Goal: Task Accomplishment & Management: Manage account settings

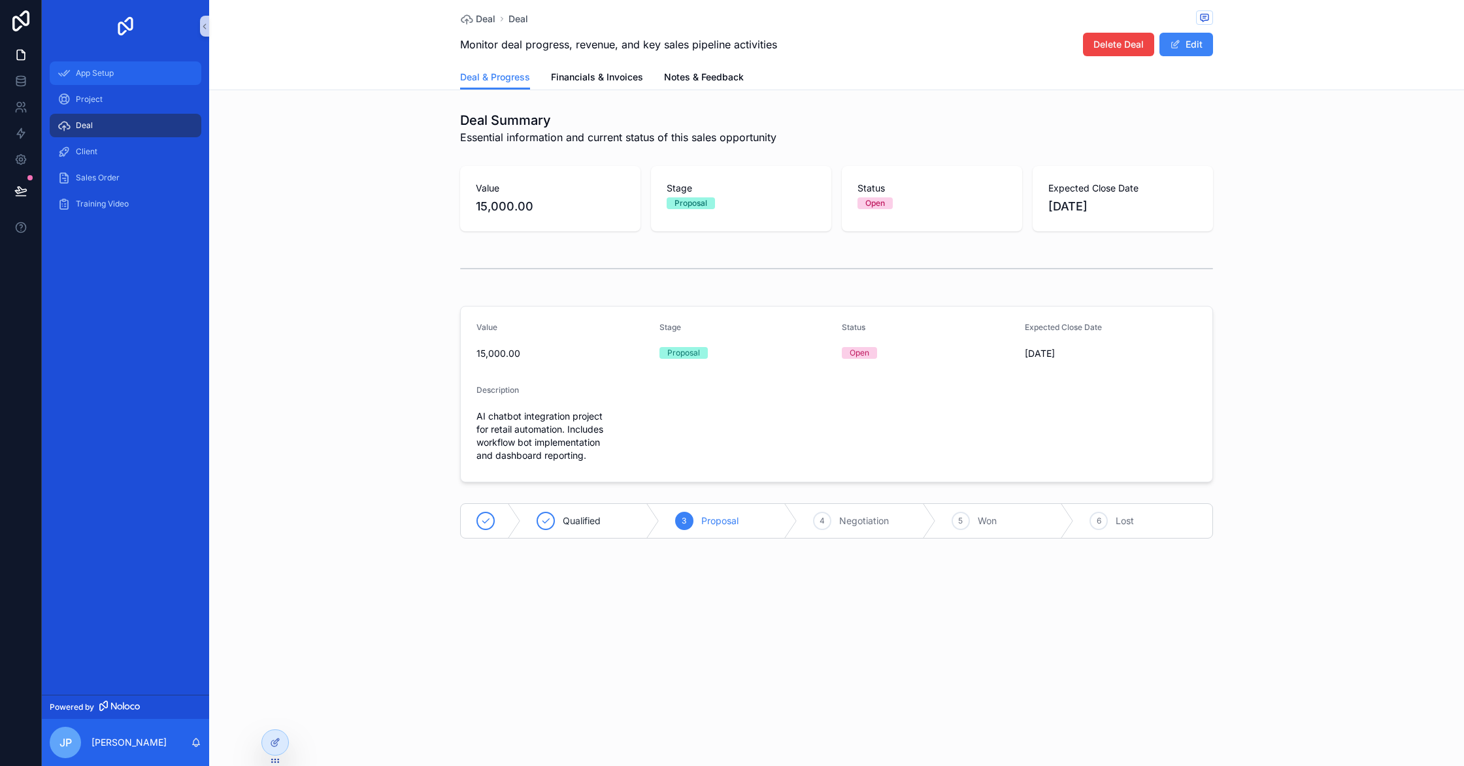
click at [105, 68] on span "App Setup" at bounding box center [95, 73] width 38 height 10
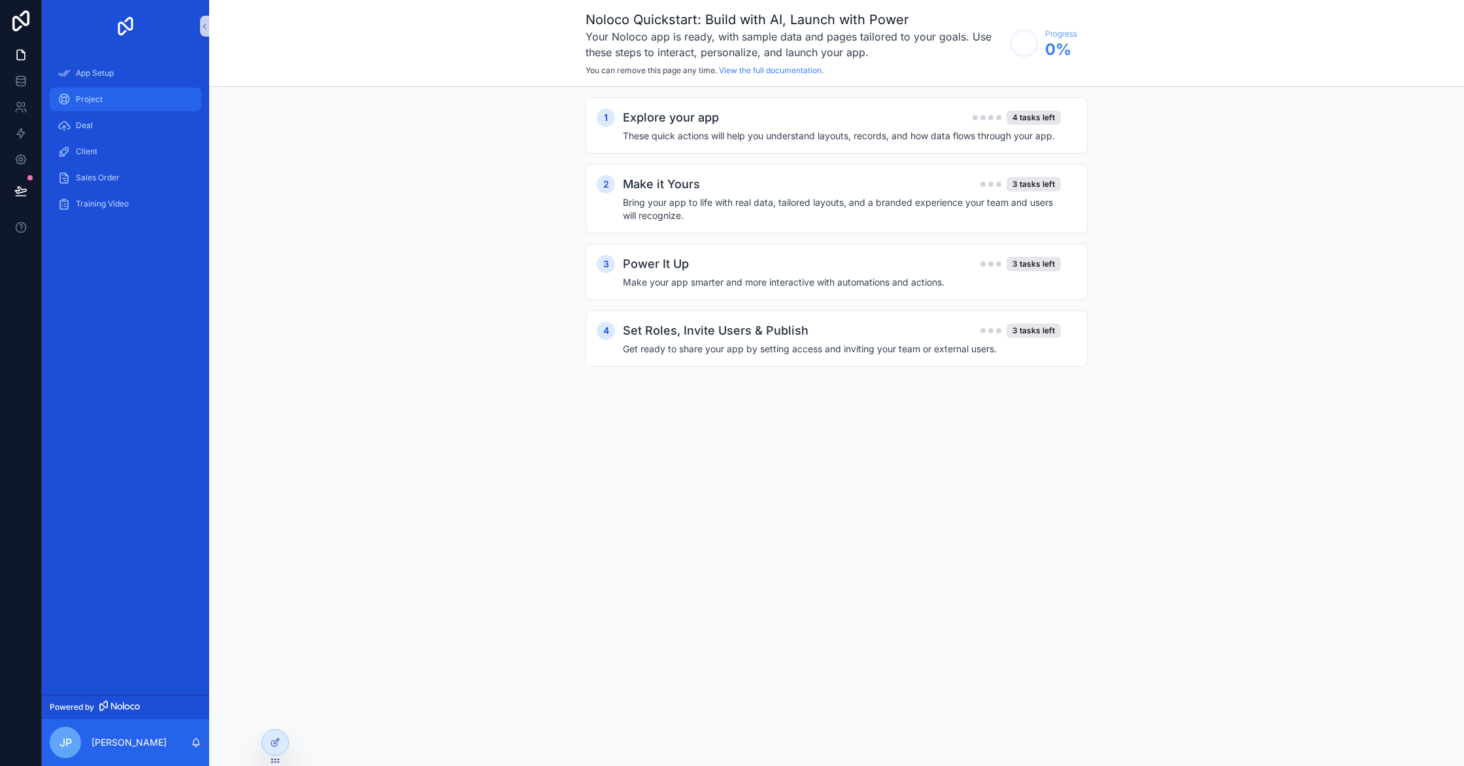
click at [99, 103] on span "Project" at bounding box center [89, 99] width 27 height 10
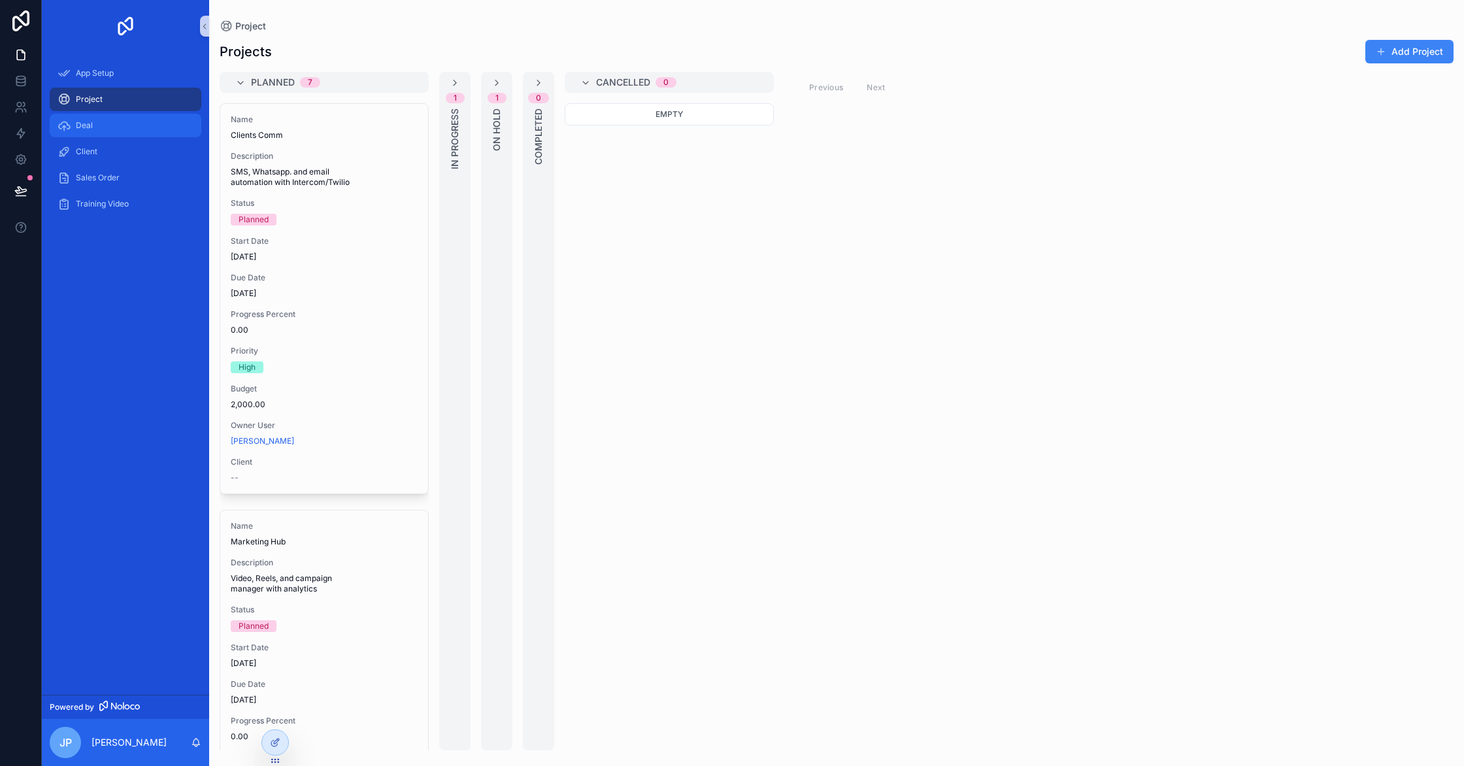
click at [109, 121] on div "Deal" at bounding box center [126, 125] width 136 height 21
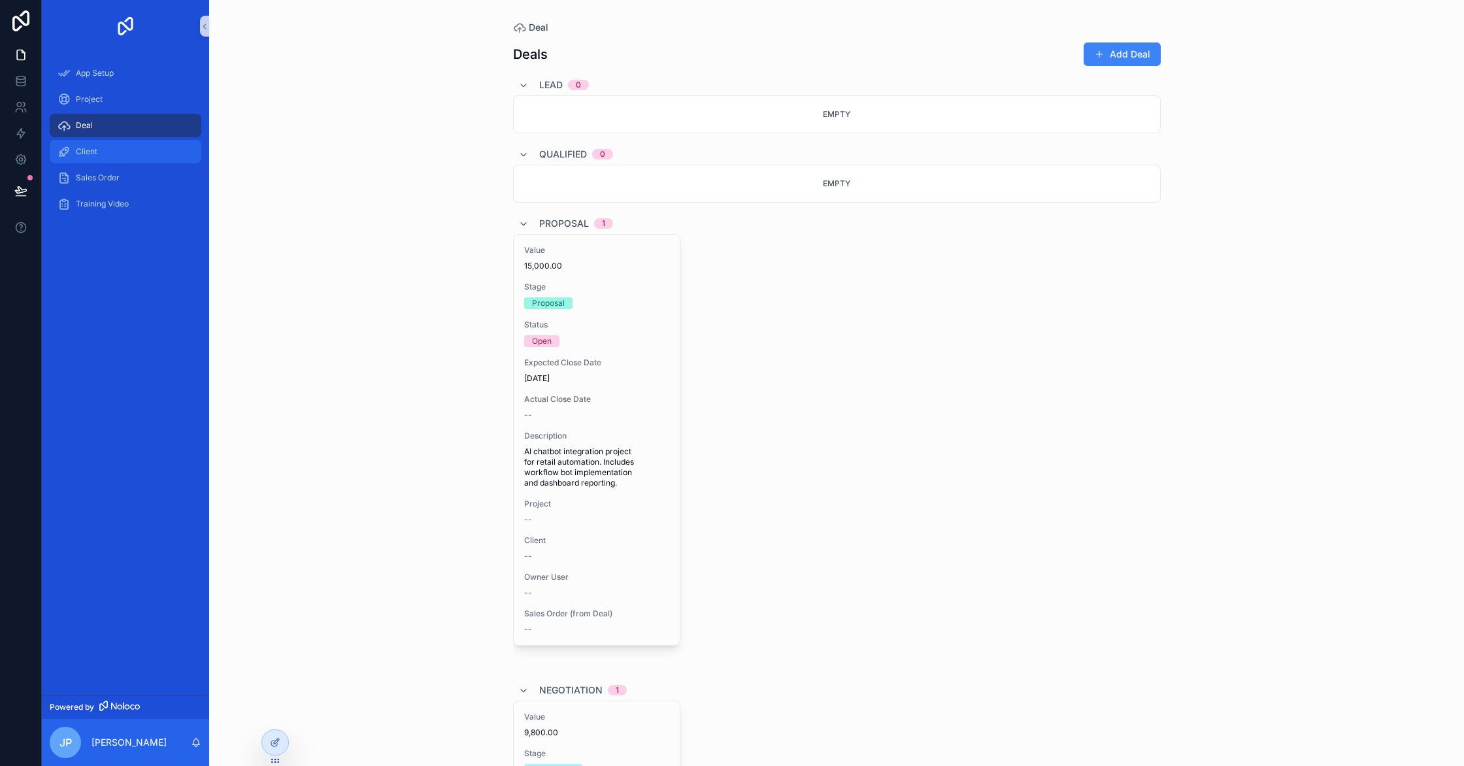
click at [110, 160] on div "Client" at bounding box center [126, 151] width 136 height 21
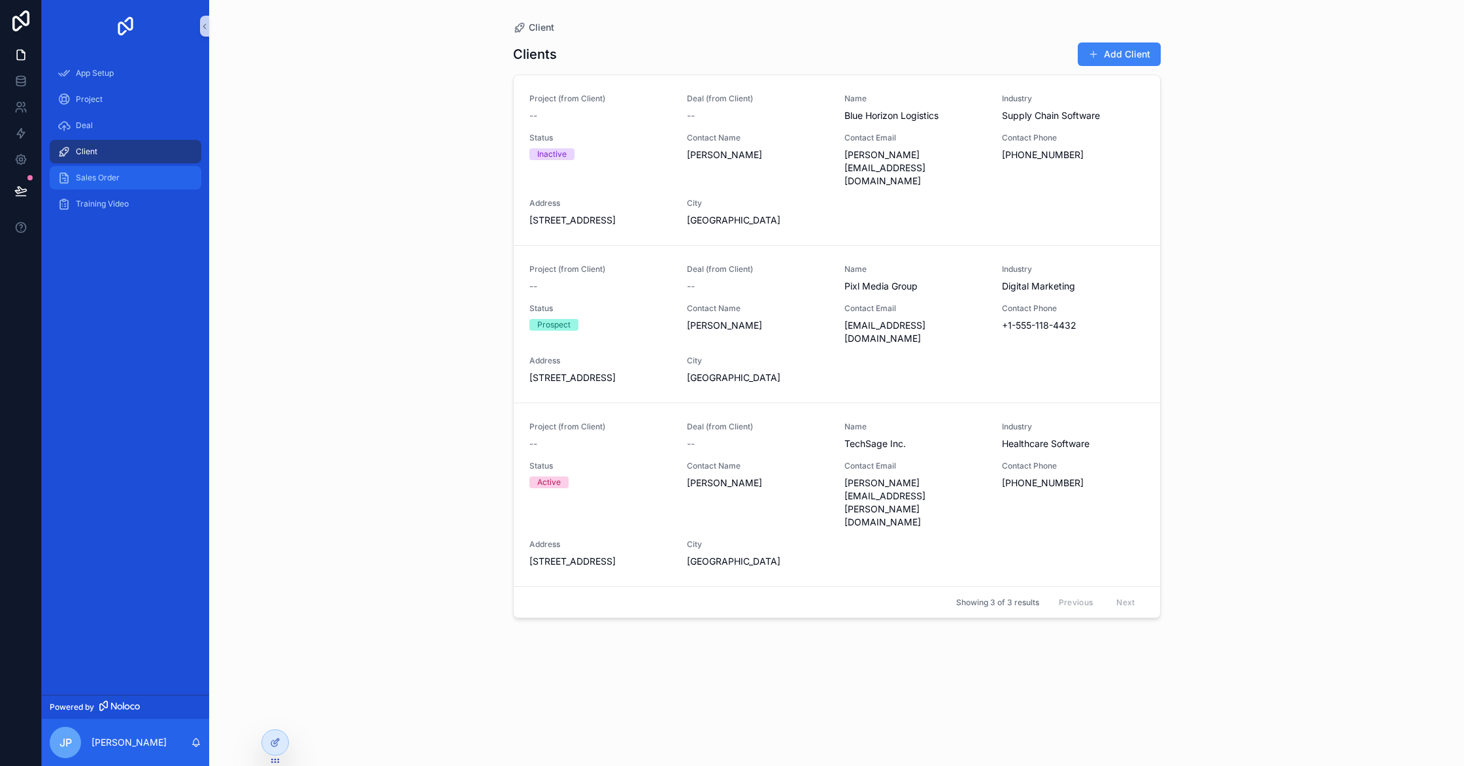
click at [105, 176] on span "Sales Order" at bounding box center [98, 178] width 44 height 10
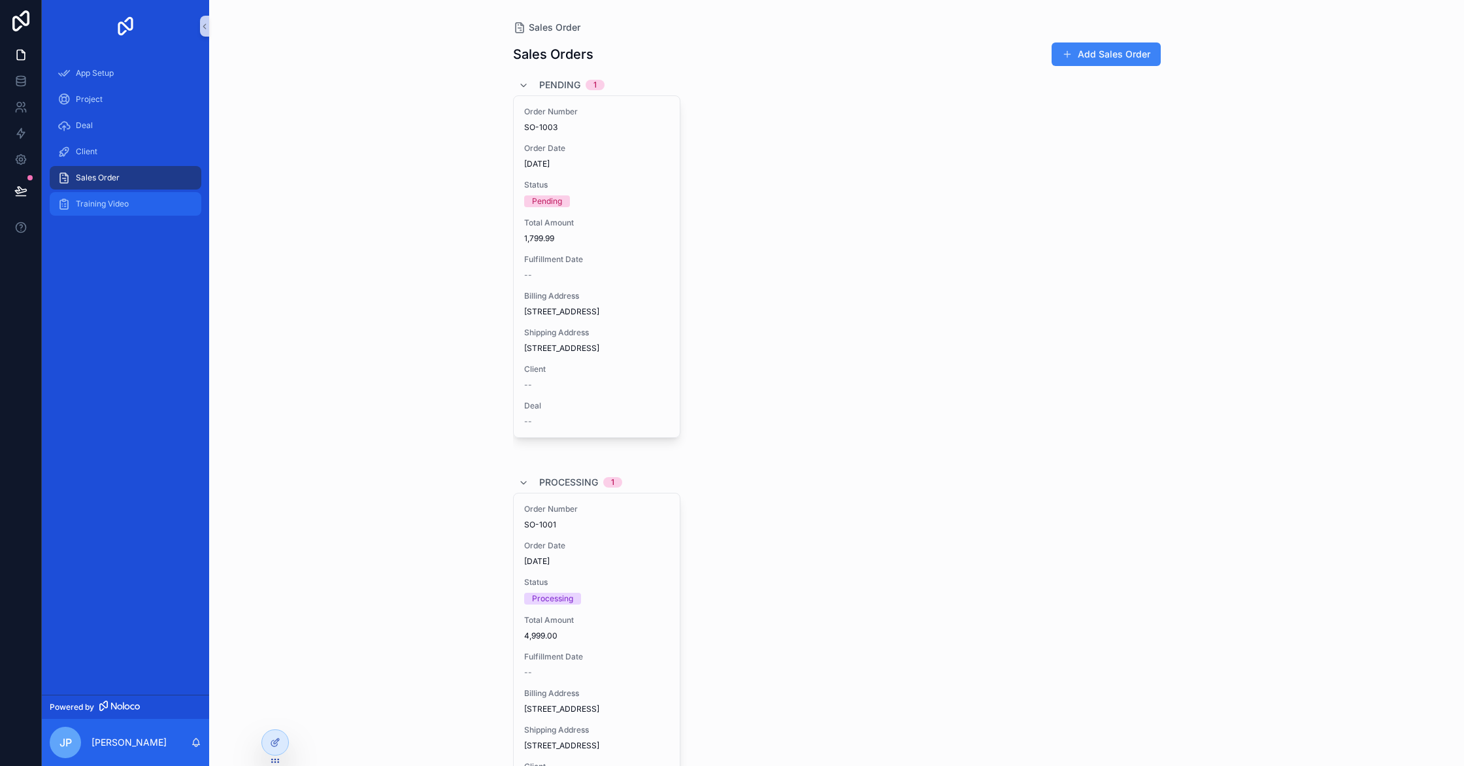
click at [107, 205] on span "Training Video" at bounding box center [102, 204] width 53 height 10
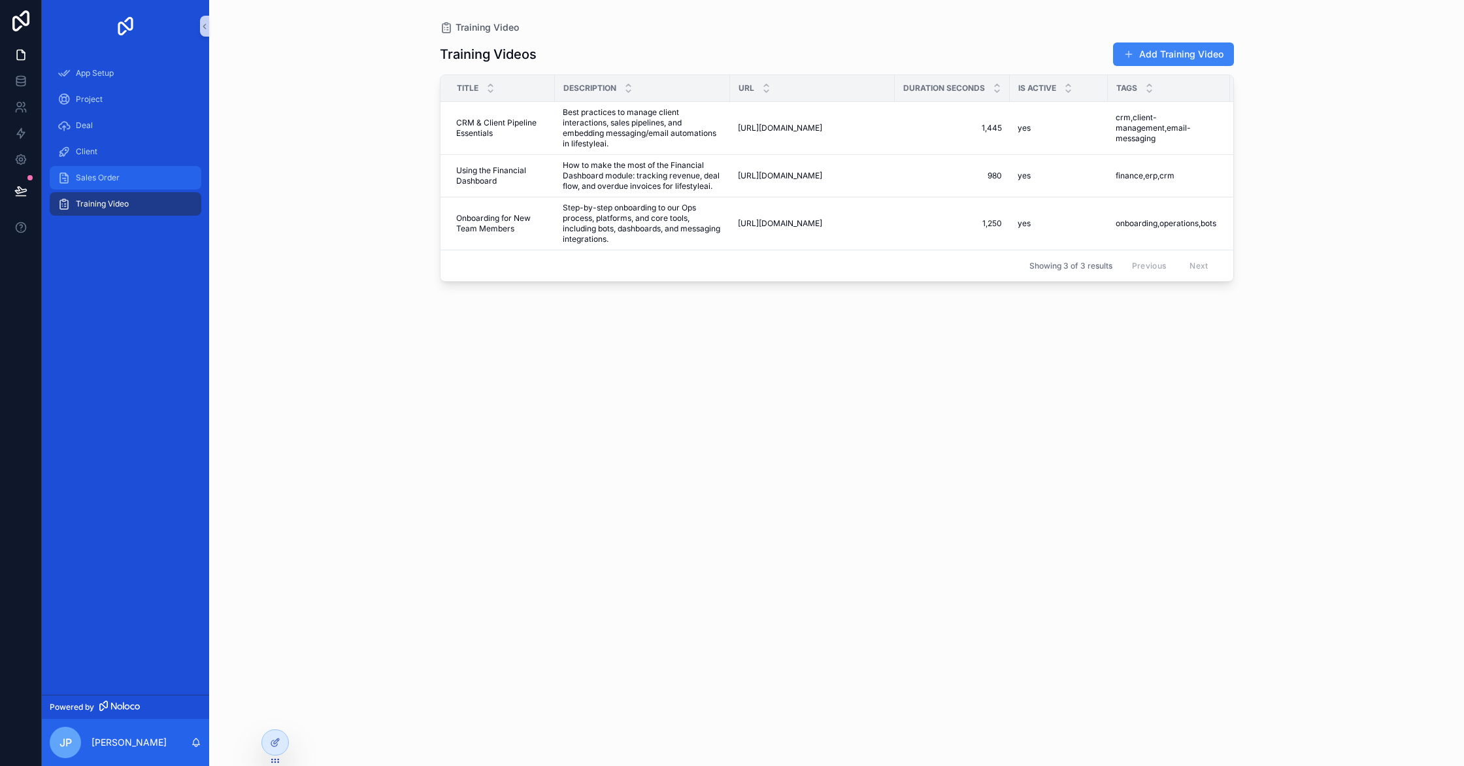
click at [110, 184] on div "Sales Order" at bounding box center [126, 177] width 136 height 21
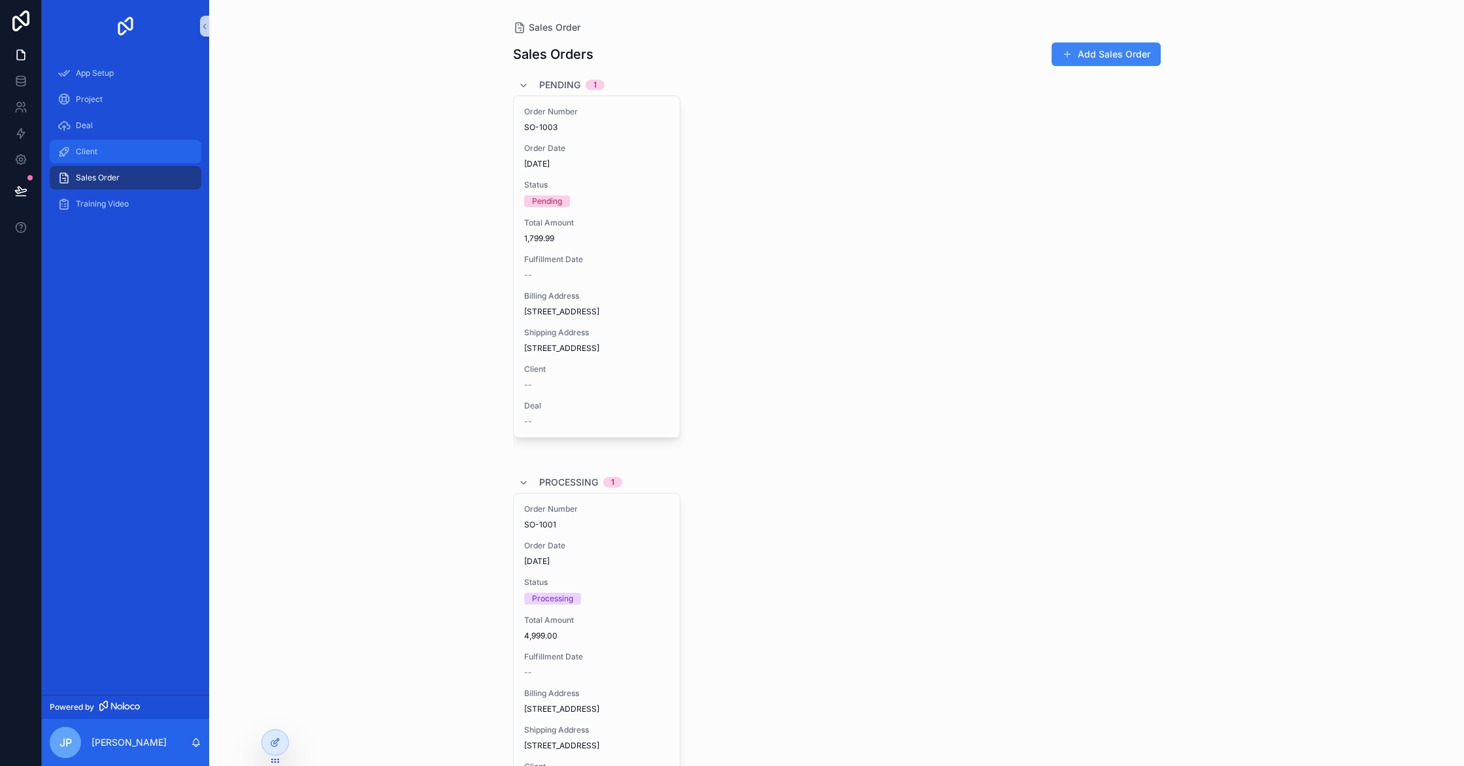
click at [99, 153] on div "Client" at bounding box center [126, 151] width 136 height 21
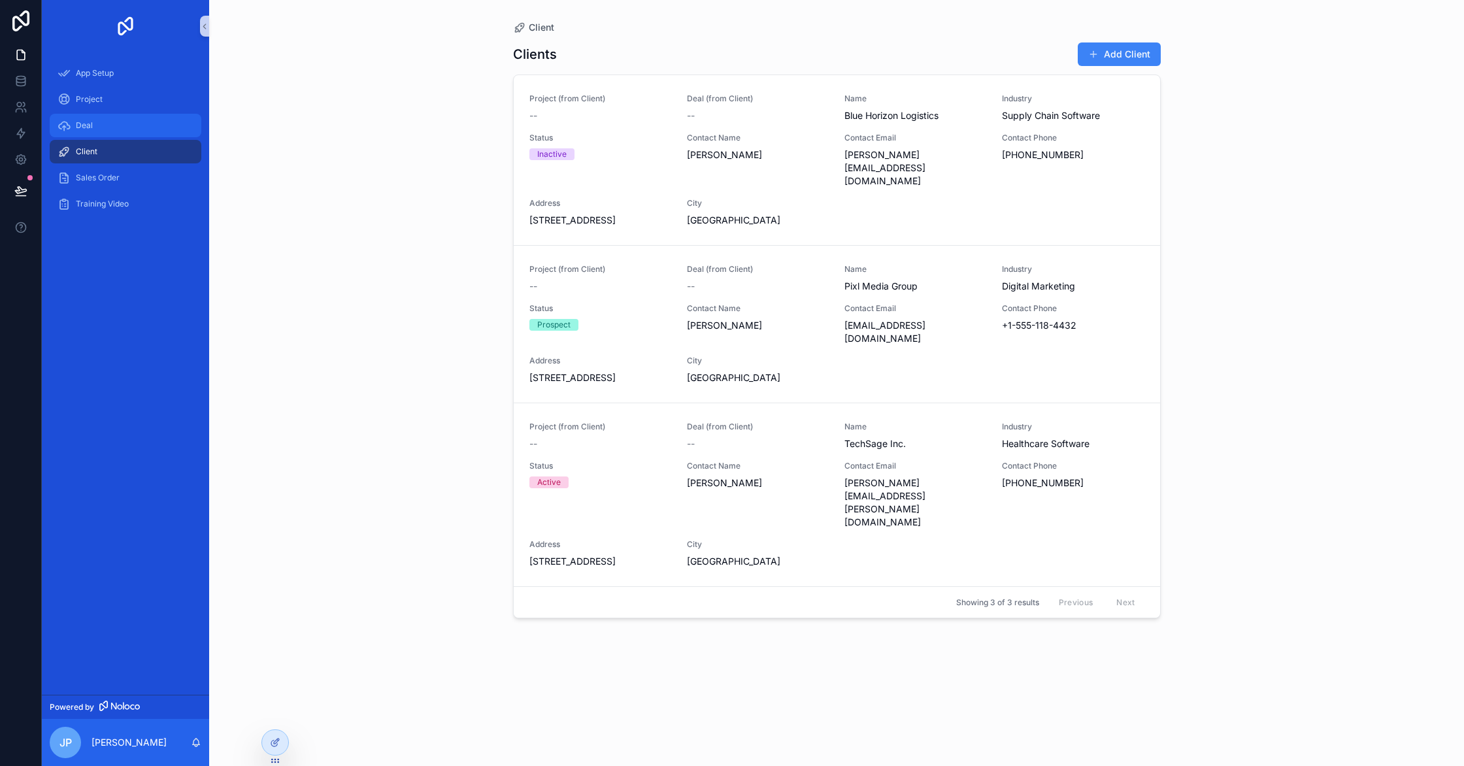
click at [96, 129] on div "Deal" at bounding box center [126, 125] width 136 height 21
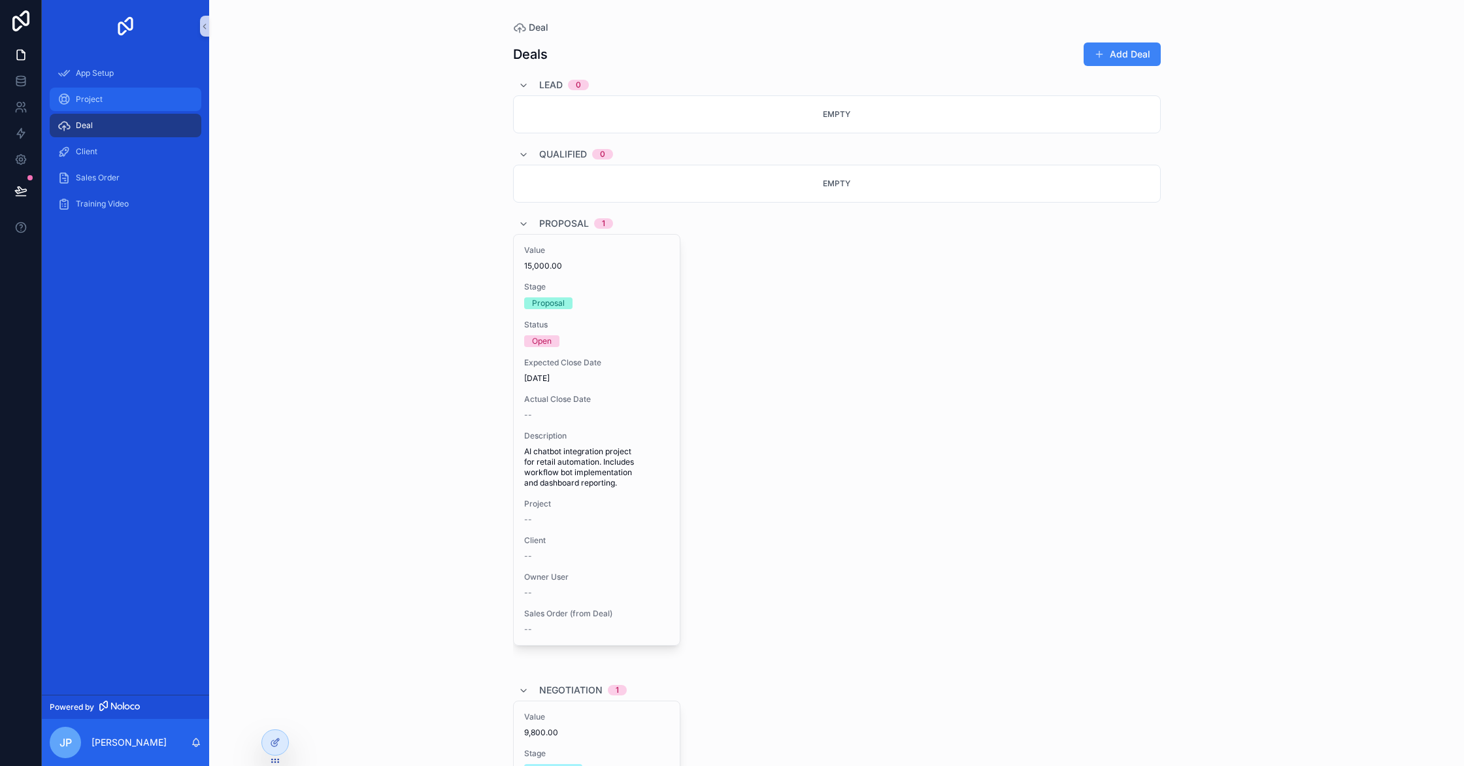
click at [91, 109] on div "Project" at bounding box center [126, 99] width 136 height 21
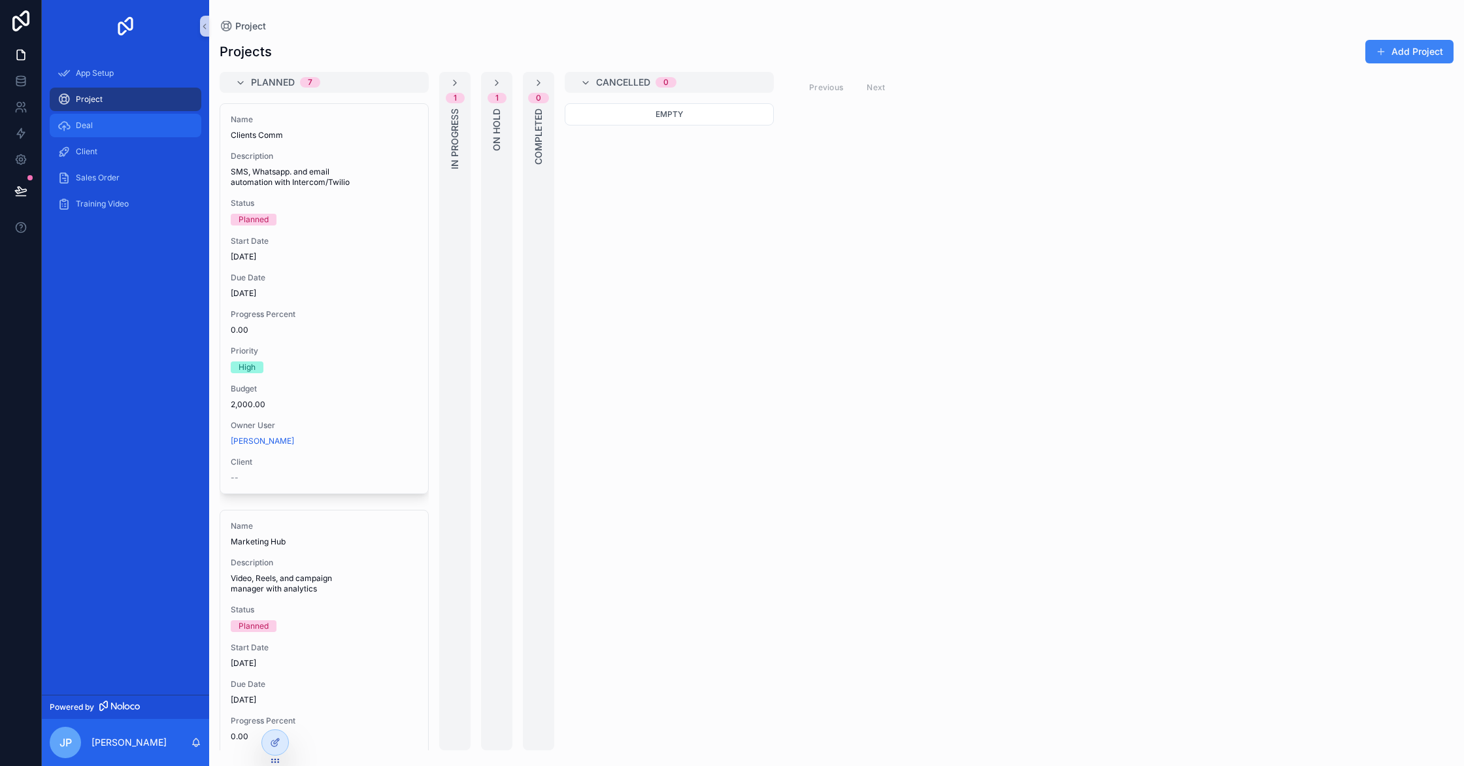
click at [84, 125] on span "Deal" at bounding box center [84, 125] width 17 height 10
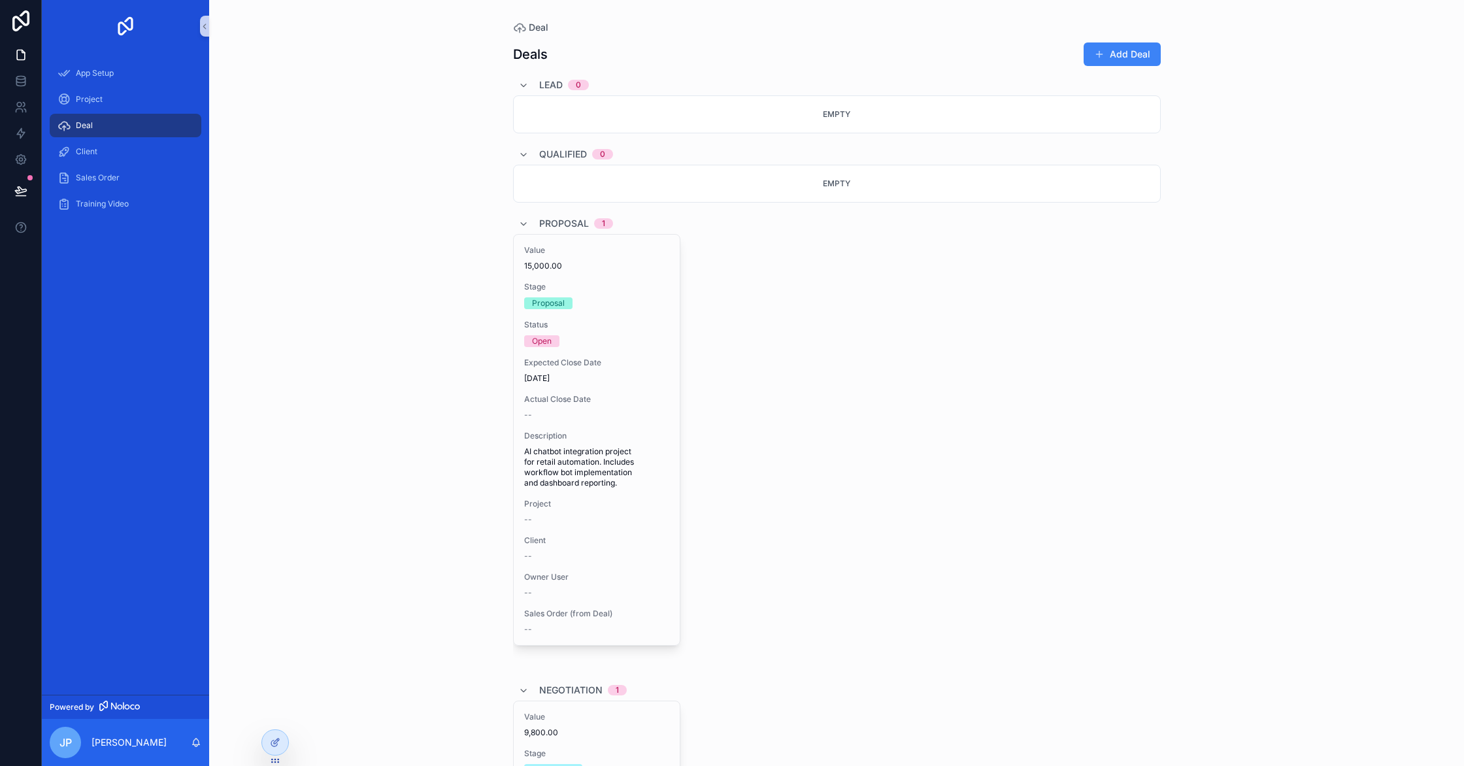
click at [575, 107] on div "Empty" at bounding box center [837, 114] width 648 height 38
click at [875, 124] on div "Empty" at bounding box center [837, 114] width 648 height 38
click at [534, 84] on div "Lead 0" at bounding box center [553, 85] width 71 height 21
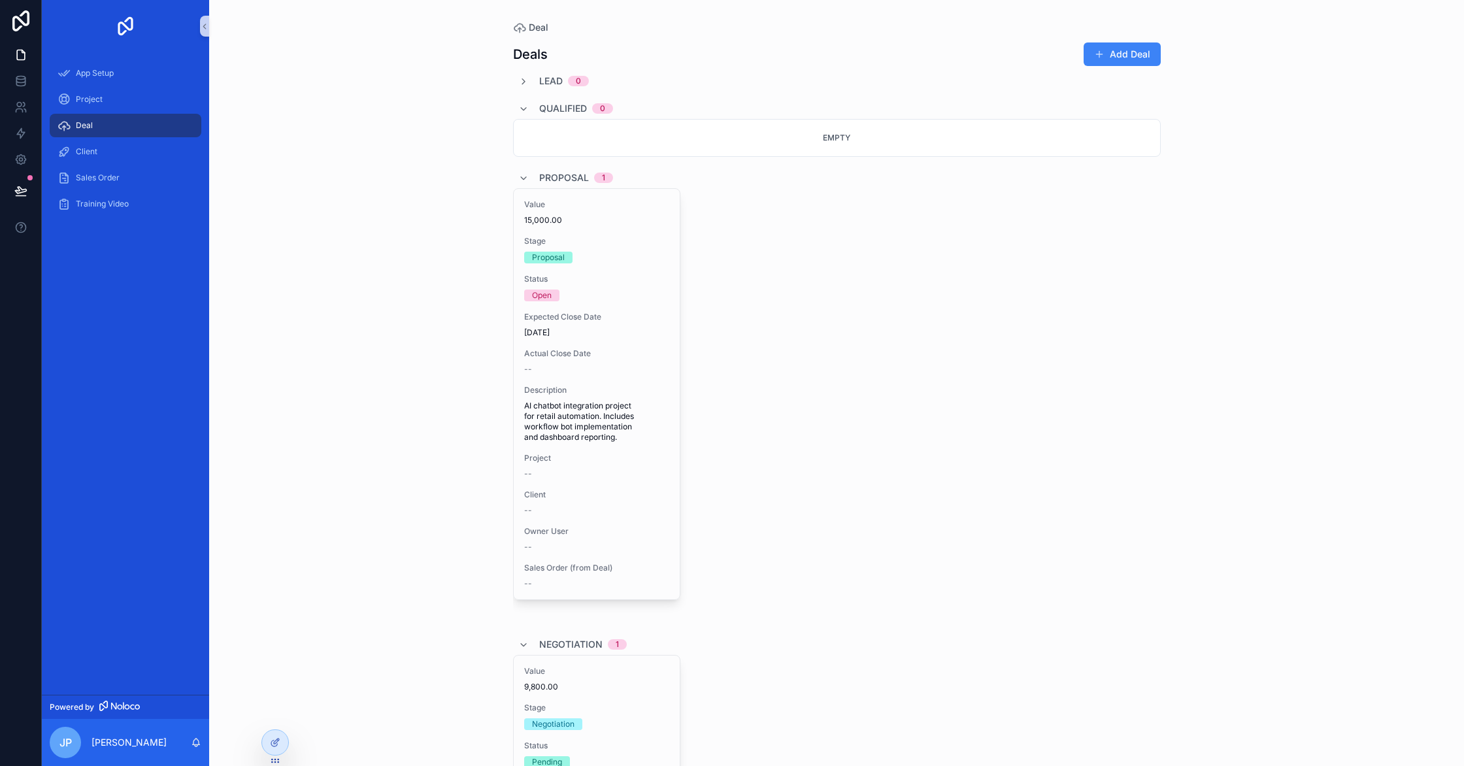
click at [478, 97] on div "Deal Deals Add Deal Lead 0 Qualified 0 Empty Proposal 1 Value 15,000.00 Stage P…" at bounding box center [836, 383] width 1255 height 766
click at [67, 100] on icon "scrollable content" at bounding box center [64, 99] width 13 height 13
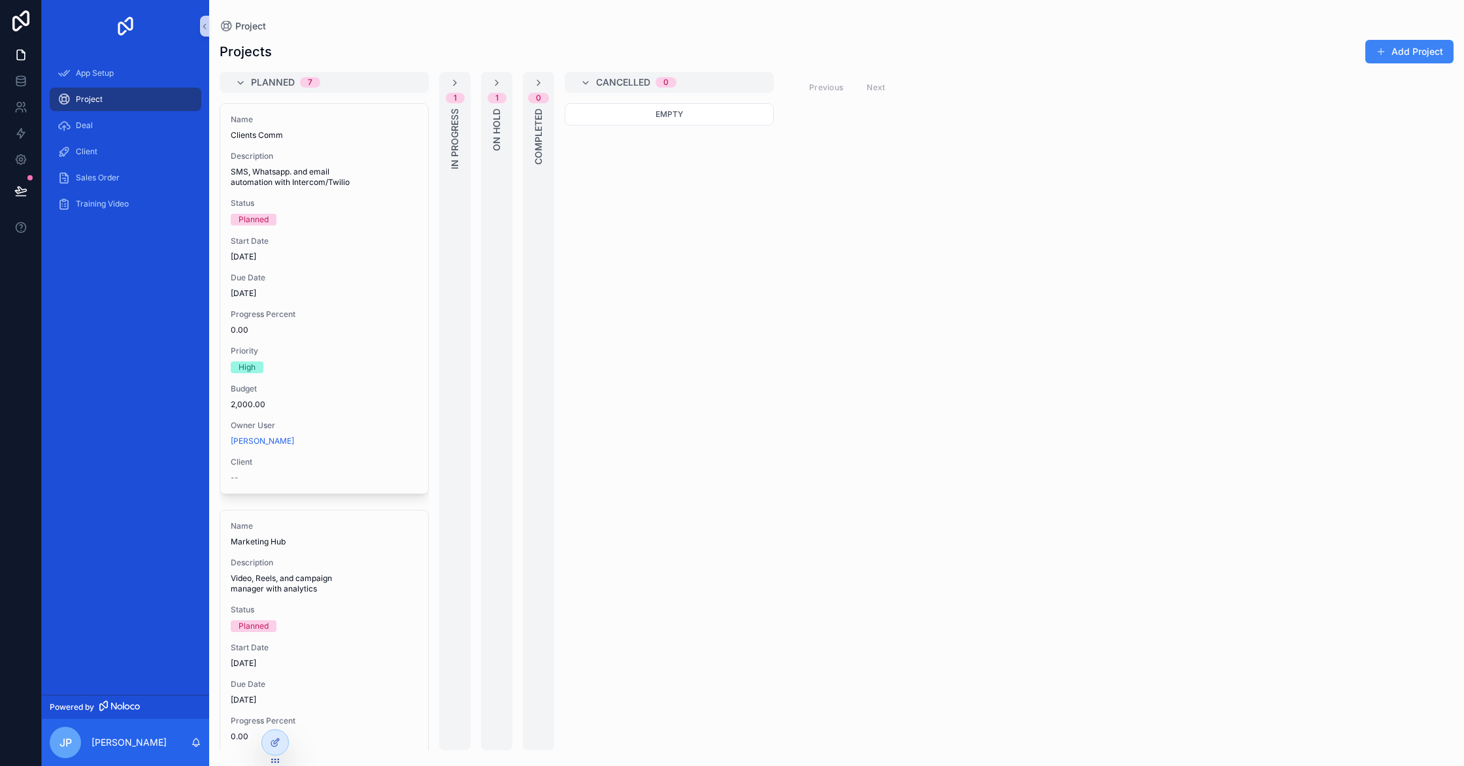
click at [80, 86] on div "Project" at bounding box center [125, 99] width 167 height 26
click at [82, 80] on div "App Setup" at bounding box center [126, 73] width 136 height 21
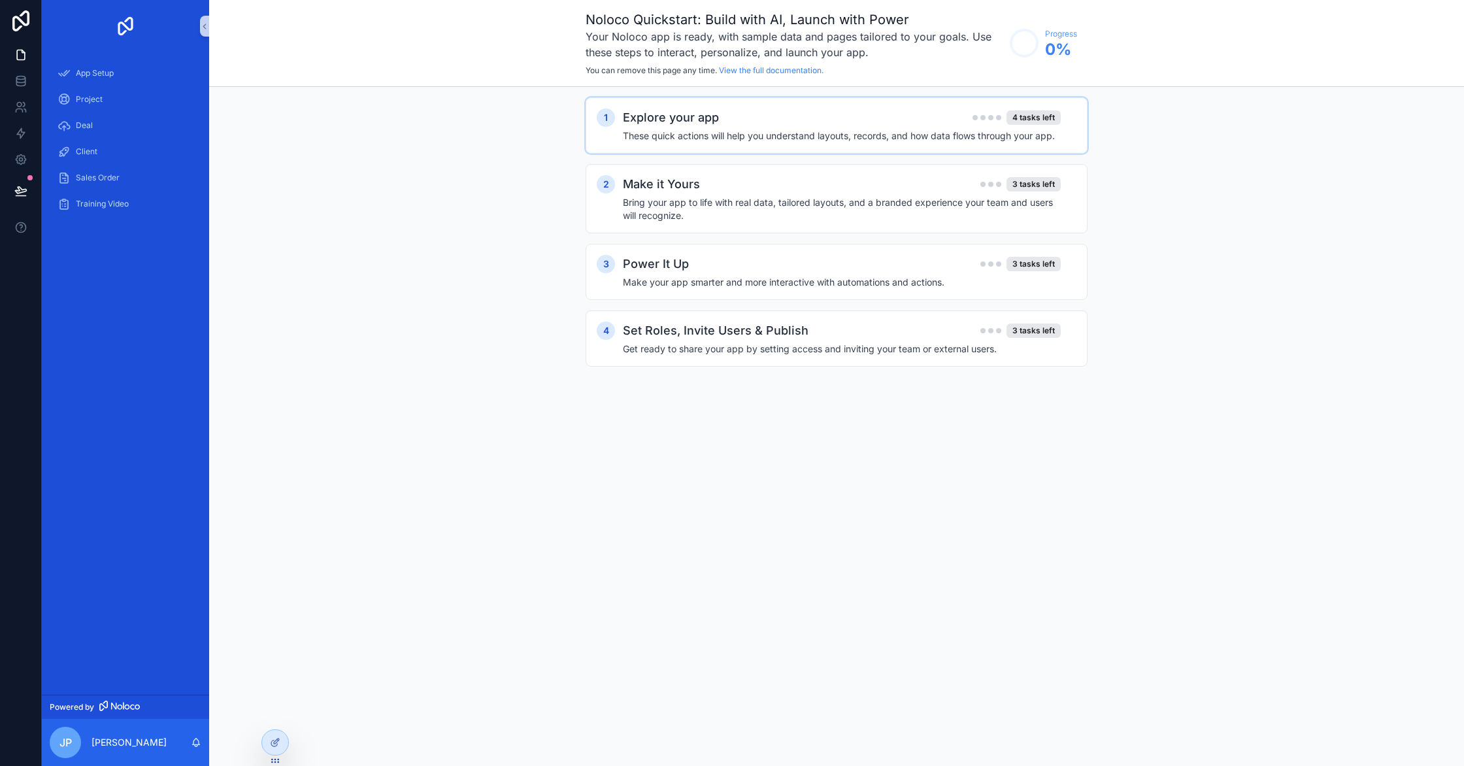
click at [980, 119] on div "scrollable content" at bounding box center [987, 117] width 29 height 5
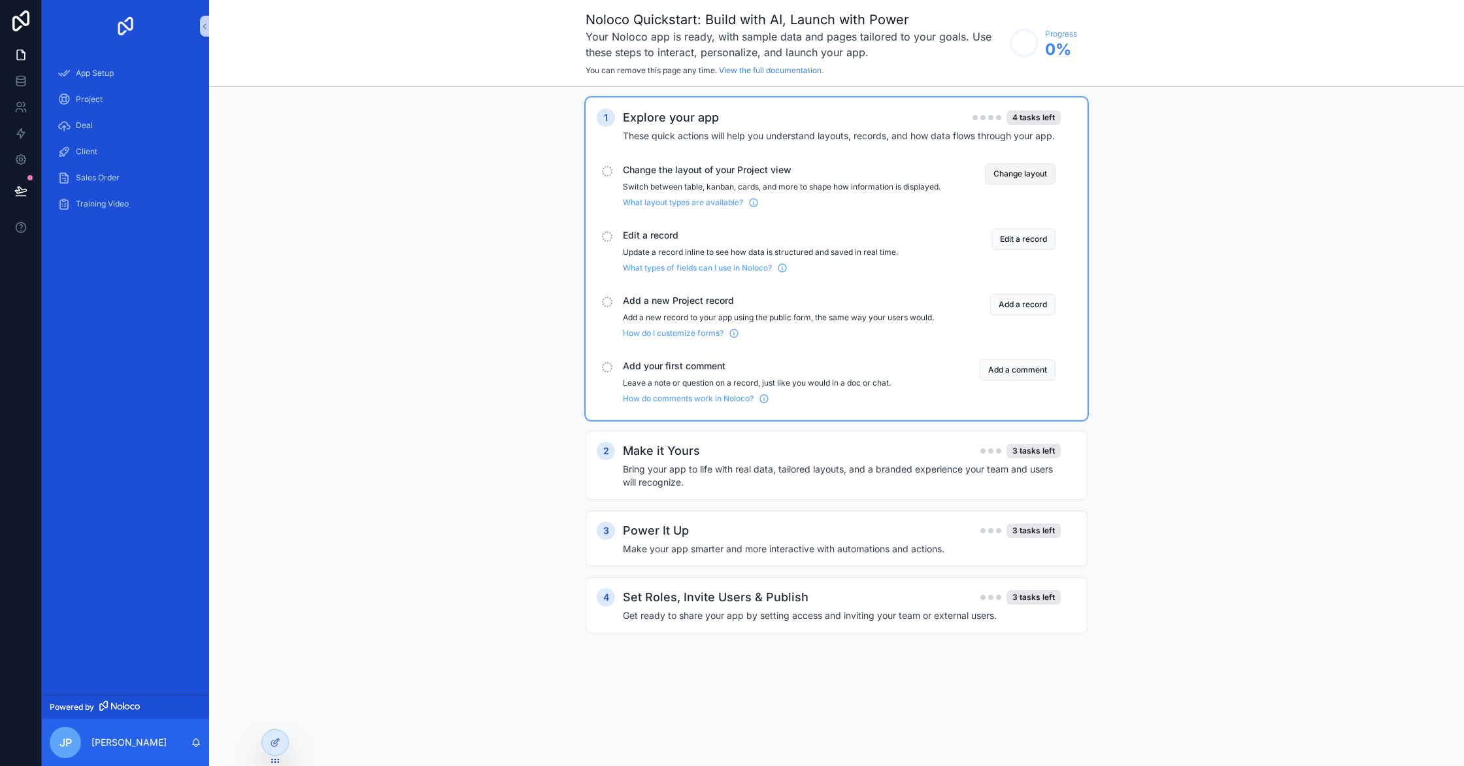
click at [1040, 179] on button "Change layout" at bounding box center [1020, 173] width 71 height 21
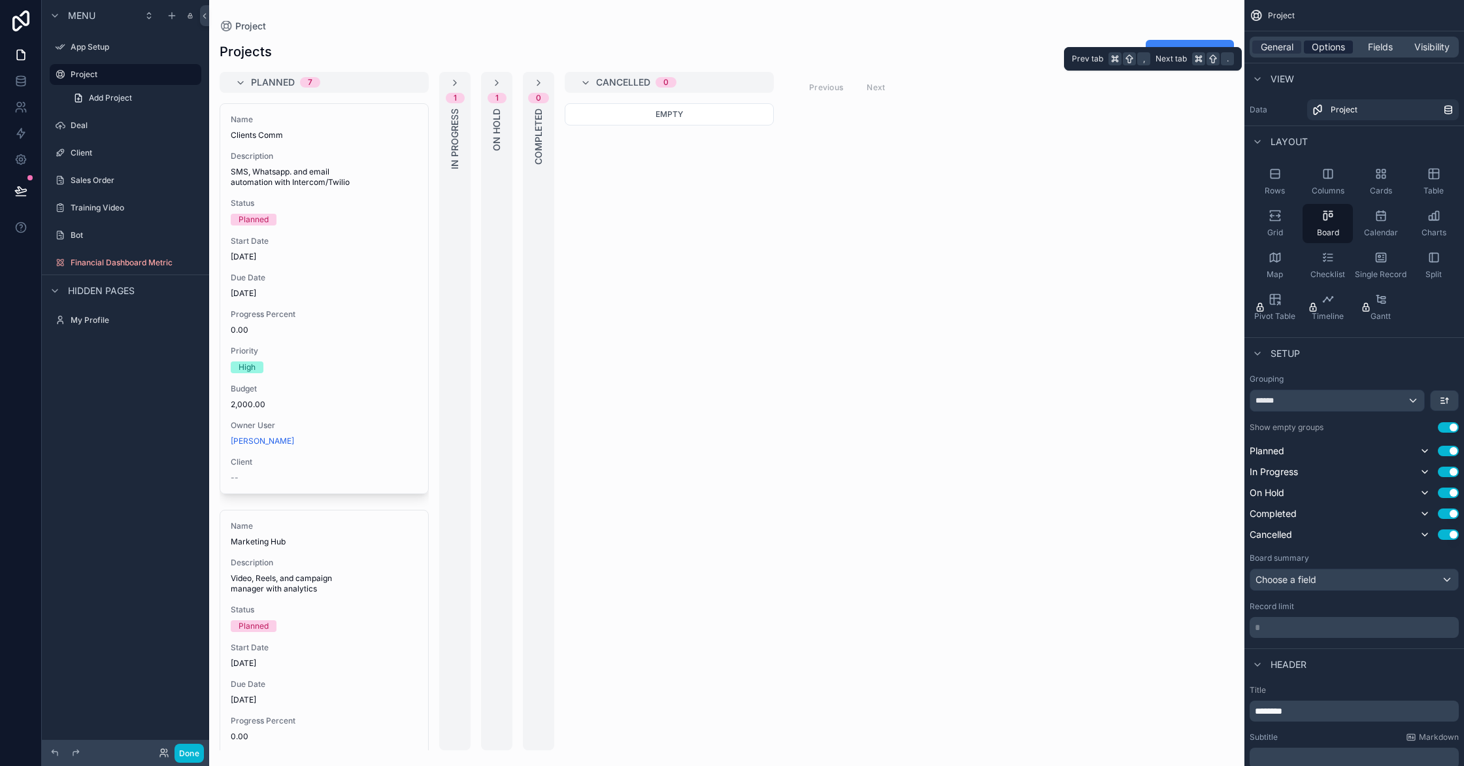
click at [1321, 51] on span "Options" at bounding box center [1328, 47] width 33 height 13
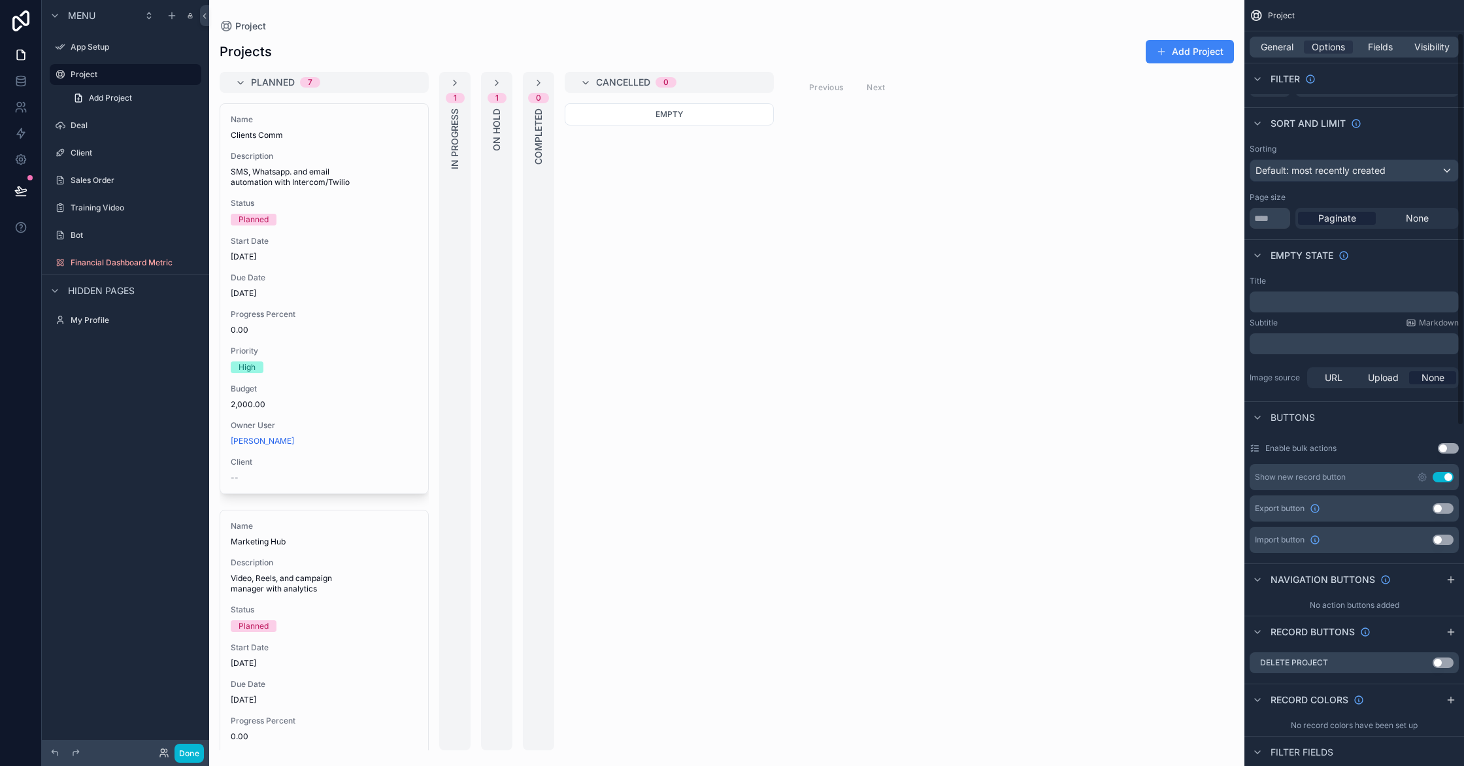
scroll to position [65, 0]
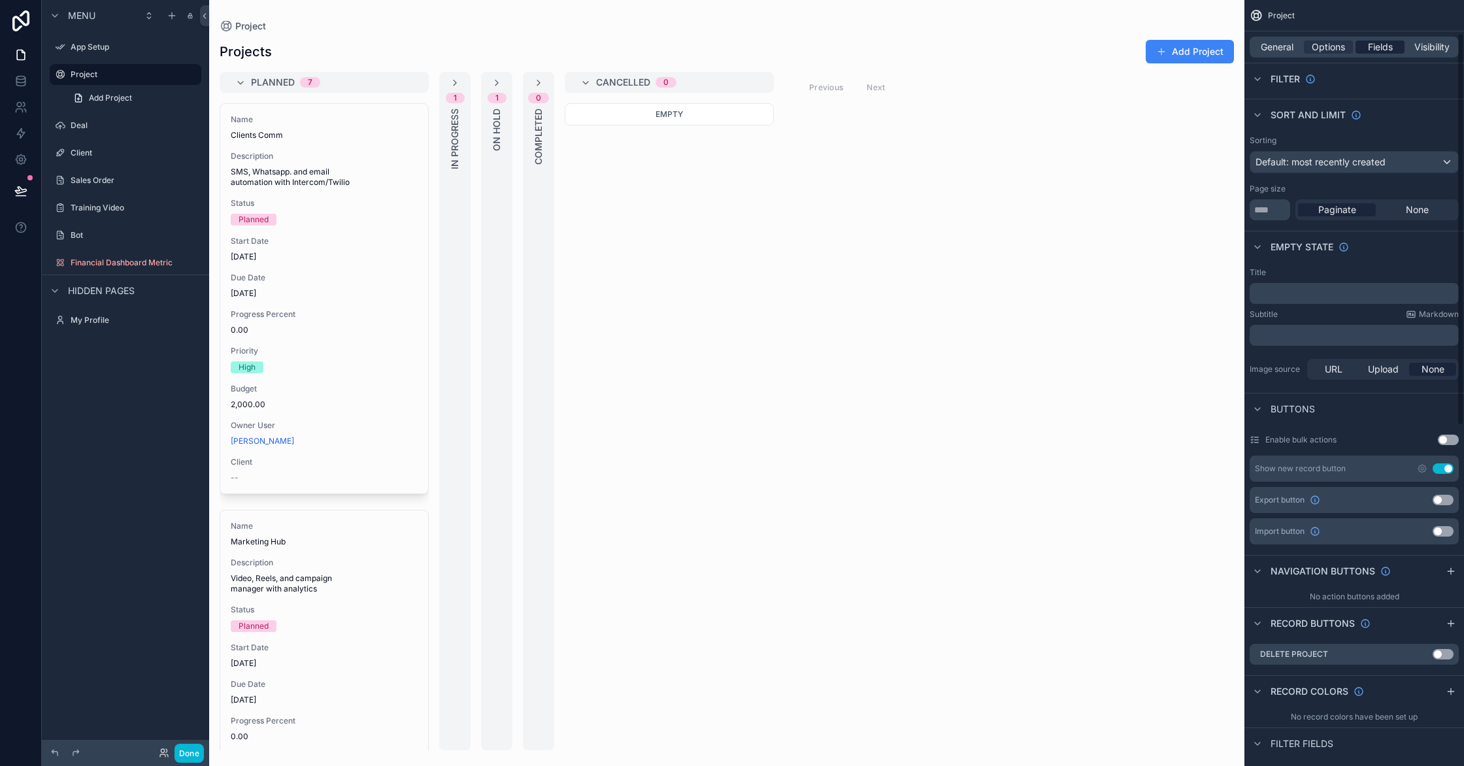
click at [1372, 47] on span "Fields" at bounding box center [1380, 47] width 25 height 13
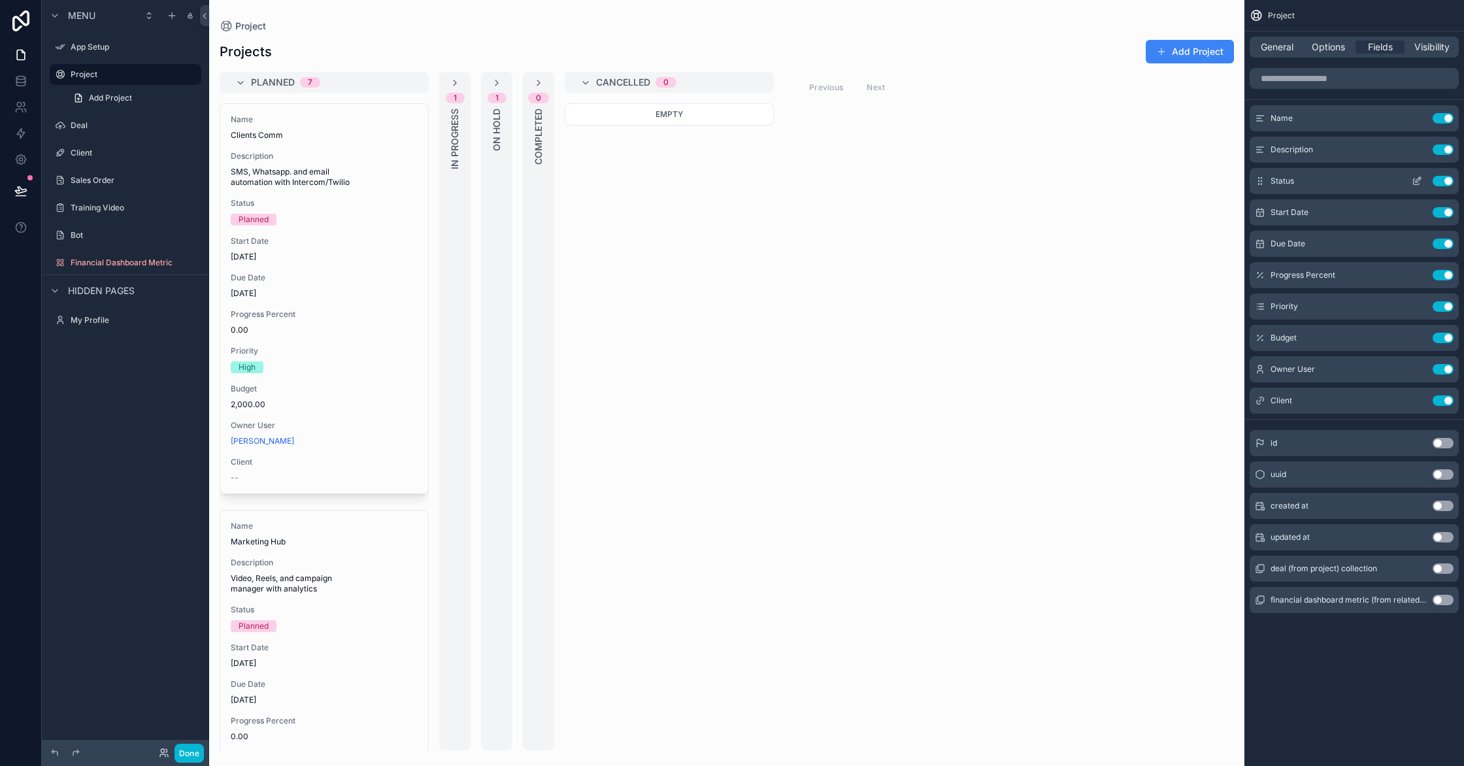
click at [1444, 152] on button "Use setting" at bounding box center [1443, 149] width 21 height 10
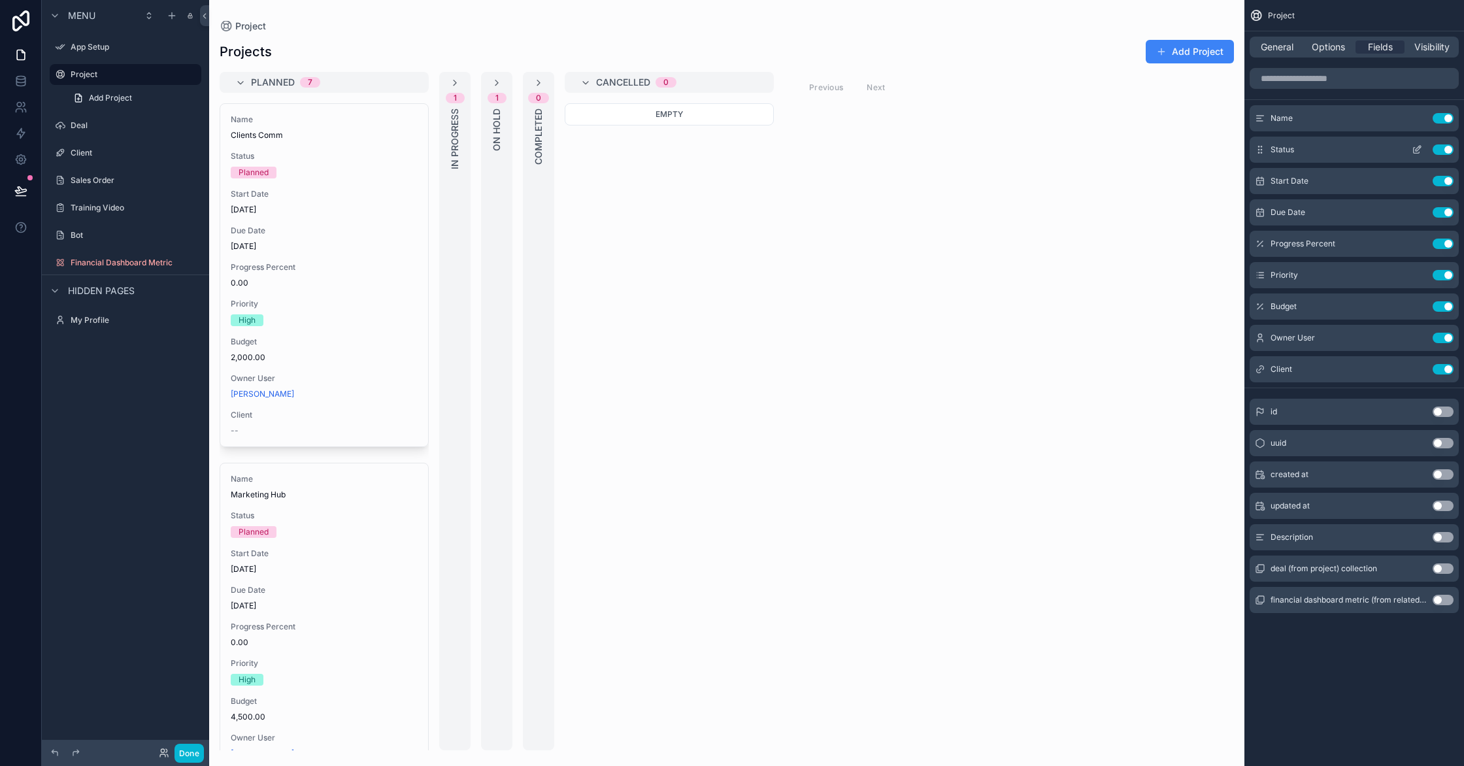
click at [1438, 154] on button "Use setting" at bounding box center [1443, 149] width 21 height 10
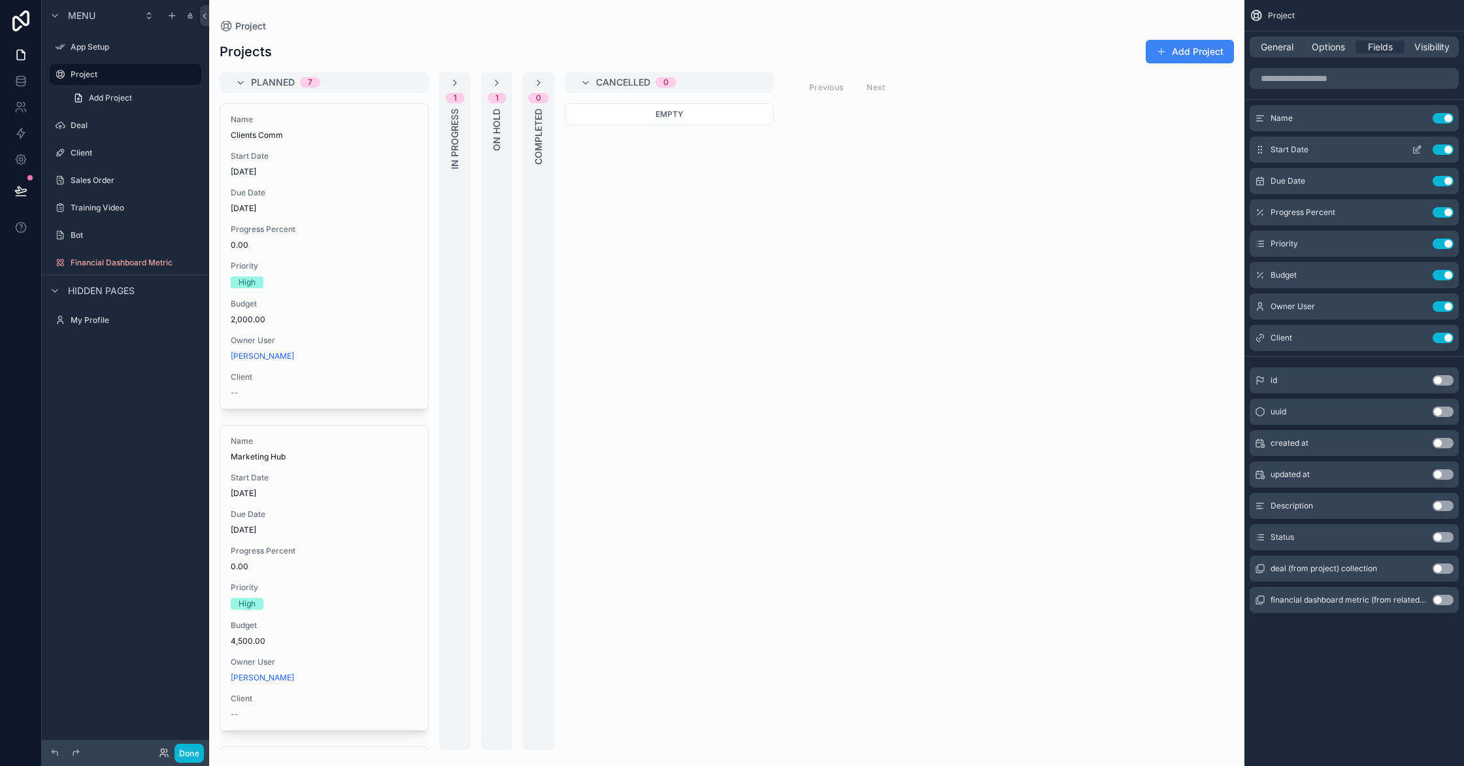
click at [1448, 151] on button "Use setting" at bounding box center [1443, 149] width 21 height 10
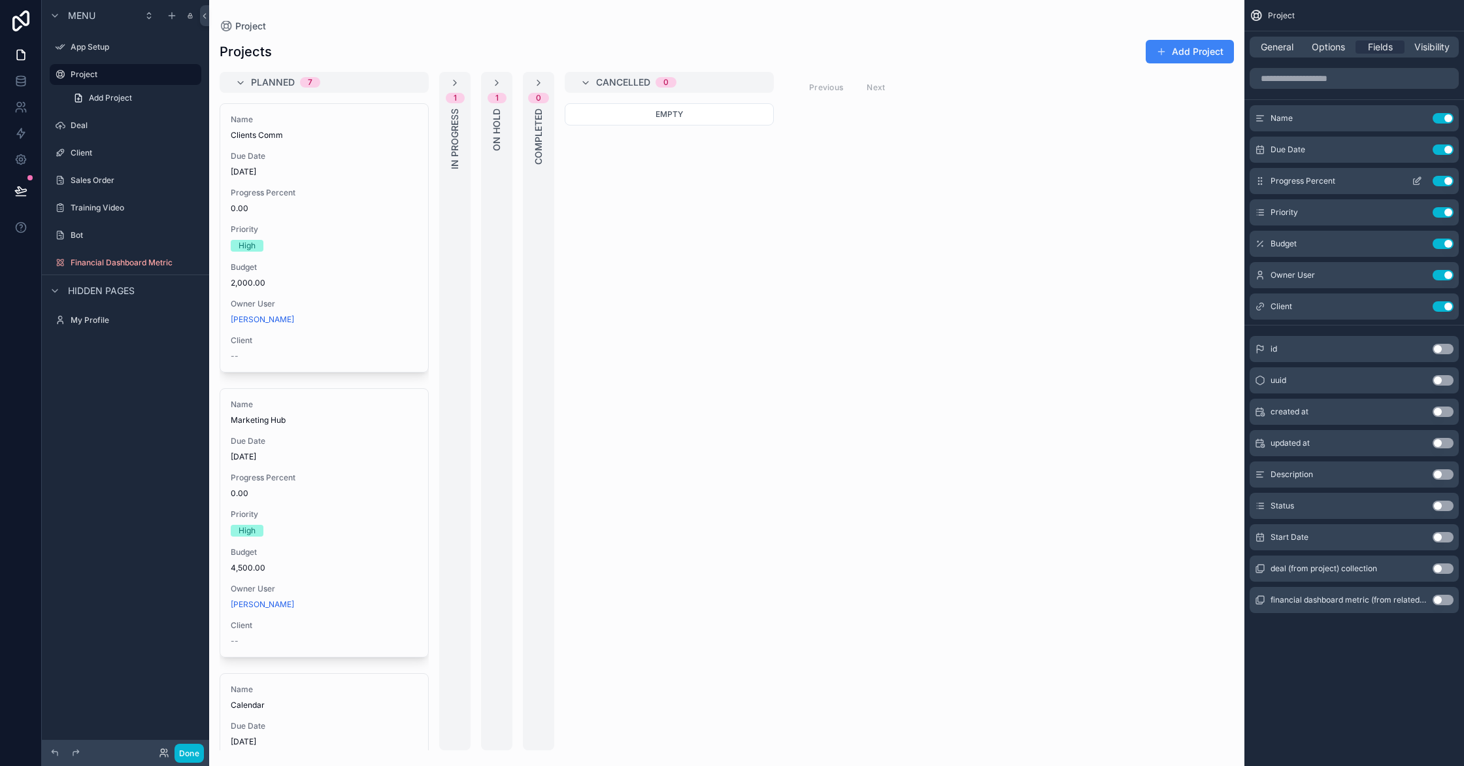
click at [1442, 180] on button "Use setting" at bounding box center [1443, 181] width 21 height 10
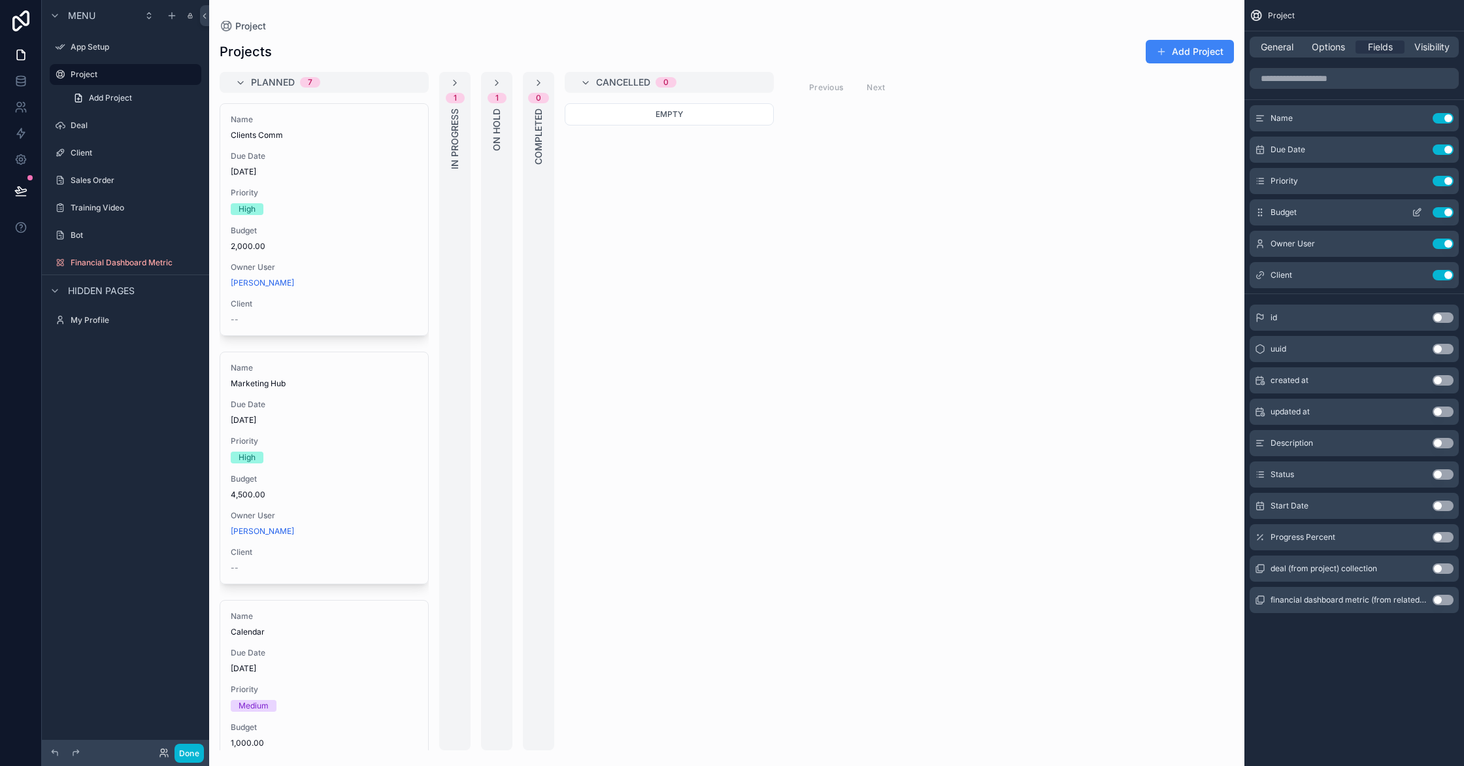
click at [1446, 214] on button "Use setting" at bounding box center [1443, 212] width 21 height 10
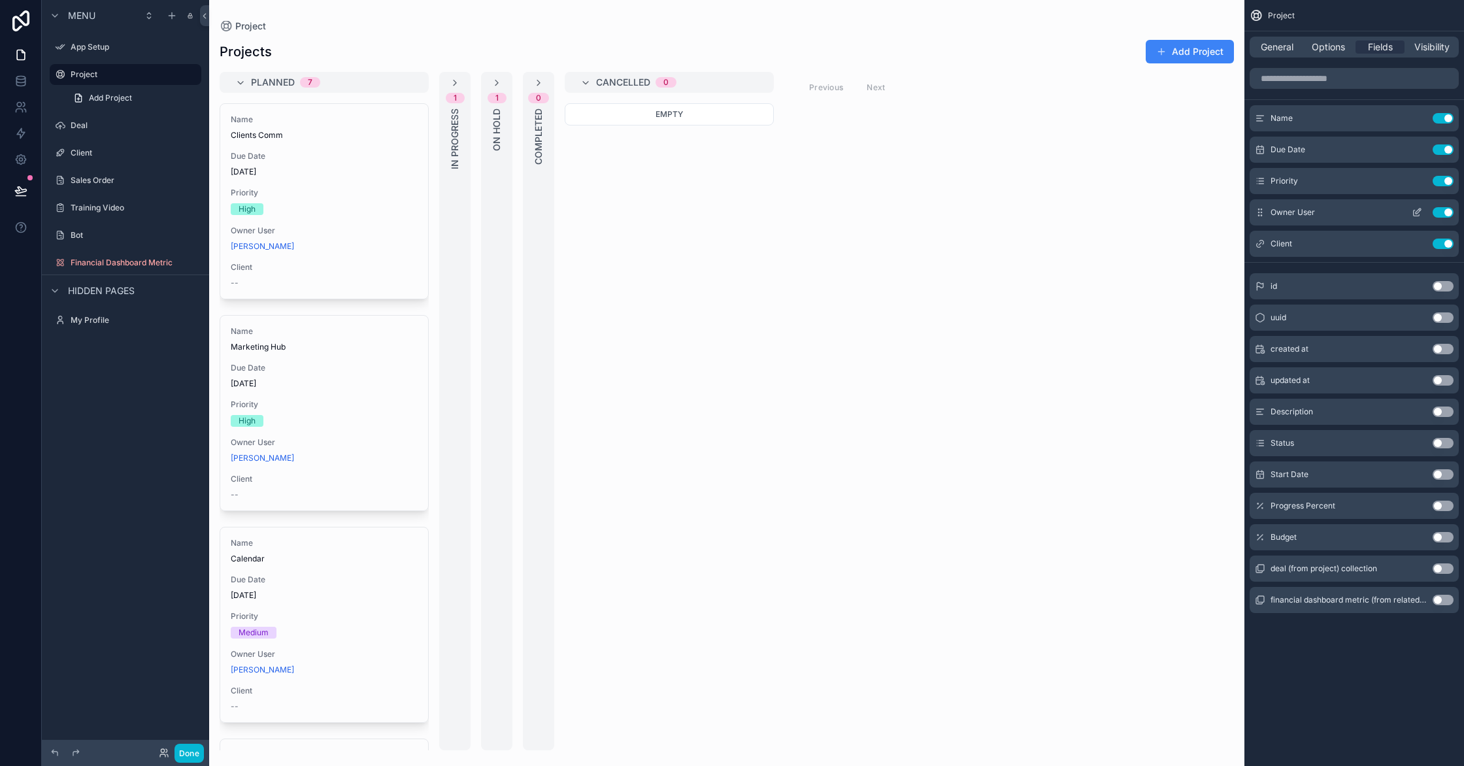
click at [1446, 216] on button "Use setting" at bounding box center [1443, 212] width 21 height 10
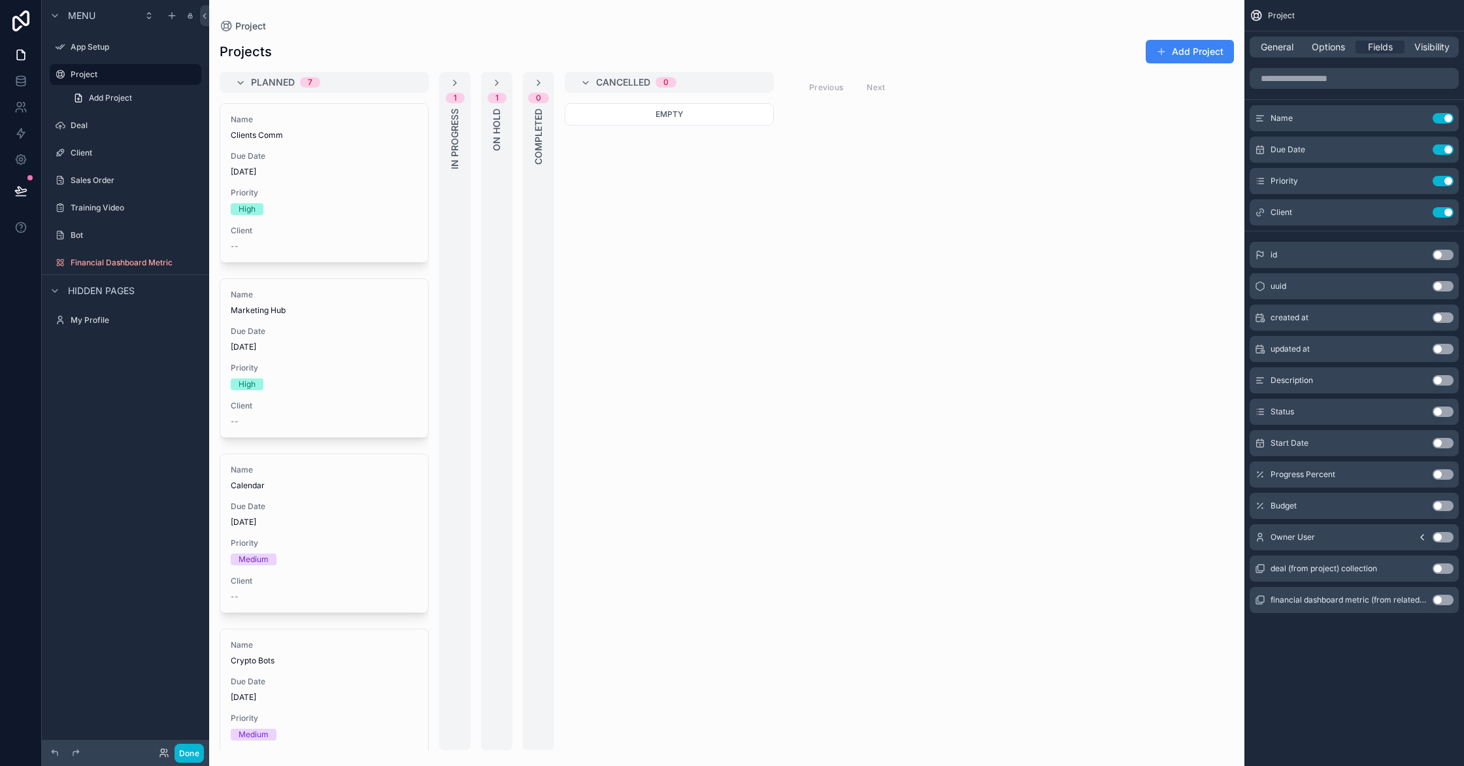
click at [1446, 216] on button "Use setting" at bounding box center [1443, 212] width 21 height 10
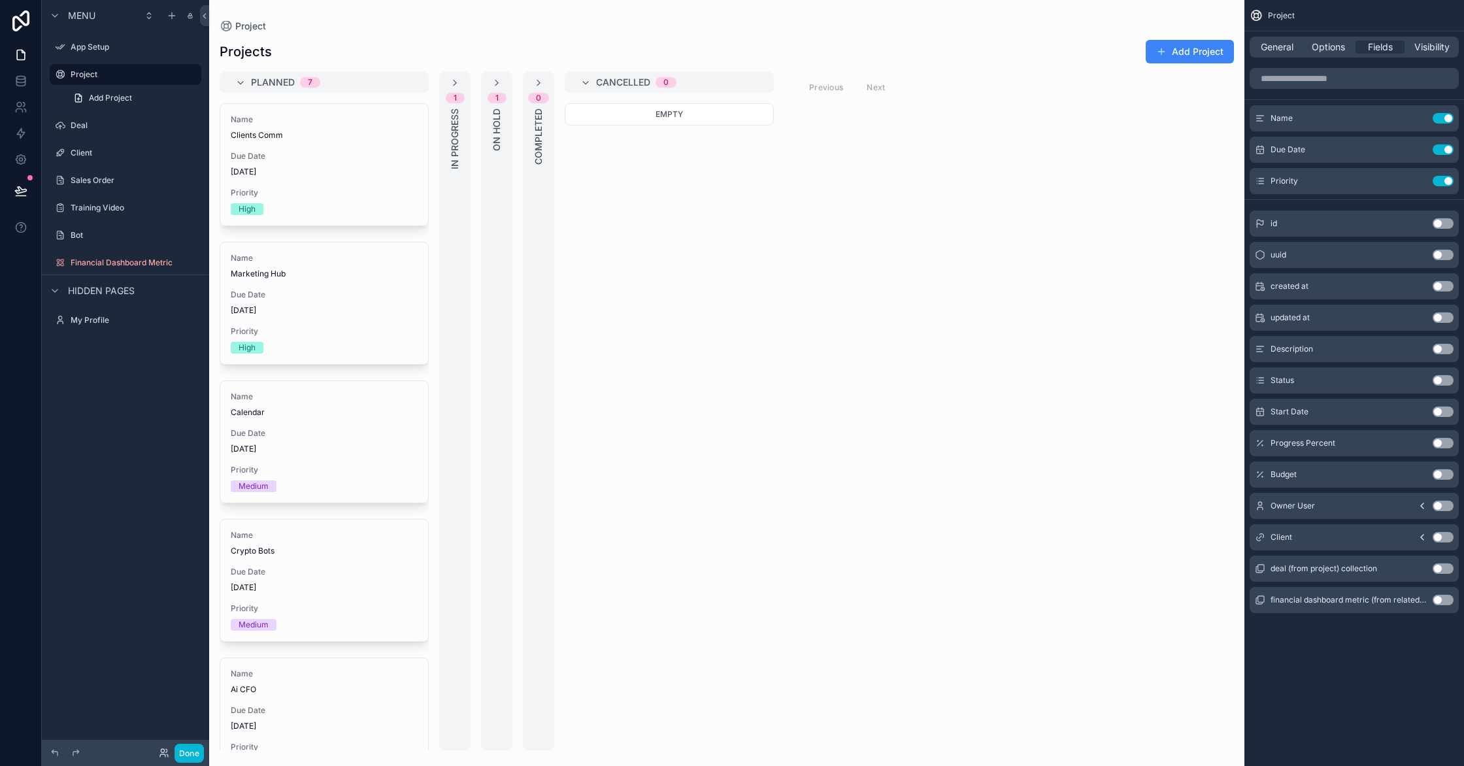
click at [1196, 50] on div "scrollable content" at bounding box center [726, 383] width 1035 height 766
click at [1197, 54] on button "Add Project" at bounding box center [1190, 52] width 88 height 24
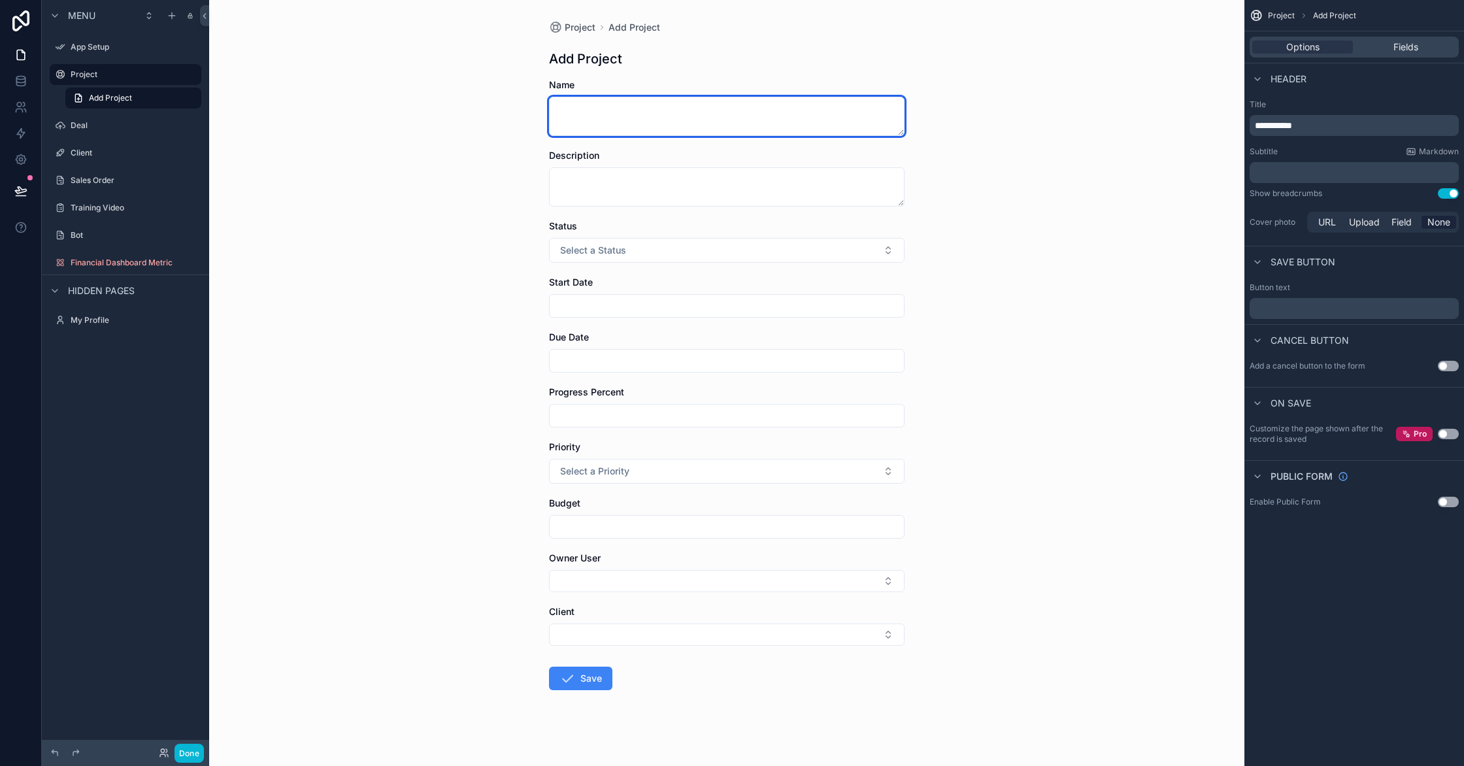
click at [819, 115] on textarea "scrollable content" at bounding box center [727, 116] width 356 height 39
type textarea "**********"
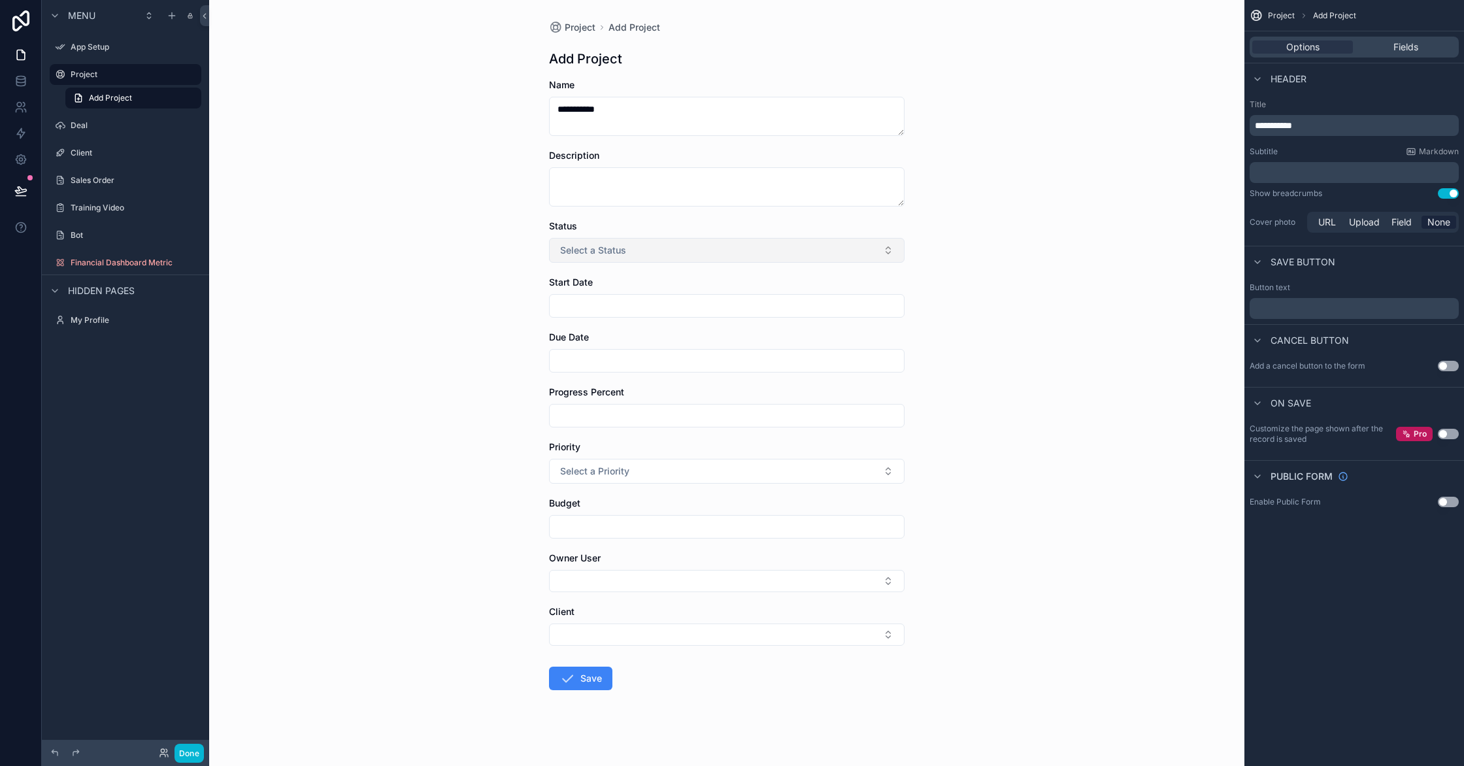
click at [722, 255] on button "Select a Status" at bounding box center [727, 250] width 356 height 25
click at [616, 307] on div "Planned" at bounding box center [726, 303] width 349 height 20
click at [635, 358] on input "scrollable content" at bounding box center [727, 361] width 354 height 18
click at [685, 498] on button "8" at bounding box center [680, 498] width 24 height 24
click at [726, 497] on button "10" at bounding box center [727, 498] width 24 height 24
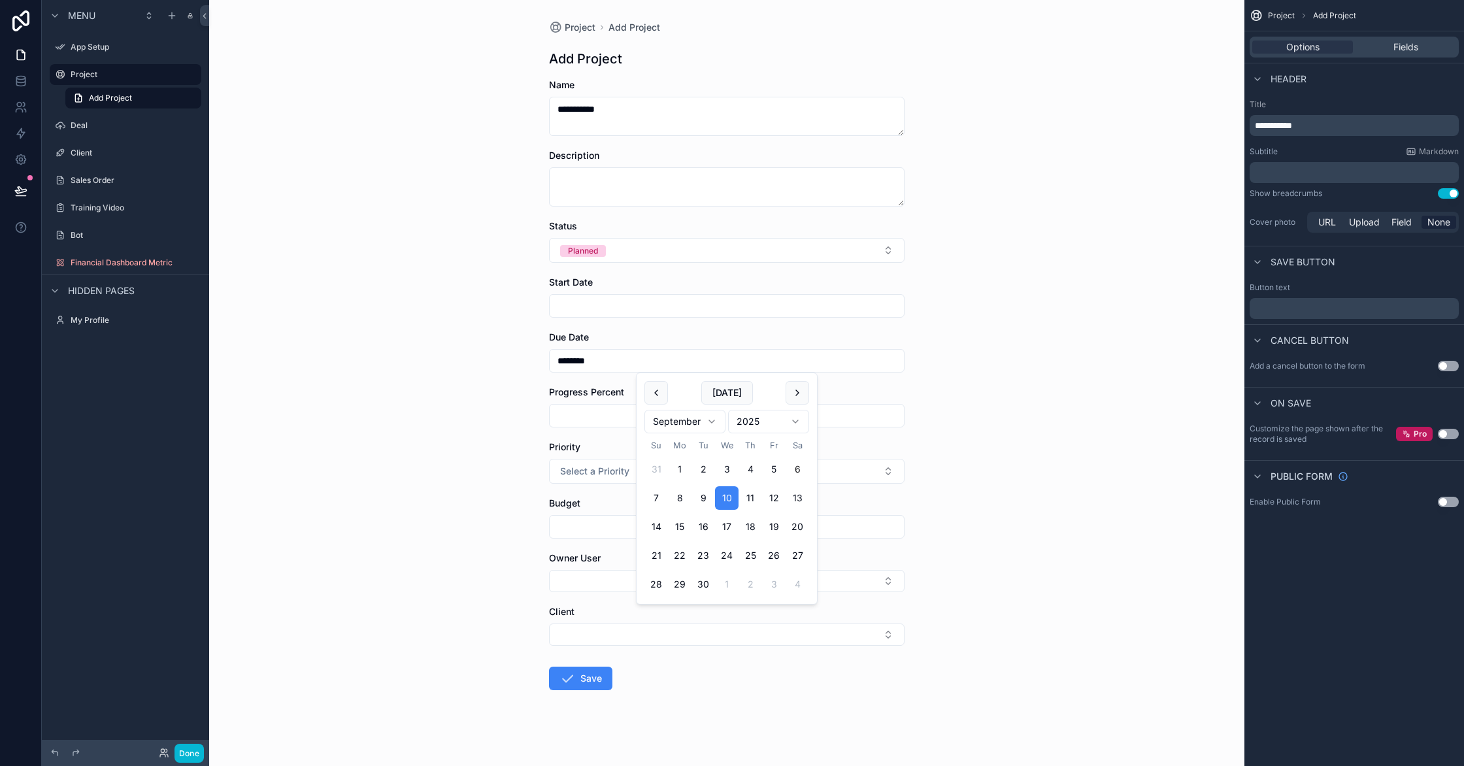
type input "*********"
click at [566, 416] on input "scrollable content" at bounding box center [727, 416] width 354 height 18
click at [627, 480] on button "Select a Priority" at bounding box center [727, 471] width 356 height 25
click at [625, 563] on div "High" at bounding box center [726, 563] width 349 height 20
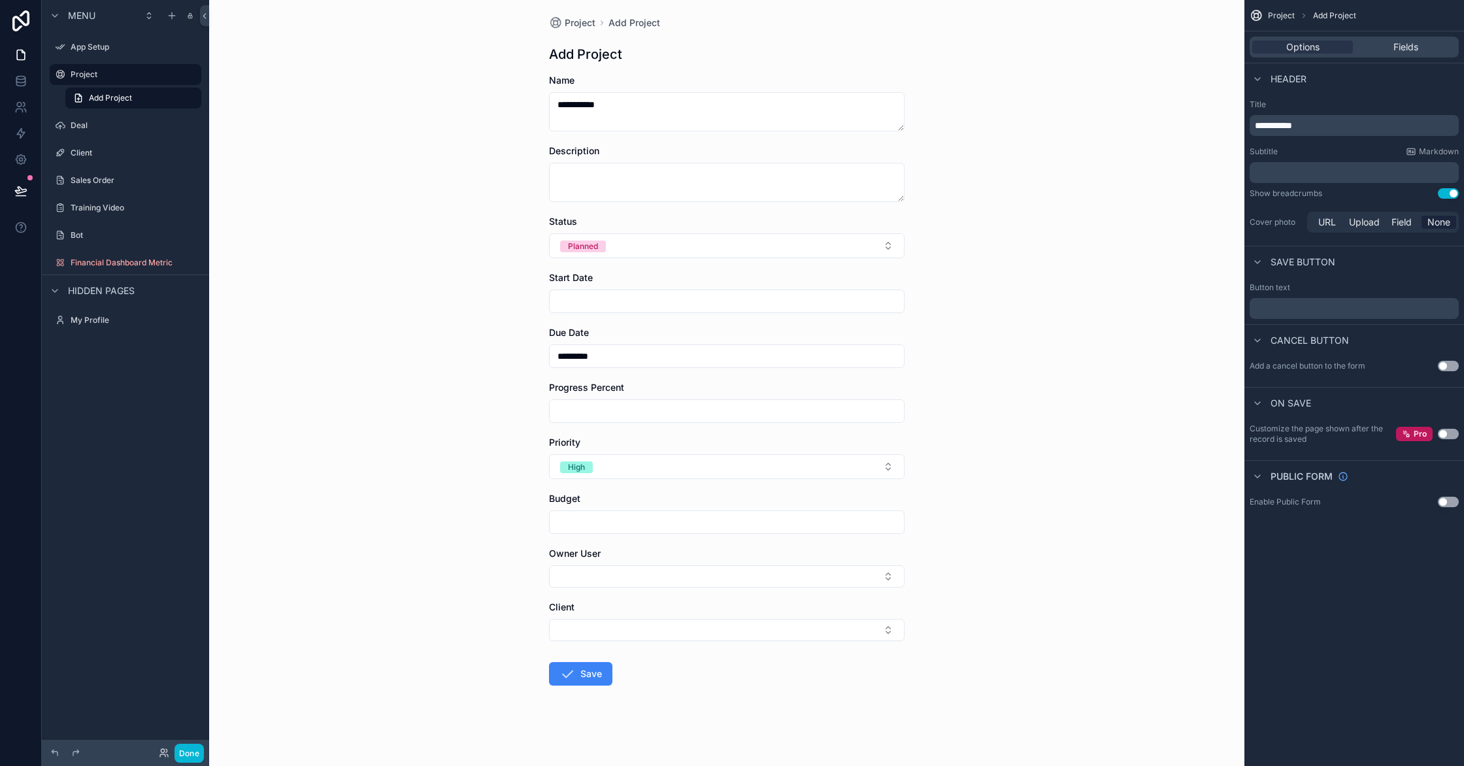
click at [578, 681] on button "Save" at bounding box center [580, 674] width 63 height 24
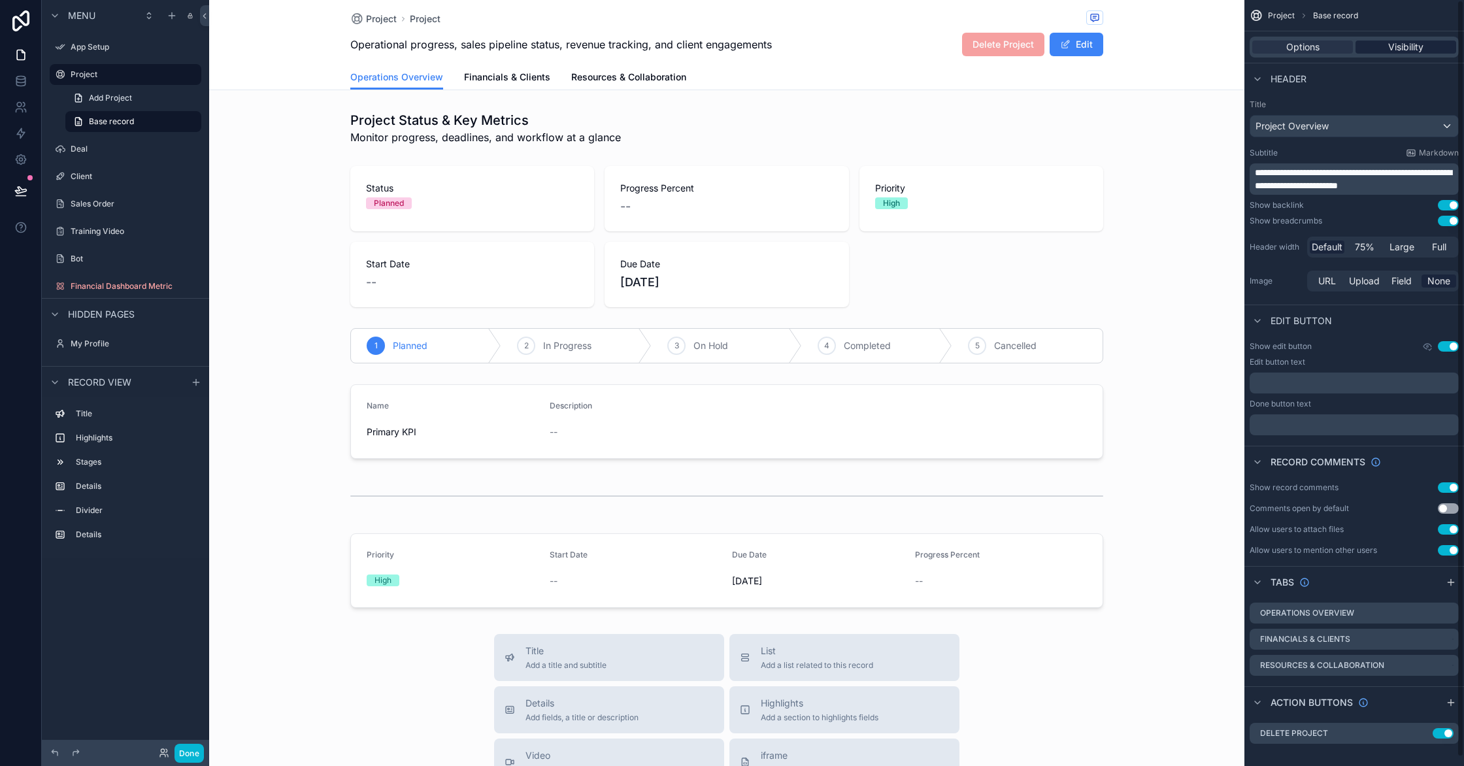
click at [1431, 42] on div "Visibility" at bounding box center [1405, 47] width 101 height 13
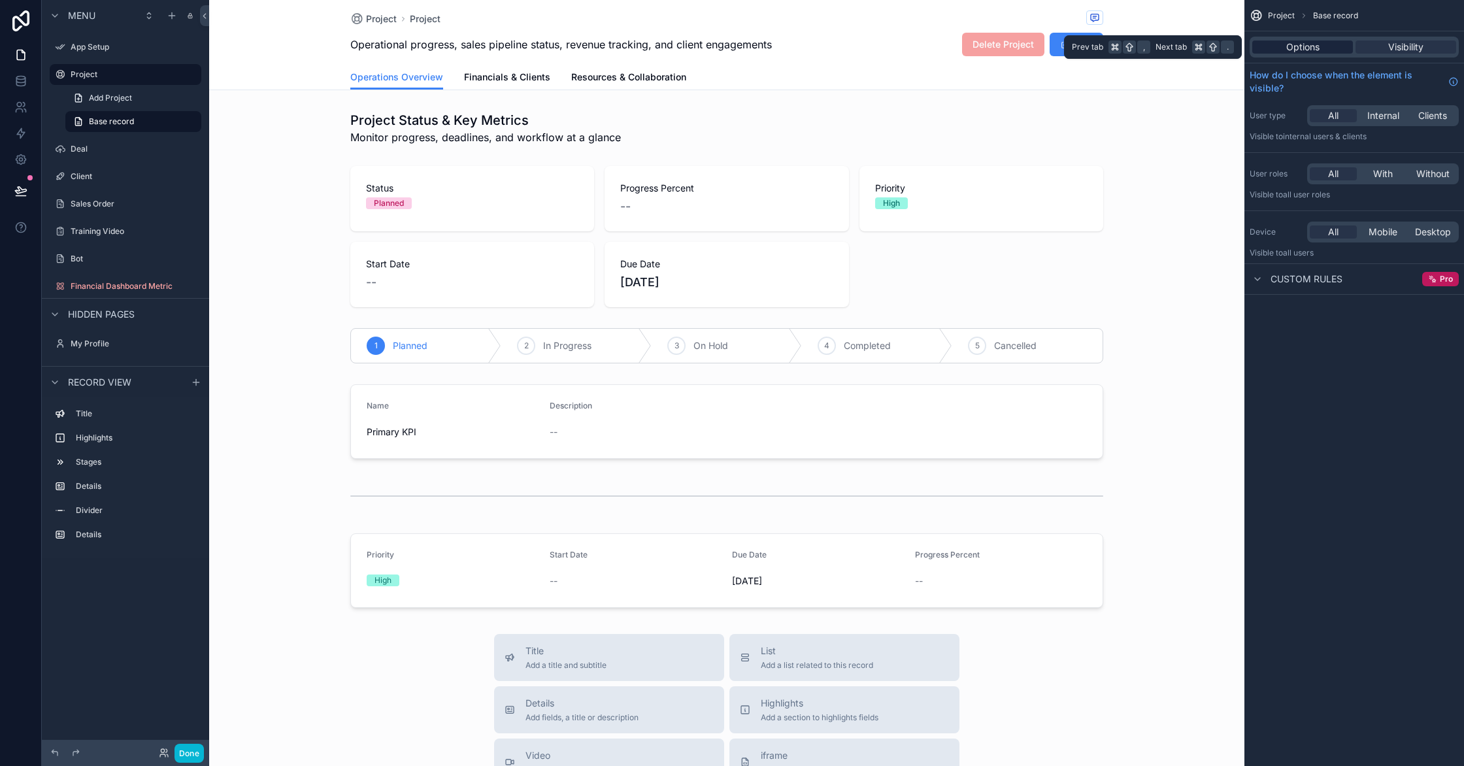
click at [1333, 42] on div "Options" at bounding box center [1302, 47] width 101 height 13
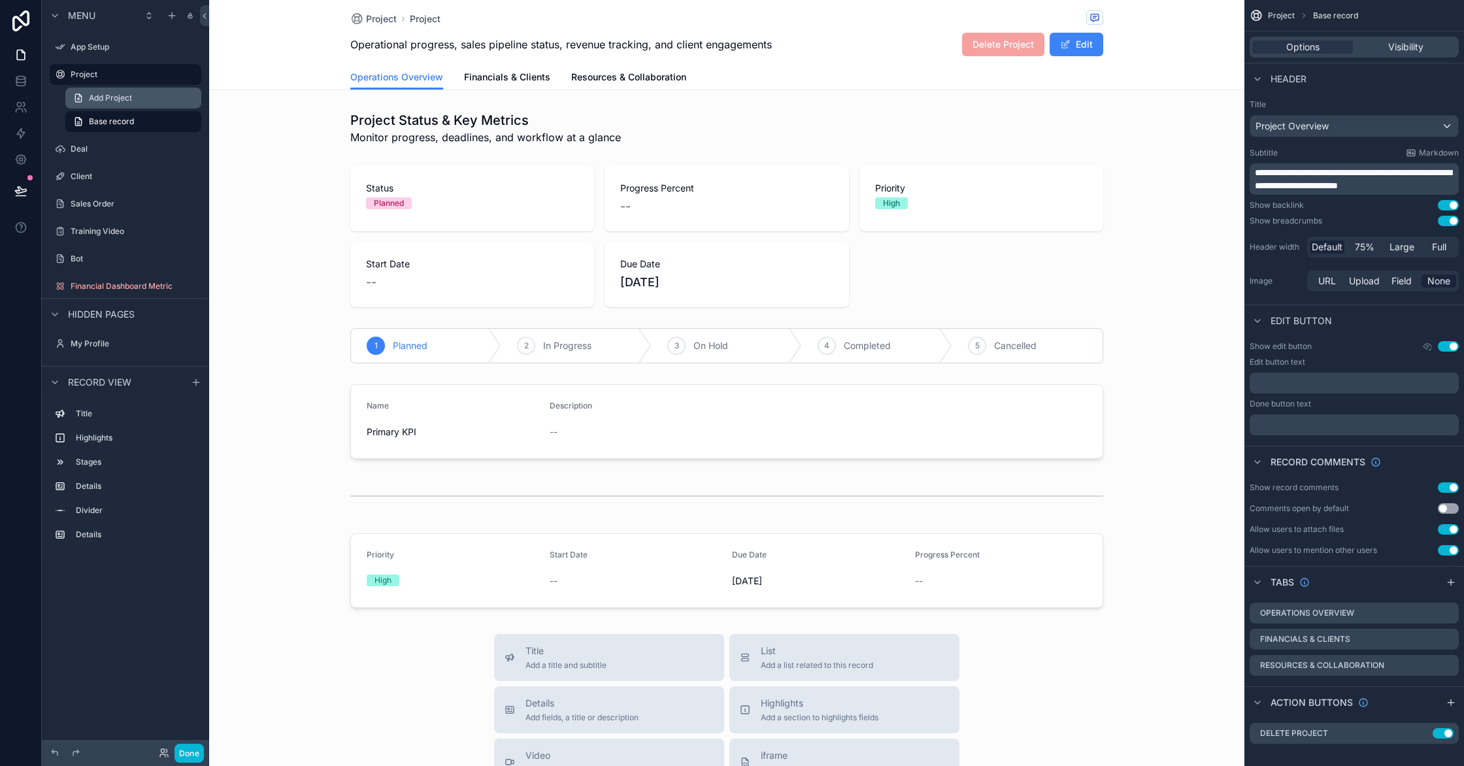
drag, startPoint x: 150, startPoint y: 102, endPoint x: 148, endPoint y: 93, distance: 9.4
click at [150, 102] on link "Add Project" at bounding box center [133, 98] width 136 height 21
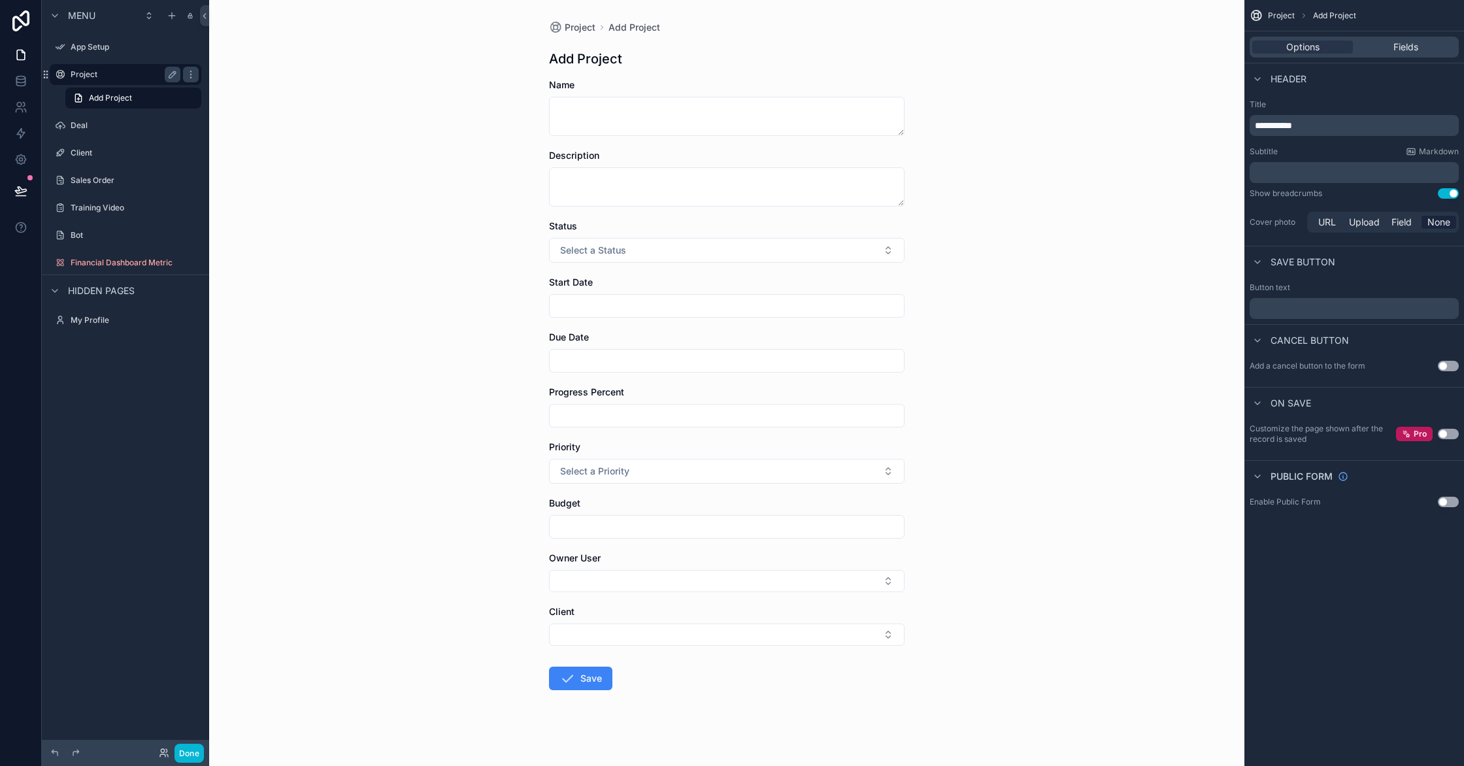
click at [158, 75] on label "Project" at bounding box center [123, 74] width 105 height 10
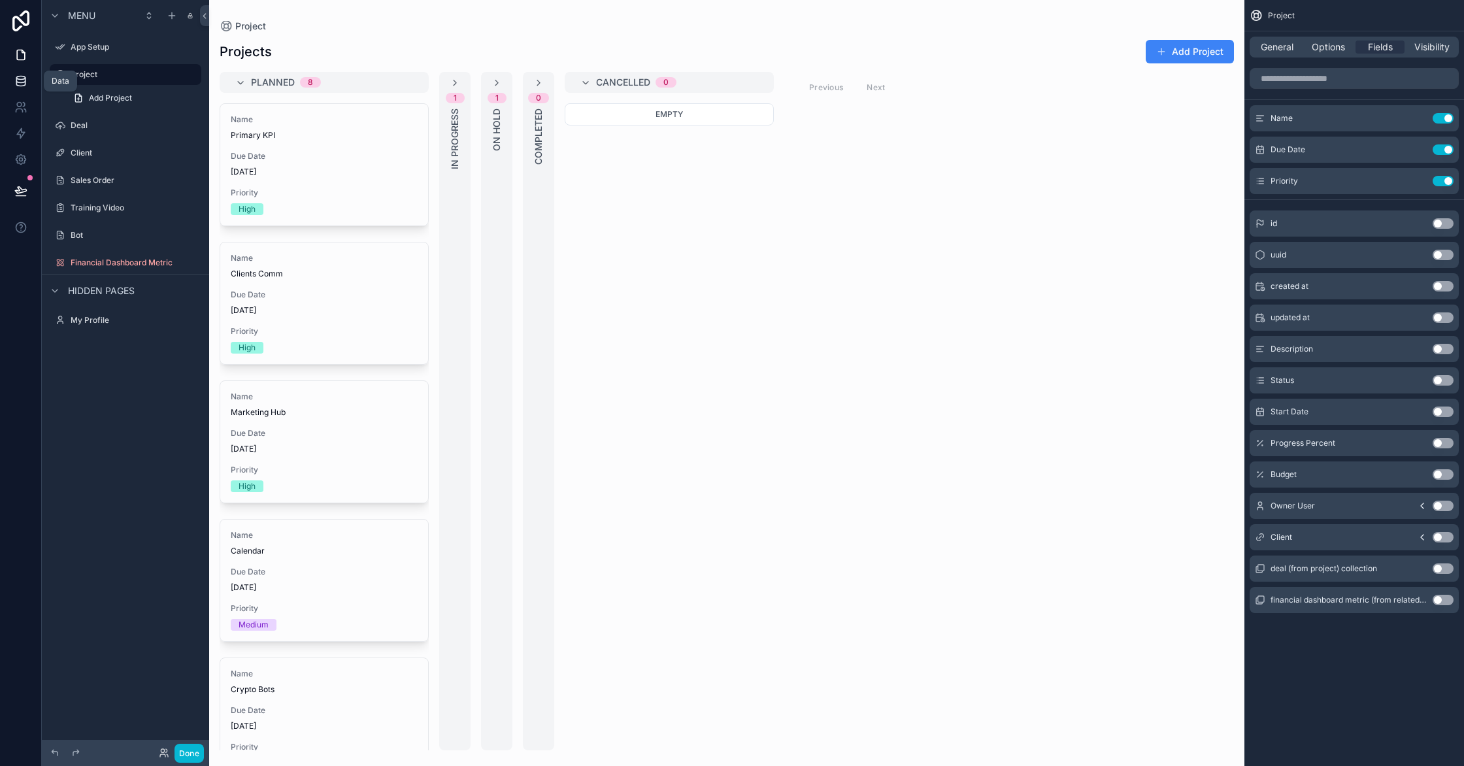
click at [17, 82] on icon at bounding box center [20, 81] width 13 height 13
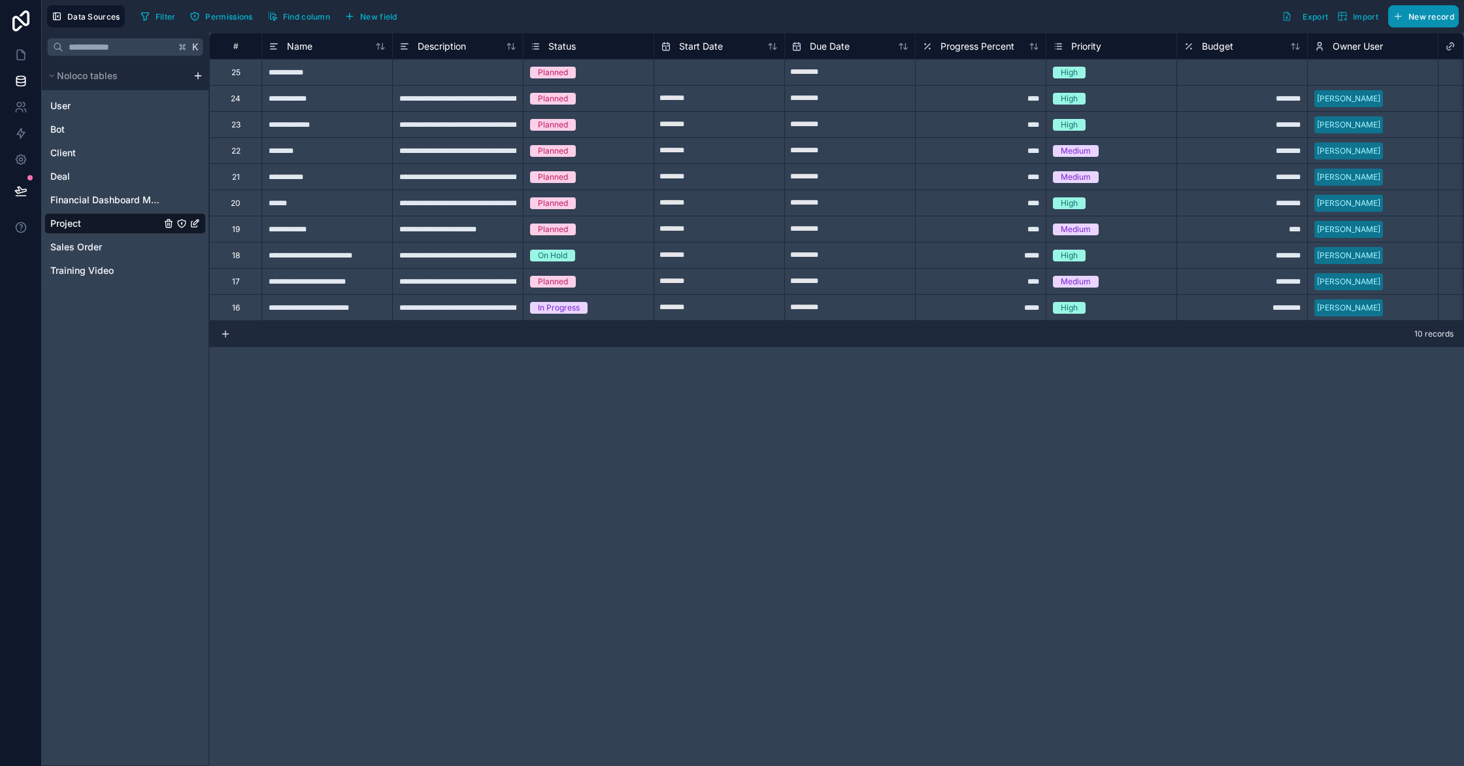
click at [1442, 21] on span "New record" at bounding box center [1431, 17] width 46 height 10
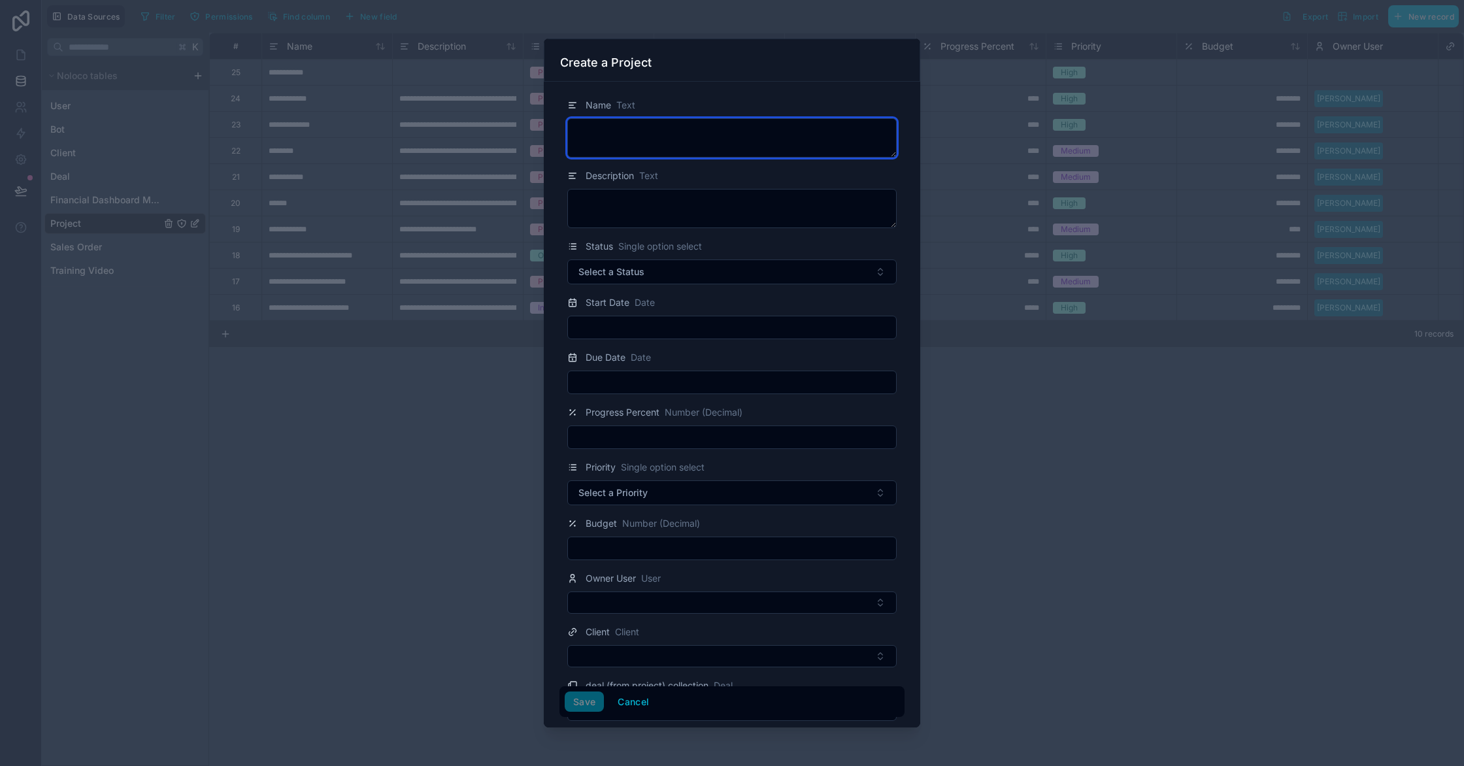
click at [803, 154] on textarea at bounding box center [731, 137] width 329 height 39
type textarea "*"
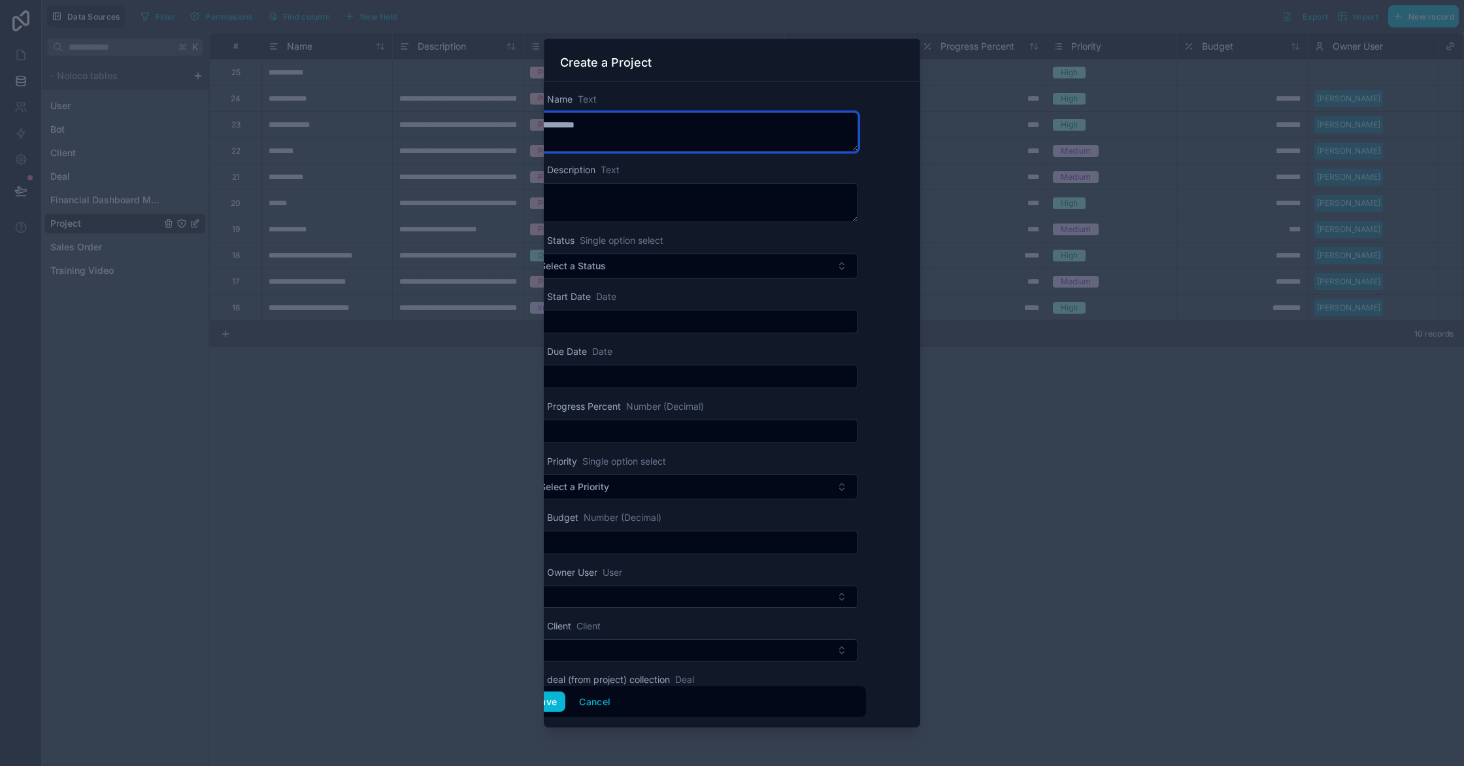
type textarea "**********"
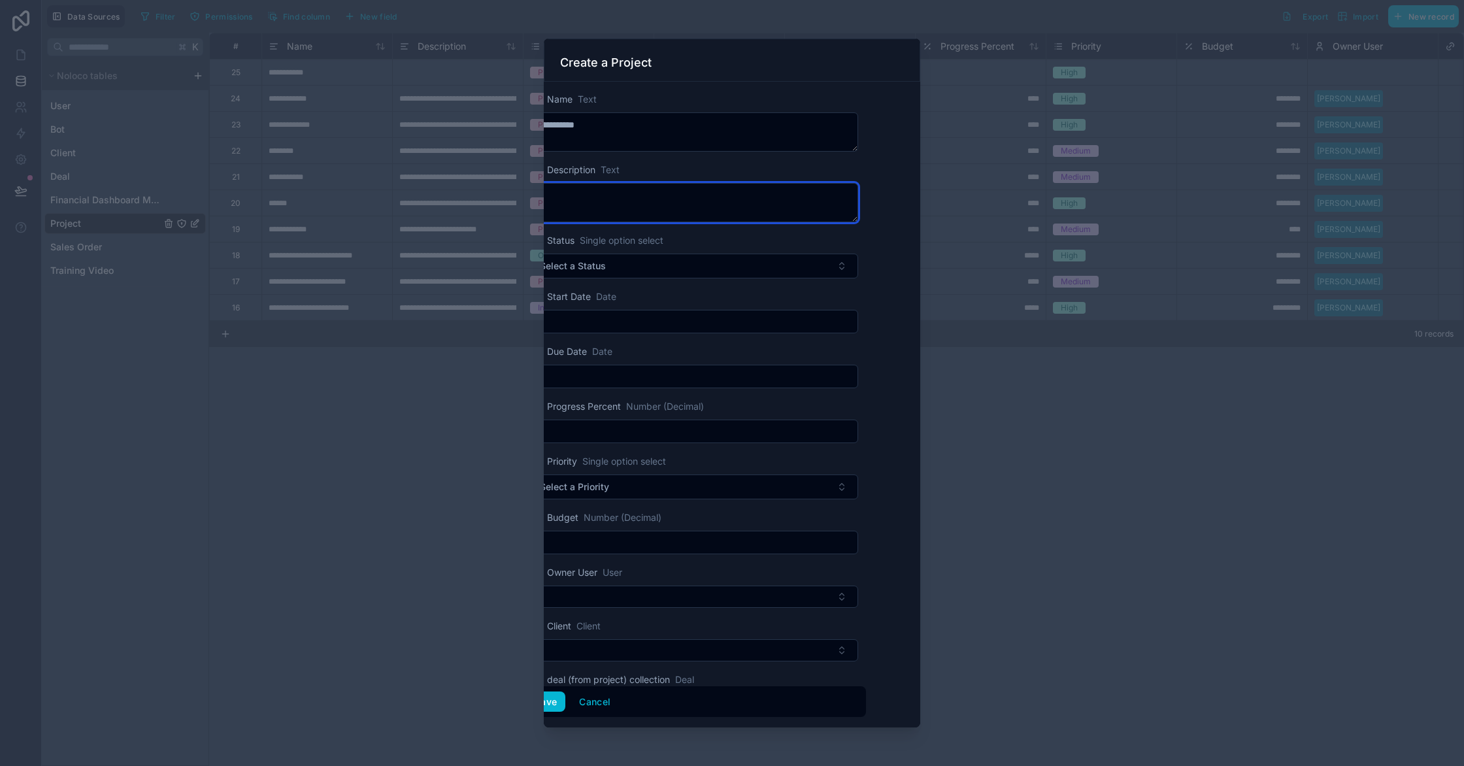
click at [805, 201] on textarea at bounding box center [693, 202] width 329 height 39
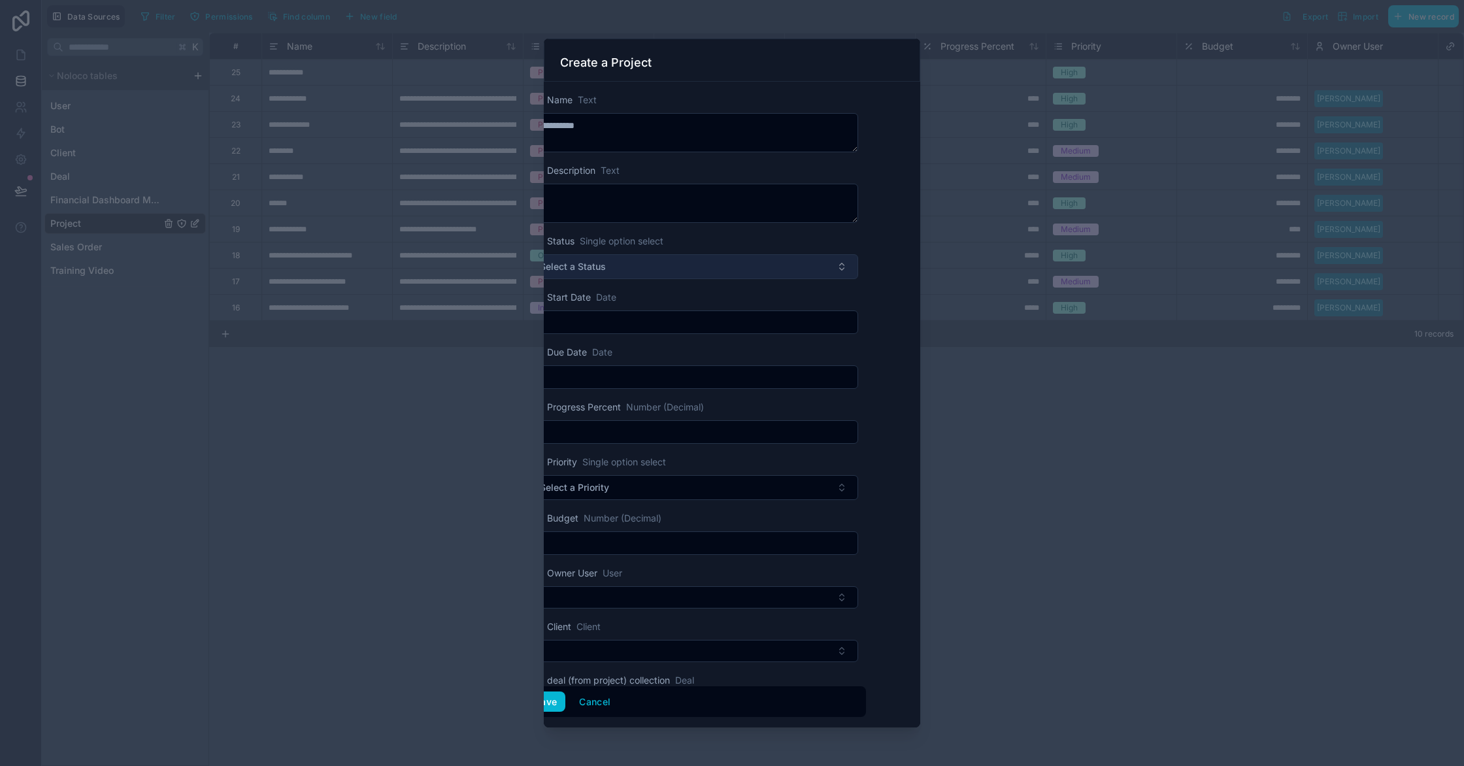
click at [825, 270] on button "Select a Status" at bounding box center [693, 266] width 329 height 25
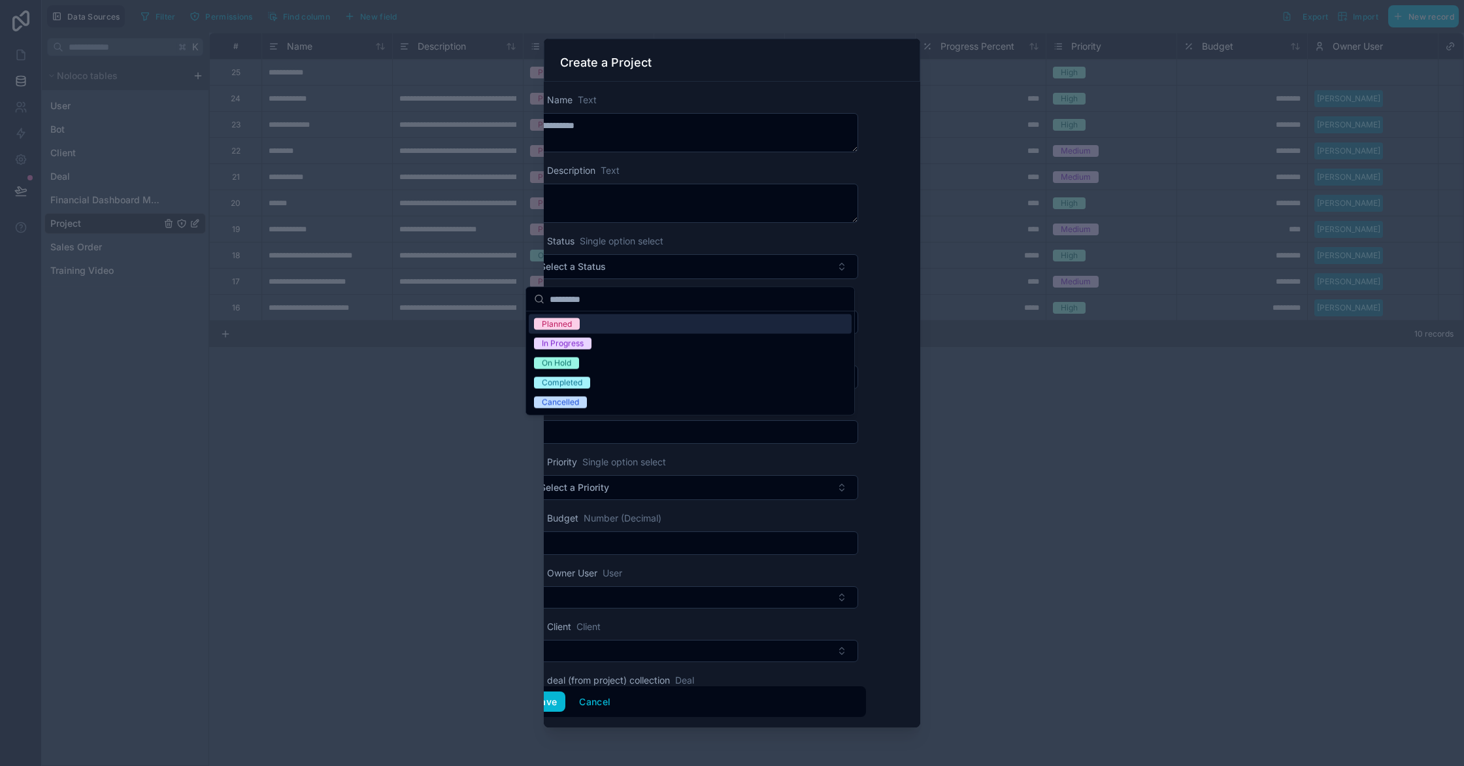
scroll to position [0, 42]
click at [645, 325] on div "Planned" at bounding box center [690, 324] width 323 height 20
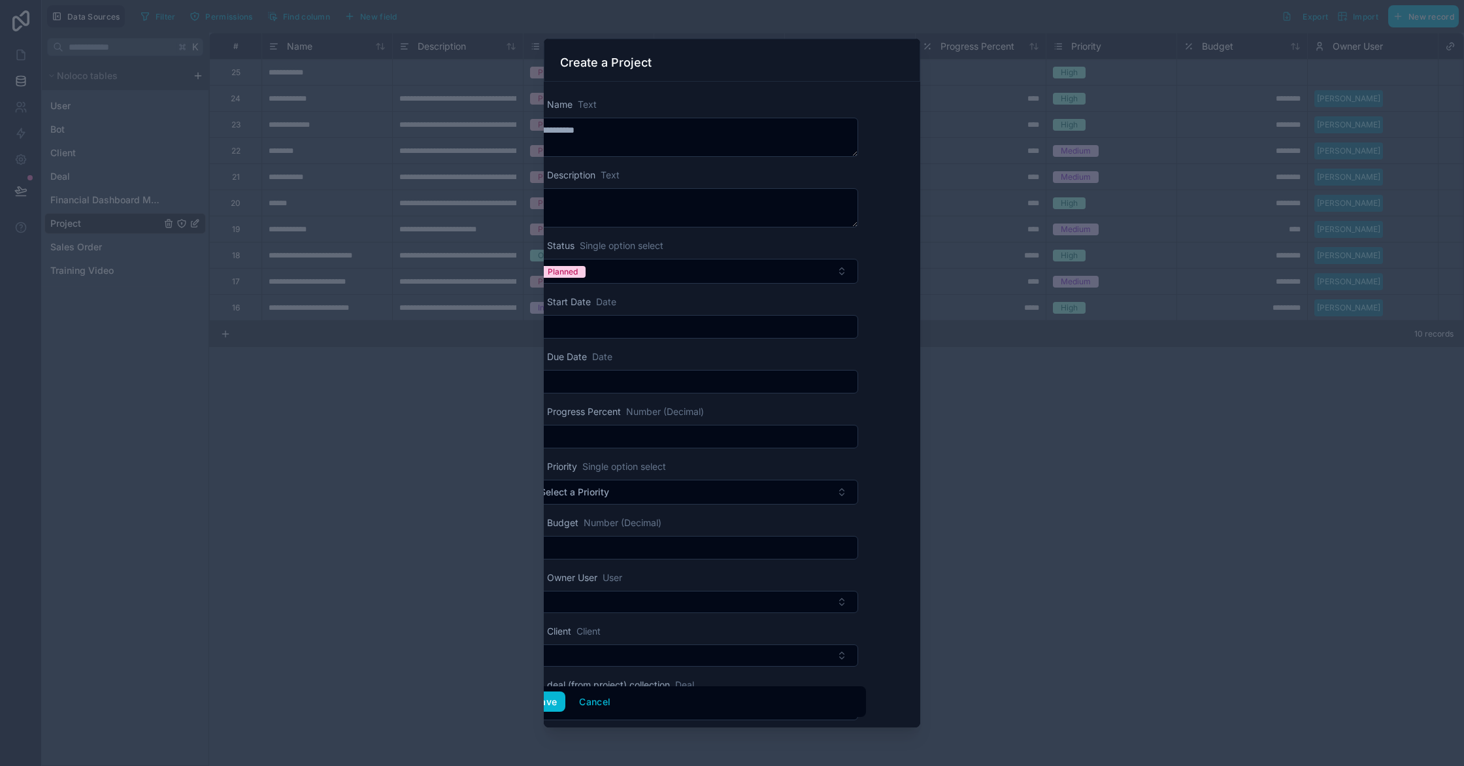
scroll to position [7, 37]
click at [650, 374] on input "text" at bounding box center [695, 375] width 328 height 18
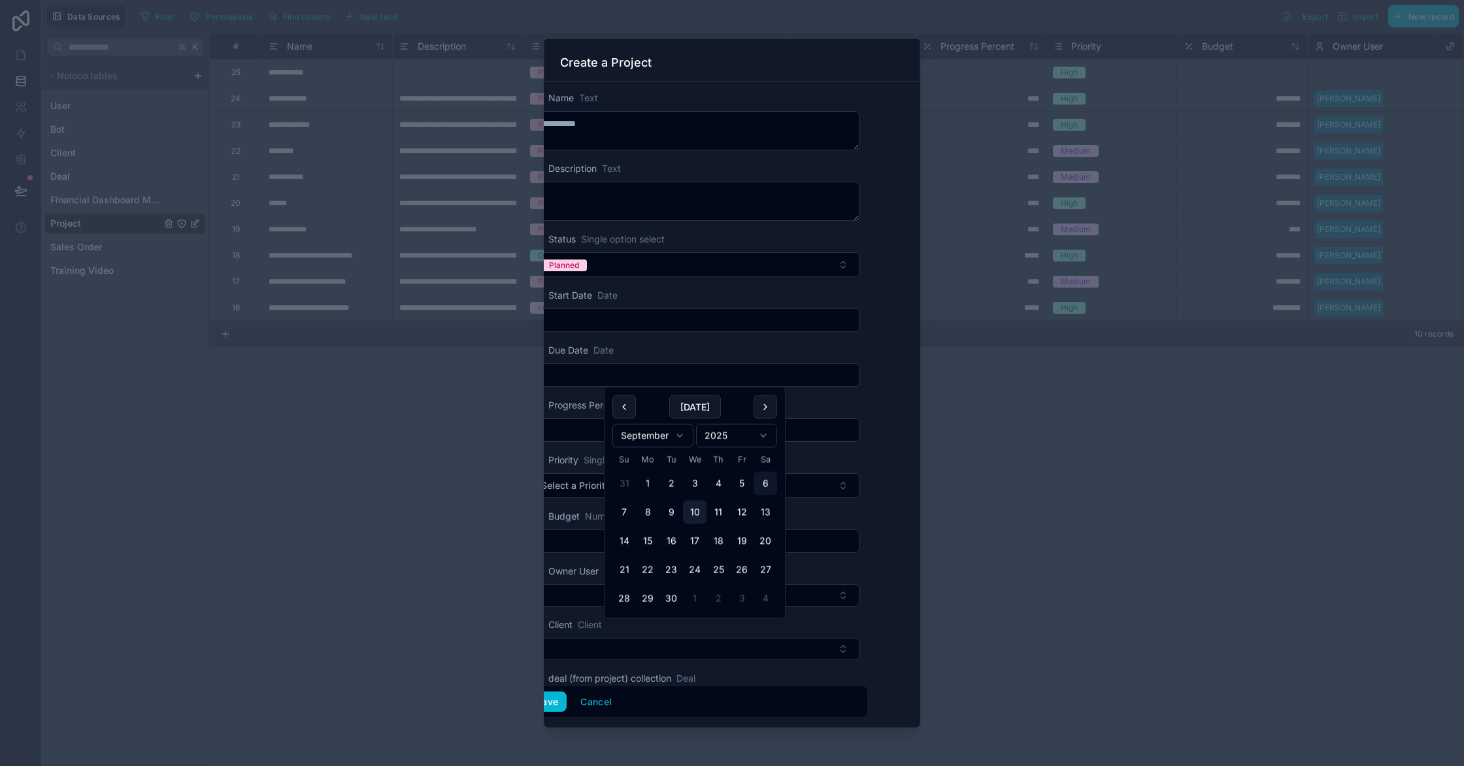
click at [697, 516] on button "10" at bounding box center [695, 513] width 24 height 24
type input "*********"
click at [663, 337] on form "**********" at bounding box center [694, 444] width 345 height 729
click at [616, 320] on input "text" at bounding box center [695, 320] width 328 height 18
click at [748, 427] on button "5" at bounding box center [742, 429] width 24 height 24
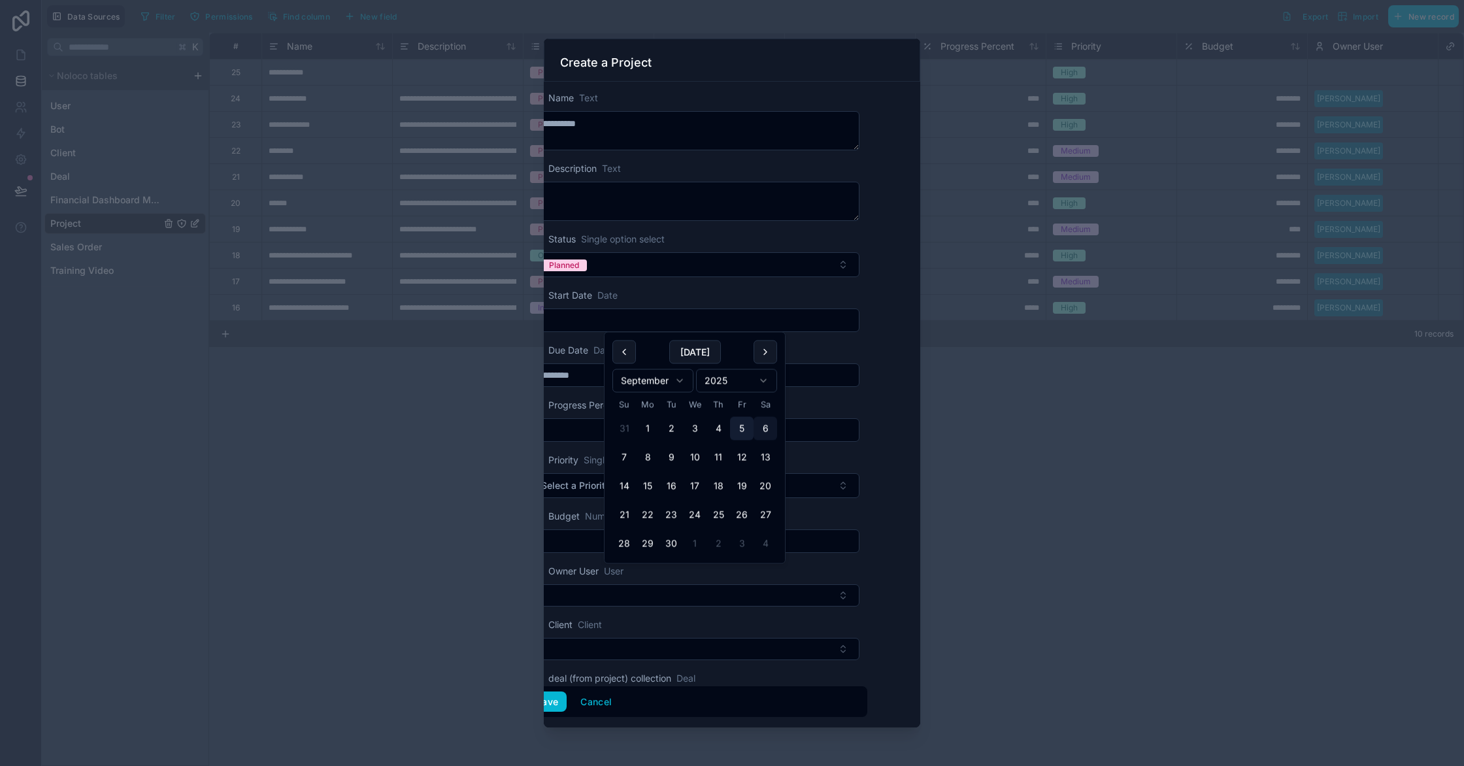
type input "********"
click at [595, 414] on div "Progress Percent Number (Decimal)" at bounding box center [694, 419] width 345 height 44
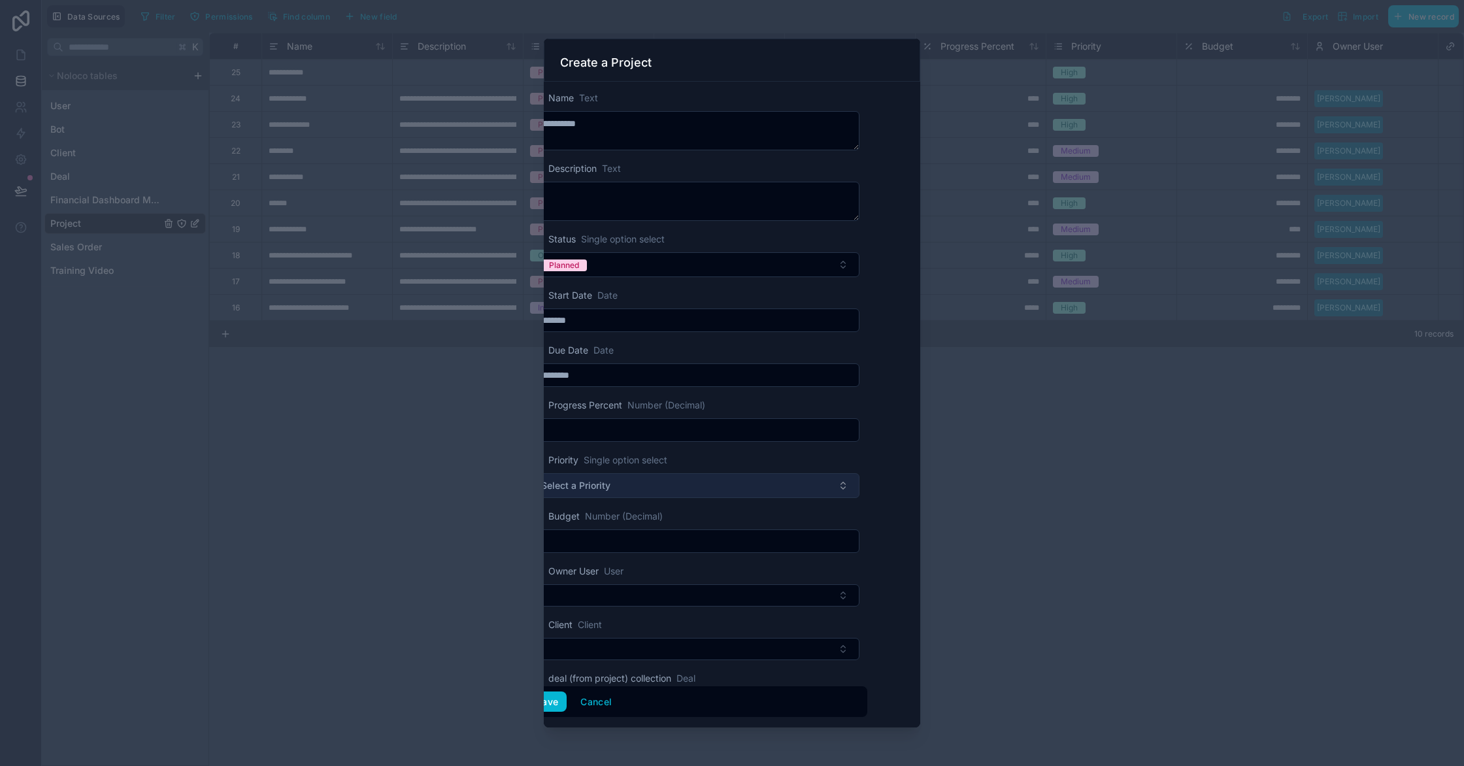
click at [728, 494] on button "Select a Priority" at bounding box center [694, 485] width 329 height 25
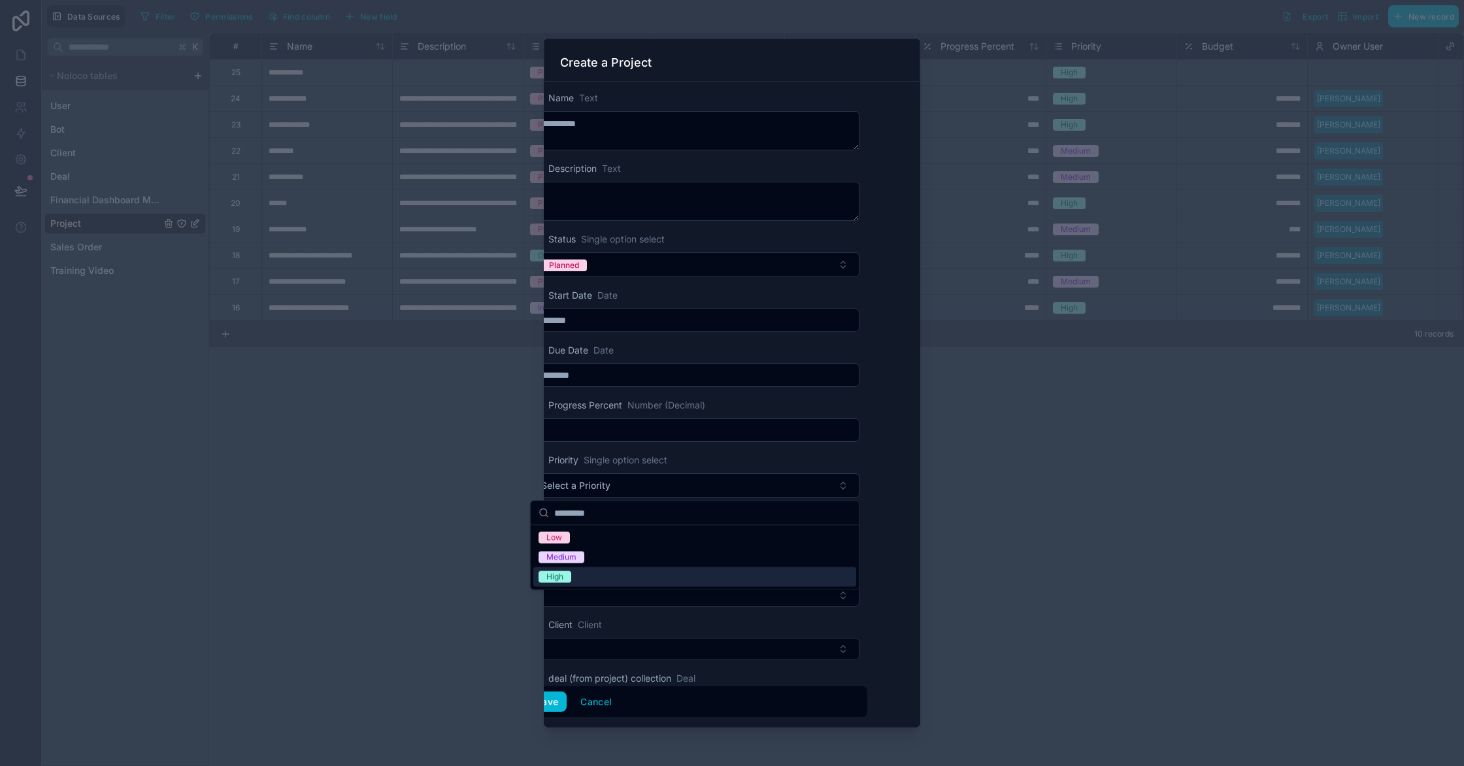
click at [700, 574] on div "High" at bounding box center [694, 577] width 323 height 20
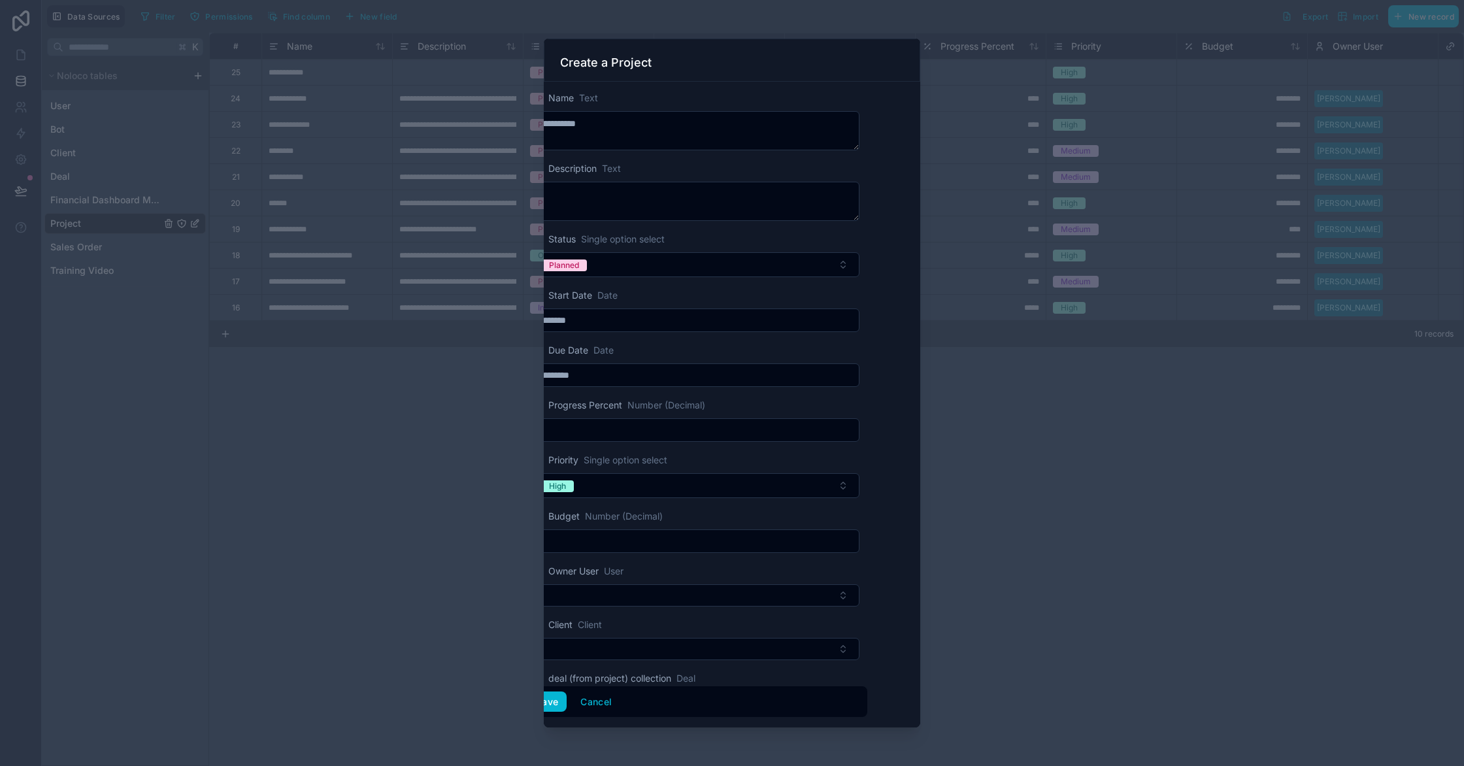
click at [629, 547] on input "text" at bounding box center [695, 541] width 328 height 18
type input "*****"
click at [591, 601] on button "Select Button" at bounding box center [694, 595] width 329 height 22
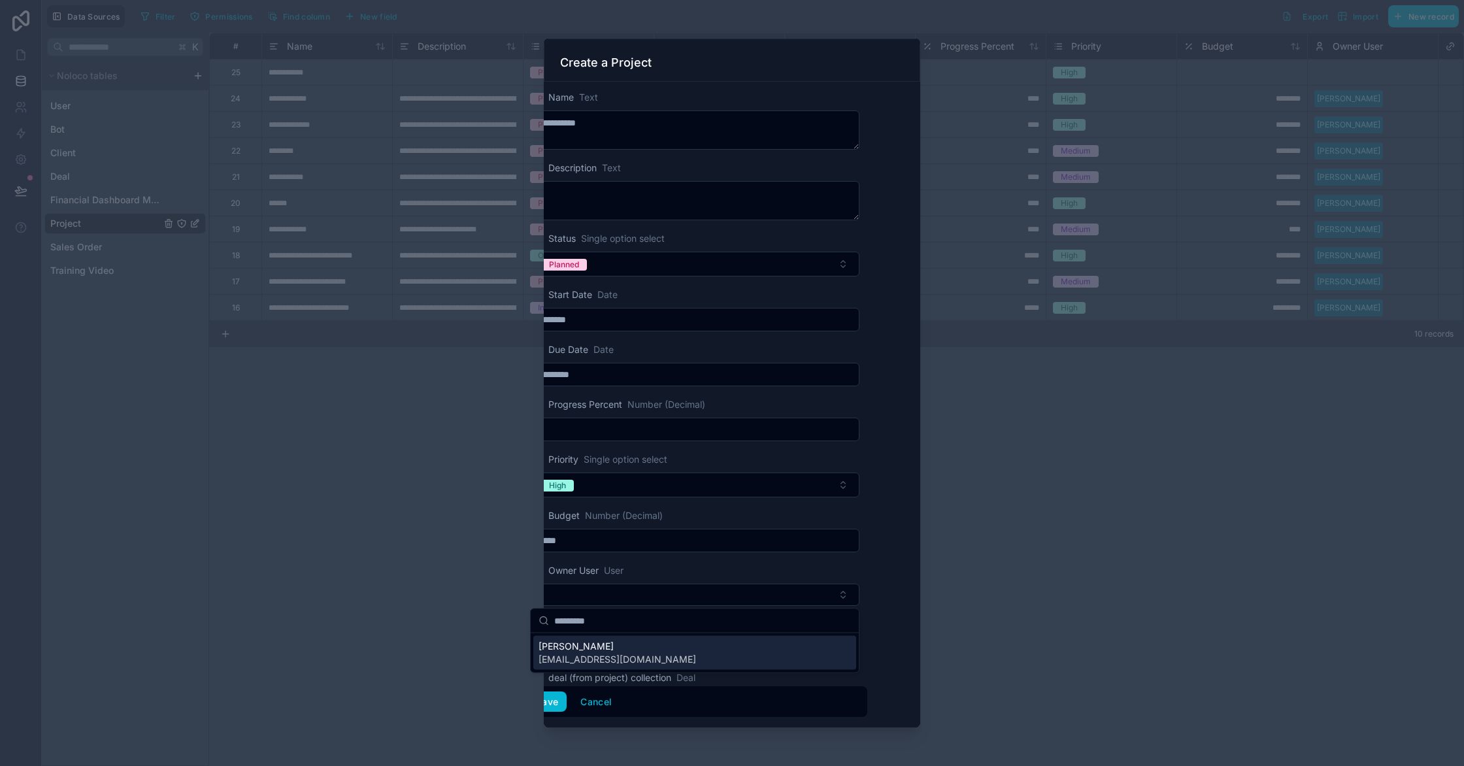
click at [590, 661] on span "[EMAIL_ADDRESS][DOMAIN_NAME]" at bounding box center [618, 659] width 158 height 13
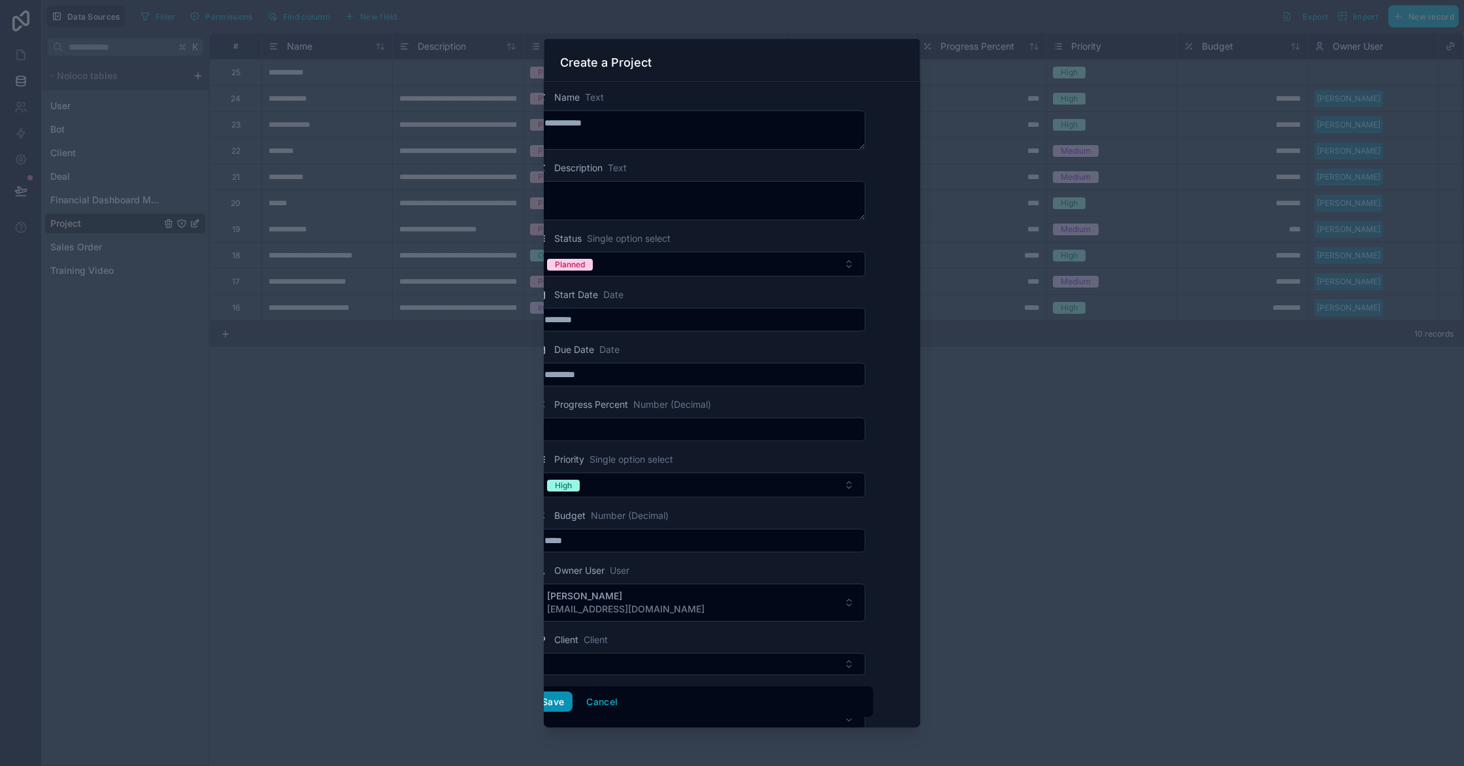
click at [565, 705] on button "Save" at bounding box center [552, 701] width 39 height 21
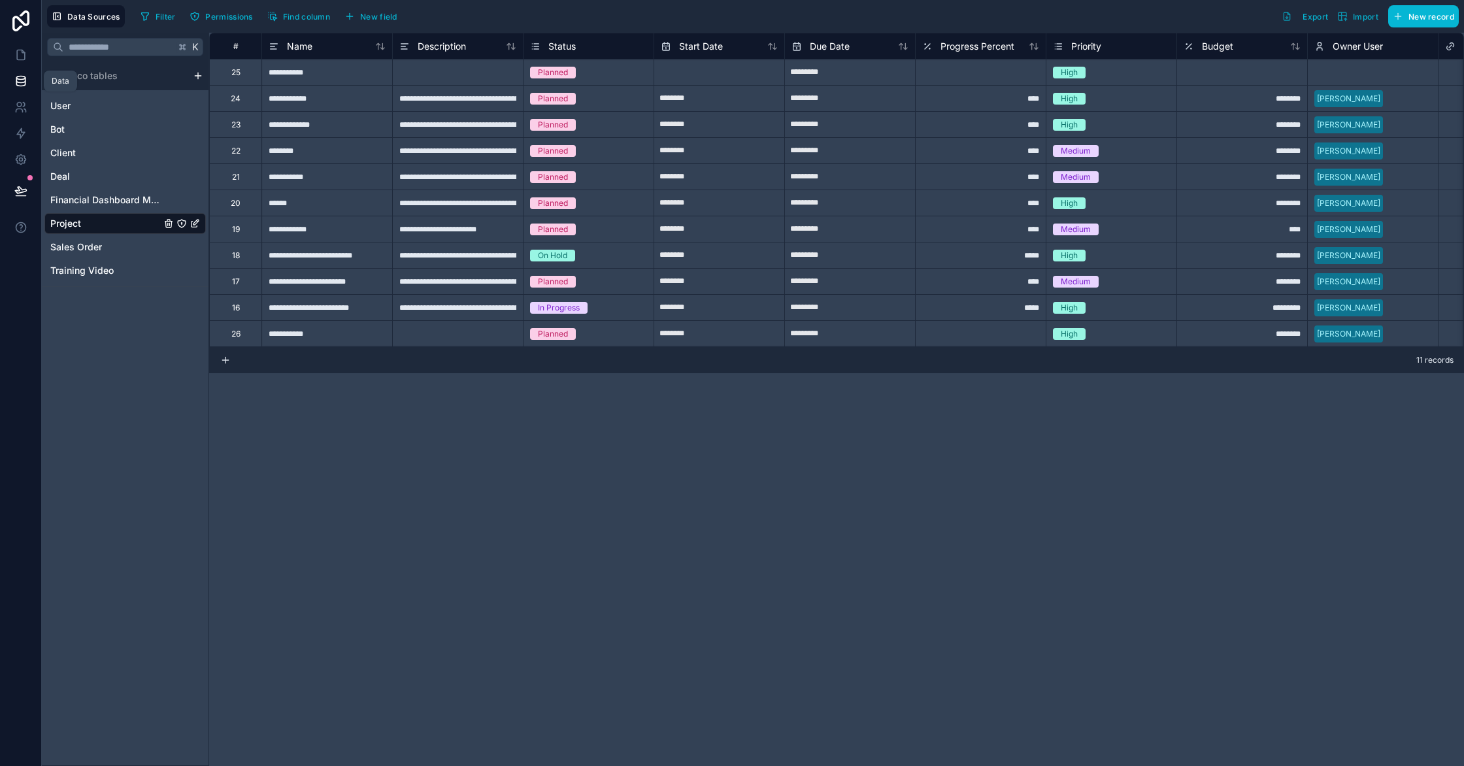
click at [18, 77] on icon at bounding box center [20, 81] width 13 height 13
click at [56, 81] on button "Noloco tables" at bounding box center [115, 76] width 143 height 18
click at [25, 80] on icon at bounding box center [20, 81] width 13 height 13
click at [25, 58] on icon at bounding box center [20, 54] width 13 height 13
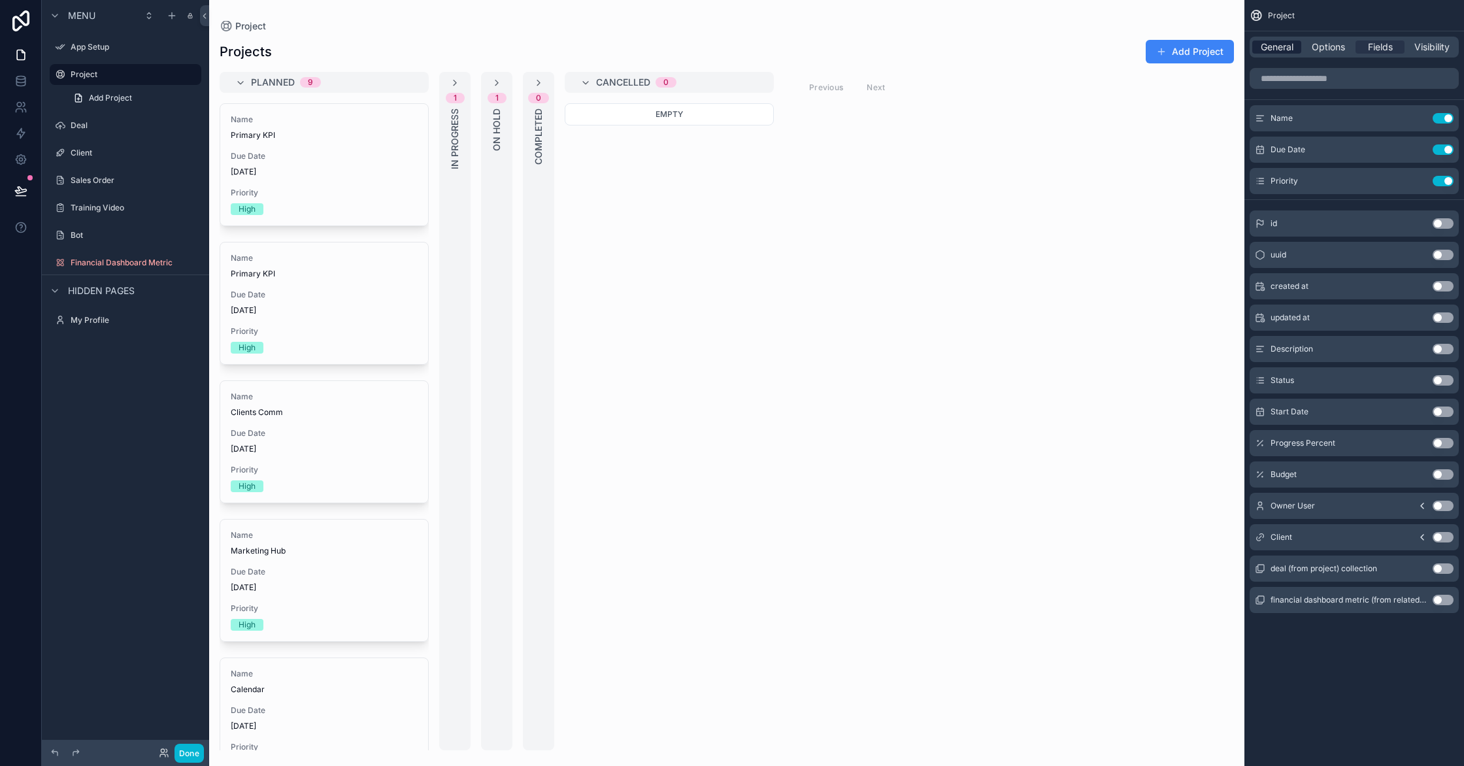
click at [1297, 47] on div "General" at bounding box center [1276, 47] width 49 height 13
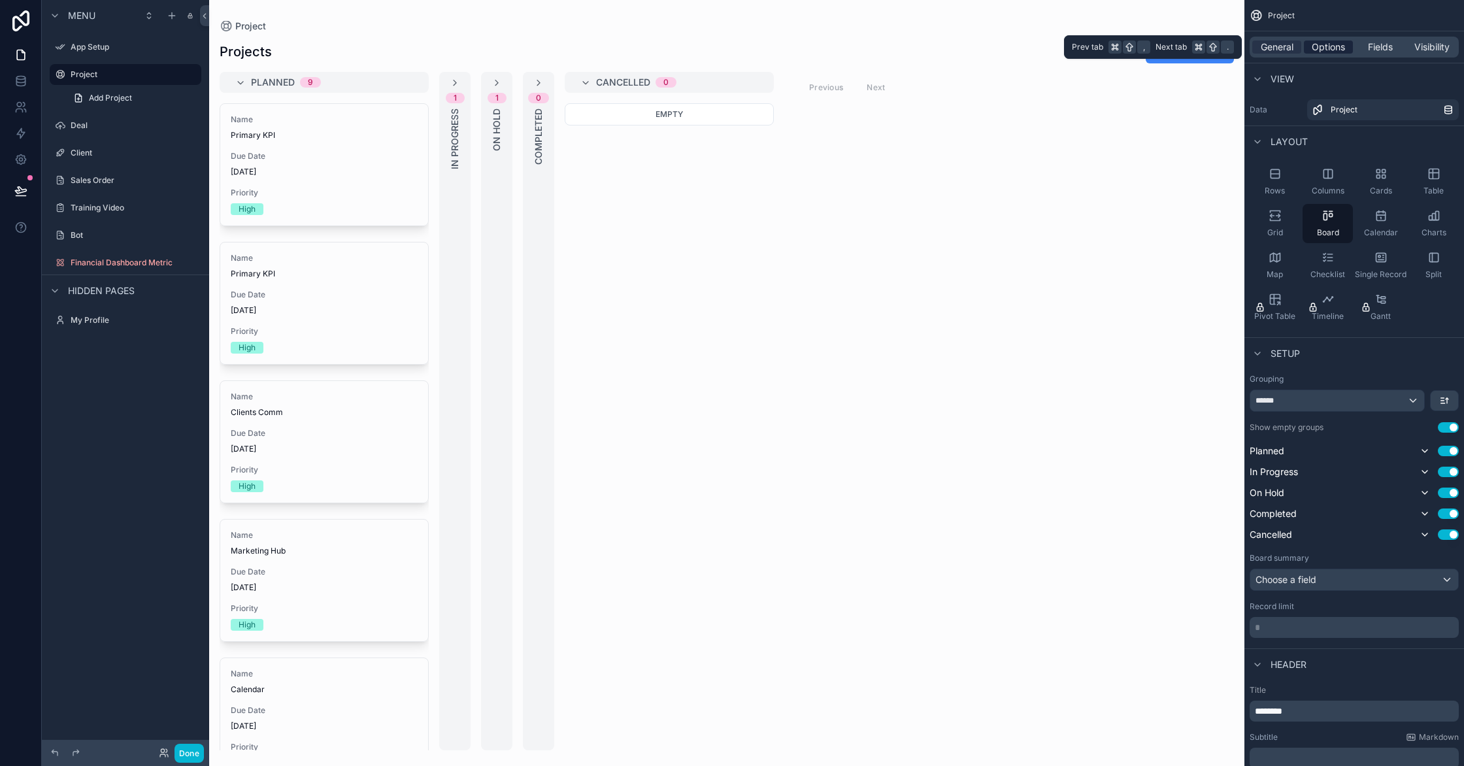
click at [1324, 47] on span "Options" at bounding box center [1328, 47] width 33 height 13
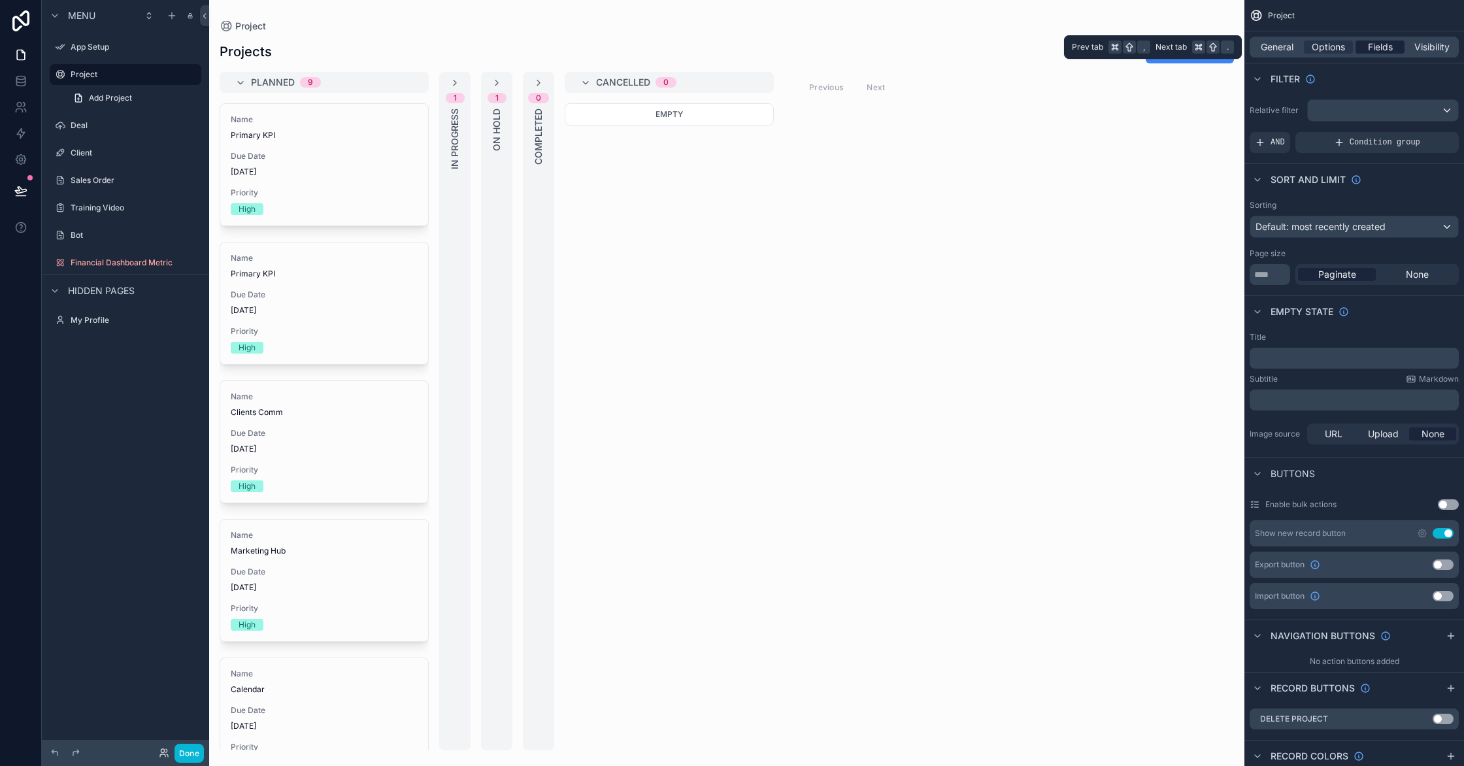
click at [1355, 46] on div "General Options Fields Visibility" at bounding box center [1354, 47] width 209 height 21
click at [1358, 48] on div "Fields" at bounding box center [1379, 47] width 49 height 13
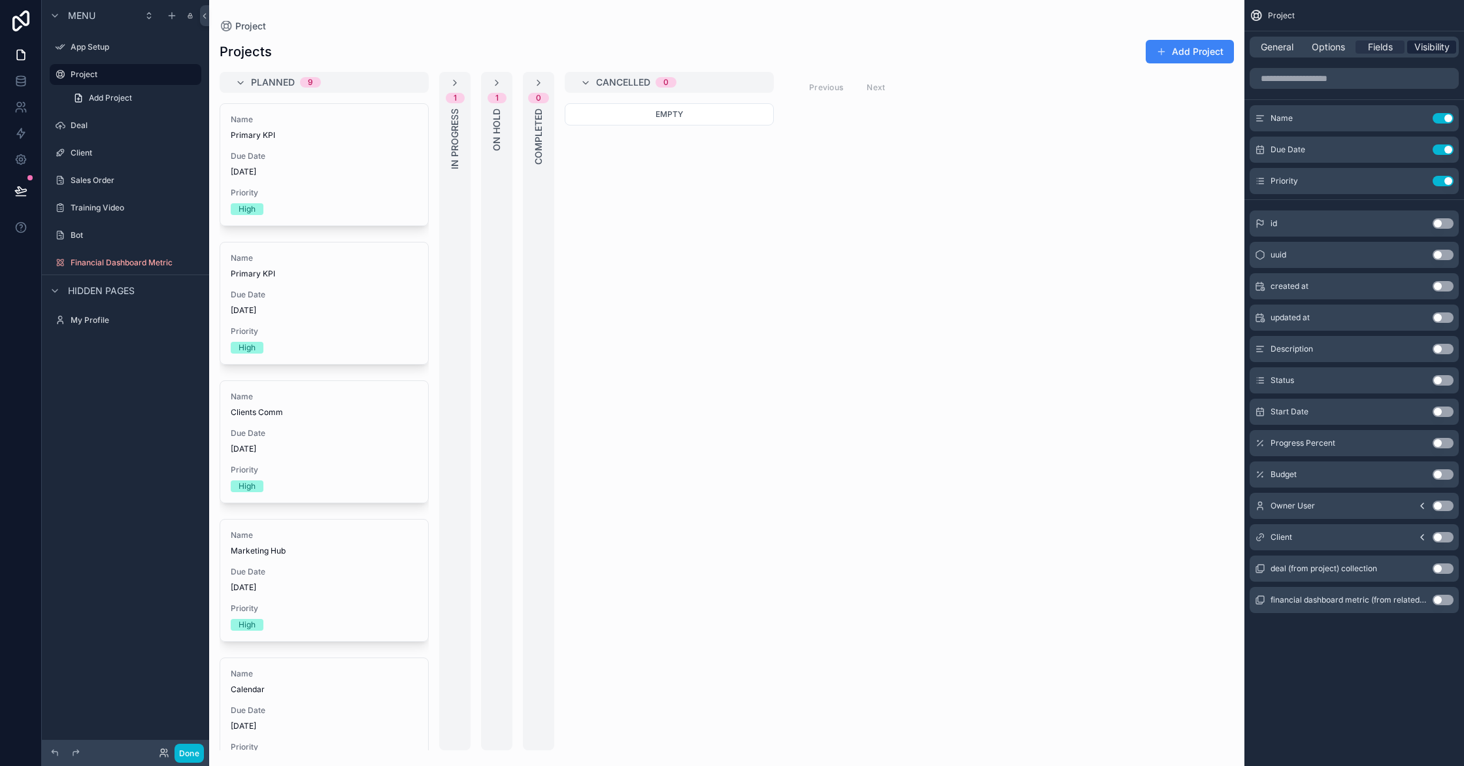
click at [1424, 50] on span "Visibility" at bounding box center [1431, 47] width 35 height 13
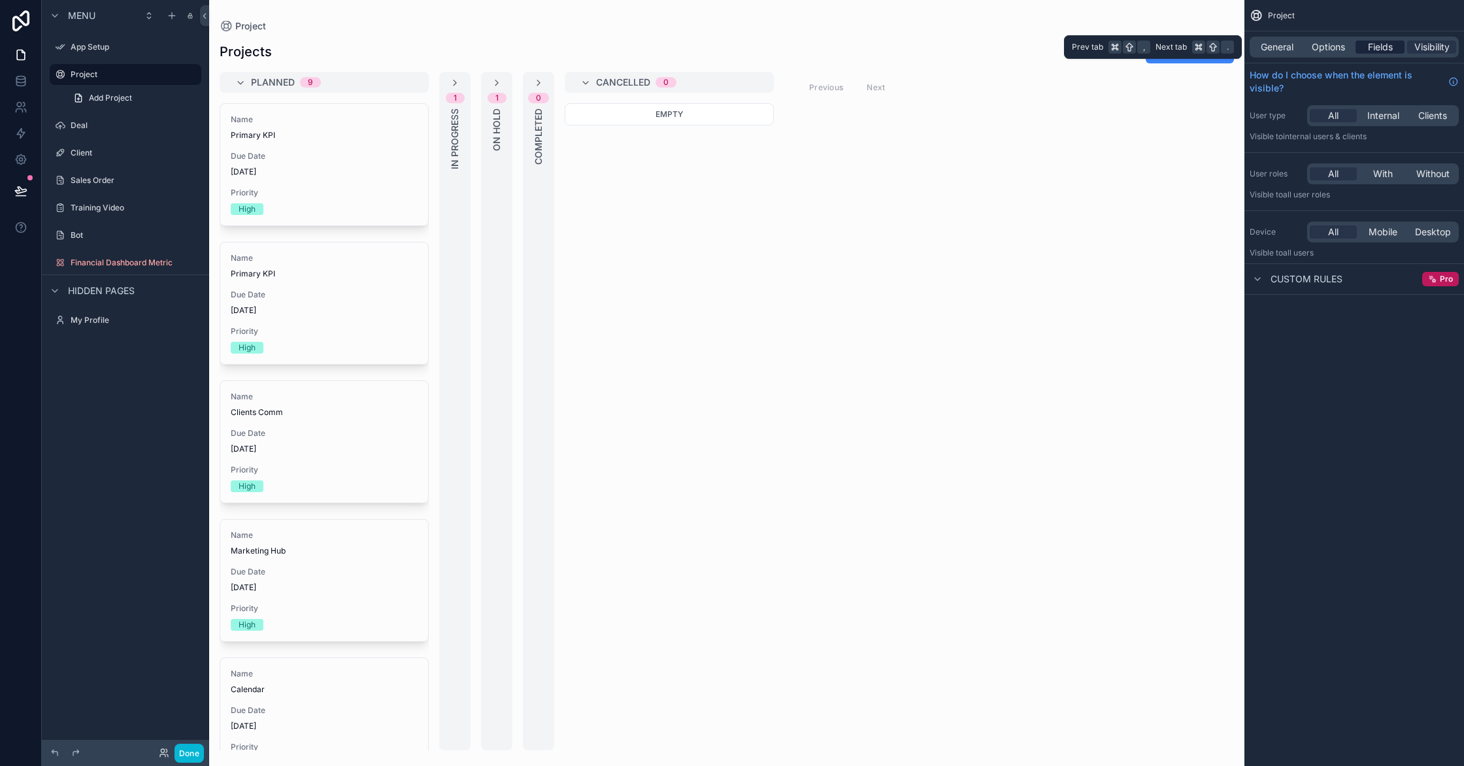
click at [1400, 45] on div "Fields" at bounding box center [1379, 47] width 49 height 13
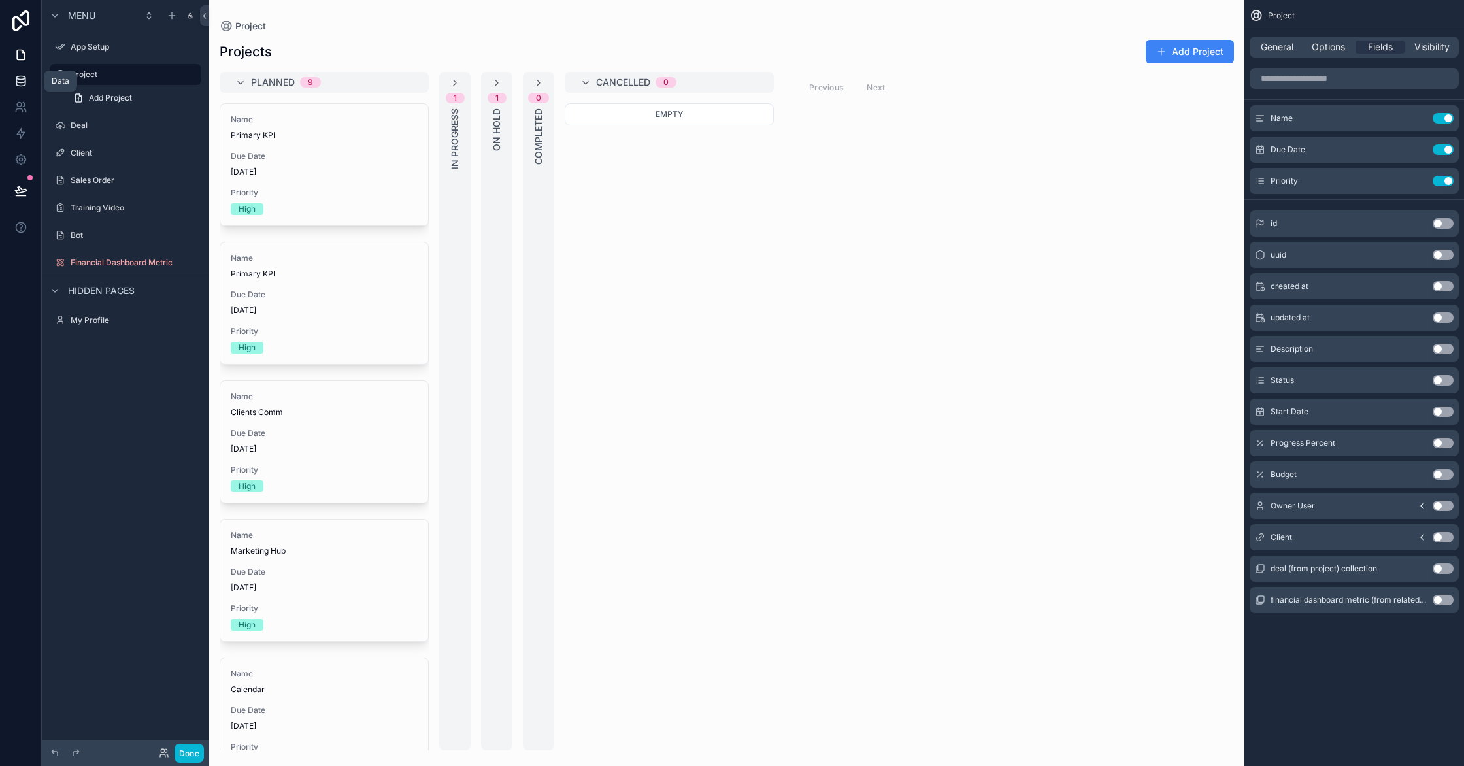
click at [22, 73] on link at bounding box center [20, 81] width 41 height 26
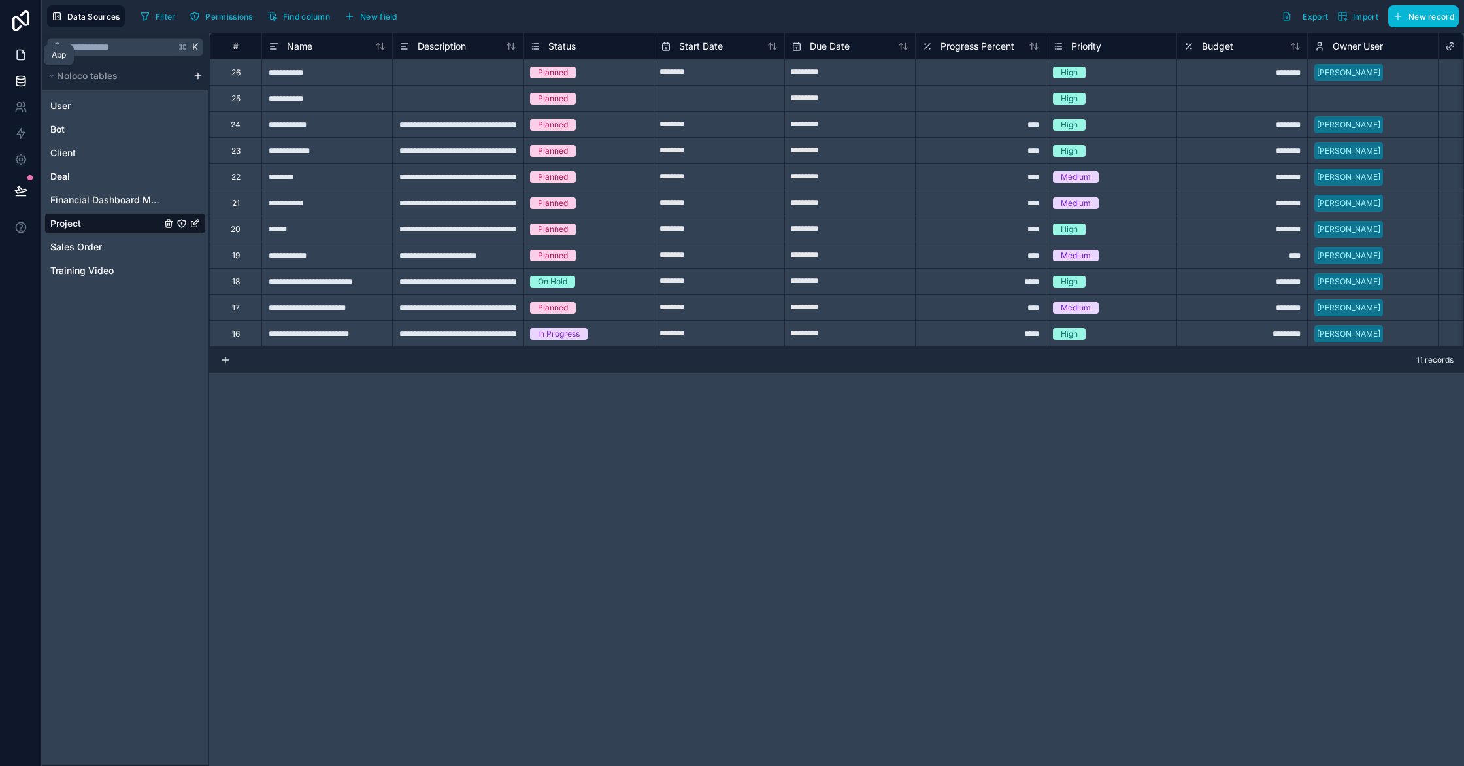
click at [23, 59] on icon at bounding box center [21, 55] width 8 height 10
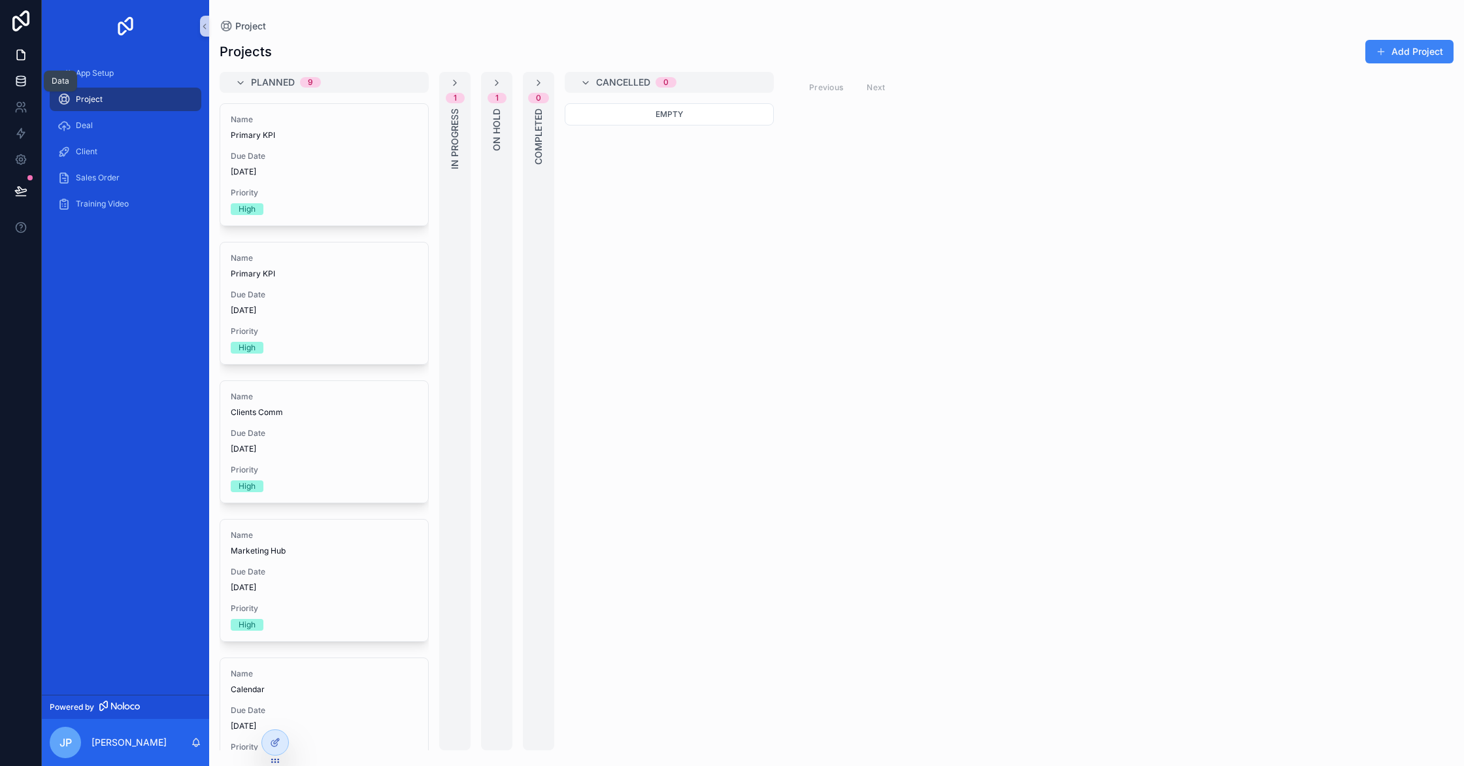
click at [16, 81] on icon at bounding box center [20, 83] width 8 height 5
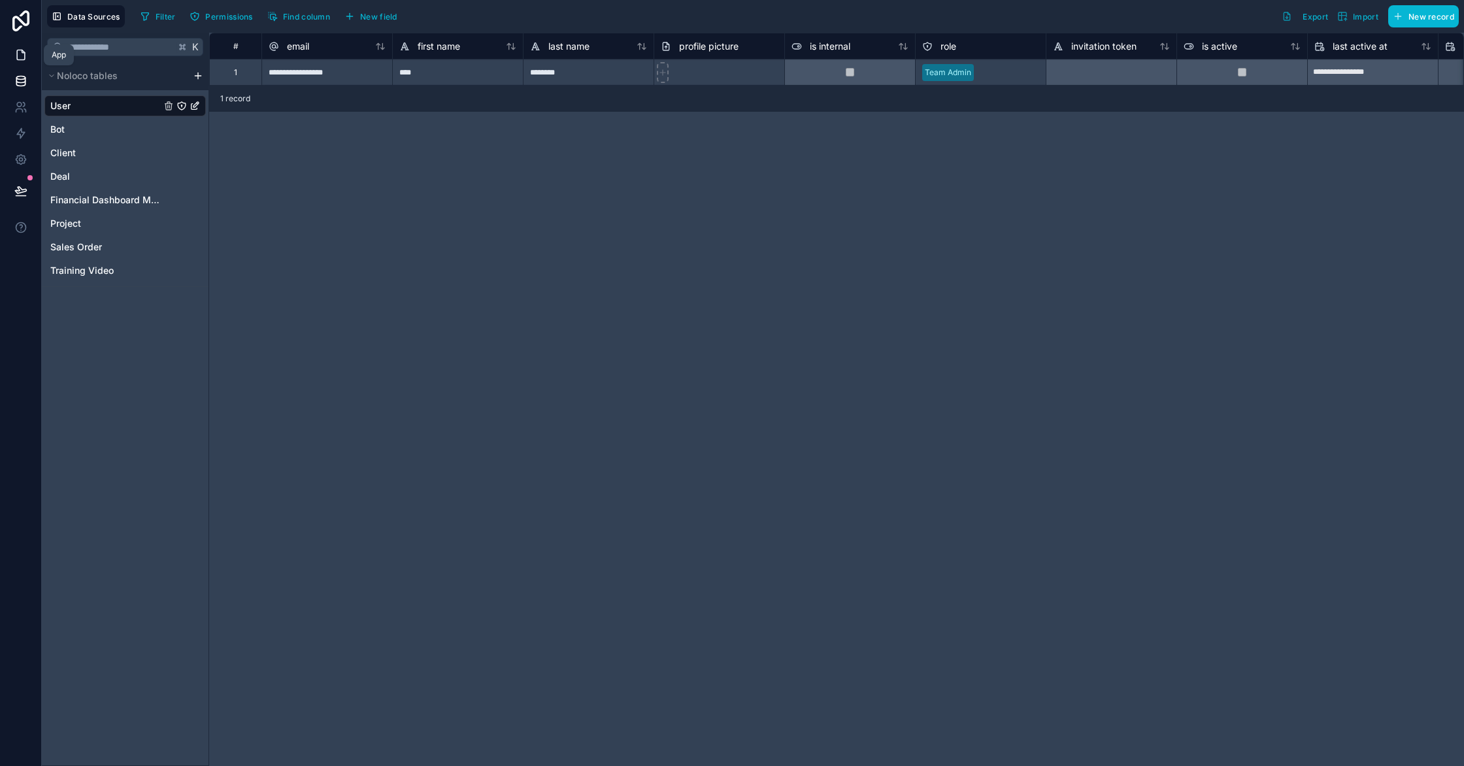
click at [25, 65] on link at bounding box center [20, 55] width 41 height 26
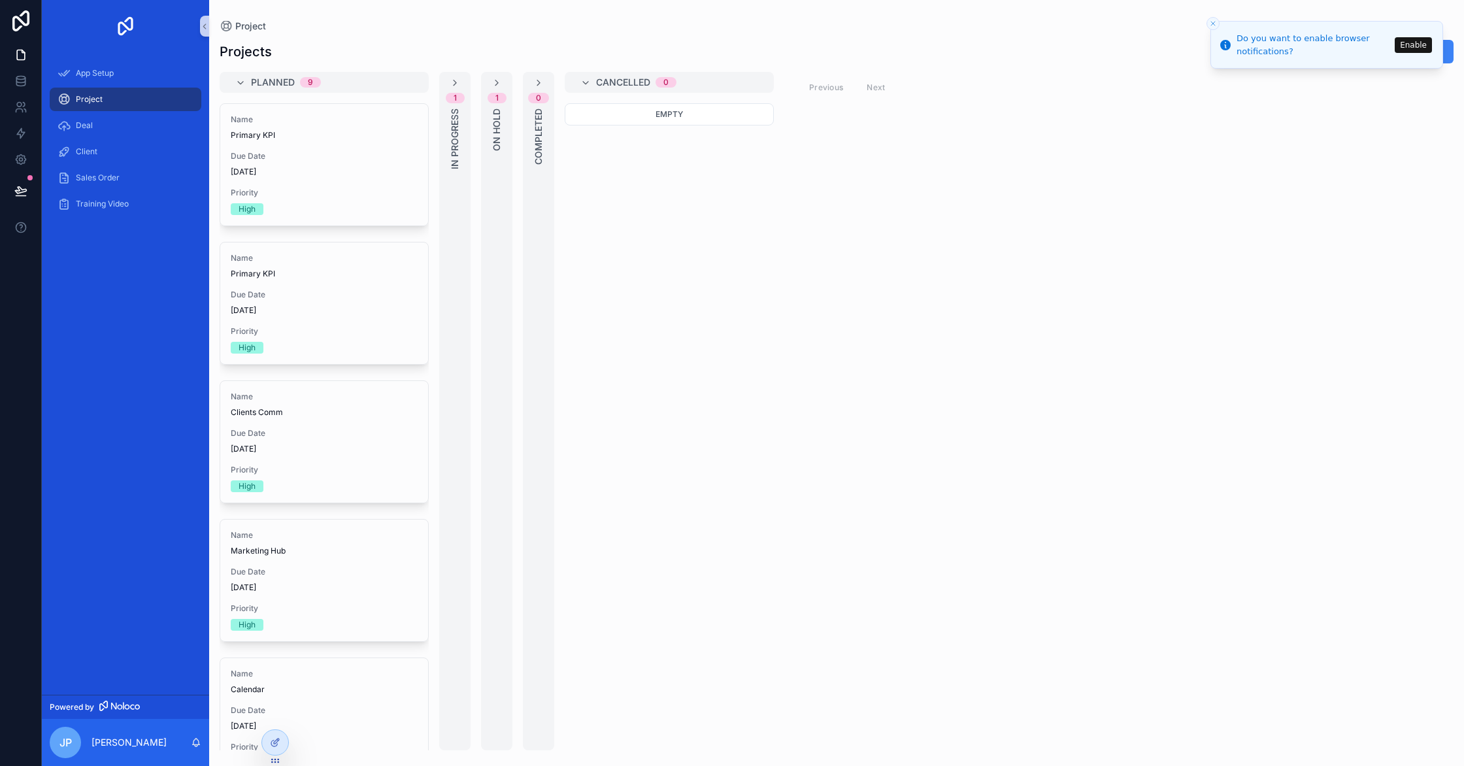
click at [1405, 48] on button "Enable" at bounding box center [1413, 45] width 37 height 16
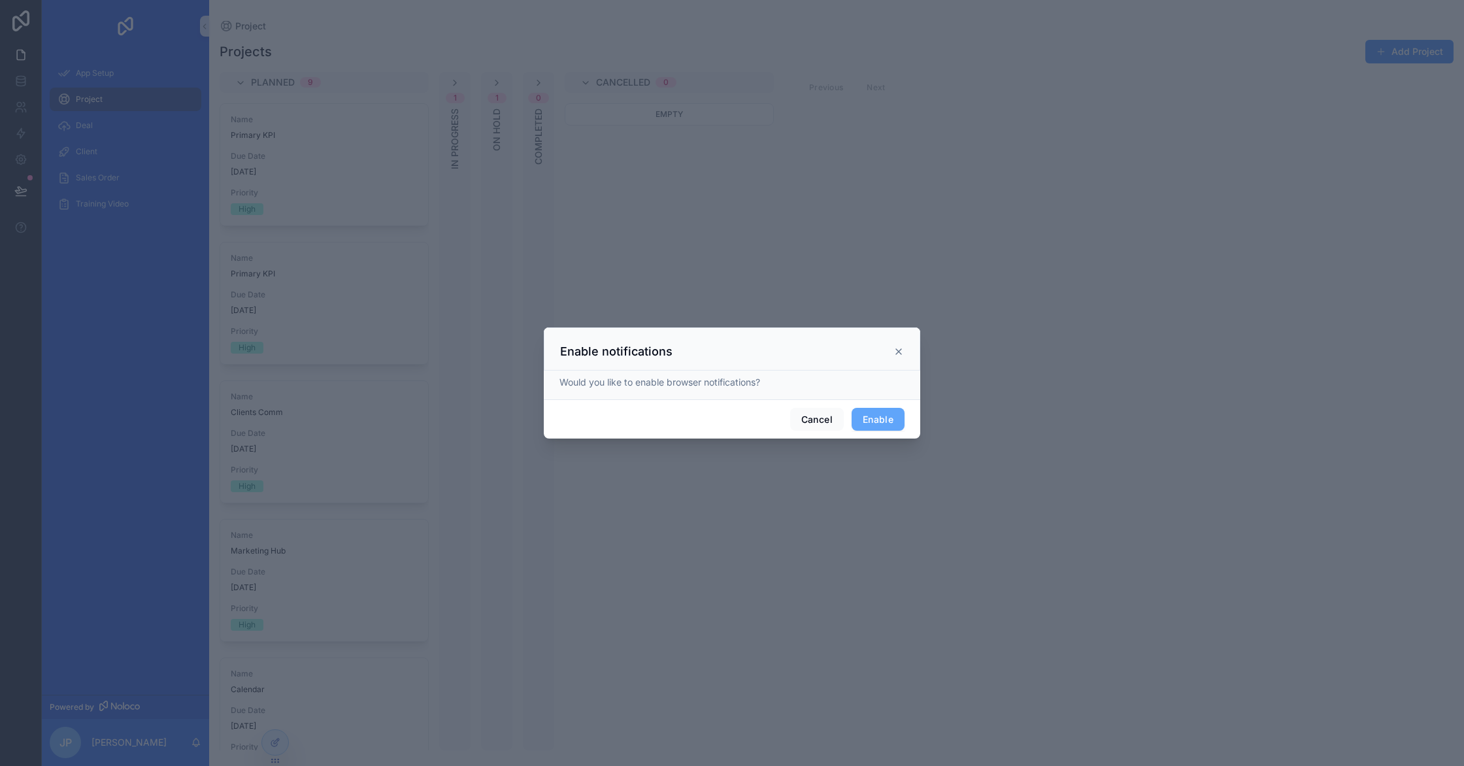
click at [913, 374] on div "Would you like to enable browser notifications?" at bounding box center [732, 385] width 376 height 29
click at [820, 416] on button "Cancel" at bounding box center [817, 420] width 54 height 24
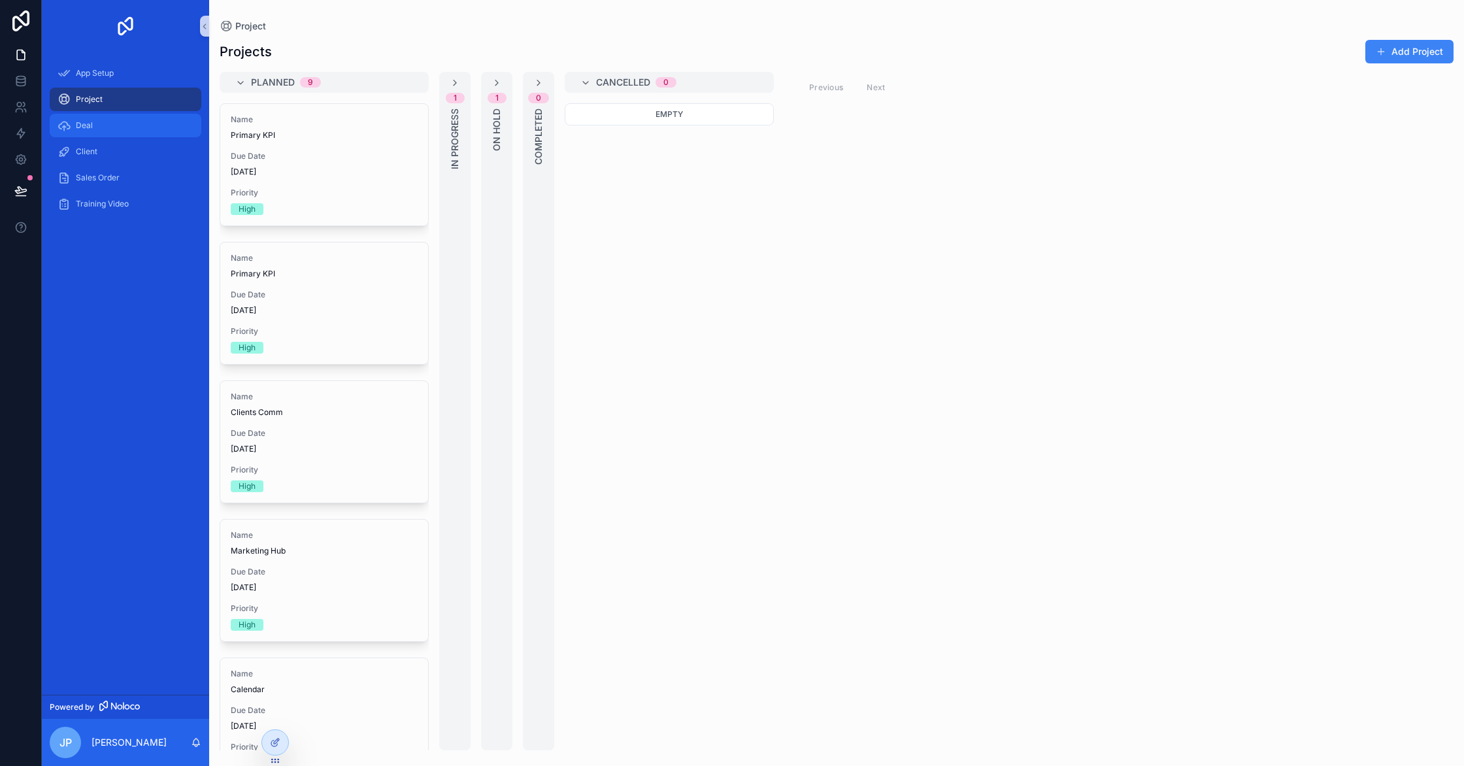
click at [156, 122] on div "Deal" at bounding box center [126, 125] width 136 height 21
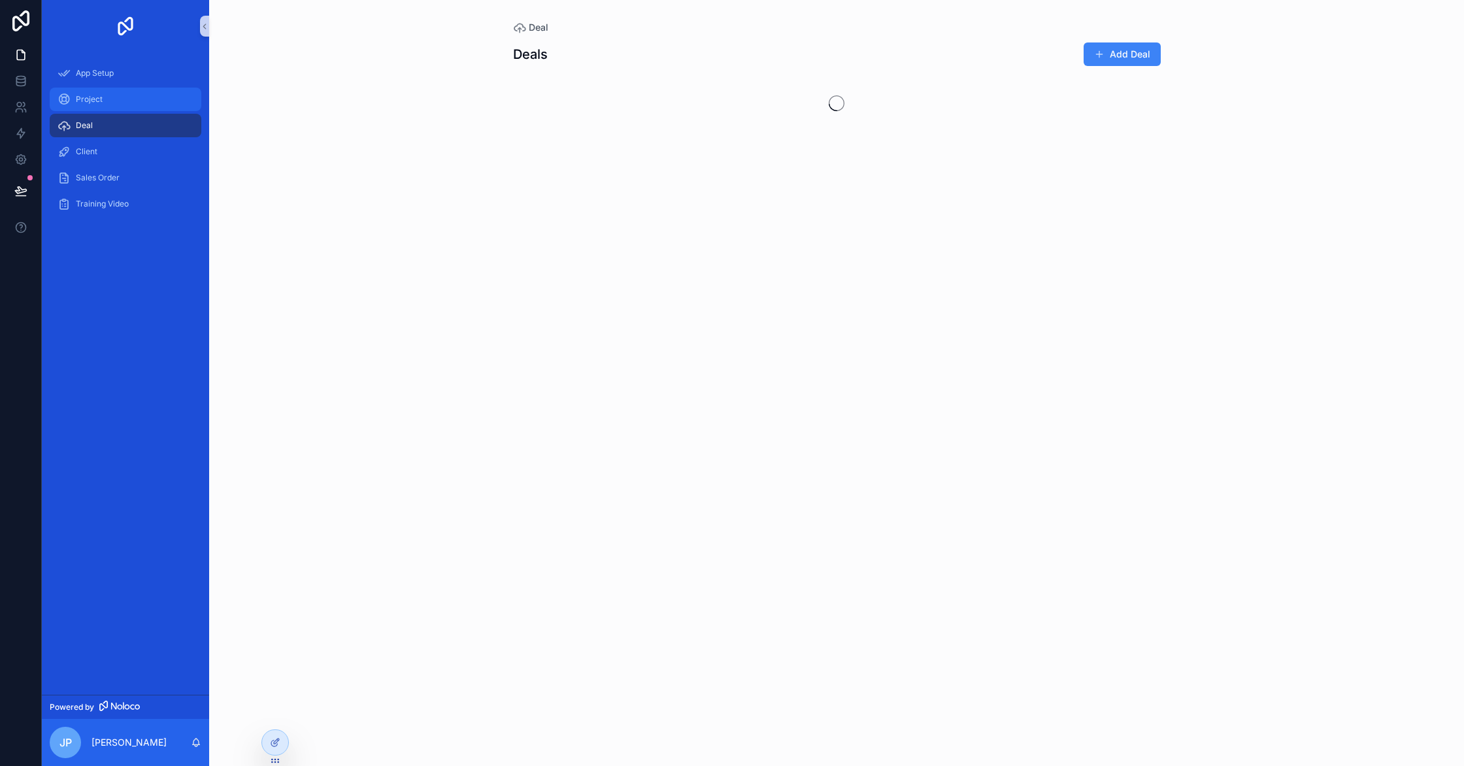
click at [159, 103] on div "Project" at bounding box center [126, 99] width 136 height 21
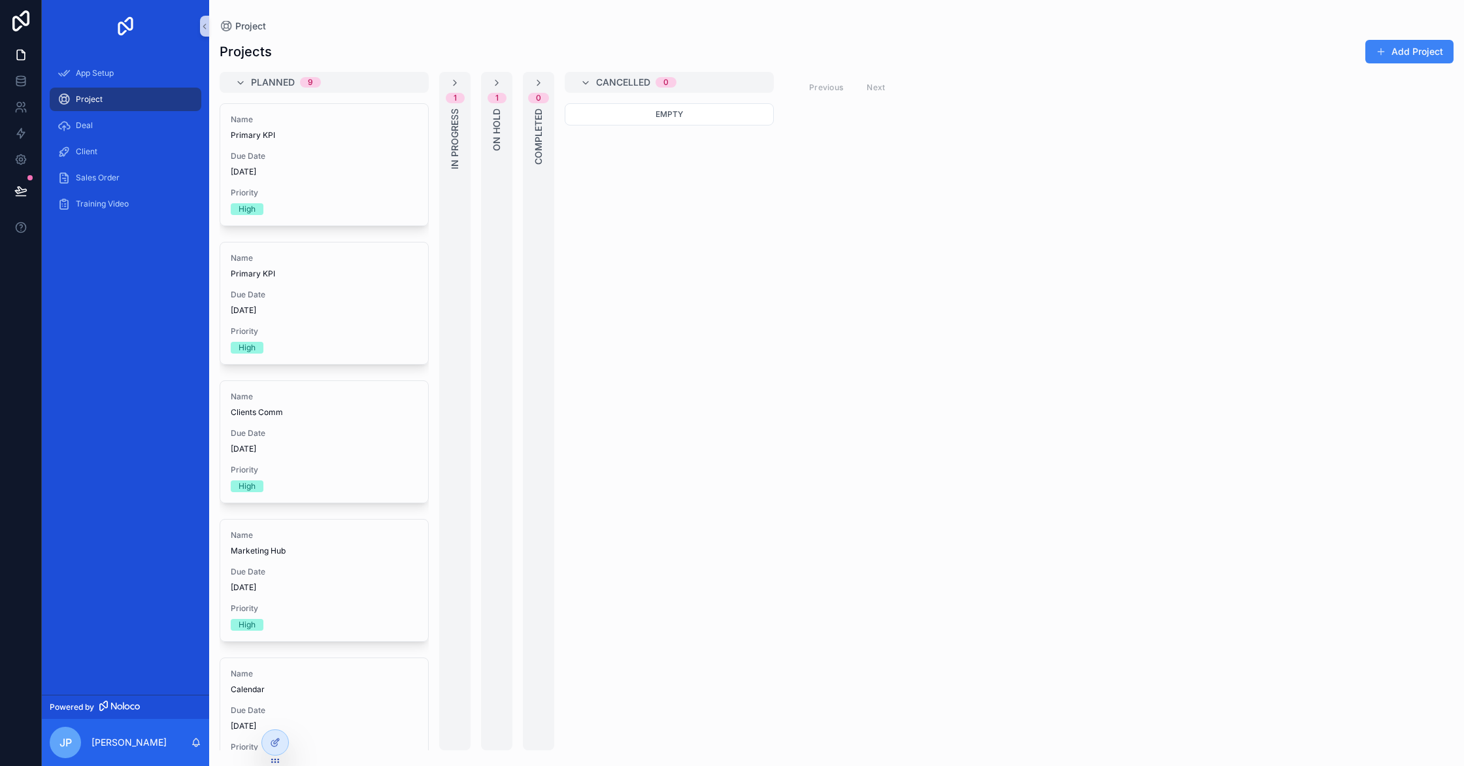
click at [163, 87] on div "Project" at bounding box center [125, 99] width 167 height 26
click at [160, 73] on div "App Setup" at bounding box center [126, 73] width 136 height 21
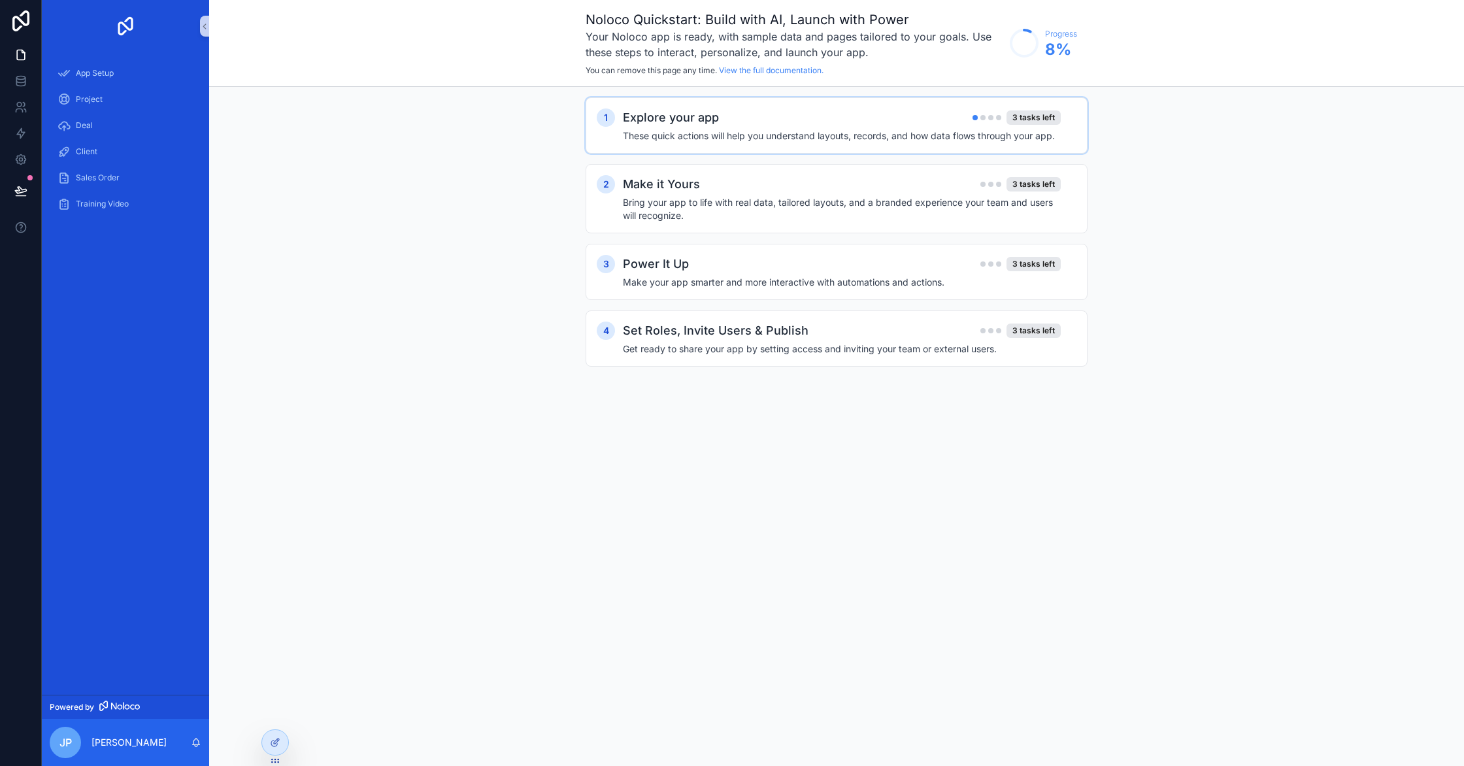
click at [918, 120] on div "Explore your app 3 tasks left" at bounding box center [842, 117] width 438 height 18
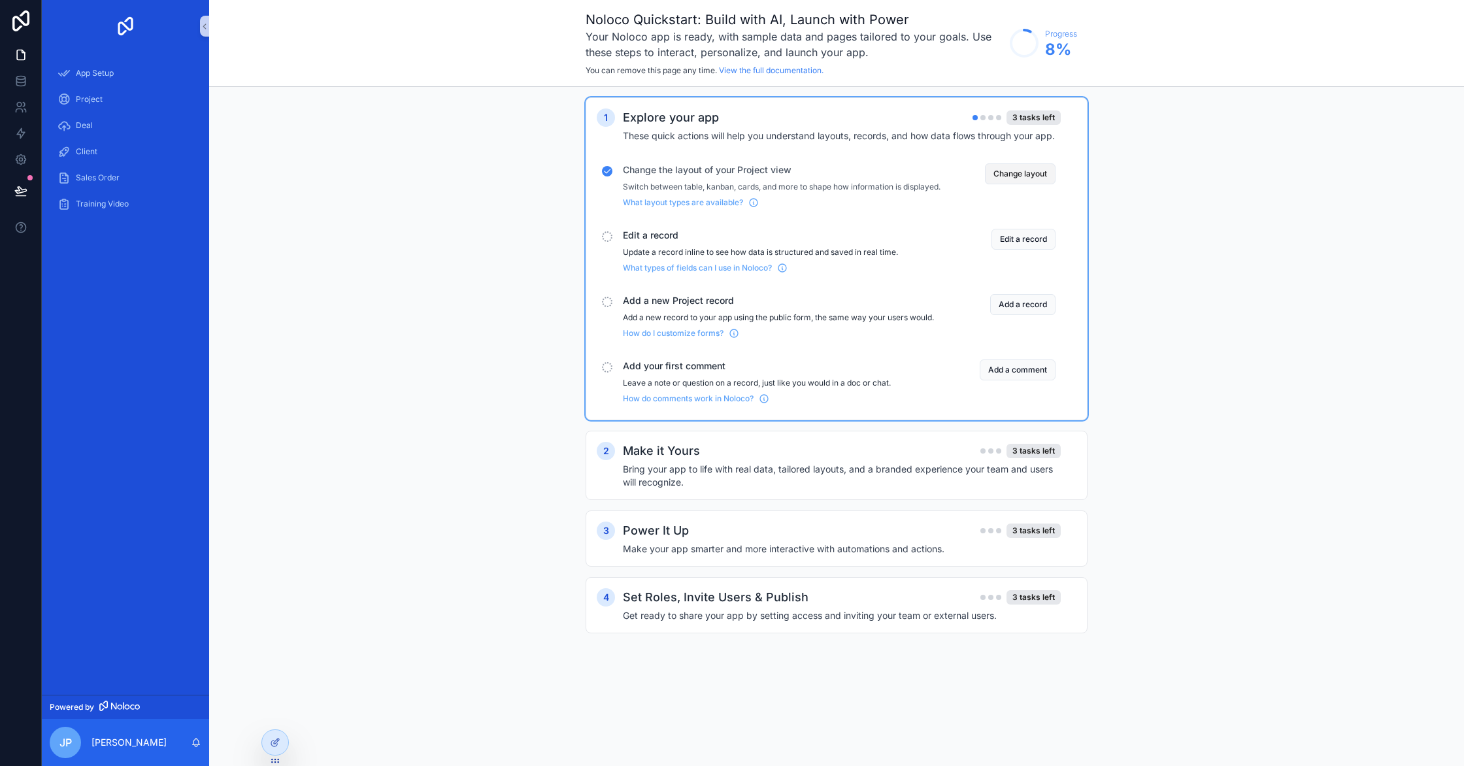
click at [1040, 172] on button "Change layout" at bounding box center [1020, 173] width 71 height 21
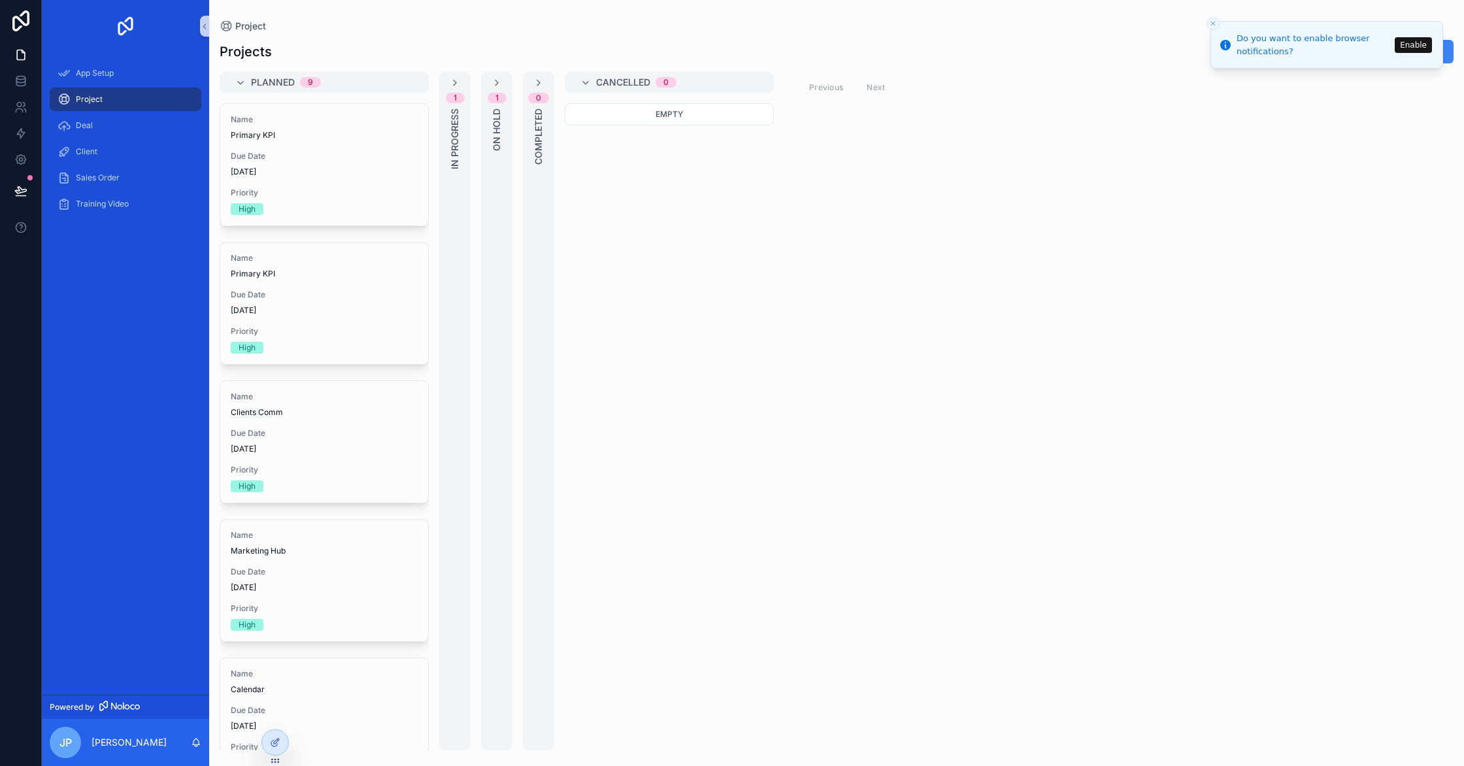
click at [1411, 37] on button "Enable" at bounding box center [1413, 45] width 37 height 16
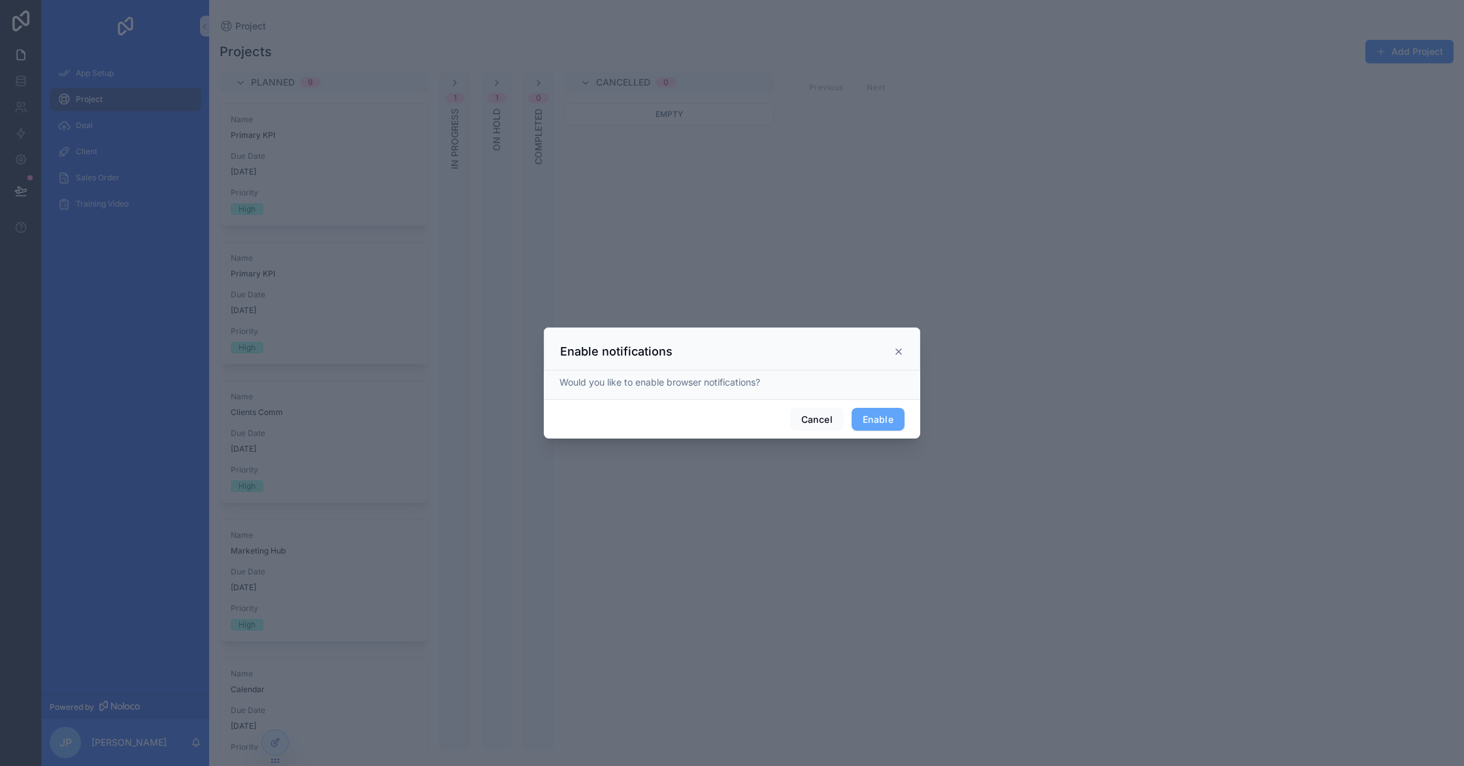
click at [1410, 38] on div at bounding box center [732, 383] width 1464 height 766
drag, startPoint x: 854, startPoint y: 417, endPoint x: 863, endPoint y: 420, distance: 9.5
click at [861, 419] on button "Enable" at bounding box center [878, 420] width 53 height 24
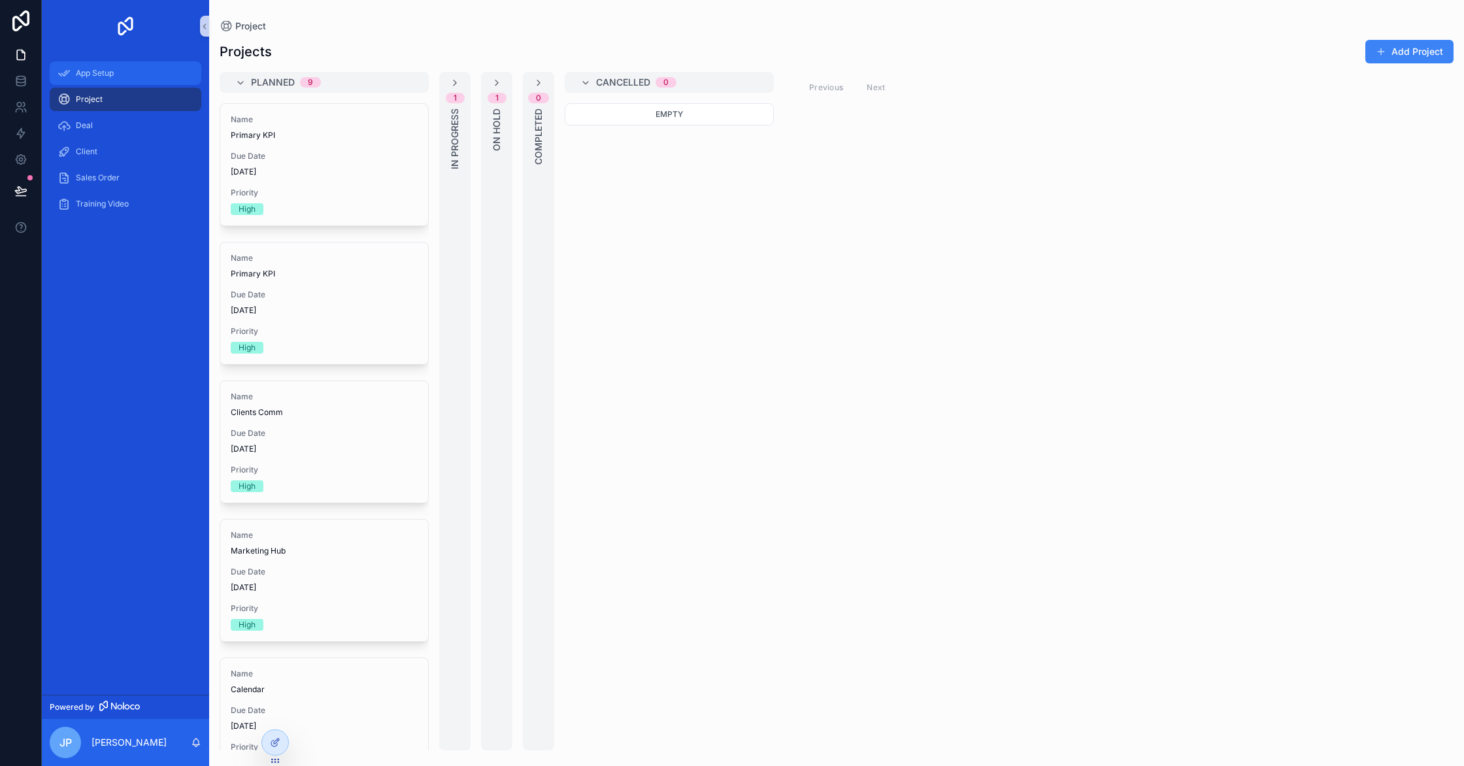
click at [74, 69] on div "App Setup" at bounding box center [126, 73] width 136 height 21
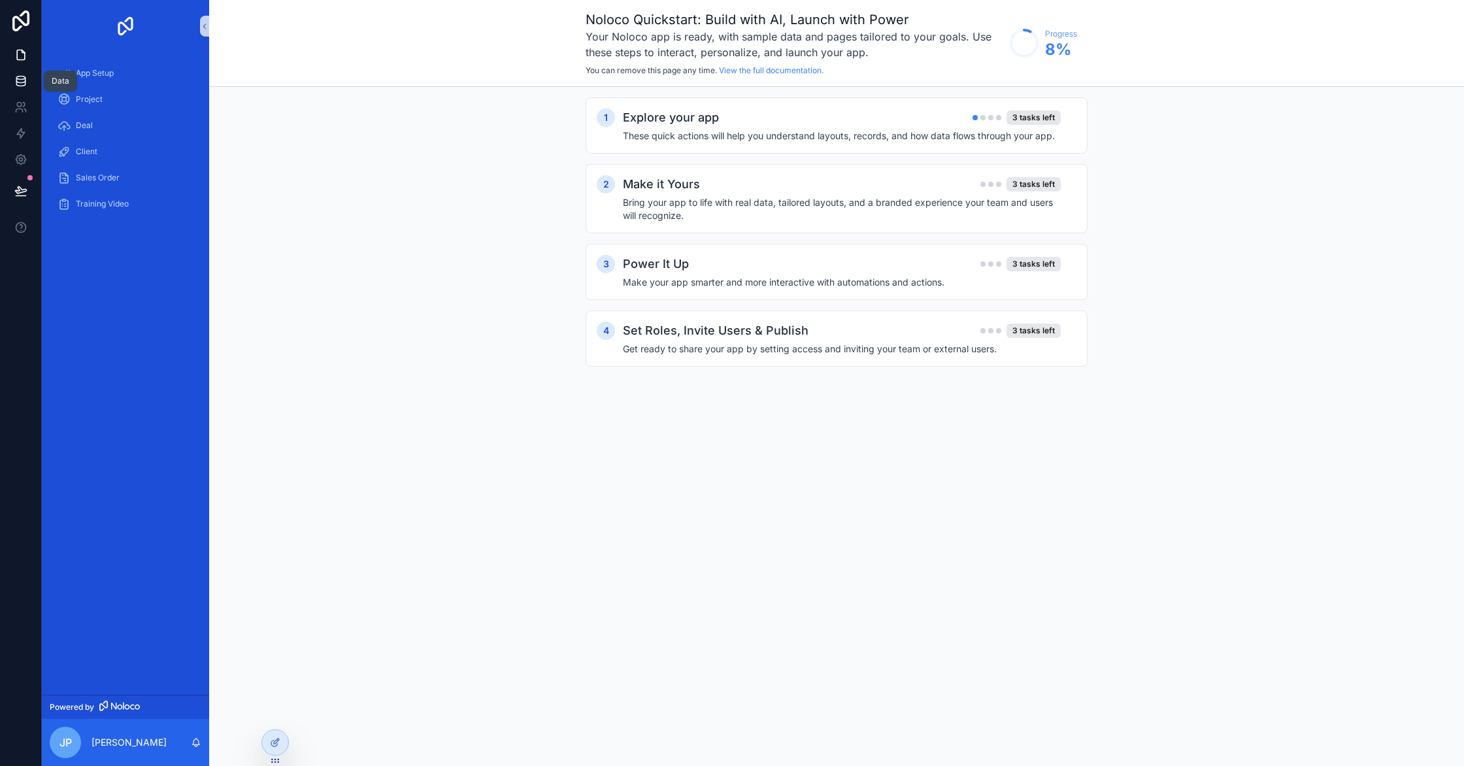
click at [25, 80] on icon at bounding box center [20, 81] width 13 height 13
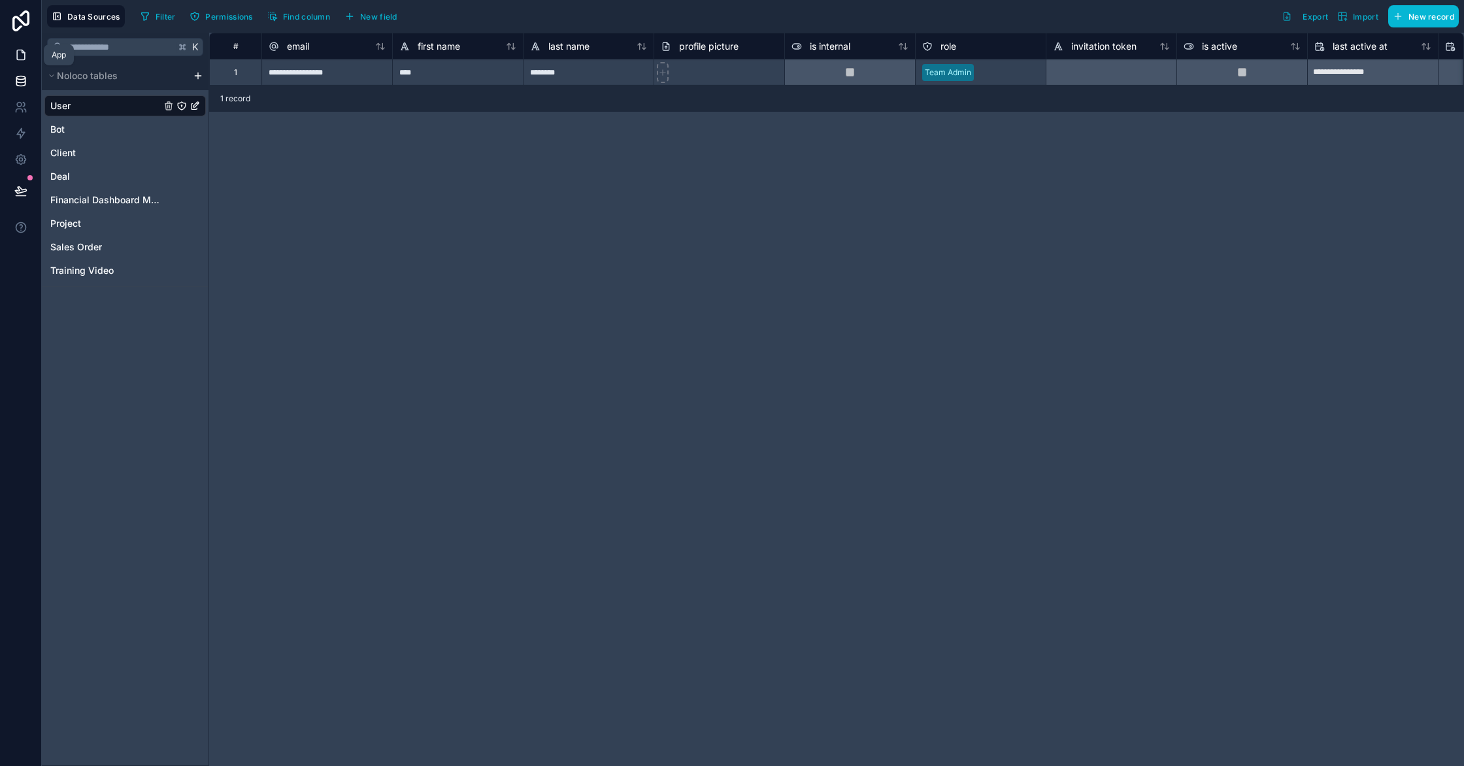
click at [21, 58] on icon at bounding box center [20, 54] width 13 height 13
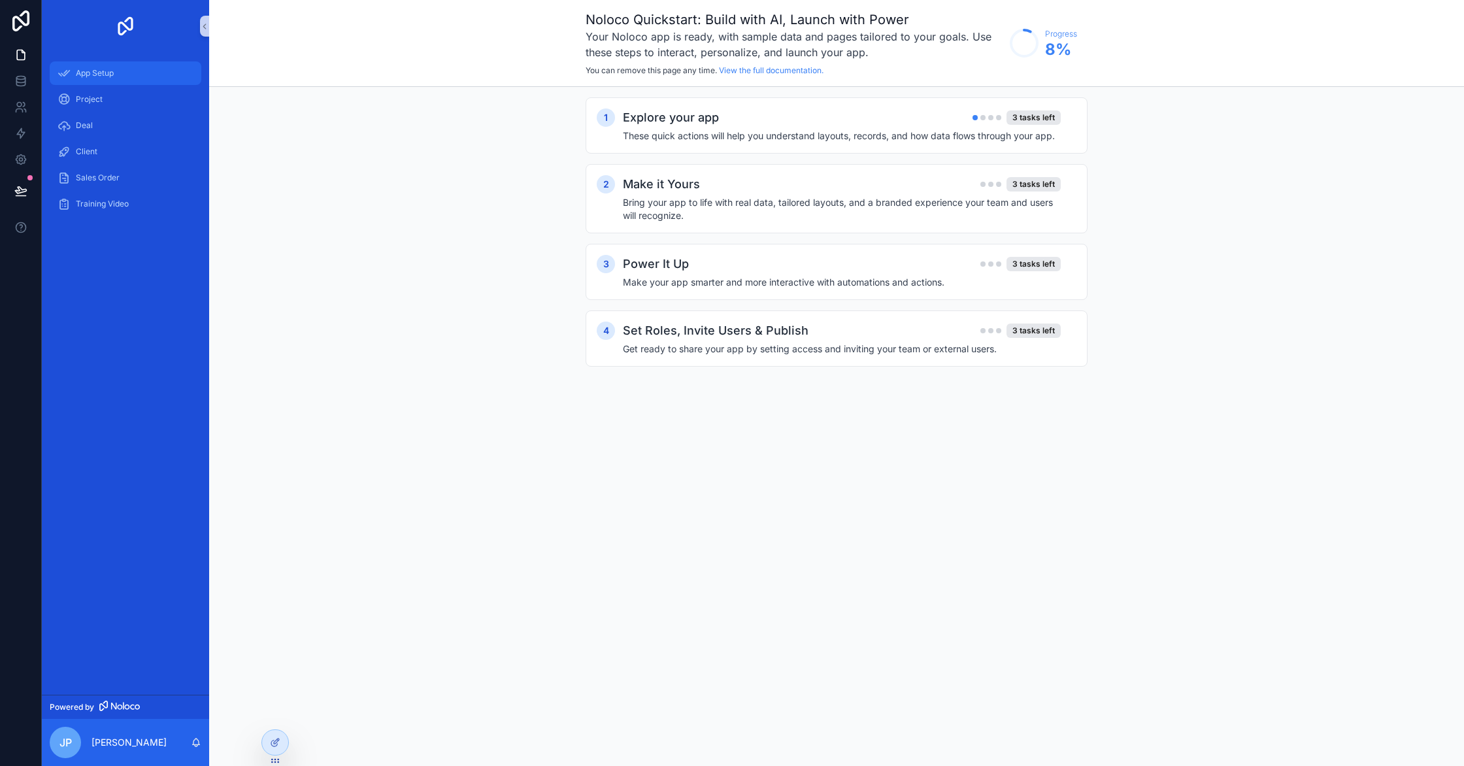
click at [123, 80] on div "App Setup" at bounding box center [126, 73] width 136 height 21
click at [114, 99] on div "Project" at bounding box center [126, 99] width 136 height 21
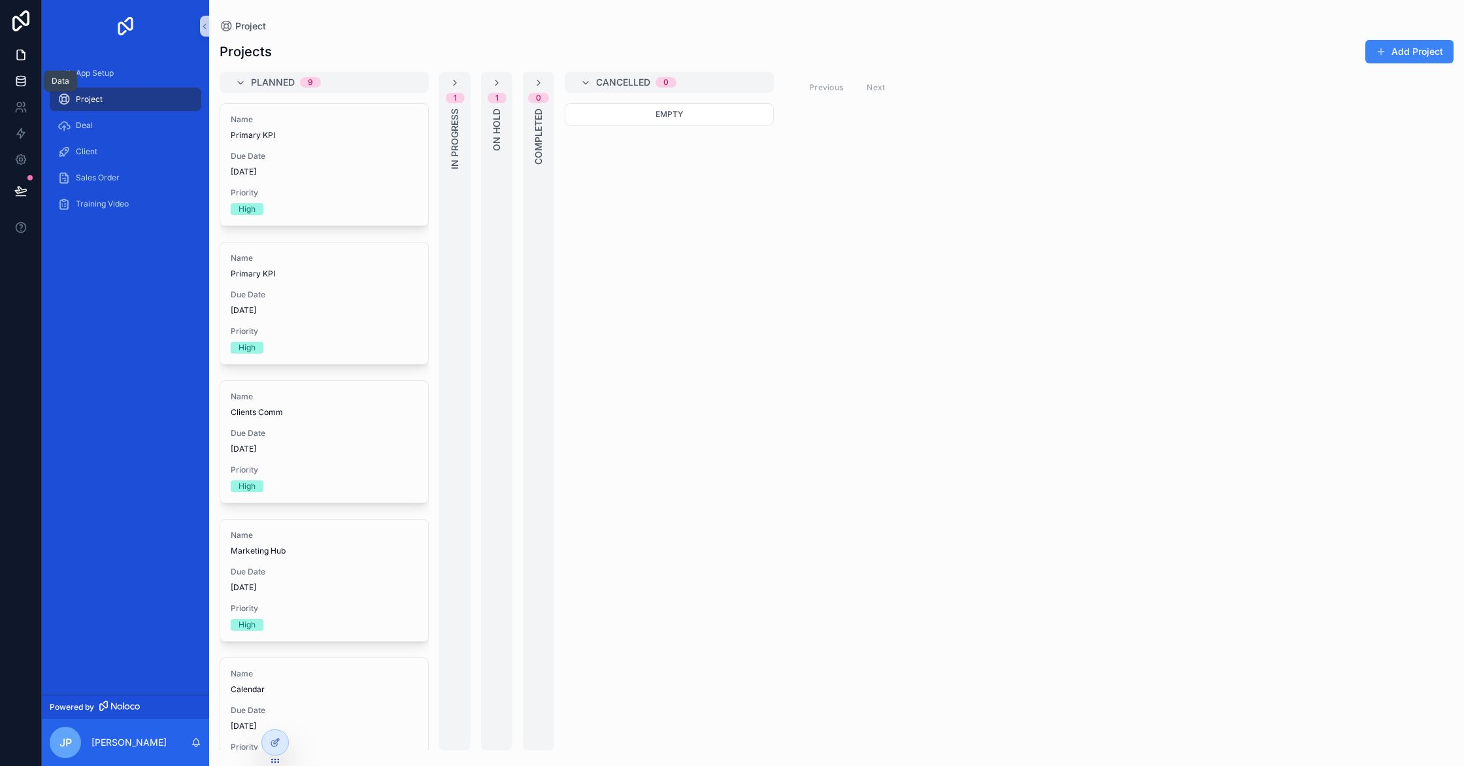
click at [18, 80] on icon at bounding box center [20, 81] width 13 height 13
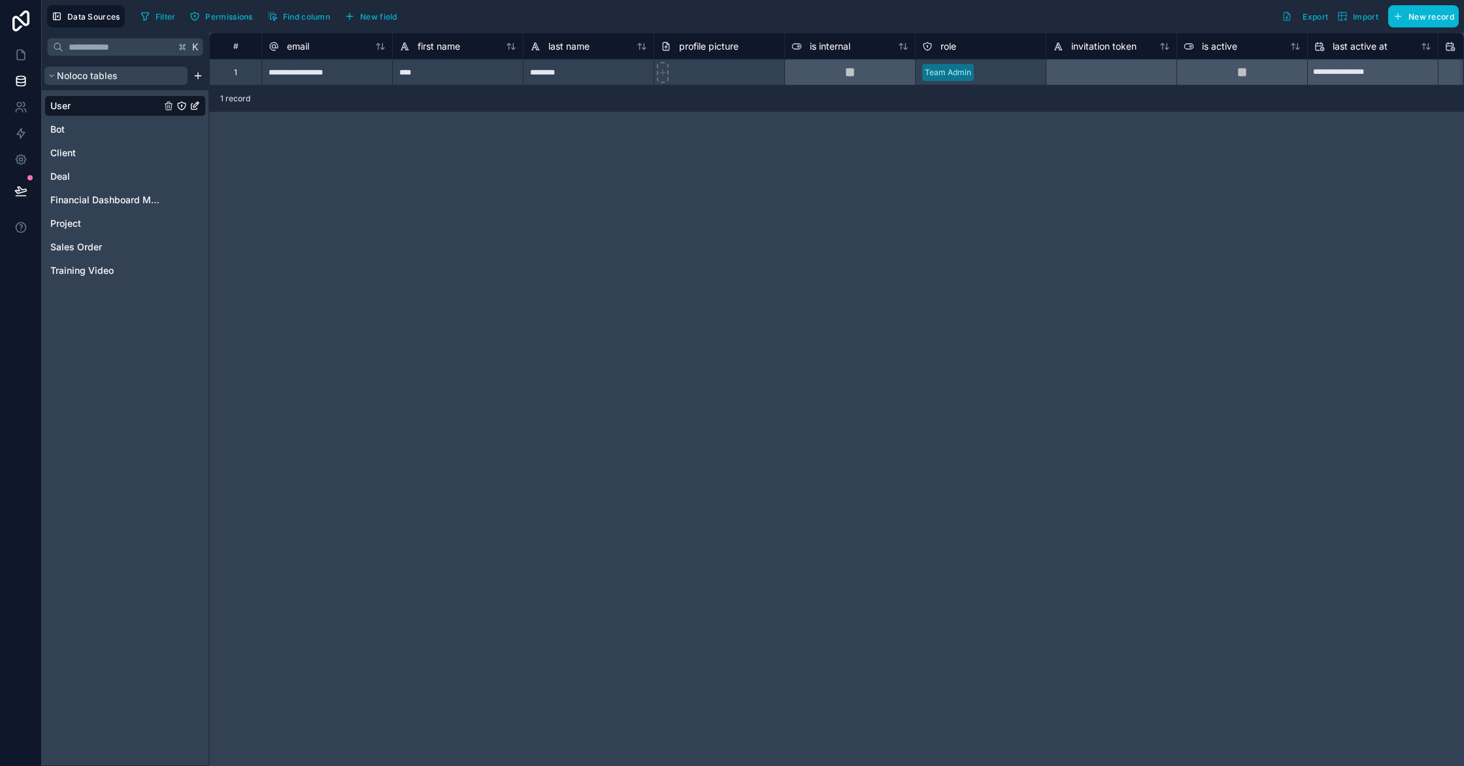
click at [133, 76] on button "Noloco tables" at bounding box center [115, 76] width 143 height 18
click at [129, 80] on button "Noloco tables" at bounding box center [115, 76] width 143 height 18
click at [107, 195] on span "Financial Dashboard Metric" at bounding box center [105, 199] width 110 height 13
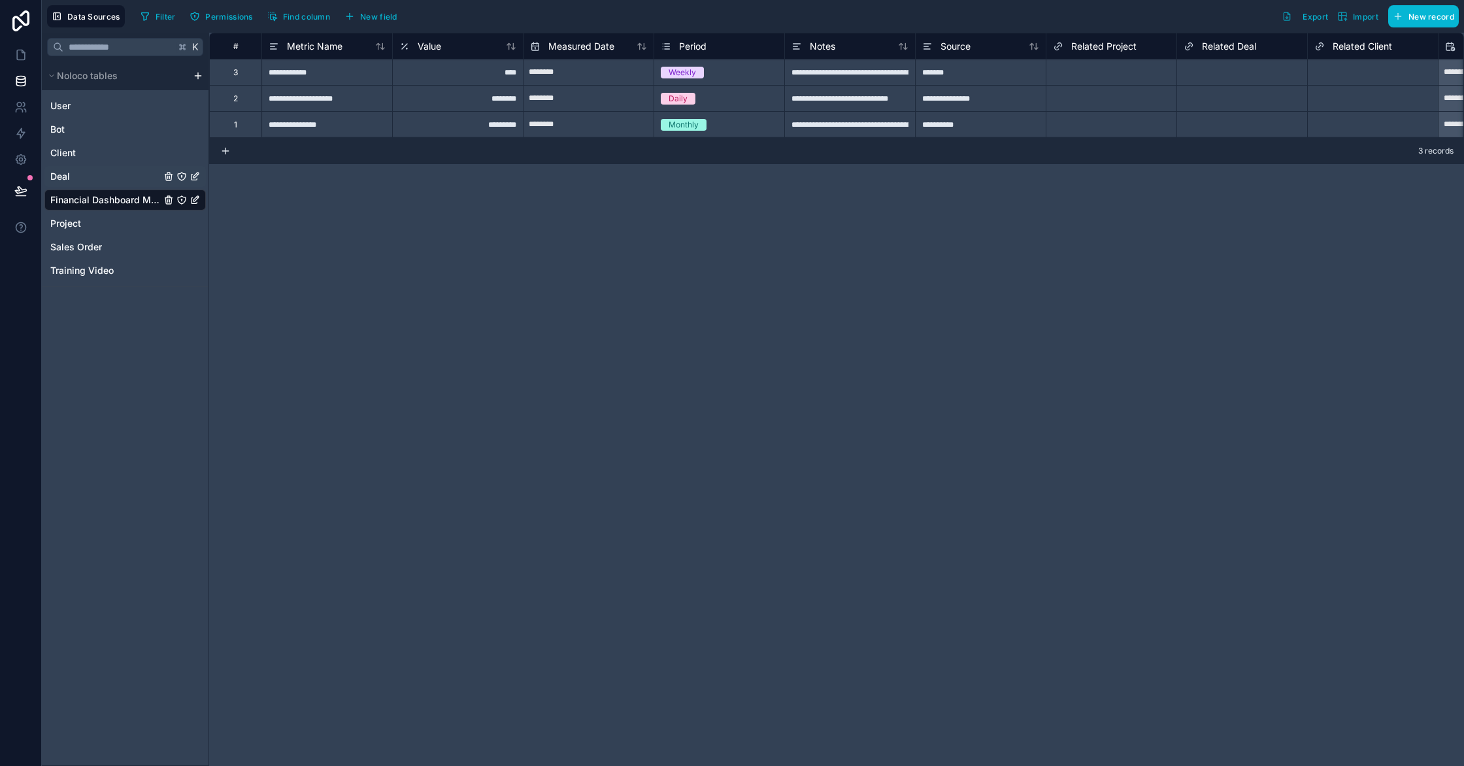
click at [129, 170] on link "Deal" at bounding box center [105, 176] width 110 height 13
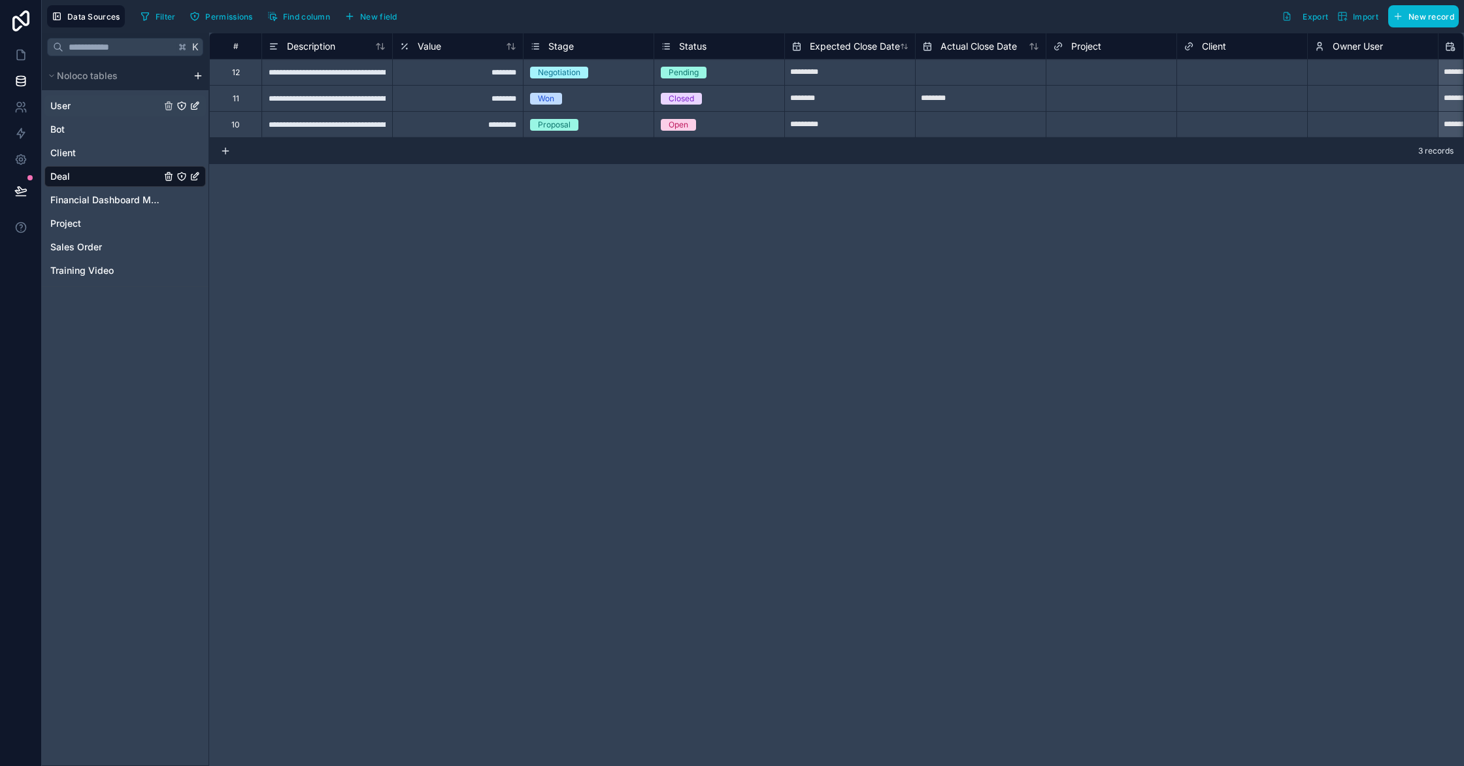
click at [112, 111] on link "User" at bounding box center [105, 105] width 110 height 13
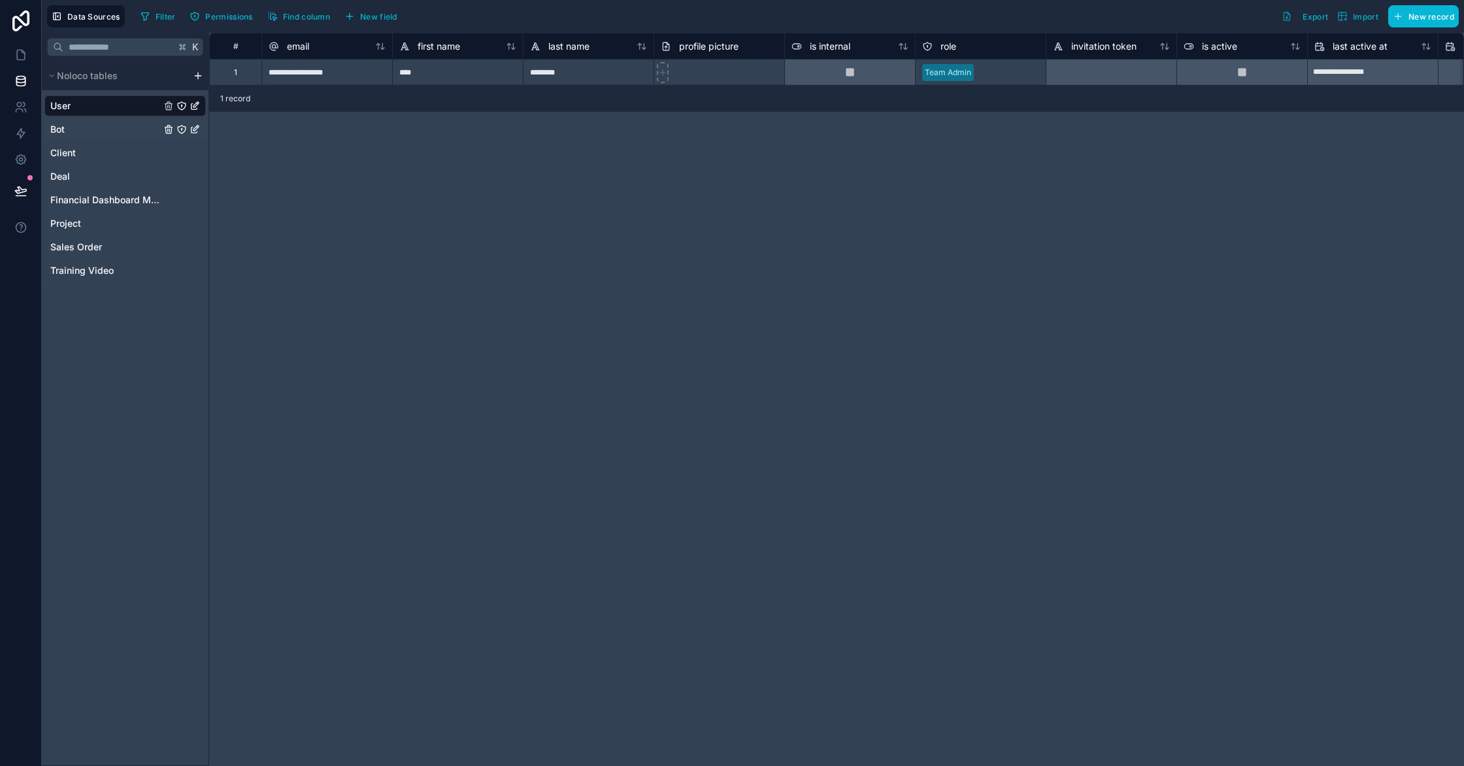
click at [107, 120] on div "Bot" at bounding box center [124, 129] width 161 height 21
click at [90, 135] on link "Bot" at bounding box center [105, 129] width 110 height 13
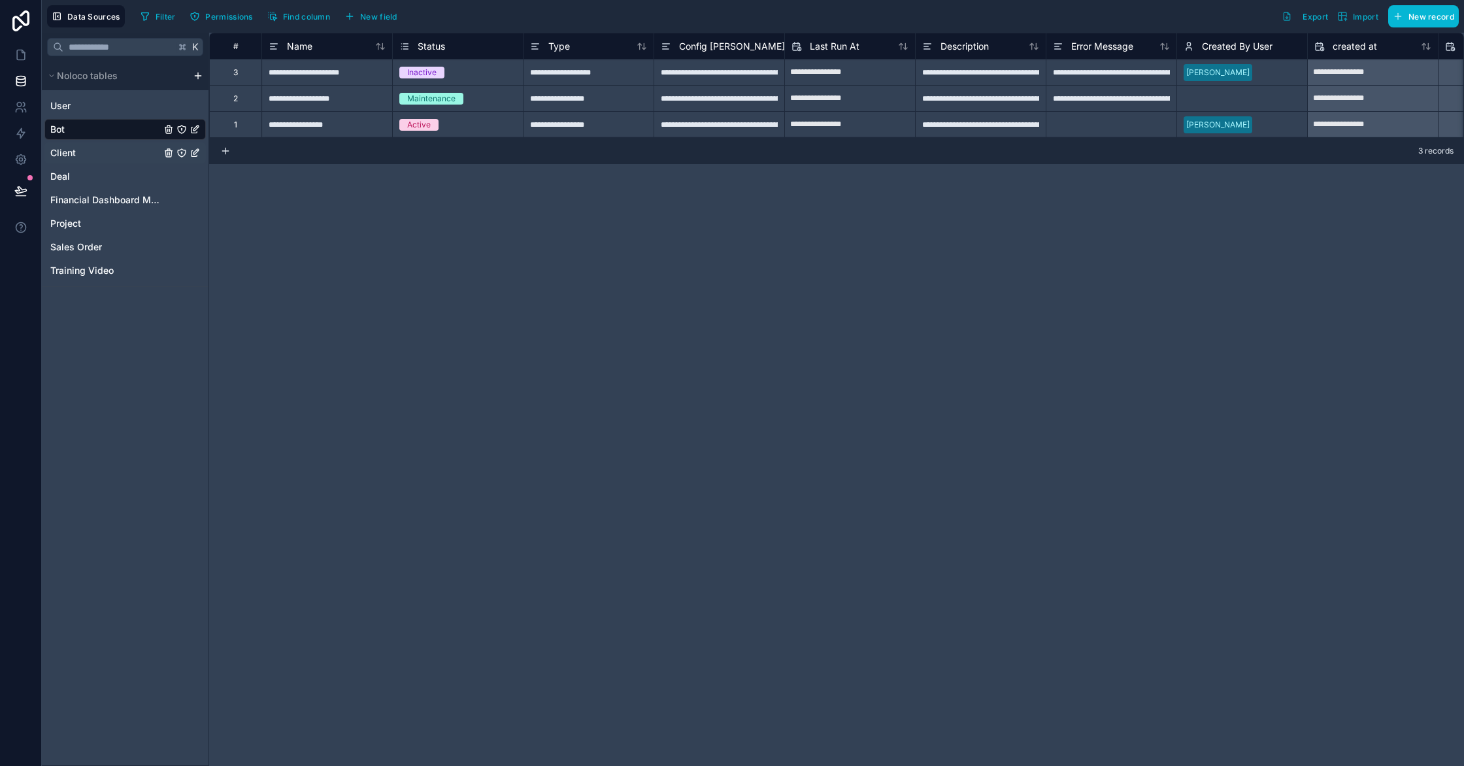
click at [76, 150] on link "Client" at bounding box center [105, 152] width 110 height 13
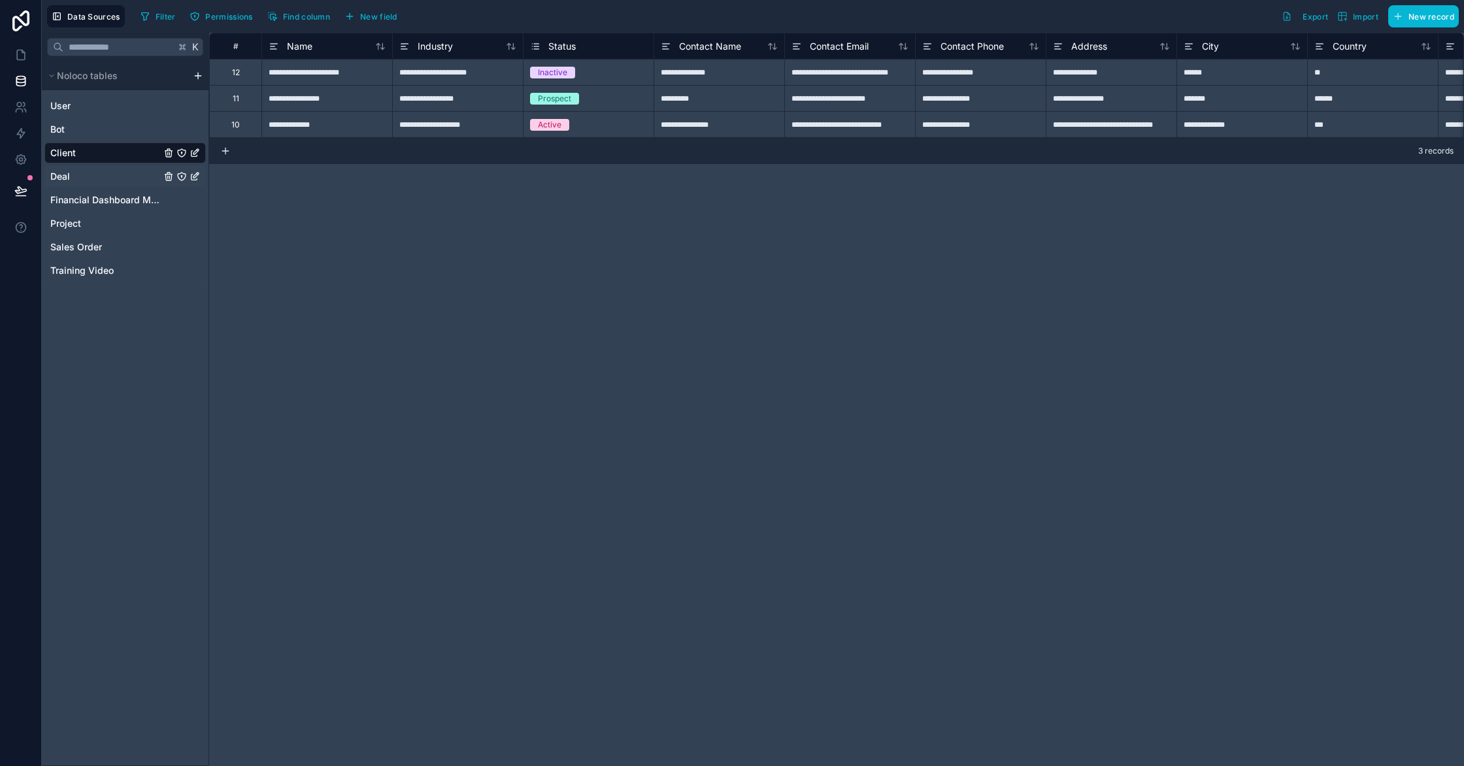
click at [75, 169] on div "Deal" at bounding box center [124, 176] width 161 height 21
click at [67, 177] on span "Deal" at bounding box center [60, 176] width 20 height 13
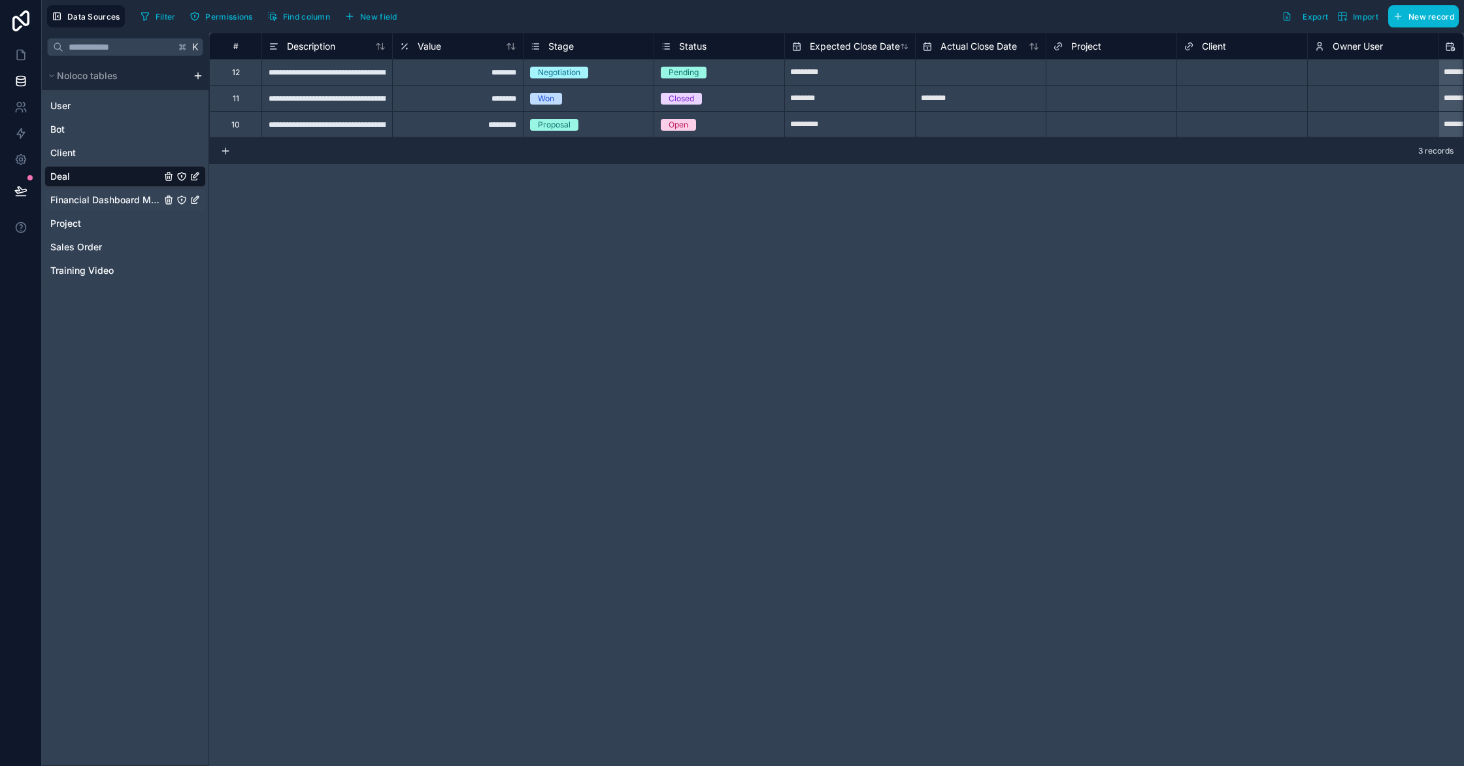
click at [73, 199] on span "Financial Dashboard Metric" at bounding box center [105, 199] width 110 height 13
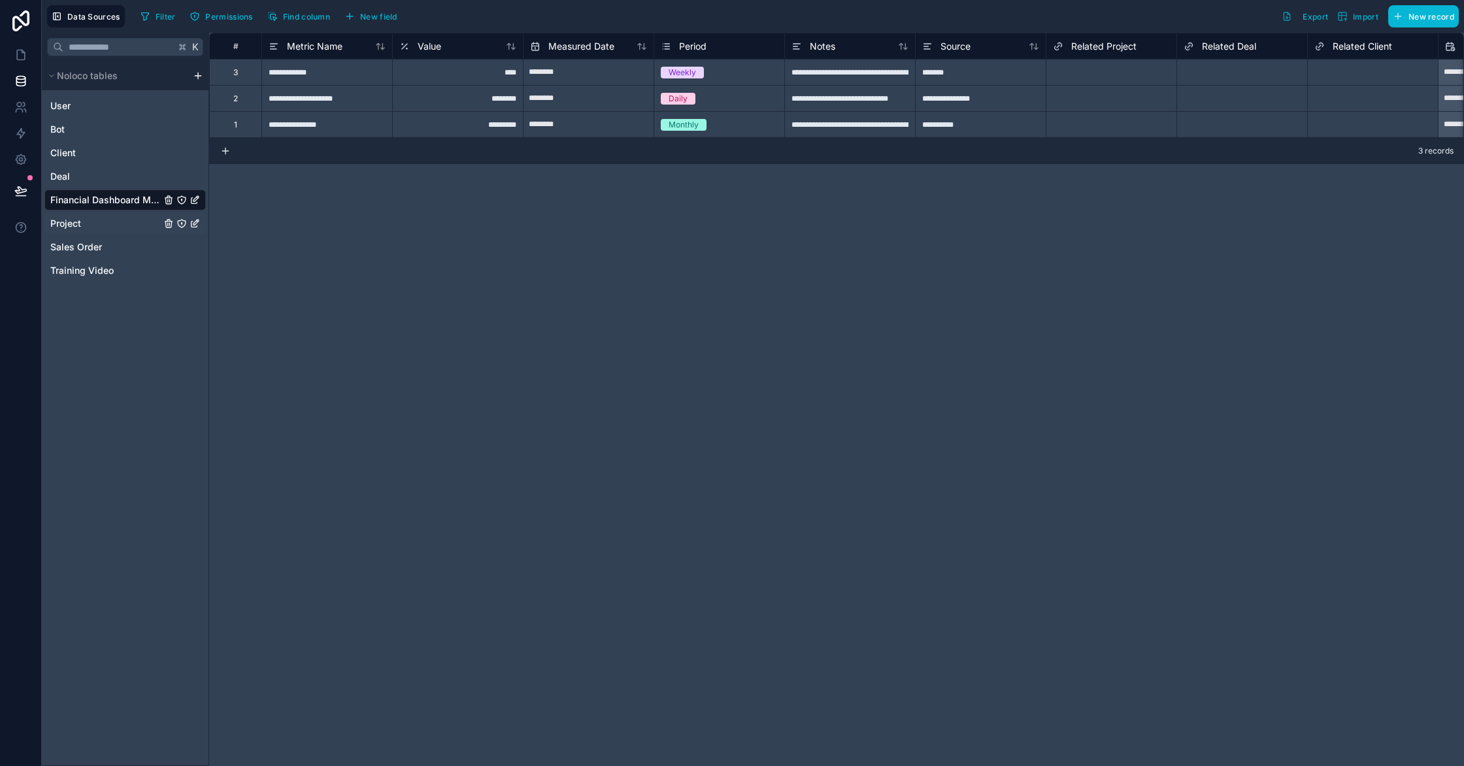
click at [68, 224] on span "Project" at bounding box center [65, 223] width 31 height 13
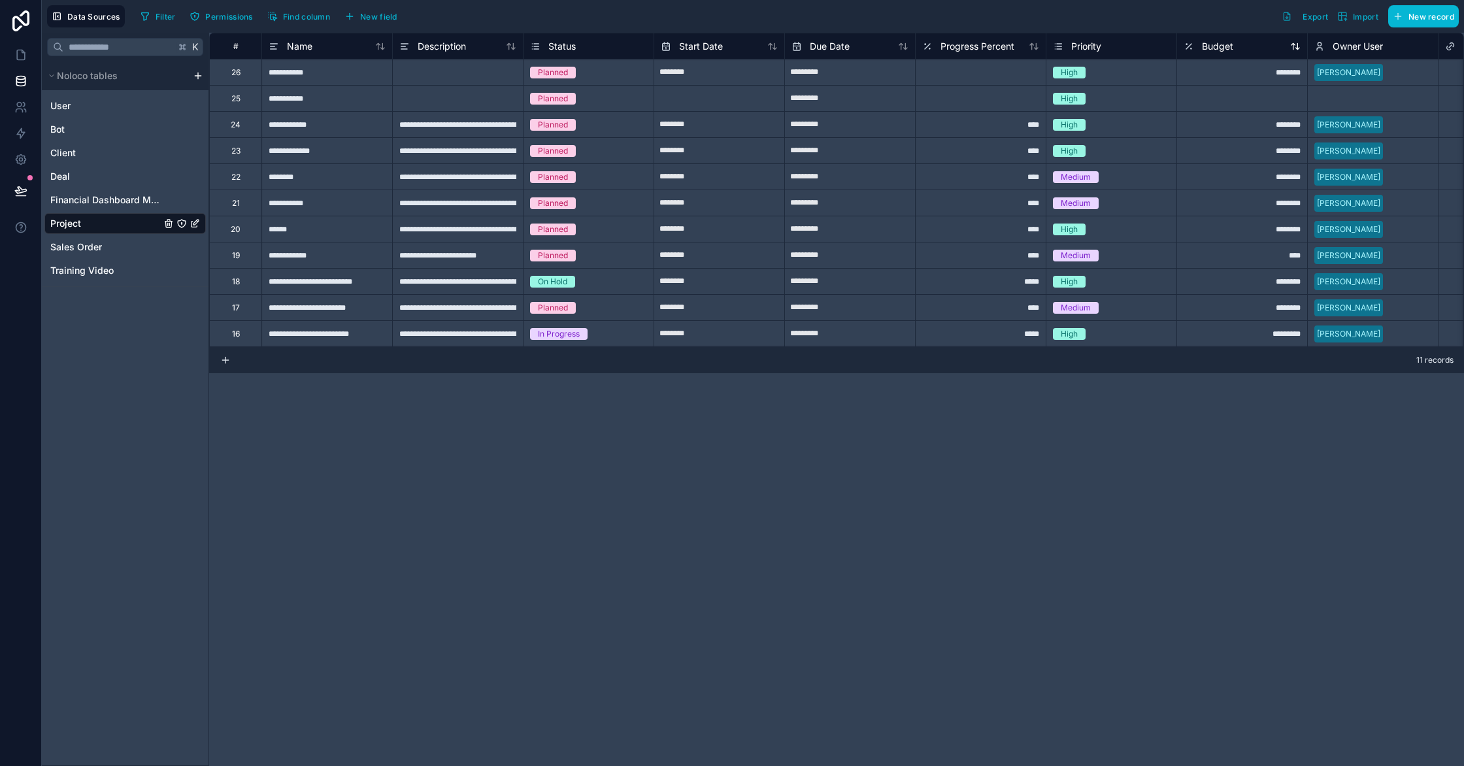
scroll to position [0, 5]
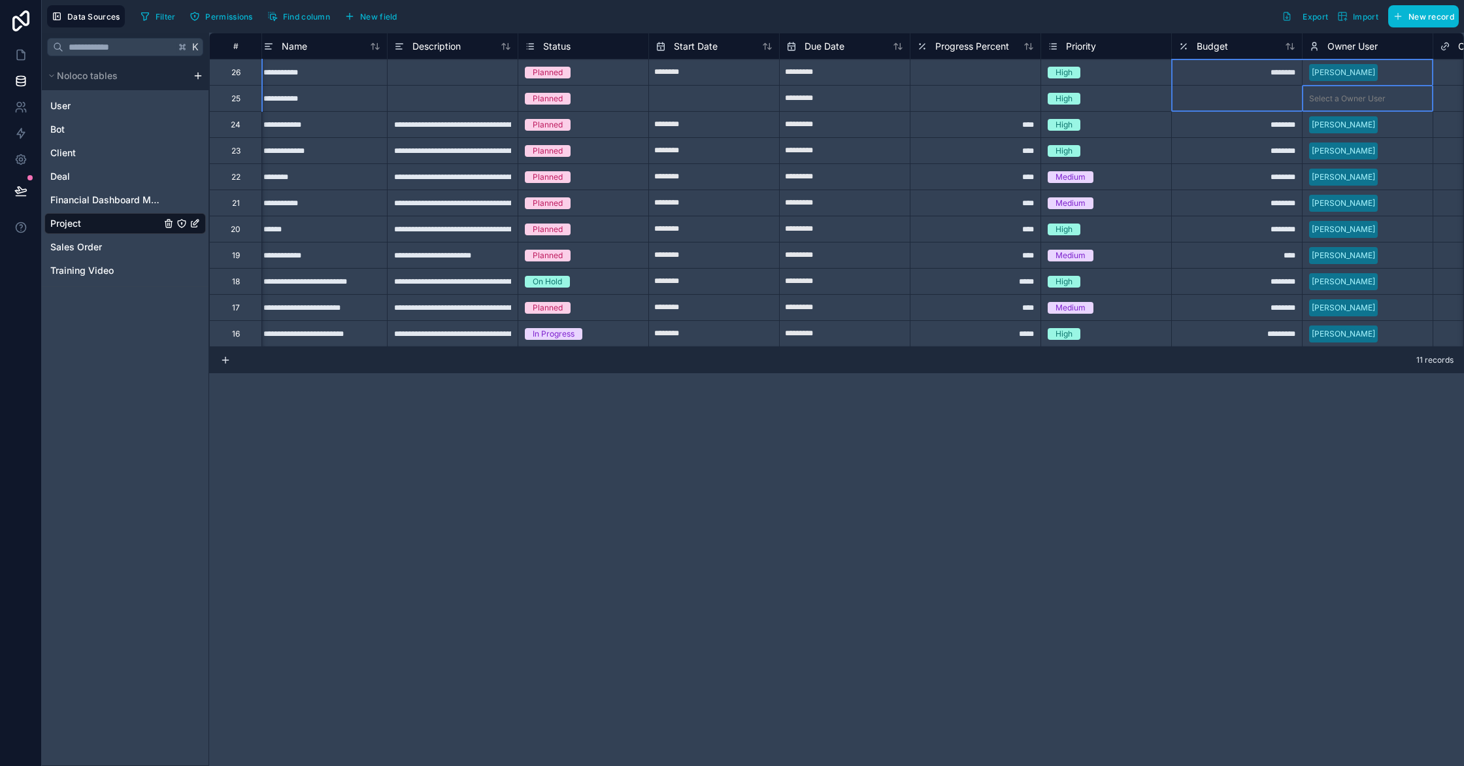
drag, startPoint x: 1406, startPoint y: 86, endPoint x: 1130, endPoint y: 67, distance: 276.5
click at [1121, 69] on div "**********" at bounding box center [1210, 190] width 2013 height 314
click at [1140, 66] on div "High" at bounding box center [1106, 72] width 130 height 14
click at [229, 362] on icon at bounding box center [225, 360] width 10 height 10
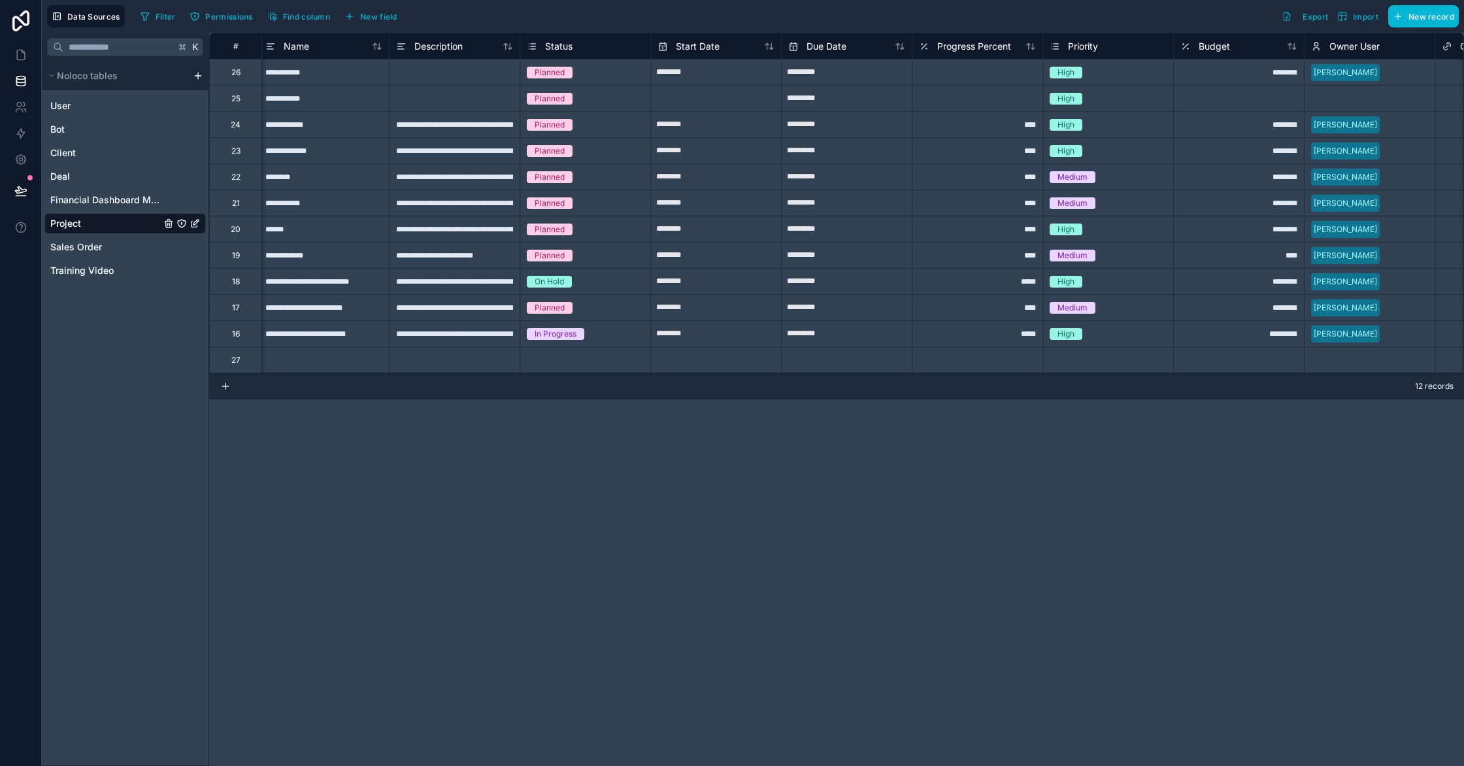
click at [282, 64] on div "**********" at bounding box center [323, 72] width 131 height 26
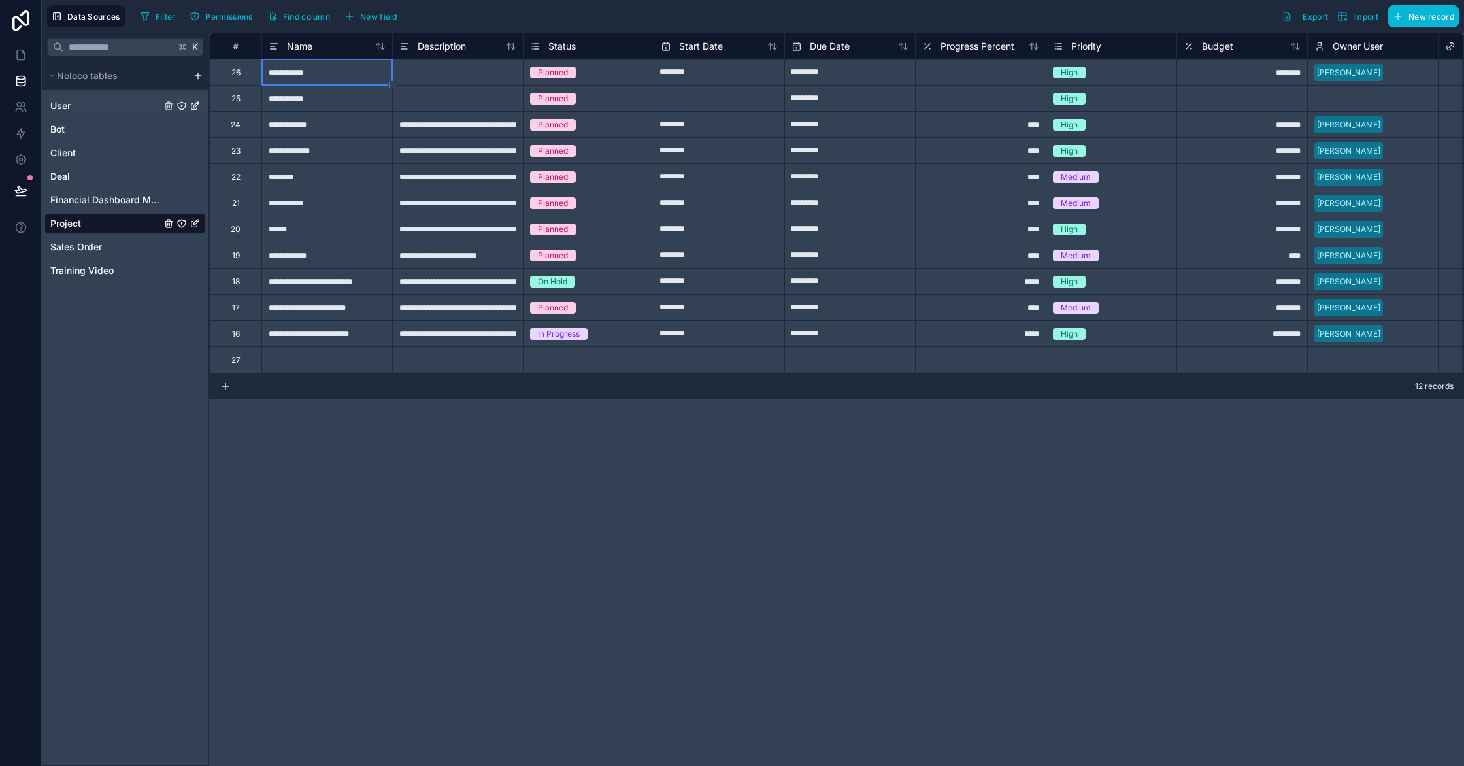
click at [144, 105] on link "User" at bounding box center [105, 105] width 110 height 13
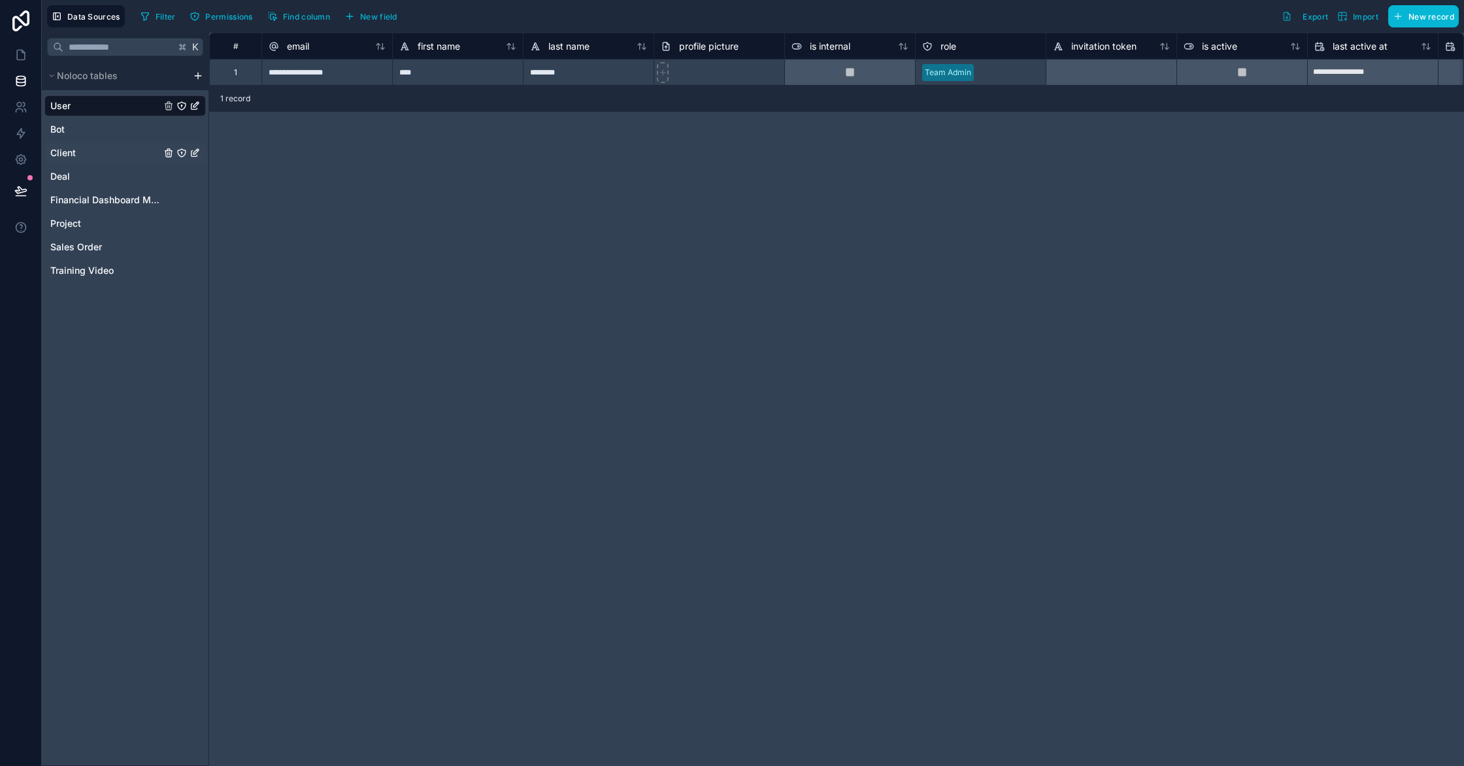
click at [124, 148] on link "Client" at bounding box center [105, 152] width 110 height 13
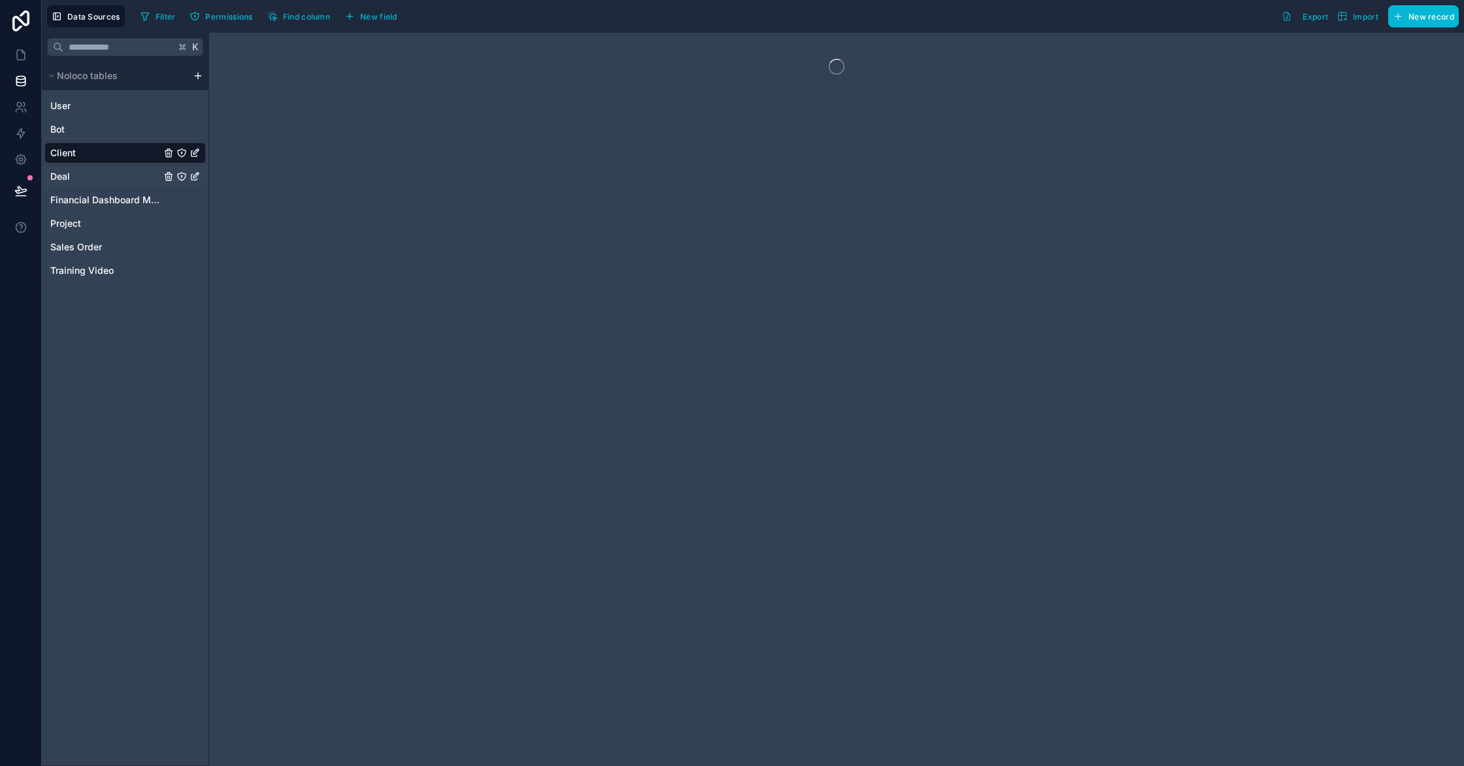
click at [116, 166] on div "Deal" at bounding box center [124, 176] width 161 height 21
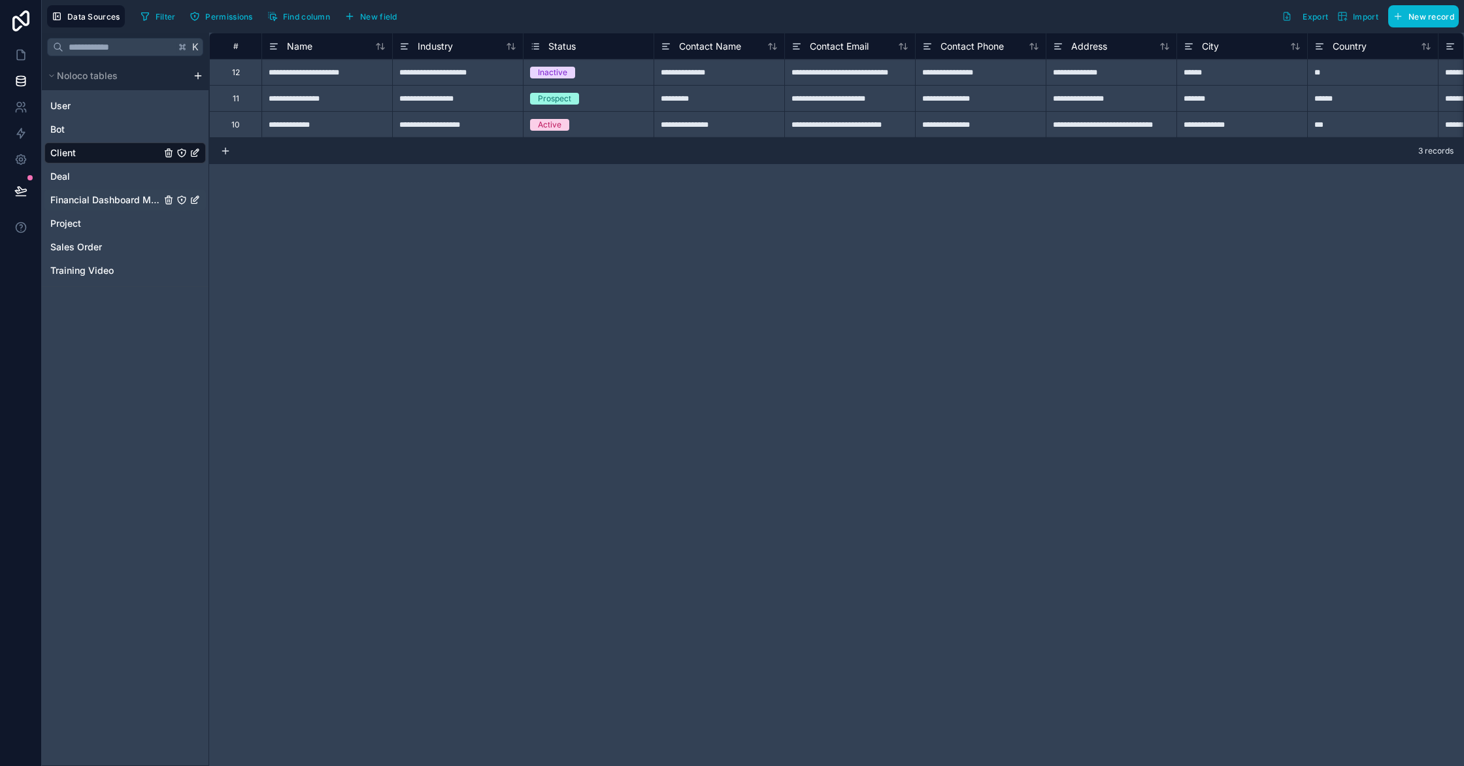
click at [104, 198] on span "Financial Dashboard Metric" at bounding box center [105, 199] width 110 height 13
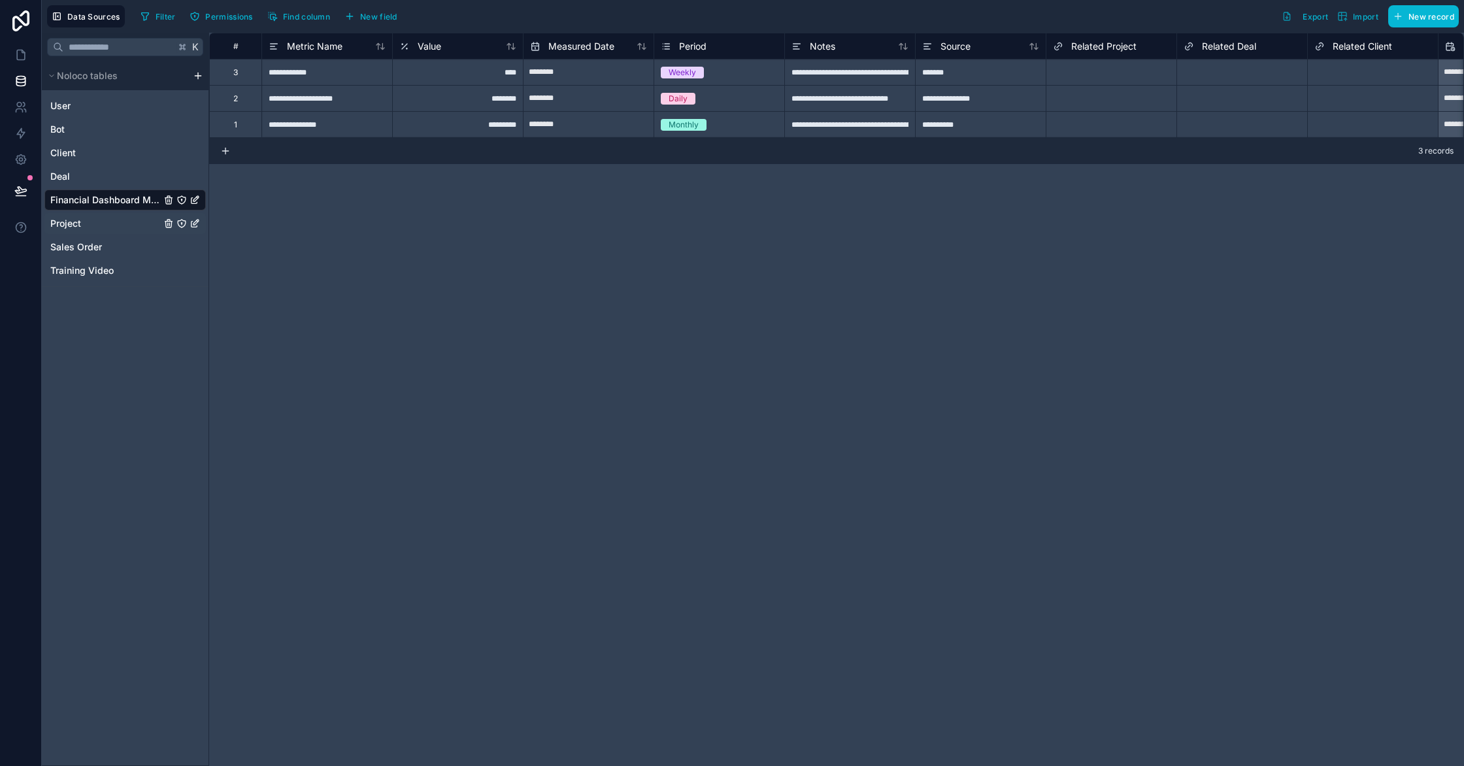
click at [144, 226] on link "Project" at bounding box center [105, 223] width 110 height 13
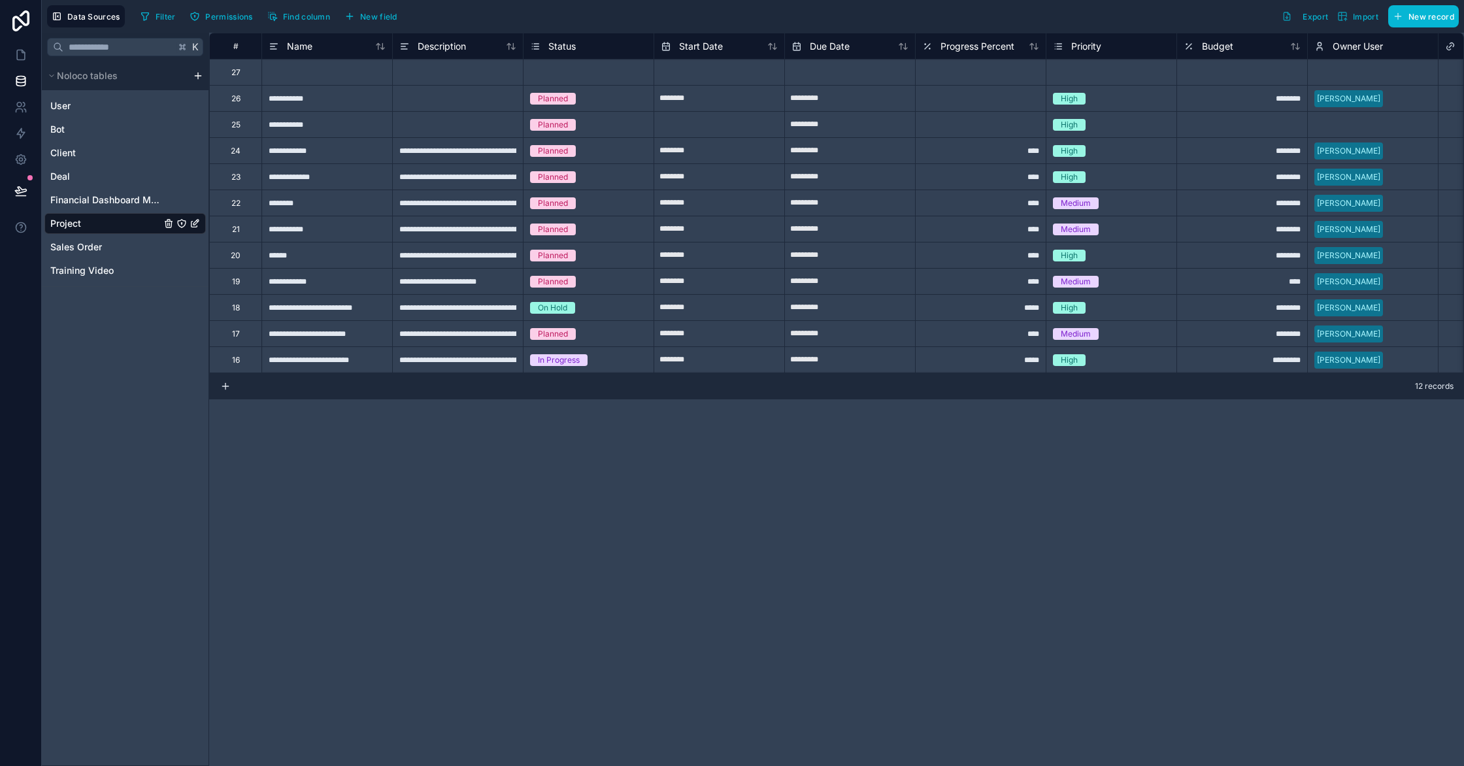
click at [1369, 80] on div "Select a Owner User" at bounding box center [1373, 72] width 130 height 18
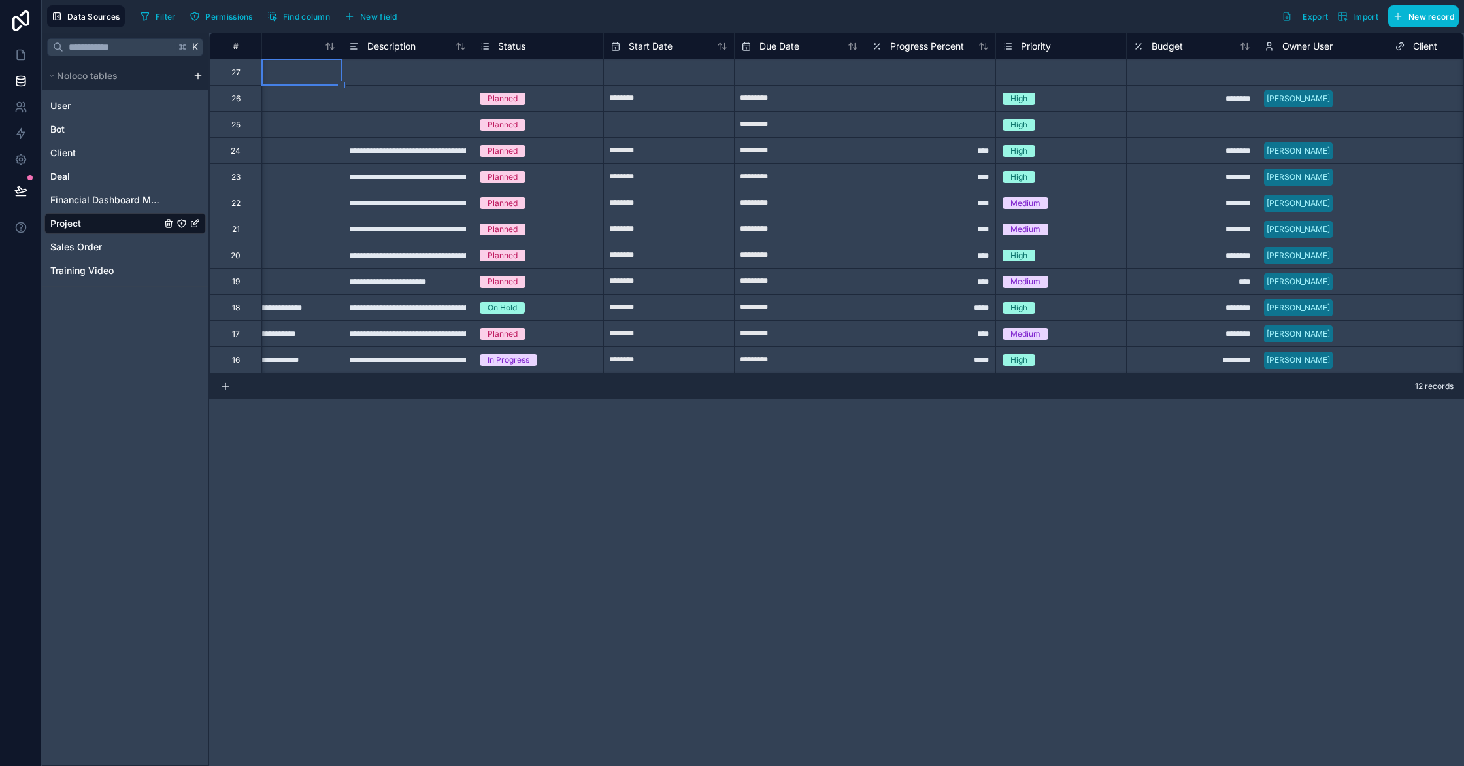
click at [715, 90] on input "********" at bounding box center [669, 98] width 130 height 21
select select "****"
select select "*"
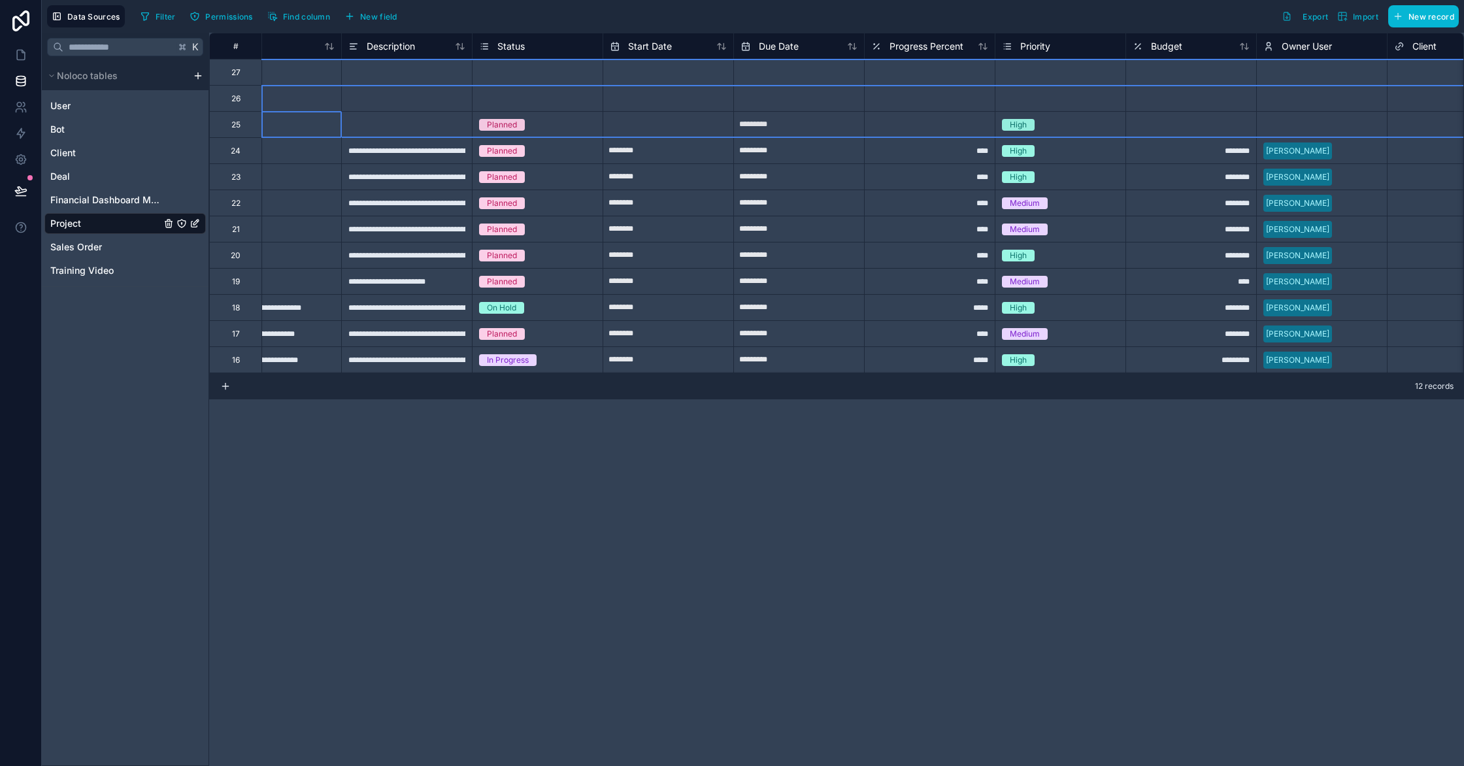
click at [324, 82] on div at bounding box center [275, 72] width 131 height 26
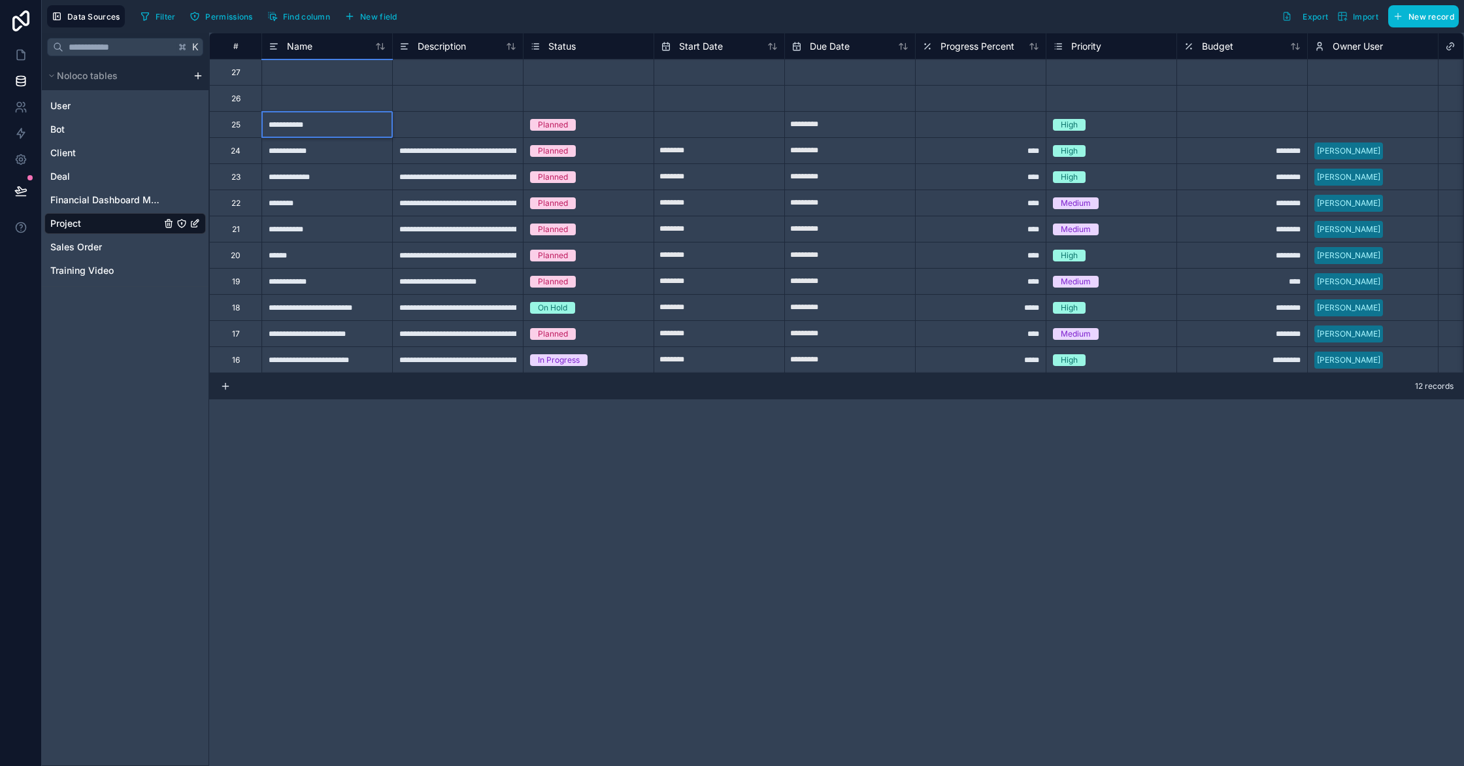
click at [310, 125] on div "**********" at bounding box center [326, 124] width 131 height 26
click at [22, 54] on icon at bounding box center [20, 54] width 13 height 13
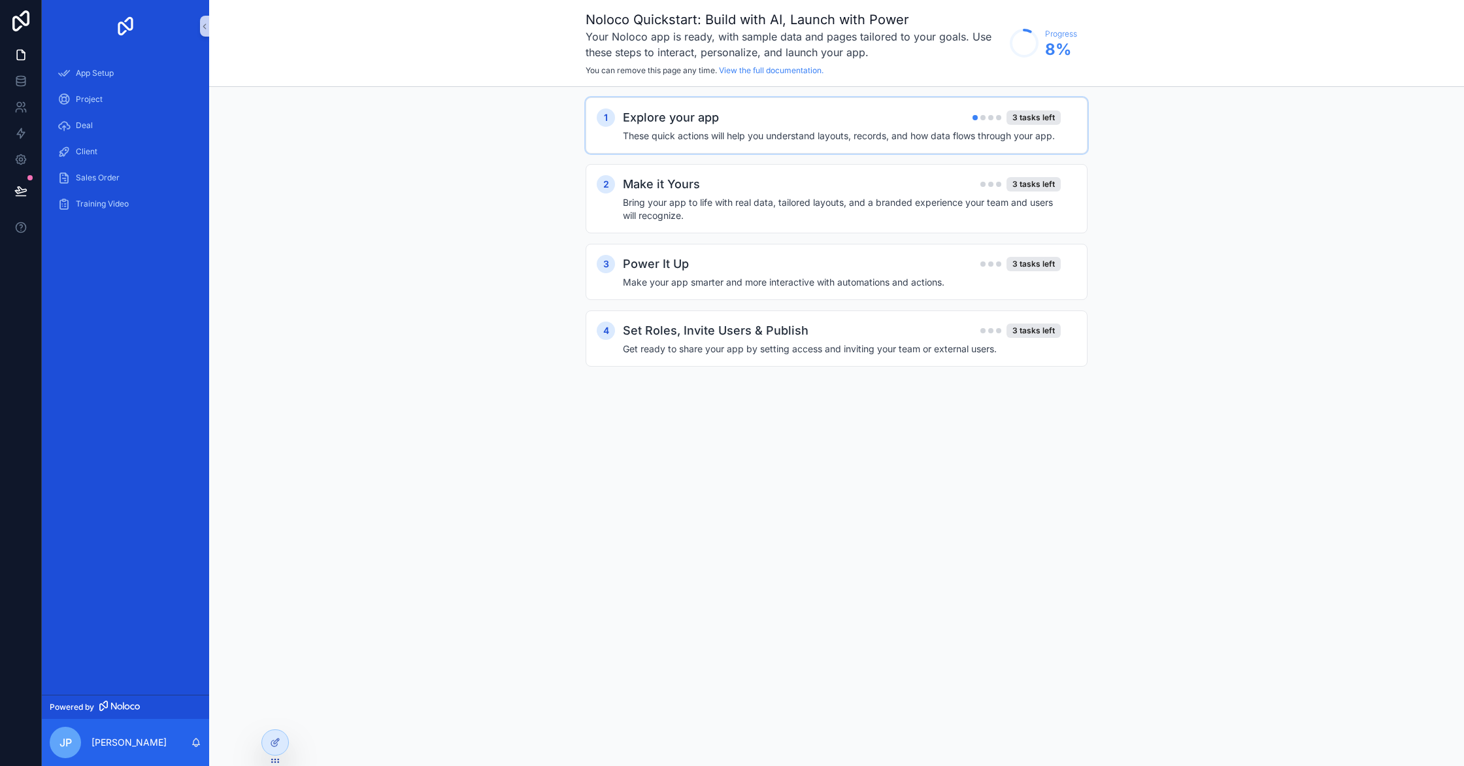
click at [753, 133] on h4 "These quick actions will help you understand layouts, records, and how data flo…" at bounding box center [842, 135] width 438 height 13
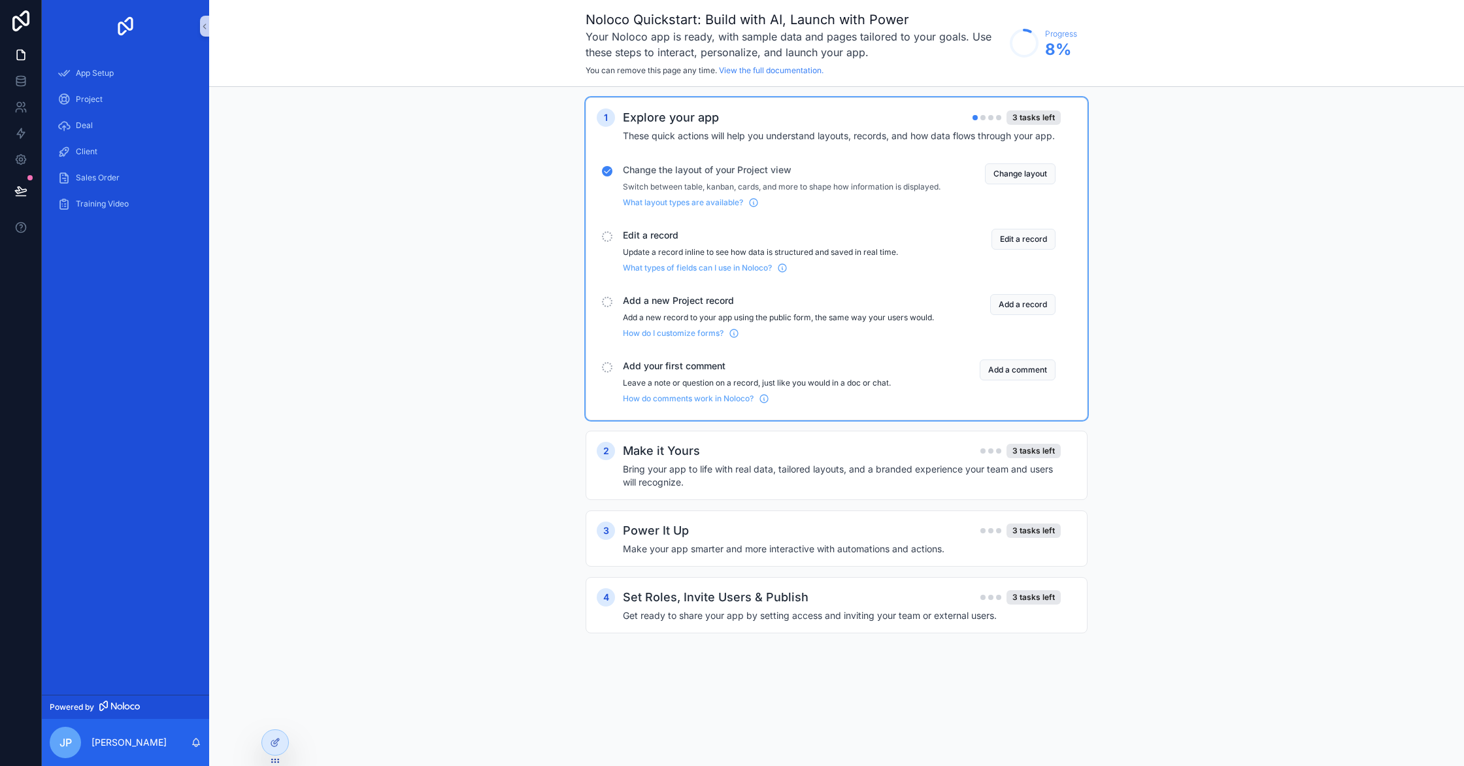
click at [599, 167] on div "Change the layout of your Project view Switch between table, kanban, cards, and…" at bounding box center [837, 185] width 480 height 55
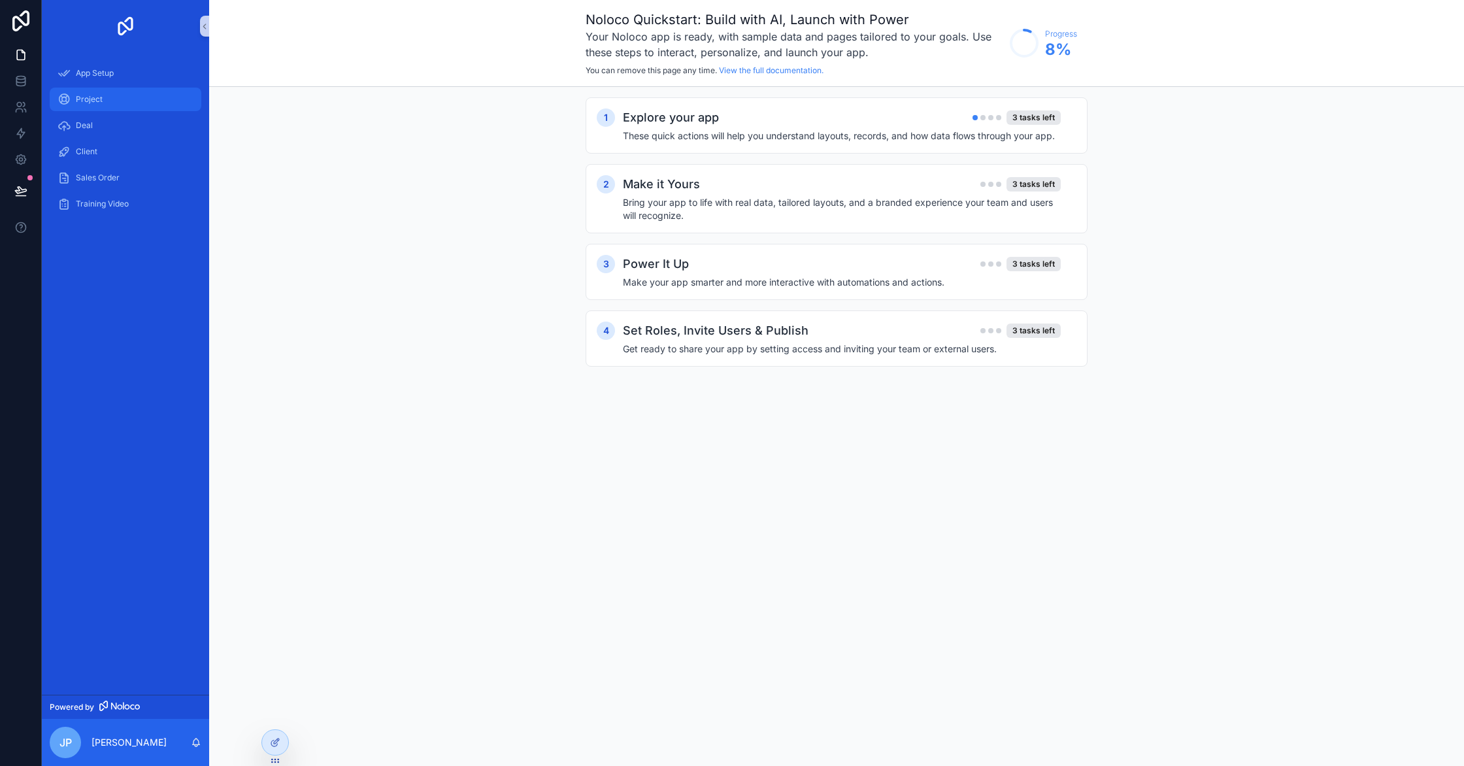
click at [108, 100] on div "Project" at bounding box center [126, 99] width 136 height 21
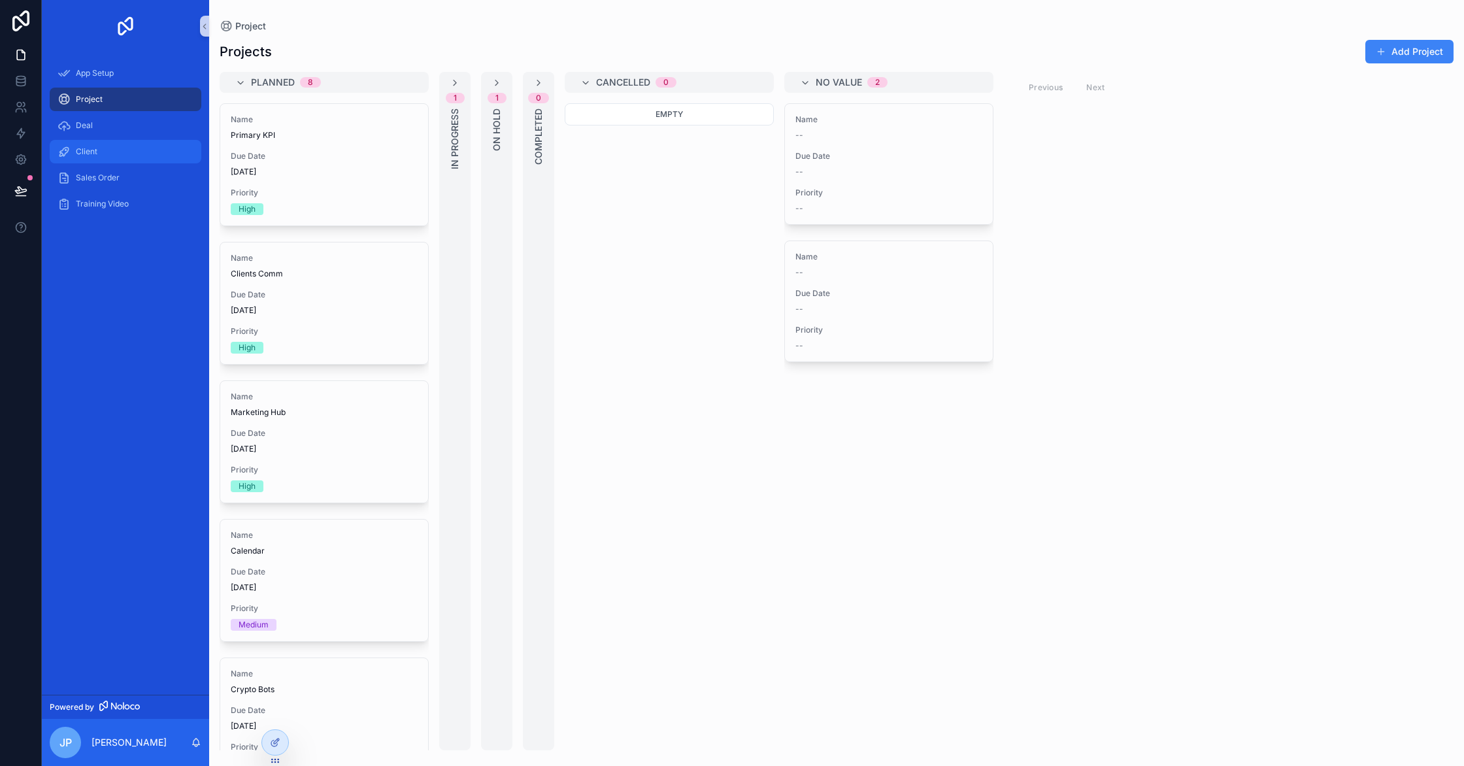
scroll to position [11, 0]
click at [27, 88] on link at bounding box center [20, 81] width 41 height 26
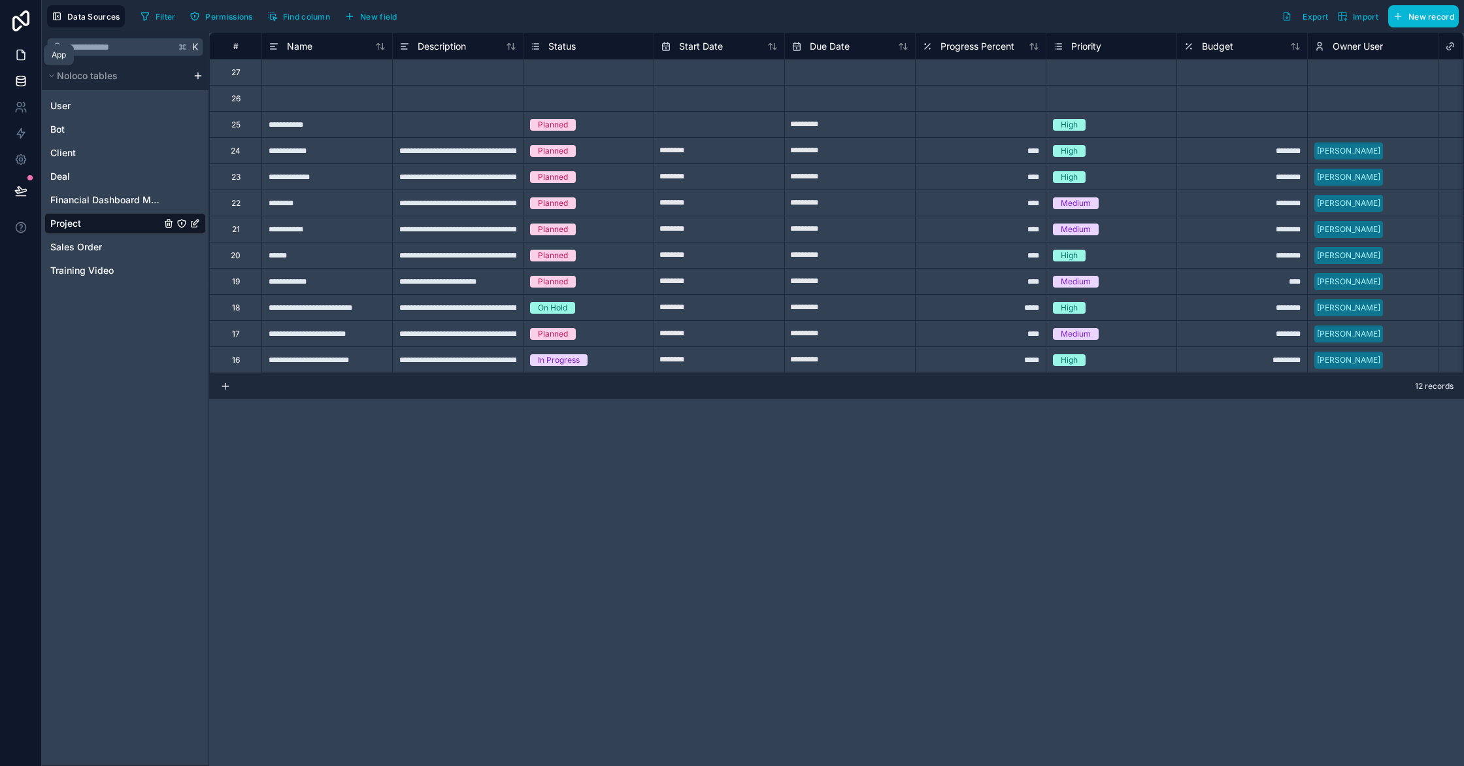
click at [21, 60] on icon at bounding box center [20, 54] width 13 height 13
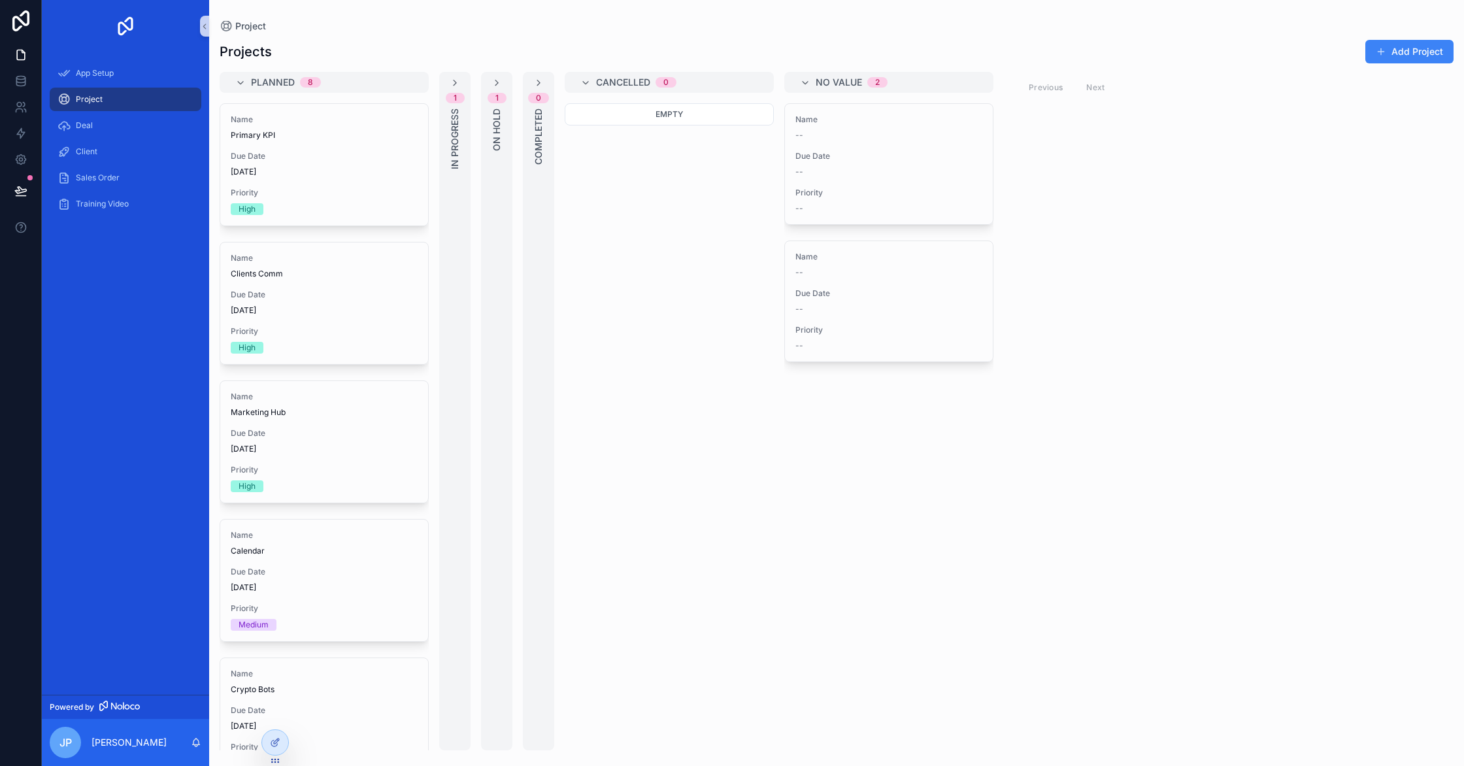
click at [124, 101] on div "Project" at bounding box center [126, 99] width 136 height 21
click at [248, 91] on div "Planned 8" at bounding box center [324, 82] width 209 height 21
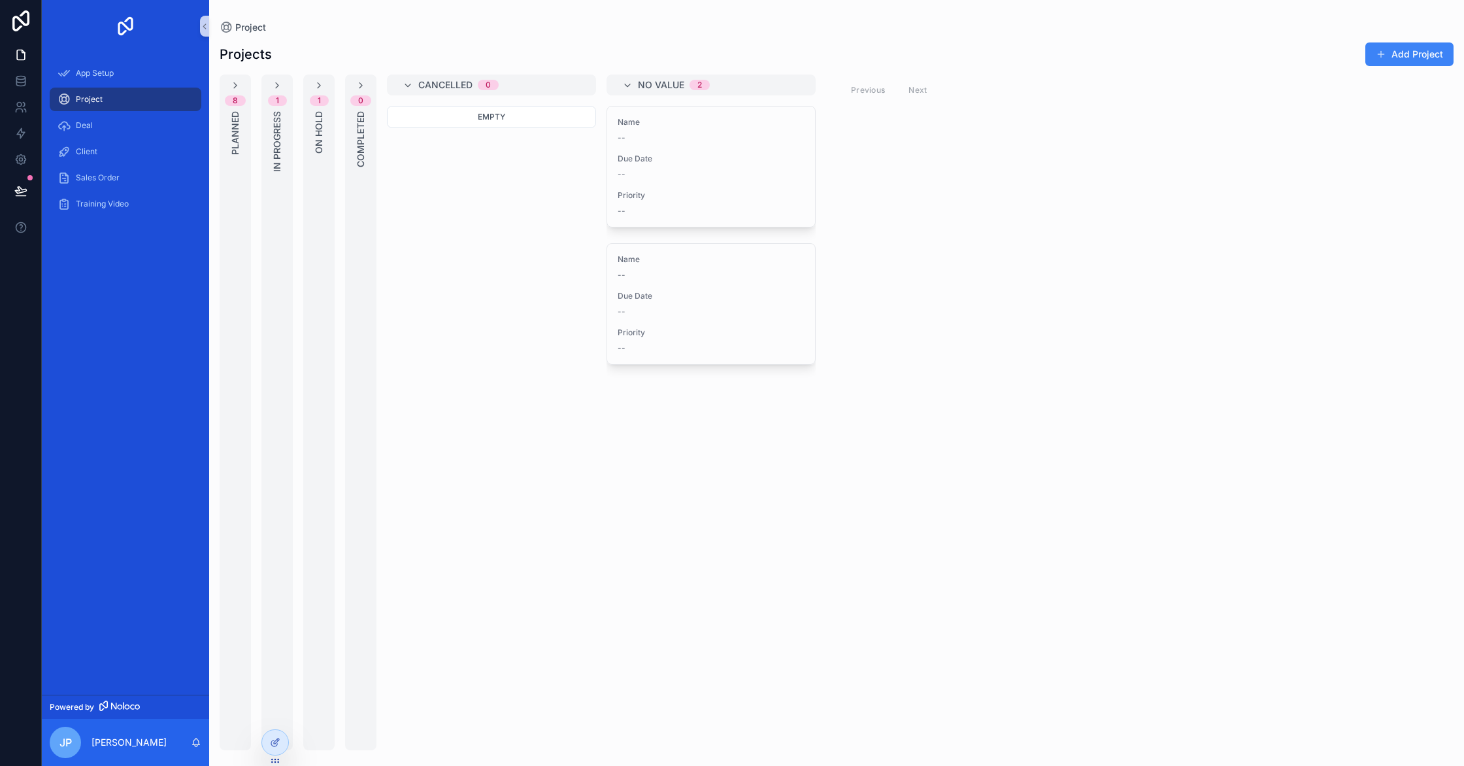
click at [248, 91] on div "8 Planned" at bounding box center [235, 413] width 31 height 676
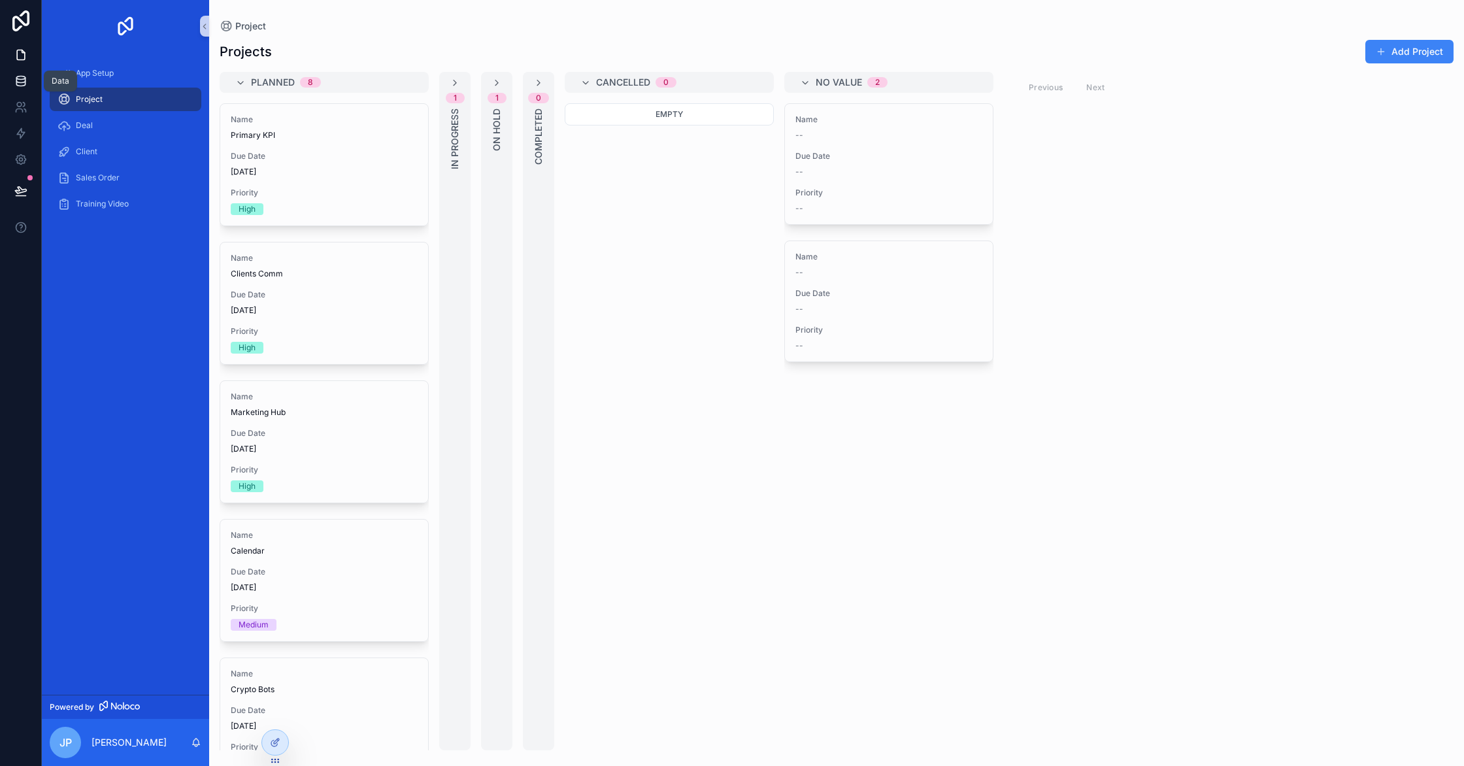
click at [25, 85] on icon at bounding box center [20, 81] width 13 height 13
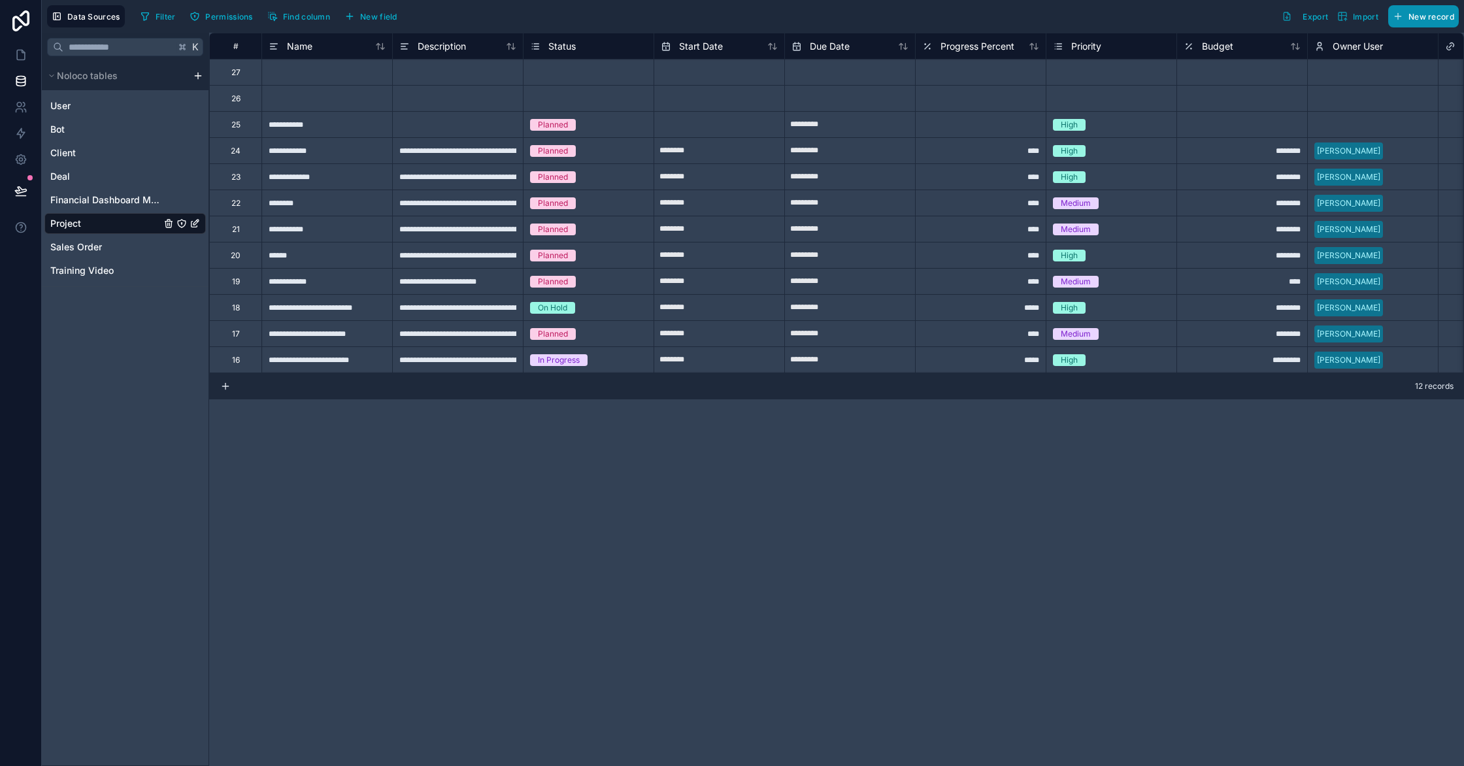
click at [1454, 26] on button "New record" at bounding box center [1423, 16] width 71 height 22
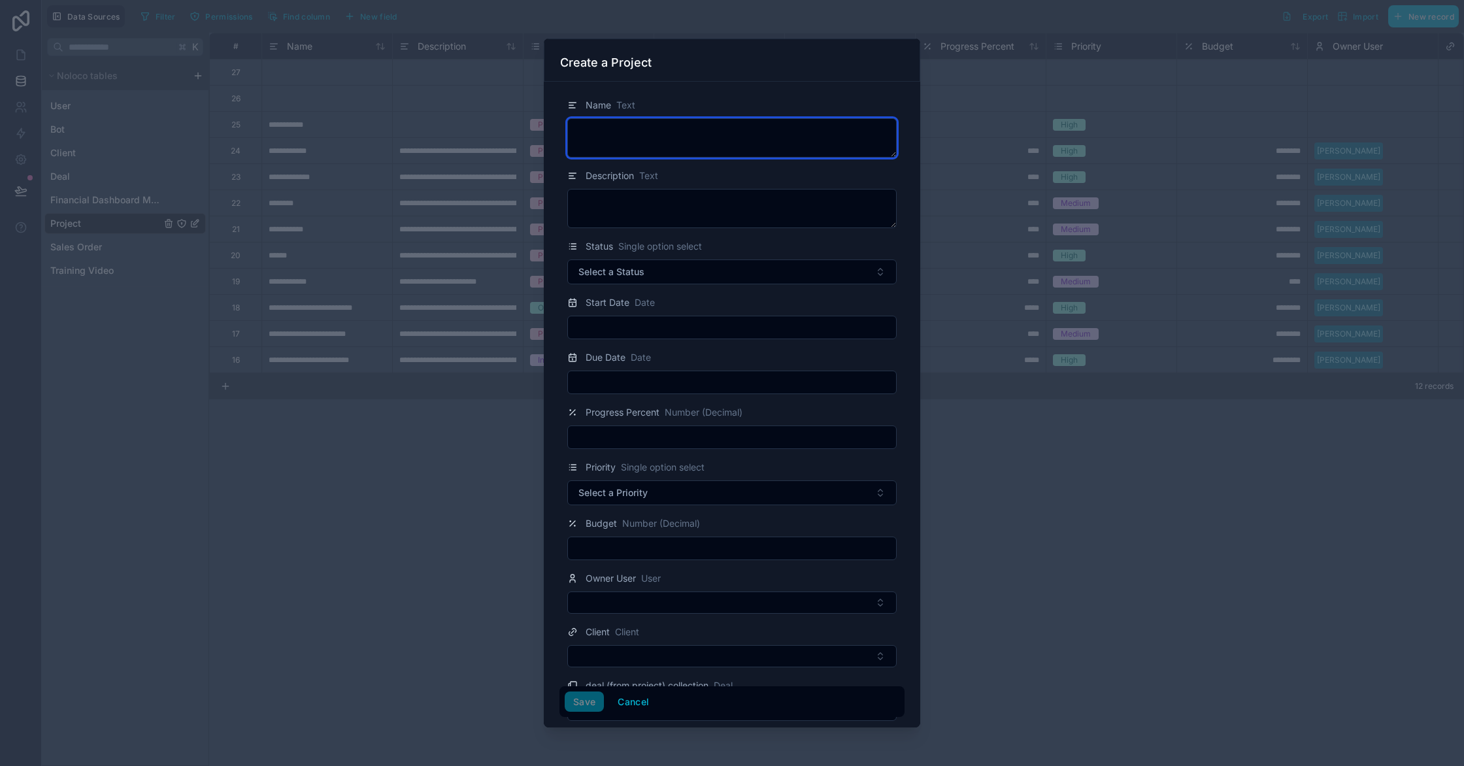
click at [737, 142] on textarea at bounding box center [731, 137] width 329 height 39
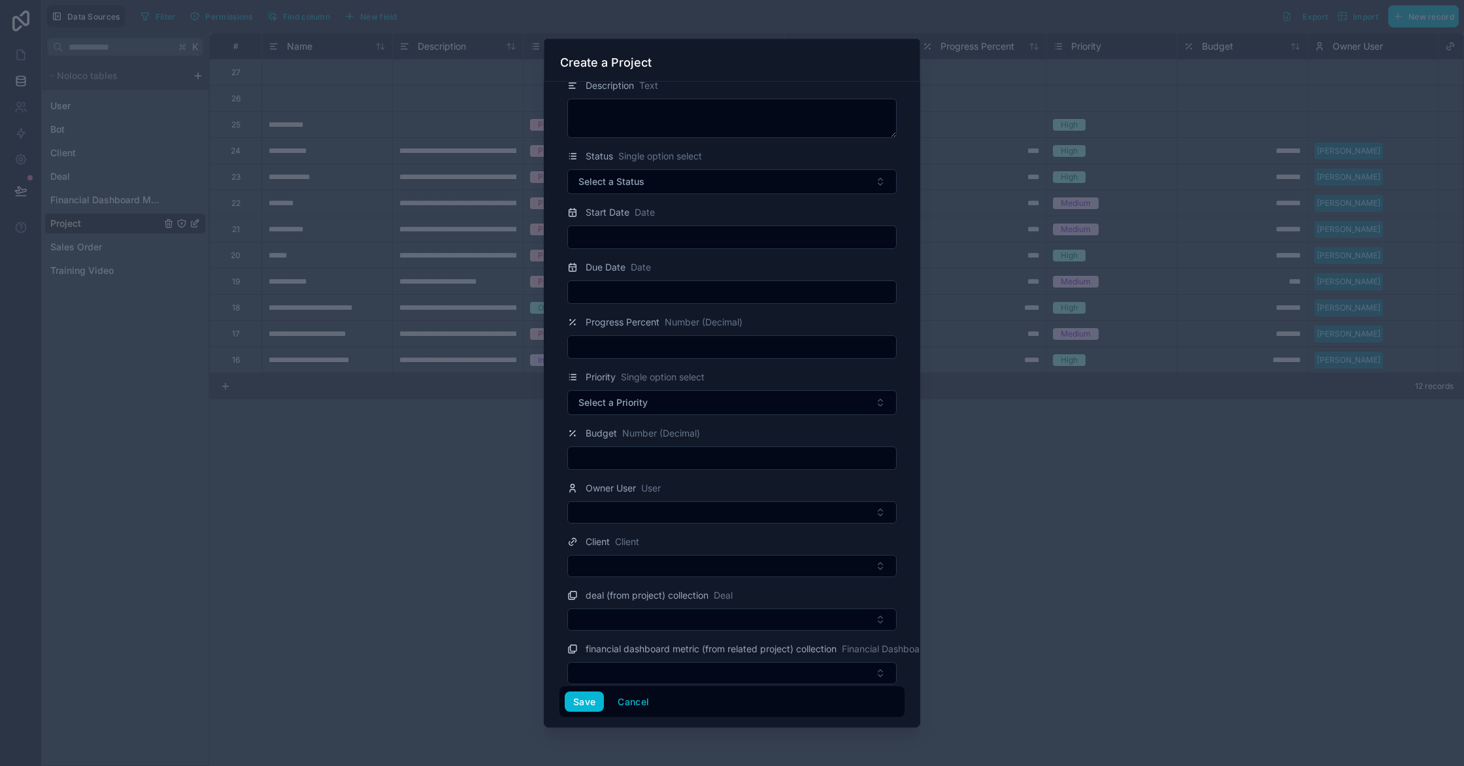
scroll to position [98, 0]
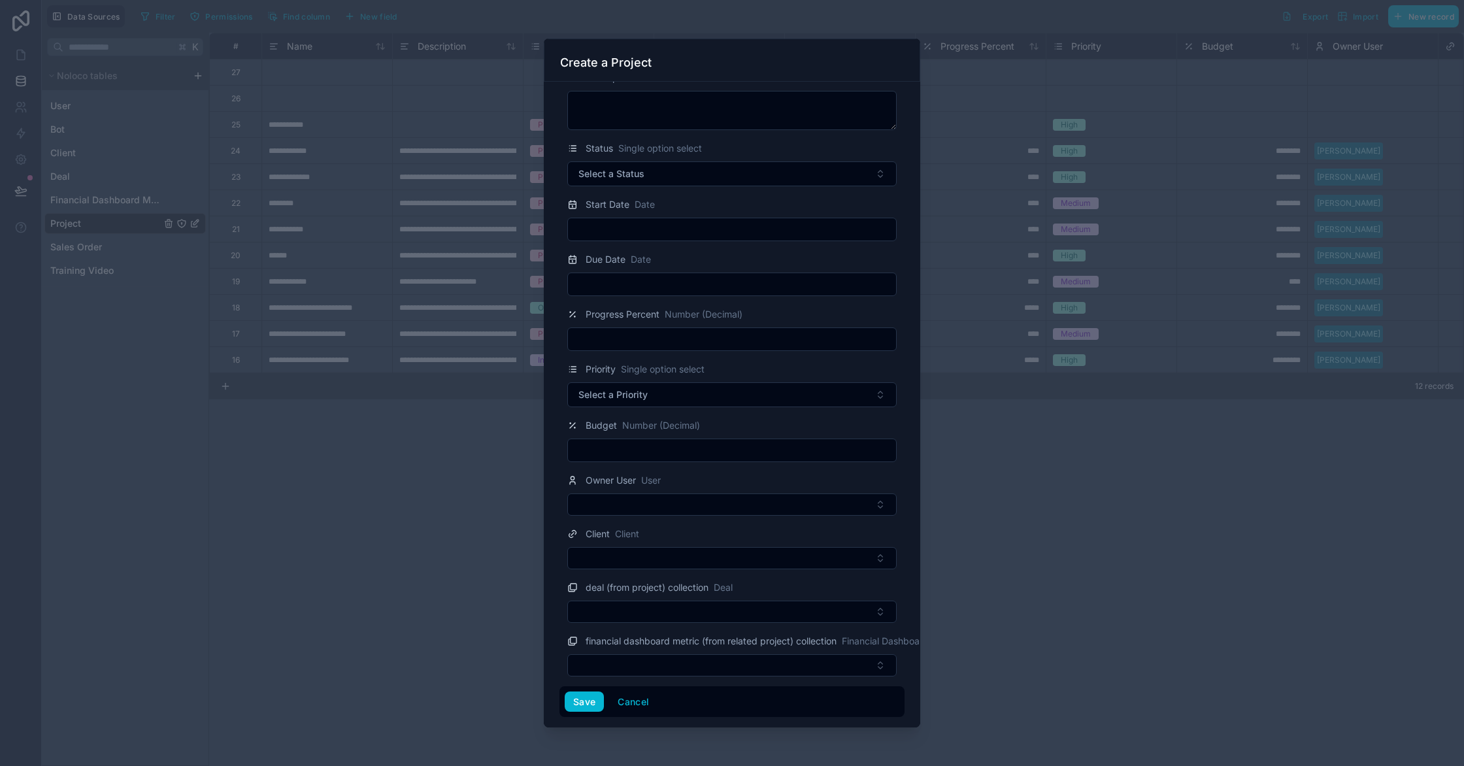
type textarea "**********"
click at [680, 122] on textarea at bounding box center [731, 110] width 329 height 39
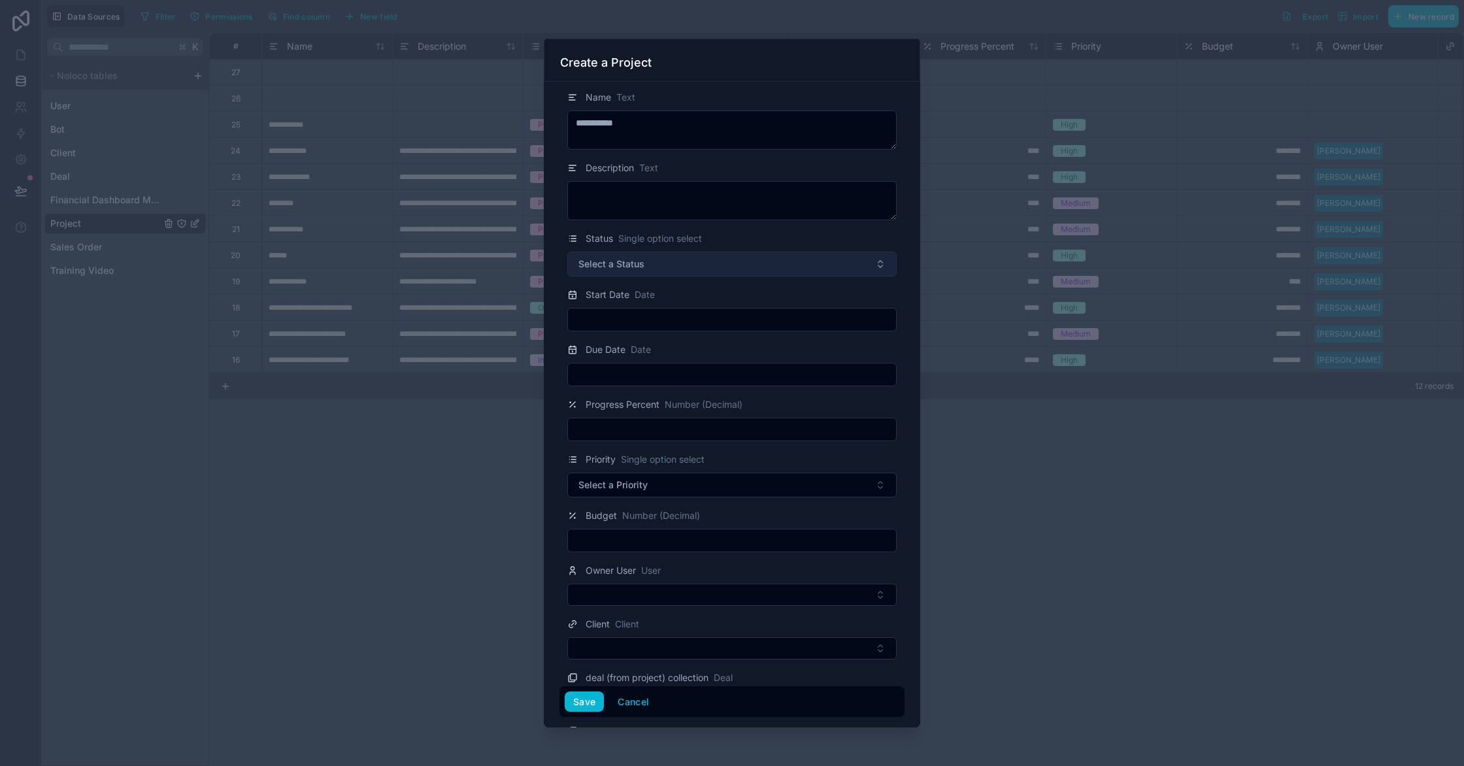
click at [698, 261] on button "Select a Status" at bounding box center [731, 264] width 329 height 25
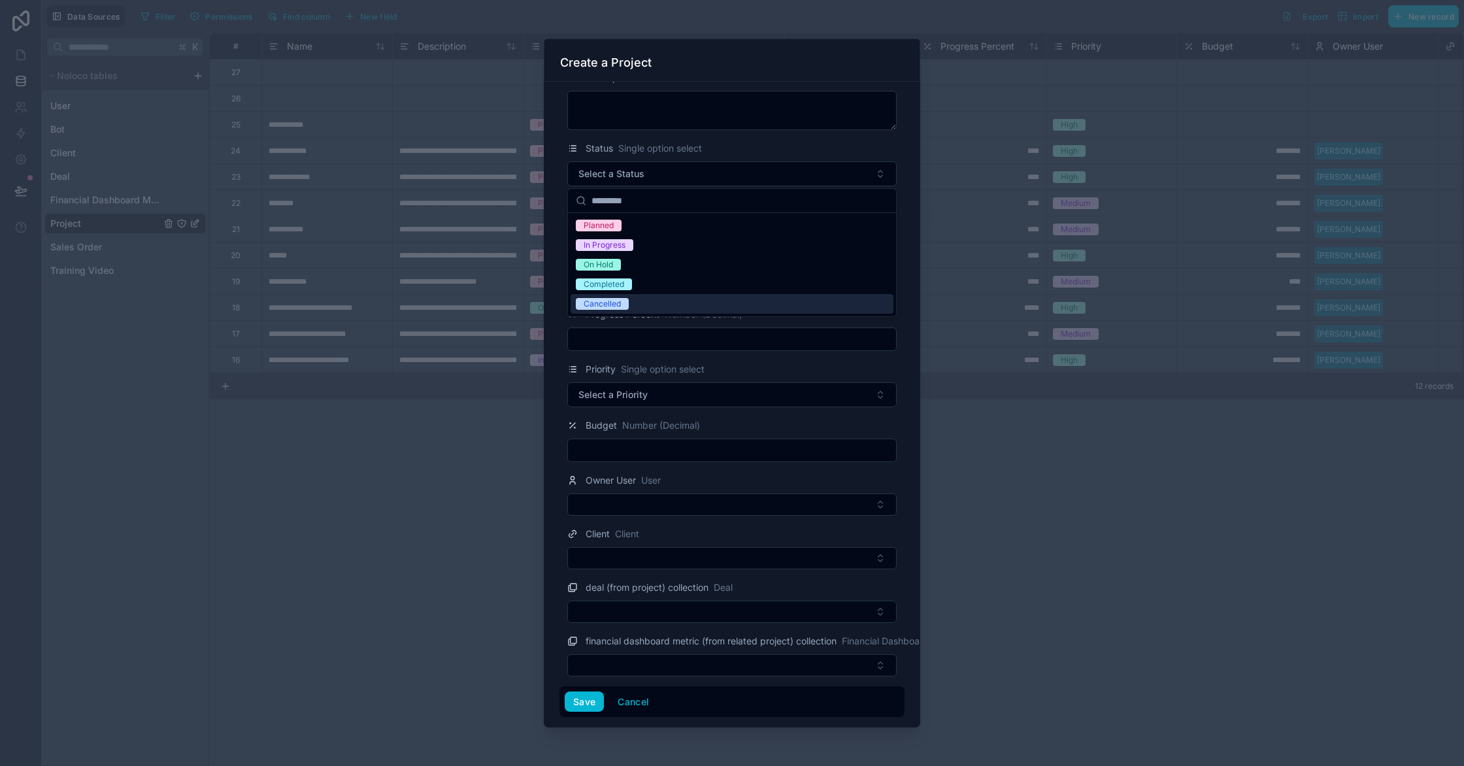
scroll to position [0, 0]
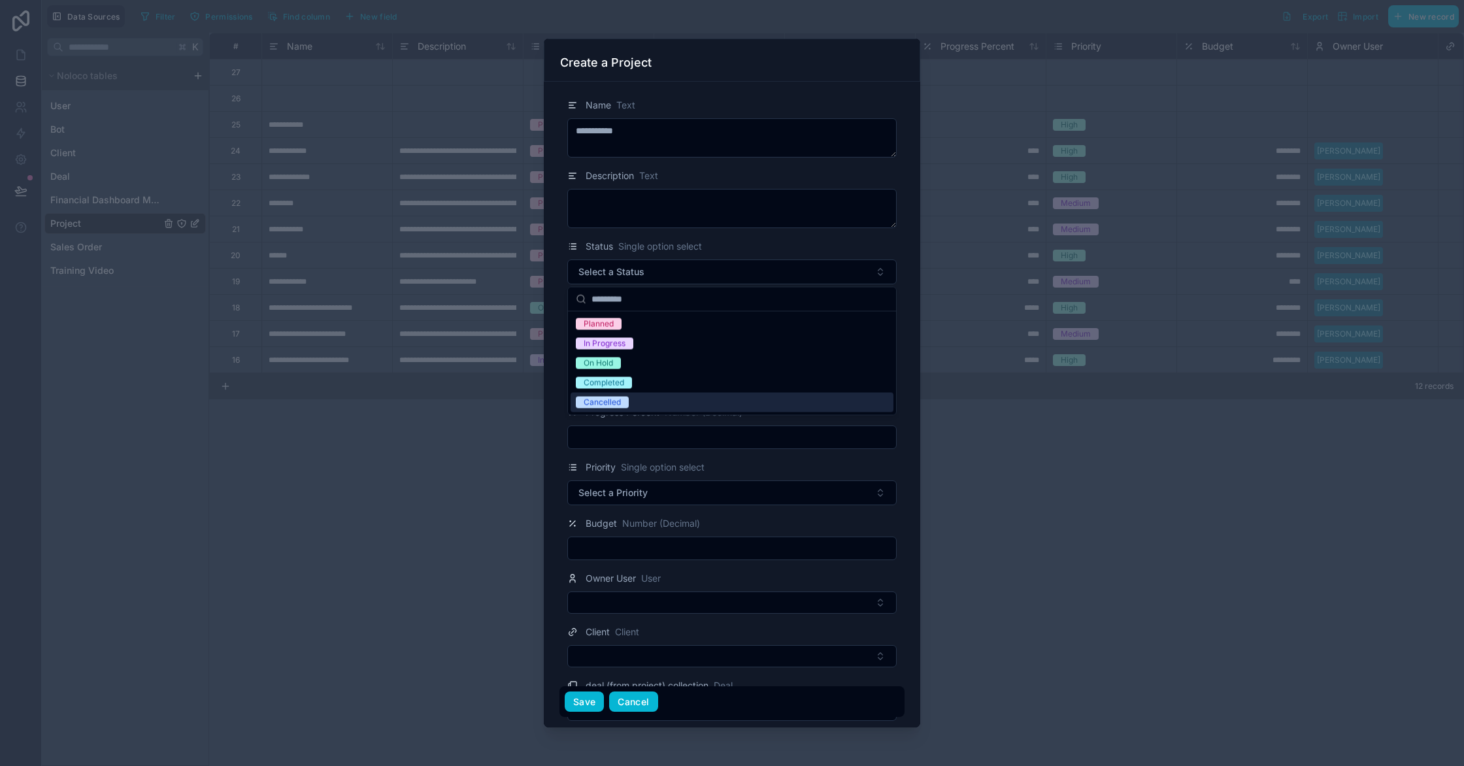
click at [642, 701] on button "Cancel" at bounding box center [633, 701] width 48 height 21
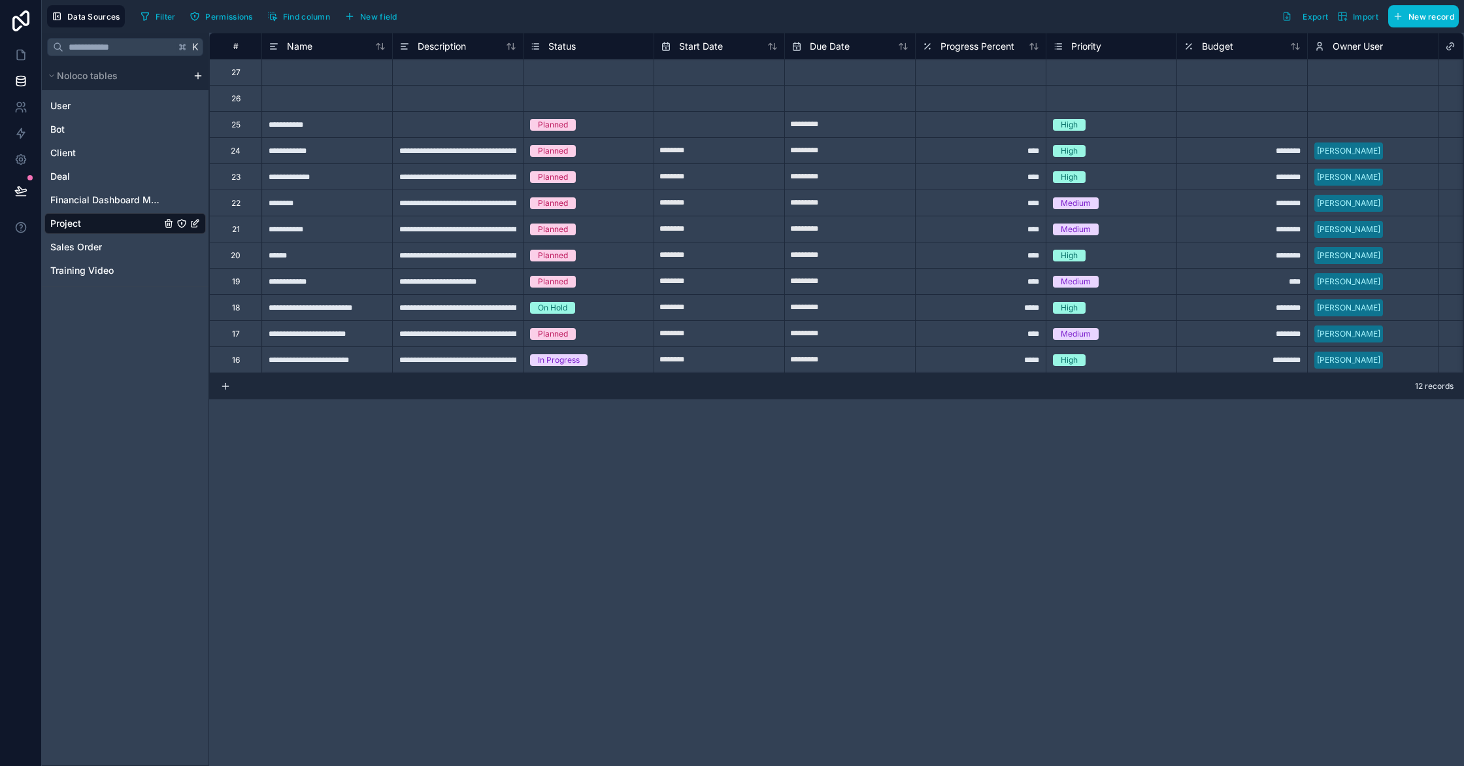
scroll to position [0, 3]
click at [374, 14] on span "New field" at bounding box center [378, 17] width 37 height 10
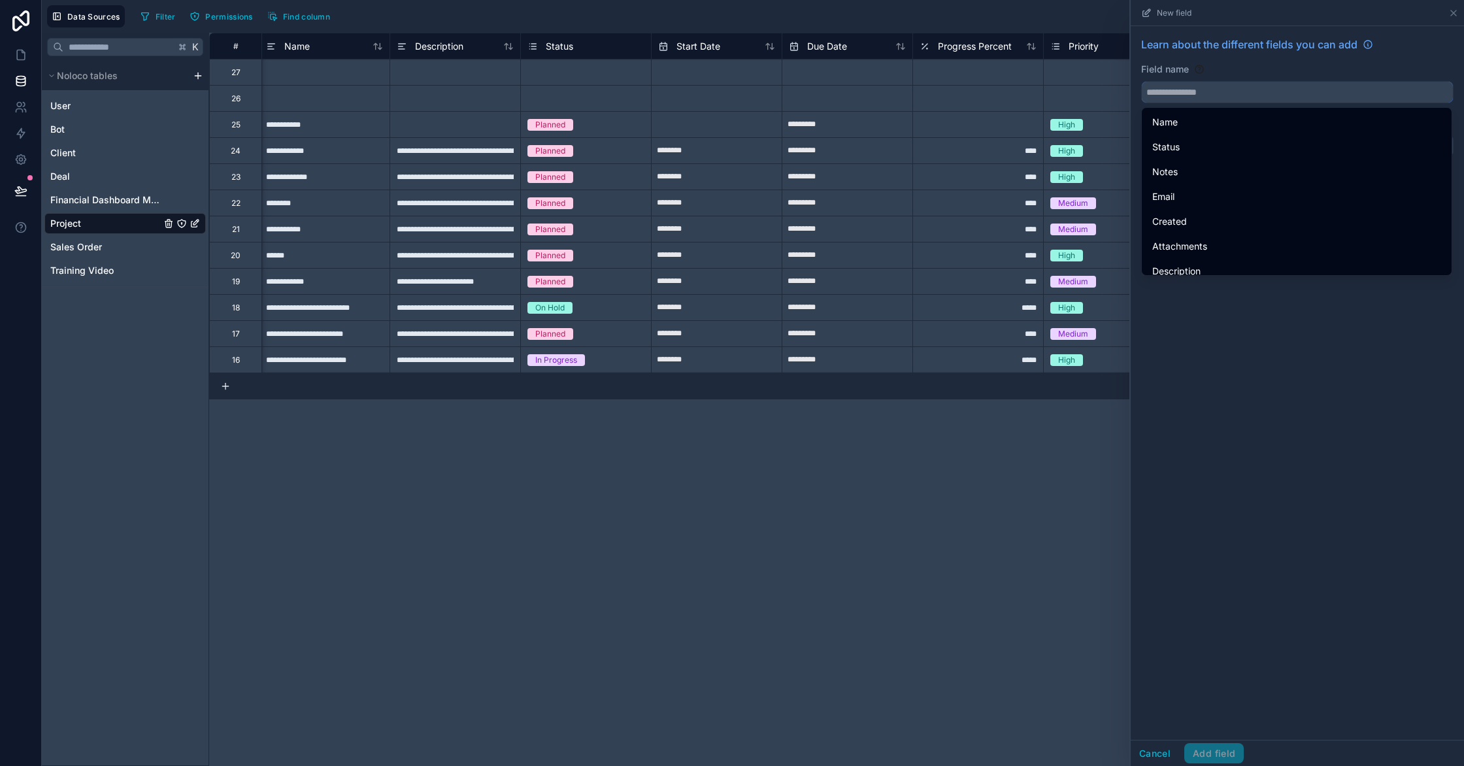
drag, startPoint x: 1320, startPoint y: 96, endPoint x: 1170, endPoint y: 93, distance: 149.7
click at [1170, 93] on input "text" at bounding box center [1297, 92] width 311 height 21
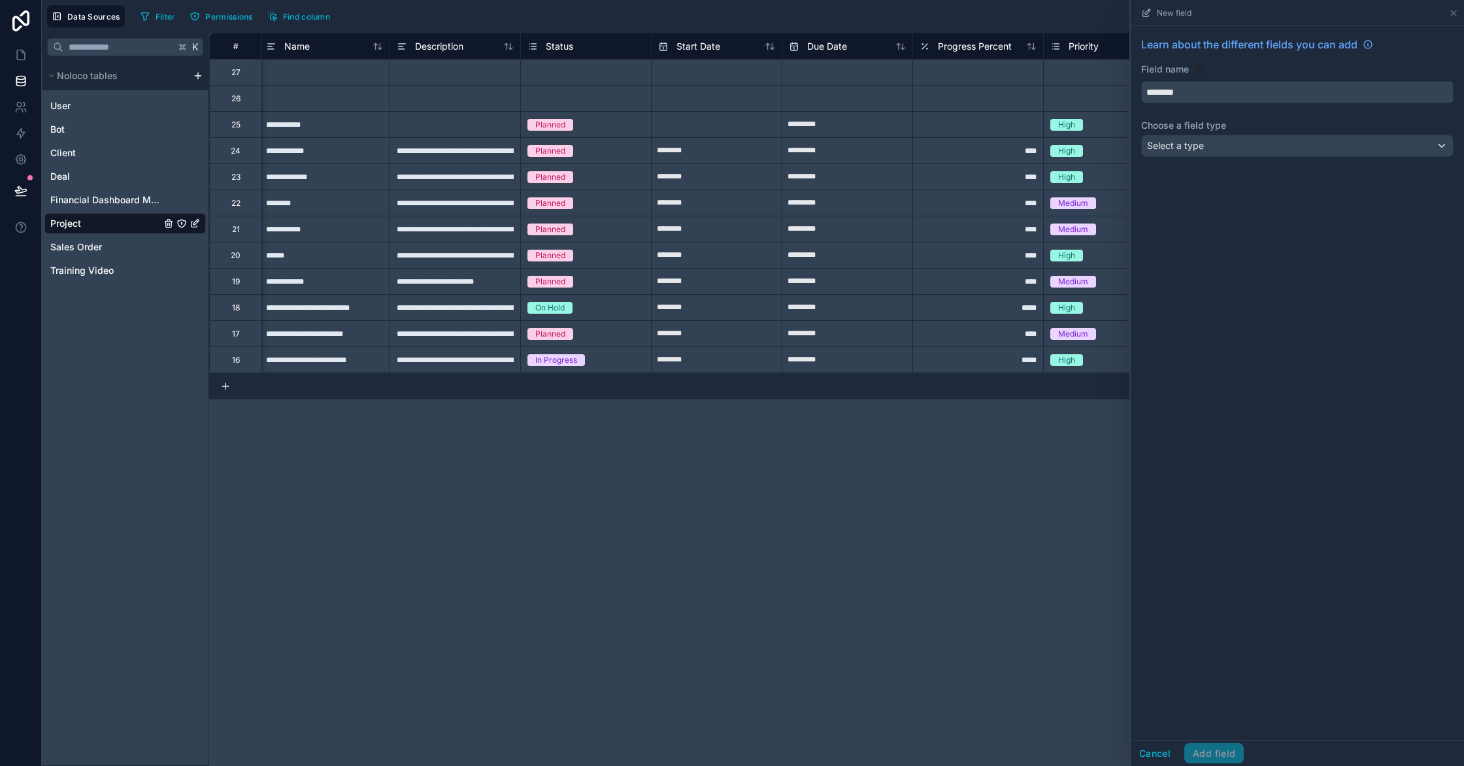
click at [1141, 81] on button "*******" at bounding box center [1297, 92] width 312 height 22
type input "**********"
click at [1240, 159] on div "**********" at bounding box center [1297, 99] width 333 height 146
click at [1240, 154] on div "Select a type" at bounding box center [1297, 145] width 311 height 21
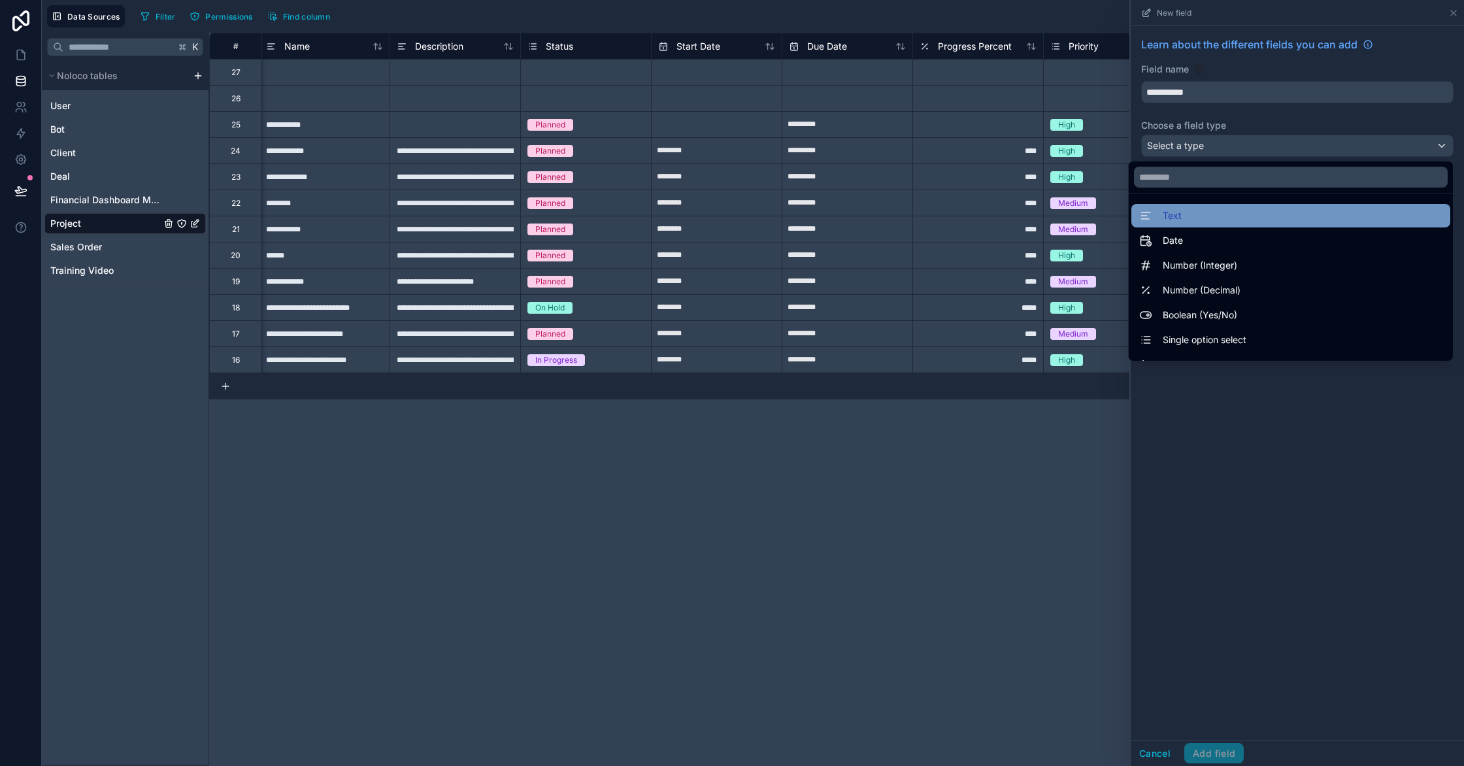
click at [1240, 210] on div "Text" at bounding box center [1290, 216] width 303 height 16
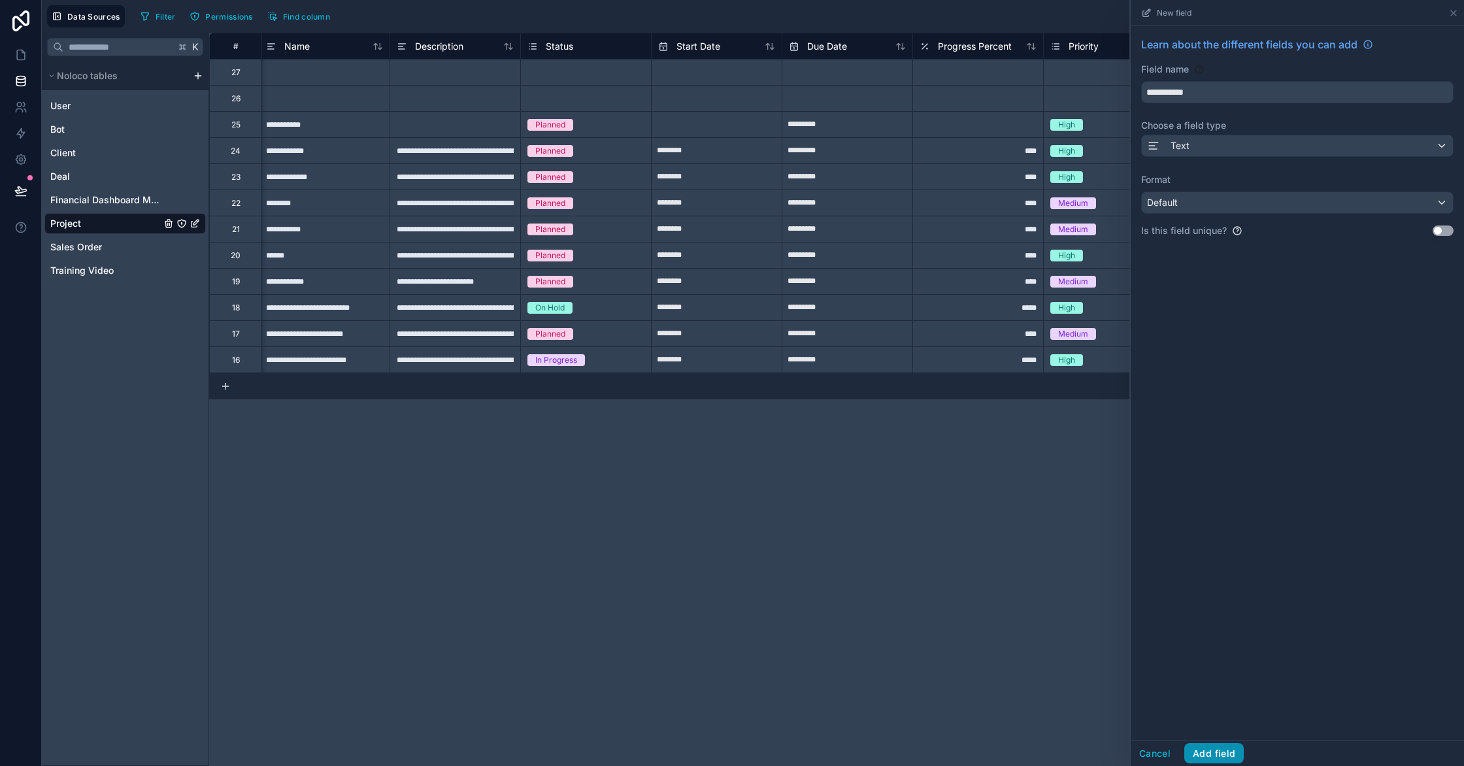
click at [1220, 749] on button "Add field" at bounding box center [1213, 753] width 59 height 21
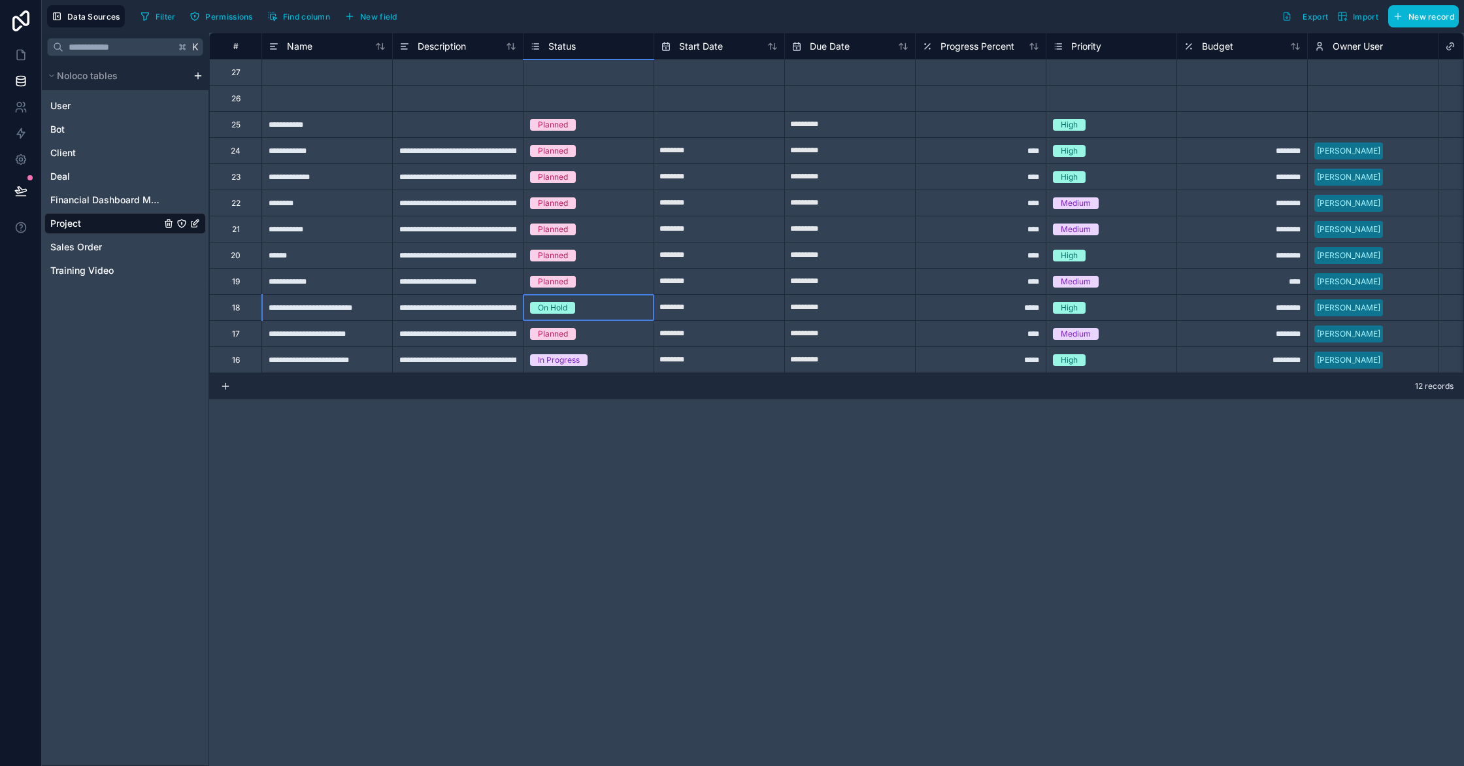
drag, startPoint x: 614, startPoint y: 299, endPoint x: 678, endPoint y: 301, distance: 63.4
click at [620, 299] on div "On Hold" at bounding box center [589, 307] width 130 height 25
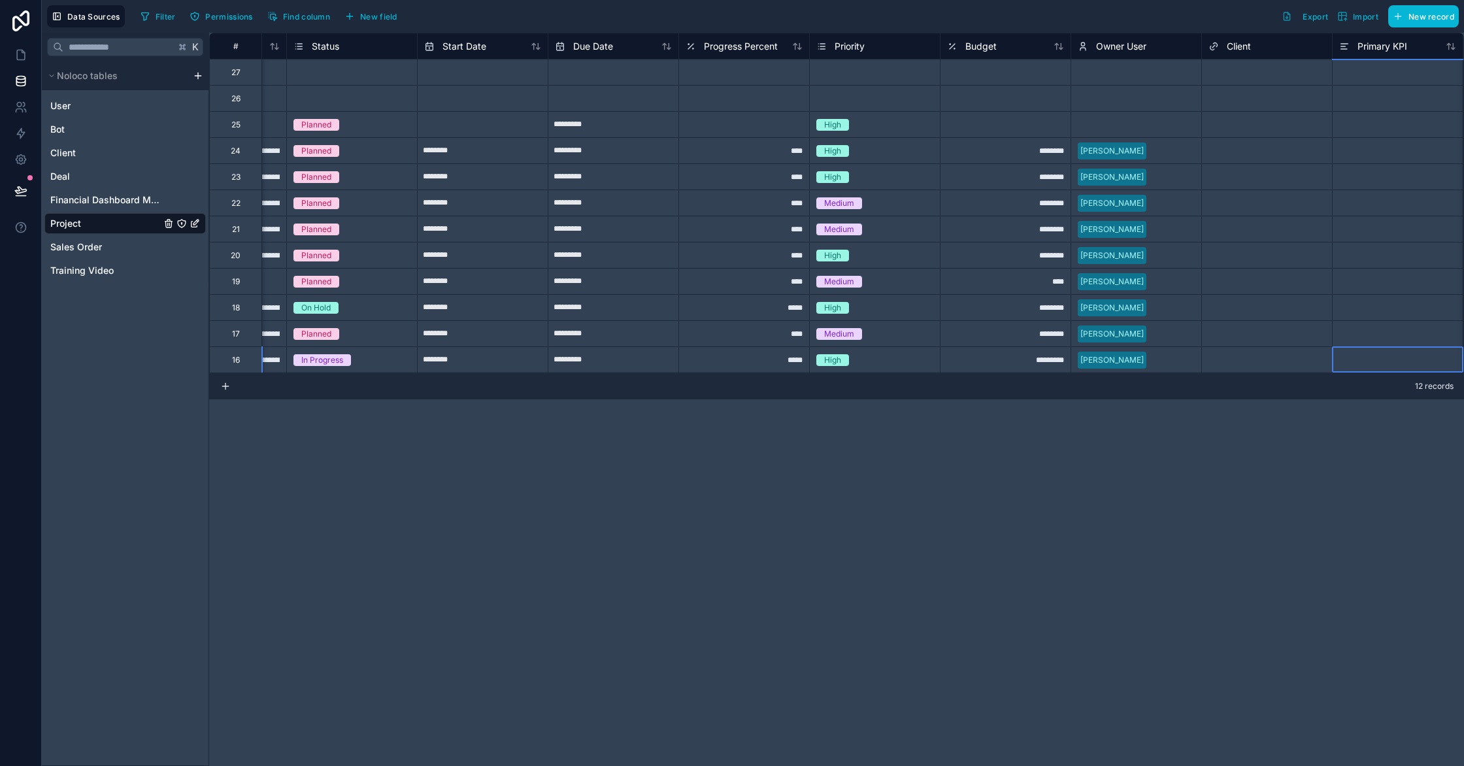
scroll to position [0, 367]
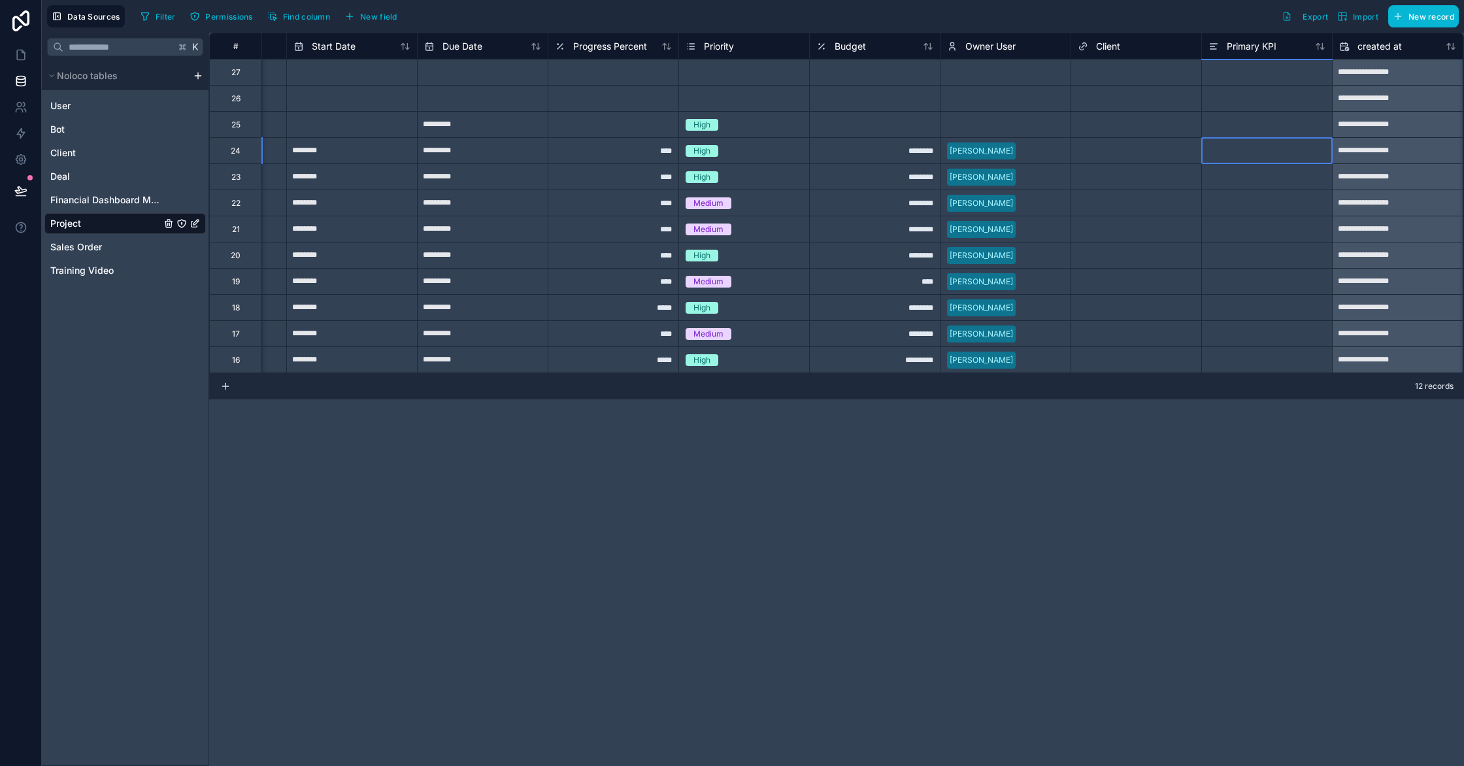
click at [1233, 153] on div at bounding box center [1266, 150] width 131 height 26
type input "**********"
click at [1227, 176] on div at bounding box center [1266, 176] width 131 height 26
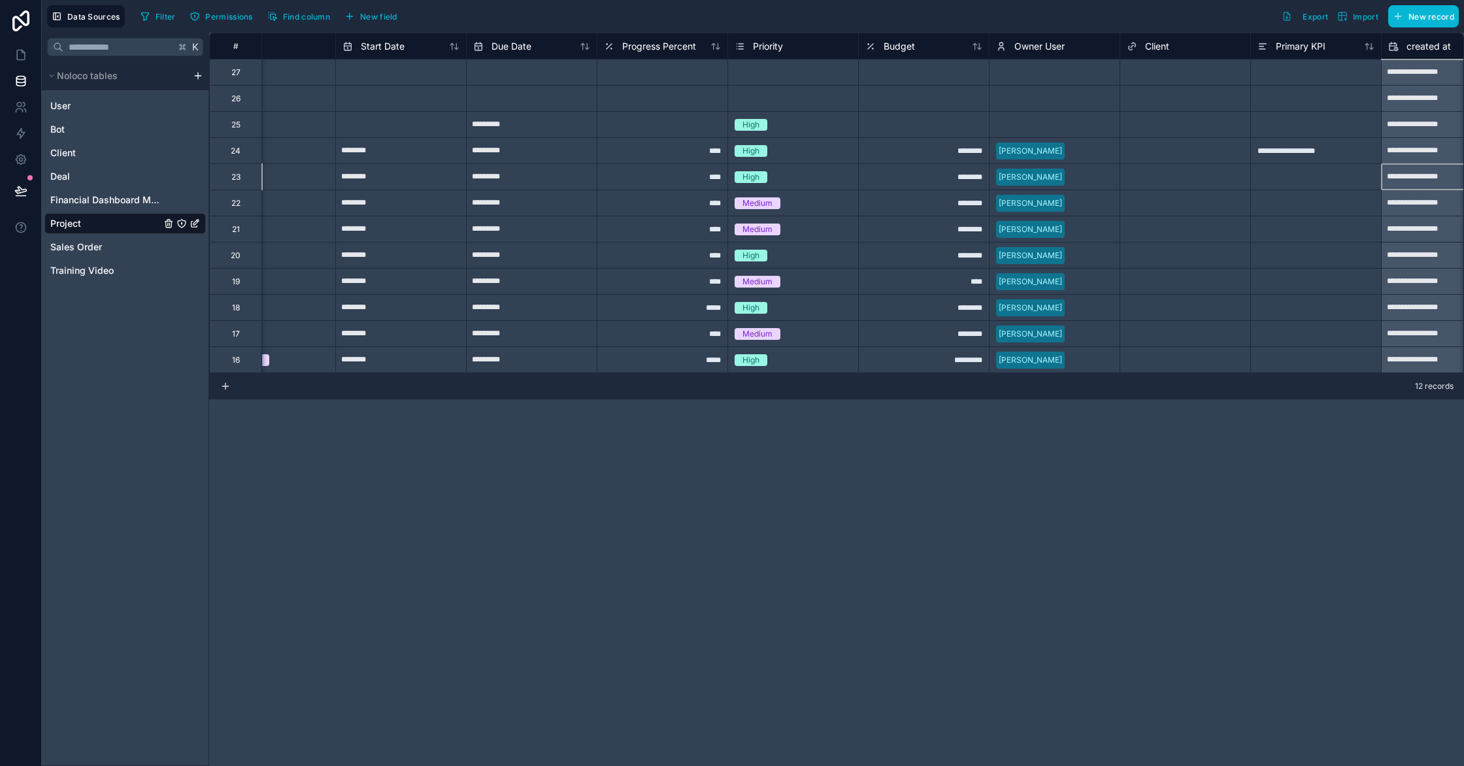
scroll to position [0, 314]
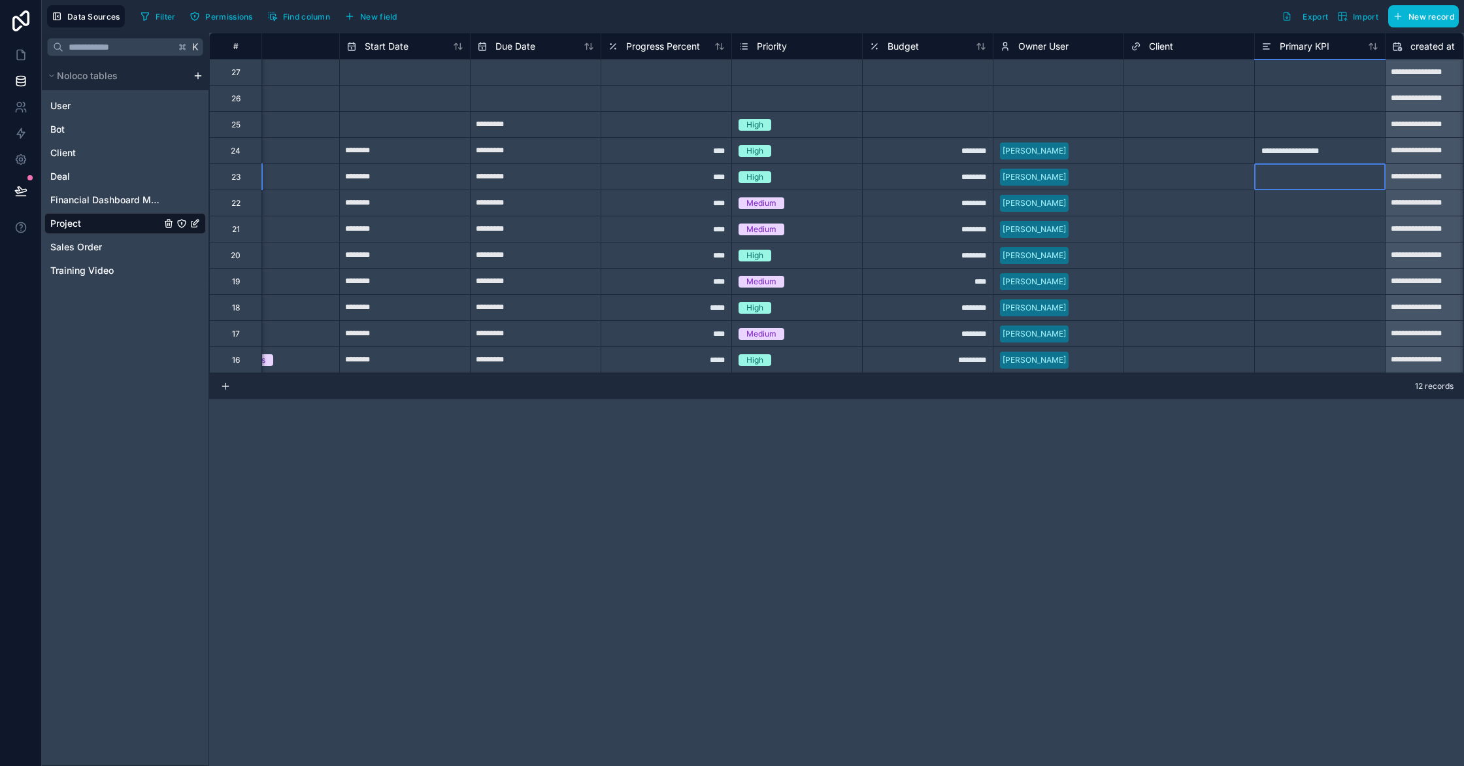
click at [1276, 180] on div at bounding box center [1319, 176] width 131 height 26
type input "**********"
click at [1293, 199] on div at bounding box center [1319, 203] width 131 height 26
type input "********"
click at [1326, 234] on div at bounding box center [1322, 229] width 131 height 26
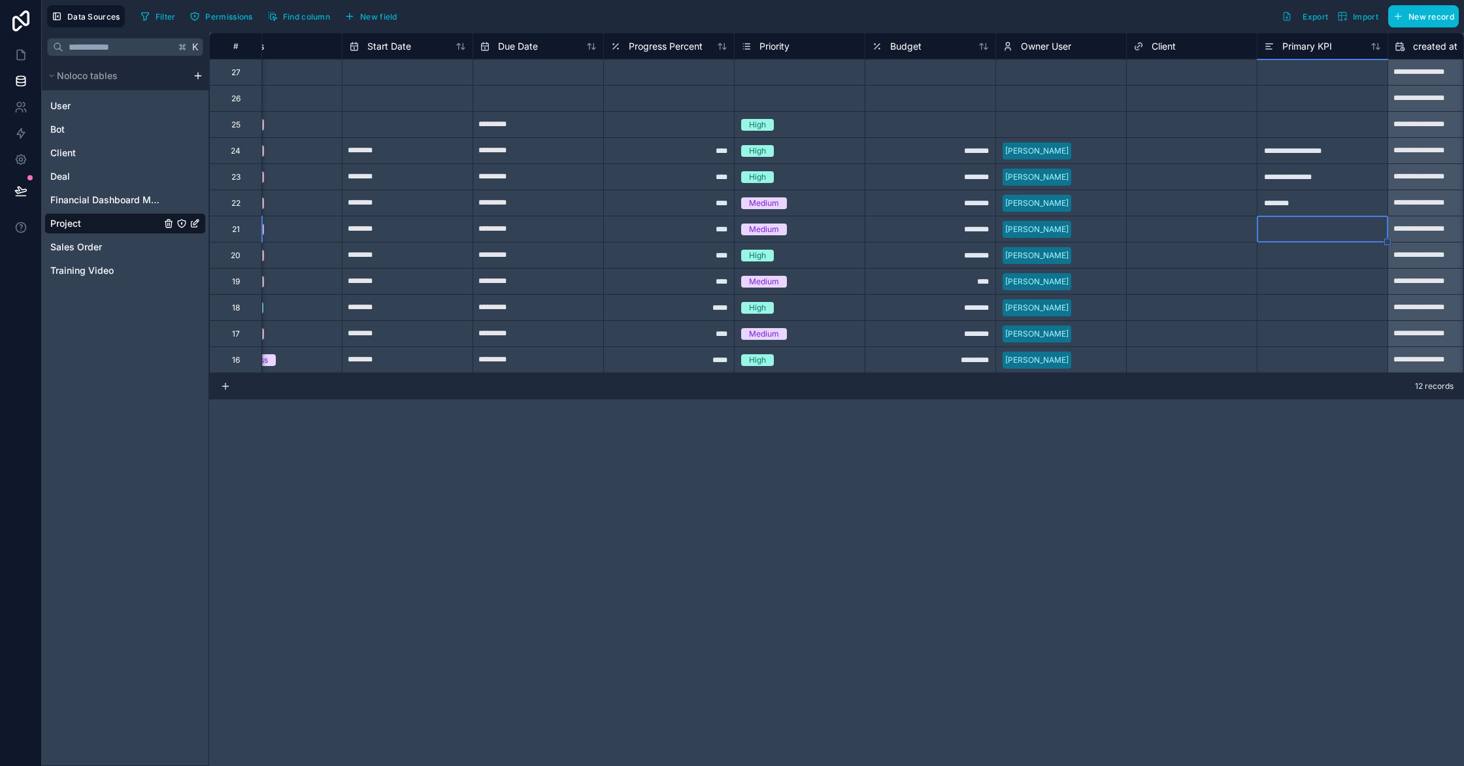
scroll to position [0, 312]
type input "*********"
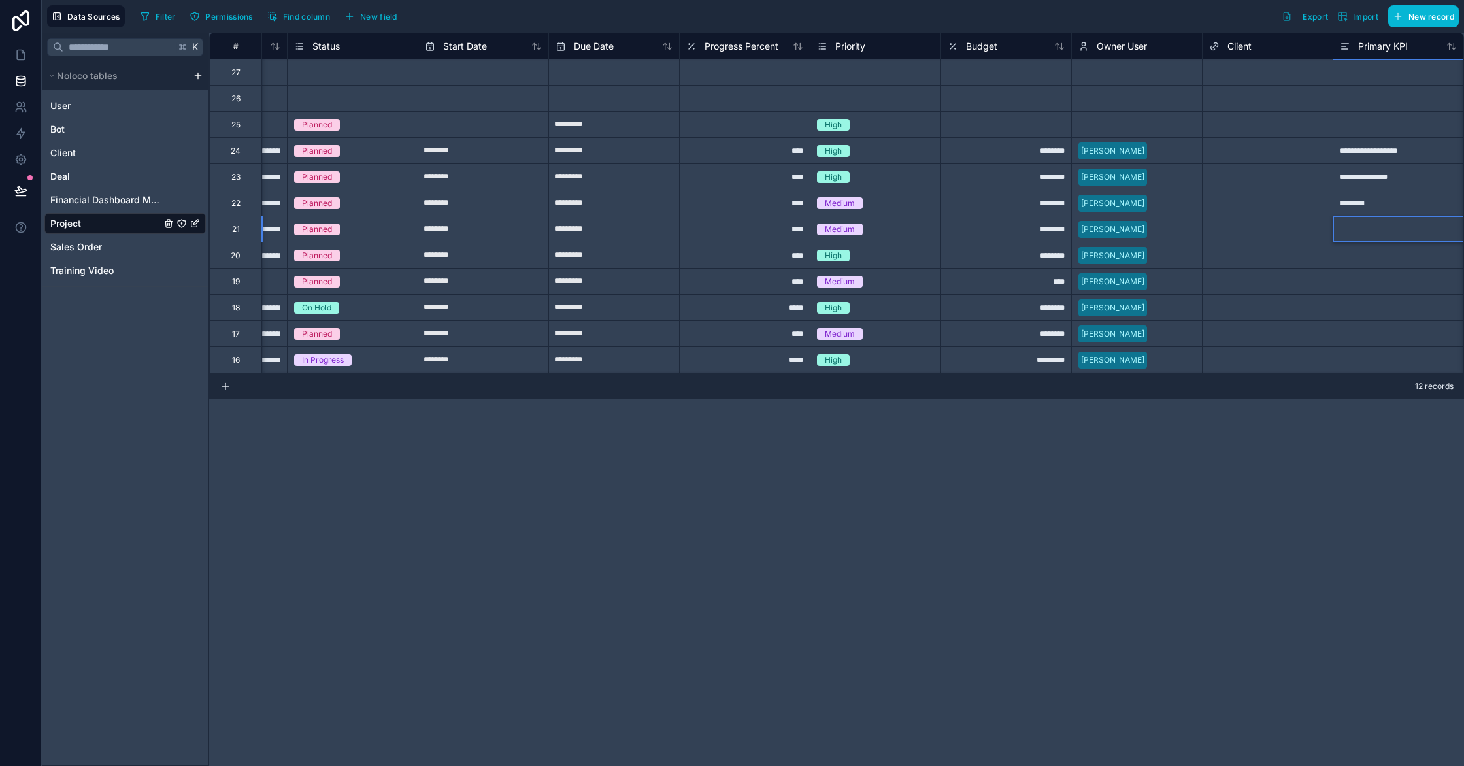
click at [1393, 259] on div at bounding box center [1398, 255] width 131 height 26
type input "**********"
click at [1396, 283] on div at bounding box center [1397, 281] width 131 height 26
type input "**********"
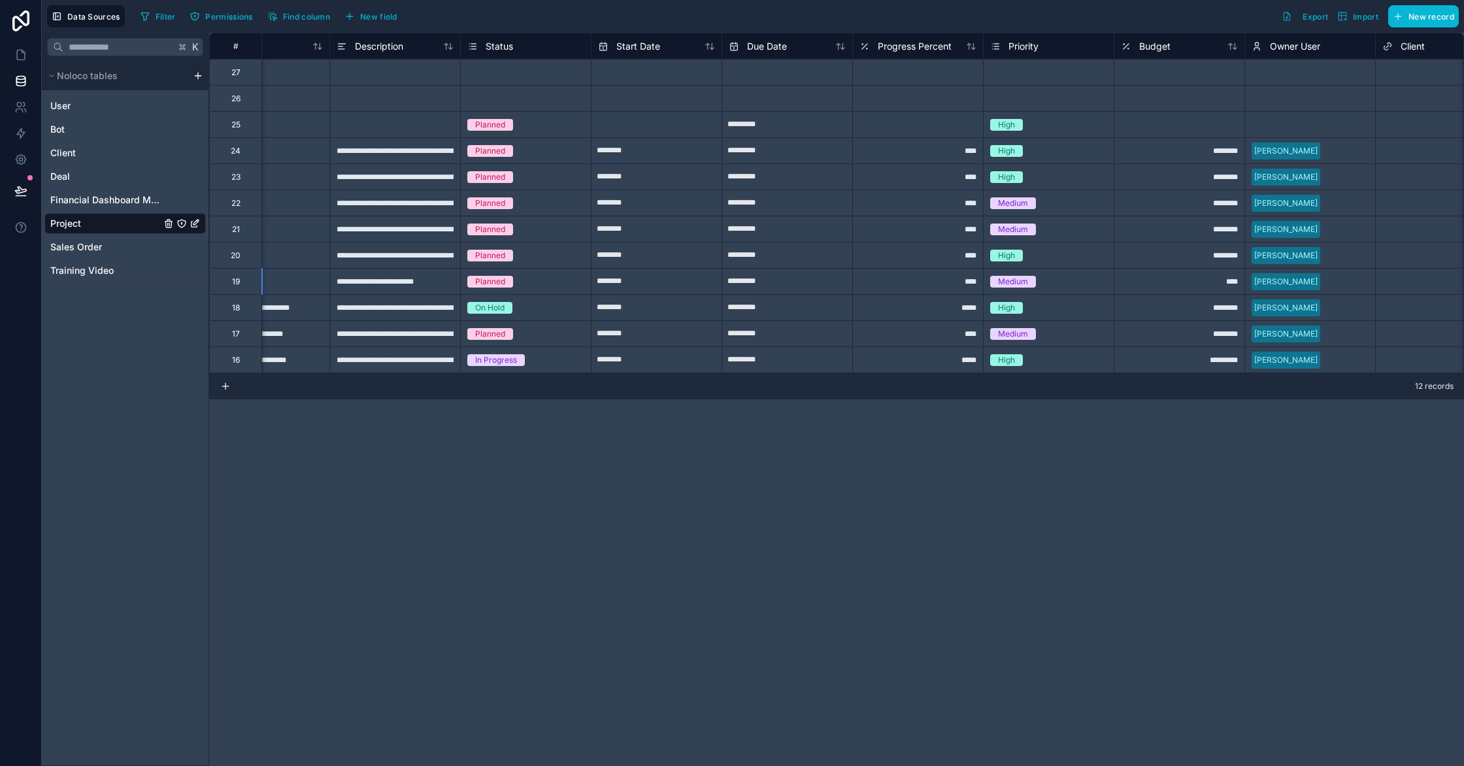
scroll to position [0, 782]
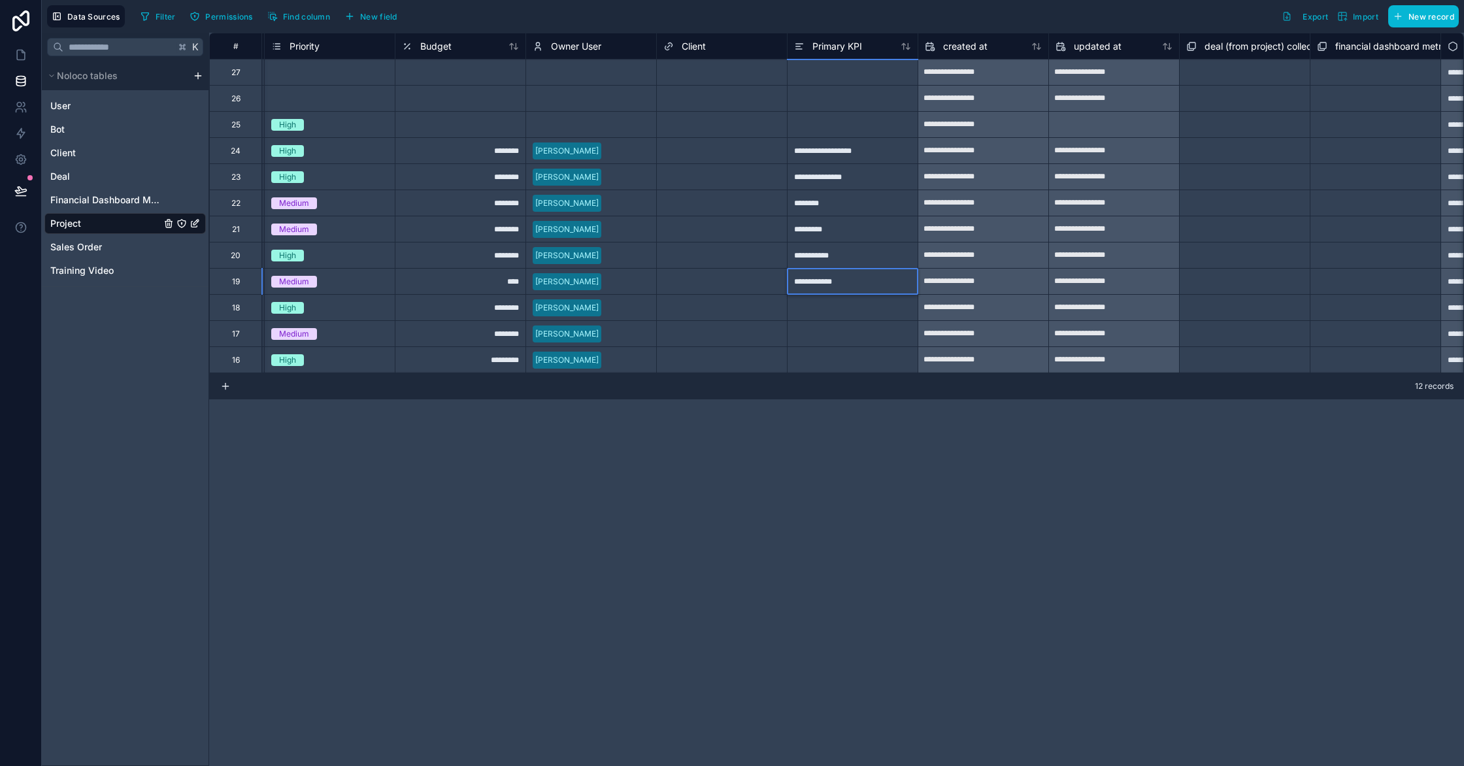
click at [872, 310] on div at bounding box center [852, 307] width 131 height 26
type input "**********"
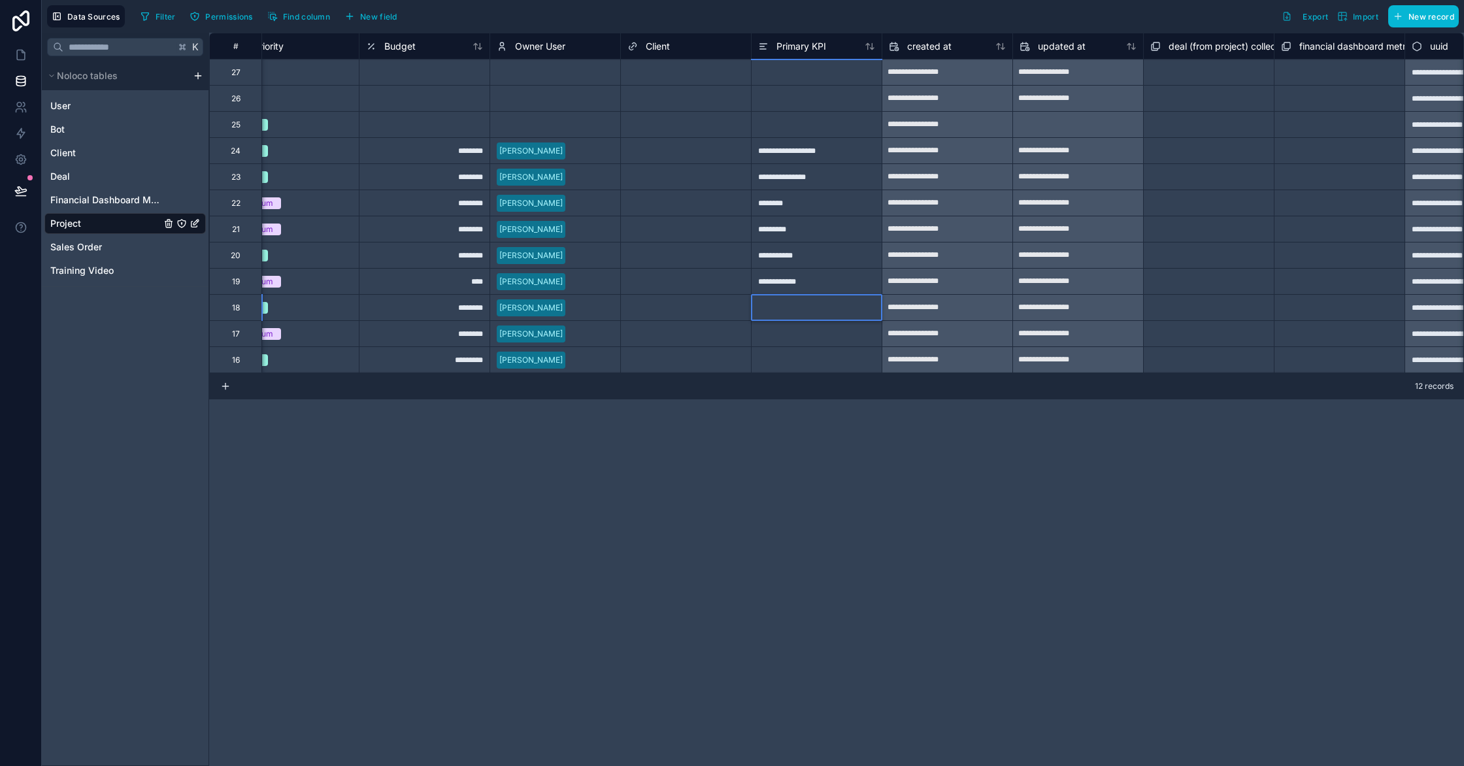
click at [832, 332] on div at bounding box center [816, 333] width 131 height 26
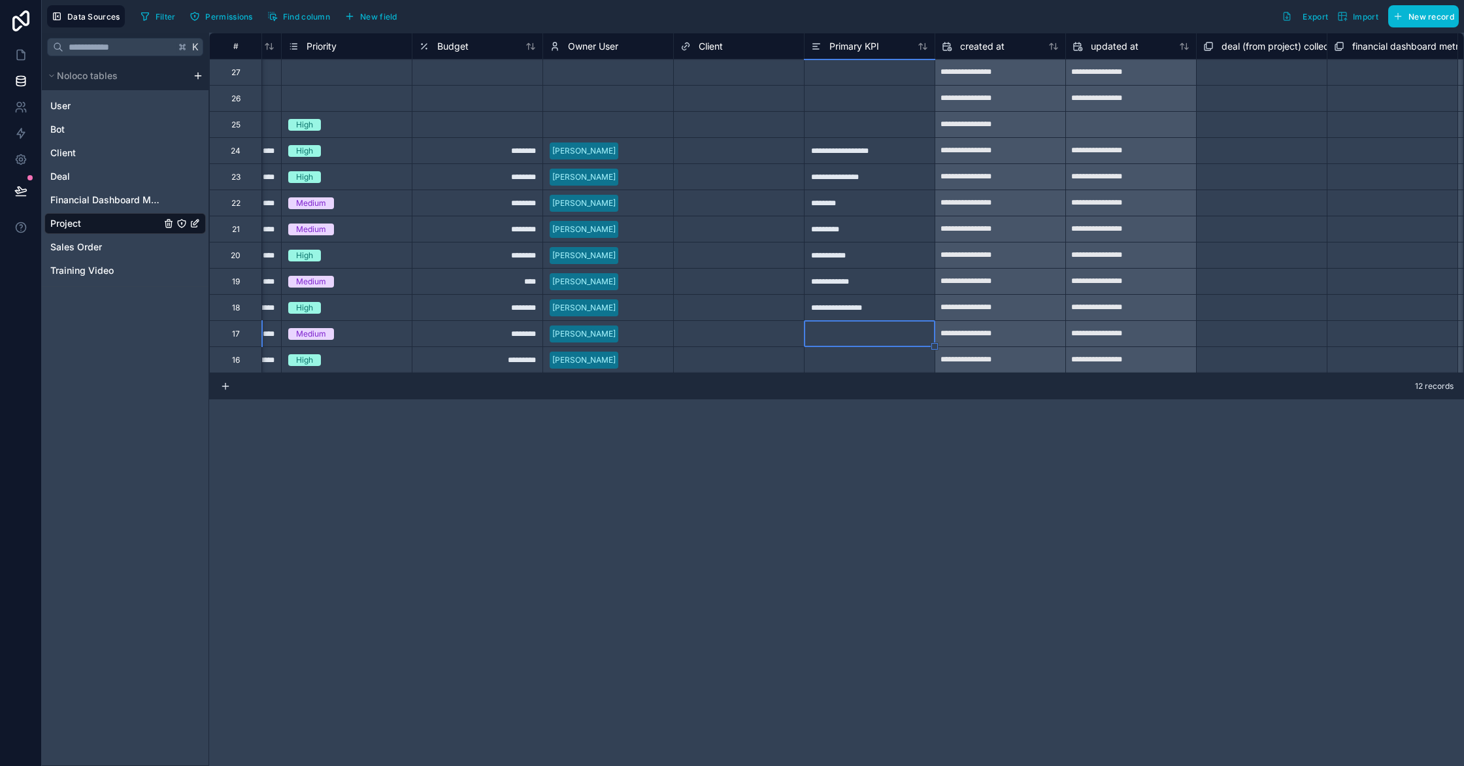
scroll to position [0, 761]
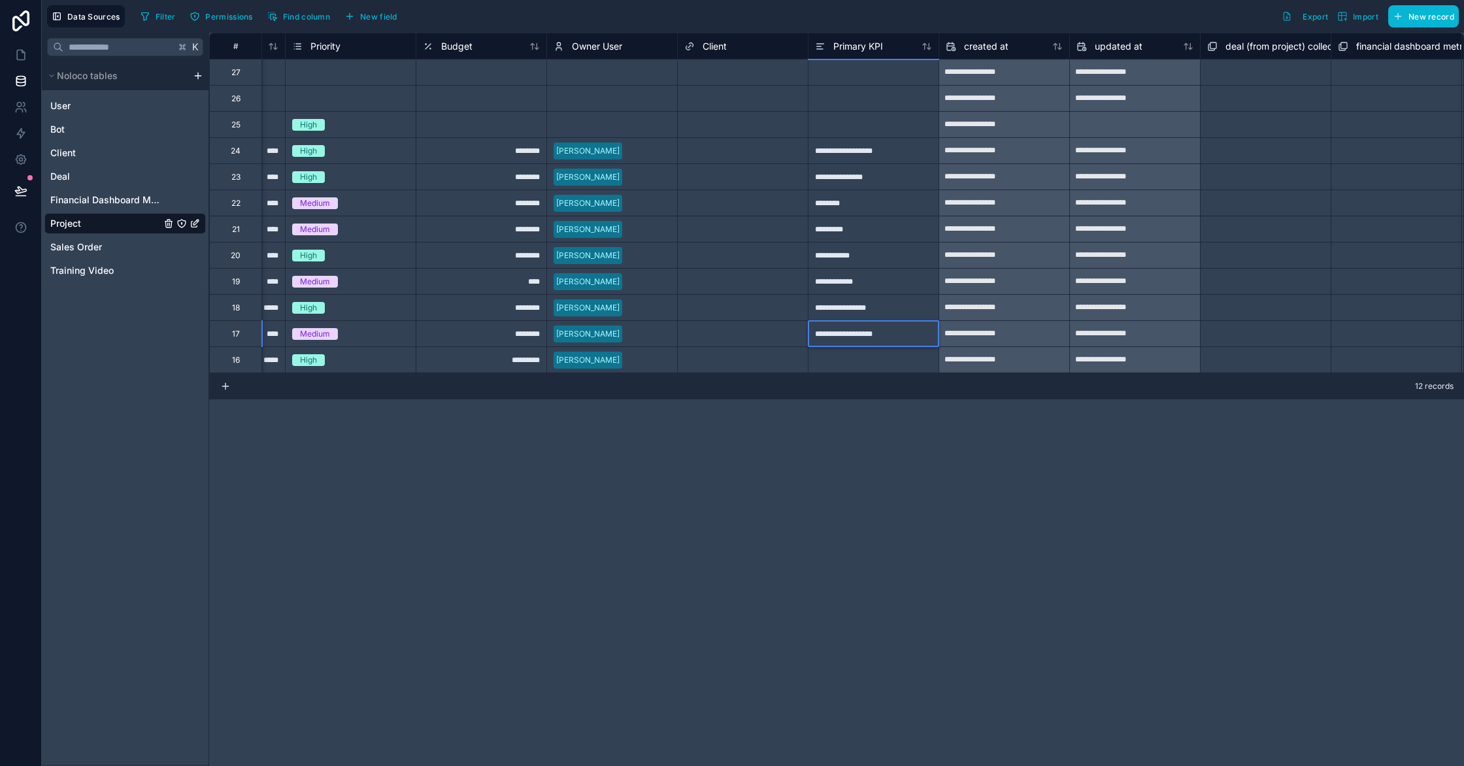
type input "**********"
click at [831, 365] on div at bounding box center [873, 359] width 131 height 26
type input "*"
type input "**********"
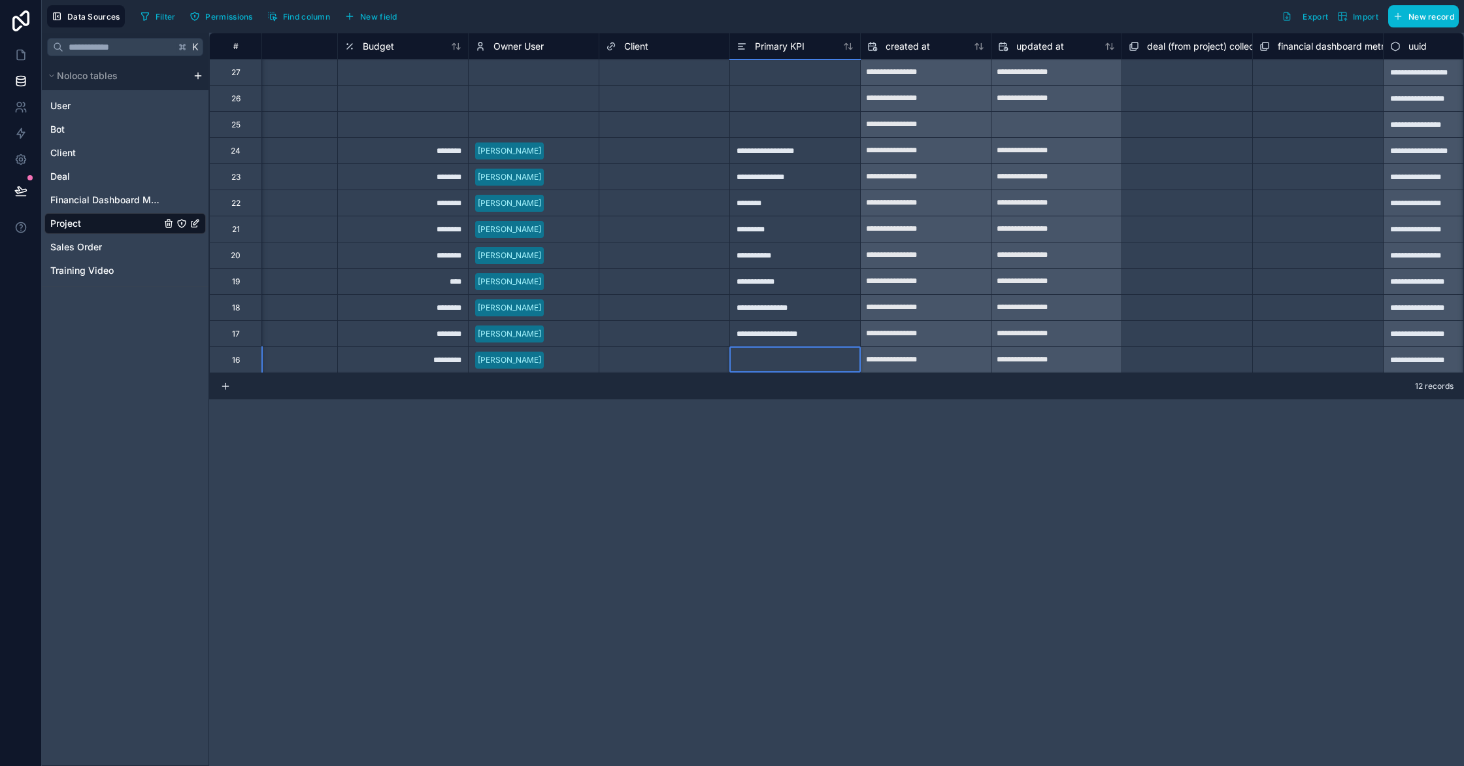
click at [297, 191] on div "Medium" at bounding box center [272, 202] width 130 height 25
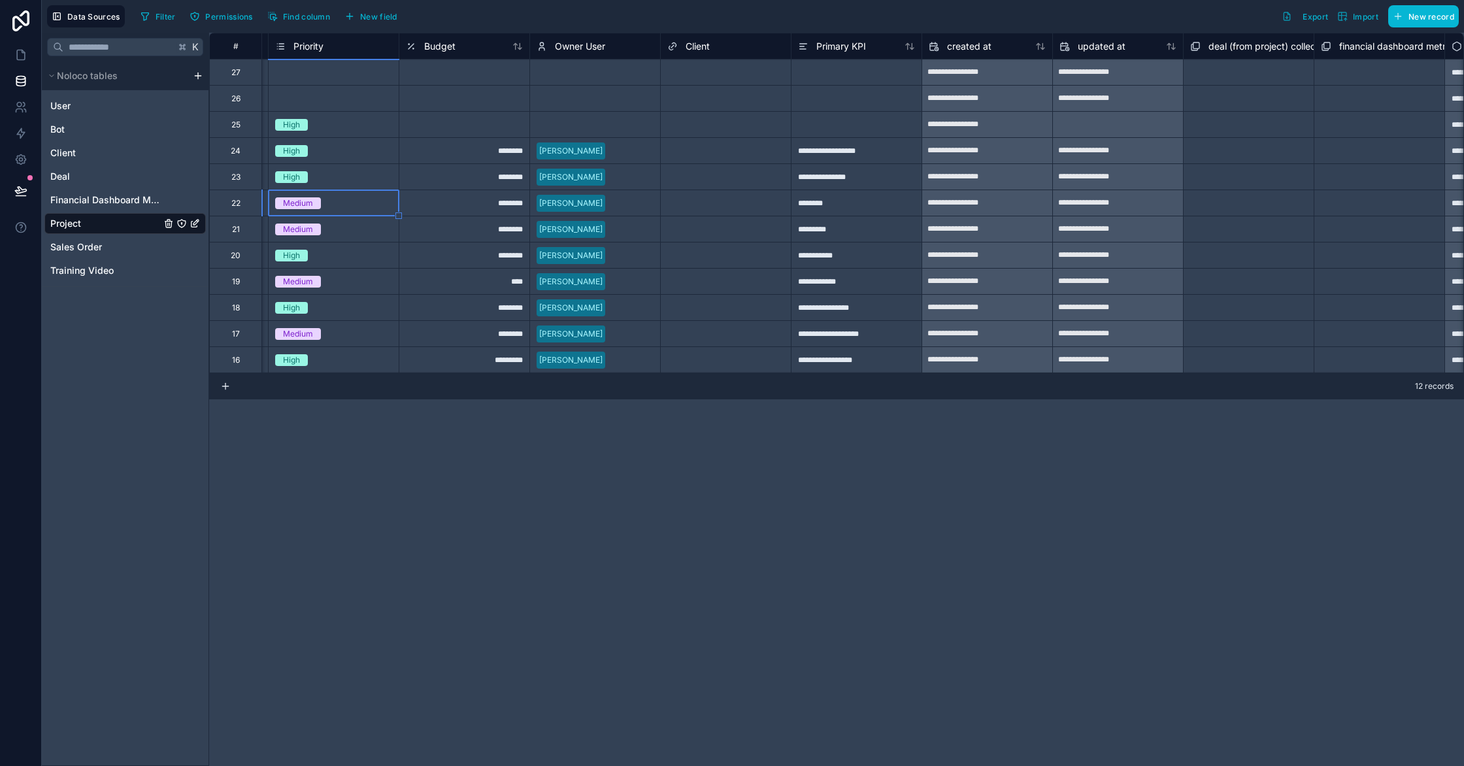
scroll to position [0, 777]
click at [17, 83] on icon at bounding box center [20, 81] width 13 height 13
click at [29, 56] on link at bounding box center [20, 55] width 41 height 26
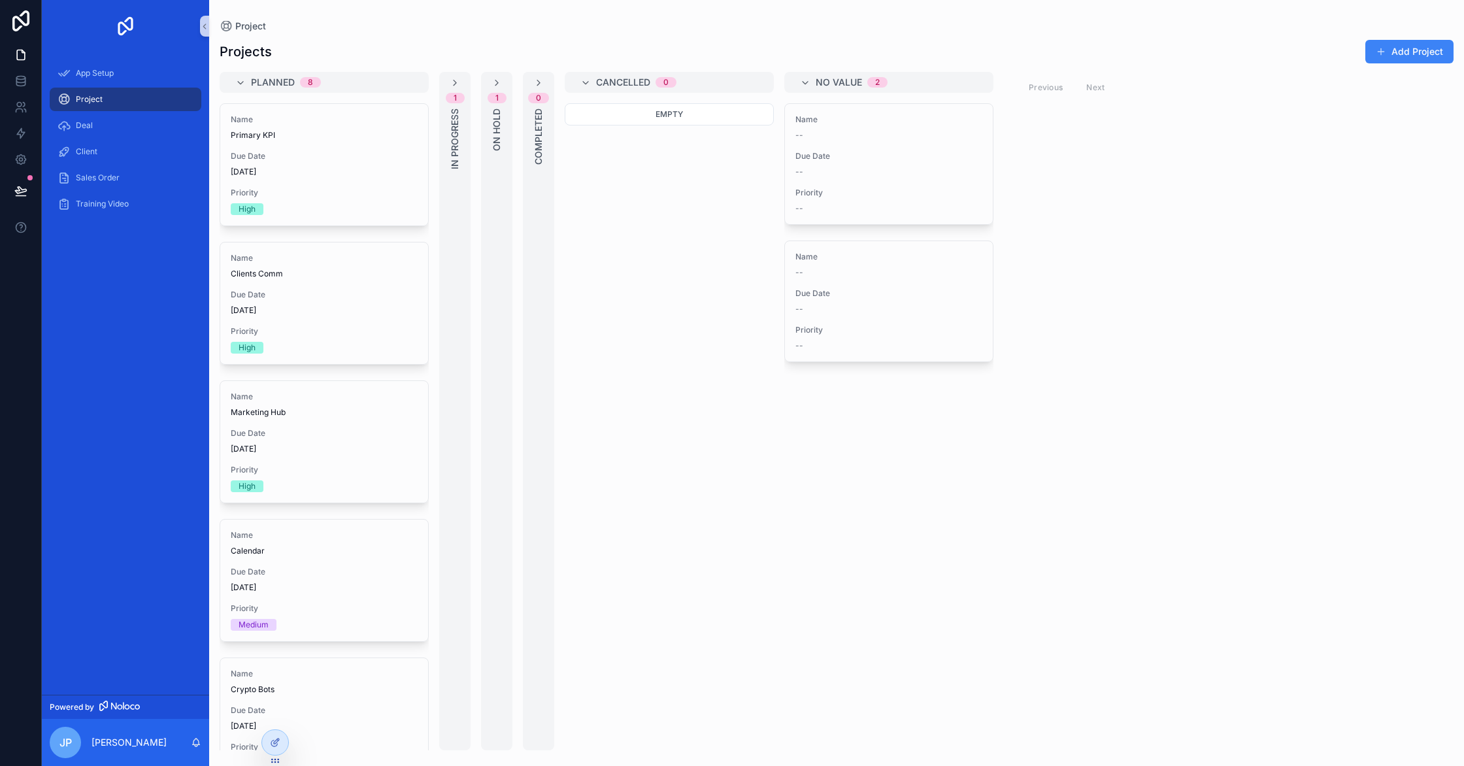
click at [80, 103] on span "Project" at bounding box center [89, 99] width 27 height 10
click at [1179, 103] on div "Planned 8 Name Primary KPI Due Date 9/10/2025 Priority High Name Clients Comm D…" at bounding box center [836, 411] width 1255 height 678
click at [110, 756] on div "jp jose parrilla" at bounding box center [125, 742] width 167 height 47
click at [276, 761] on icon at bounding box center [275, 761] width 10 height 10
click at [59, 742] on span "jp" at bounding box center [65, 743] width 12 height 16
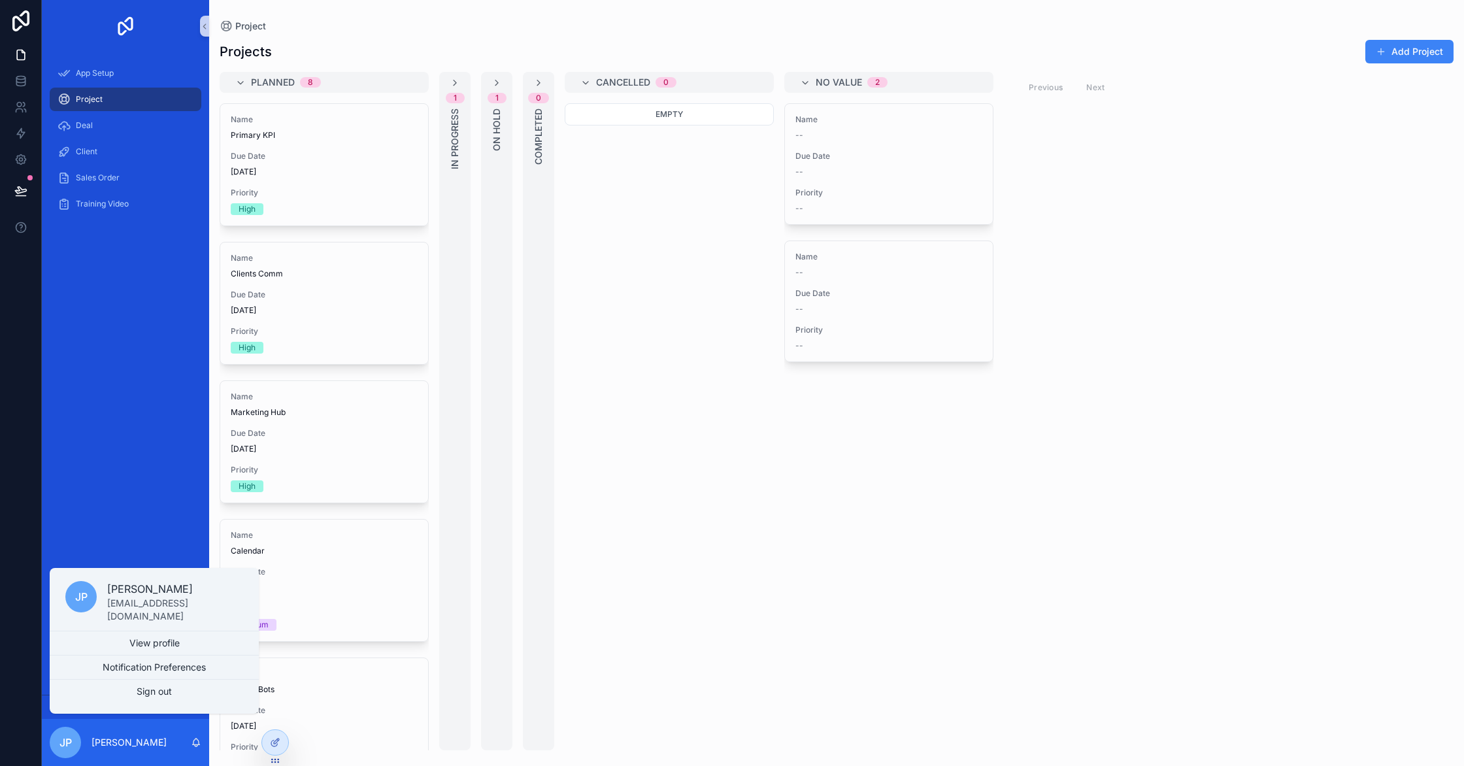
click at [710, 408] on div "Empty" at bounding box center [669, 426] width 209 height 647
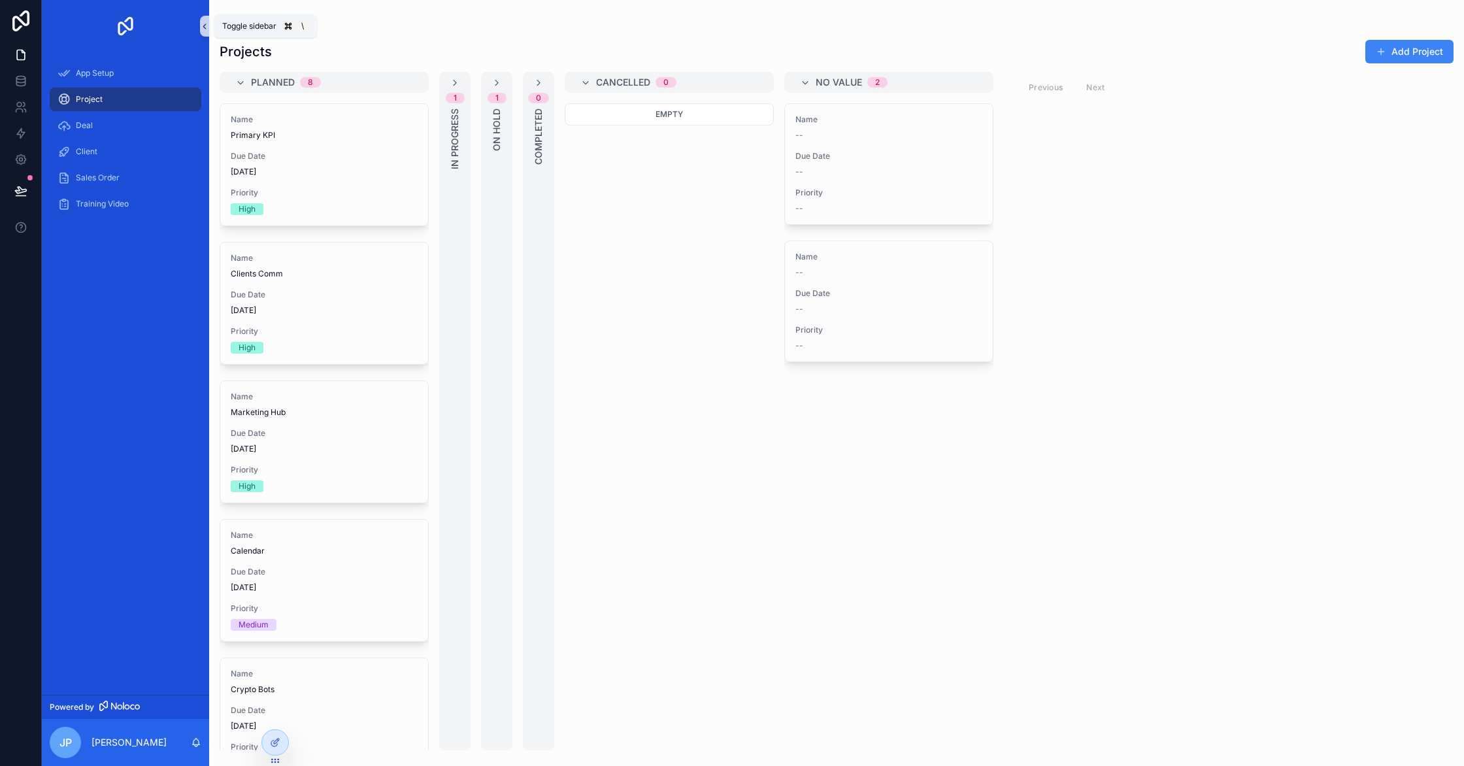
click at [201, 24] on icon "scrollable content" at bounding box center [204, 27] width 9 height 10
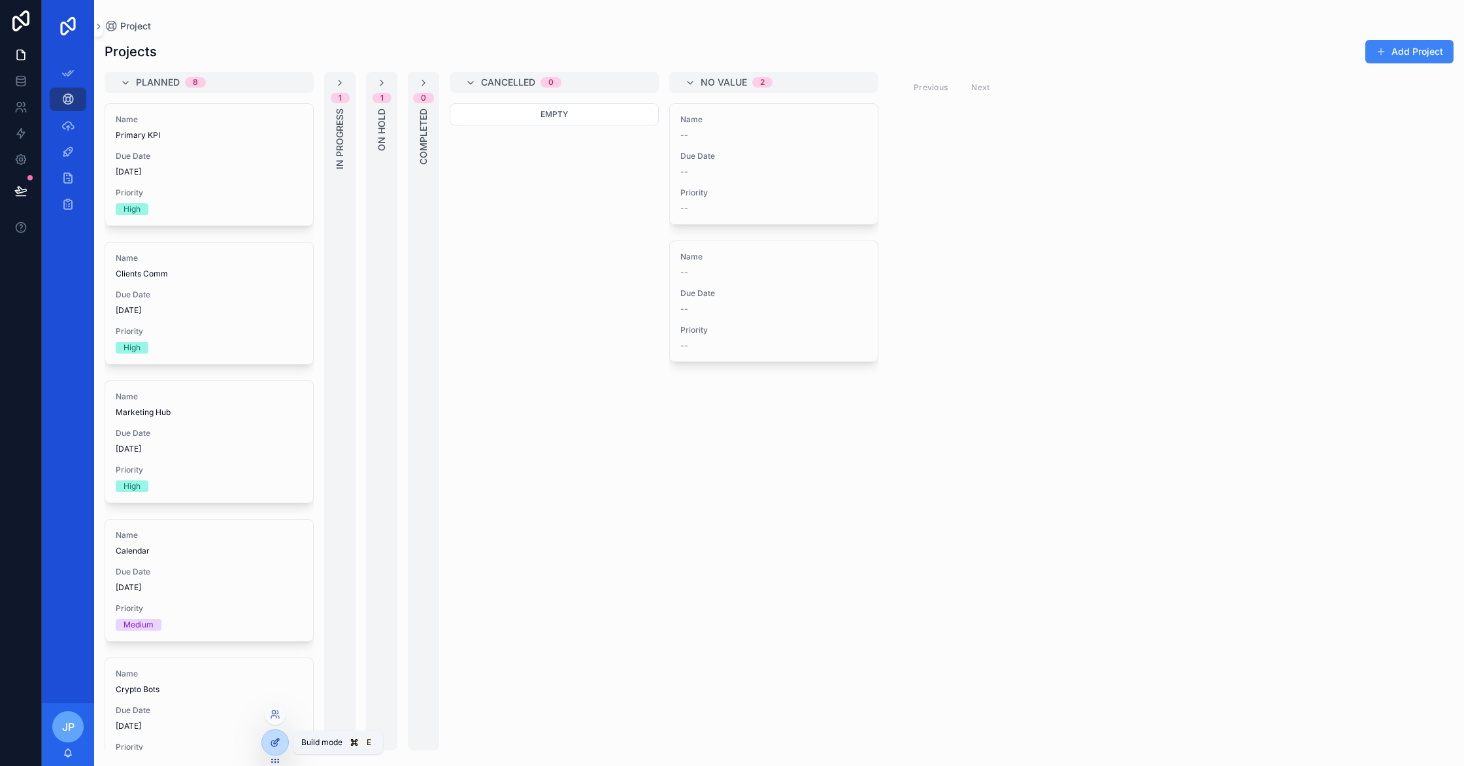
click at [279, 747] on icon at bounding box center [275, 742] width 10 height 10
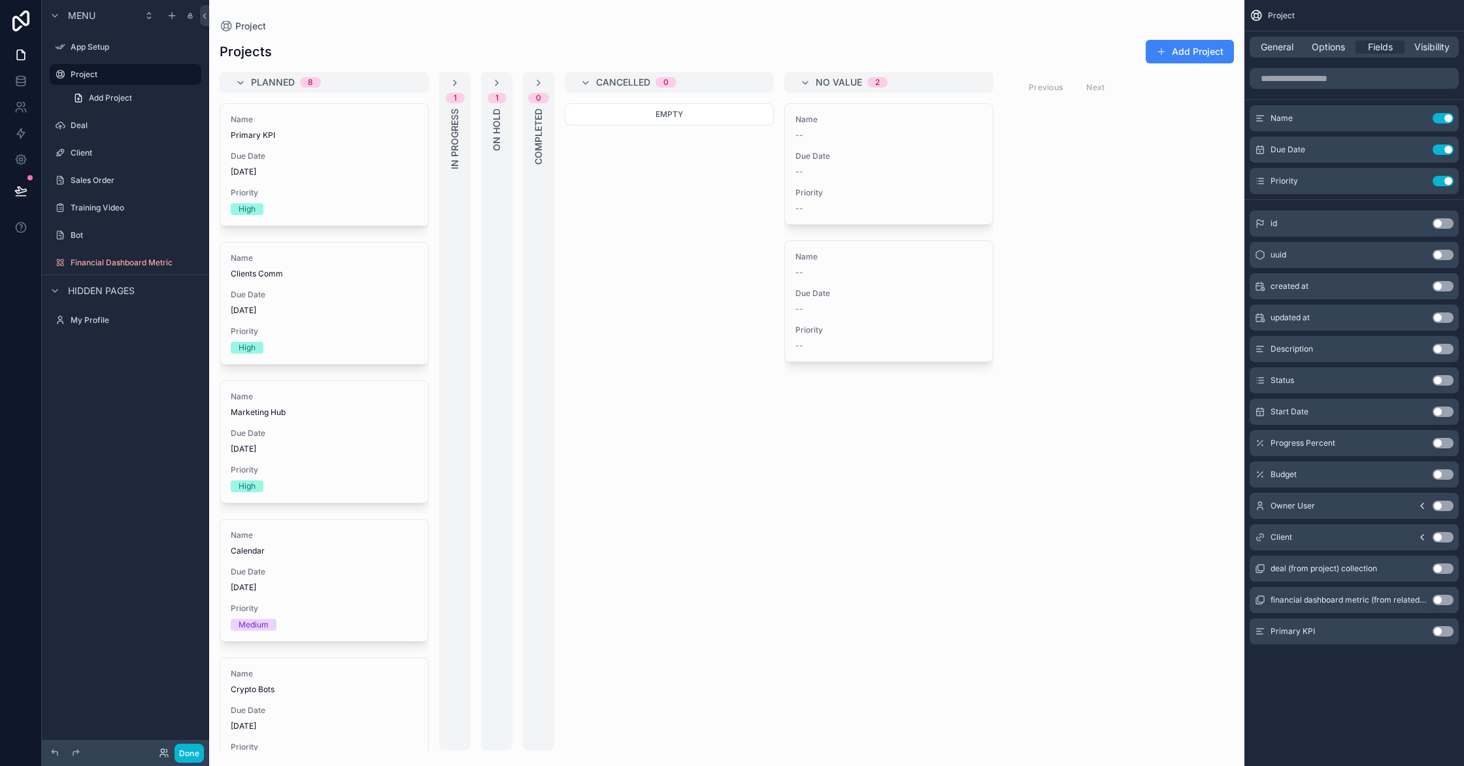
click at [366, 120] on div "scrollable content" at bounding box center [726, 383] width 1035 height 766
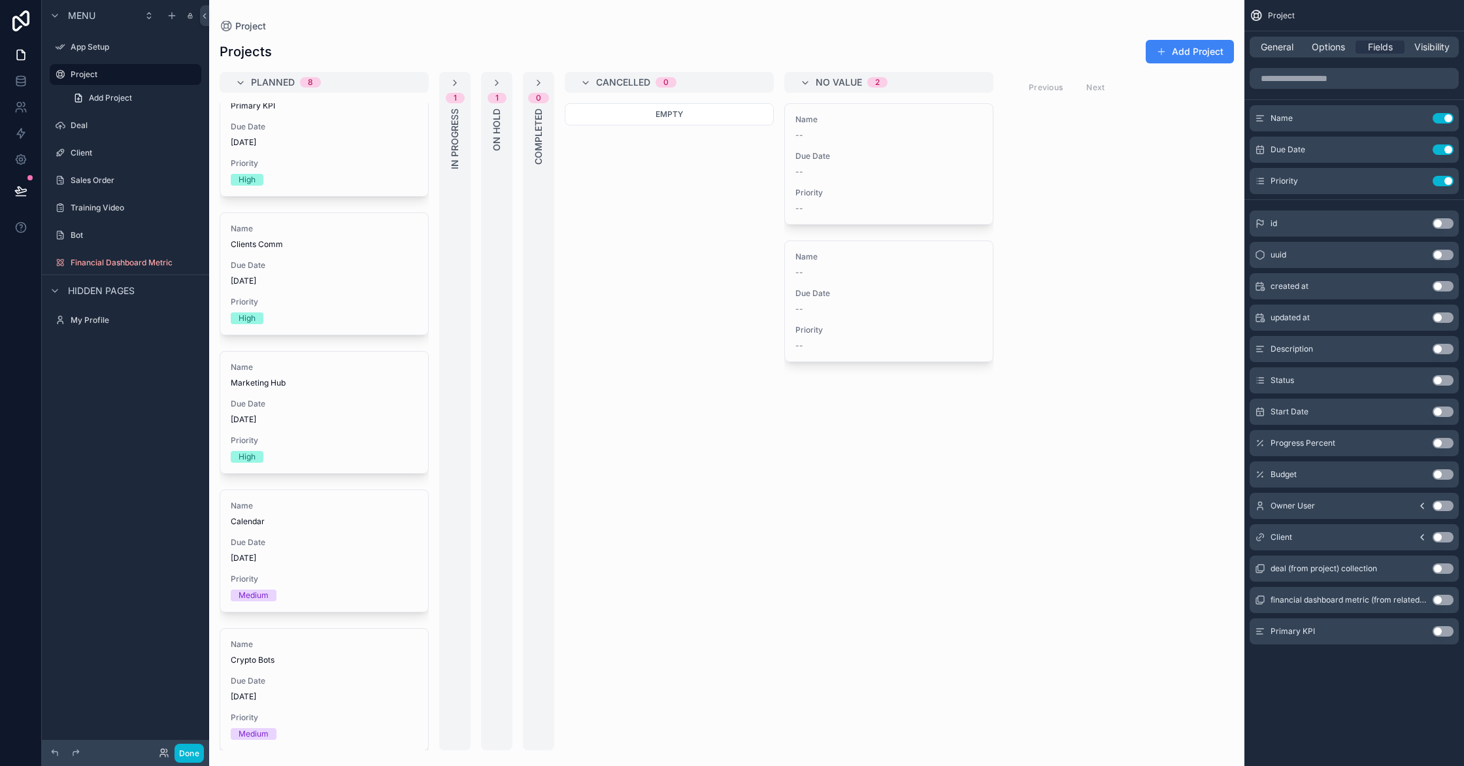
scroll to position [31, 0]
click at [1437, 635] on button "Use setting" at bounding box center [1443, 631] width 21 height 10
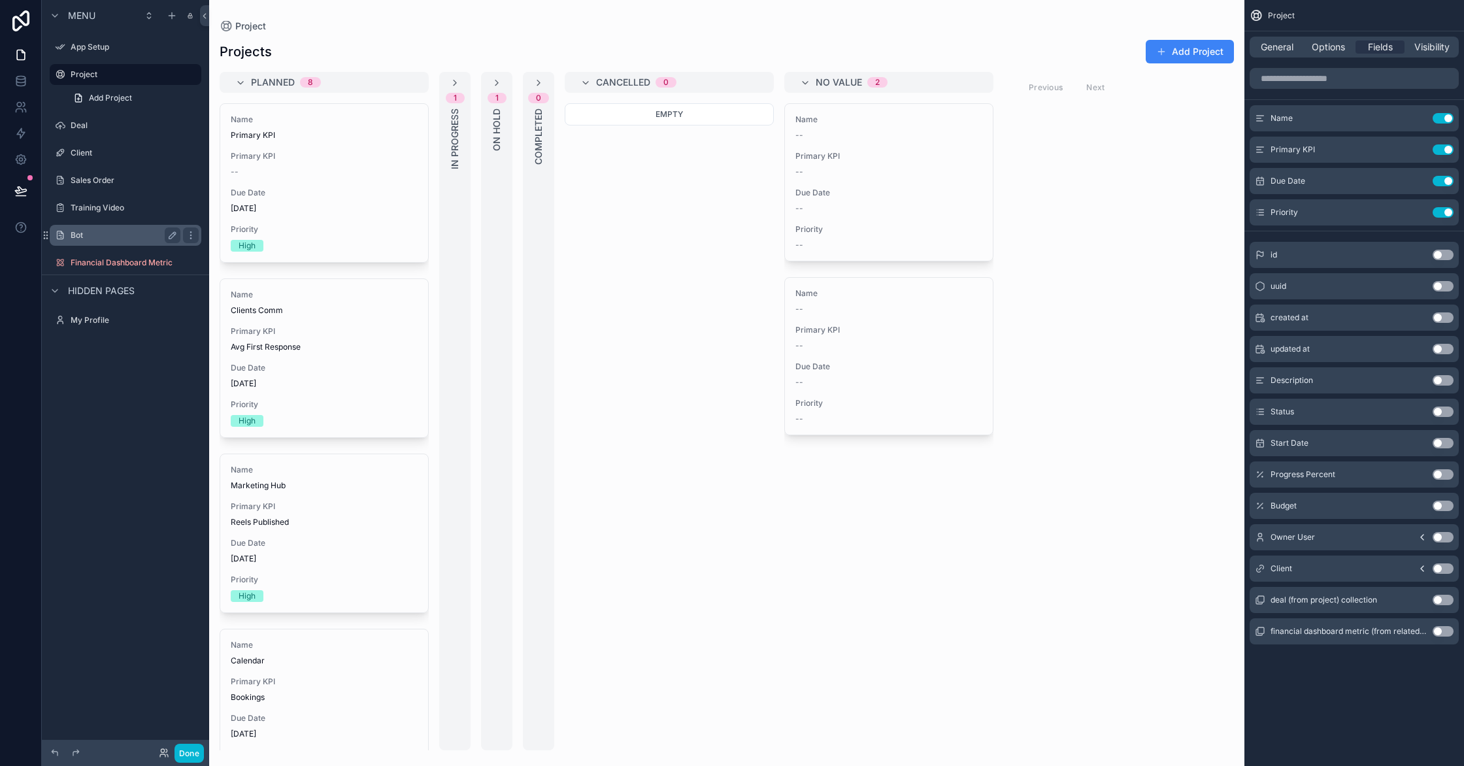
click at [150, 240] on label "Bot" at bounding box center [123, 235] width 105 height 10
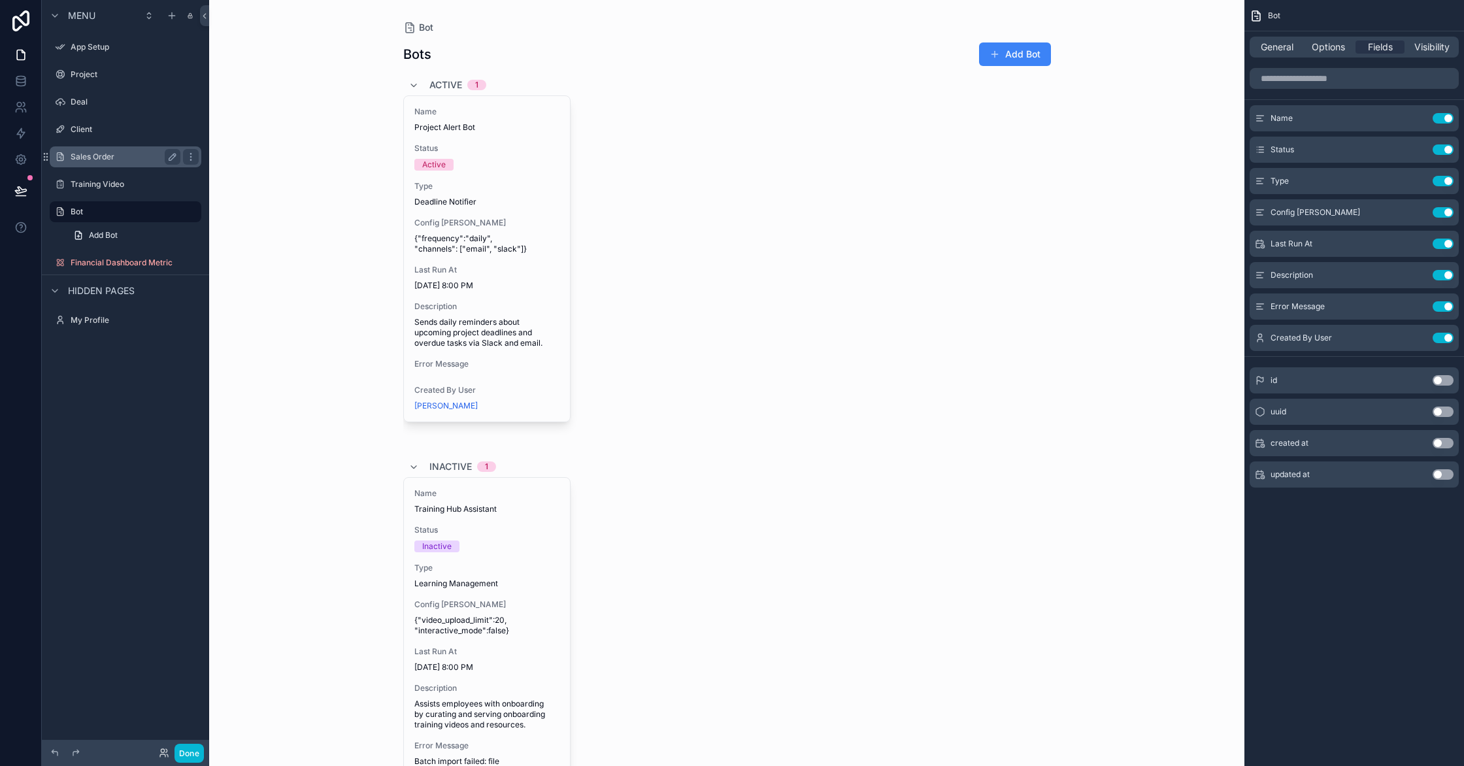
click at [88, 158] on label "Sales Order" at bounding box center [123, 157] width 105 height 10
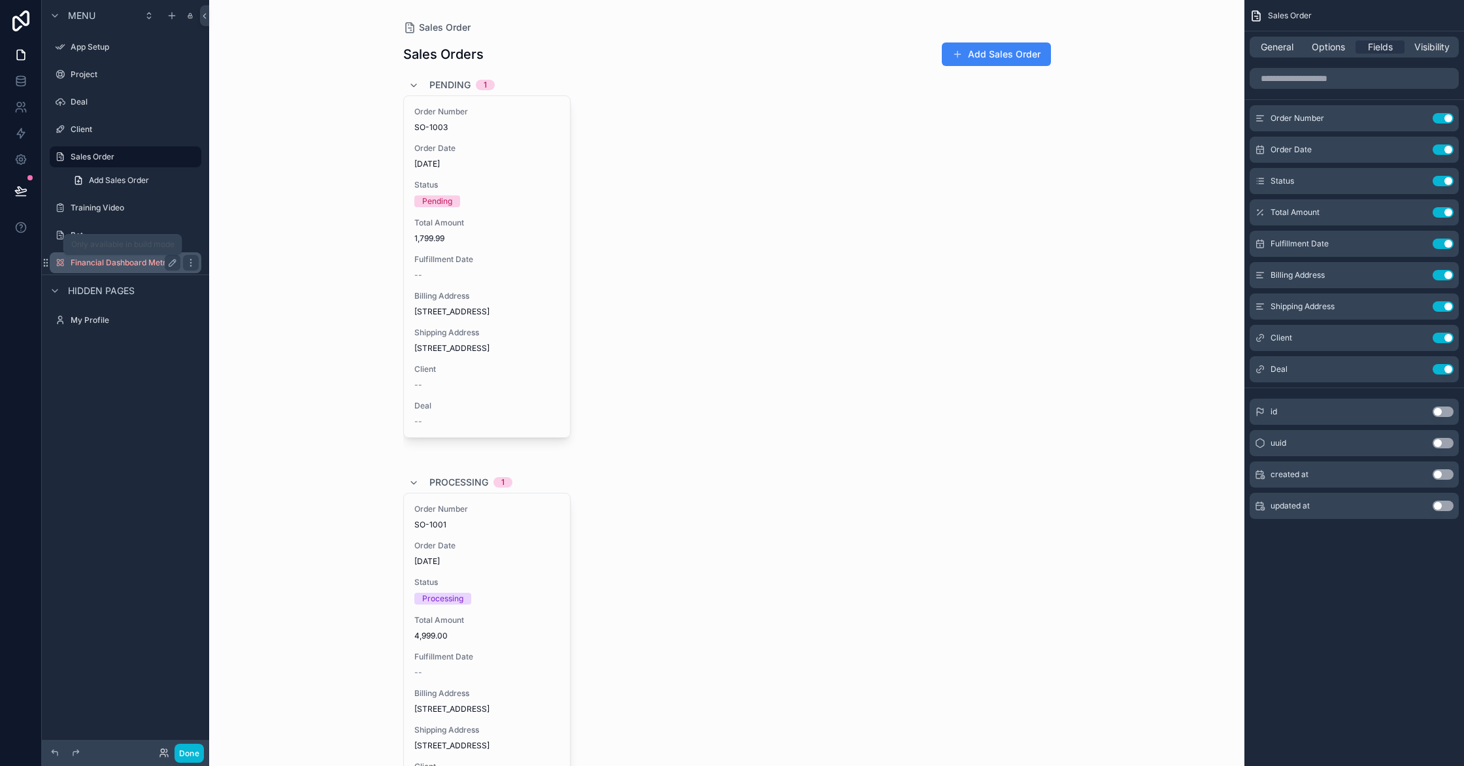
click at [125, 265] on label "Financial Dashboard Metric" at bounding box center [123, 263] width 105 height 10
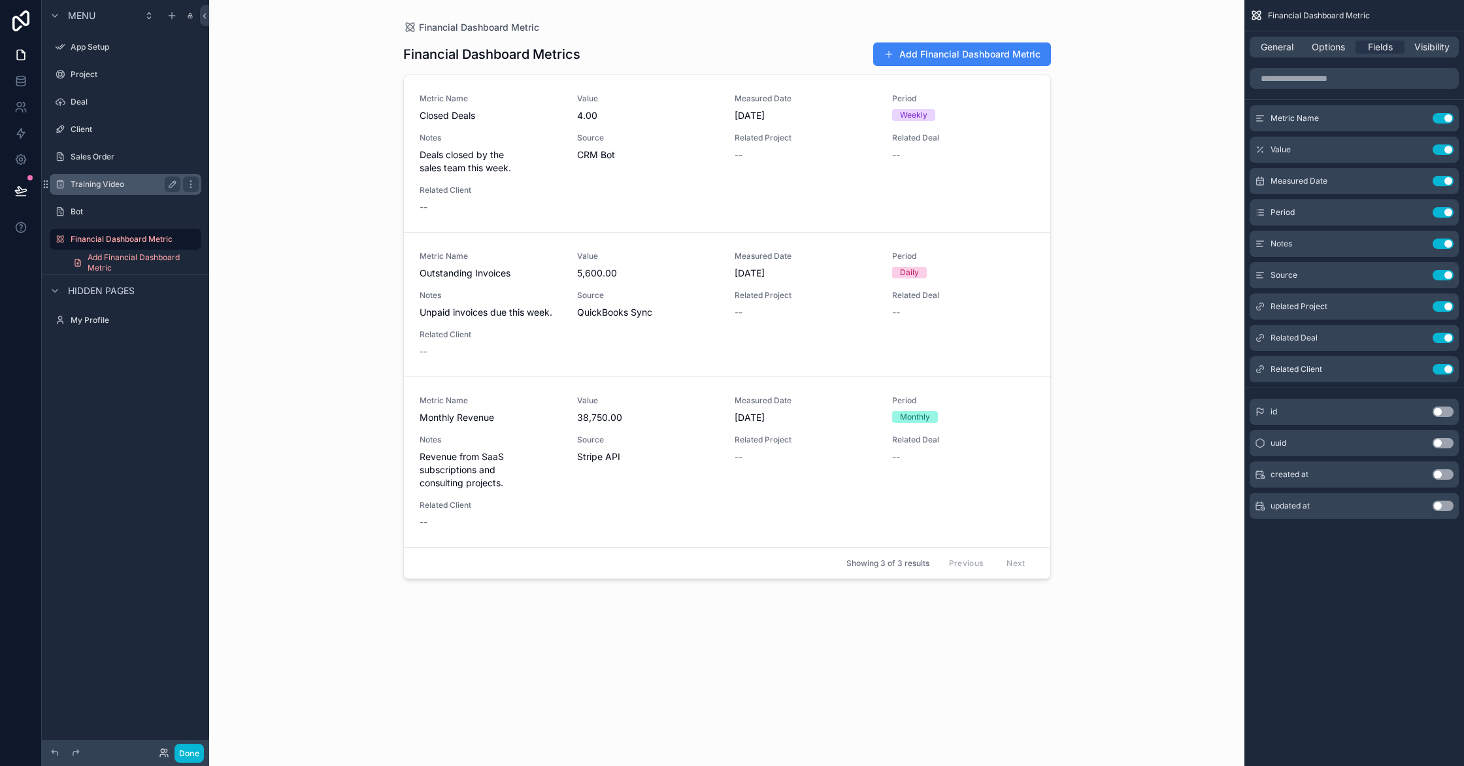
click at [108, 186] on label "Training Video" at bounding box center [123, 184] width 105 height 10
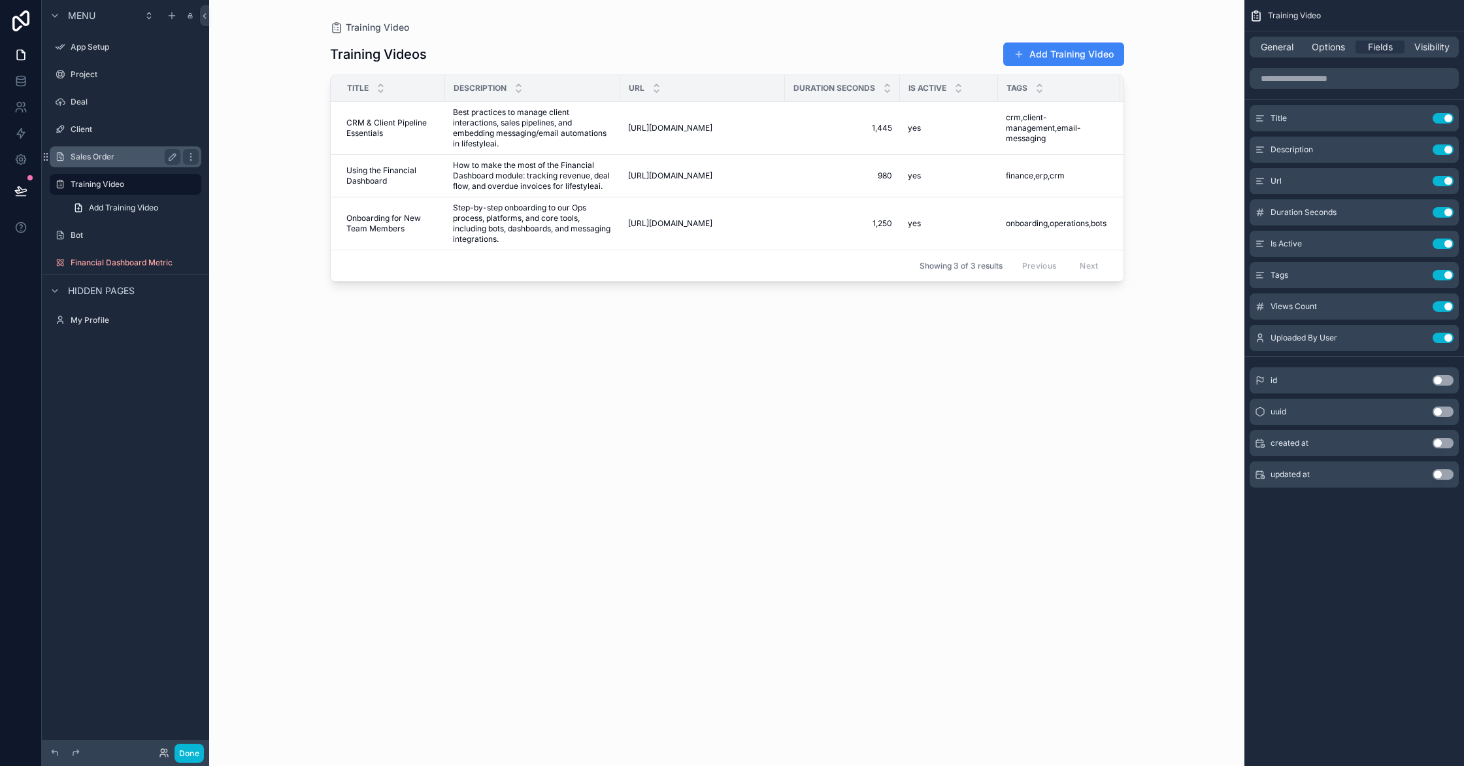
click at [97, 164] on div "Sales Order" at bounding box center [126, 157] width 110 height 16
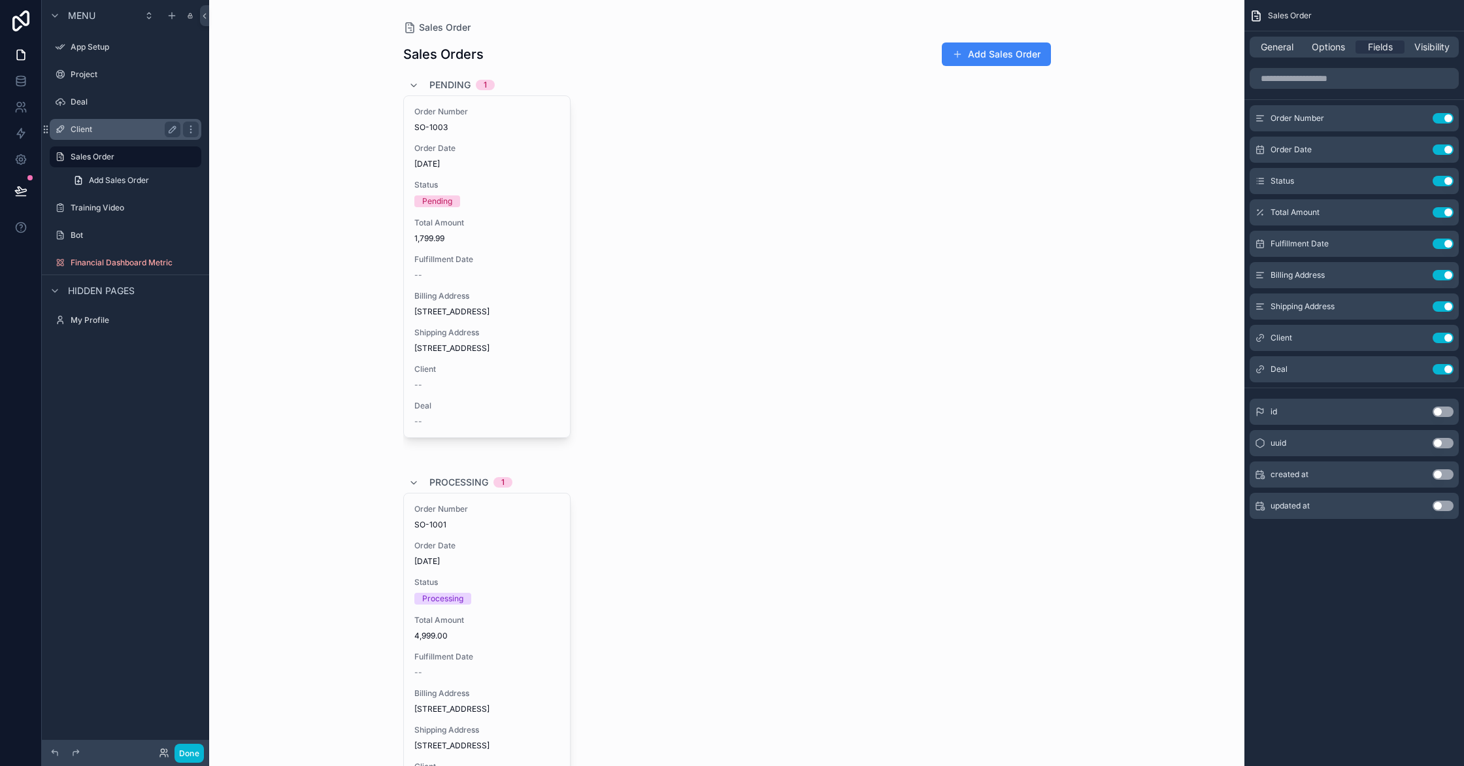
click at [94, 135] on div "Client" at bounding box center [126, 130] width 110 height 16
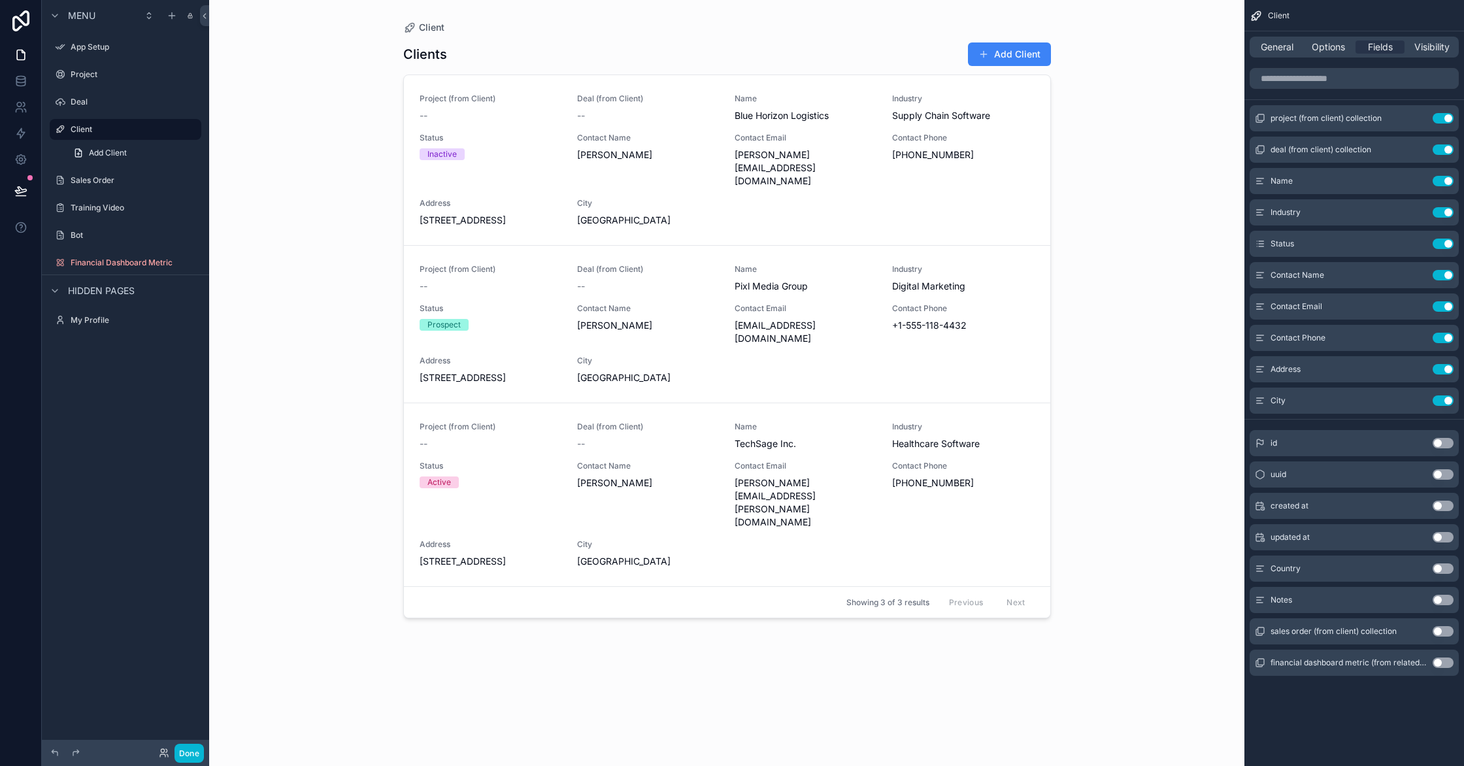
click at [91, 117] on div "scrollable content" at bounding box center [125, 116] width 167 height 1
click at [91, 110] on div "Deal" at bounding box center [125, 101] width 146 height 21
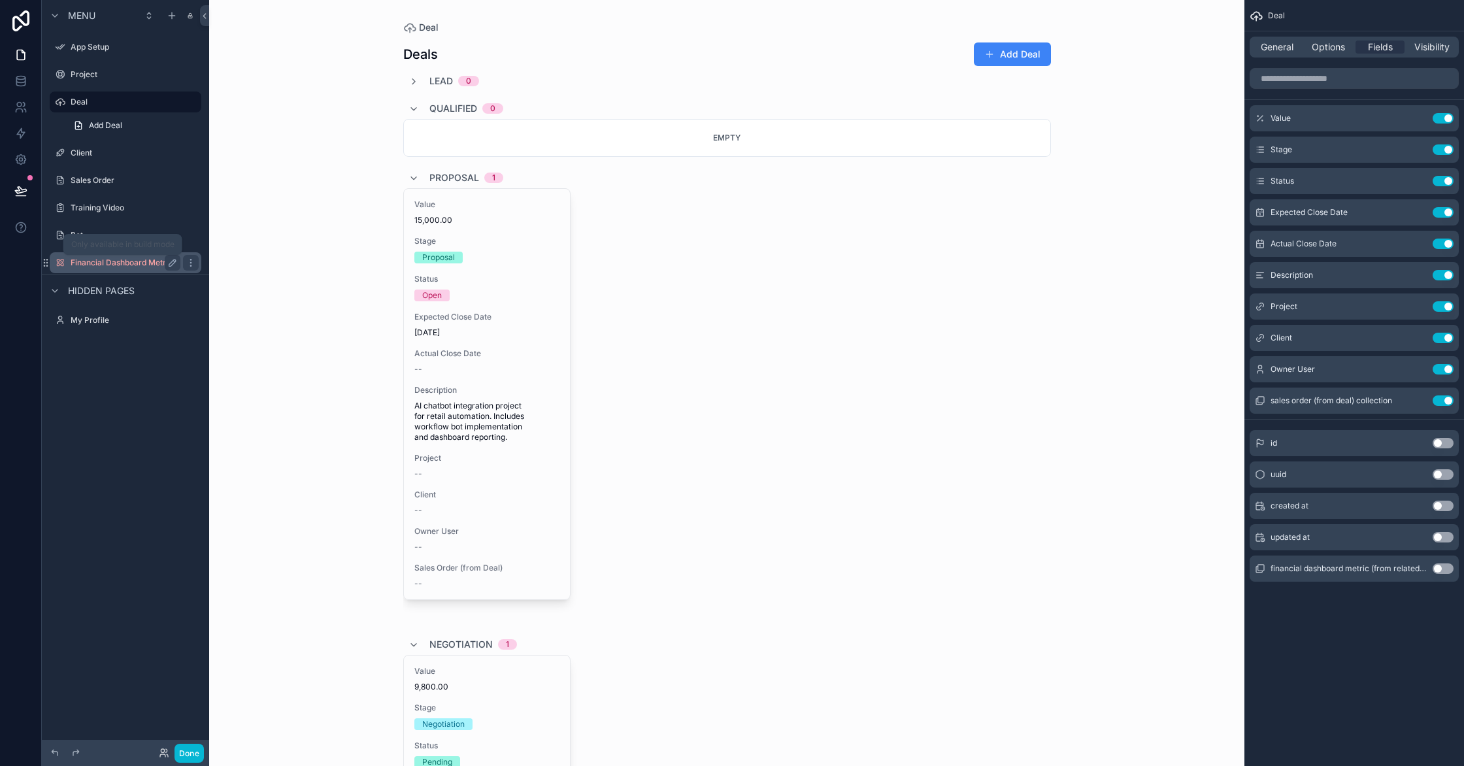
click at [103, 260] on label "Financial Dashboard Metric" at bounding box center [123, 263] width 105 height 10
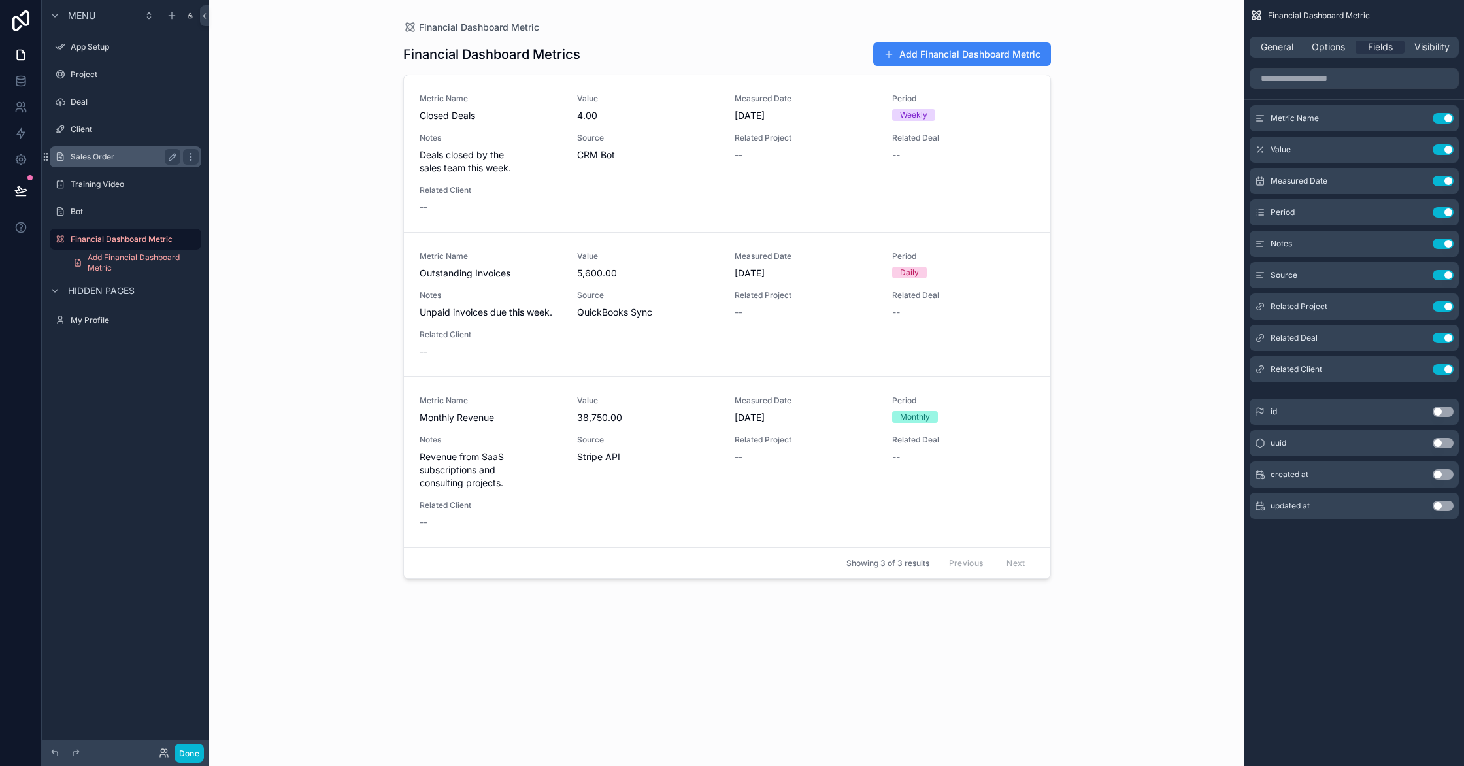
click at [91, 156] on label "Sales Order" at bounding box center [123, 157] width 105 height 10
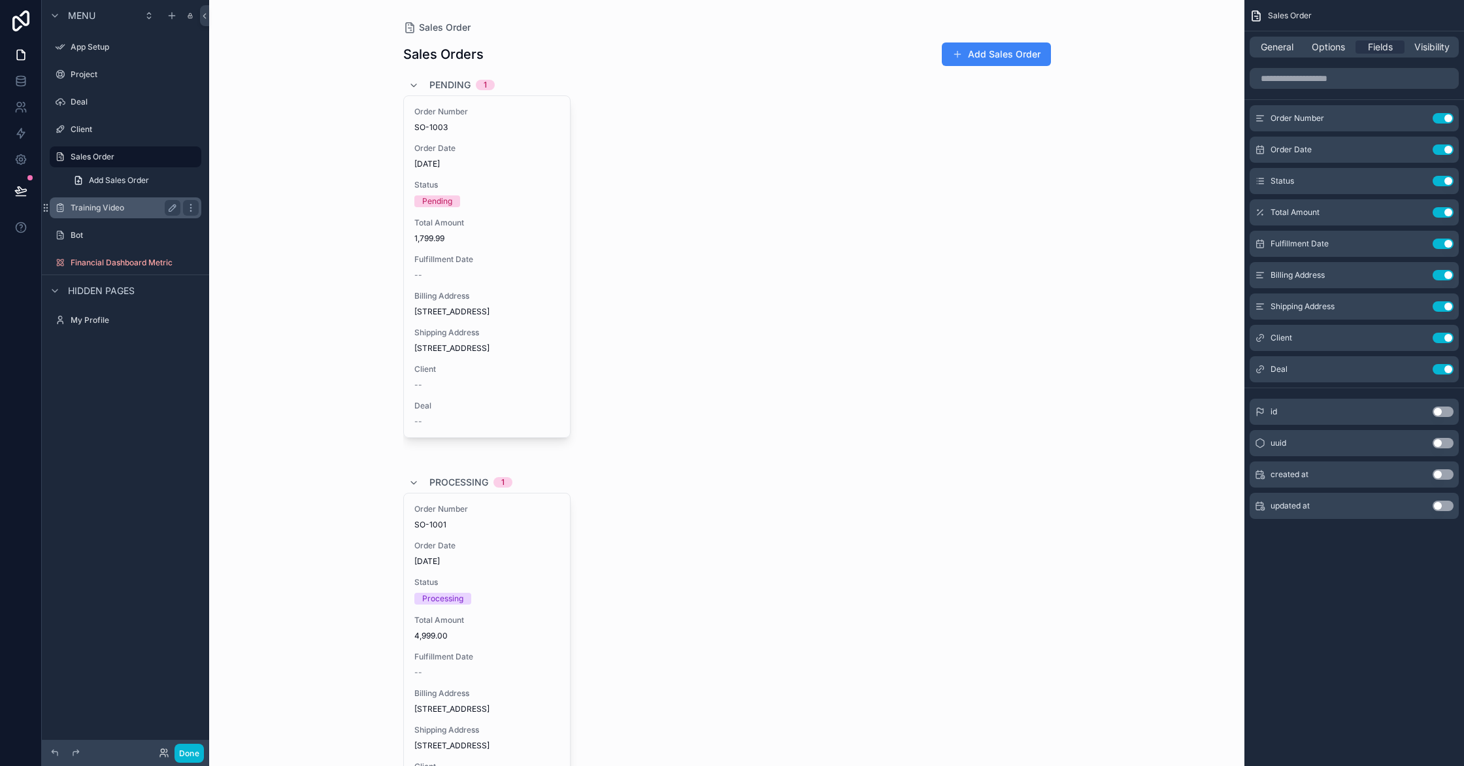
click at [96, 214] on div "Training Video" at bounding box center [126, 208] width 110 height 16
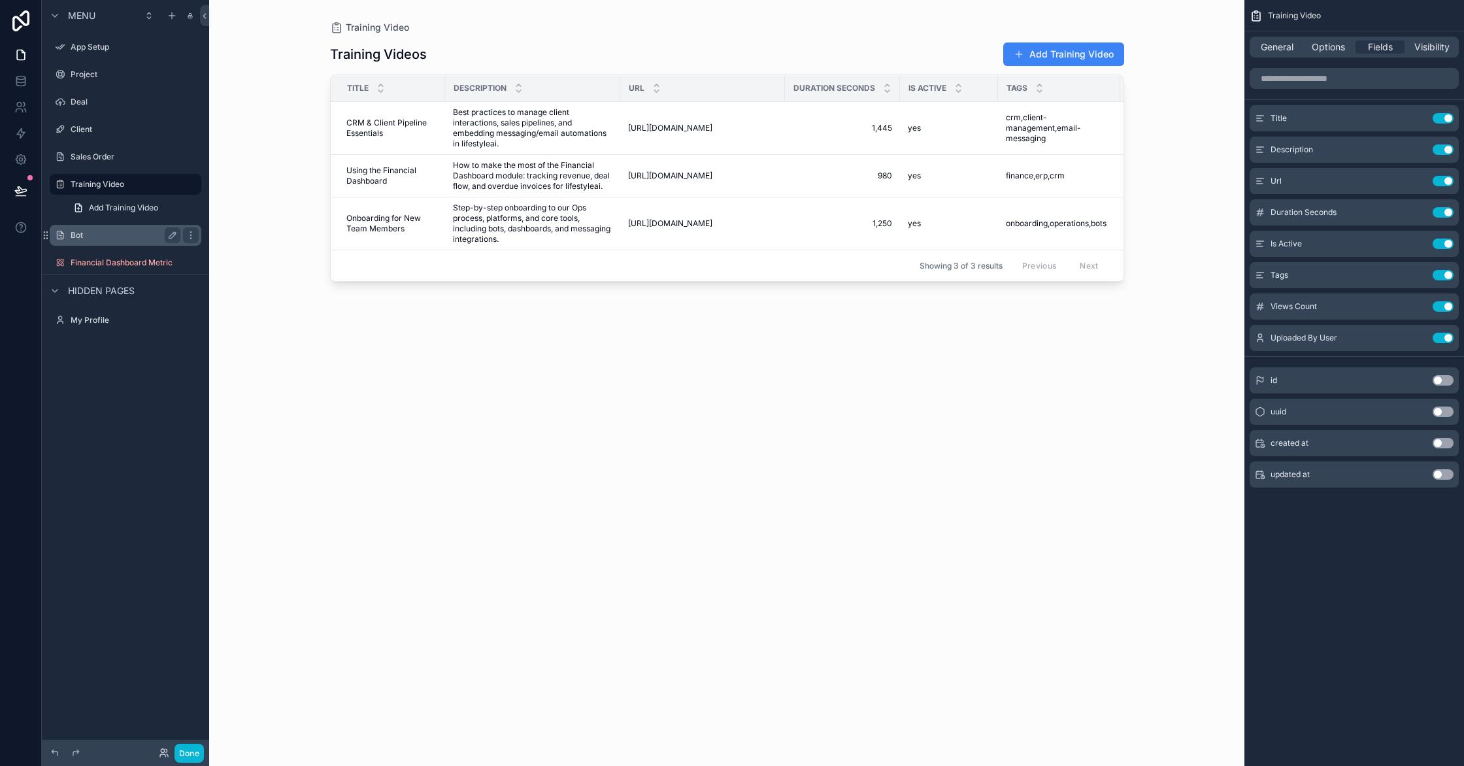
click at [89, 231] on label "Bot" at bounding box center [123, 235] width 105 height 10
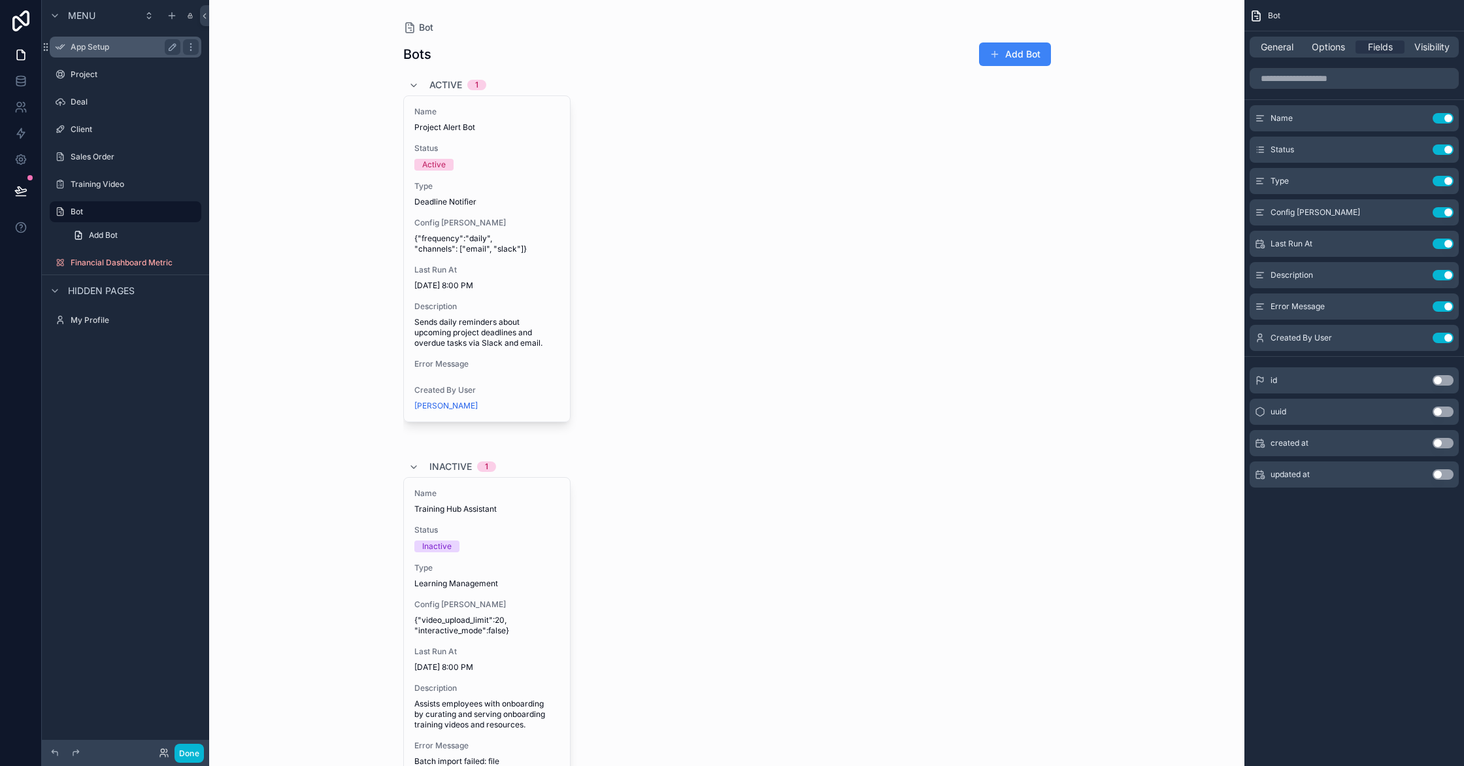
click at [120, 52] on label "App Setup" at bounding box center [123, 47] width 105 height 10
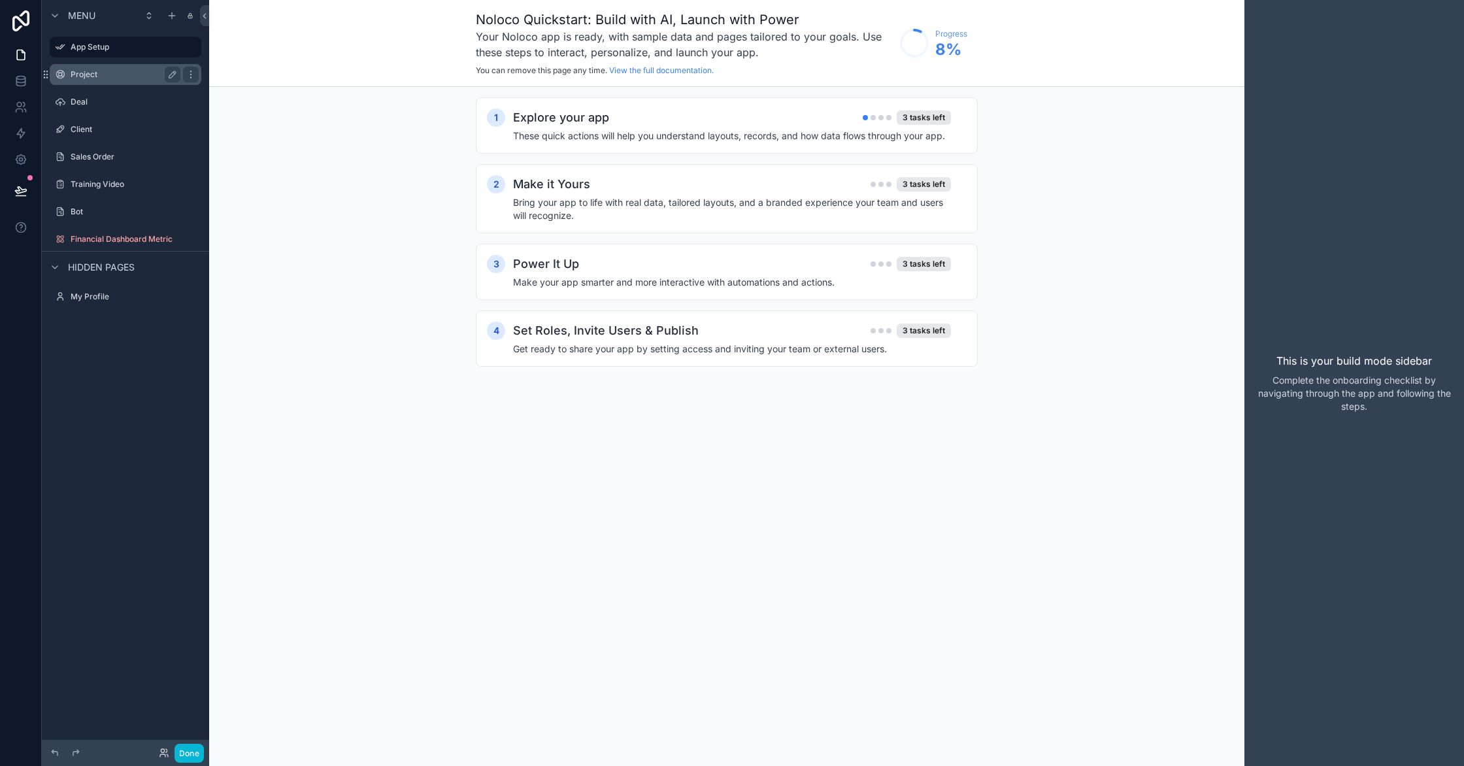
click at [110, 71] on label "Project" at bounding box center [123, 74] width 105 height 10
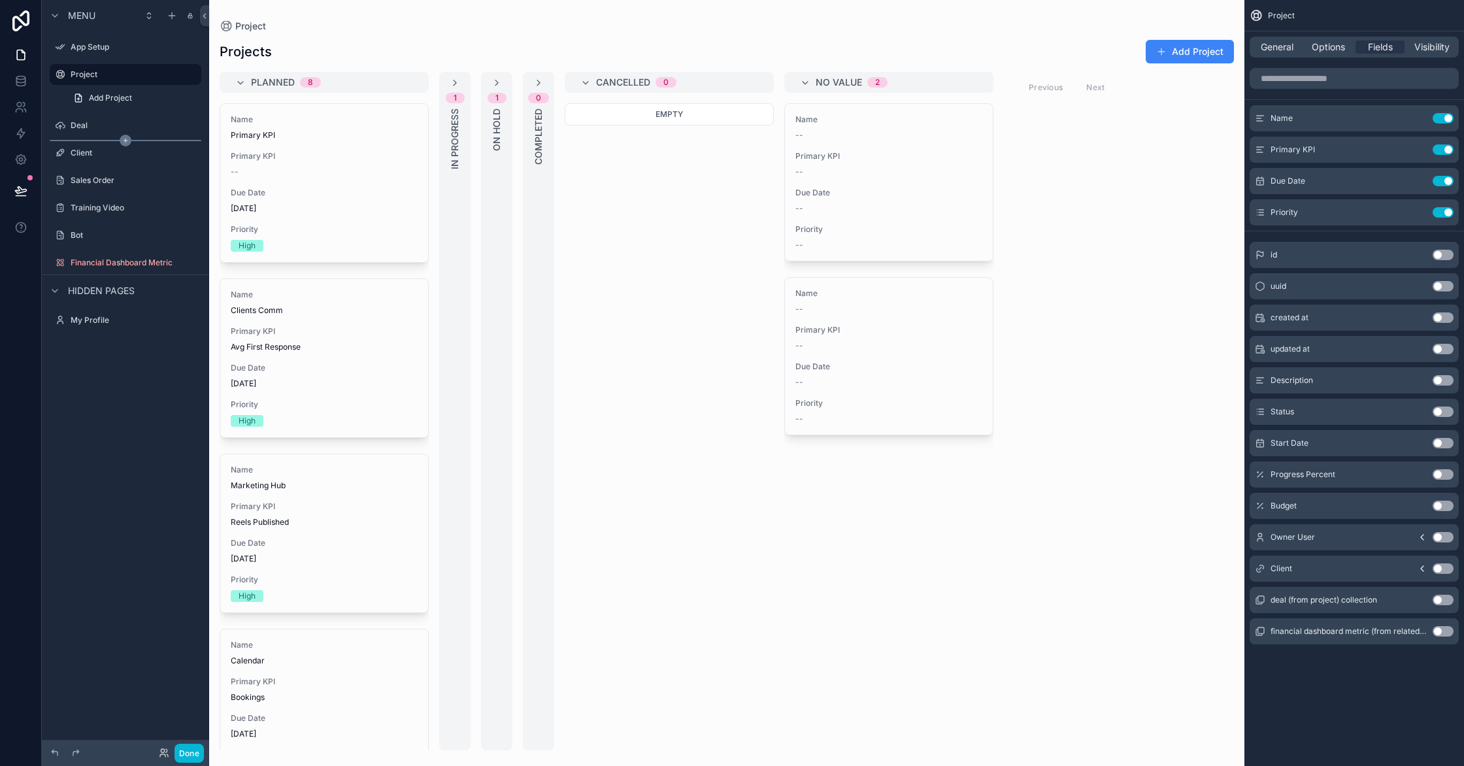
click at [133, 141] on div "scrollable content" at bounding box center [126, 140] width 152 height 1
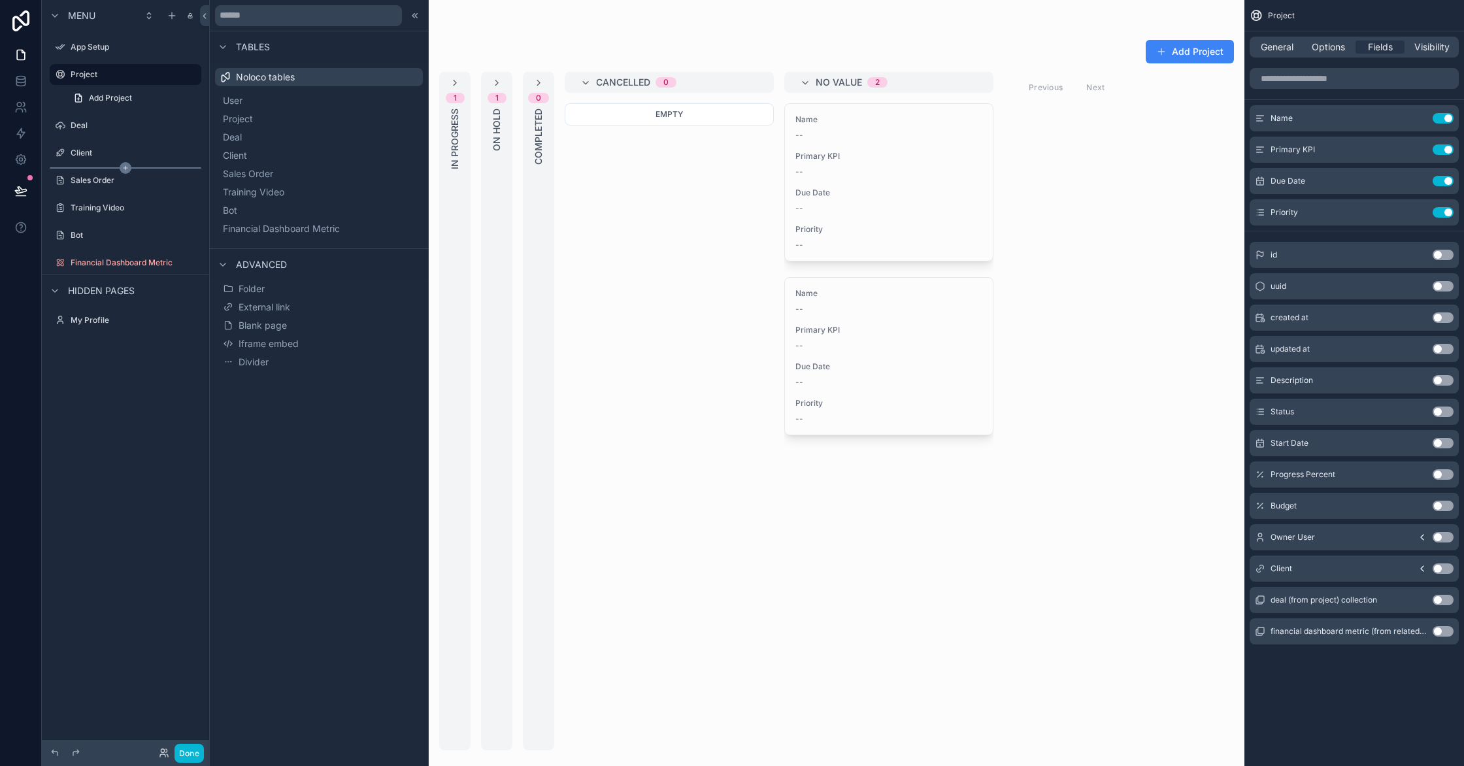
click at [128, 169] on icon "scrollable content" at bounding box center [126, 168] width 12 height 12
click at [113, 154] on label "Client" at bounding box center [123, 153] width 105 height 10
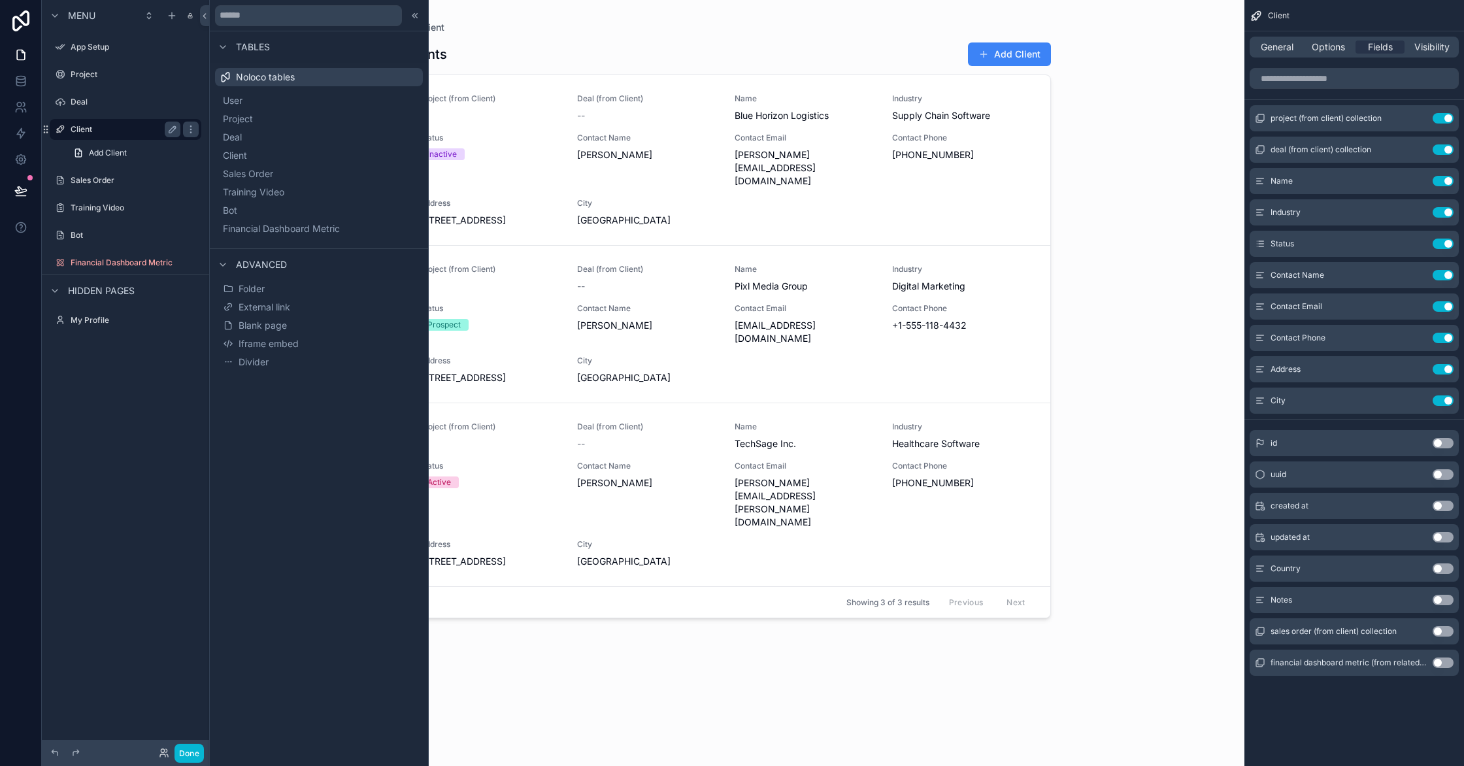
click at [124, 136] on div "Client" at bounding box center [126, 130] width 110 height 16
click at [584, 366] on div "scrollable content" at bounding box center [727, 375] width 669 height 750
click at [503, 319] on div "Prospect" at bounding box center [491, 325] width 142 height 12
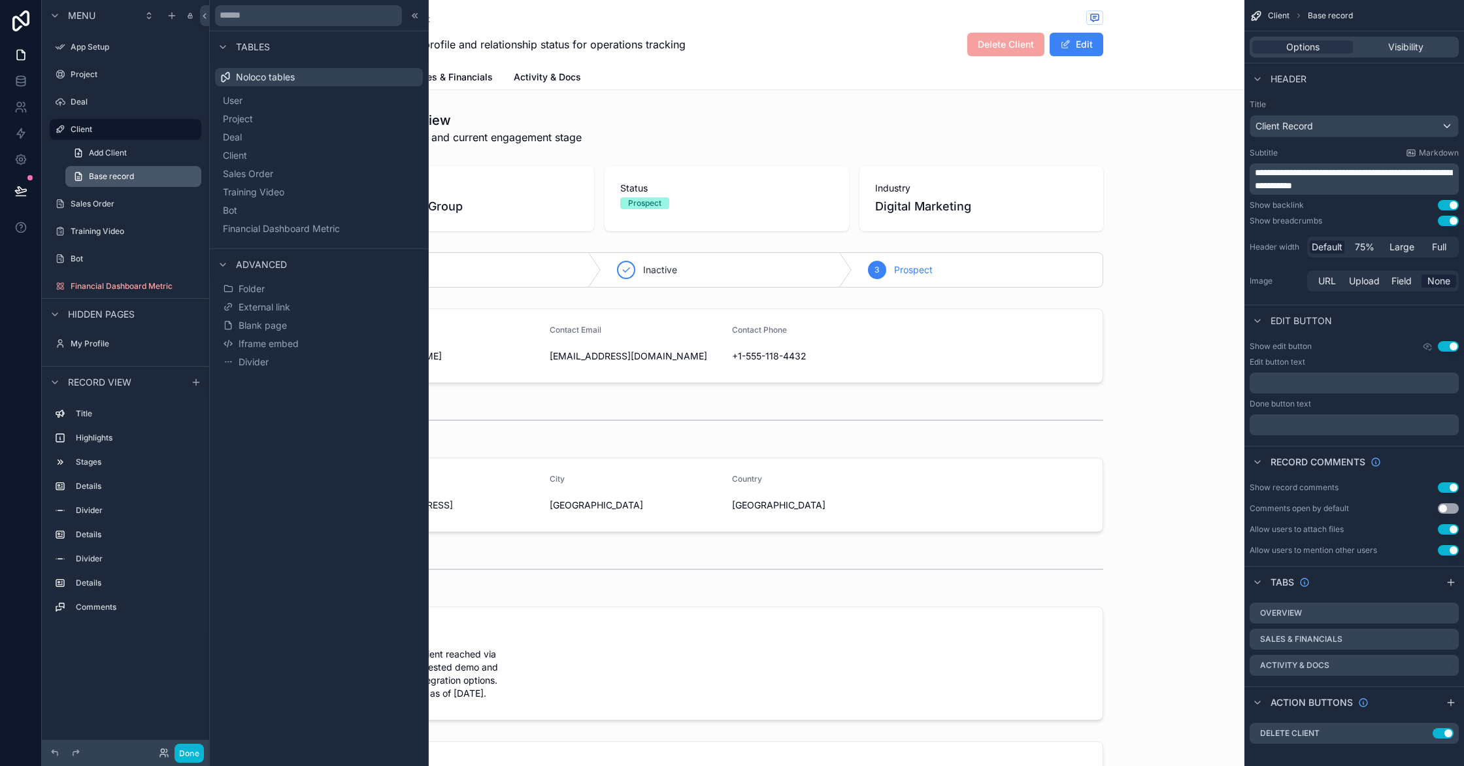
click at [118, 176] on span "Base record" at bounding box center [111, 176] width 45 height 10
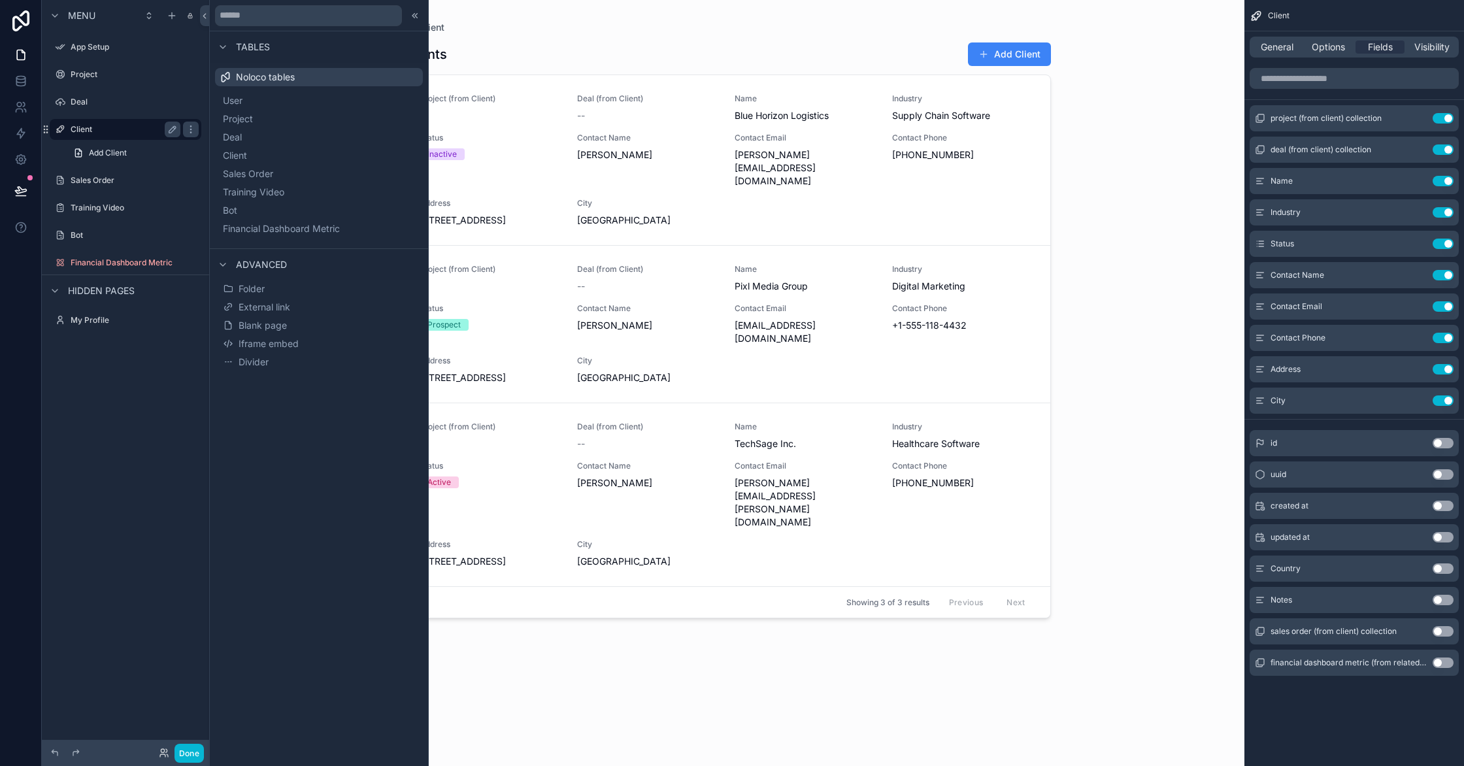
click at [124, 133] on label "Client" at bounding box center [123, 129] width 105 height 10
click at [424, 14] on div at bounding box center [319, 15] width 218 height 31
click at [416, 16] on icon at bounding box center [416, 15] width 2 height 5
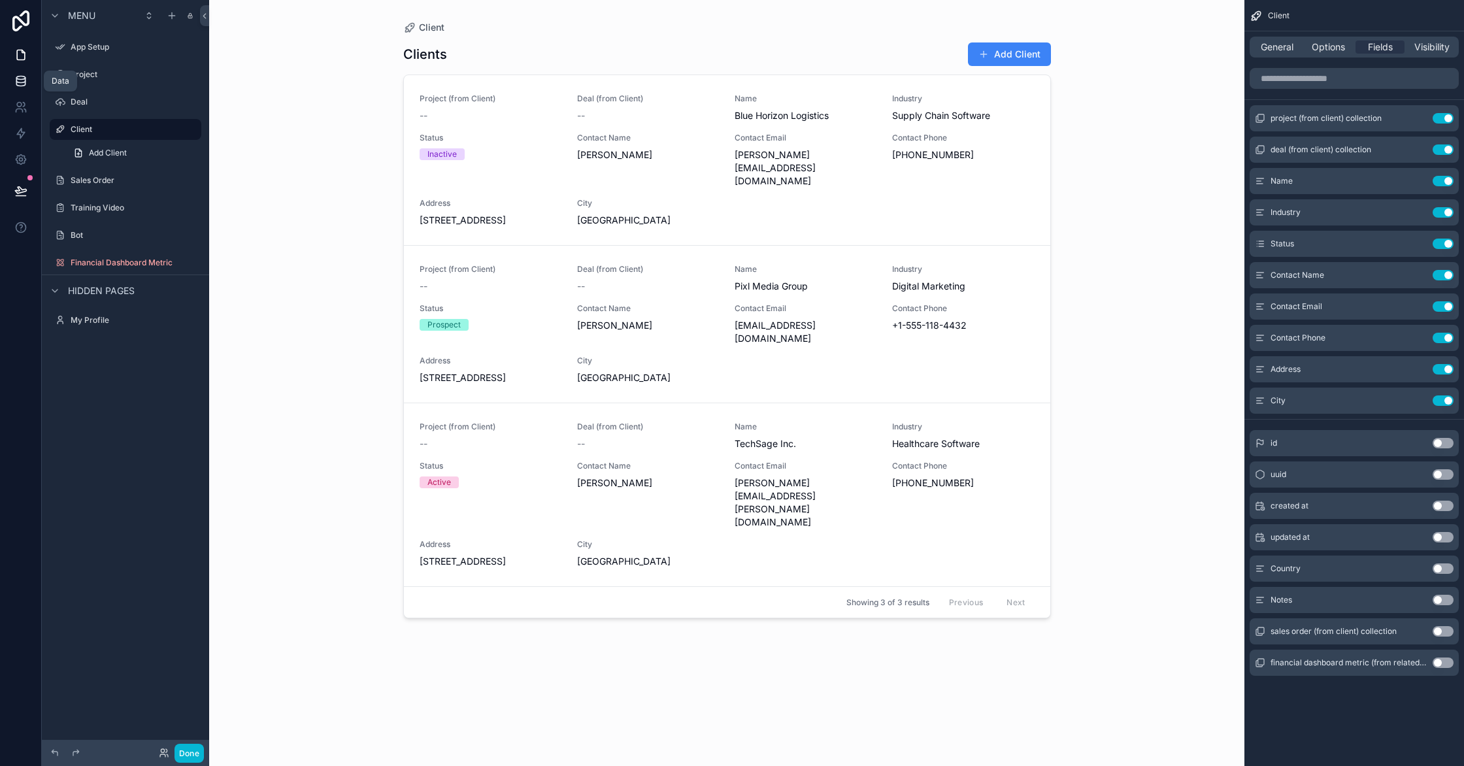
click at [21, 82] on icon at bounding box center [20, 81] width 13 height 13
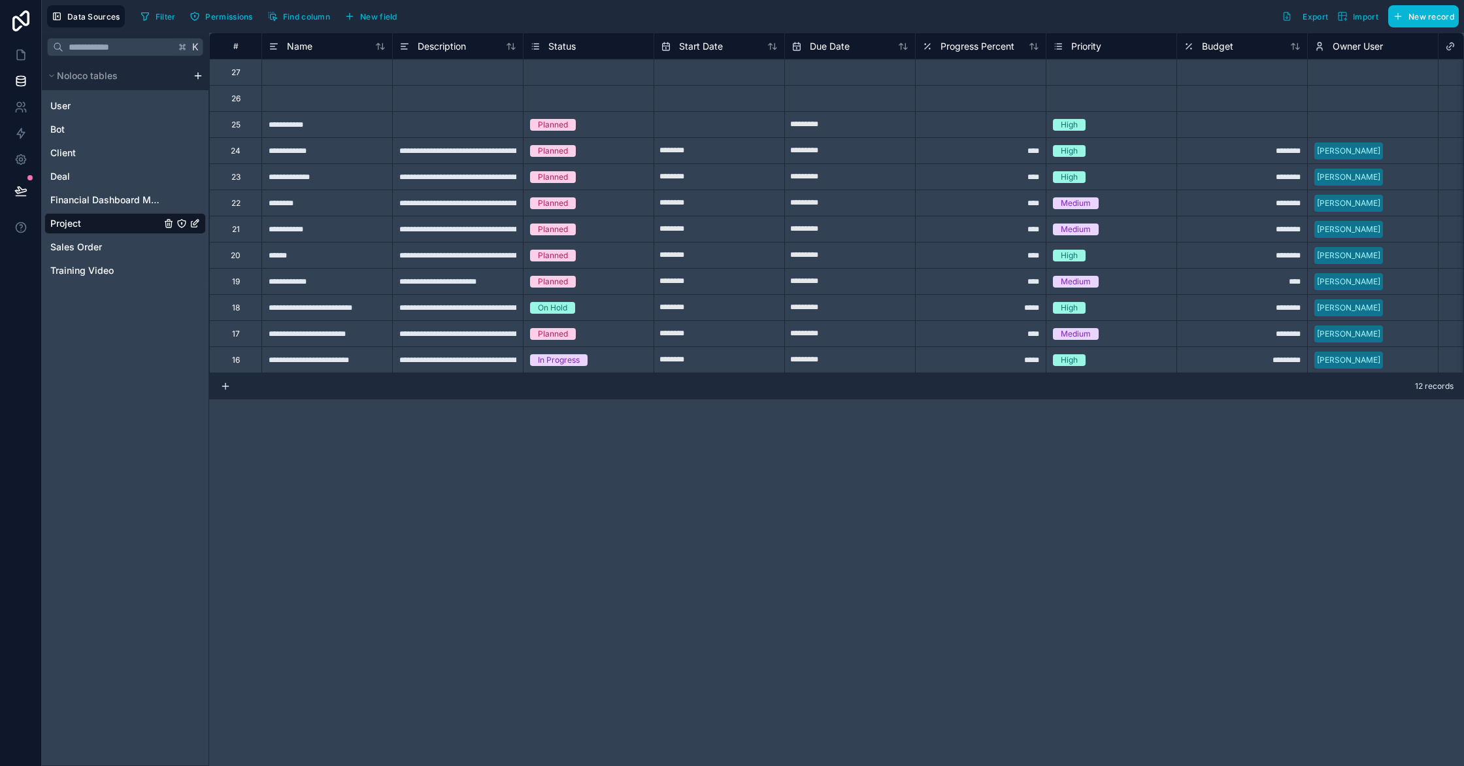
click at [401, 131] on div at bounding box center [457, 124] width 131 height 26
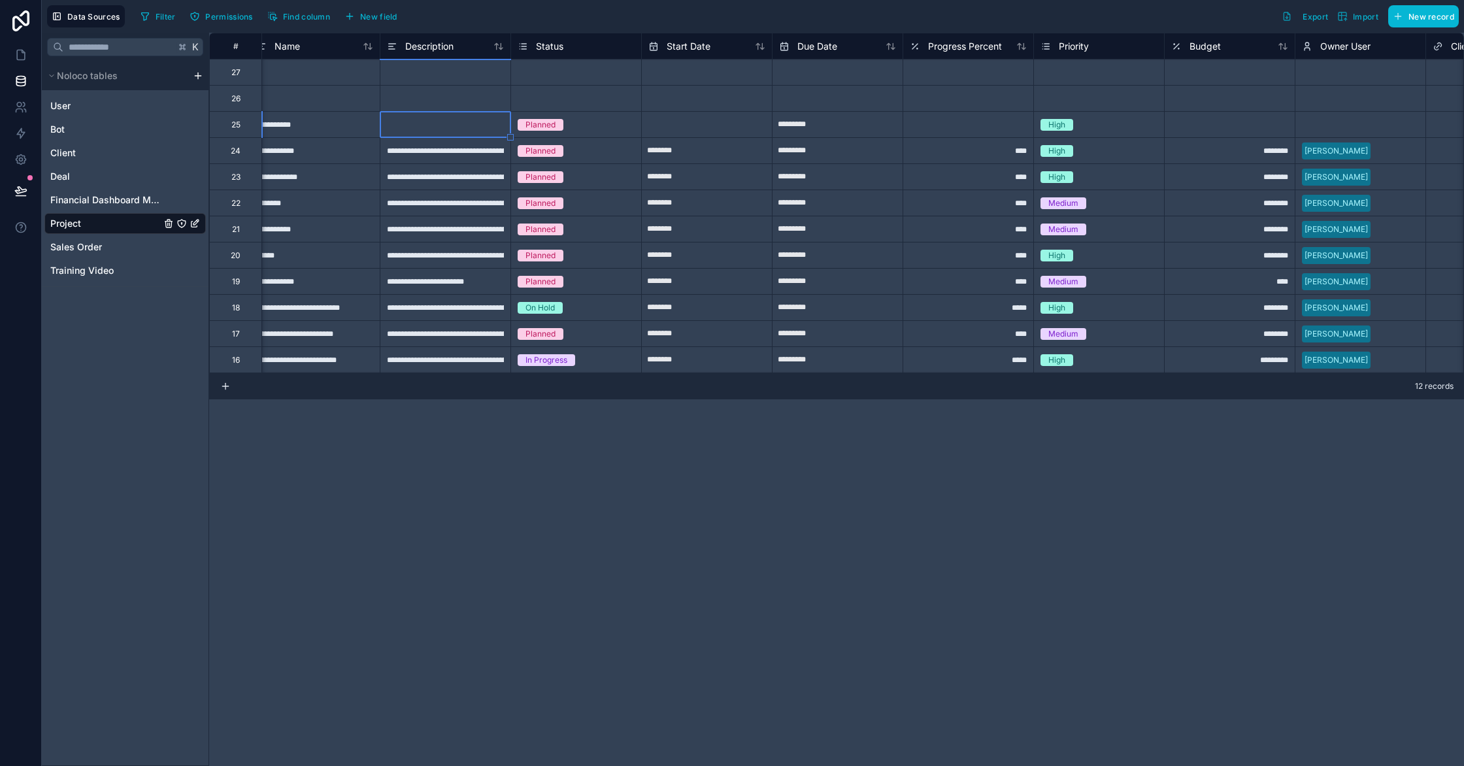
scroll to position [0, 13]
click at [157, 52] on input "text" at bounding box center [119, 47] width 112 height 24
click at [111, 179] on link "Deal" at bounding box center [105, 176] width 110 height 13
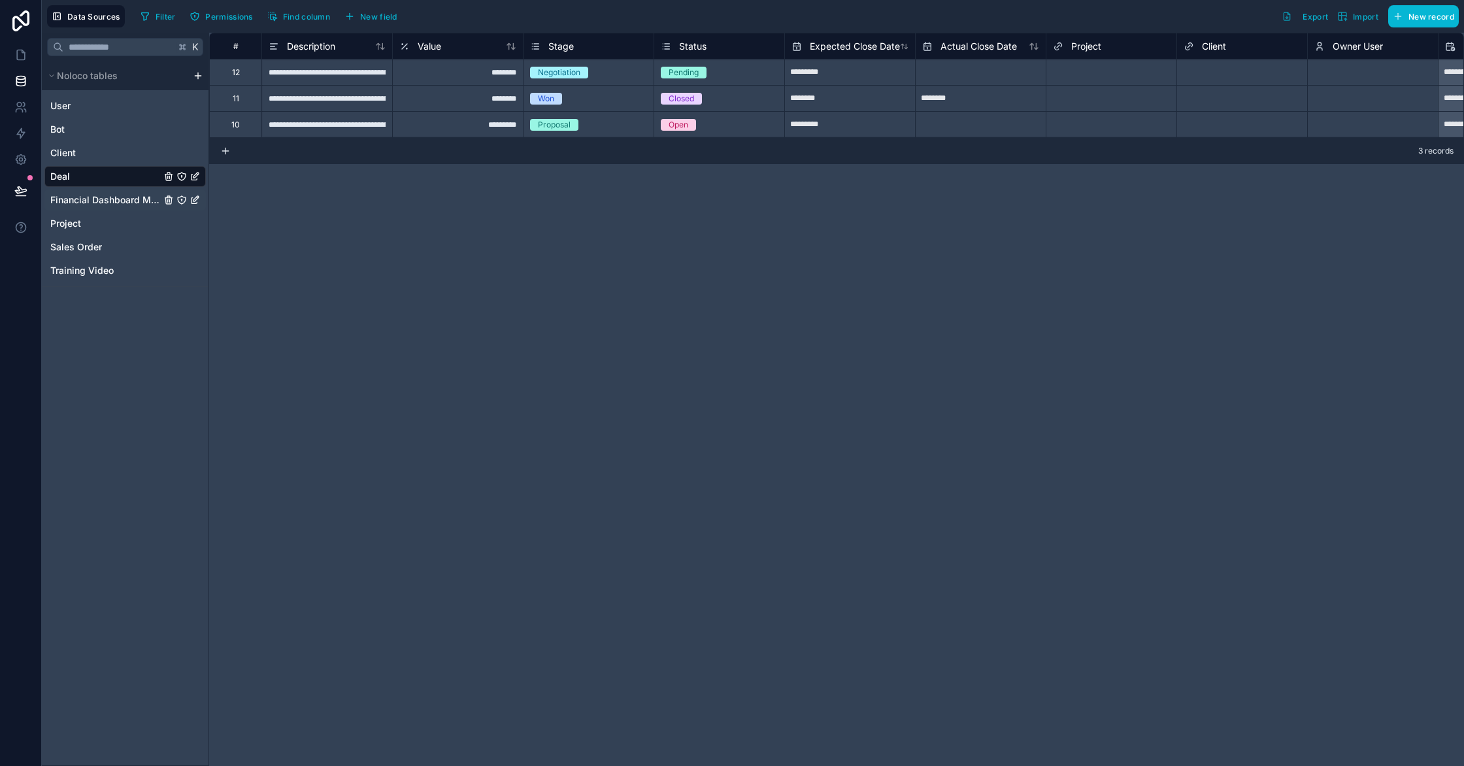
click at [99, 195] on span "Financial Dashboard Metric" at bounding box center [105, 199] width 110 height 13
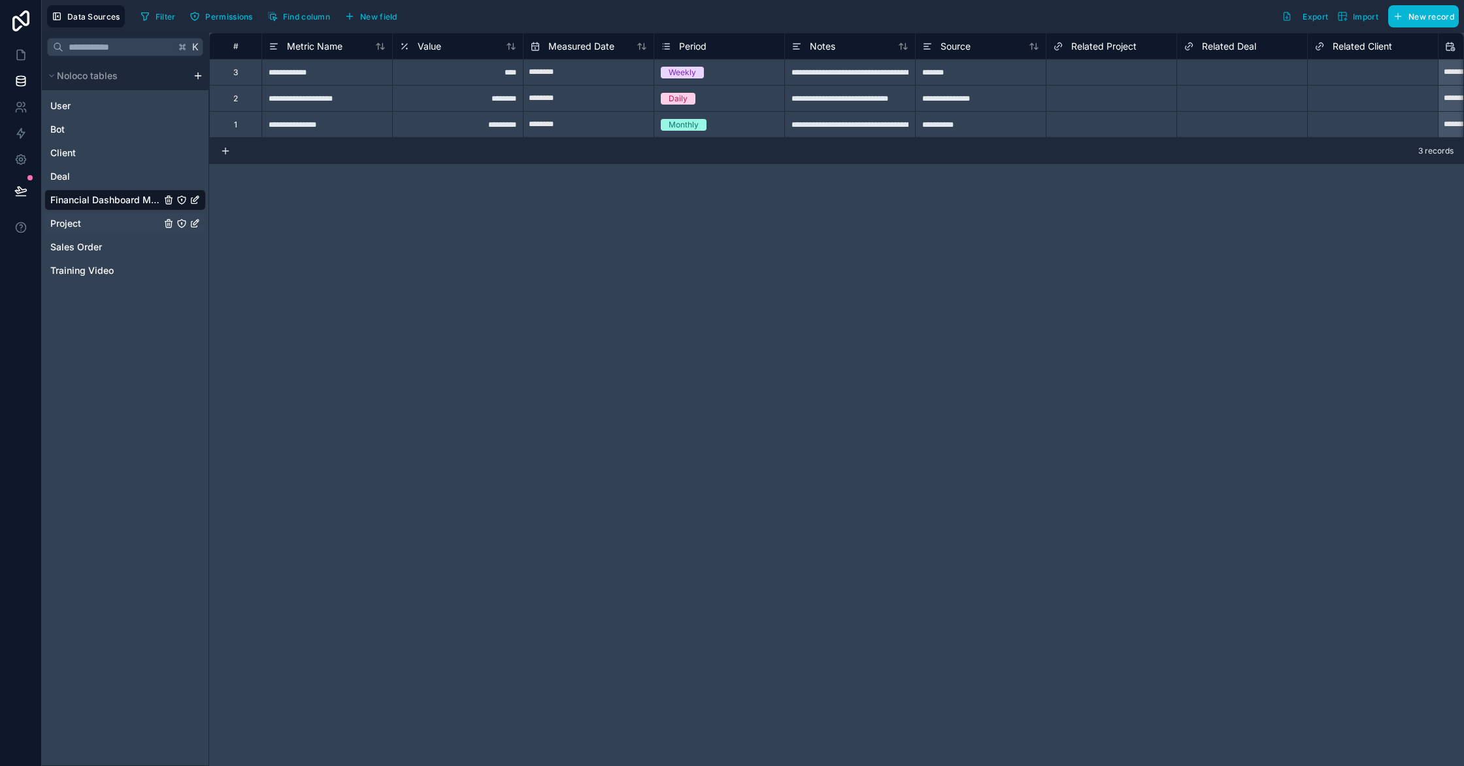
click at [99, 217] on link "Project" at bounding box center [105, 223] width 110 height 13
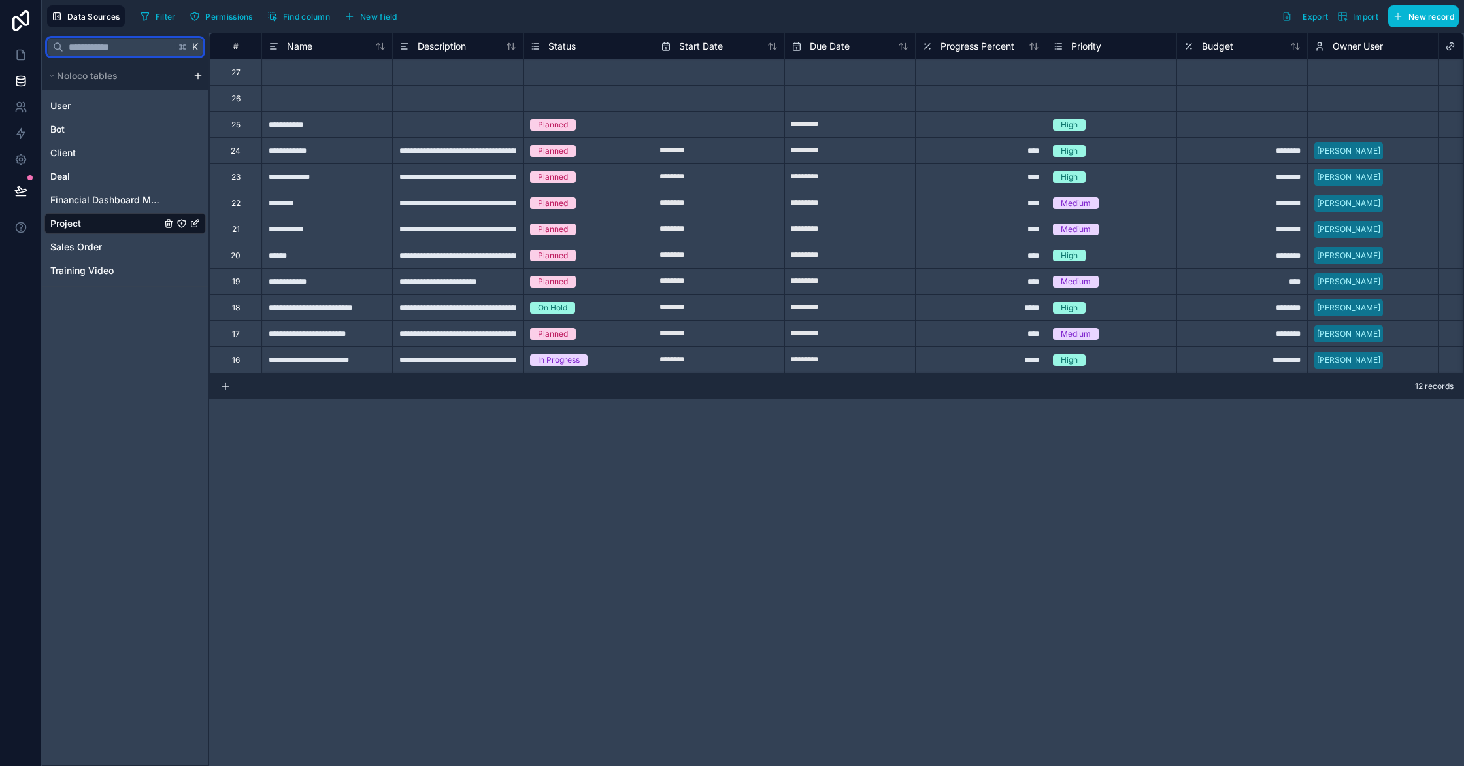
click at [101, 51] on input "text" at bounding box center [119, 47] width 112 height 24
click at [203, 76] on div "scrollable content" at bounding box center [198, 76] width 16 height 10
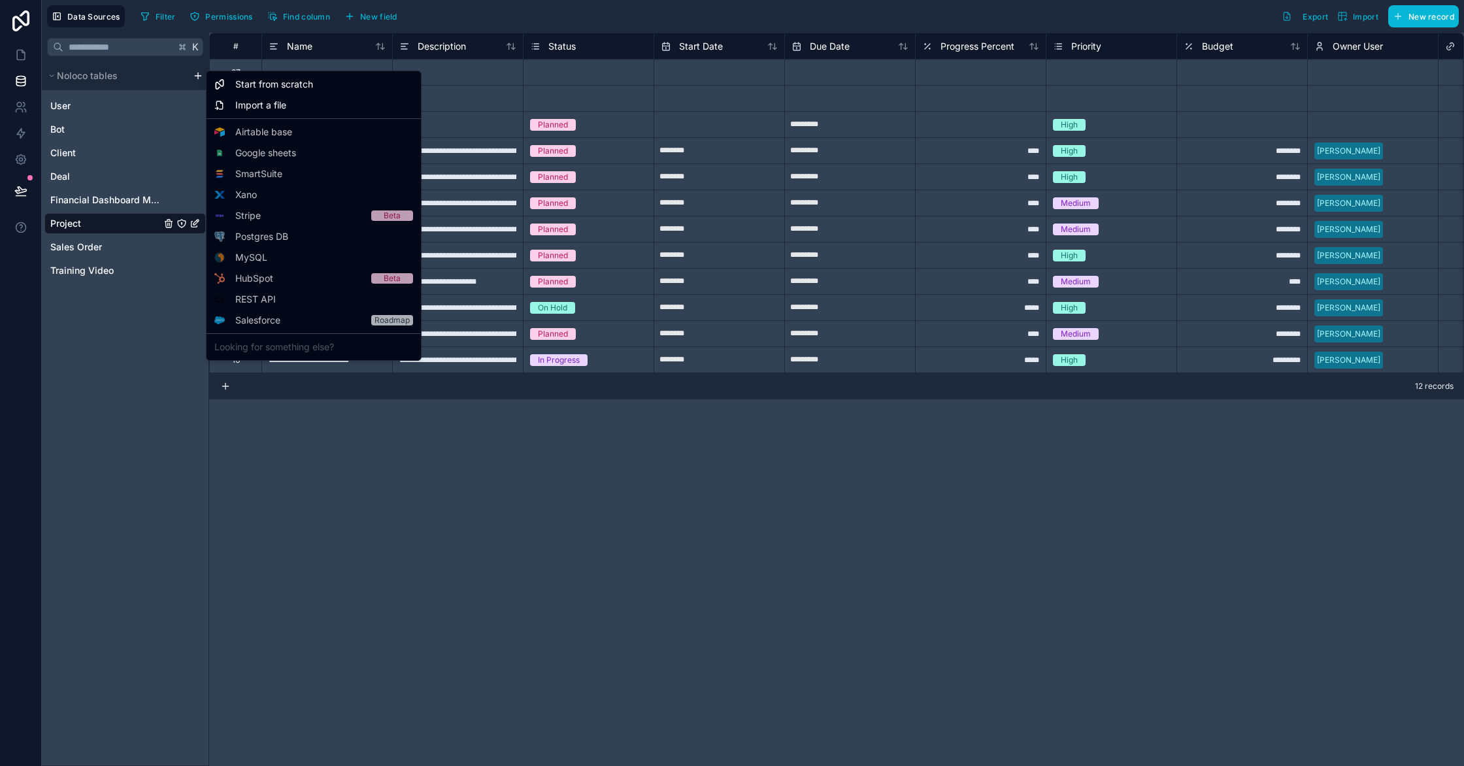
click at [199, 77] on html "**********" at bounding box center [732, 383] width 1464 height 766
click at [229, 81] on div "Start from scratch" at bounding box center [313, 84] width 209 height 21
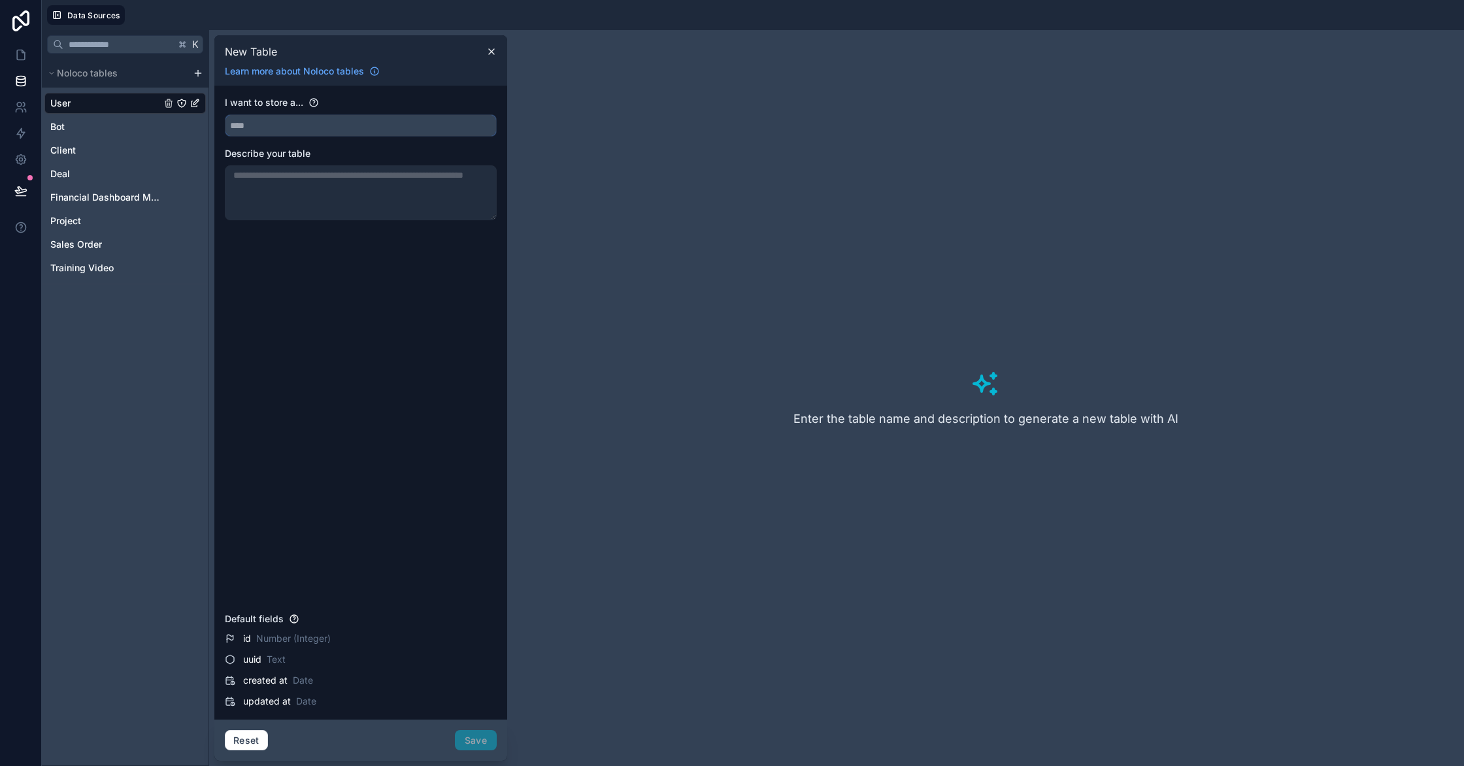
click at [290, 131] on input "text" at bounding box center [360, 125] width 271 height 21
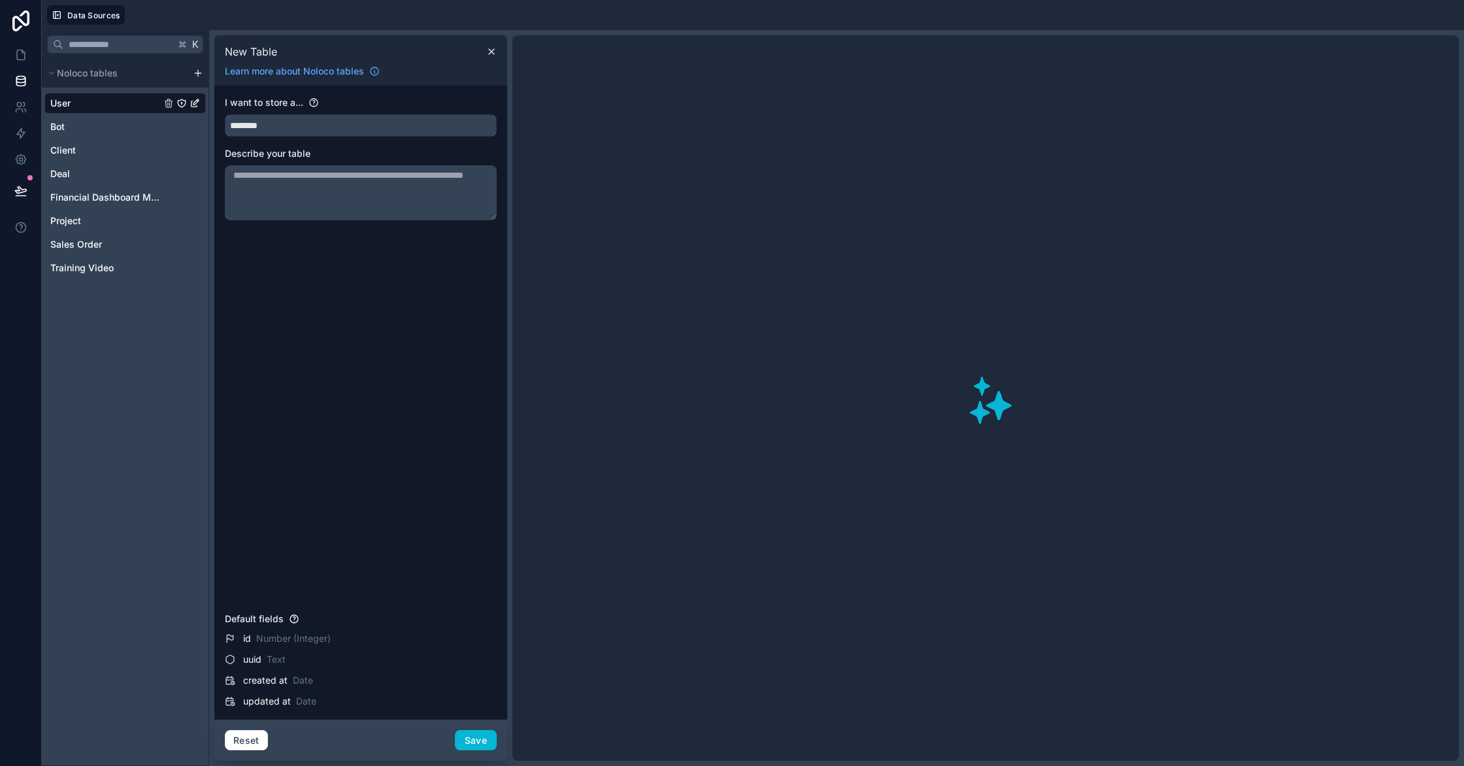
type input "********"
click at [258, 173] on textarea at bounding box center [361, 192] width 272 height 55
type textarea "**********"
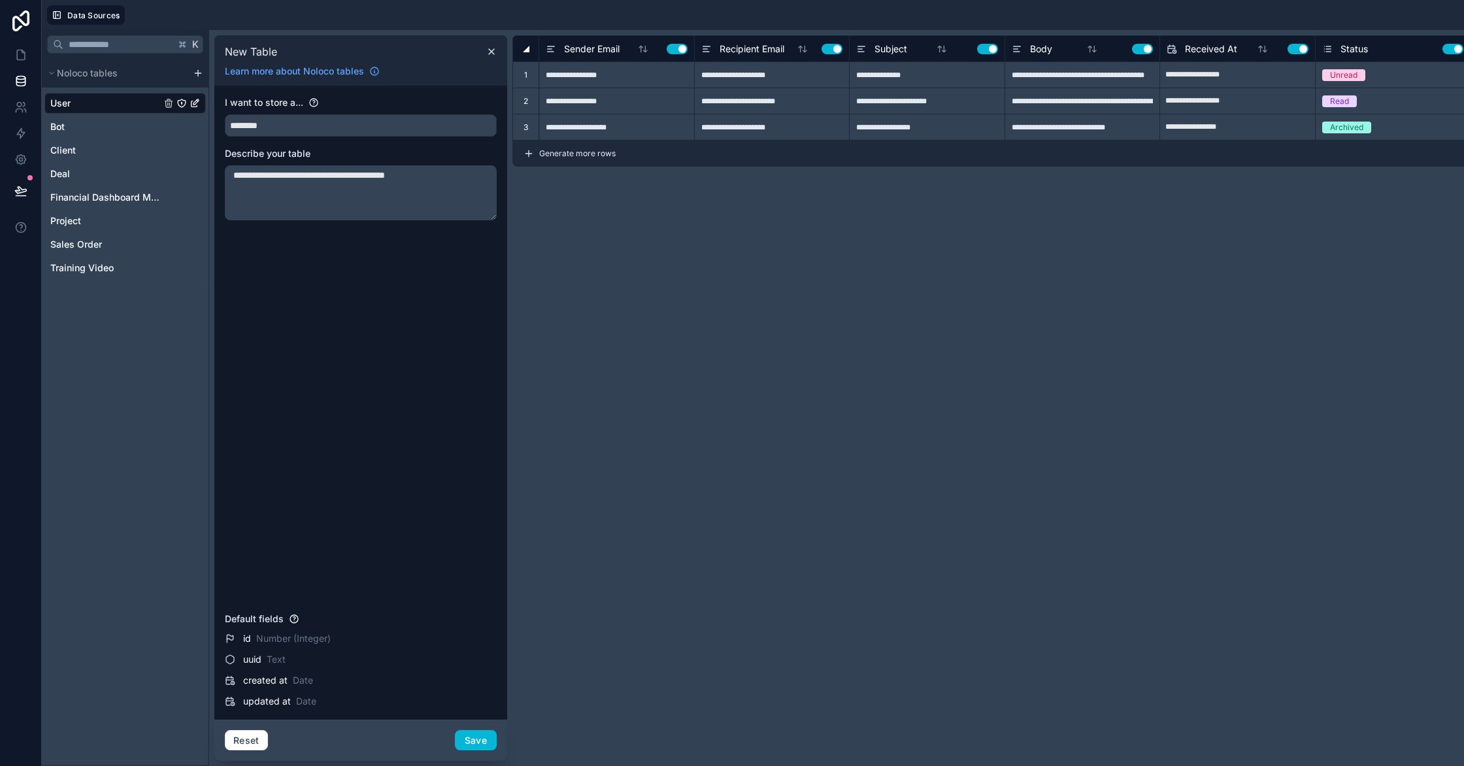
type input "**********"
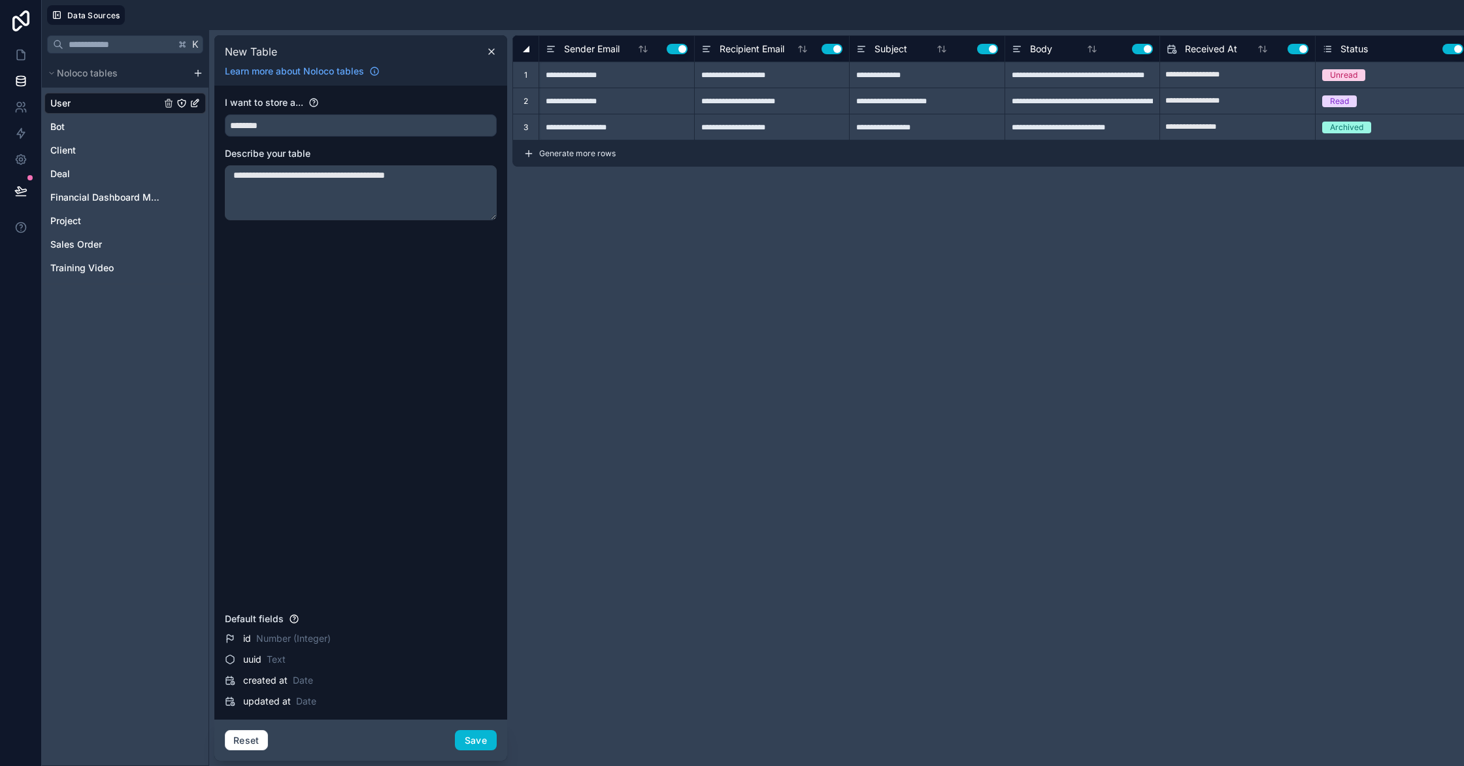
type input "**********"
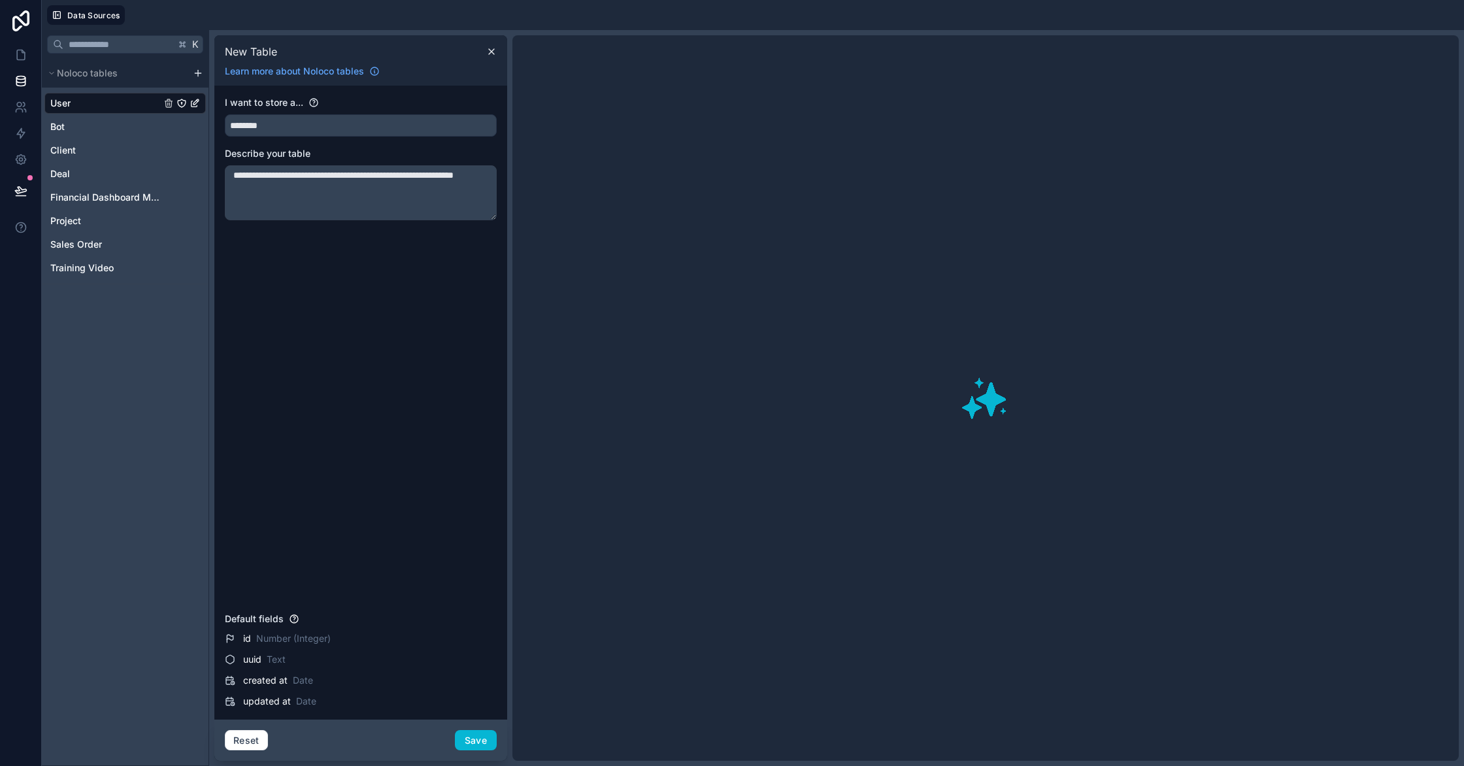
type textarea "**********"
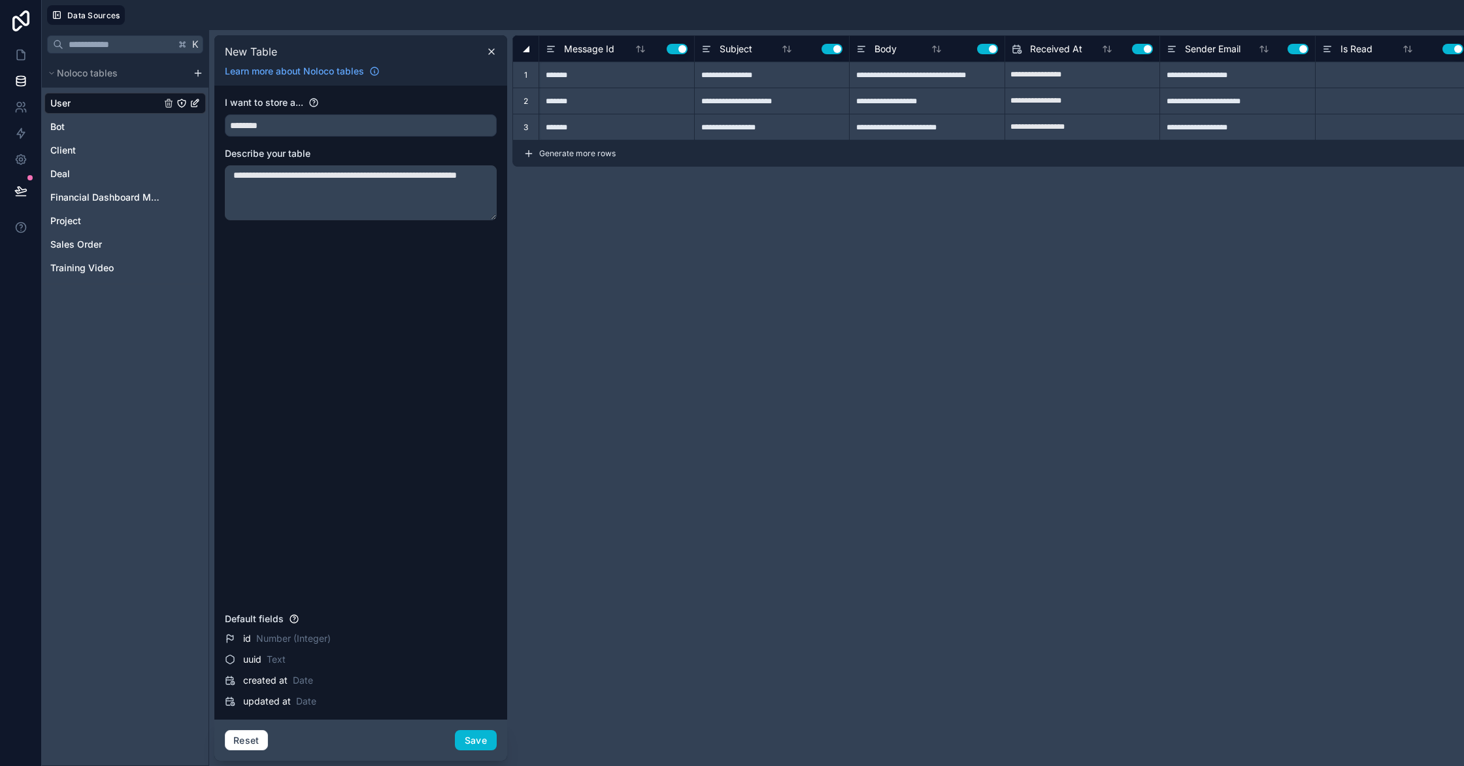
type input "**********"
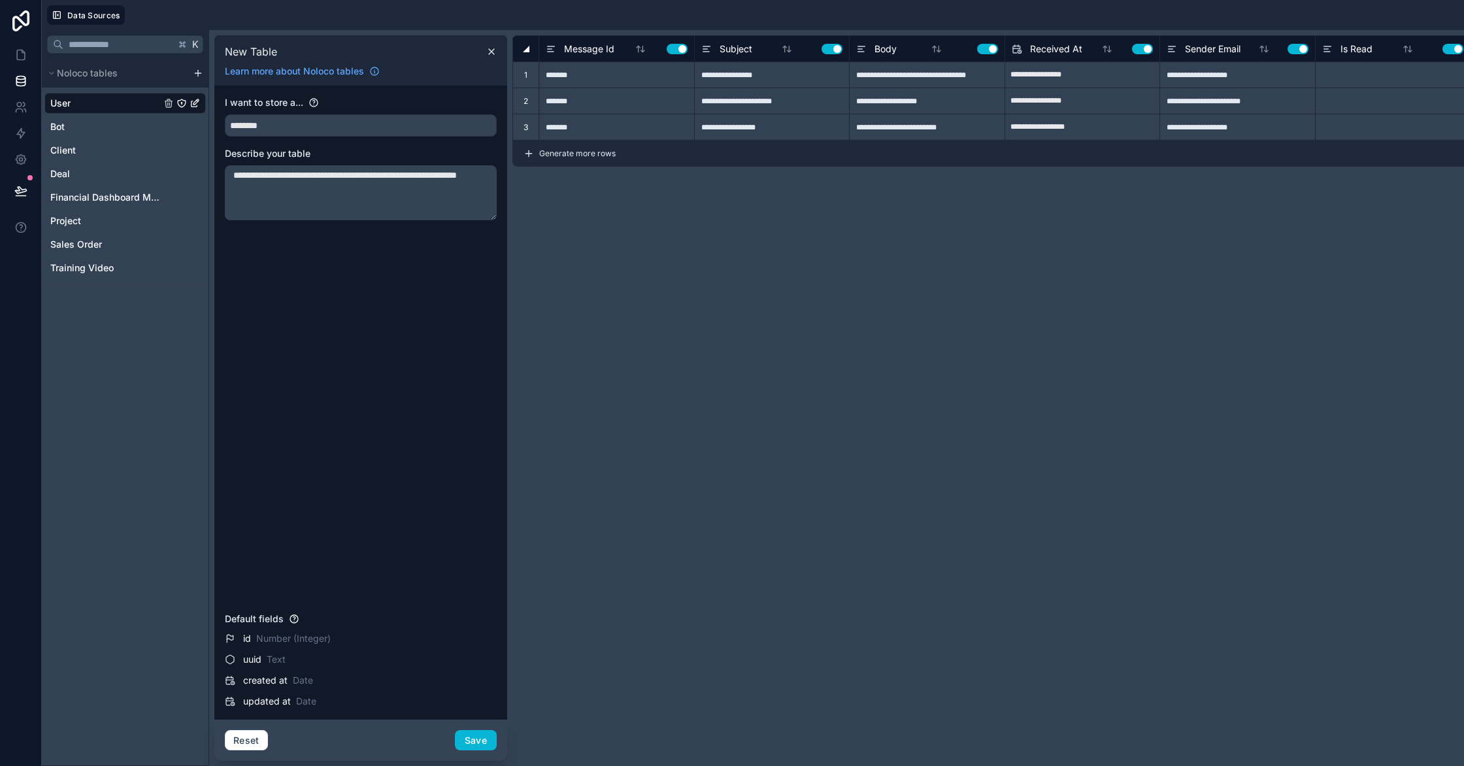
type input "**********"
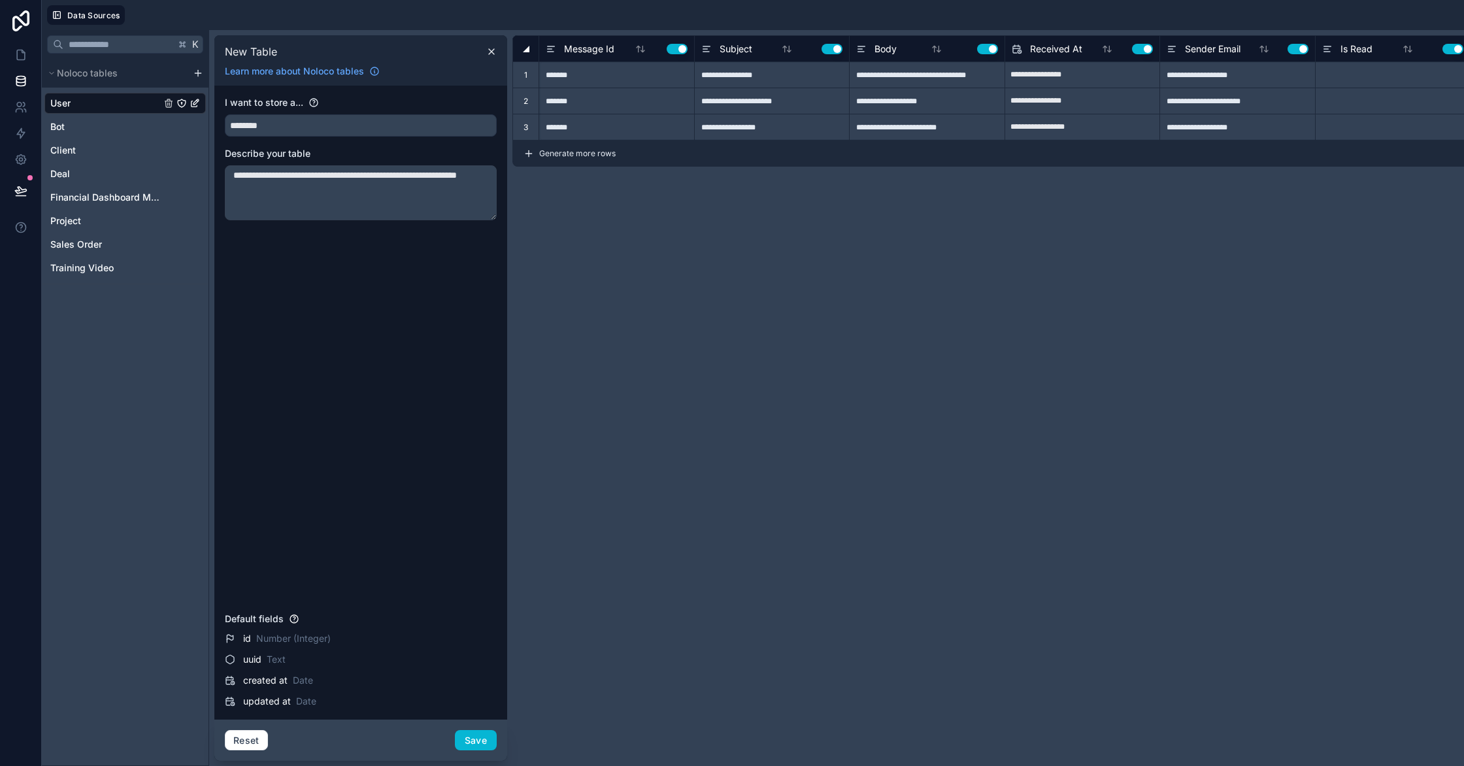
type input "**********"
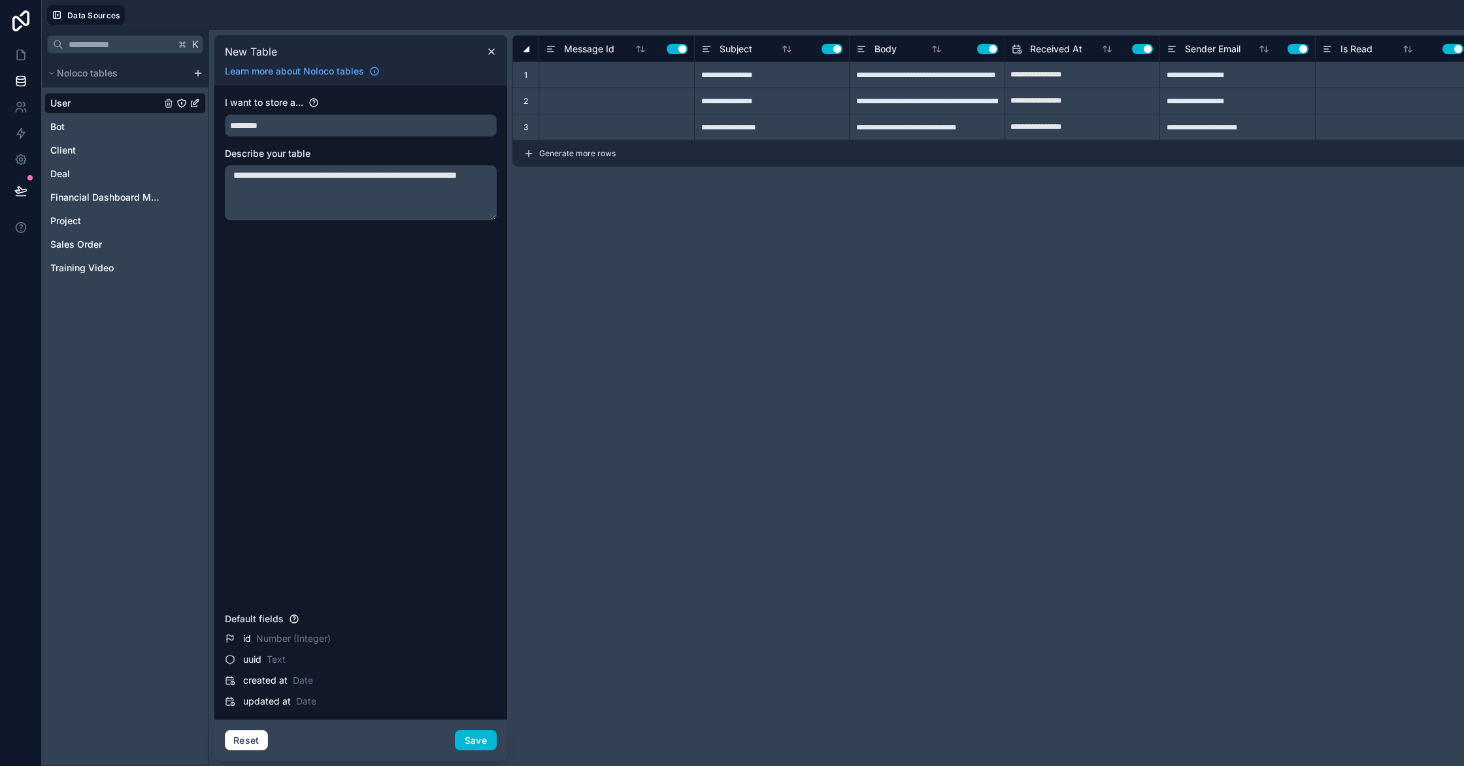
type input "**********"
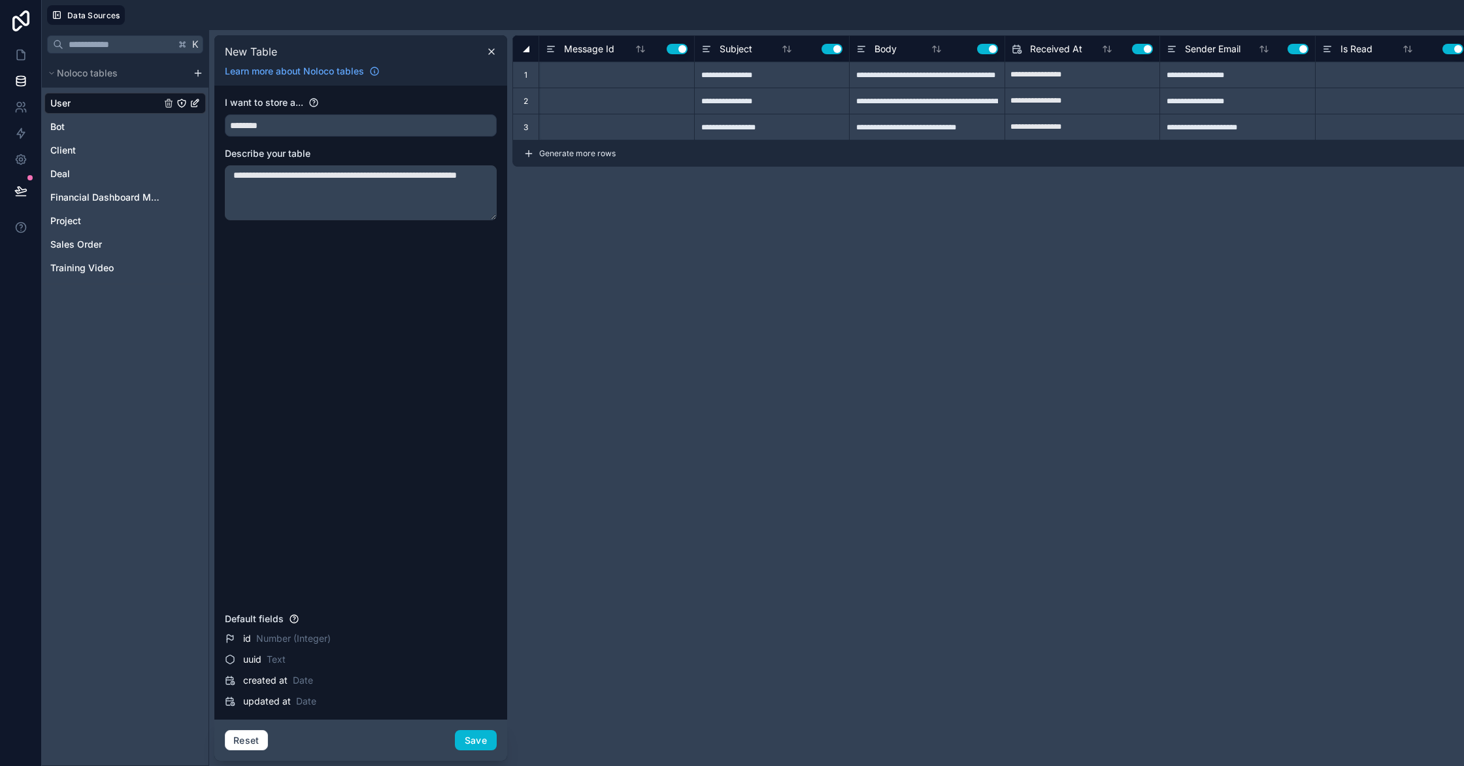
type input "**********"
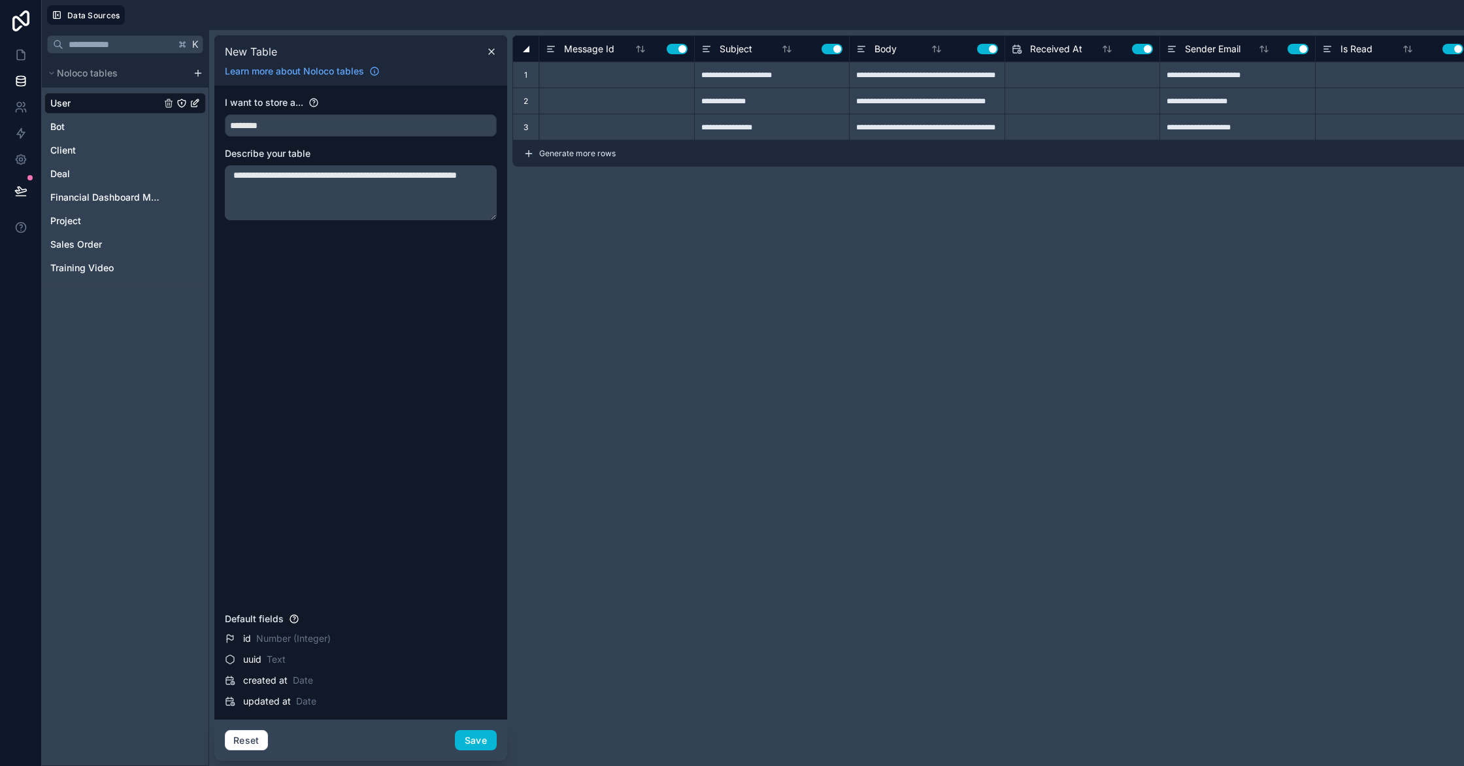
type input "**********"
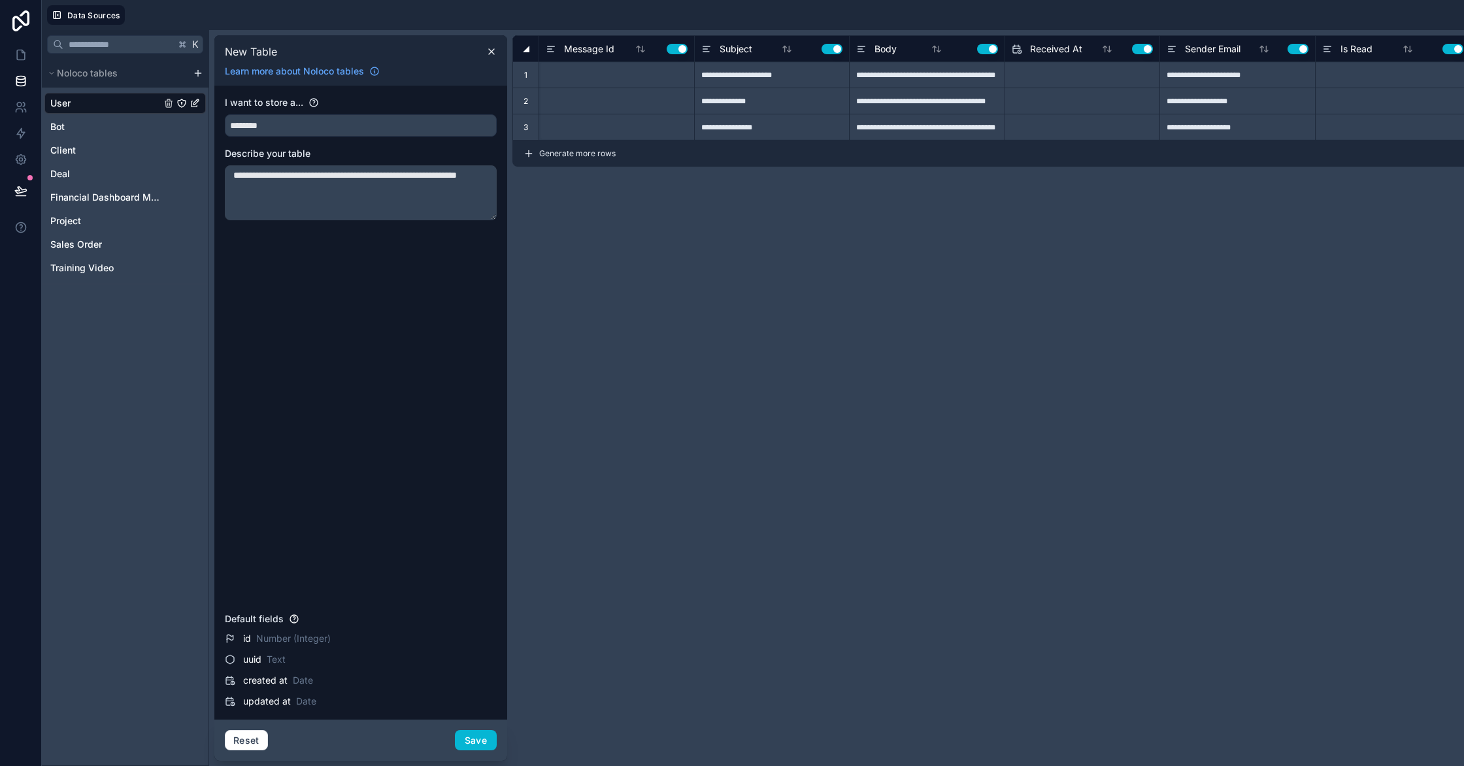
type input "**********"
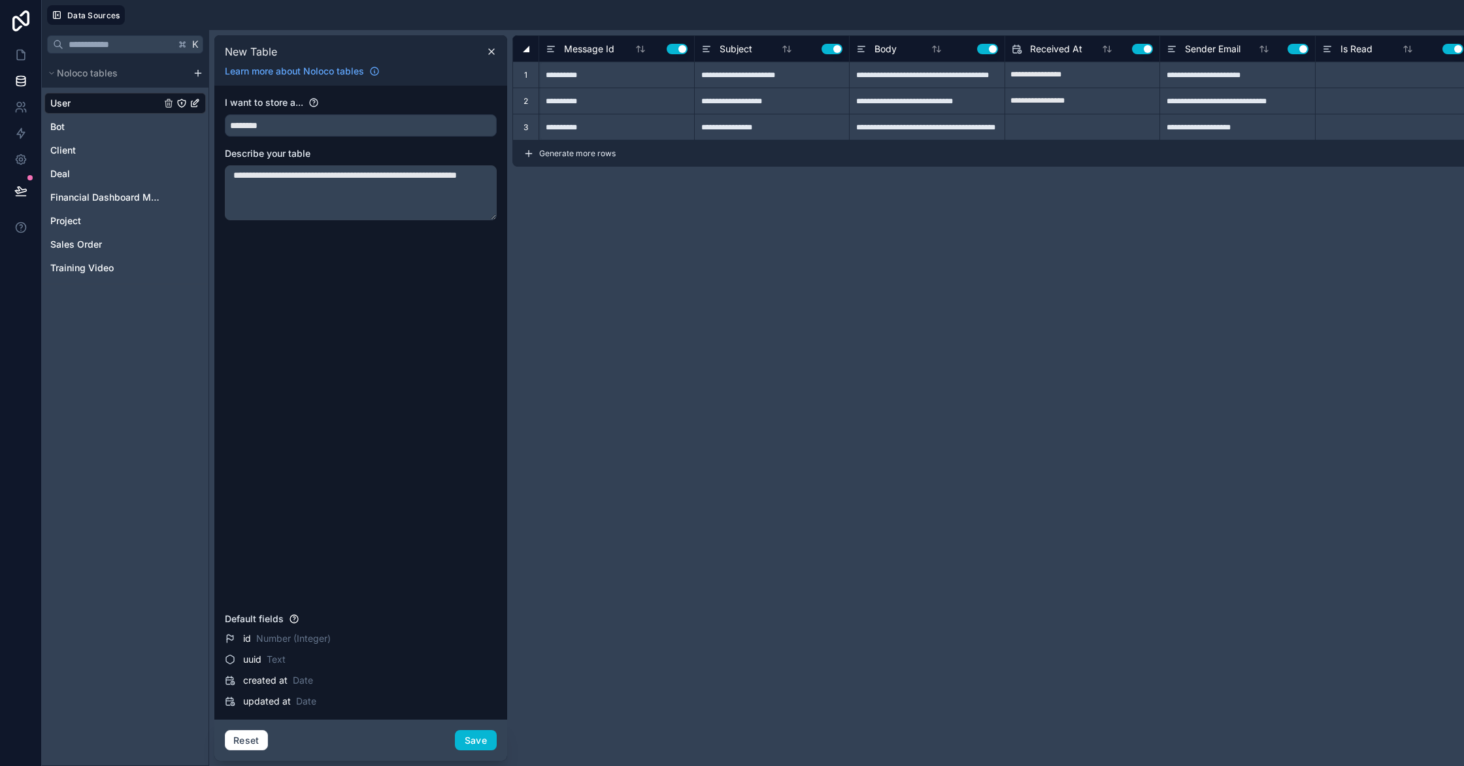
type input "**********"
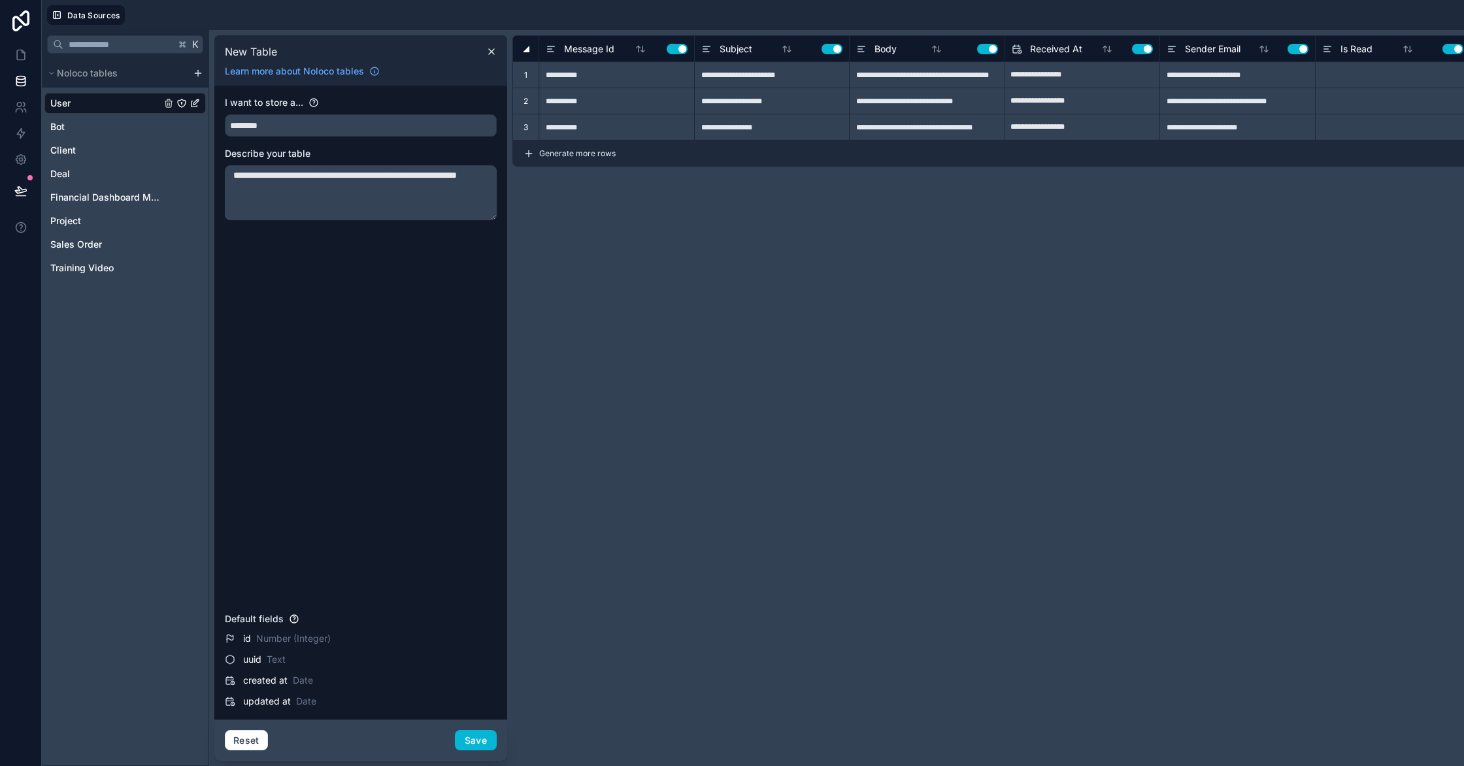
type input "**********"
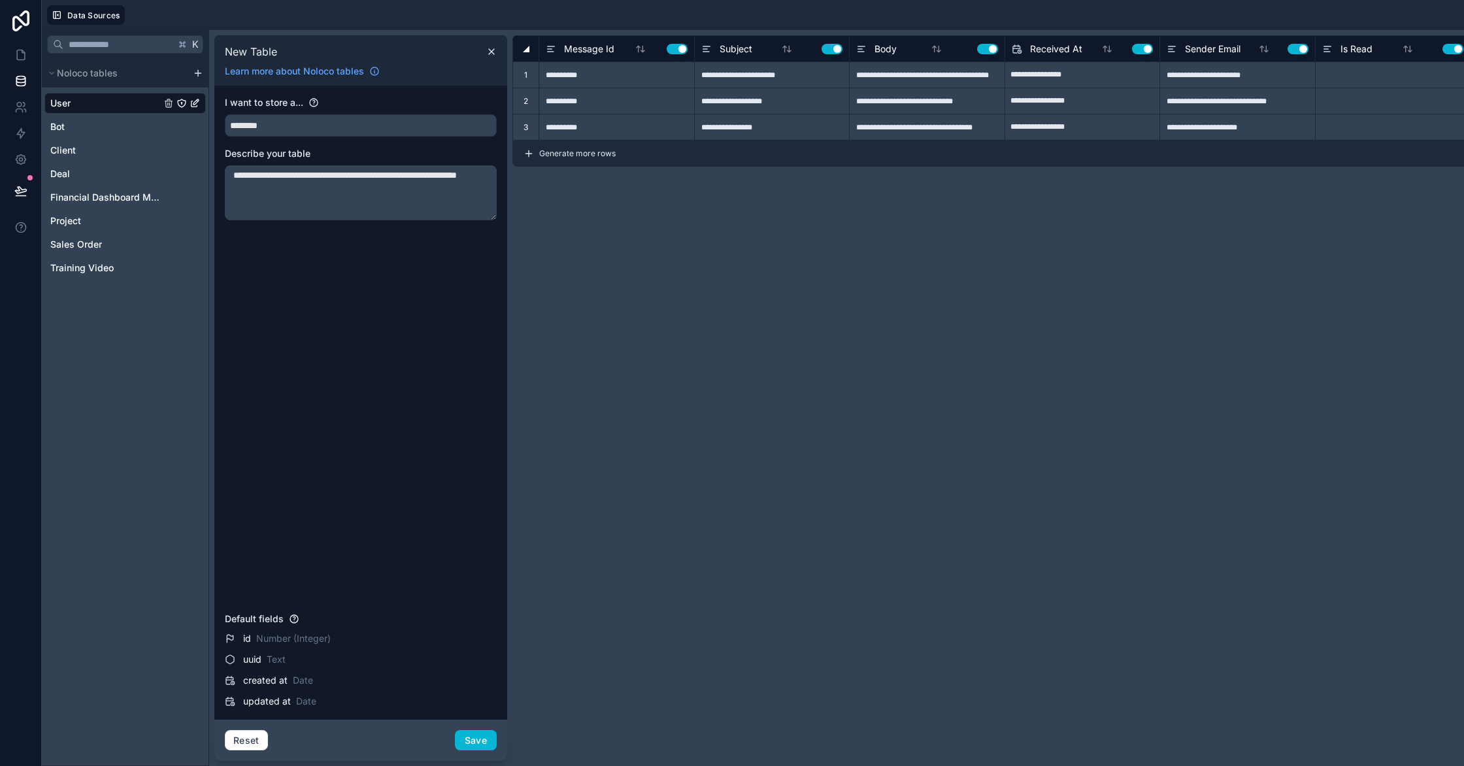
type input "**********"
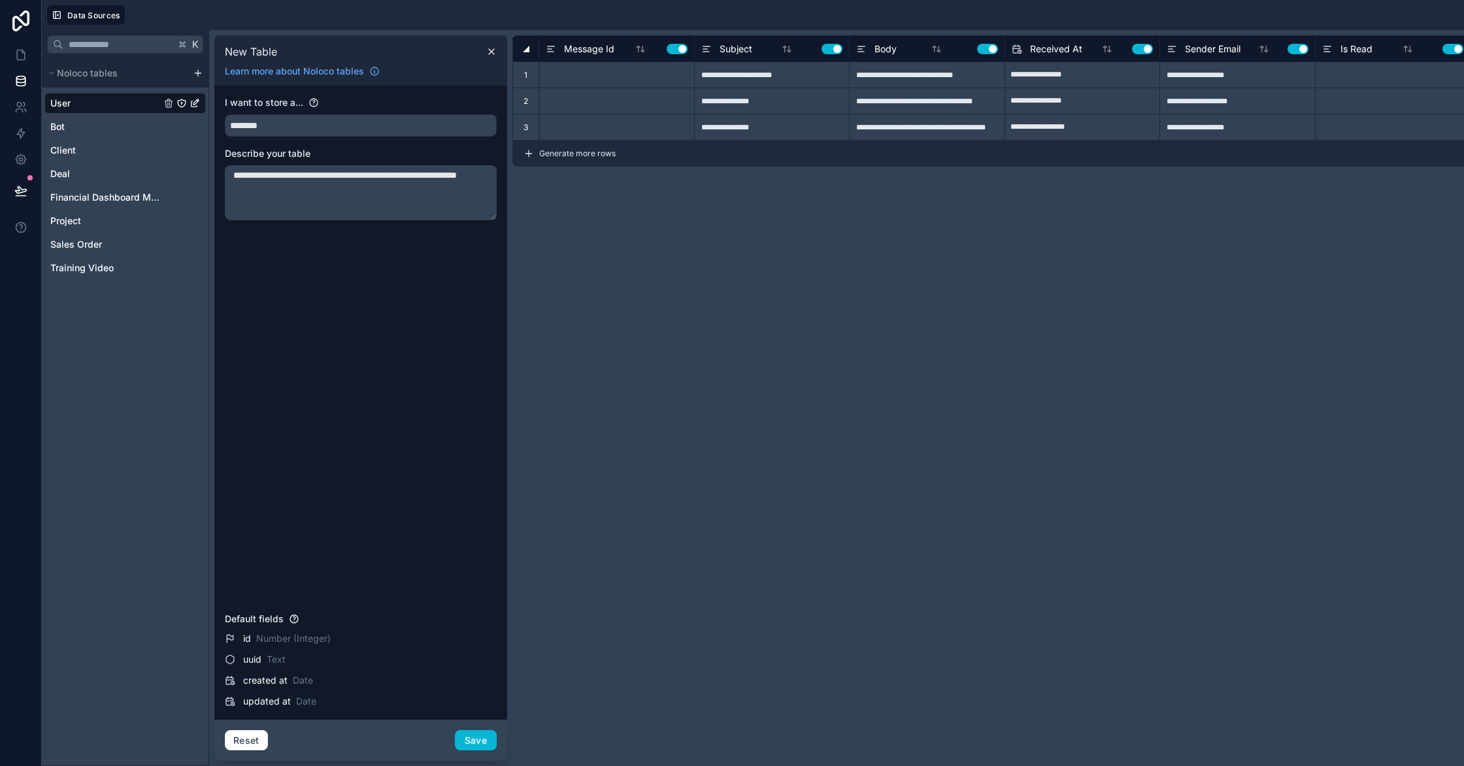
type input "**********"
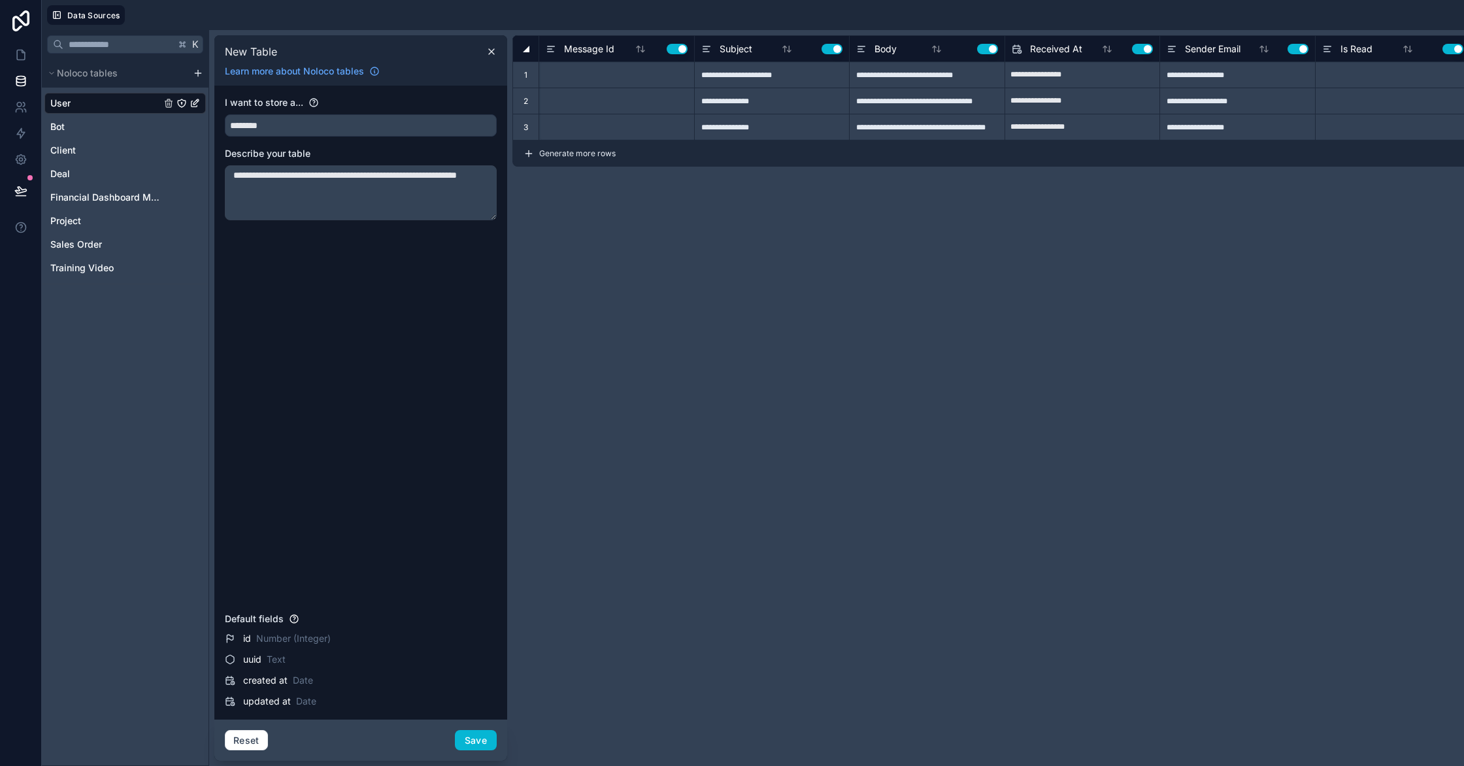
type input "**********"
type textarea "**********"
click at [20, 61] on icon at bounding box center [20, 54] width 13 height 13
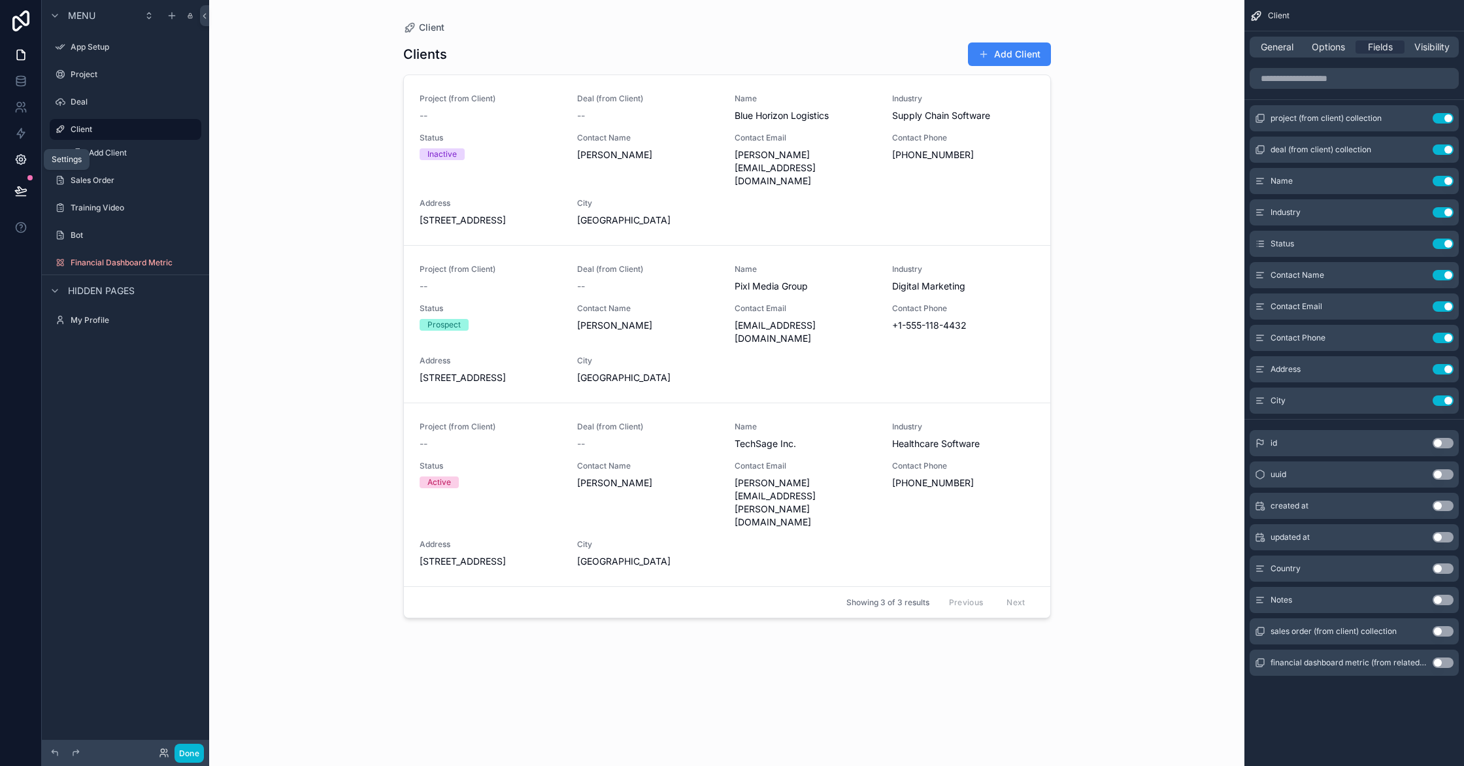
click at [20, 153] on icon at bounding box center [20, 159] width 13 height 13
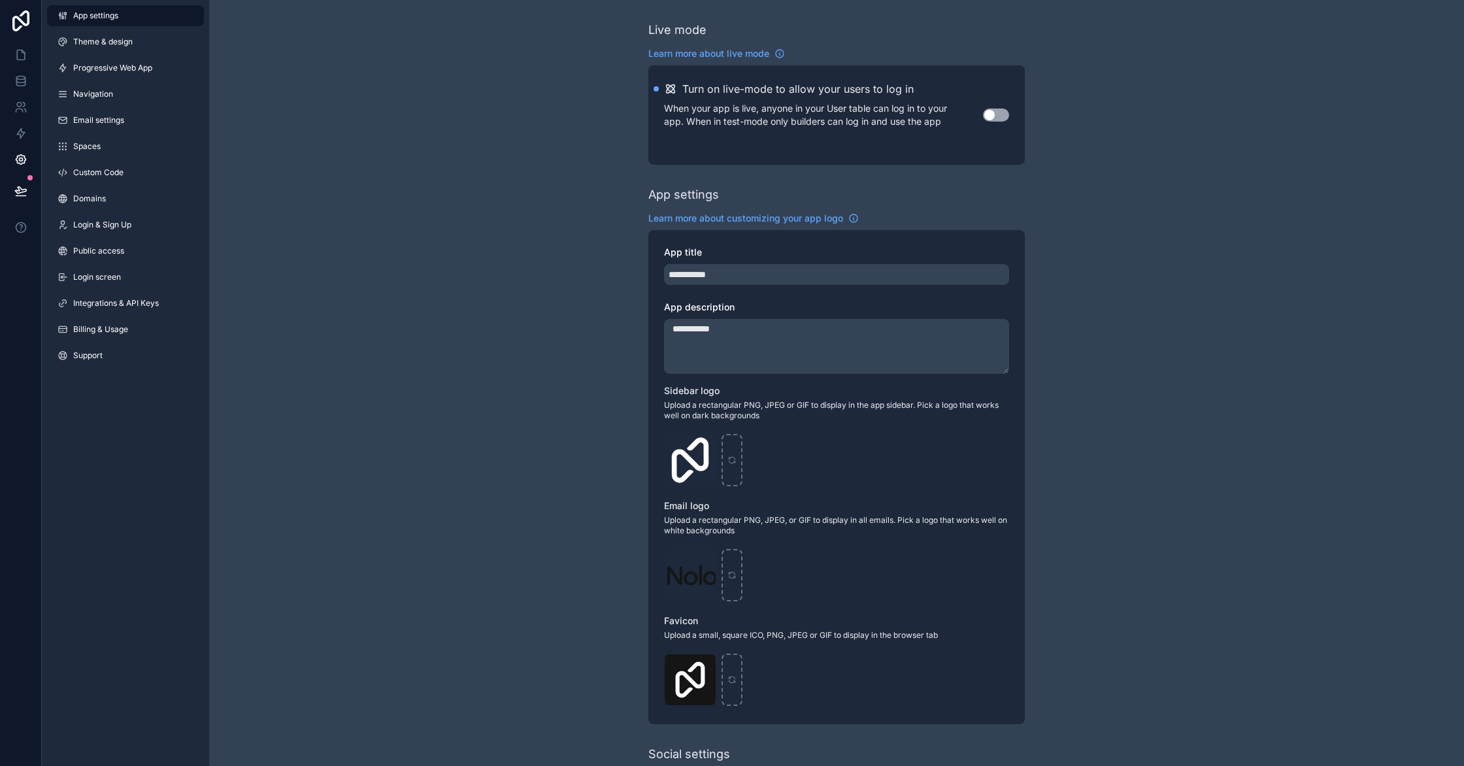
scroll to position [16, 0]
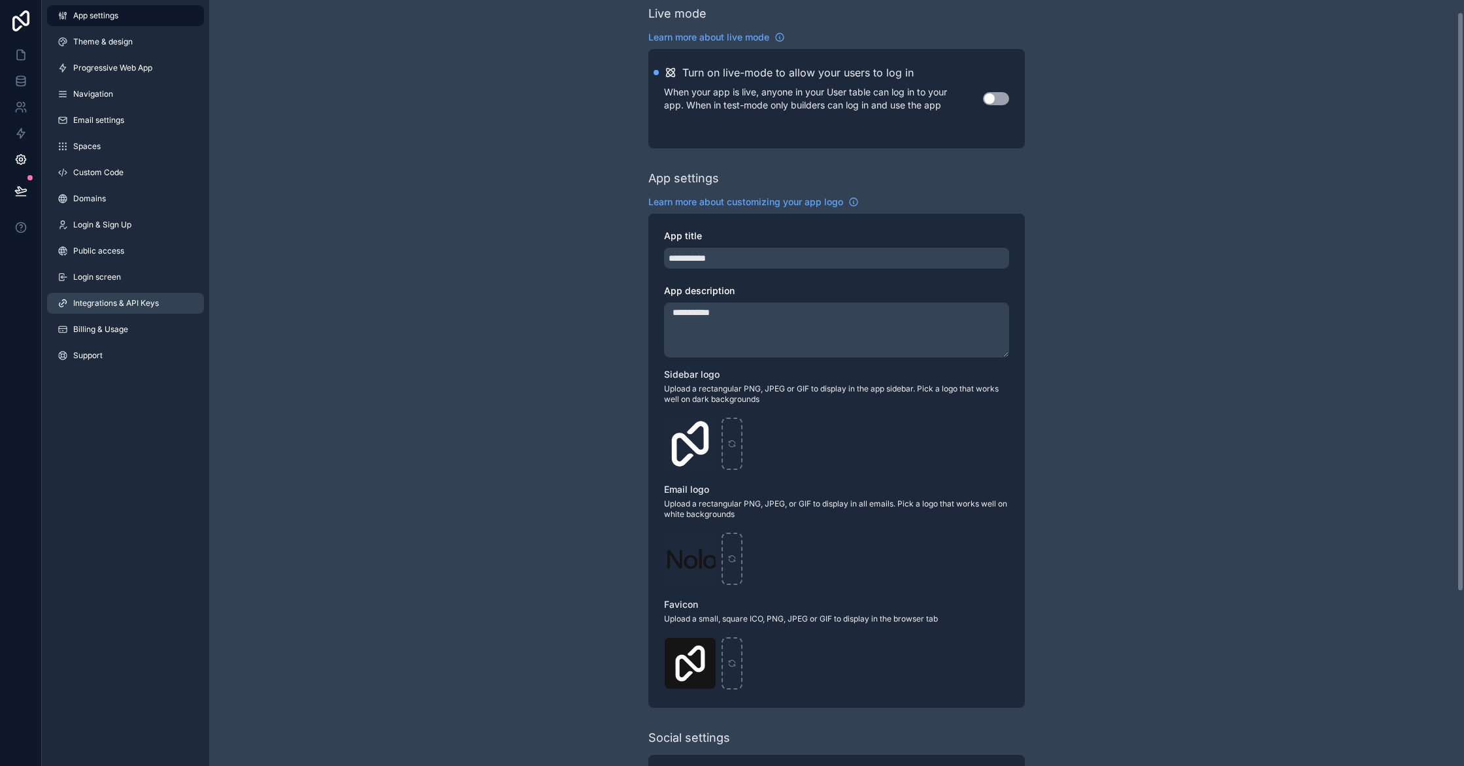
click at [144, 303] on span "Integrations & API Keys" at bounding box center [116, 303] width 86 height 10
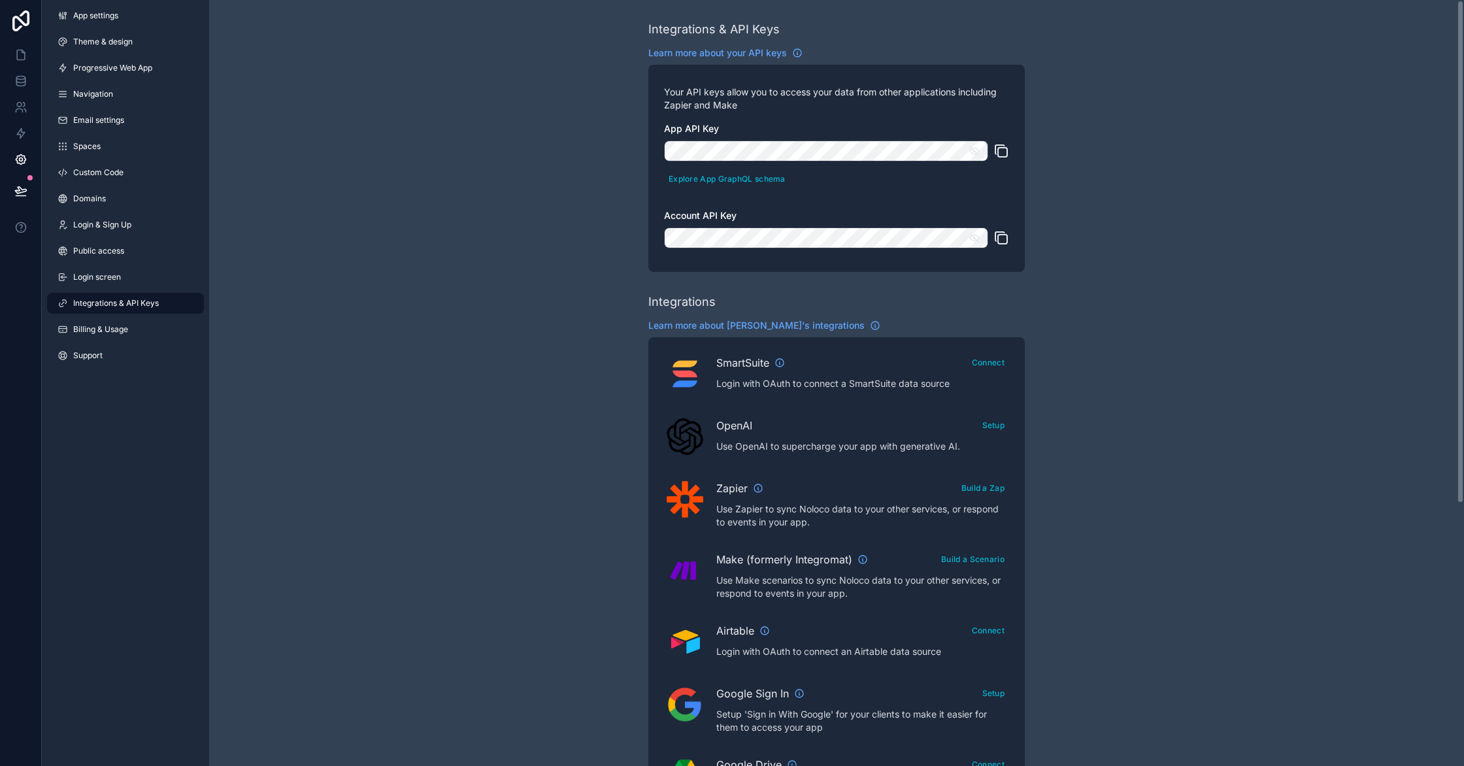
scroll to position [1, 0]
click at [1001, 150] on icon "scrollable content" at bounding box center [1001, 150] width 16 height 16
click at [1004, 241] on icon "scrollable content" at bounding box center [1001, 237] width 16 height 16
click at [1006, 153] on icon "scrollable content" at bounding box center [1002, 151] width 9 height 9
click at [1005, 237] on icon "scrollable content" at bounding box center [1001, 237] width 16 height 16
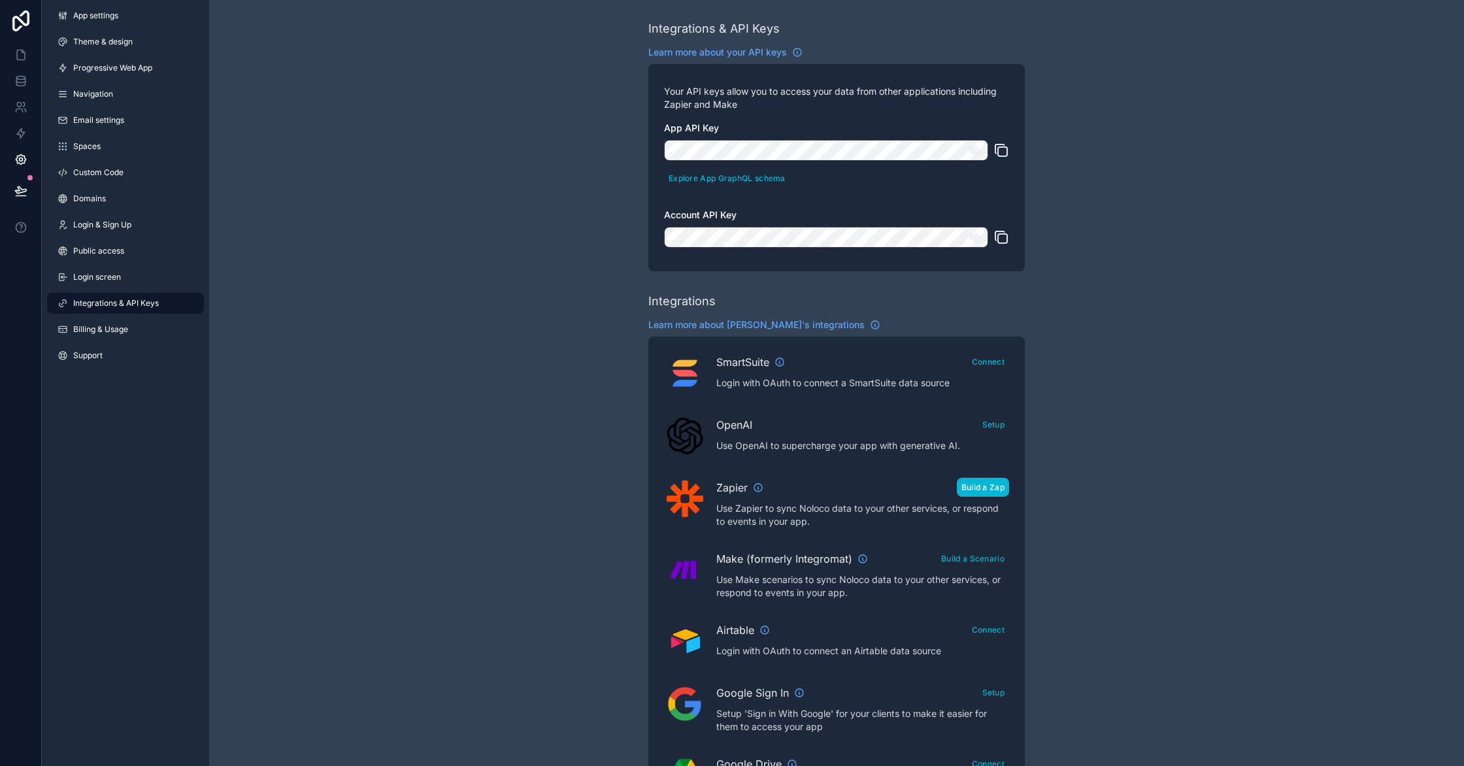
click at [991, 493] on button "Build a Zap" at bounding box center [983, 487] width 52 height 19
click at [1001, 150] on icon "scrollable content" at bounding box center [1001, 150] width 16 height 16
click at [1001, 239] on icon "scrollable content" at bounding box center [1001, 237] width 16 height 16
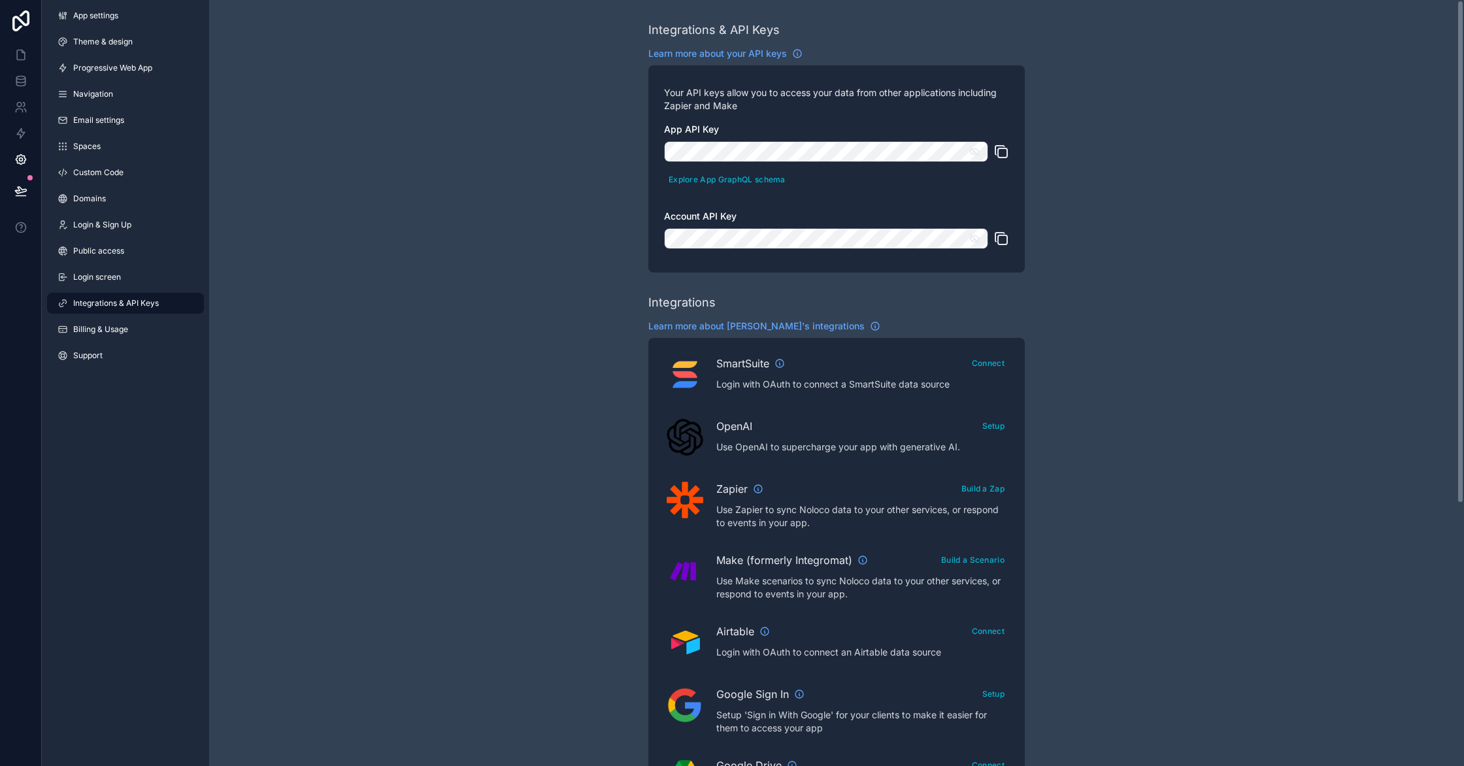
scroll to position [0, 0]
click at [725, 328] on span "Learn more about Noloco's integrations" at bounding box center [756, 326] width 216 height 13
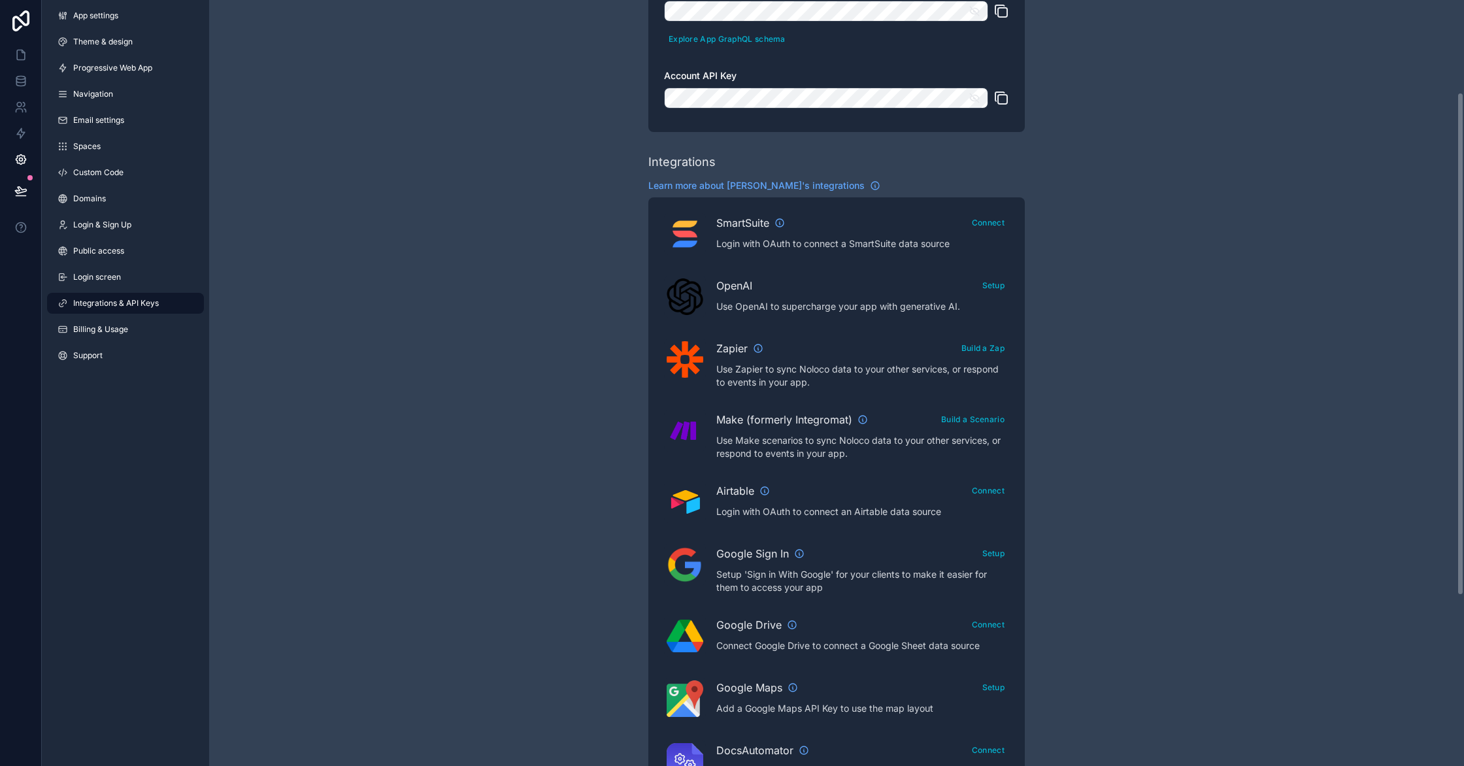
scroll to position [140, 0]
click at [1217, 129] on div "Integrations & API Keys Learn more about your API keys Your API keys allow you …" at bounding box center [836, 442] width 1255 height 1165
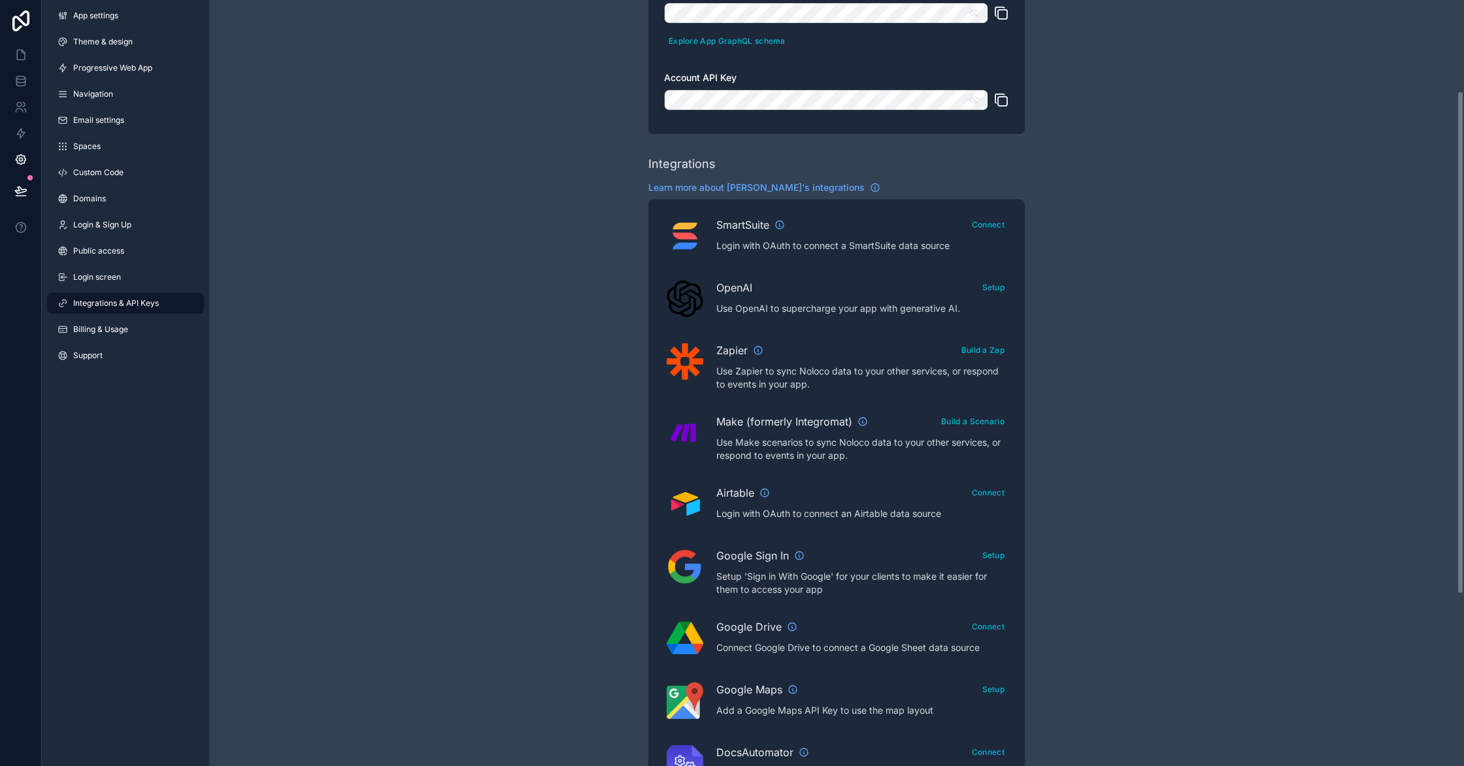
click at [1361, 186] on div "Integrations & API Keys Learn more about your API keys Your API keys allow you …" at bounding box center [836, 443] width 1255 height 1165
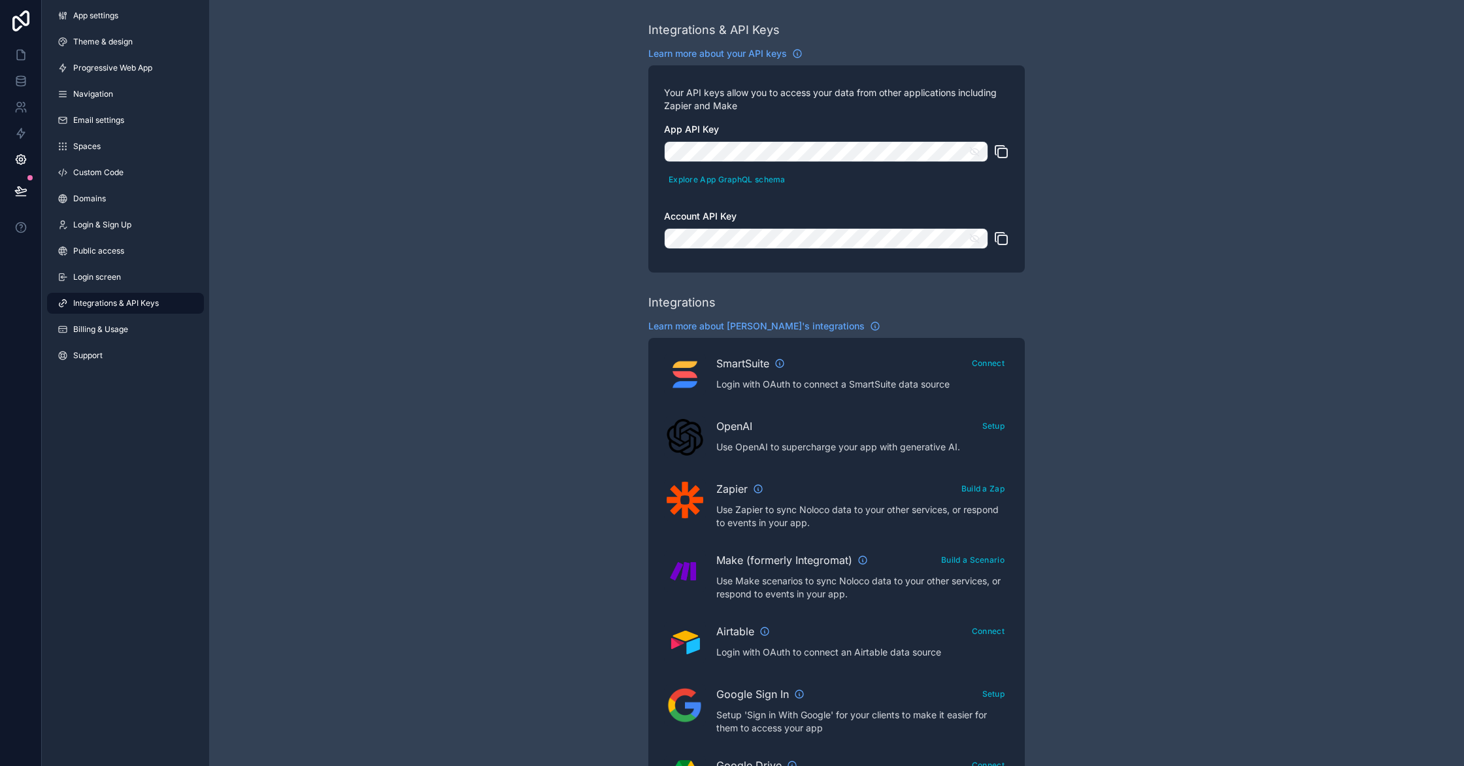
click at [164, 304] on link "Integrations & API Keys" at bounding box center [125, 303] width 157 height 21
click at [103, 21] on link "App settings" at bounding box center [125, 15] width 157 height 21
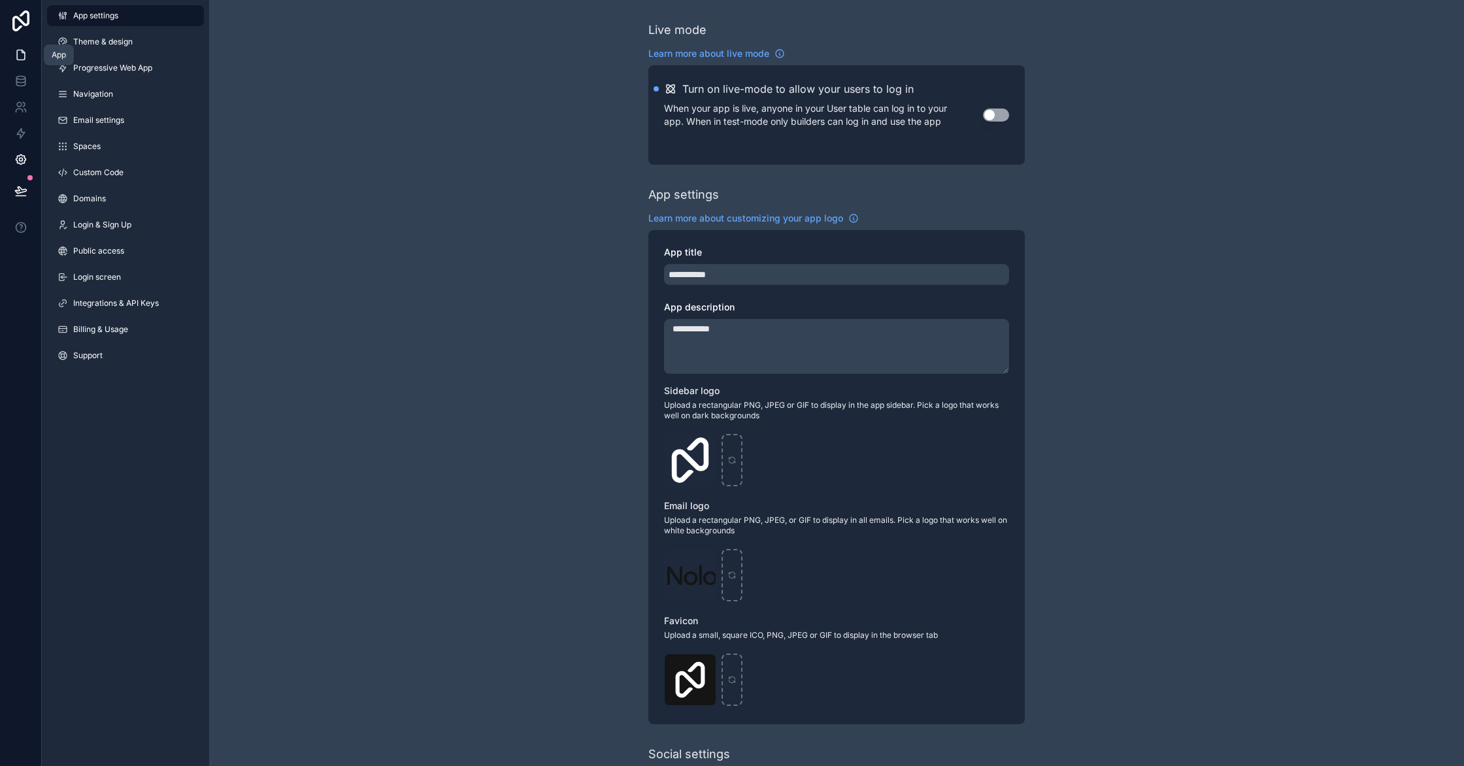
click at [21, 55] on icon at bounding box center [20, 54] width 13 height 13
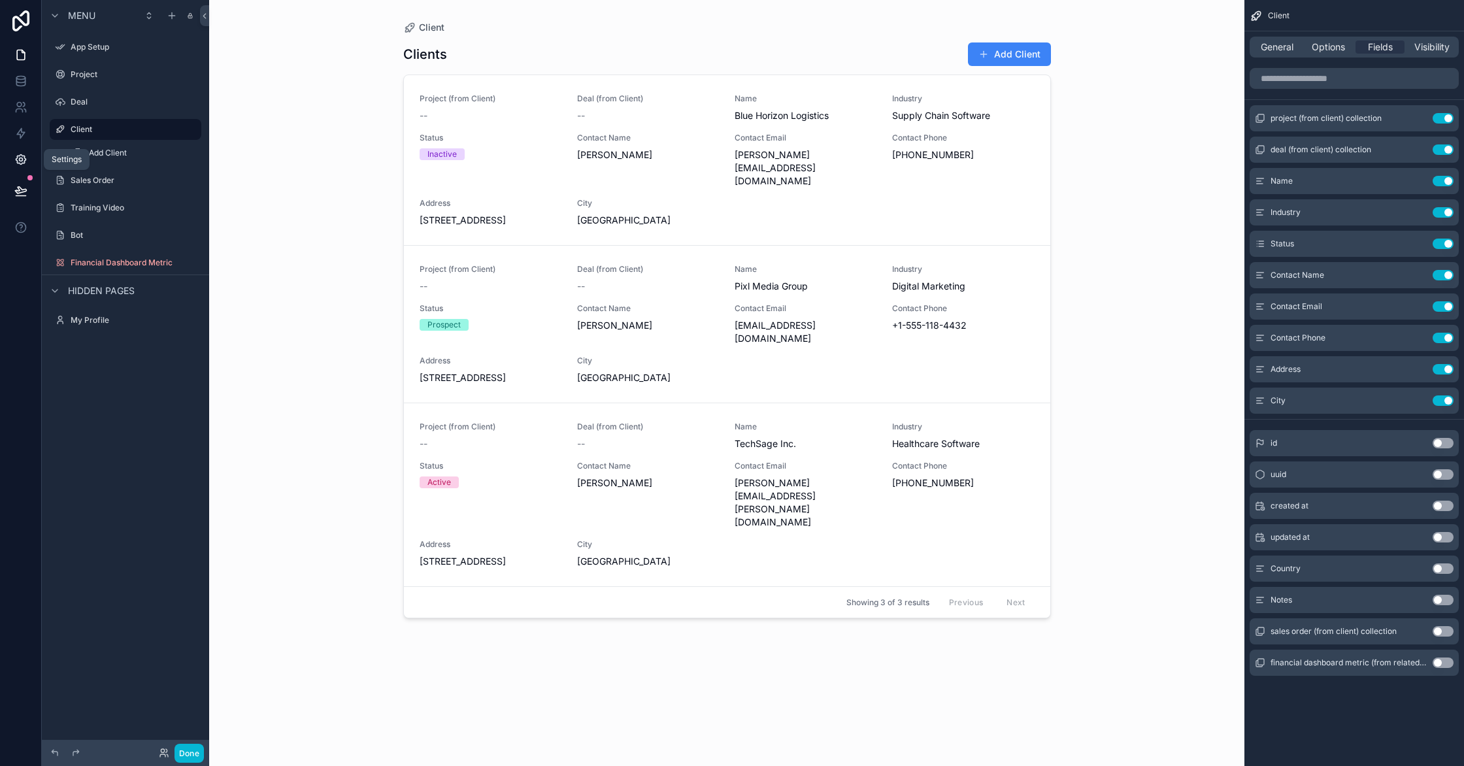
click at [17, 161] on icon at bounding box center [21, 160] width 10 height 10
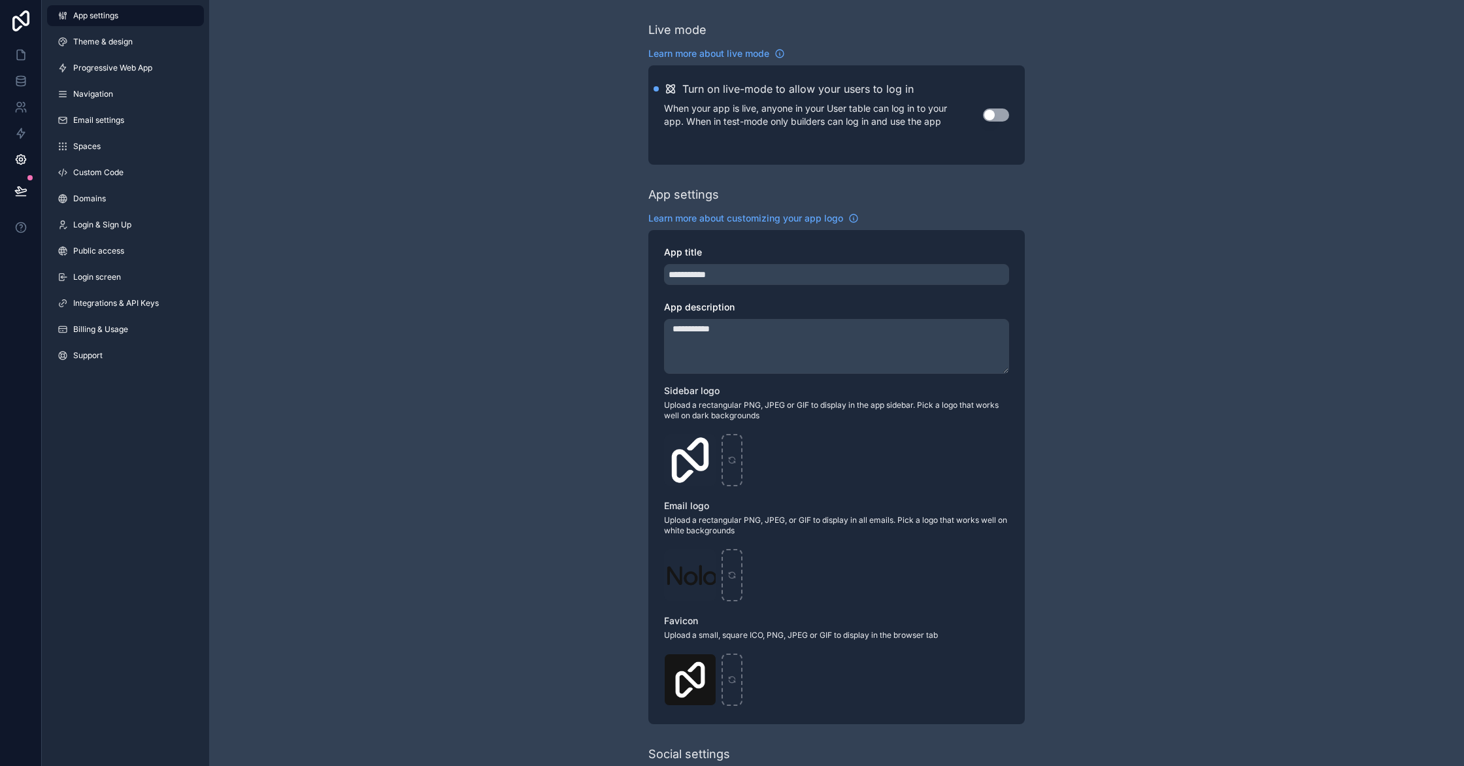
click at [993, 116] on button "Use setting" at bounding box center [996, 114] width 26 height 13
click at [142, 299] on span "Integrations & API Keys" at bounding box center [116, 303] width 86 height 10
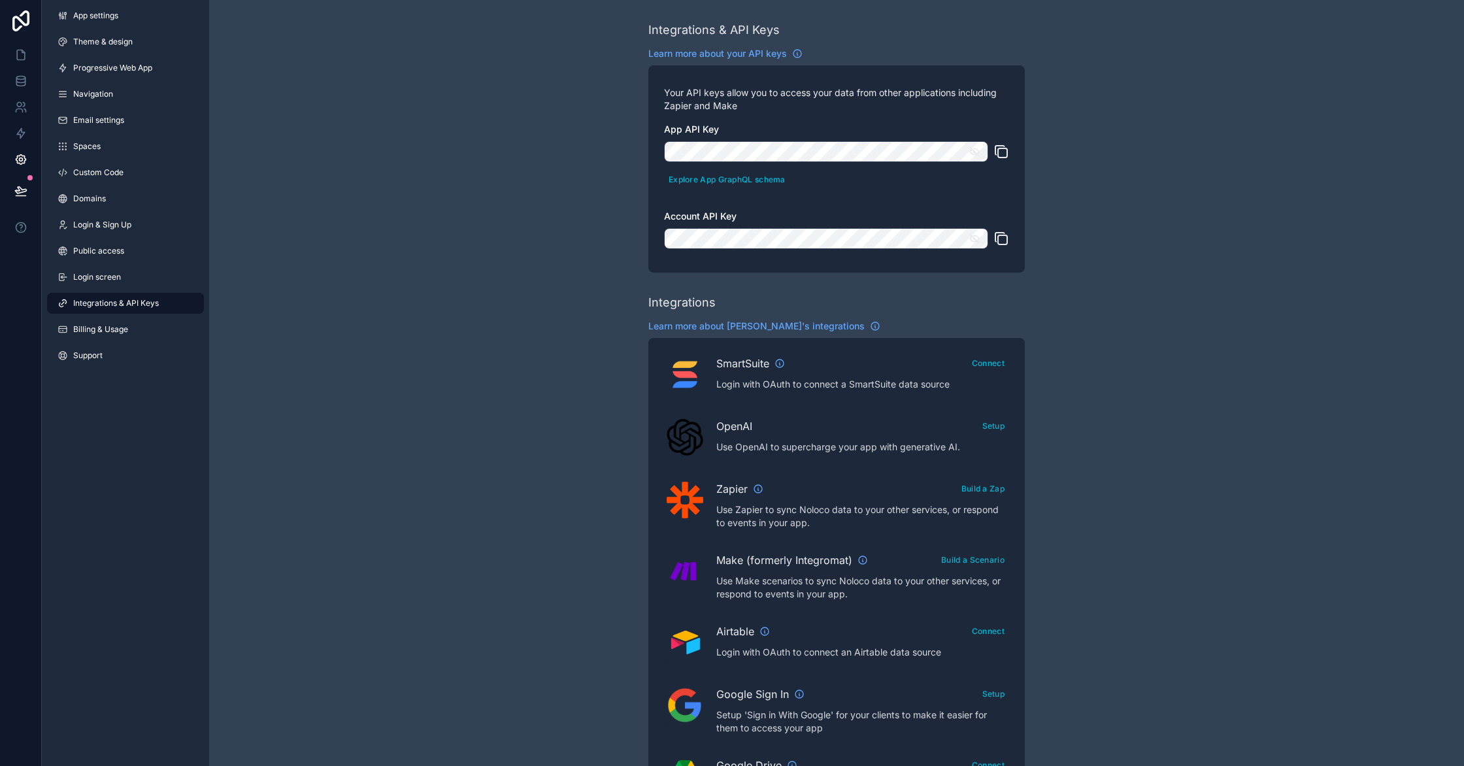
click at [142, 299] on span "Integrations & API Keys" at bounding box center [116, 303] width 86 height 10
click at [1006, 154] on icon "scrollable content" at bounding box center [1001, 152] width 16 height 16
click at [1003, 239] on icon "scrollable content" at bounding box center [1001, 239] width 16 height 16
click at [1003, 154] on icon "scrollable content" at bounding box center [1001, 152] width 16 height 16
click at [28, 58] on link at bounding box center [20, 55] width 41 height 26
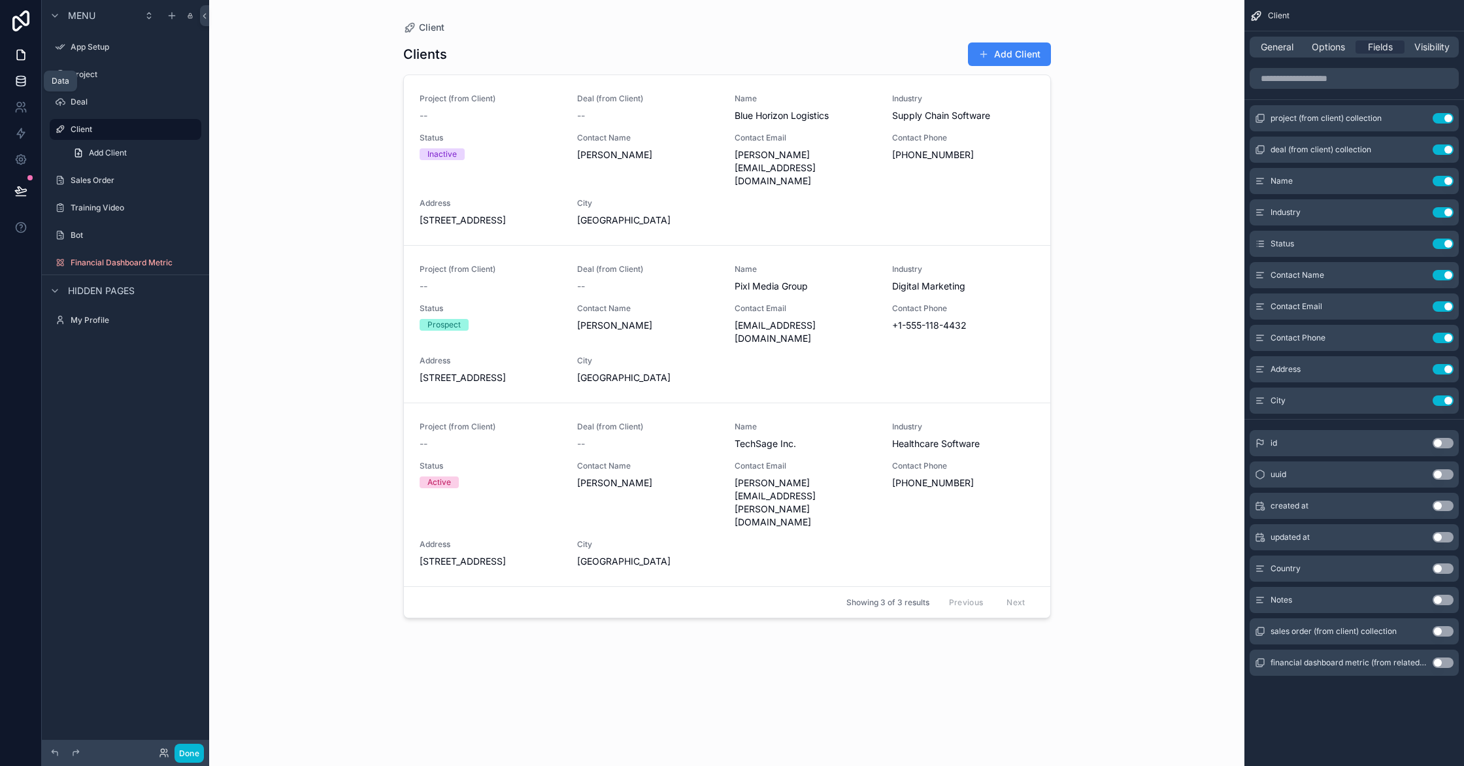
click at [20, 80] on icon at bounding box center [20, 81] width 13 height 13
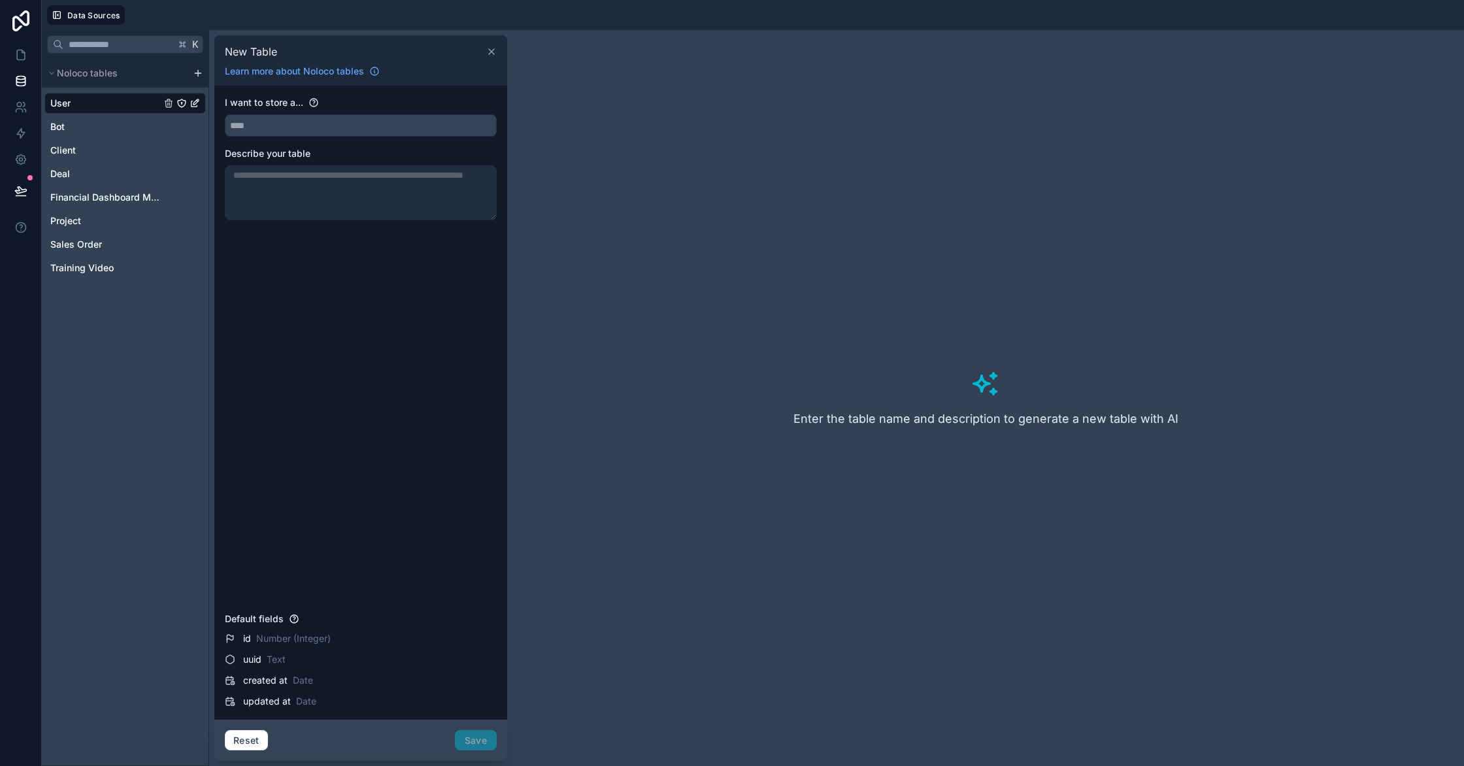
click at [495, 54] on icon at bounding box center [491, 51] width 10 height 10
click at [388, 125] on input "text" at bounding box center [360, 125] width 271 height 21
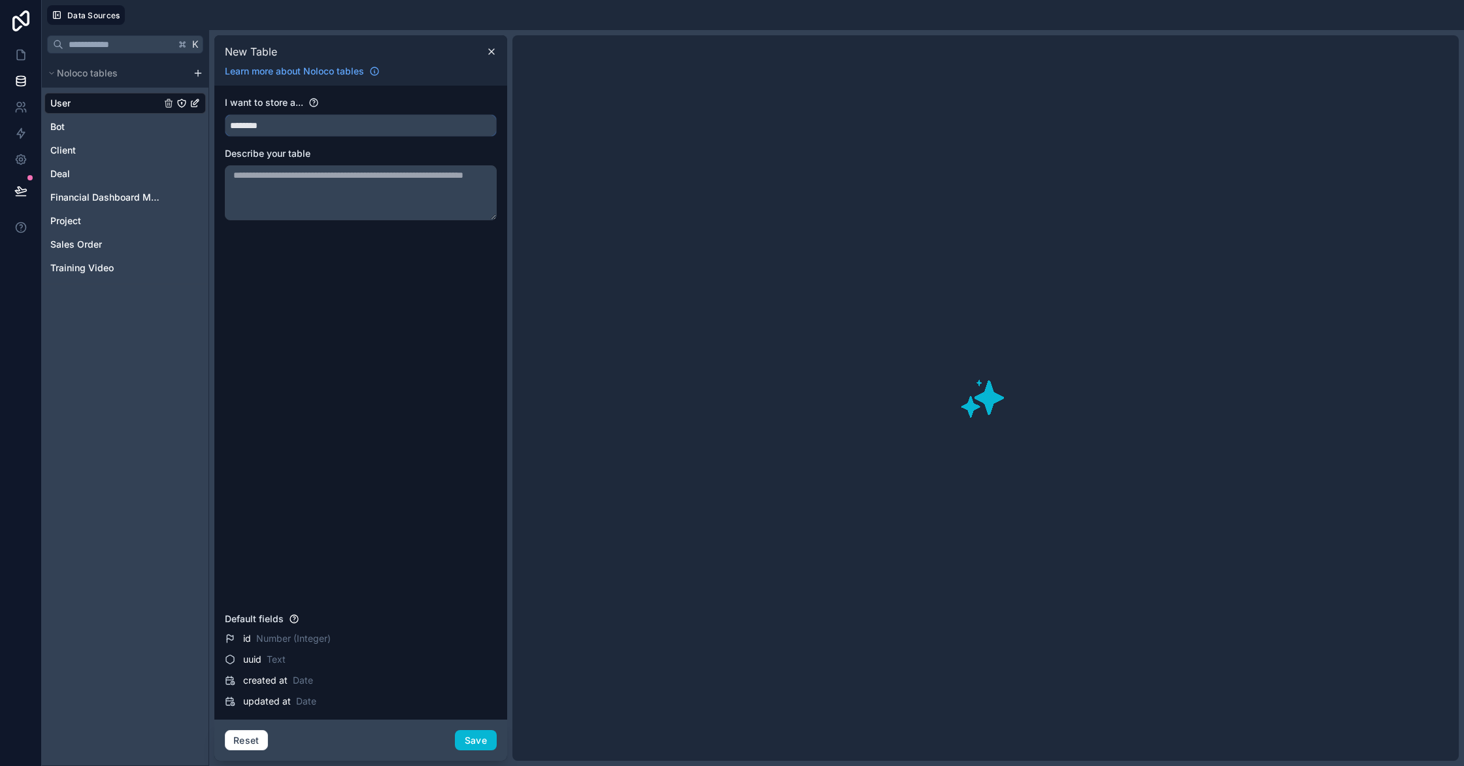
type input "********"
click at [439, 180] on textarea at bounding box center [361, 192] width 272 height 55
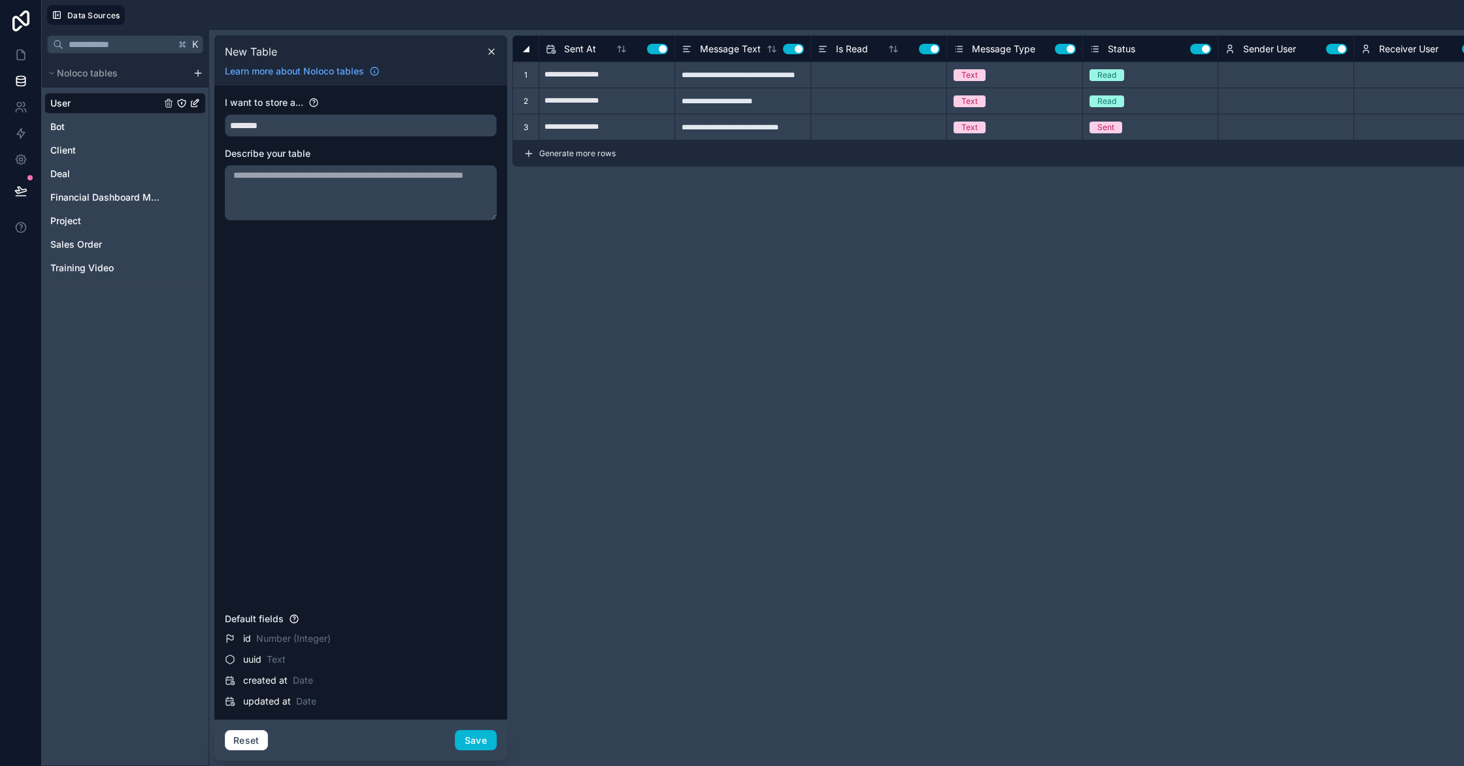
type input "**********"
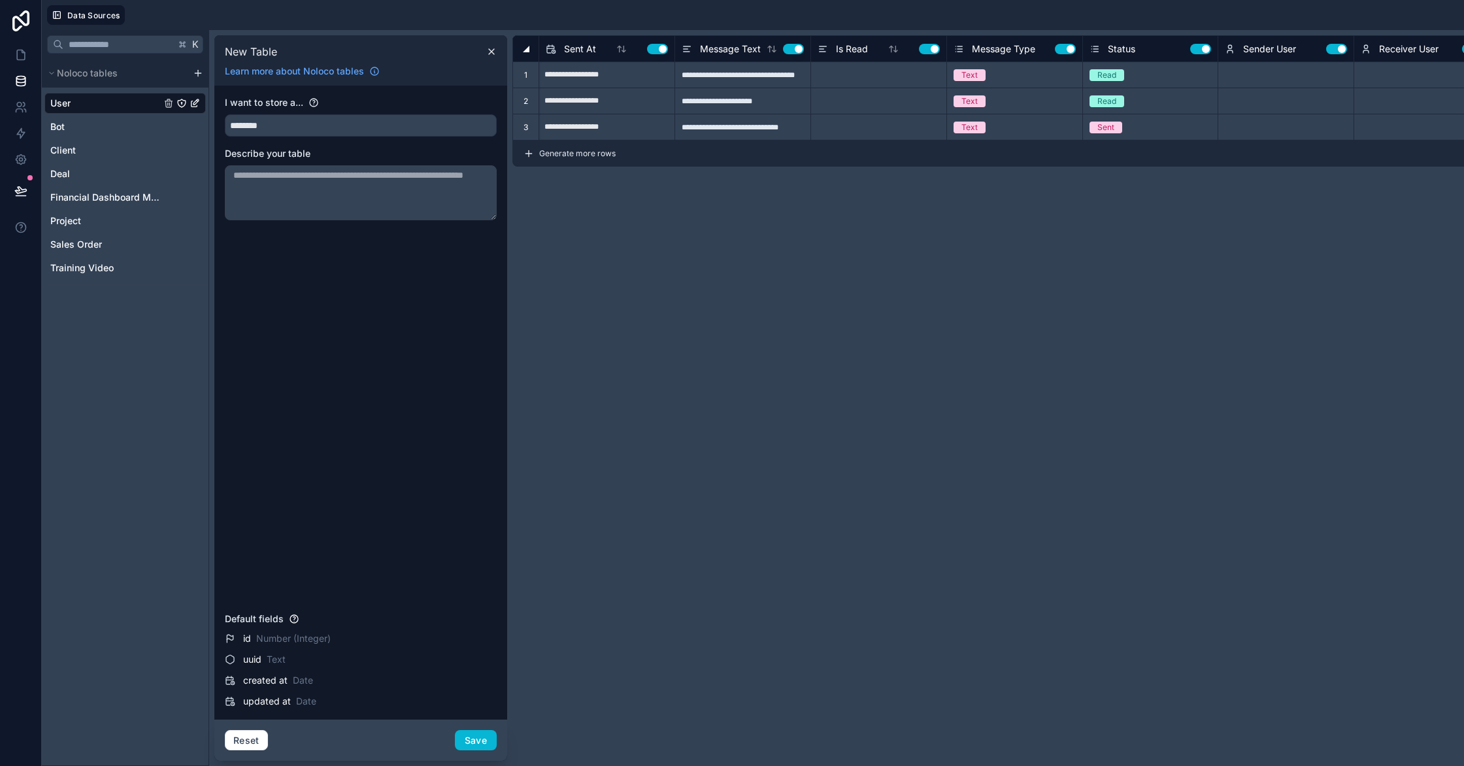
type input "**********"
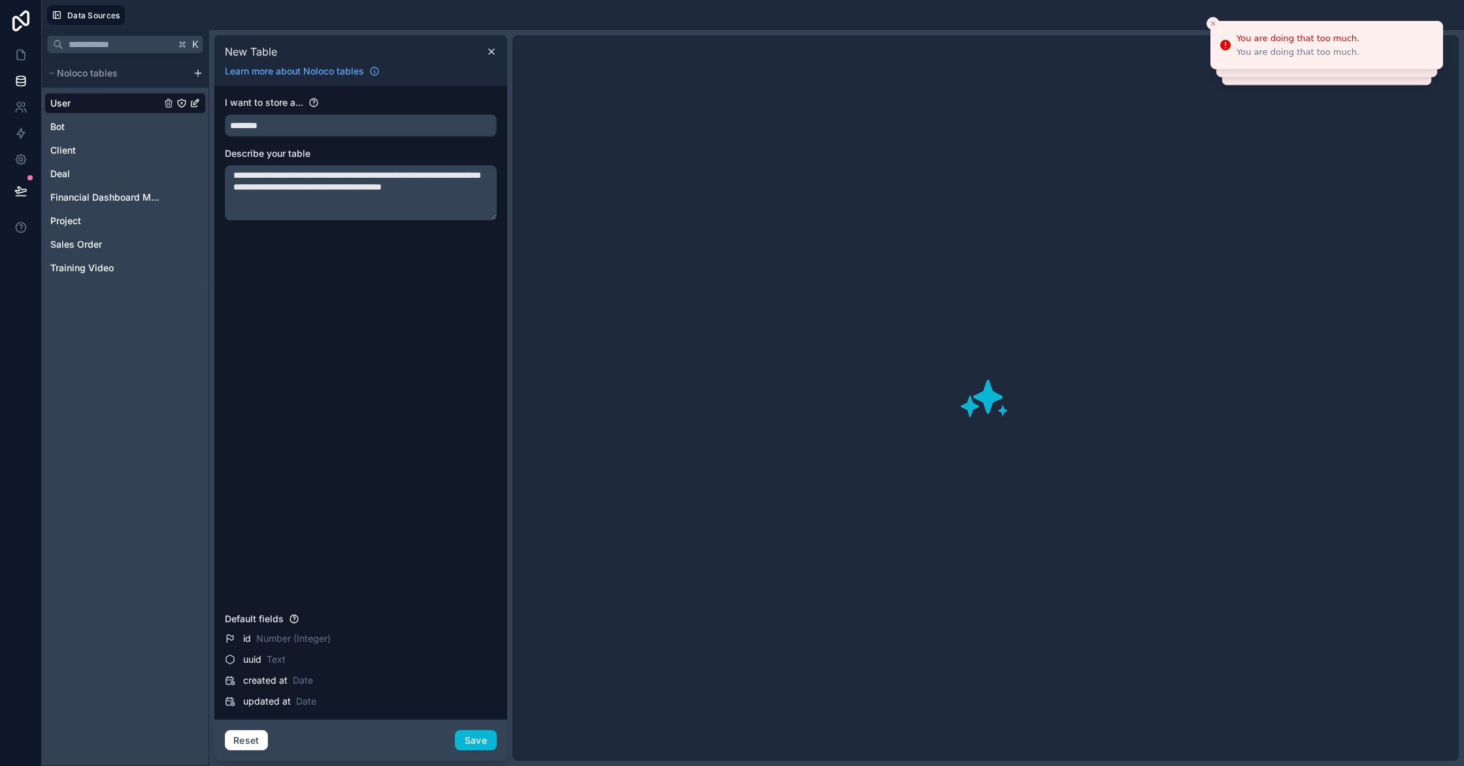
type textarea "**********"
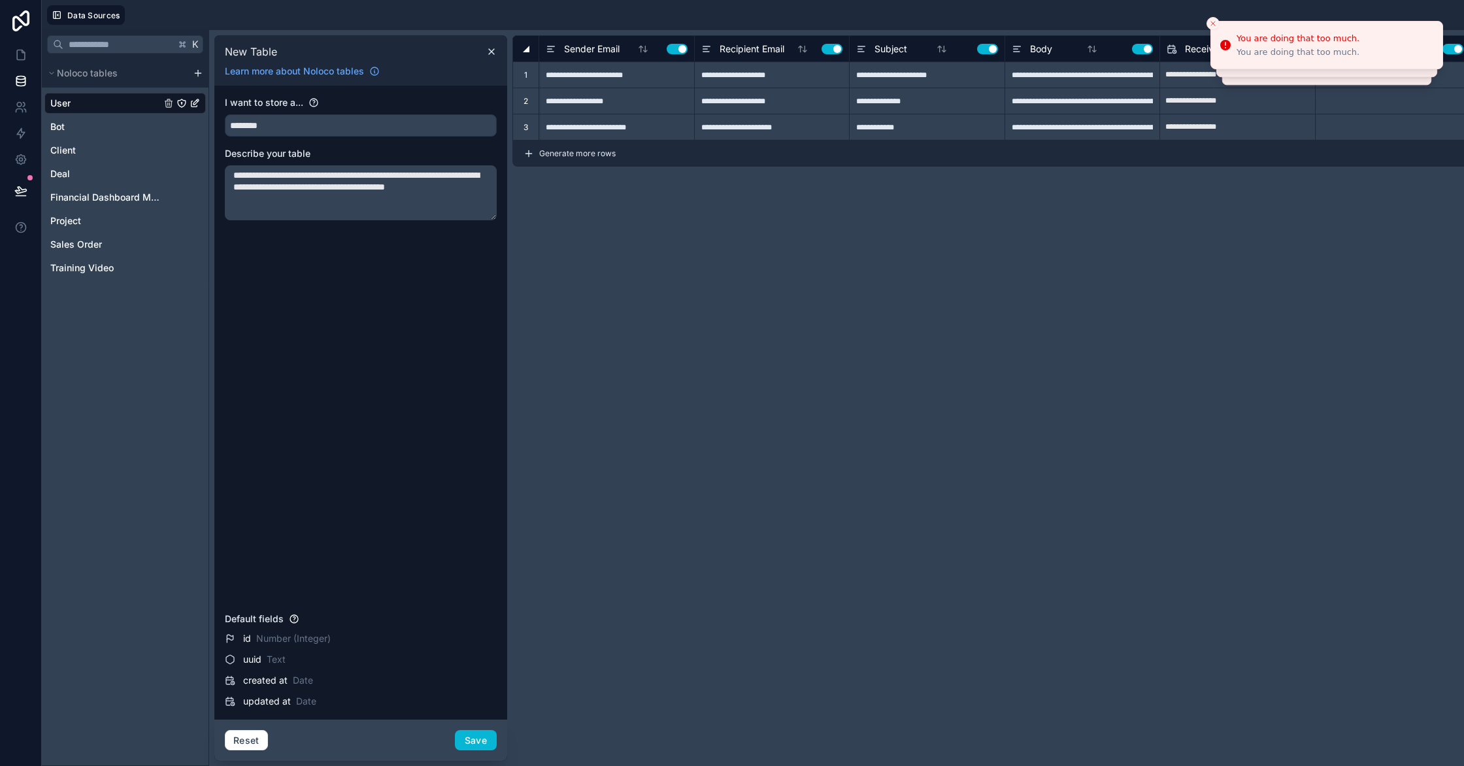
type input "**********"
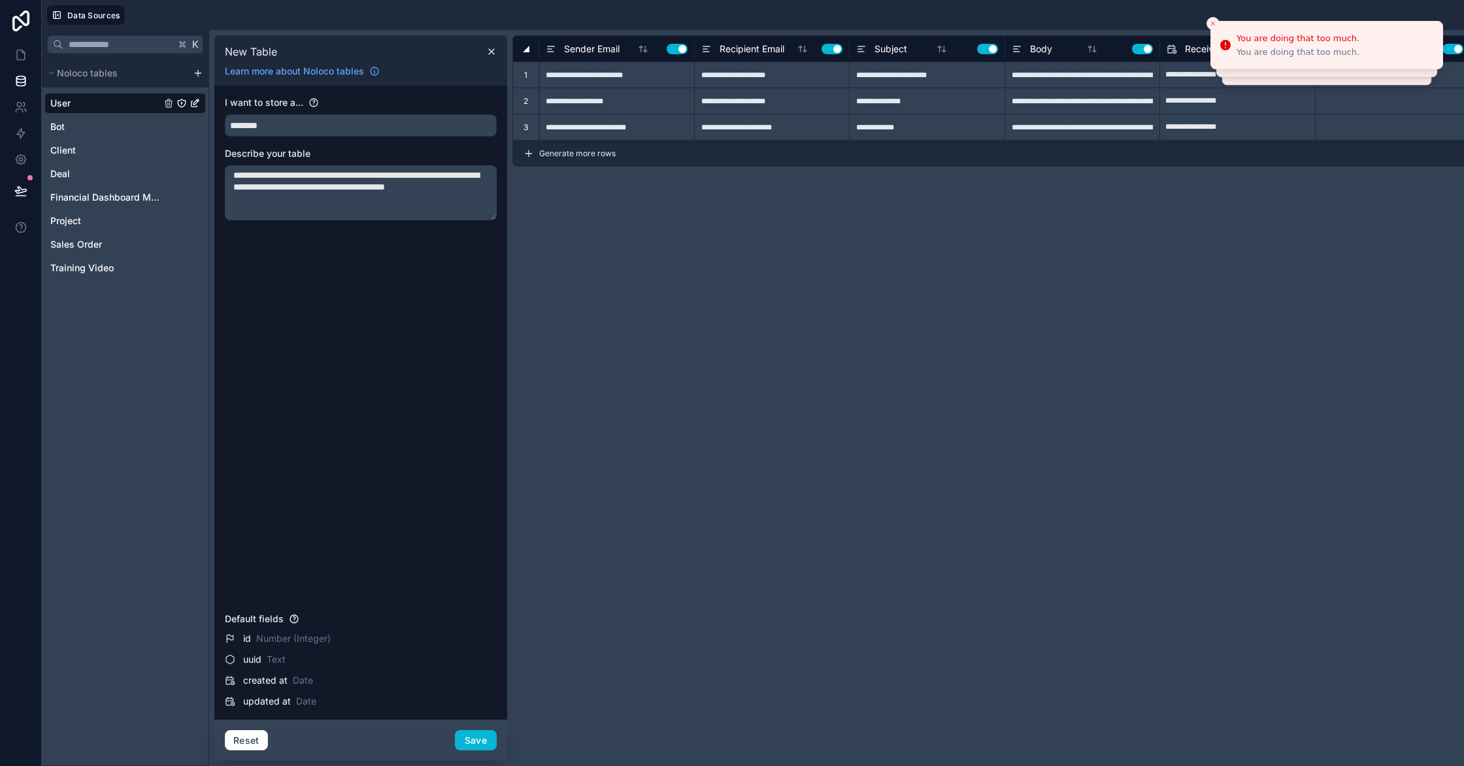
type input "**********"
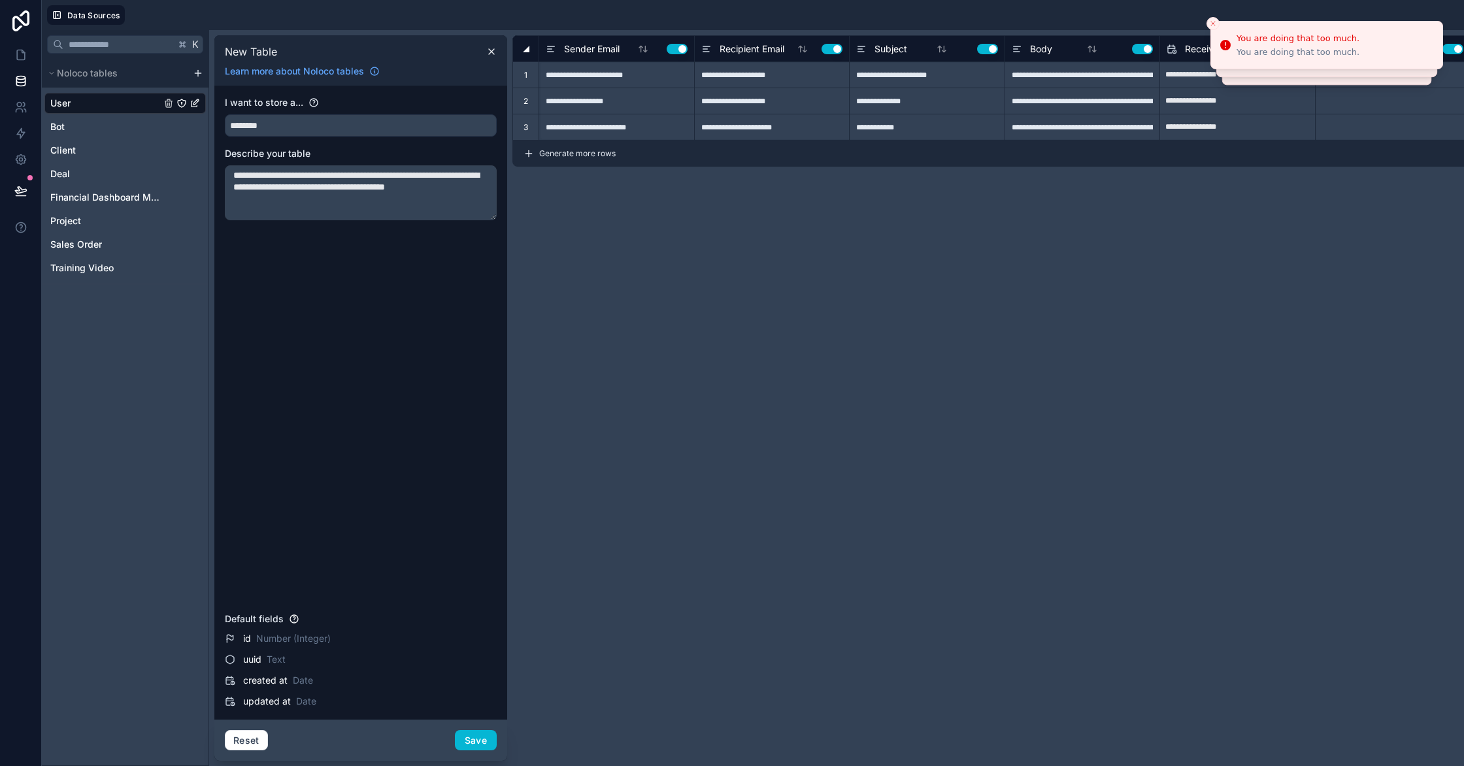
type input "**********"
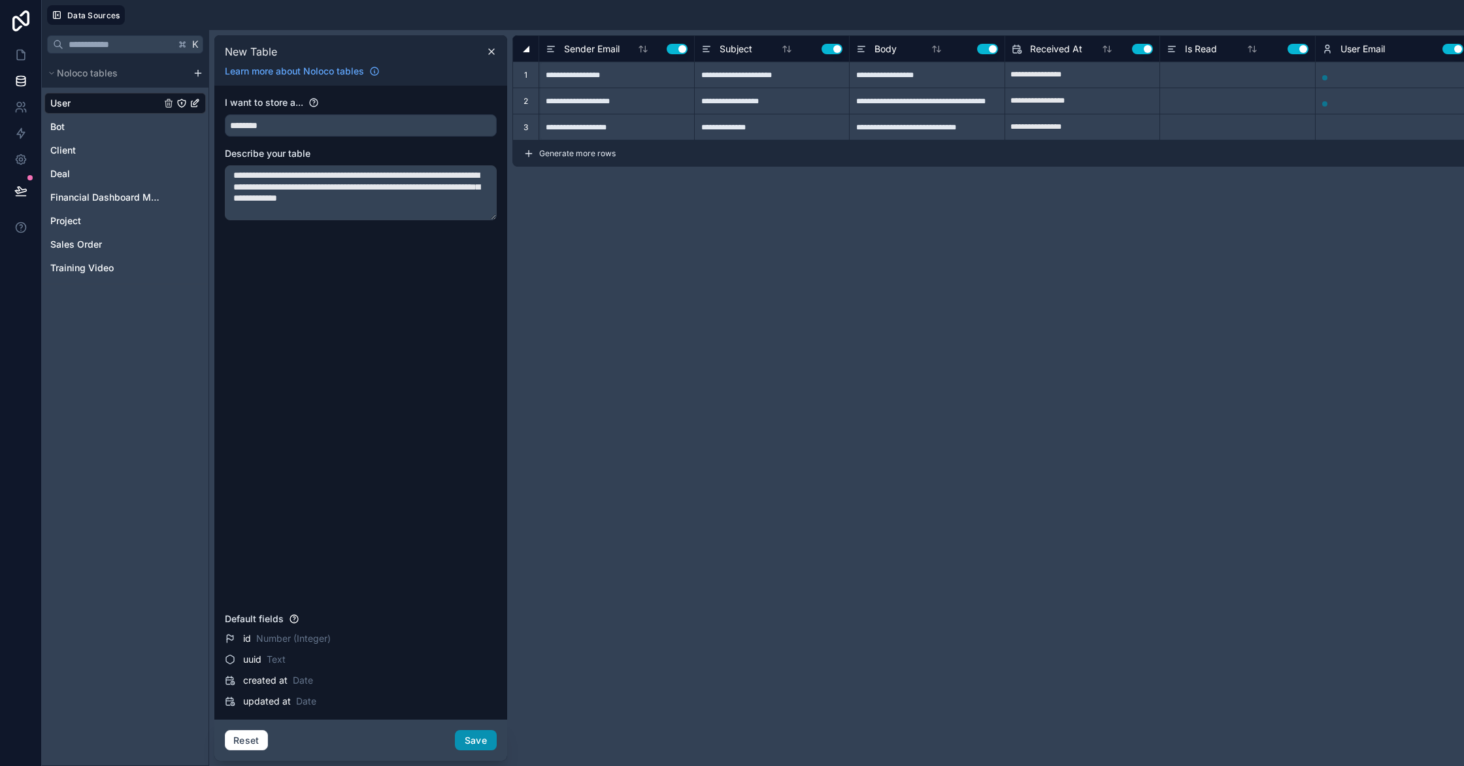
type textarea "**********"
click at [490, 744] on button "Save" at bounding box center [476, 740] width 42 height 21
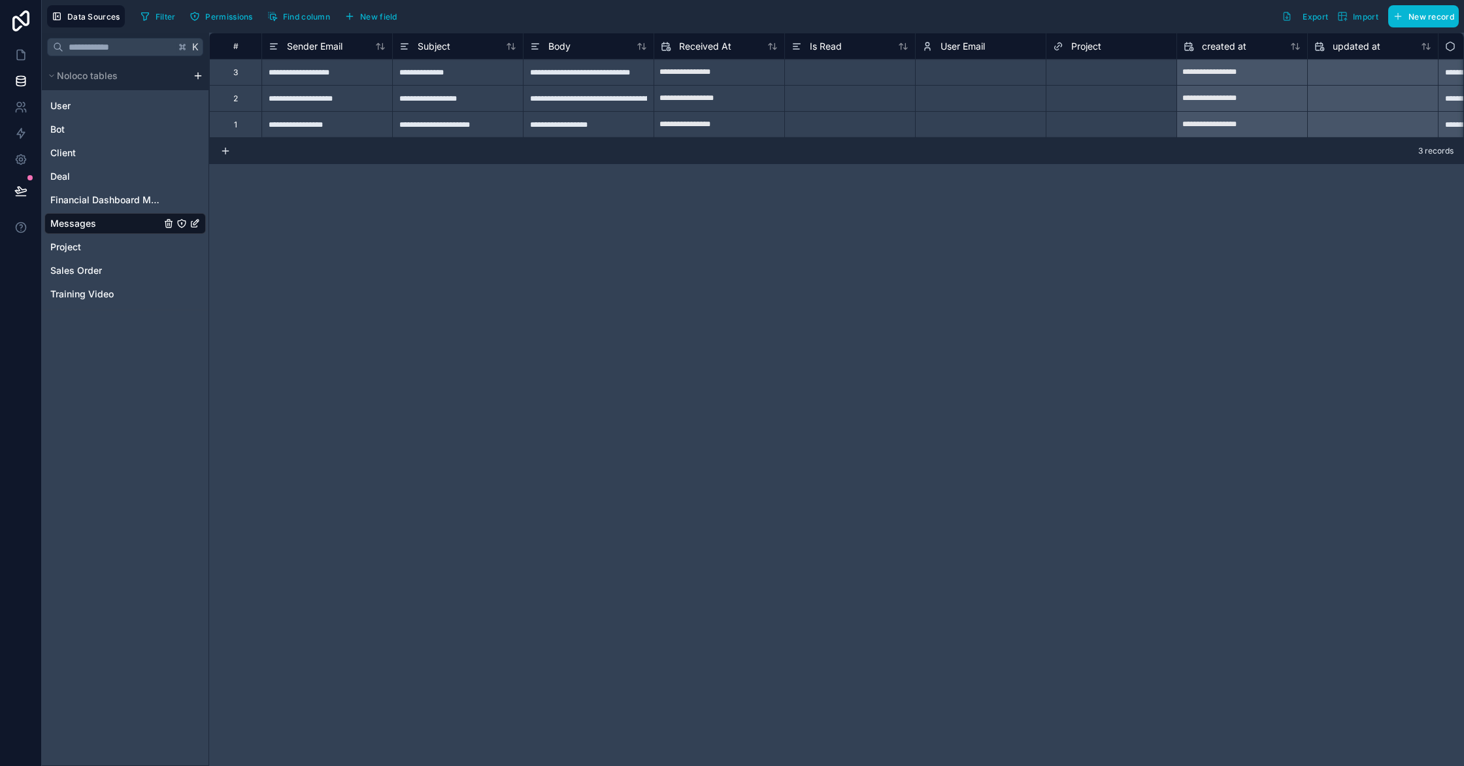
click at [118, 228] on link "Messages" at bounding box center [105, 223] width 110 height 13
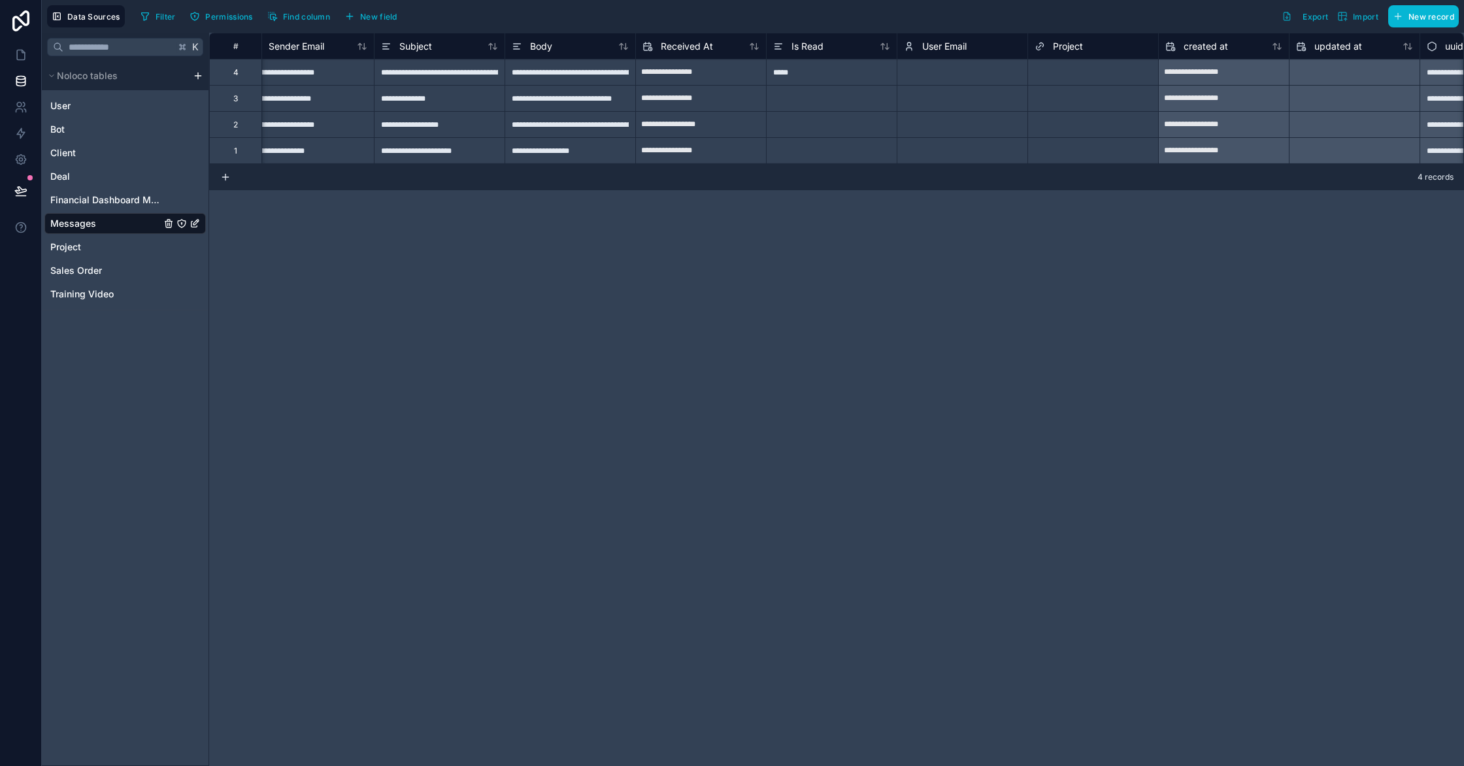
scroll to position [0, 105]
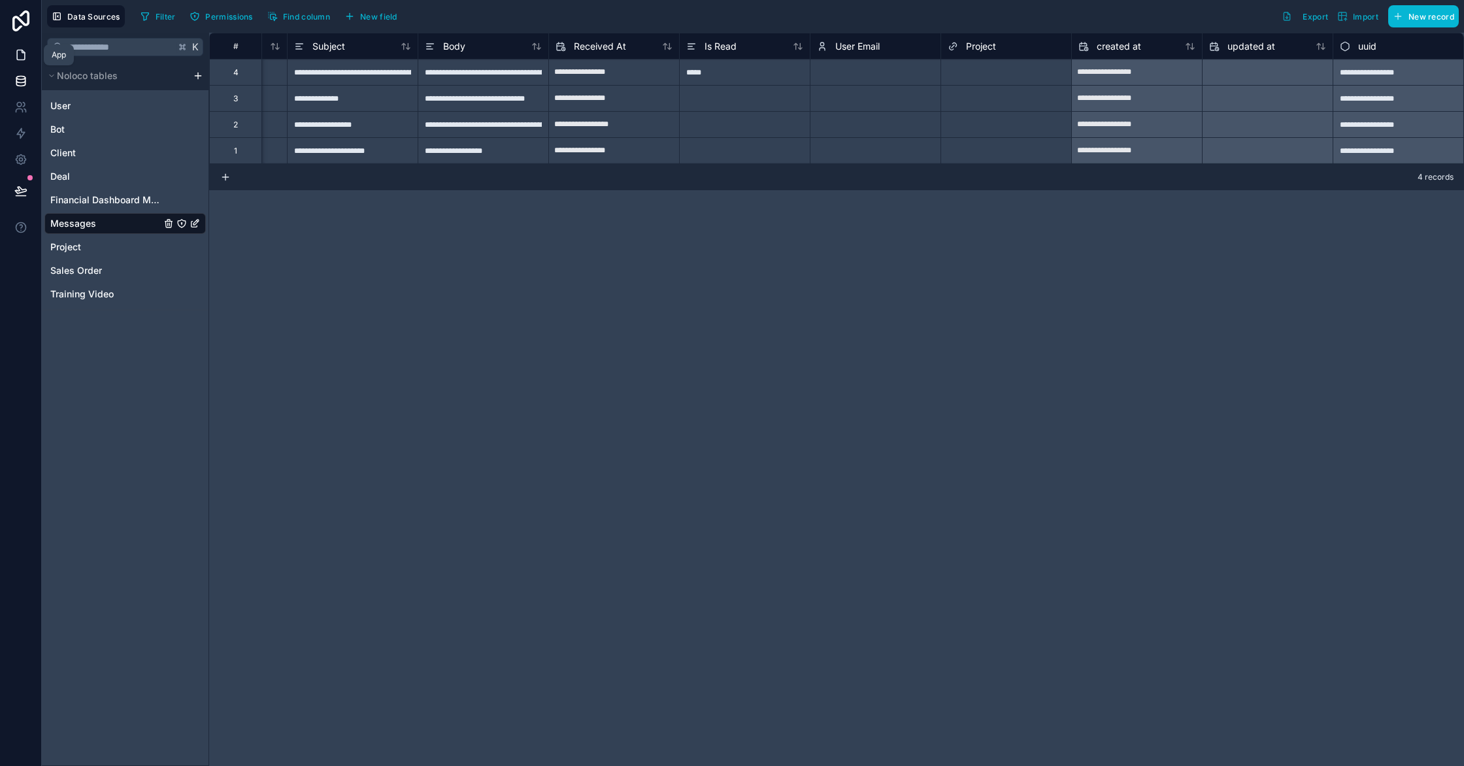
click at [26, 59] on icon at bounding box center [20, 54] width 13 height 13
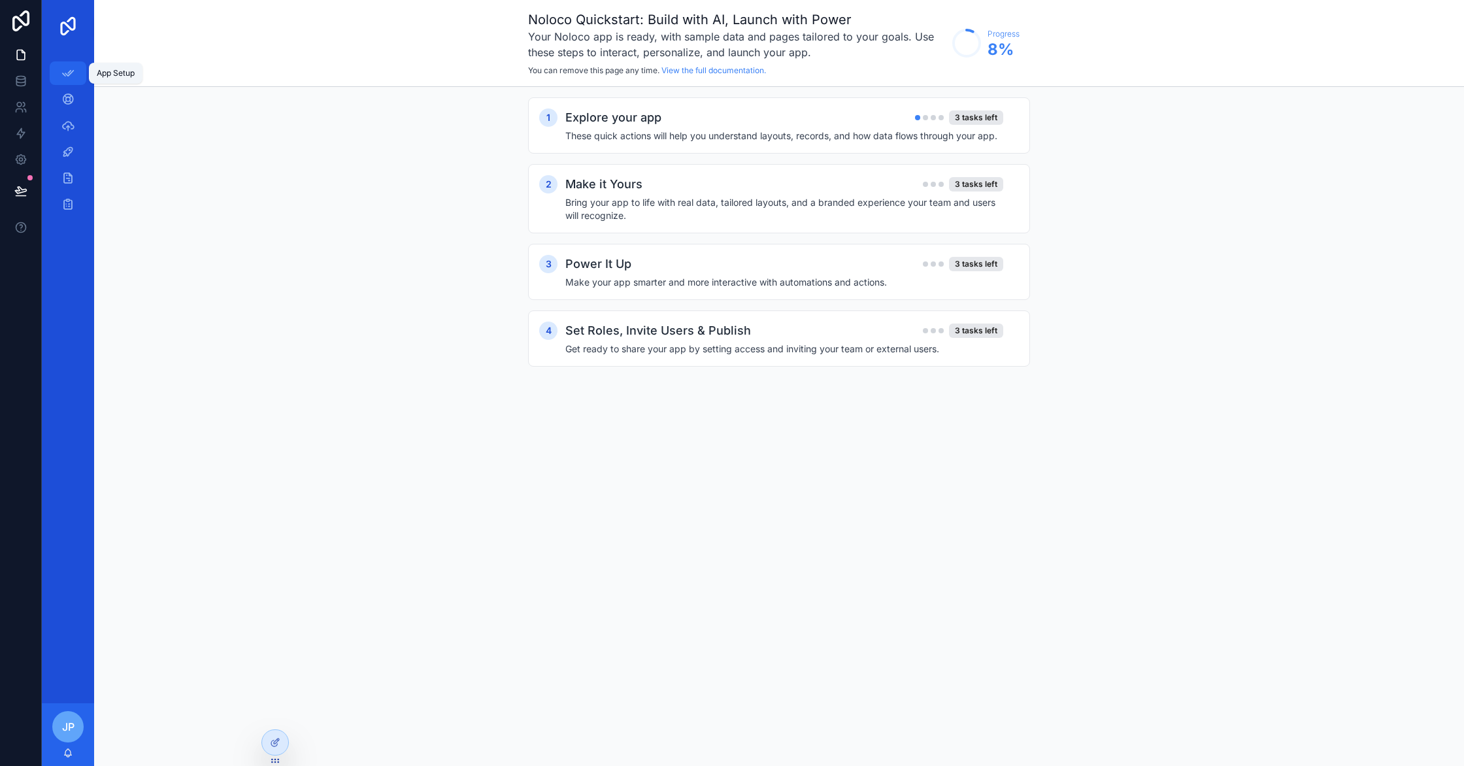
click at [71, 77] on icon "scrollable content" at bounding box center [67, 73] width 13 height 13
click at [916, 131] on h4 "These quick actions will help you understand layouts, records, and how data flo…" at bounding box center [784, 135] width 438 height 13
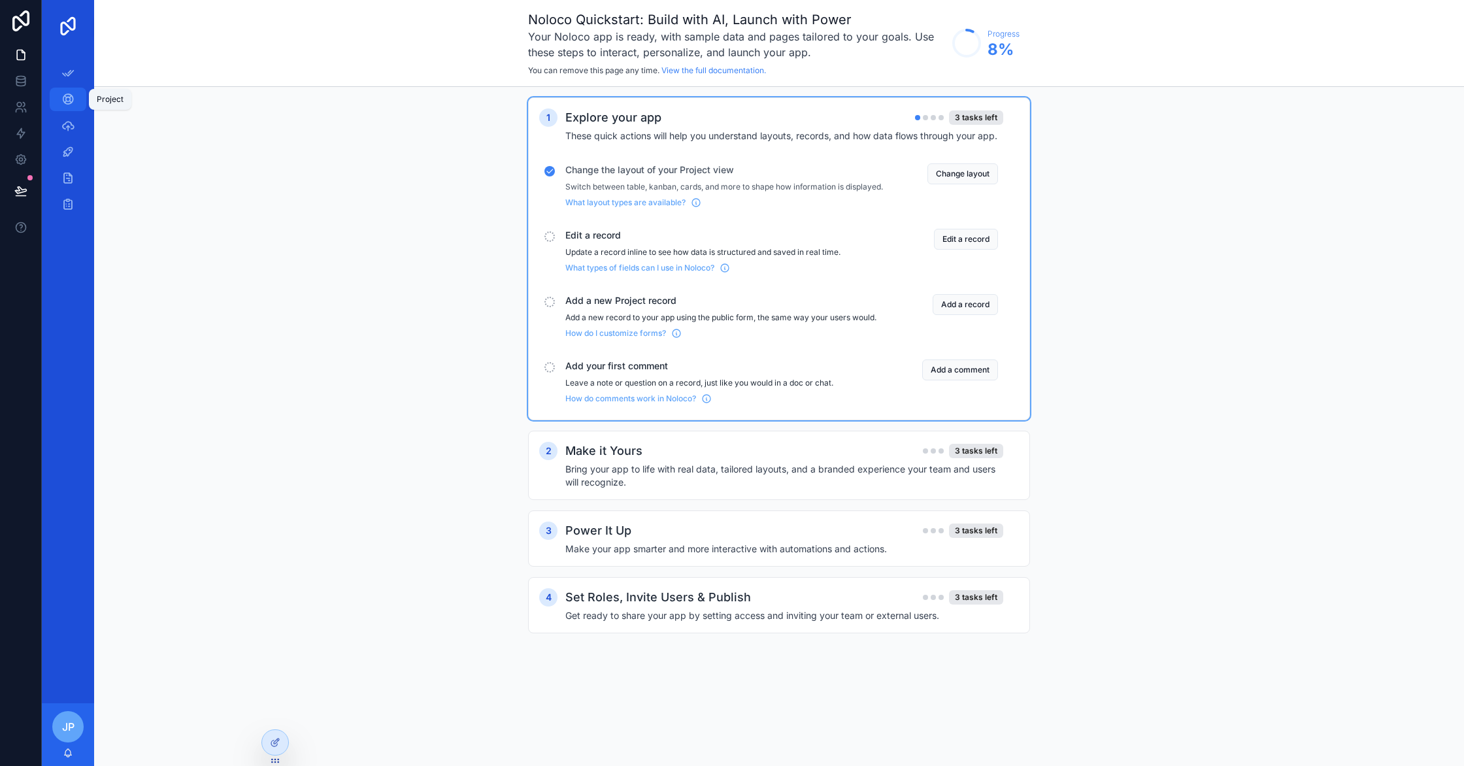
click at [79, 101] on link "Project" at bounding box center [68, 100] width 37 height 24
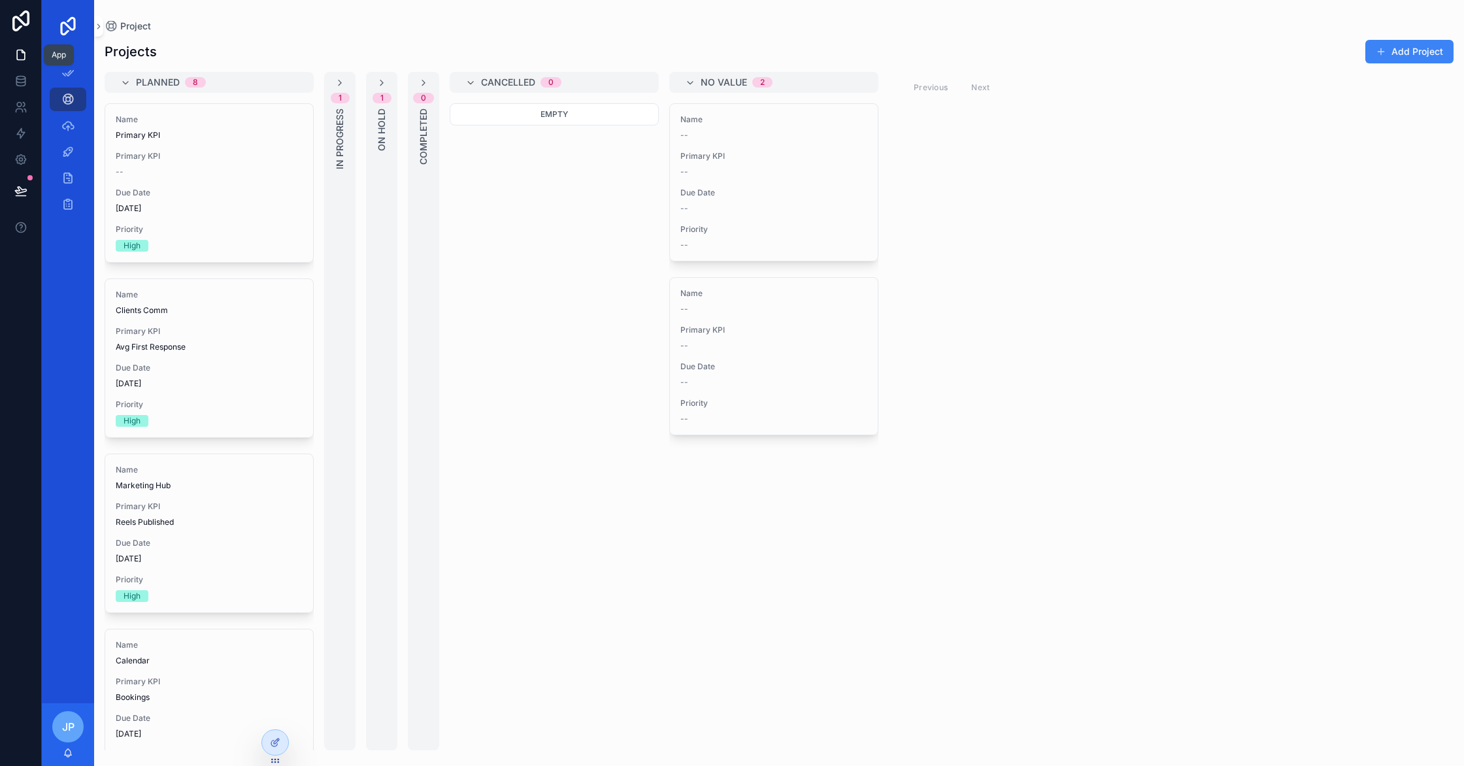
click at [15, 65] on link at bounding box center [20, 55] width 41 height 26
click at [20, 56] on icon at bounding box center [20, 54] width 13 height 13
click at [96, 26] on icon "scrollable content" at bounding box center [98, 27] width 9 height 10
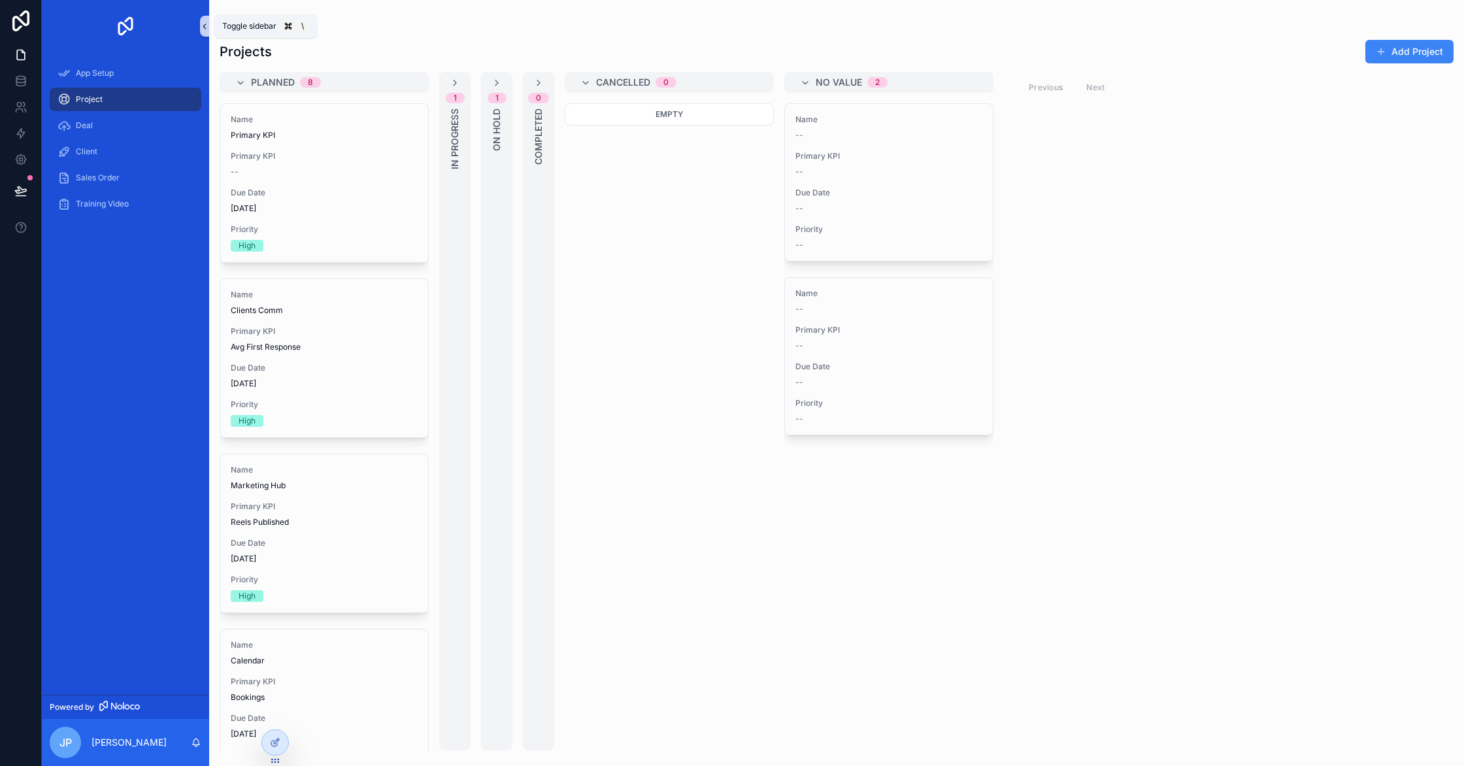
click at [203, 27] on icon "scrollable content" at bounding box center [204, 27] width 9 height 10
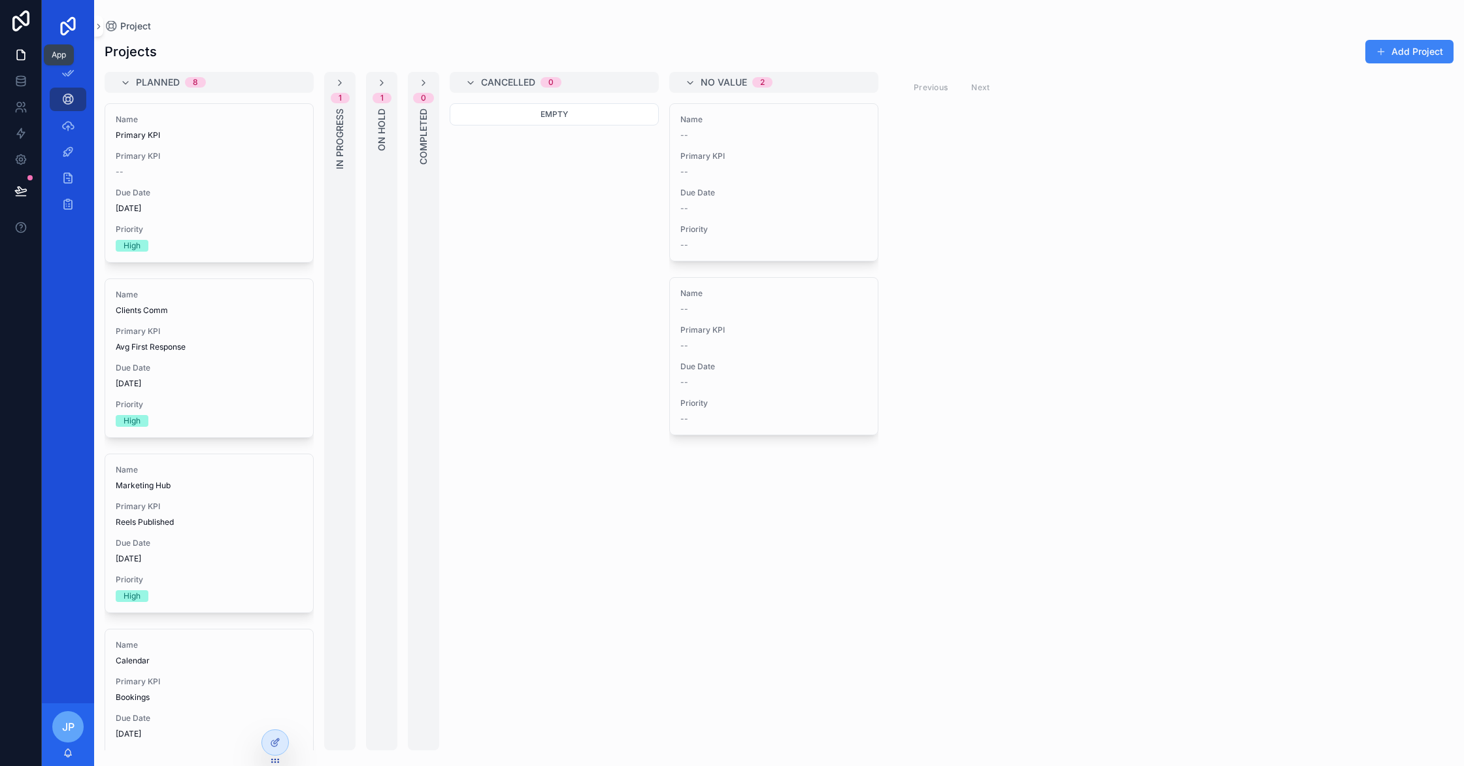
click at [18, 55] on icon at bounding box center [20, 54] width 13 height 13
click at [22, 26] on icon at bounding box center [20, 20] width 17 height 21
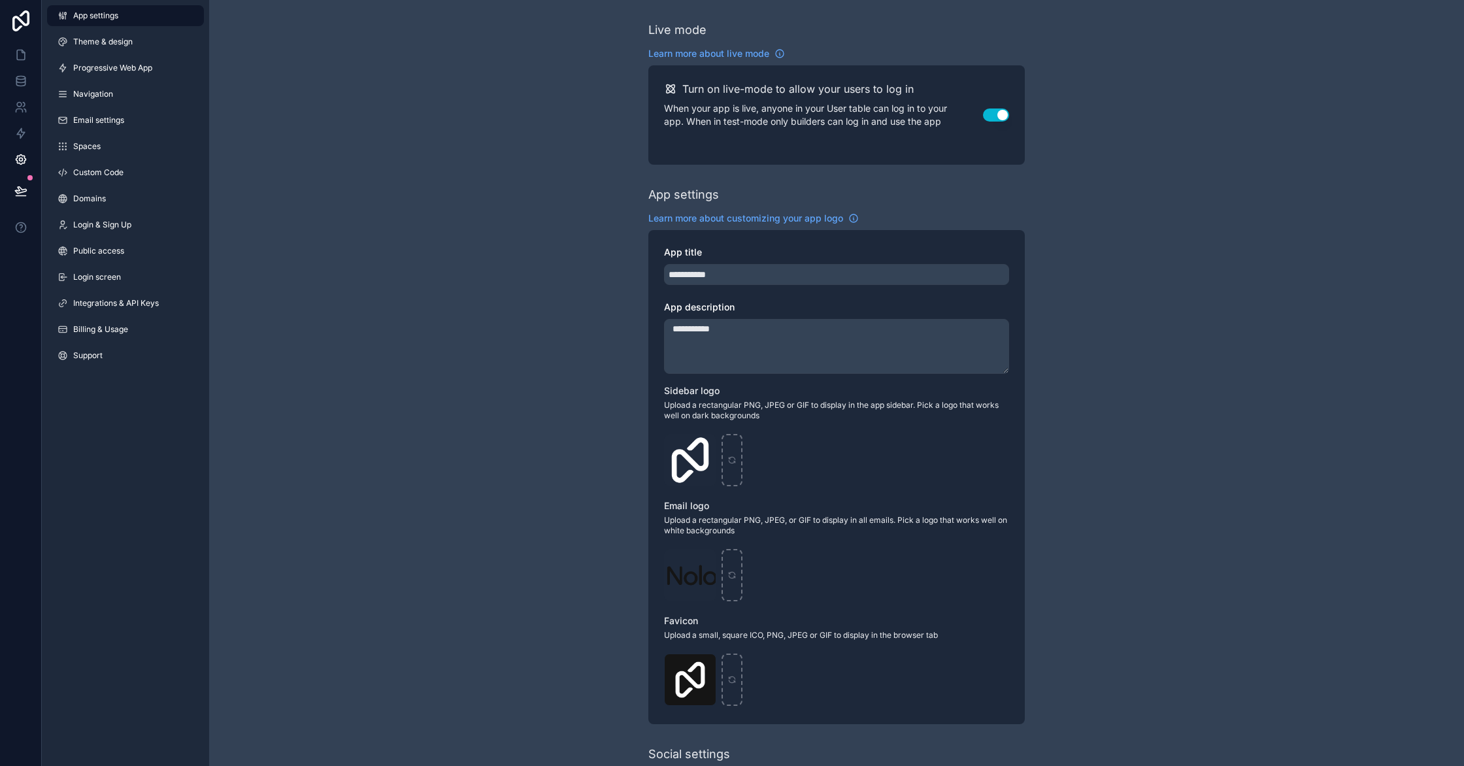
scroll to position [2, 0]
click at [24, 48] on icon at bounding box center [20, 54] width 13 height 13
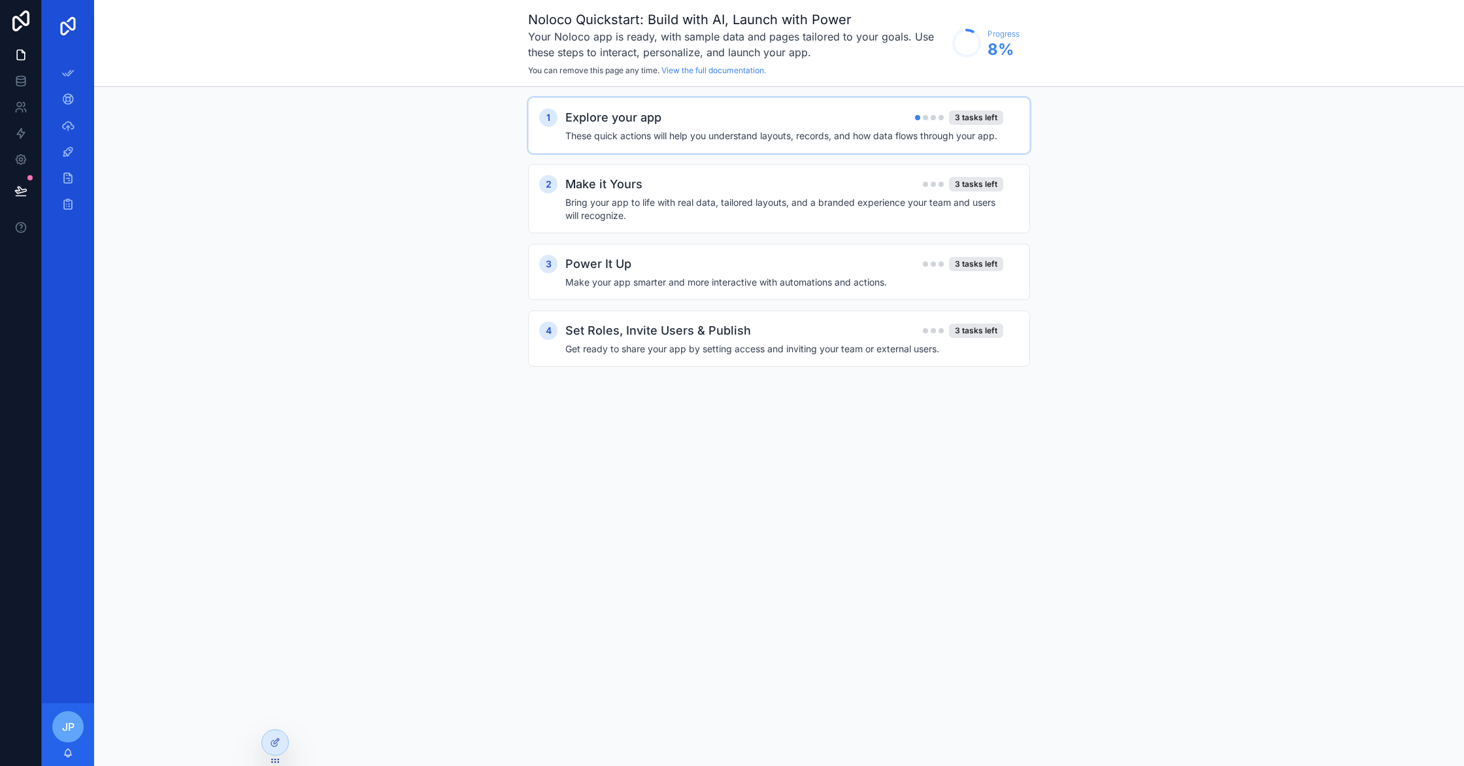
click at [814, 114] on div "Explore your app 3 tasks left" at bounding box center [784, 117] width 438 height 18
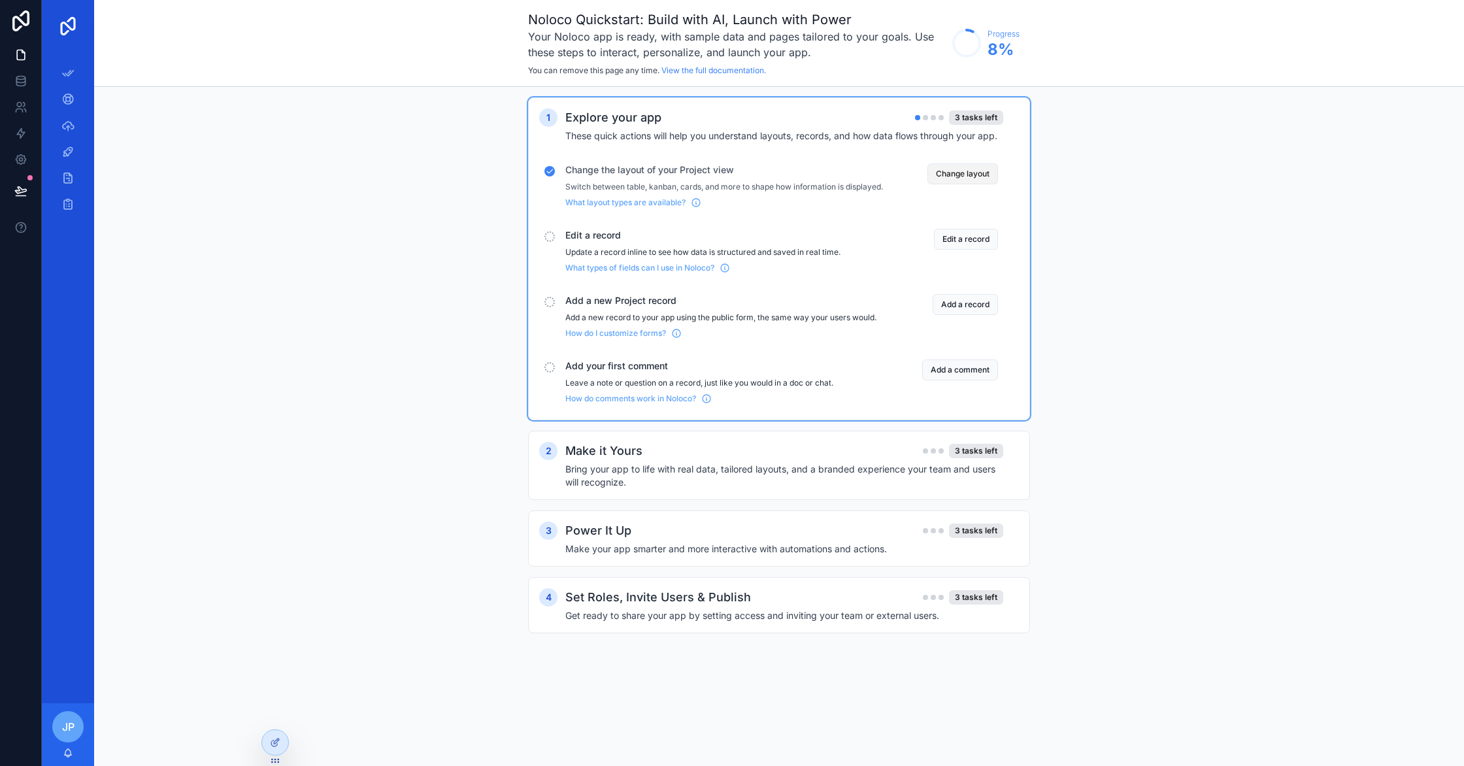
click at [969, 168] on button "Change layout" at bounding box center [962, 173] width 71 height 21
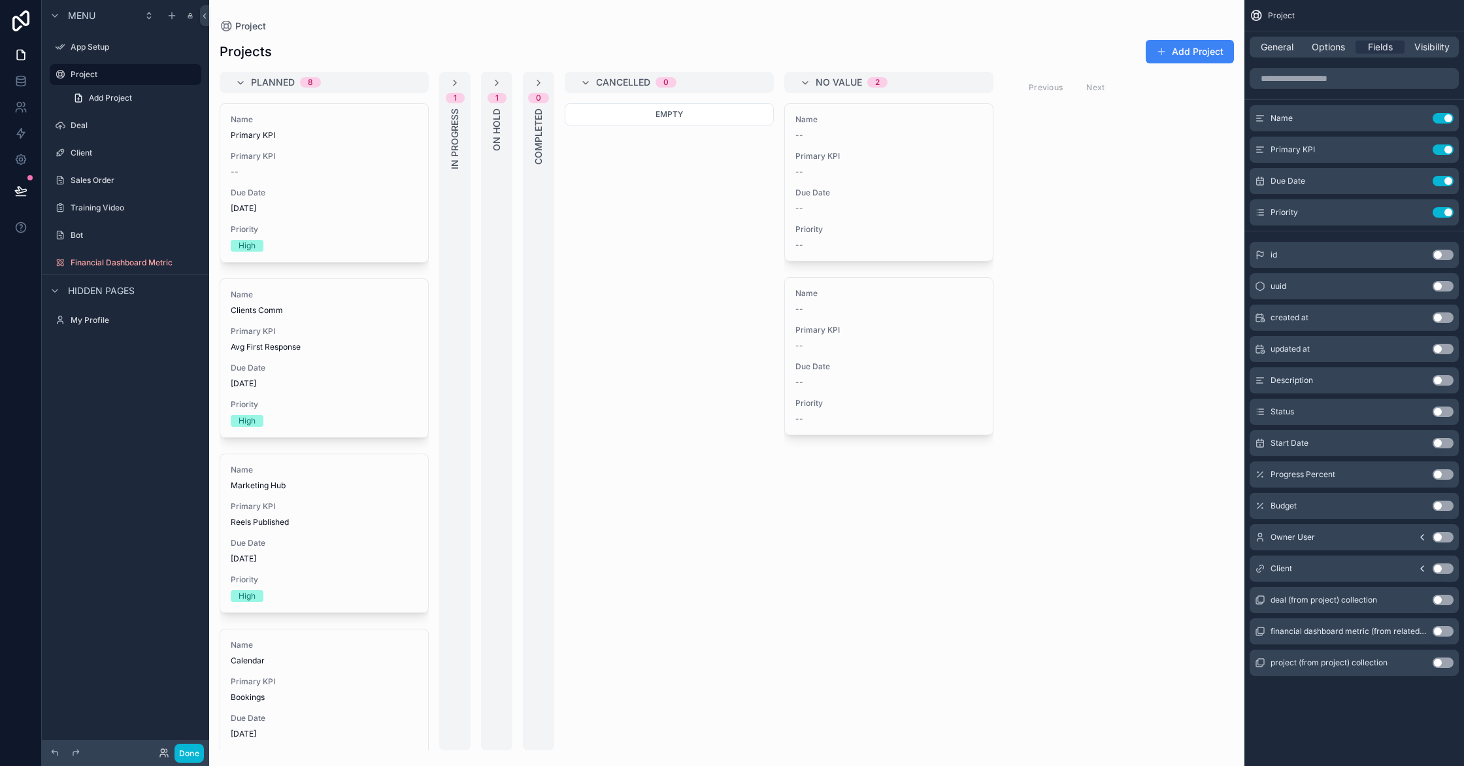
click at [1223, 54] on div "scrollable content" at bounding box center [726, 383] width 1035 height 766
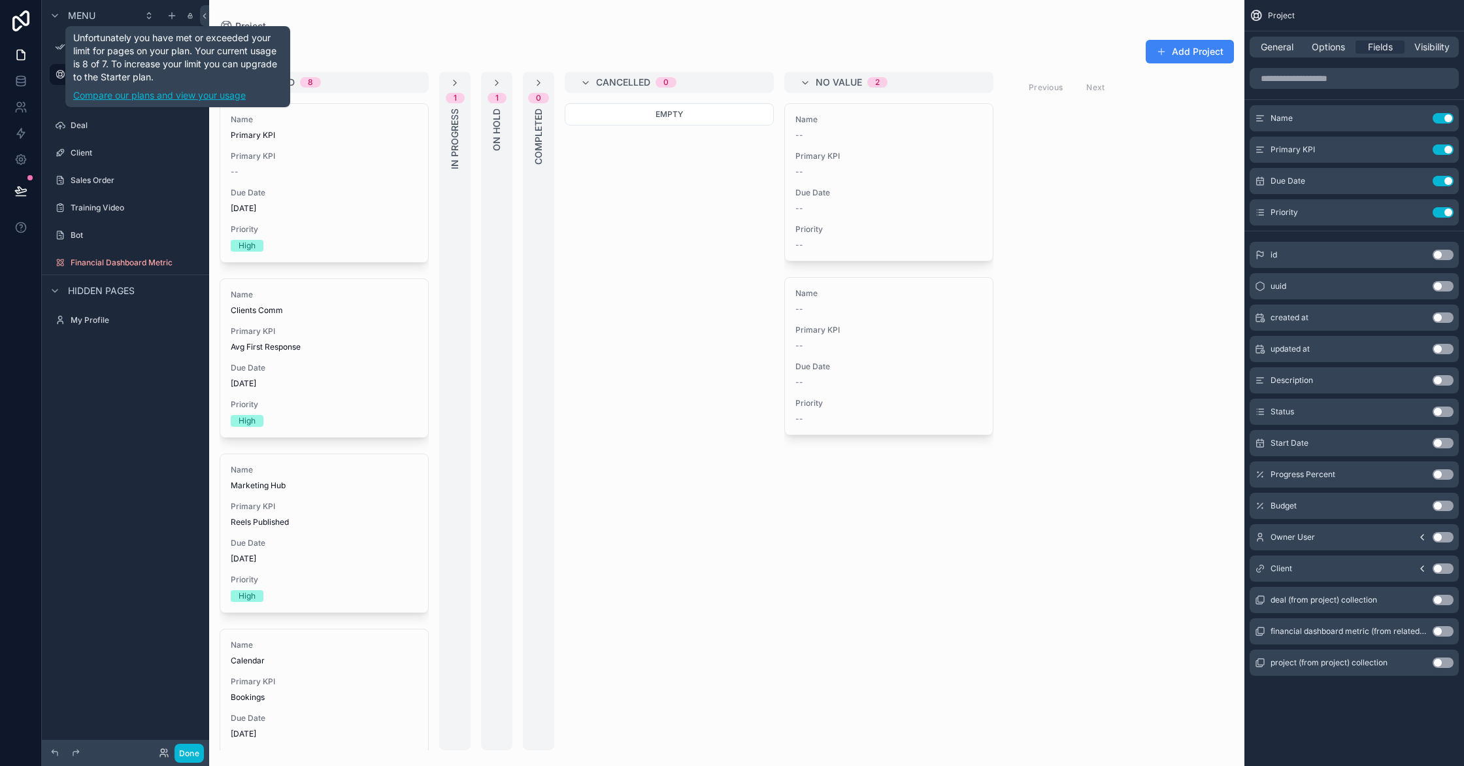
click at [199, 99] on link "Compare our plans and view your usage" at bounding box center [177, 95] width 209 height 13
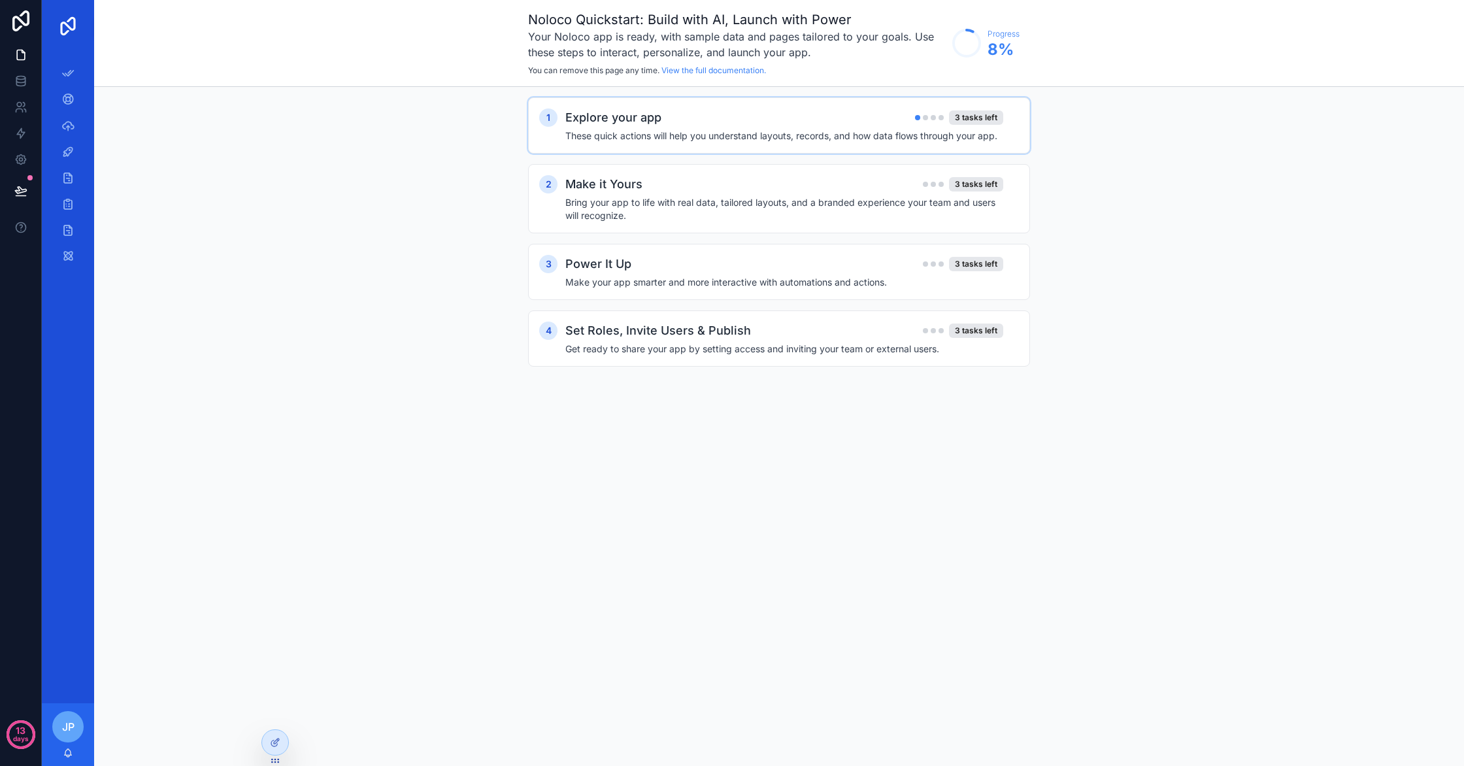
click at [822, 128] on div "Explore your app 3 tasks left These quick actions will help you understand layo…" at bounding box center [792, 125] width 454 height 34
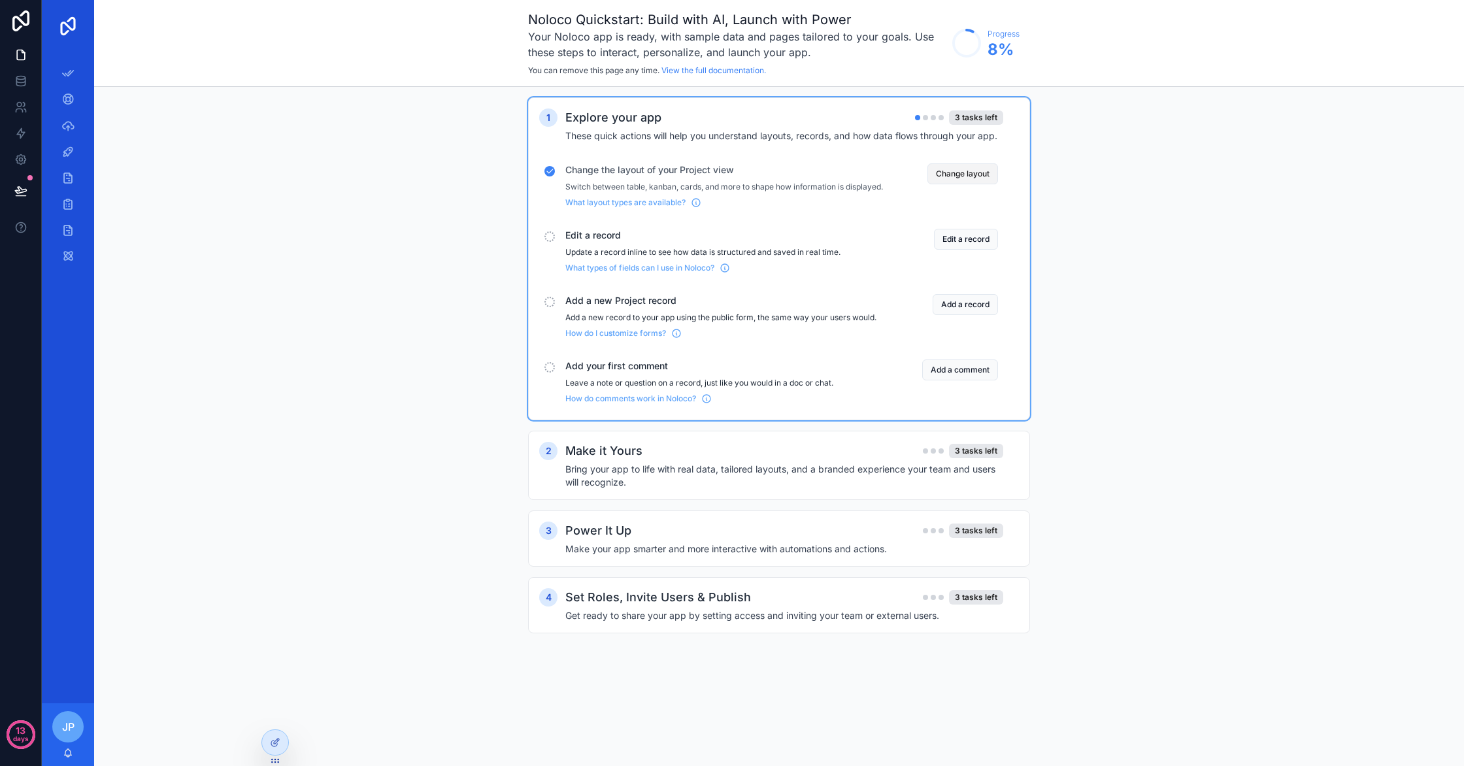
click at [975, 175] on button "Change layout" at bounding box center [962, 173] width 71 height 21
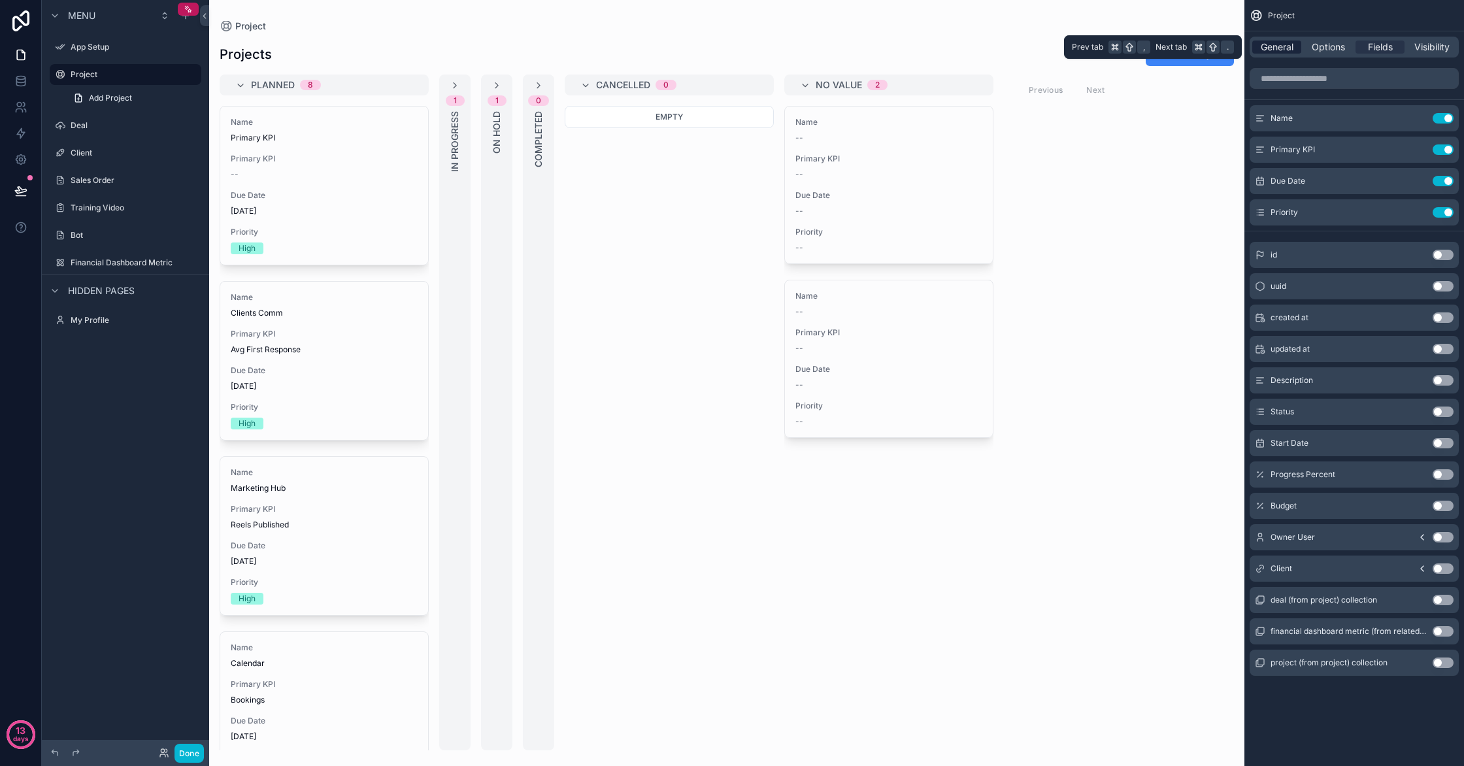
click at [1258, 43] on div "General" at bounding box center [1276, 47] width 49 height 13
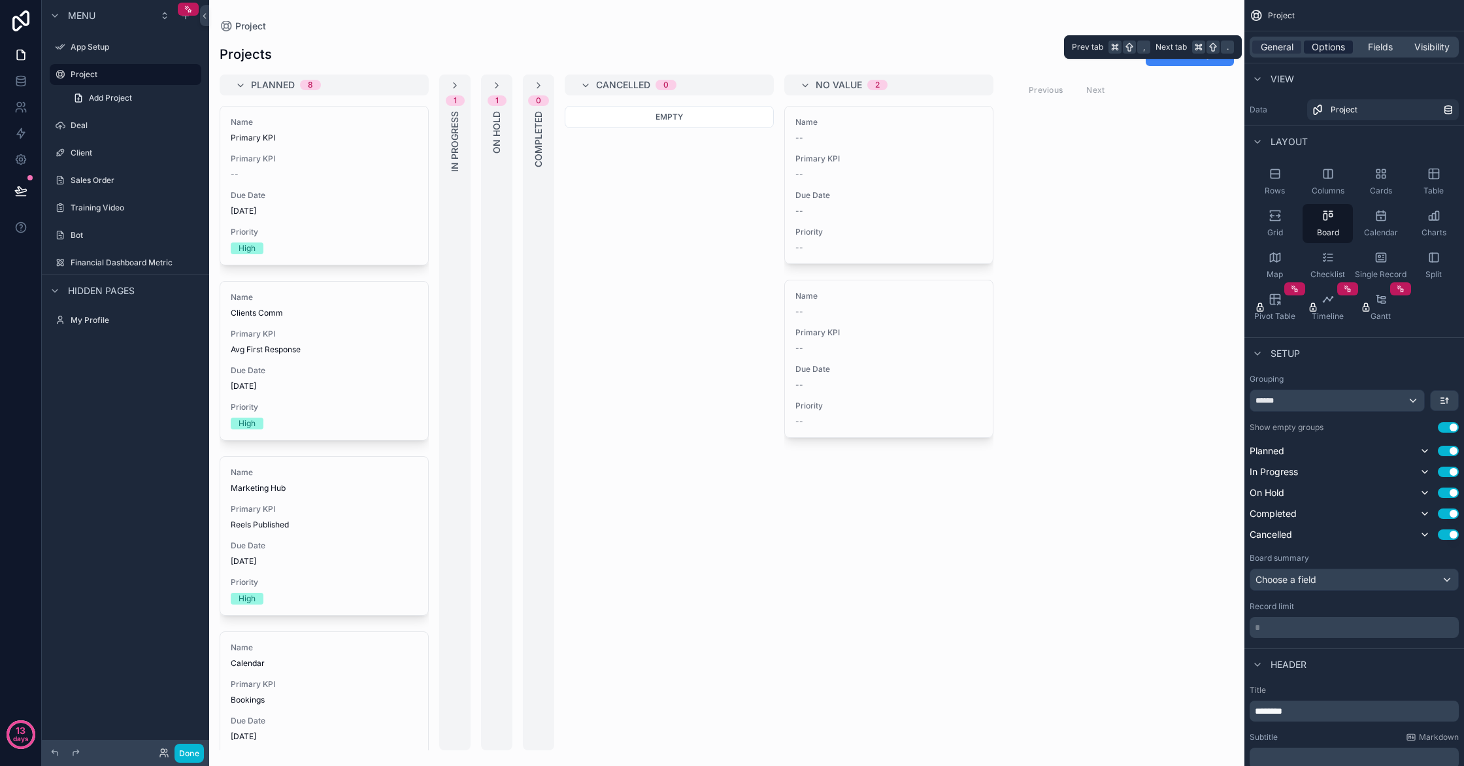
click at [1319, 46] on span "Options" at bounding box center [1328, 47] width 33 height 13
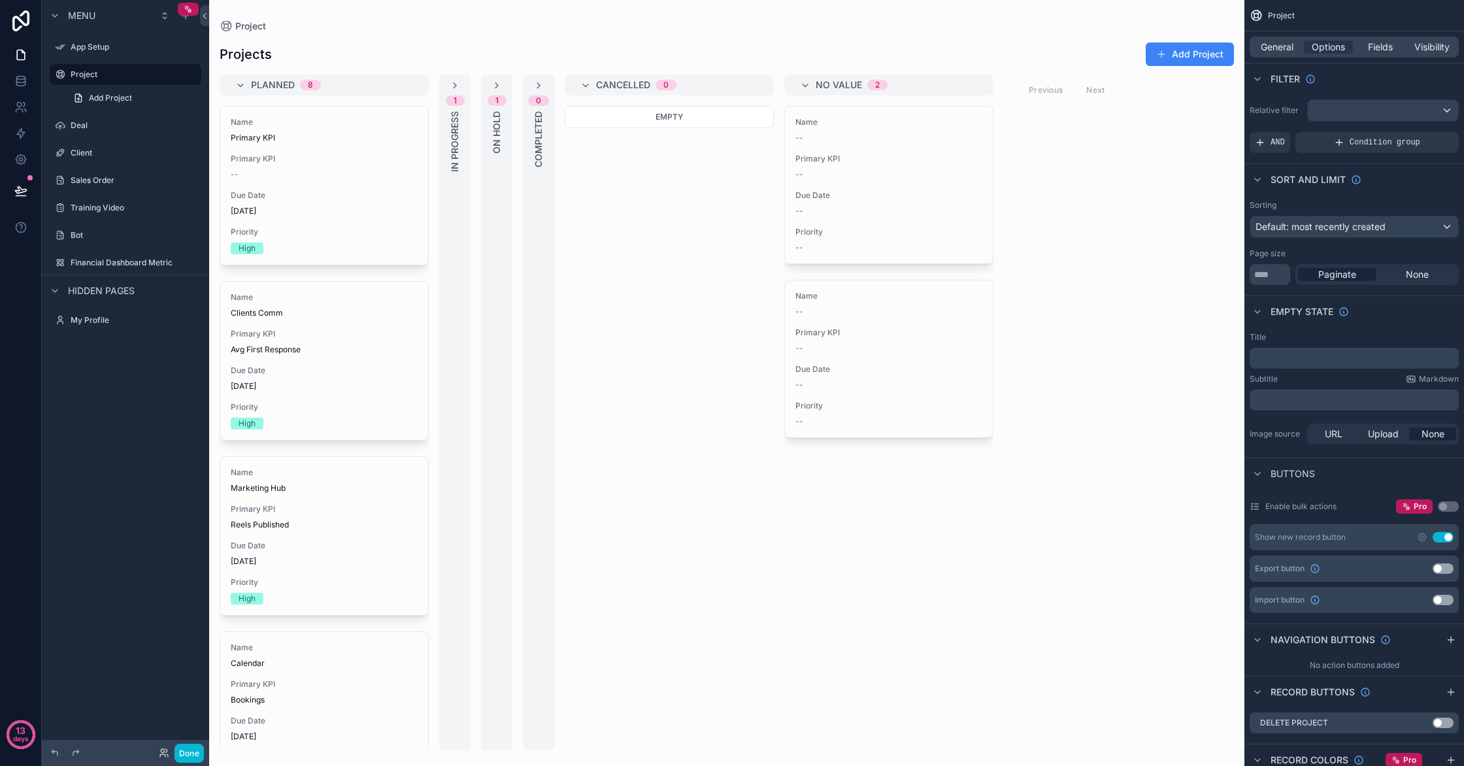
click at [88, 729] on div "Menu App Setup Project Add Project Deal Client Sales Order Training Video Bot F…" at bounding box center [125, 375] width 167 height 750
click at [93, 755] on div at bounding box center [99, 753] width 105 height 16
click at [204, 18] on icon at bounding box center [204, 16] width 9 height 10
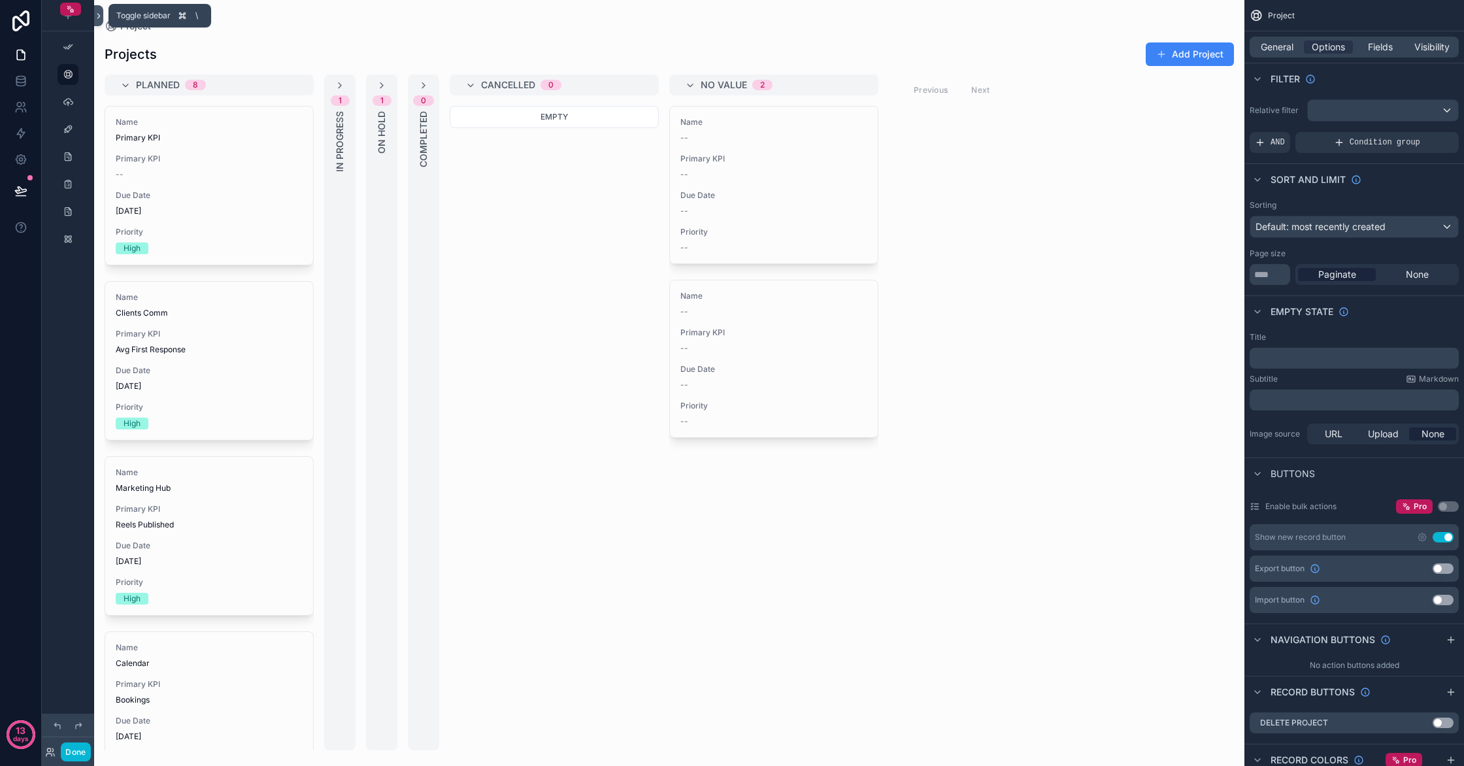
click at [97, 21] on button at bounding box center [98, 15] width 9 height 21
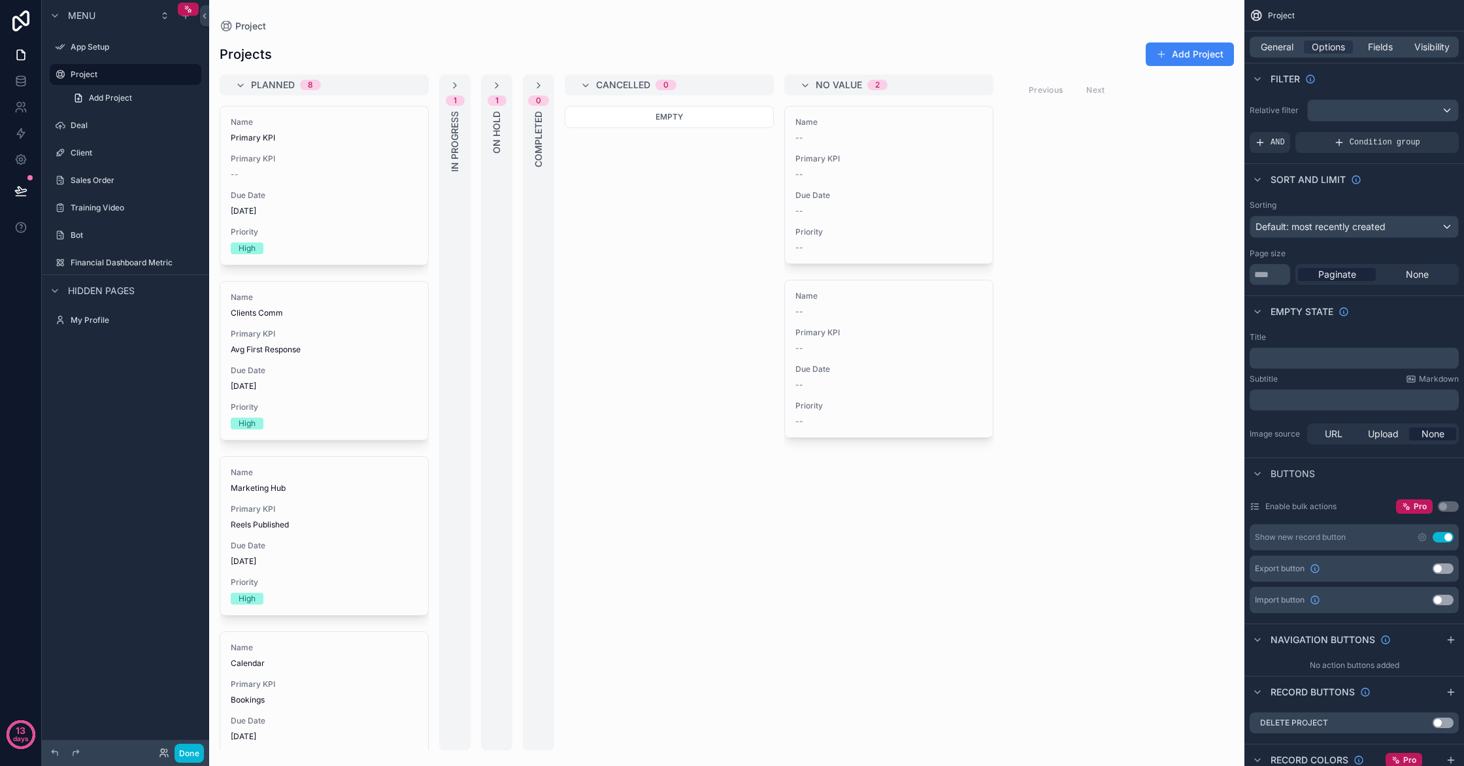
click at [108, 300] on div "Hidden pages" at bounding box center [125, 289] width 167 height 31
click at [59, 290] on icon "scrollable content" at bounding box center [55, 291] width 10 height 10
click at [58, 290] on icon "scrollable content" at bounding box center [55, 291] width 10 height 10
click at [190, 757] on button "Done" at bounding box center [189, 753] width 29 height 19
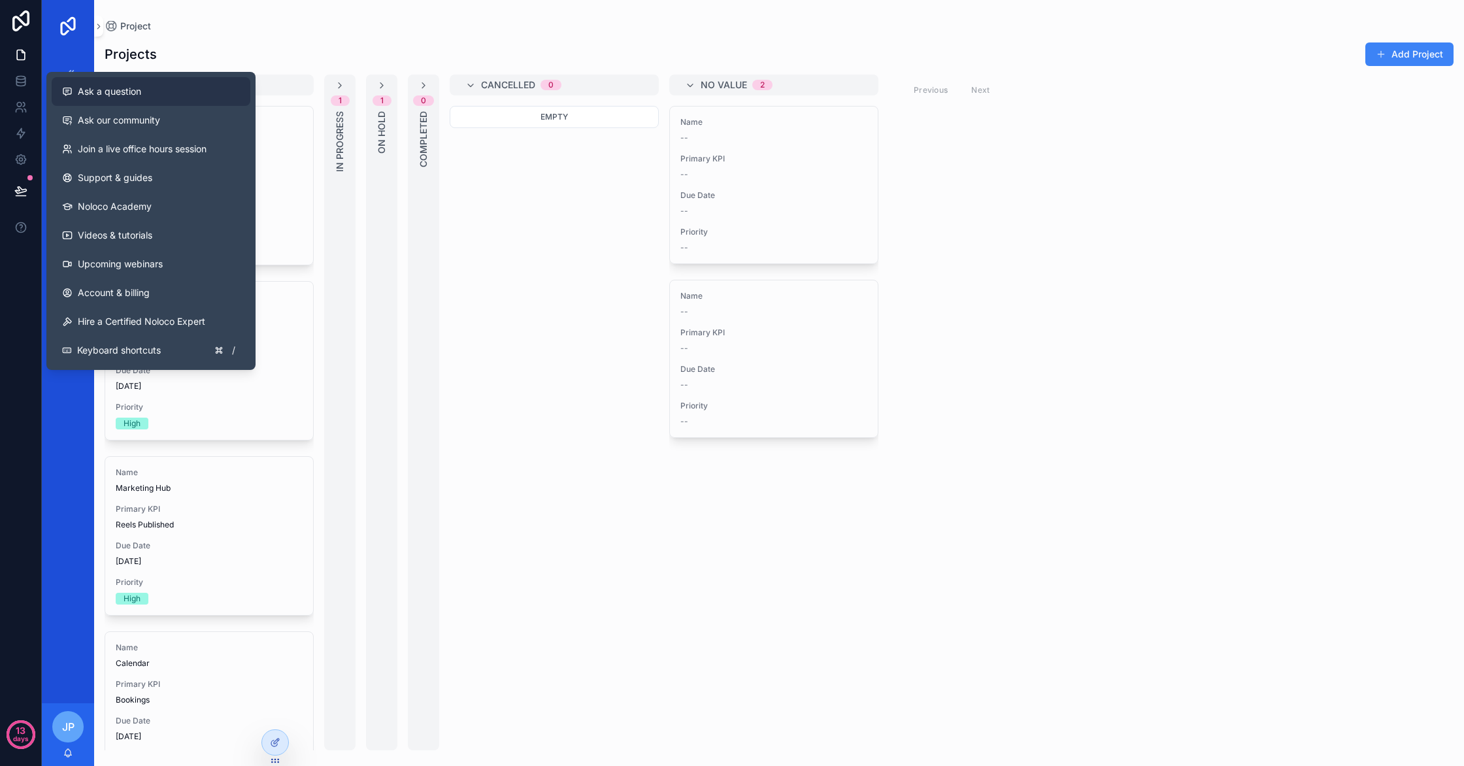
click at [121, 97] on span "Ask a question" at bounding box center [109, 91] width 63 height 13
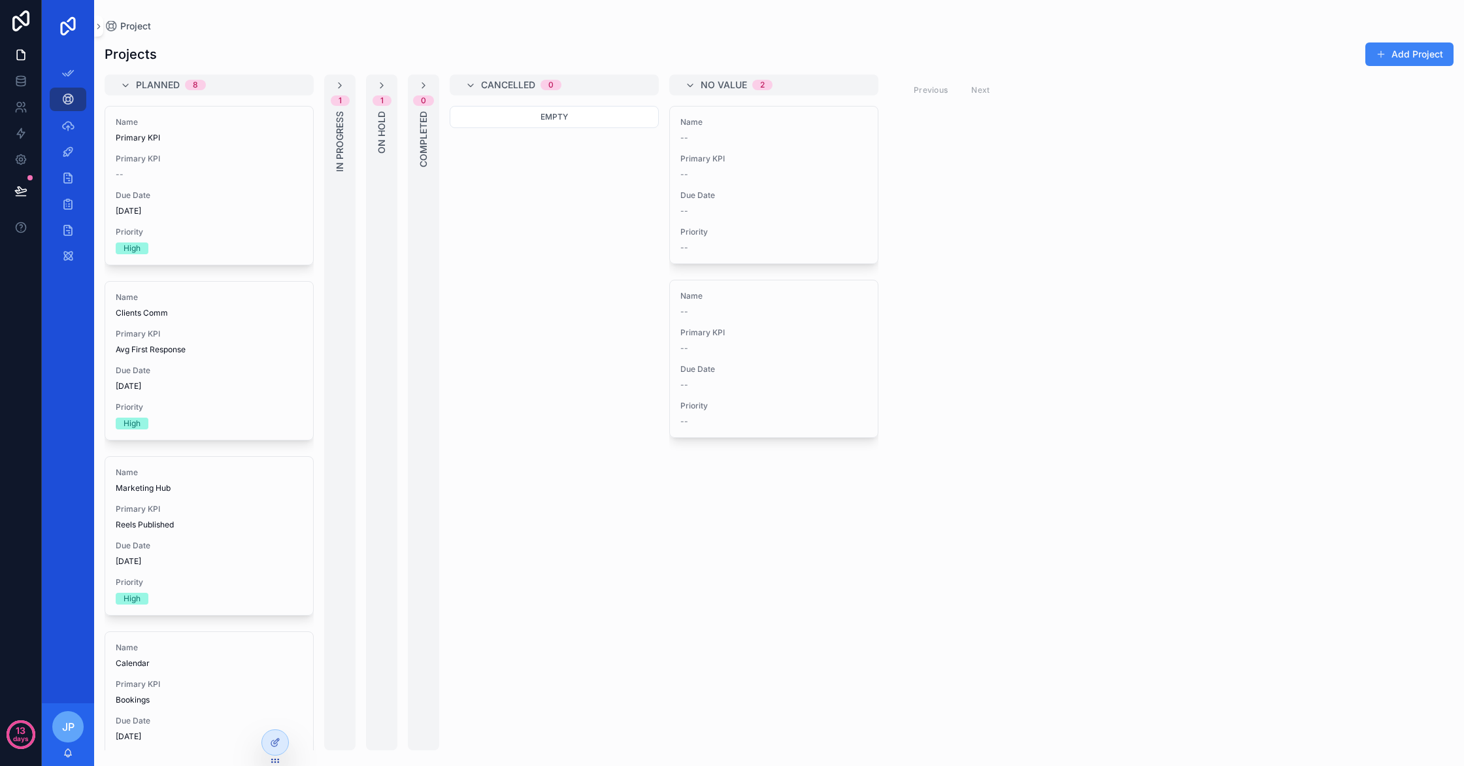
click at [0, 697] on div "13 days" at bounding box center [21, 383] width 42 height 766
click at [284, 746] on div at bounding box center [275, 742] width 26 height 25
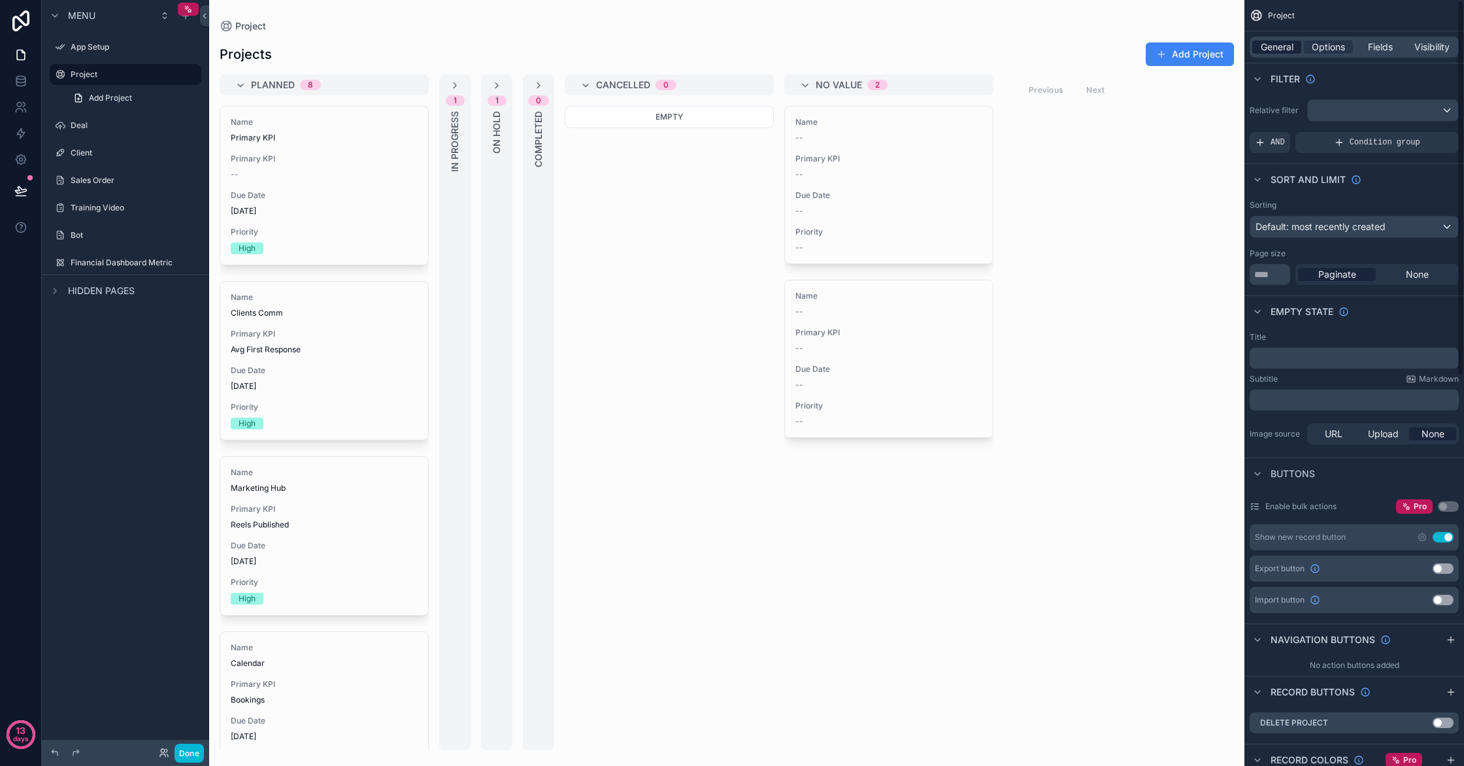
click at [1282, 47] on span "General" at bounding box center [1277, 47] width 33 height 13
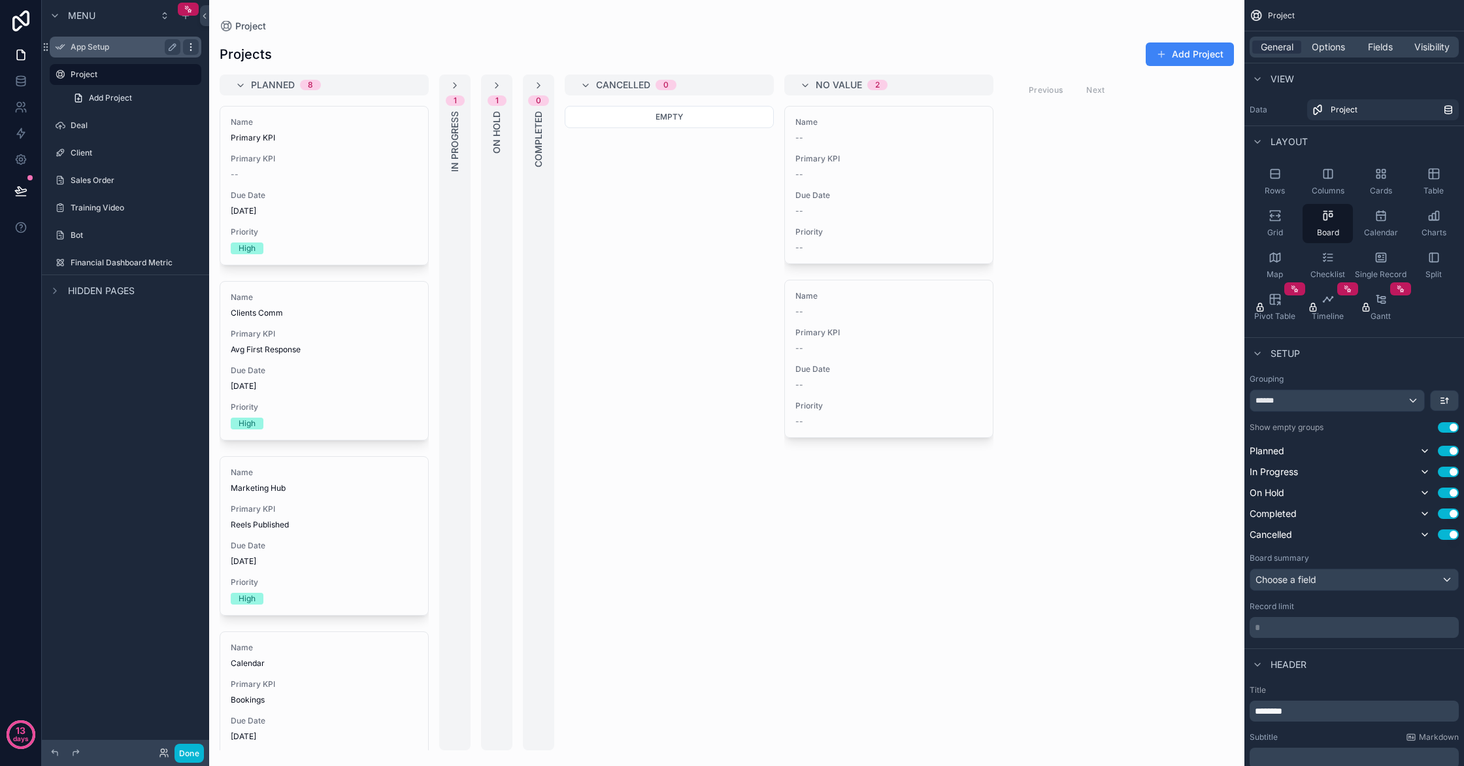
click at [189, 47] on icon "scrollable content" at bounding box center [191, 47] width 10 height 10
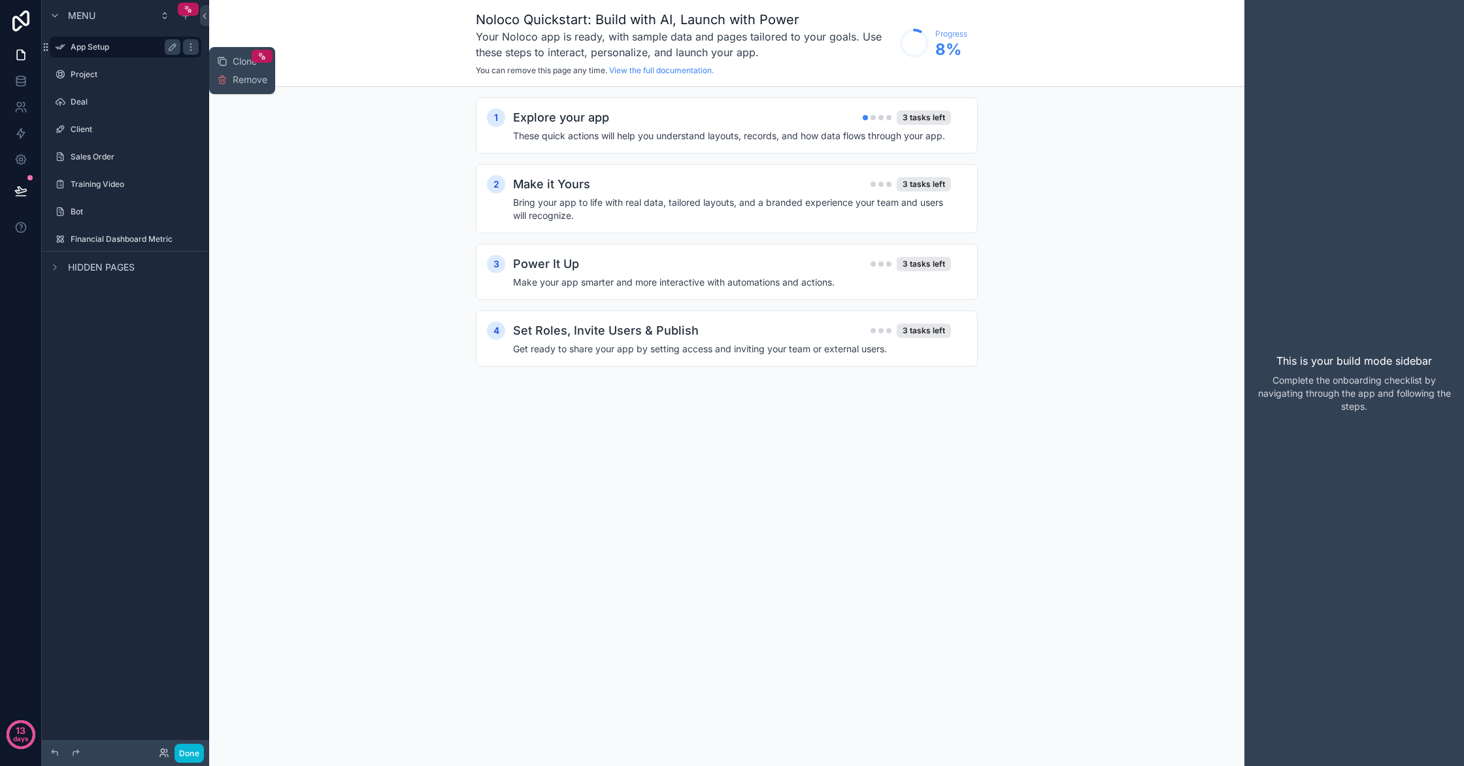
click at [107, 49] on label "App Setup" at bounding box center [123, 47] width 105 height 10
click at [51, 269] on icon "scrollable content" at bounding box center [55, 267] width 10 height 10
click at [829, 203] on h4 "Bring your app to life with real data, tailored layouts, and a branded experien…" at bounding box center [732, 209] width 438 height 26
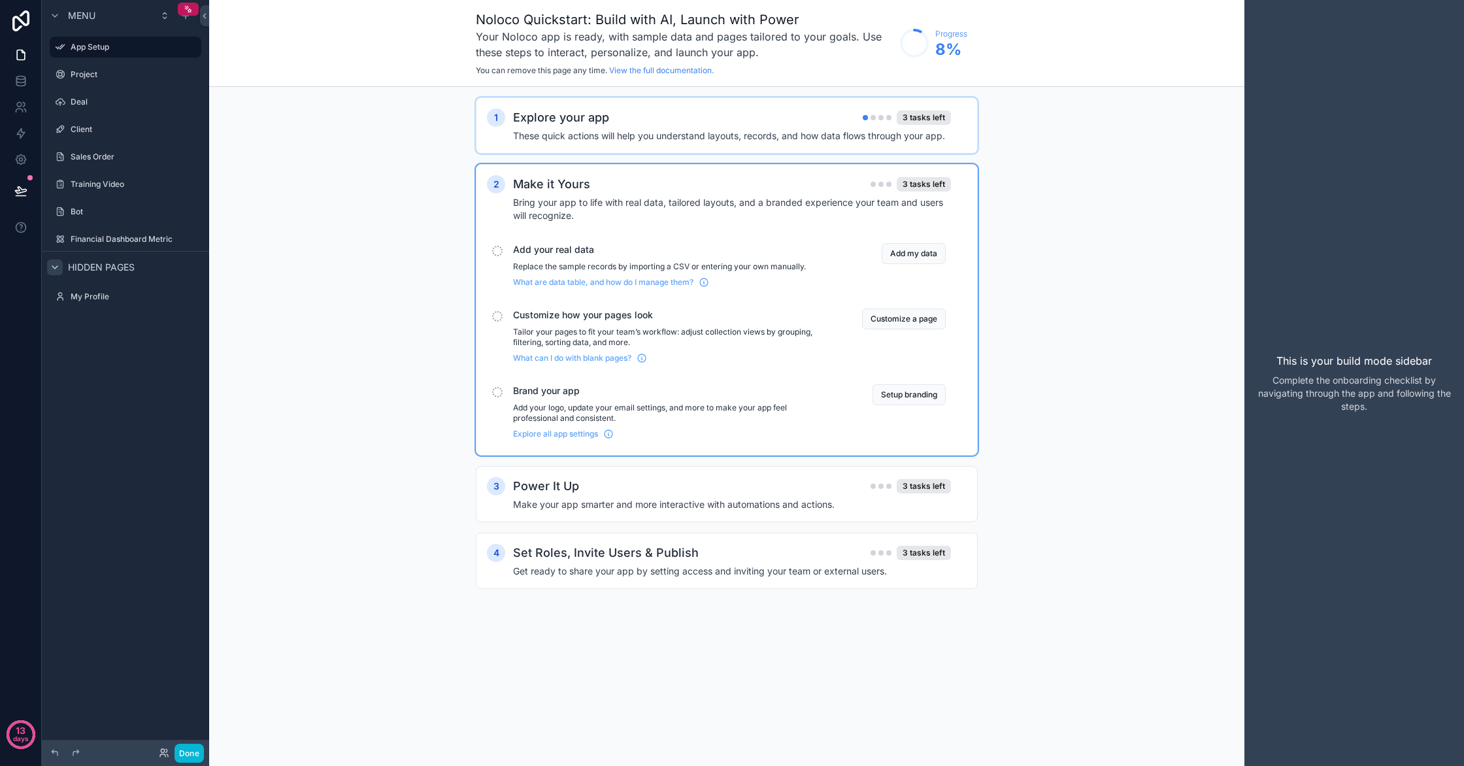
click at [788, 117] on div "Explore your app 3 tasks left" at bounding box center [732, 117] width 438 height 18
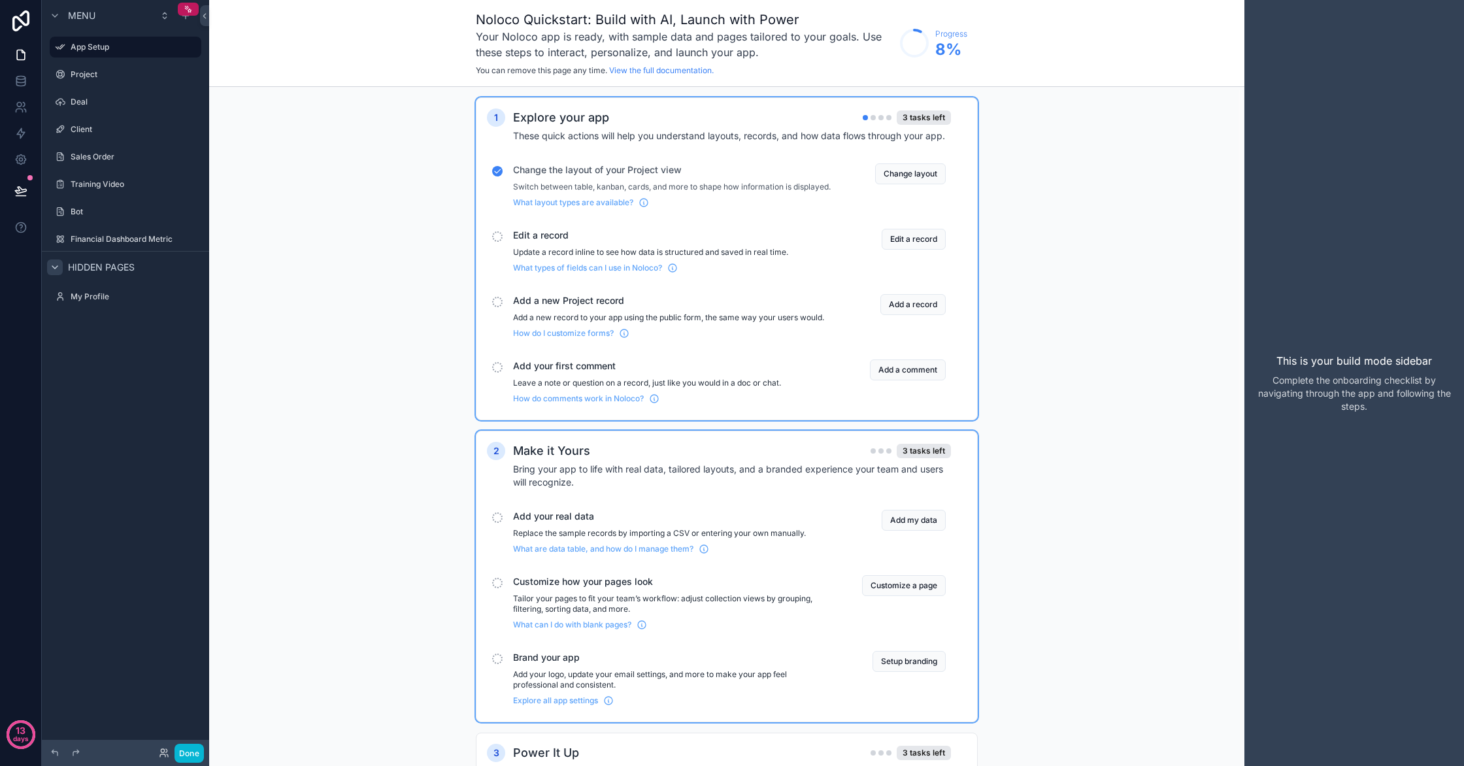
scroll to position [2, 0]
click at [927, 594] on button "Customize a page" at bounding box center [904, 583] width 84 height 21
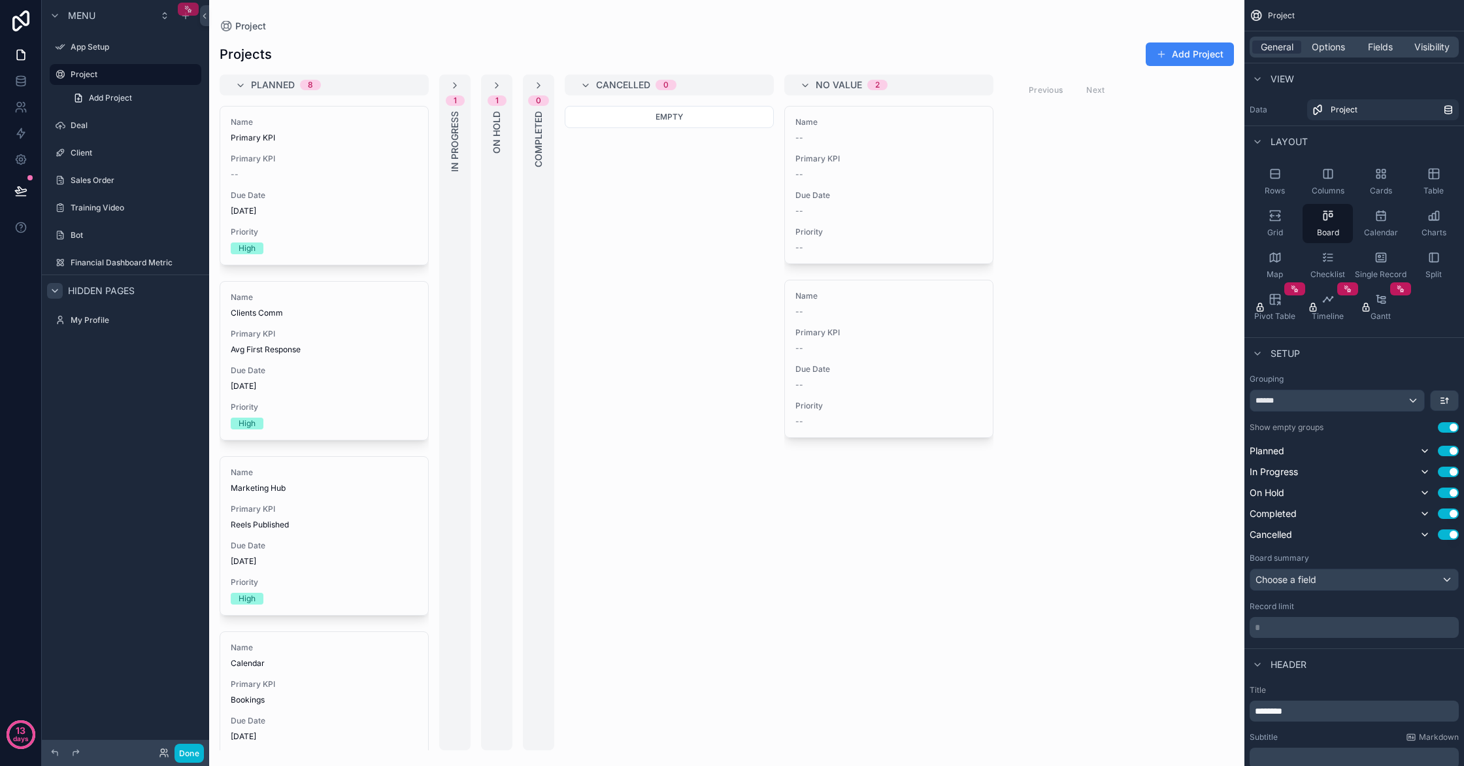
click at [189, 13] on icon "scrollable content" at bounding box center [188, 9] width 9 height 9
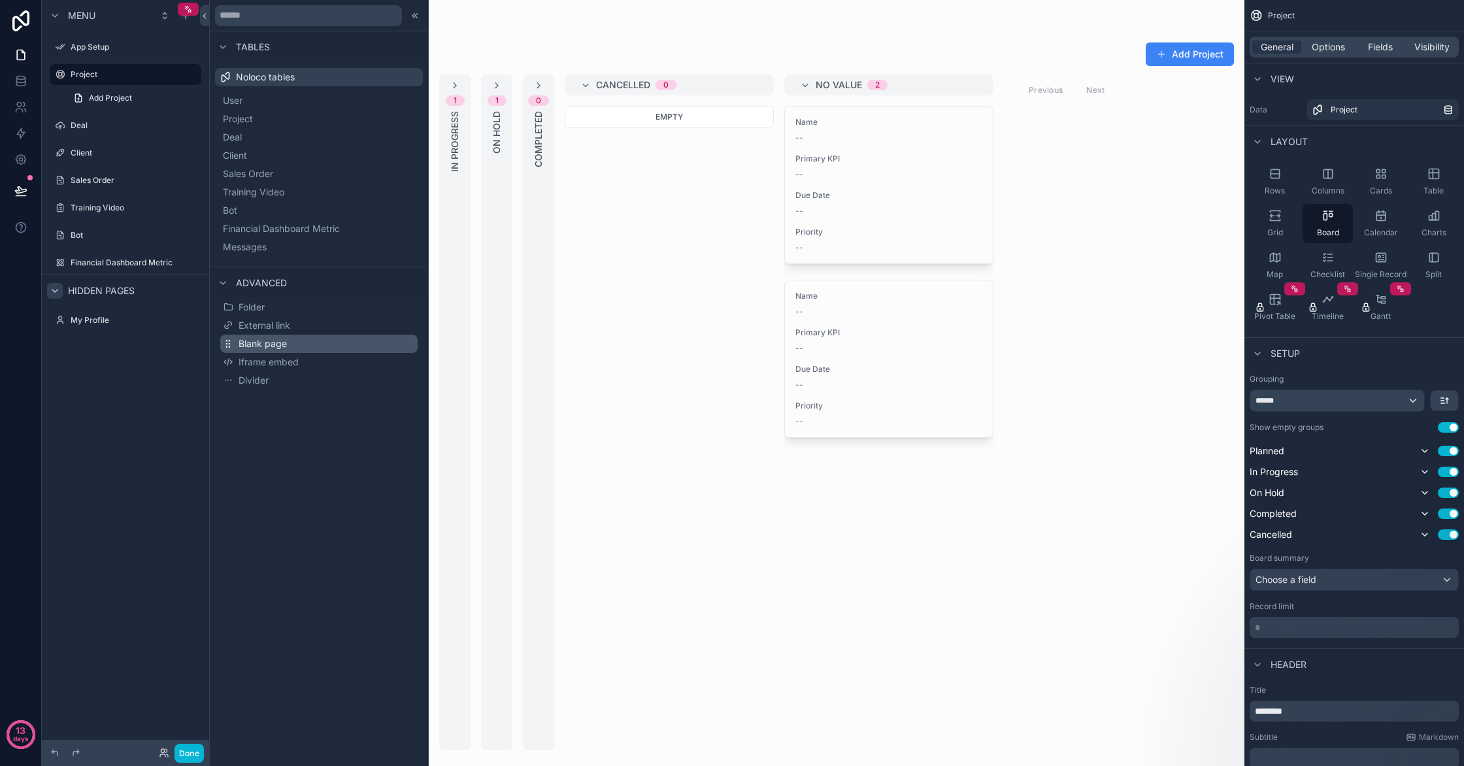
click at [245, 341] on span "Blank page" at bounding box center [263, 343] width 48 height 13
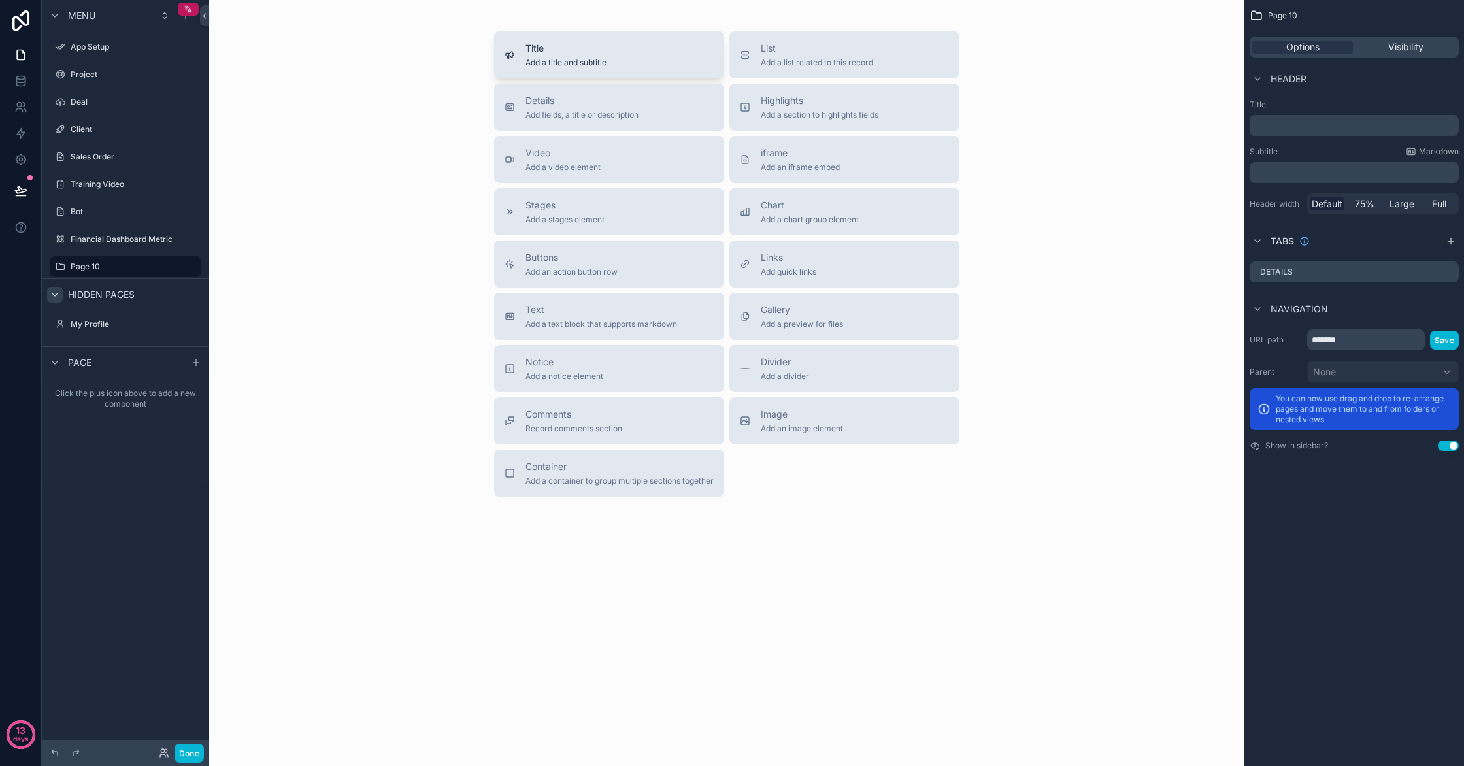
click at [646, 65] on div "Title Add a title and subtitle" at bounding box center [609, 55] width 209 height 26
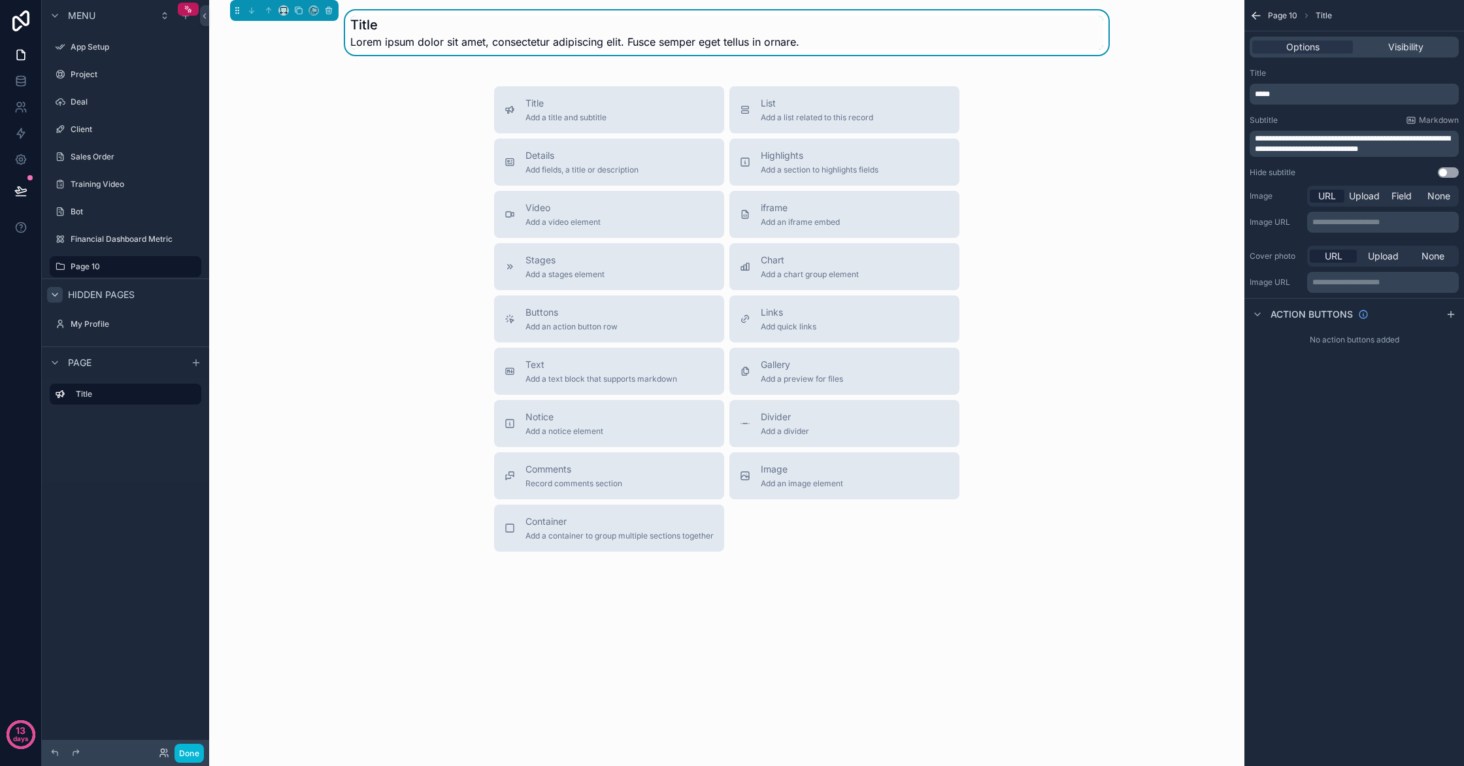
click at [654, 44] on span "Lorem ipsum dolor sit amet, consectetur adipiscing elit. Fusce semper eget tell…" at bounding box center [574, 42] width 449 height 16
drag, startPoint x: 835, startPoint y: 43, endPoint x: 344, endPoint y: 44, distance: 490.2
click at [344, 44] on div "Title Lorem ipsum dolor sit amet, consectetur adipiscing elit. Fusce semper ege…" at bounding box center [727, 32] width 1014 height 44
click at [553, 34] on div "Title Lorem ipsum dolor sit amet, consectetur adipiscing elit. Fusce semper ege…" at bounding box center [574, 33] width 449 height 34
click at [797, 40] on span "Lorem ipsum dolor sit amet, consectetur adipiscing elit. Fusce semper eget tell…" at bounding box center [574, 42] width 449 height 16
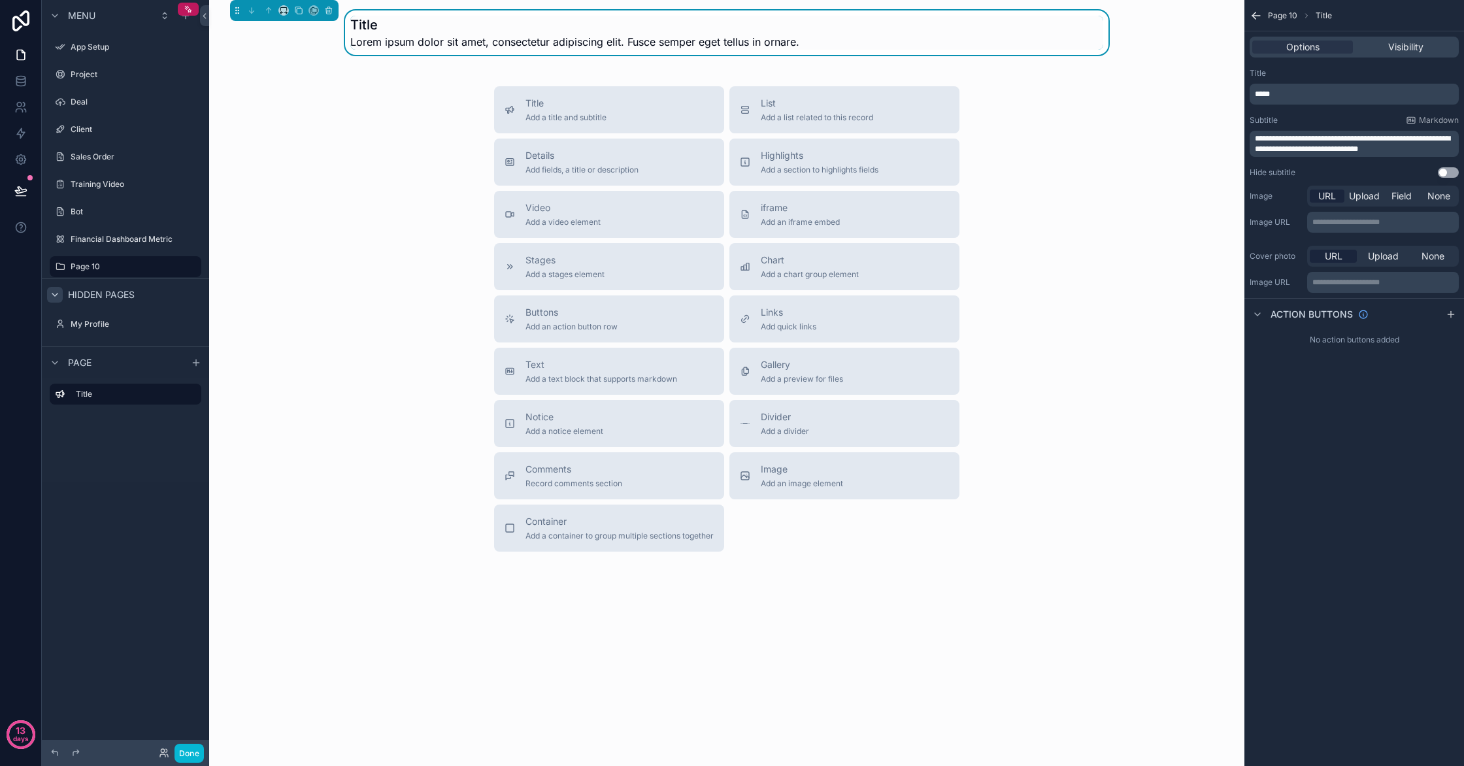
drag, startPoint x: 803, startPoint y: 40, endPoint x: 333, endPoint y: 19, distance: 470.4
click at [350, 19] on div "Title Lorem ipsum dolor sit amet, consectetur adipiscing elit. Fusce semper ege…" at bounding box center [726, 33] width 753 height 34
drag, startPoint x: 333, startPoint y: 19, endPoint x: 344, endPoint y: 25, distance: 12.6
click at [342, 25] on div "Title Lorem ipsum dolor sit amet, consectetur adipiscing elit. Fusce semper ege…" at bounding box center [727, 32] width 1014 height 44
click at [395, 39] on span "Lorem ipsum dolor sit amet, consectetur adipiscing elit. Fusce semper eget tell…" at bounding box center [574, 42] width 449 height 16
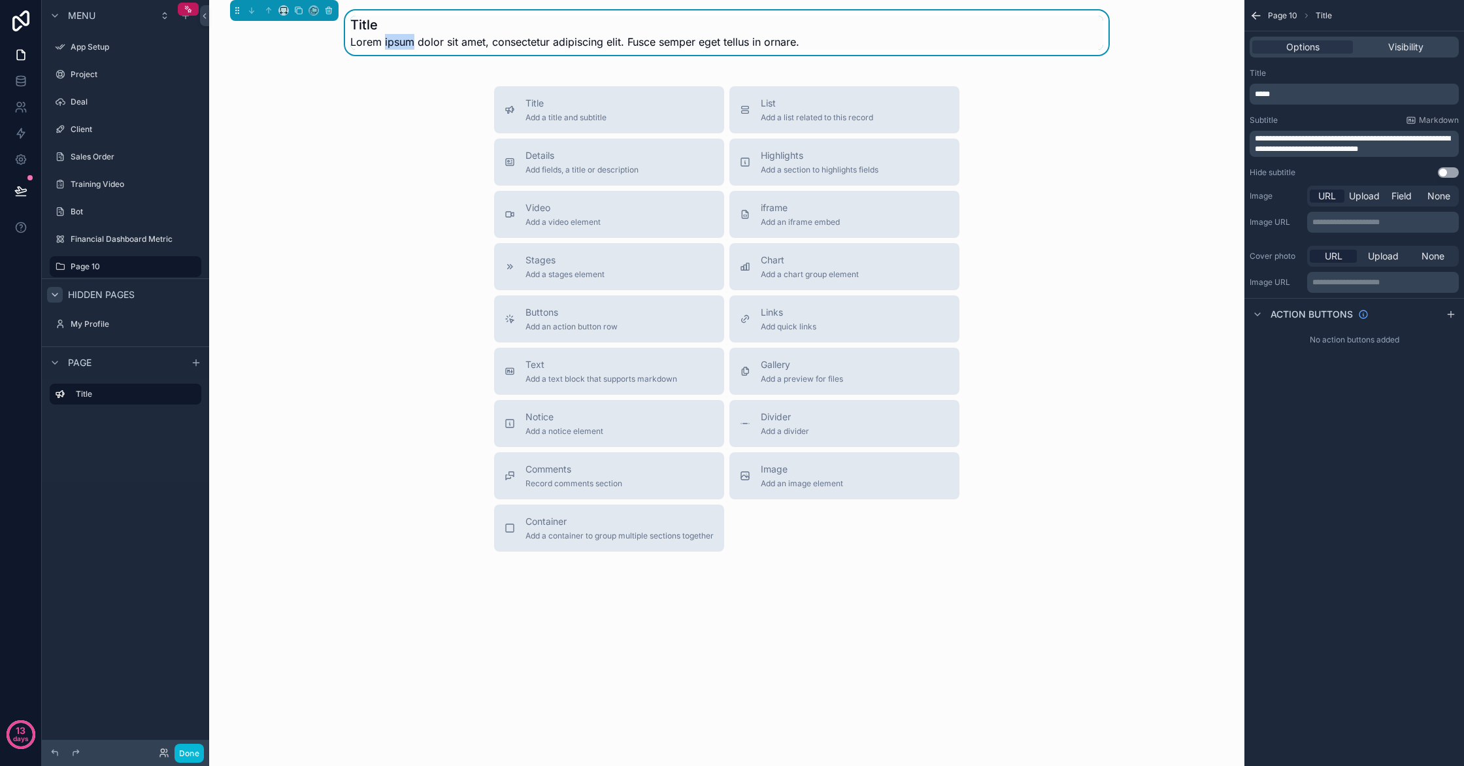
click at [393, 39] on span "Lorem ipsum dolor sit amet, consectetur adipiscing elit. Fusce semper eget tell…" at bounding box center [574, 42] width 449 height 16
click at [390, 39] on span "Lorem ipsum dolor sit amet, consectetur adipiscing elit. Fusce semper eget tell…" at bounding box center [574, 42] width 449 height 16
drag, startPoint x: 390, startPoint y: 39, endPoint x: 505, endPoint y: 38, distance: 115.7
click at [390, 39] on span "Lorem ipsum dolor sit amet, consectetur adipiscing elit. Fusce semper eget tell…" at bounding box center [574, 42] width 449 height 16
click at [820, 41] on div "Title Lorem ipsum dolor sit amet, consectetur adipiscing elit. Fusce semper ege…" at bounding box center [726, 33] width 753 height 34
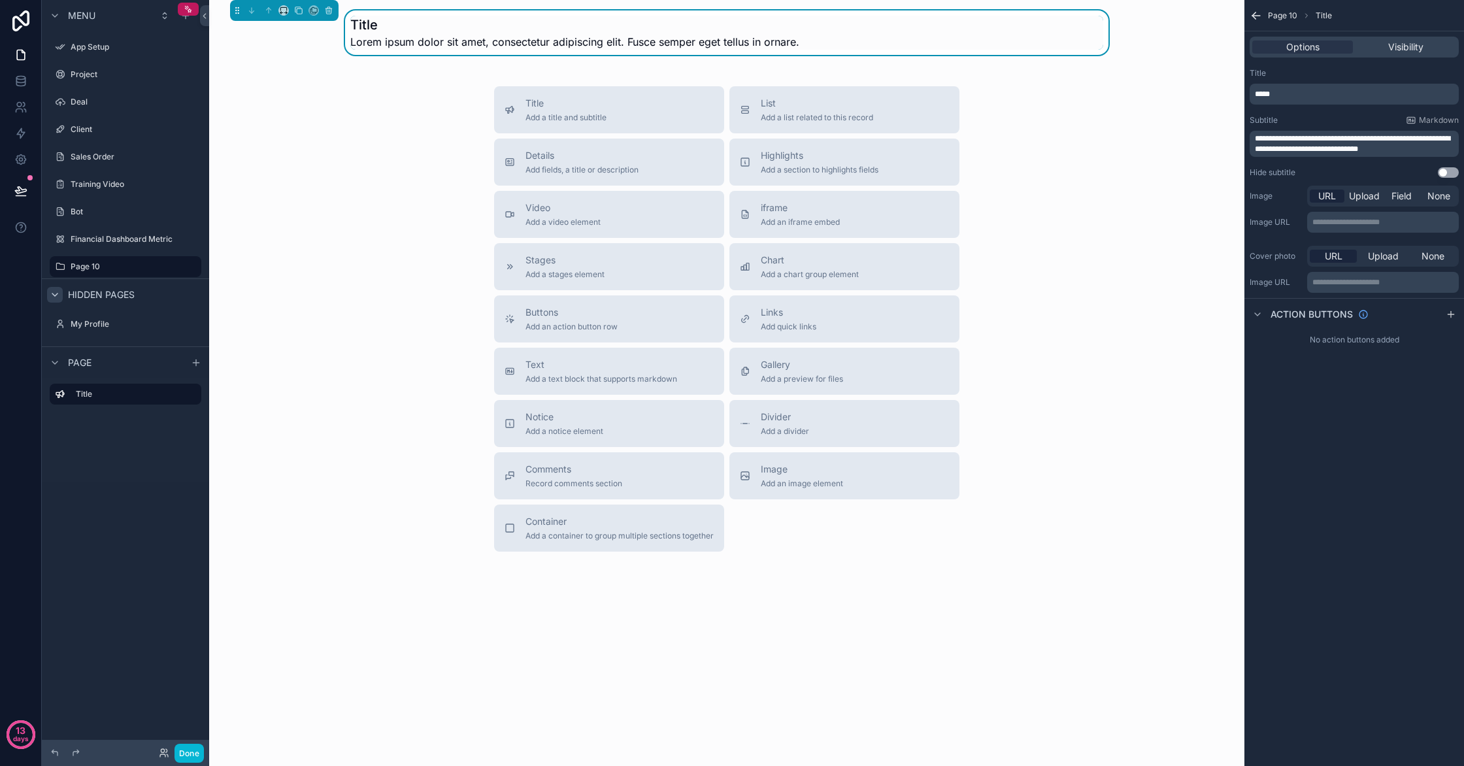
click at [818, 42] on div "Title Lorem ipsum dolor sit amet, consectetur adipiscing elit. Fusce semper ege…" at bounding box center [726, 33] width 753 height 34
click at [807, 45] on div "Title Lorem ipsum dolor sit amet, consectetur adipiscing elit. Fusce semper ege…" at bounding box center [726, 33] width 753 height 34
drag, startPoint x: 807, startPoint y: 45, endPoint x: 793, endPoint y: 44, distance: 14.4
click at [803, 44] on div "Title Lorem ipsum dolor sit amet, consectetur adipiscing elit. Fusce semper ege…" at bounding box center [726, 33] width 753 height 34
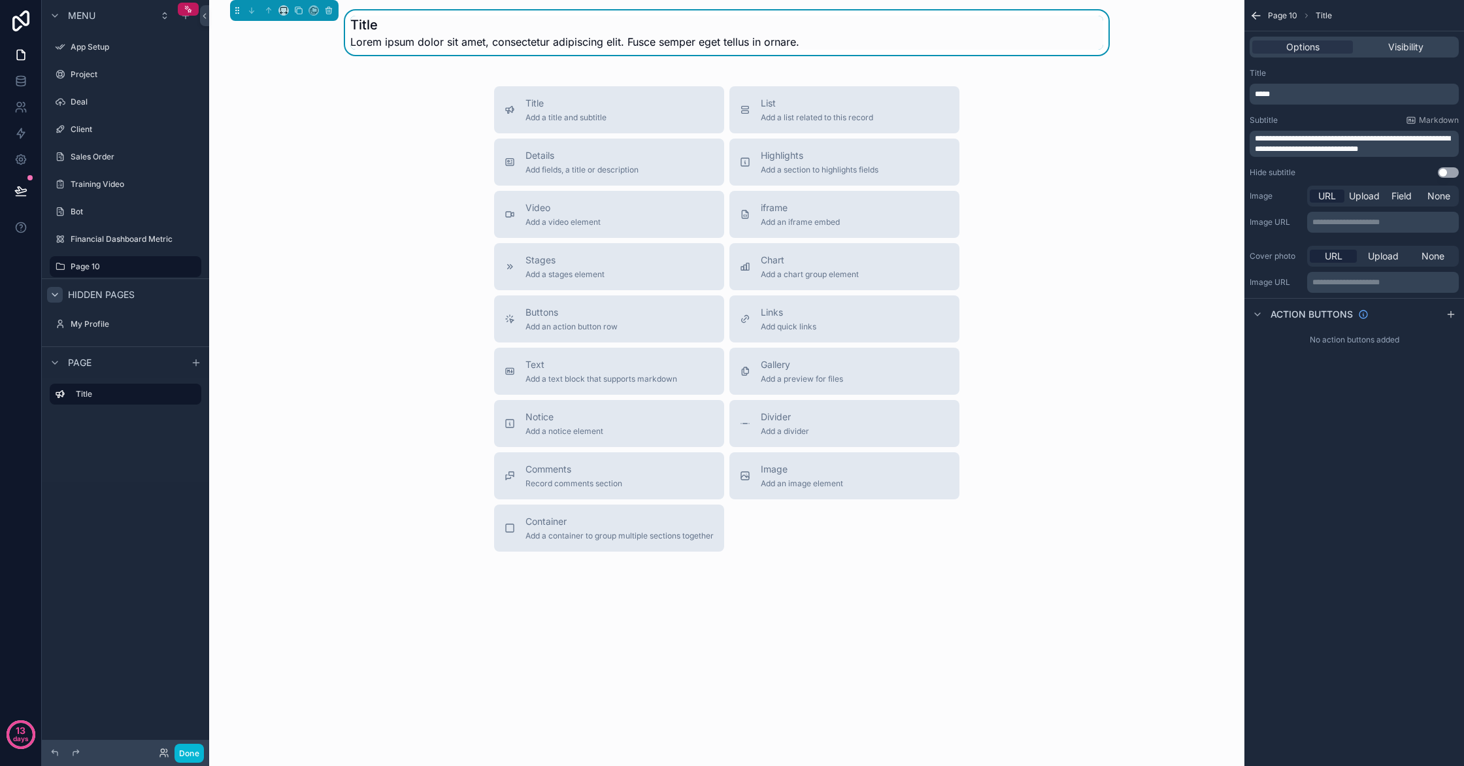
click at [793, 44] on span "Lorem ipsum dolor sit amet, consectetur adipiscing elit. Fusce semper eget tell…" at bounding box center [574, 42] width 449 height 16
drag, startPoint x: 799, startPoint y: 44, endPoint x: 442, endPoint y: 8, distance: 358.6
click at [442, 8] on div "Title Lorem ipsum dolor sit amet, consectetur adipiscing elit. Fusce semper ege…" at bounding box center [726, 328] width 1035 height 656
click at [1289, 107] on div "**********" at bounding box center [1354, 123] width 220 height 120
click at [1281, 98] on p "*****" at bounding box center [1355, 94] width 201 height 10
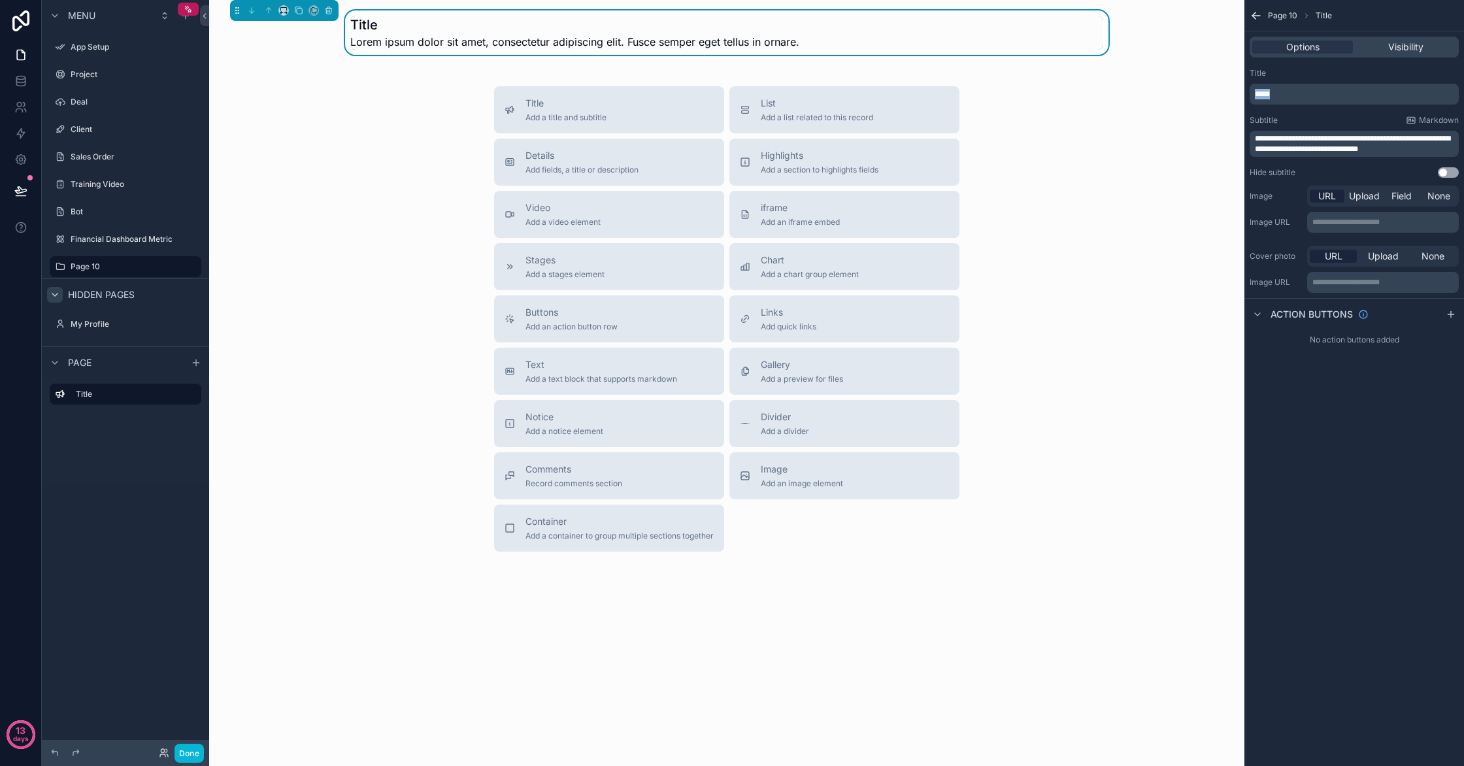
drag, startPoint x: 1280, startPoint y: 96, endPoint x: 1246, endPoint y: 96, distance: 33.3
click at [1246, 96] on div "**********" at bounding box center [1354, 123] width 220 height 120
drag, startPoint x: 1433, startPoint y: 148, endPoint x: 1244, endPoint y: 138, distance: 189.1
click at [1244, 137] on div "**********" at bounding box center [1354, 123] width 220 height 120
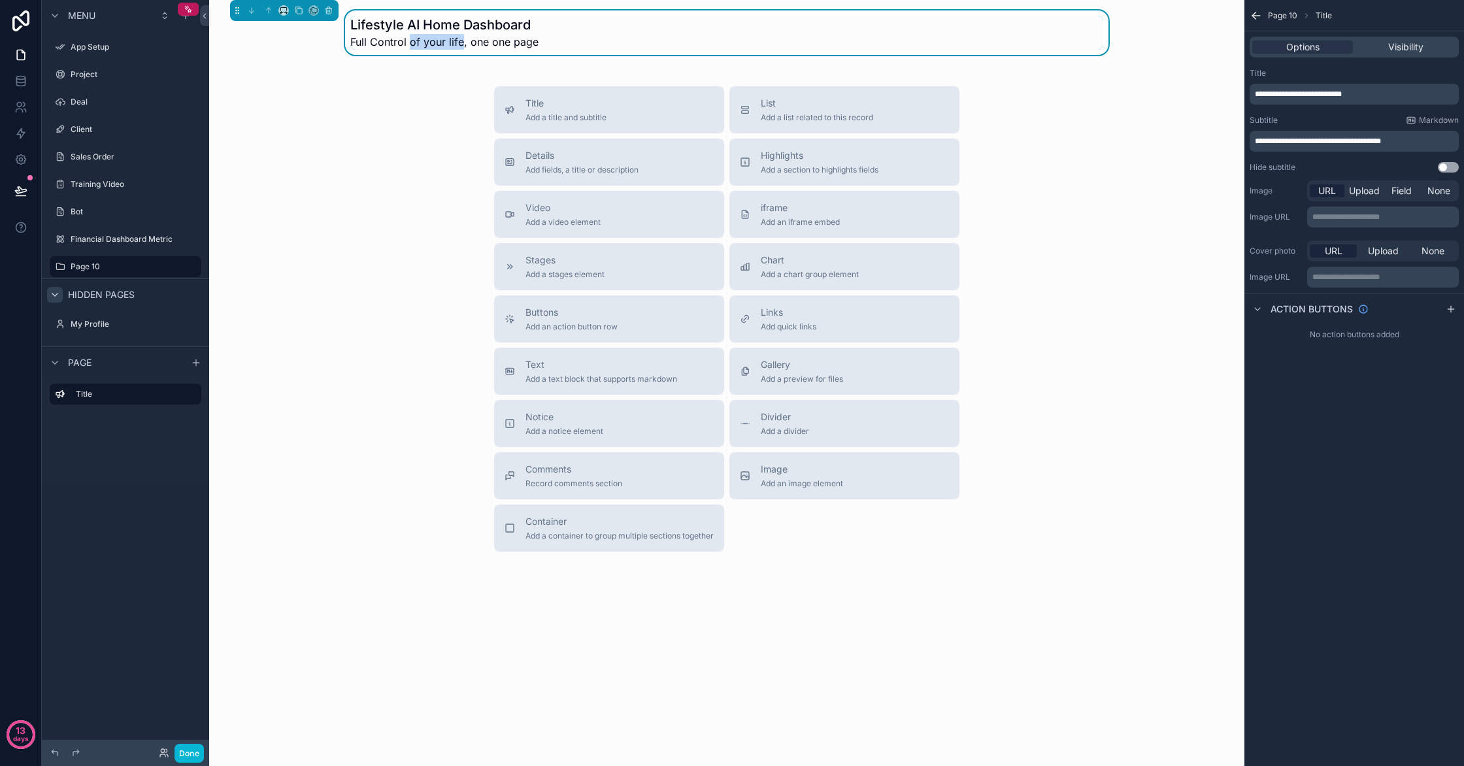
drag, startPoint x: 461, startPoint y: 42, endPoint x: 410, endPoint y: 44, distance: 50.4
click at [410, 44] on span "Full Control of your life, one one page" at bounding box center [444, 42] width 188 height 16
click at [1338, 142] on span "**********" at bounding box center [1318, 141] width 126 height 8
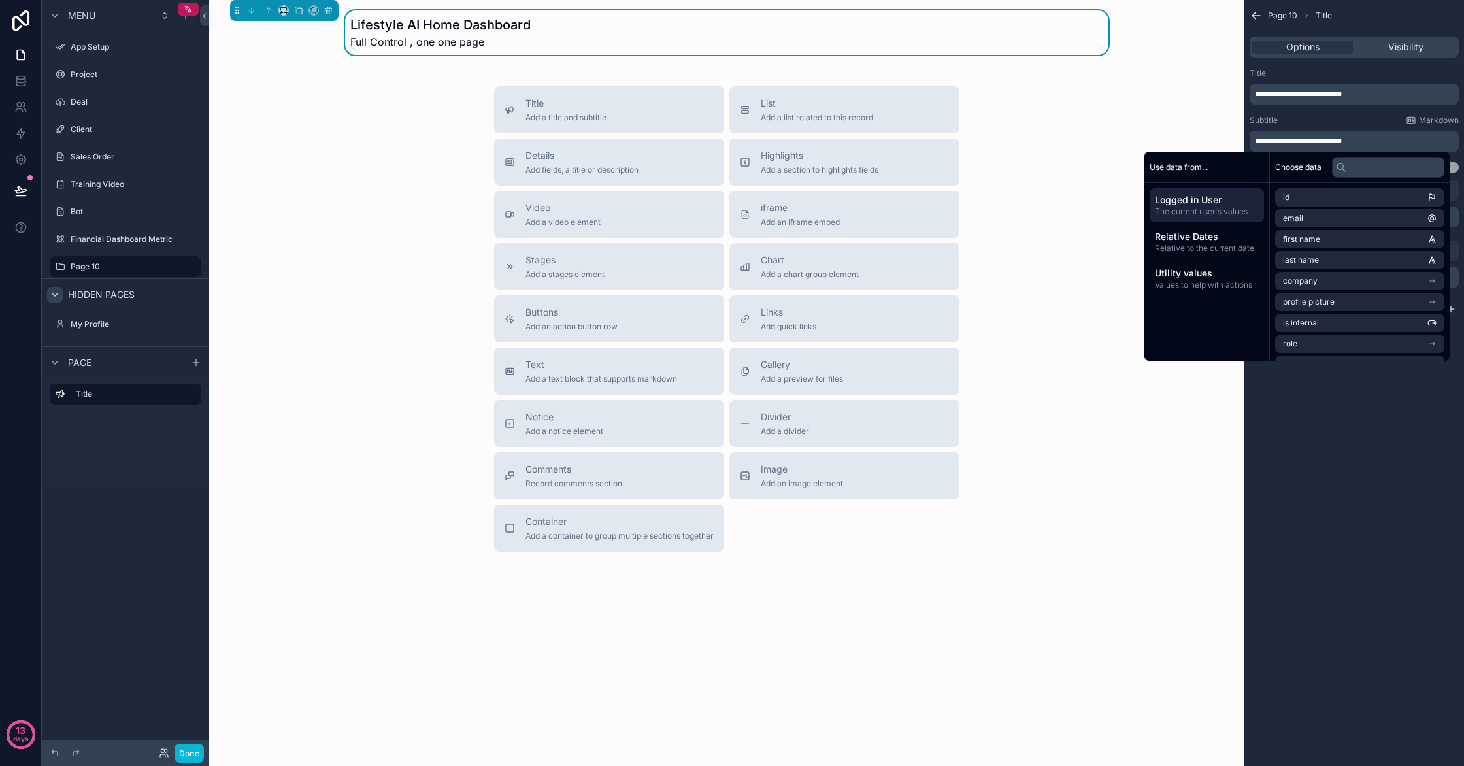
click at [1322, 144] on span "**********" at bounding box center [1298, 141] width 87 height 8
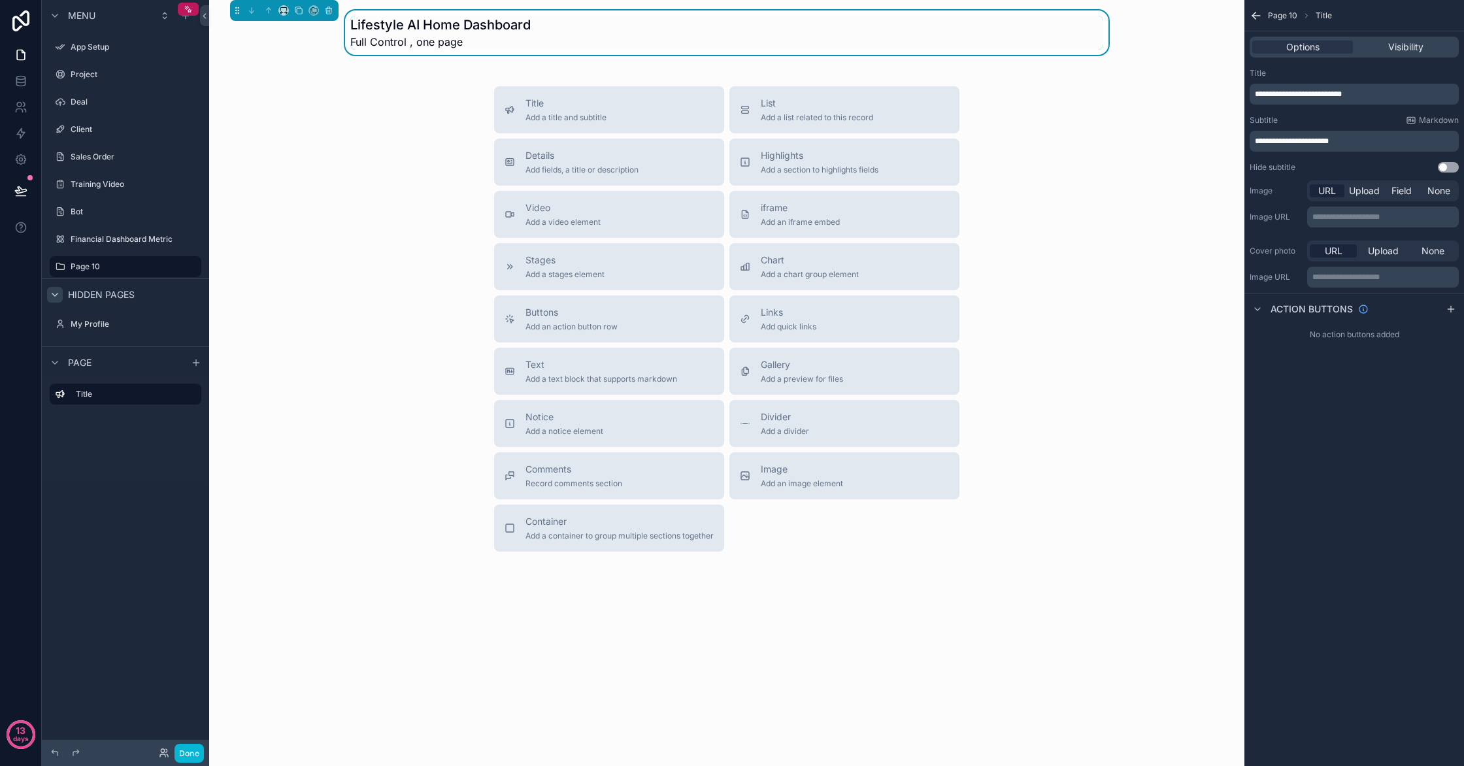
click at [1361, 141] on p "**********" at bounding box center [1355, 141] width 201 height 10
click at [1400, 142] on span "**********" at bounding box center [1331, 141] width 152 height 8
click at [775, 161] on span "Highlights" at bounding box center [820, 155] width 118 height 13
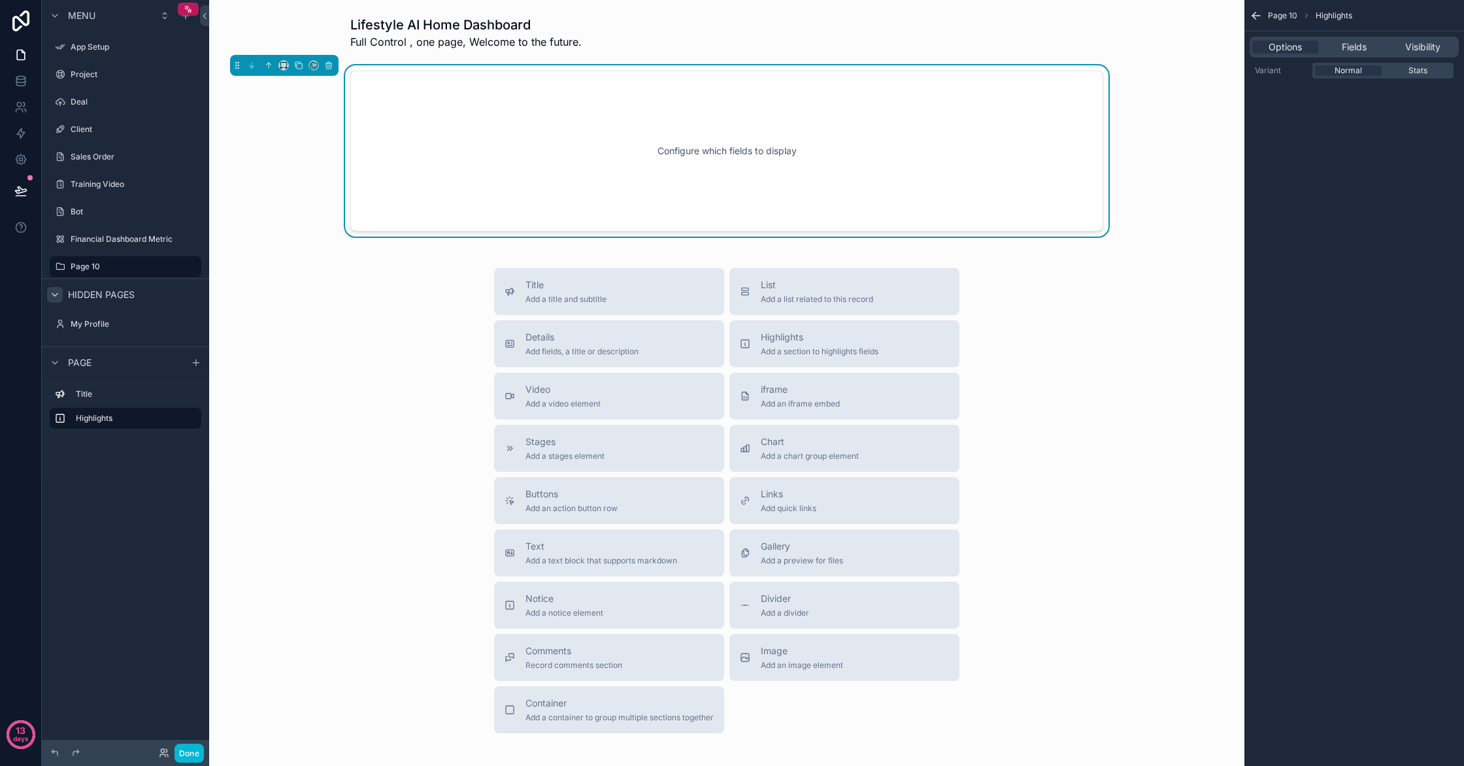
click at [733, 146] on div "Configure which fields to display" at bounding box center [727, 151] width 710 height 118
click at [682, 112] on div "Configure which fields to display" at bounding box center [727, 151] width 710 height 118
click at [1342, 46] on span "Fields" at bounding box center [1354, 47] width 25 height 13
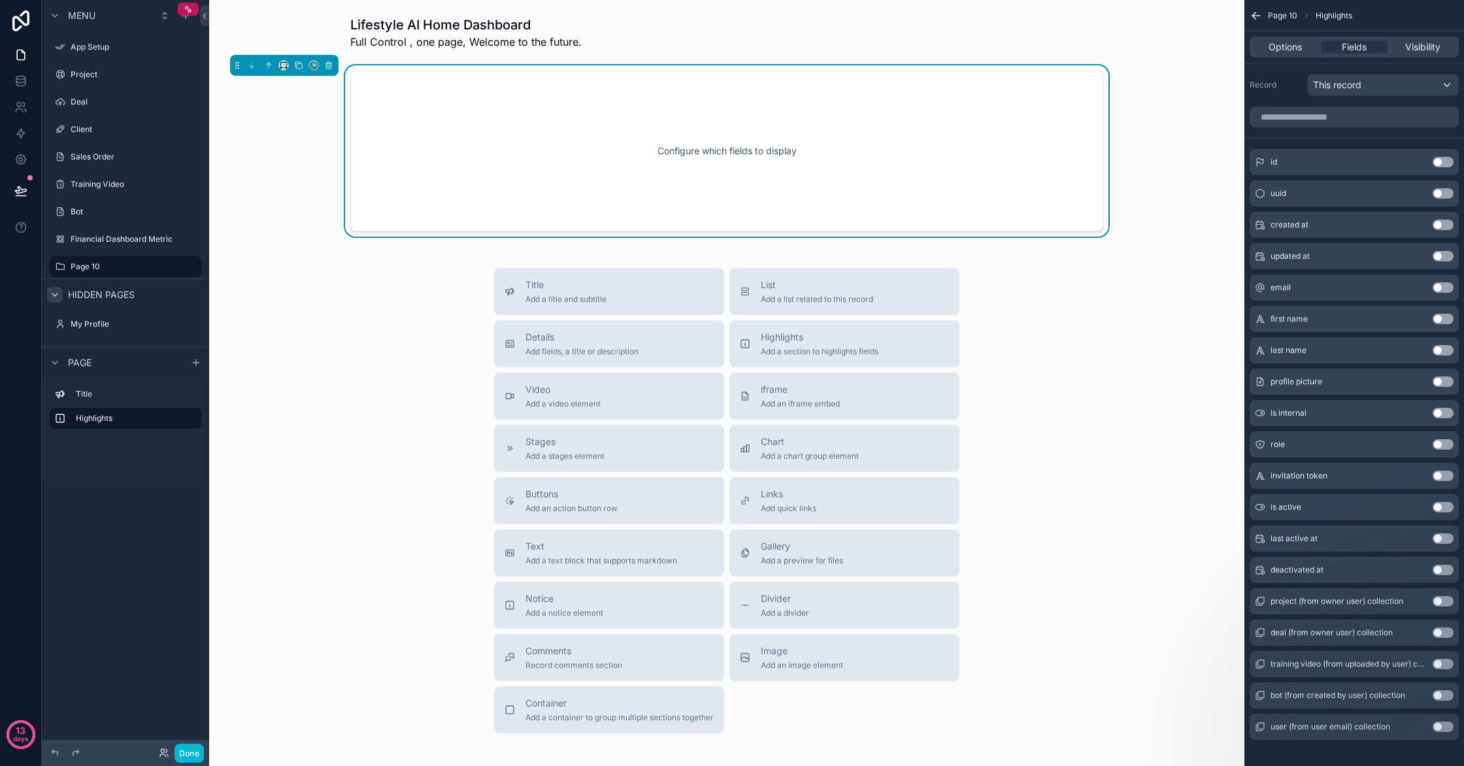
scroll to position [10, 0]
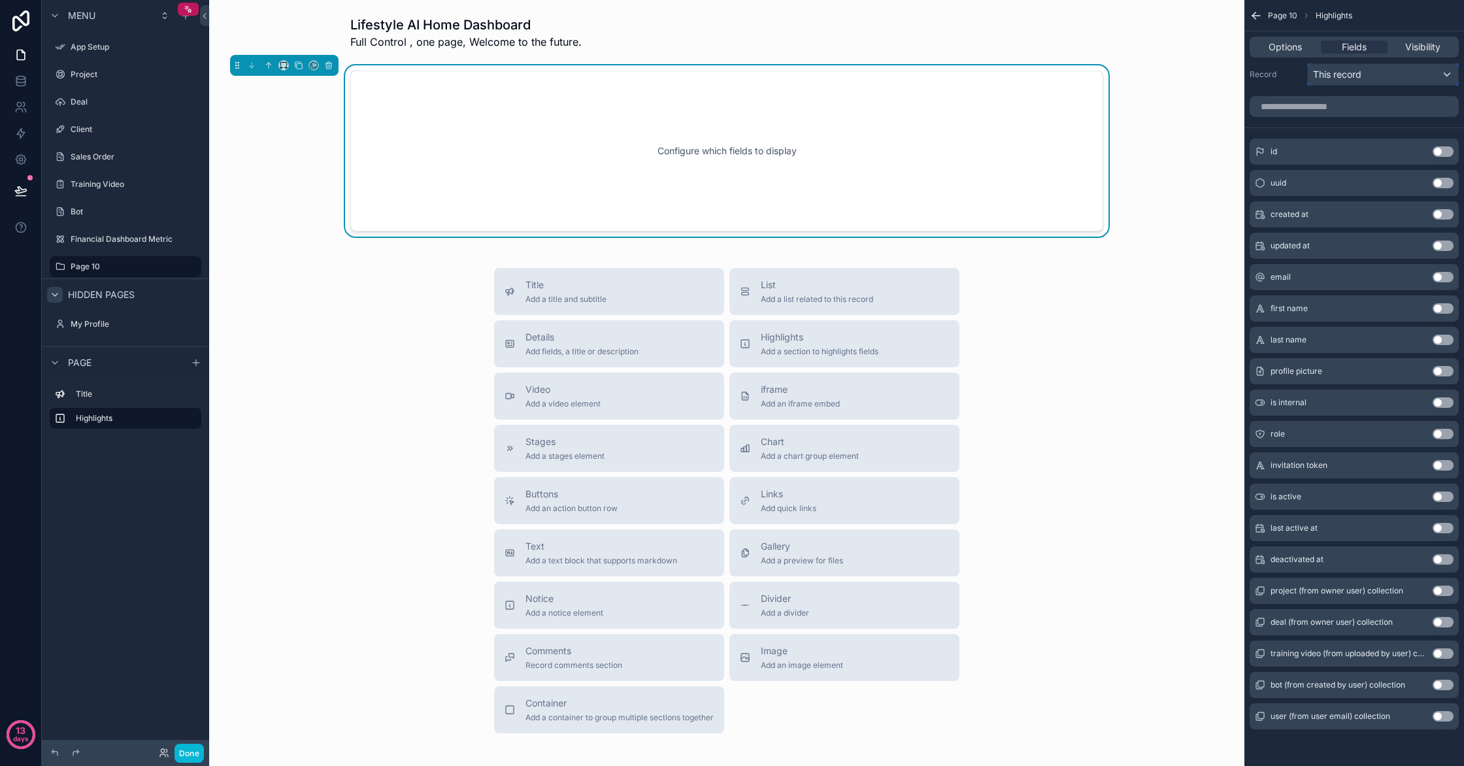
click at [1403, 78] on div "This record" at bounding box center [1383, 74] width 150 height 21
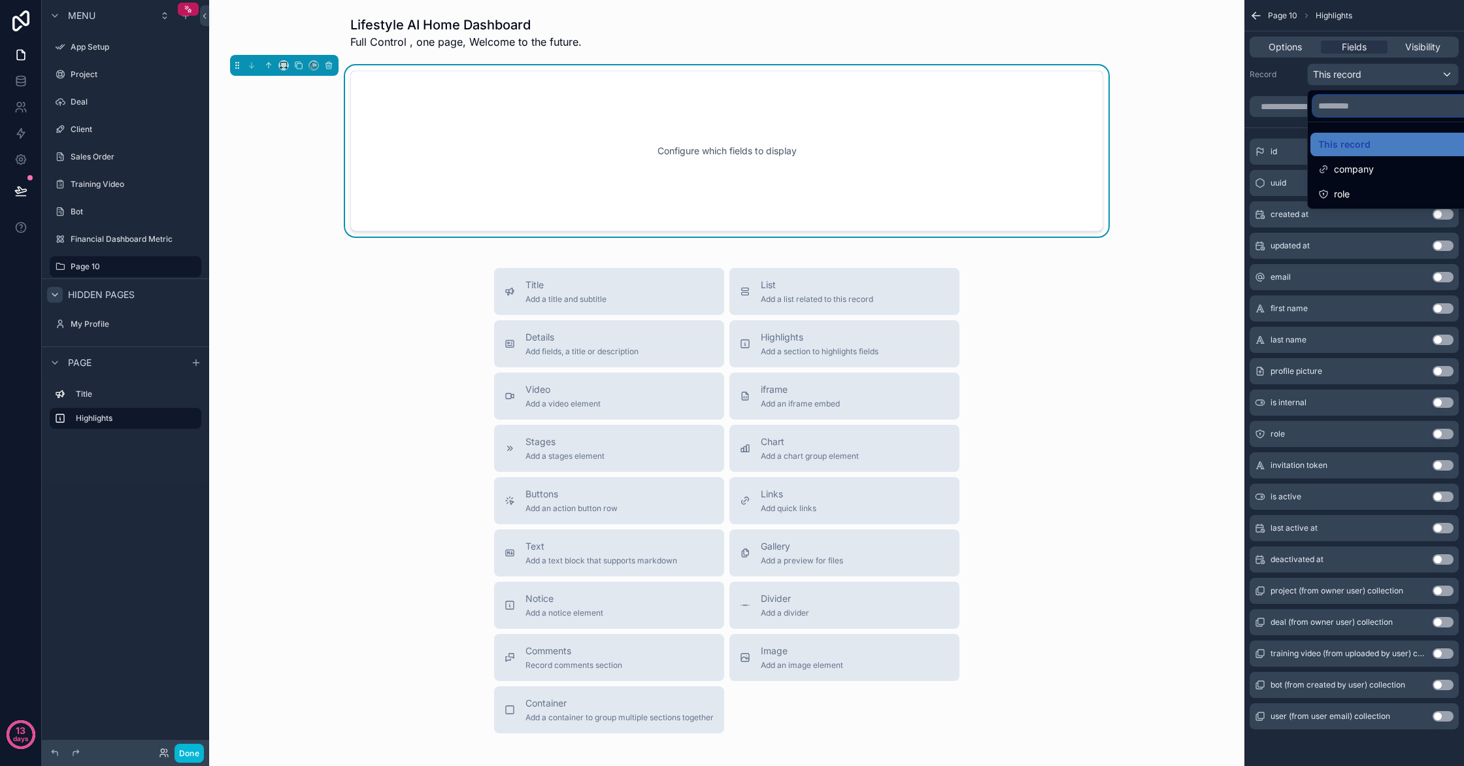
click at [1405, 106] on input "text" at bounding box center [1398, 105] width 170 height 21
type input "*"
click at [1276, 99] on div "scrollable content" at bounding box center [732, 383] width 1464 height 766
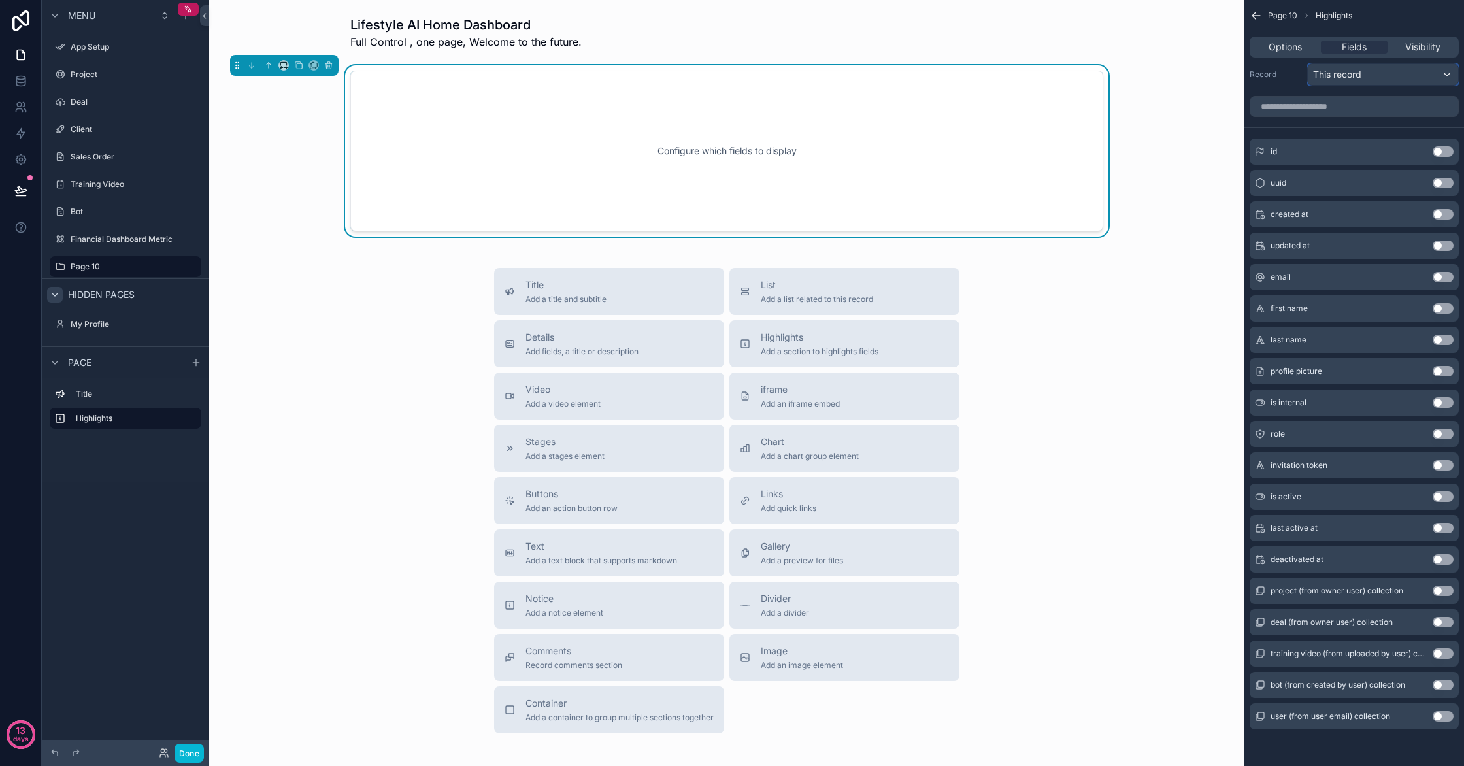
click at [1388, 83] on div "This record" at bounding box center [1383, 74] width 150 height 21
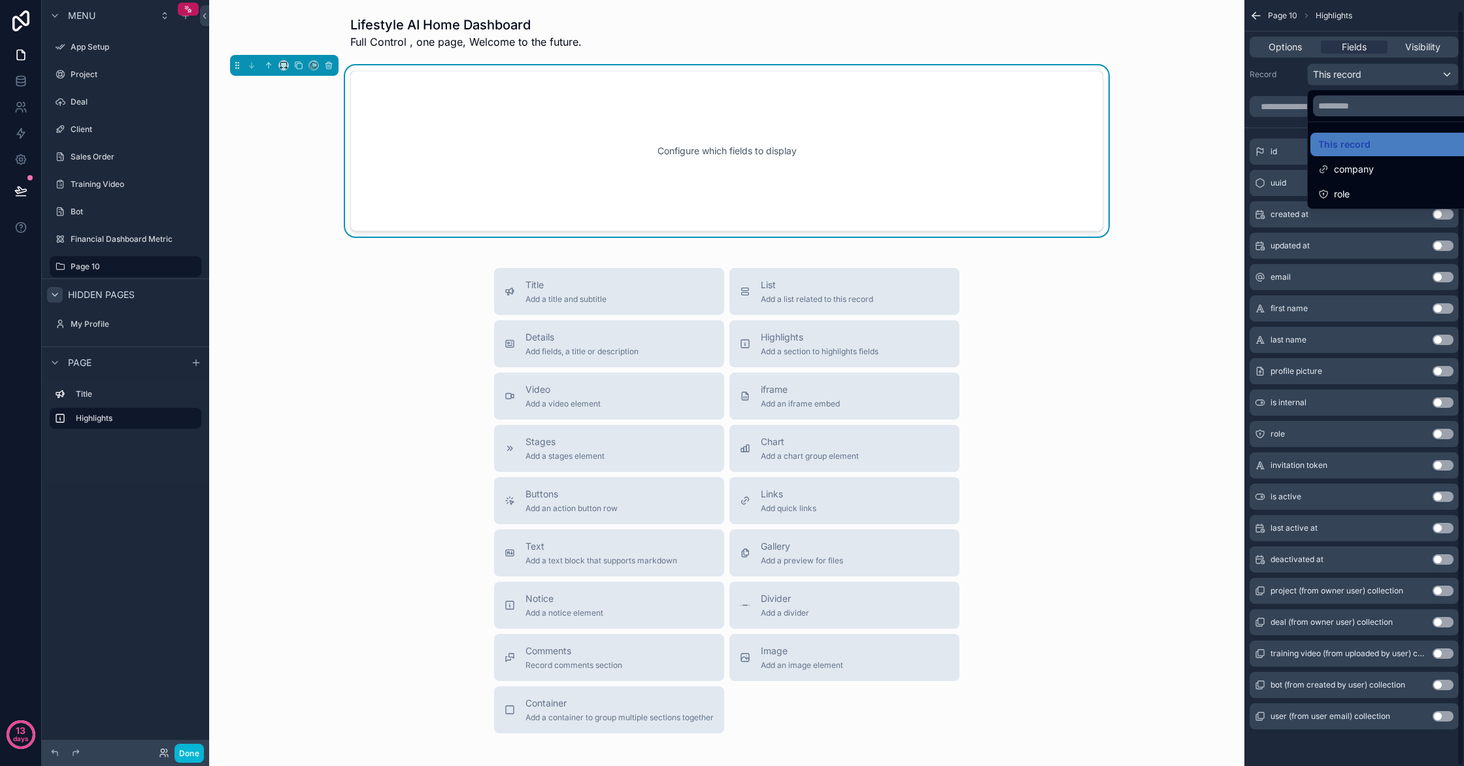
click at [1301, 103] on div "scrollable content" at bounding box center [732, 383] width 1464 height 766
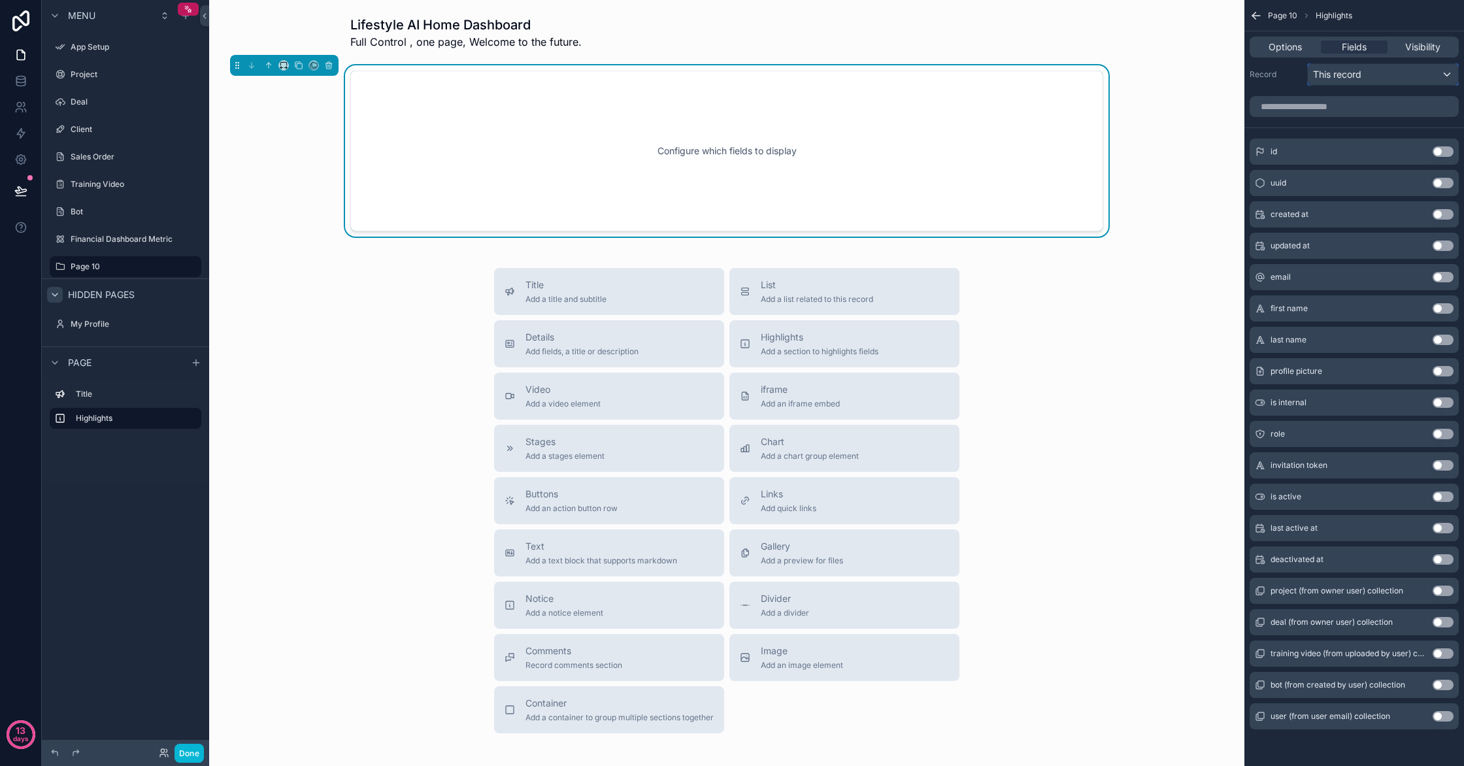
click at [1406, 84] on div "This record" at bounding box center [1383, 74] width 150 height 21
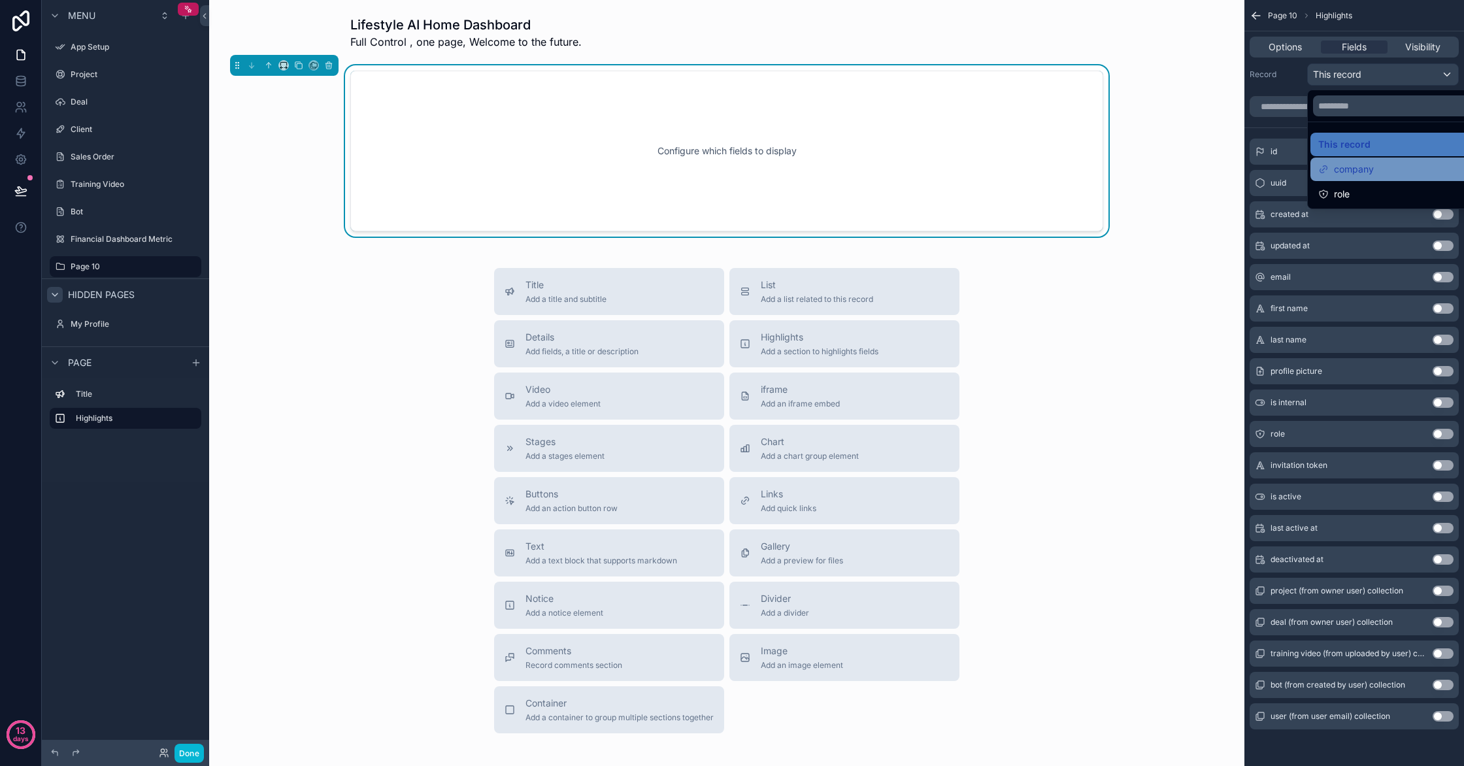
click at [1417, 167] on div "company" at bounding box center [1397, 169] width 159 height 16
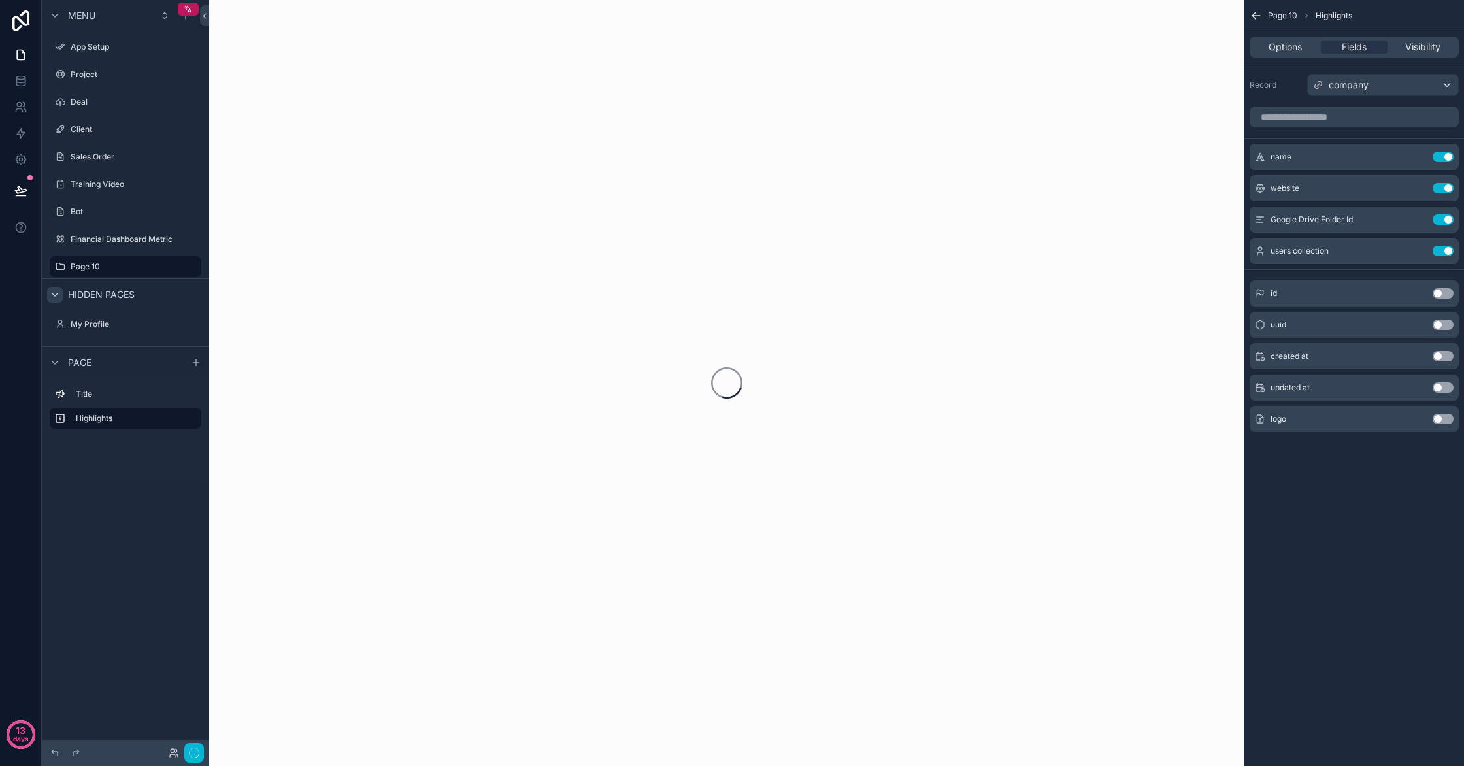
scroll to position [0, 0]
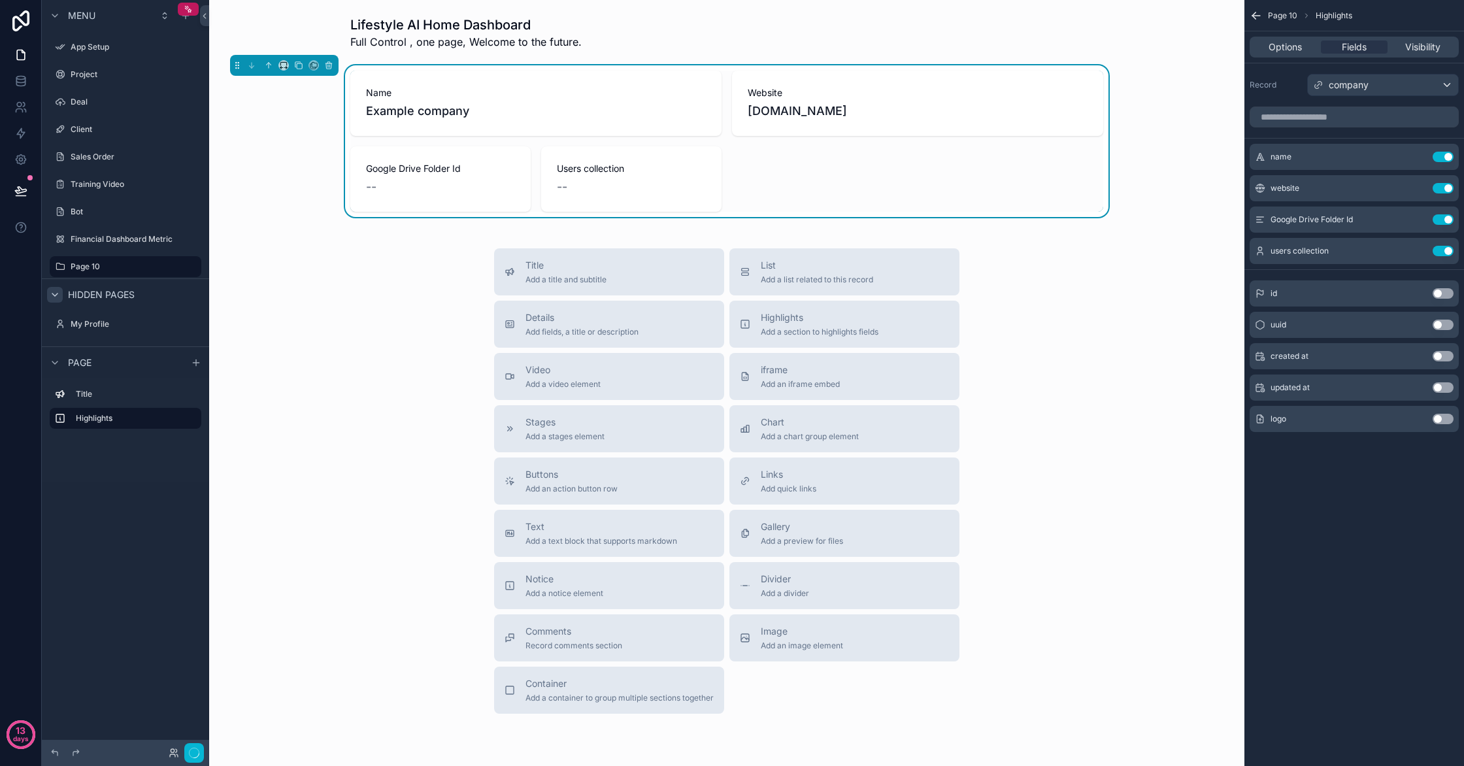
click at [1446, 251] on button "Use setting" at bounding box center [1443, 251] width 21 height 10
click at [1403, 94] on div "company" at bounding box center [1383, 85] width 150 height 21
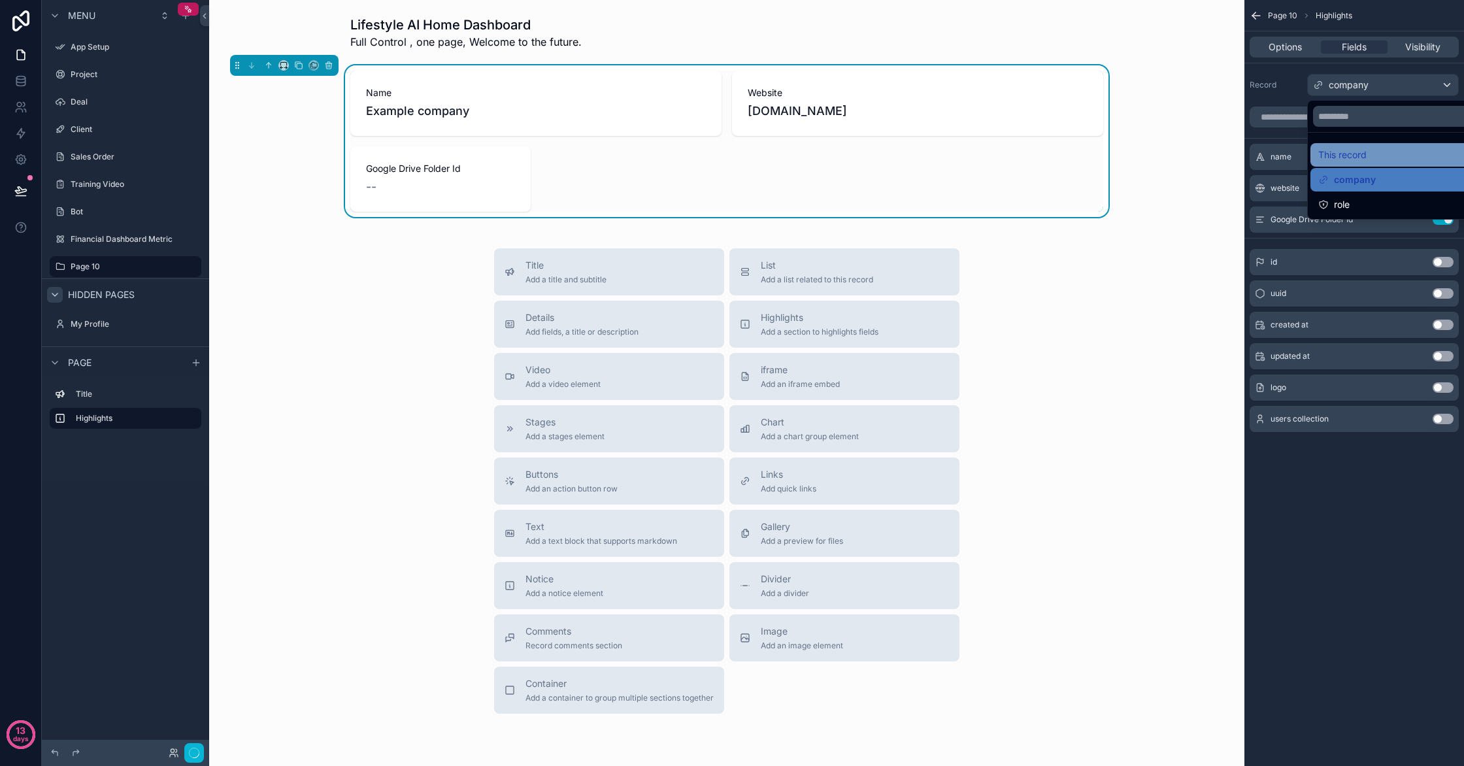
click at [1388, 155] on div "This record" at bounding box center [1397, 155] width 159 height 16
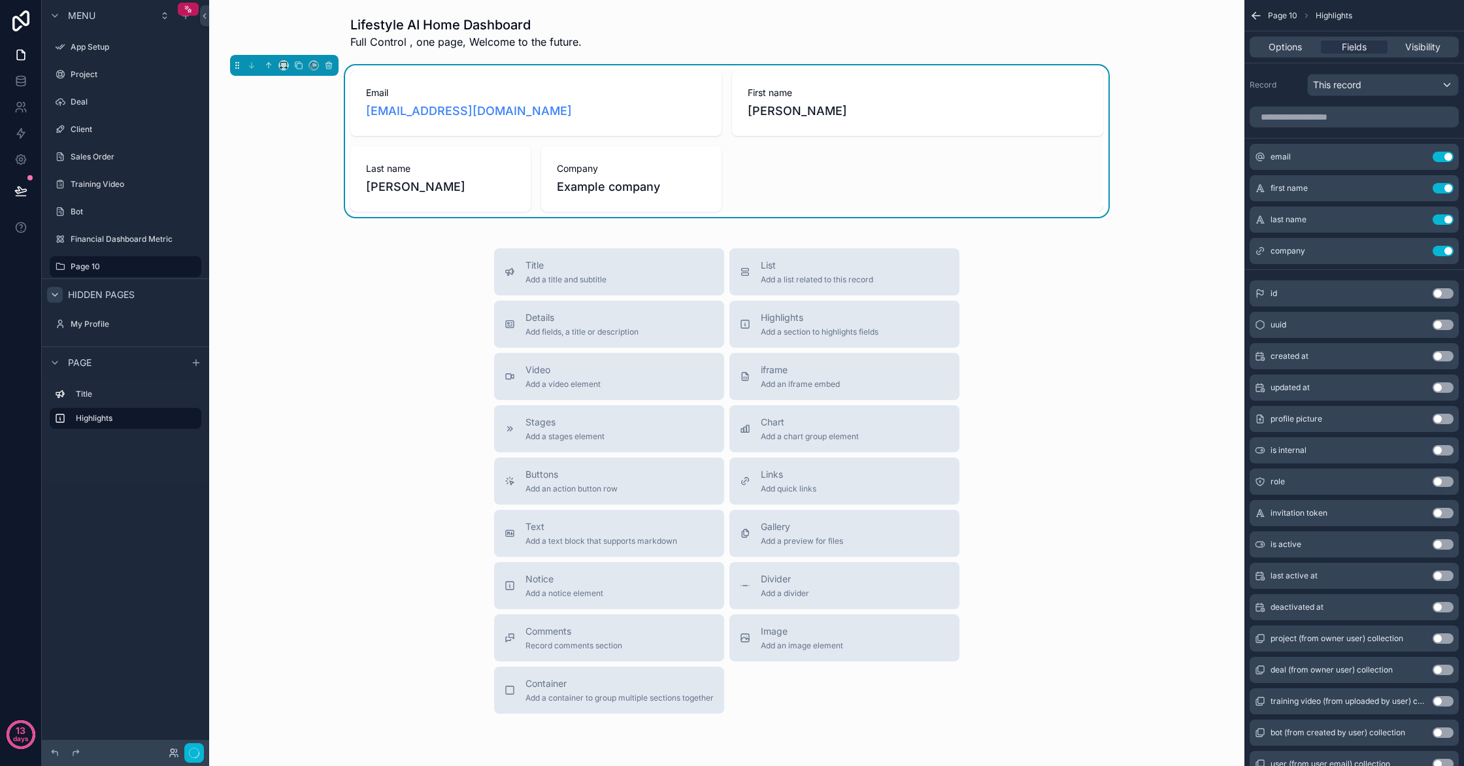
scroll to position [48, 0]
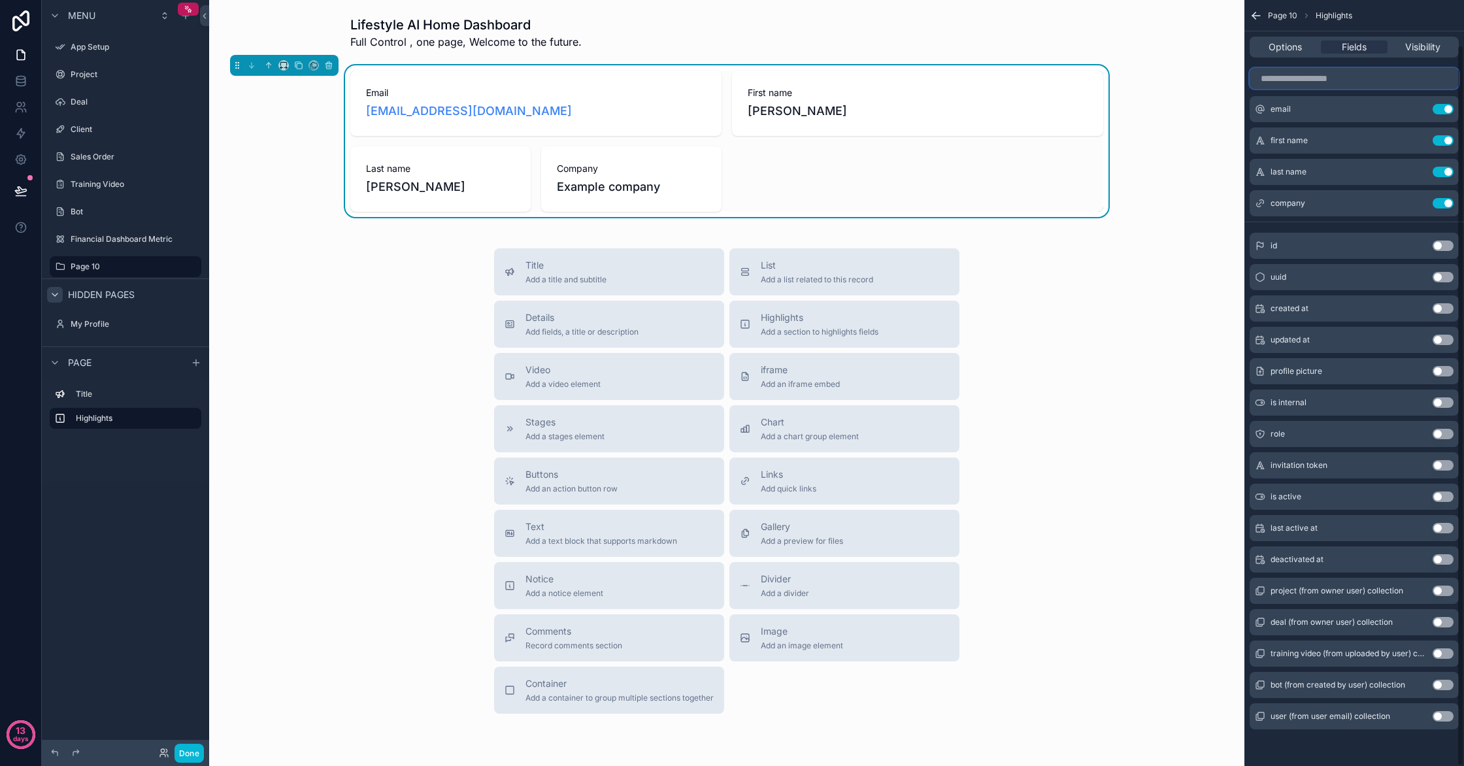
click at [1357, 78] on input "scrollable content" at bounding box center [1354, 78] width 209 height 21
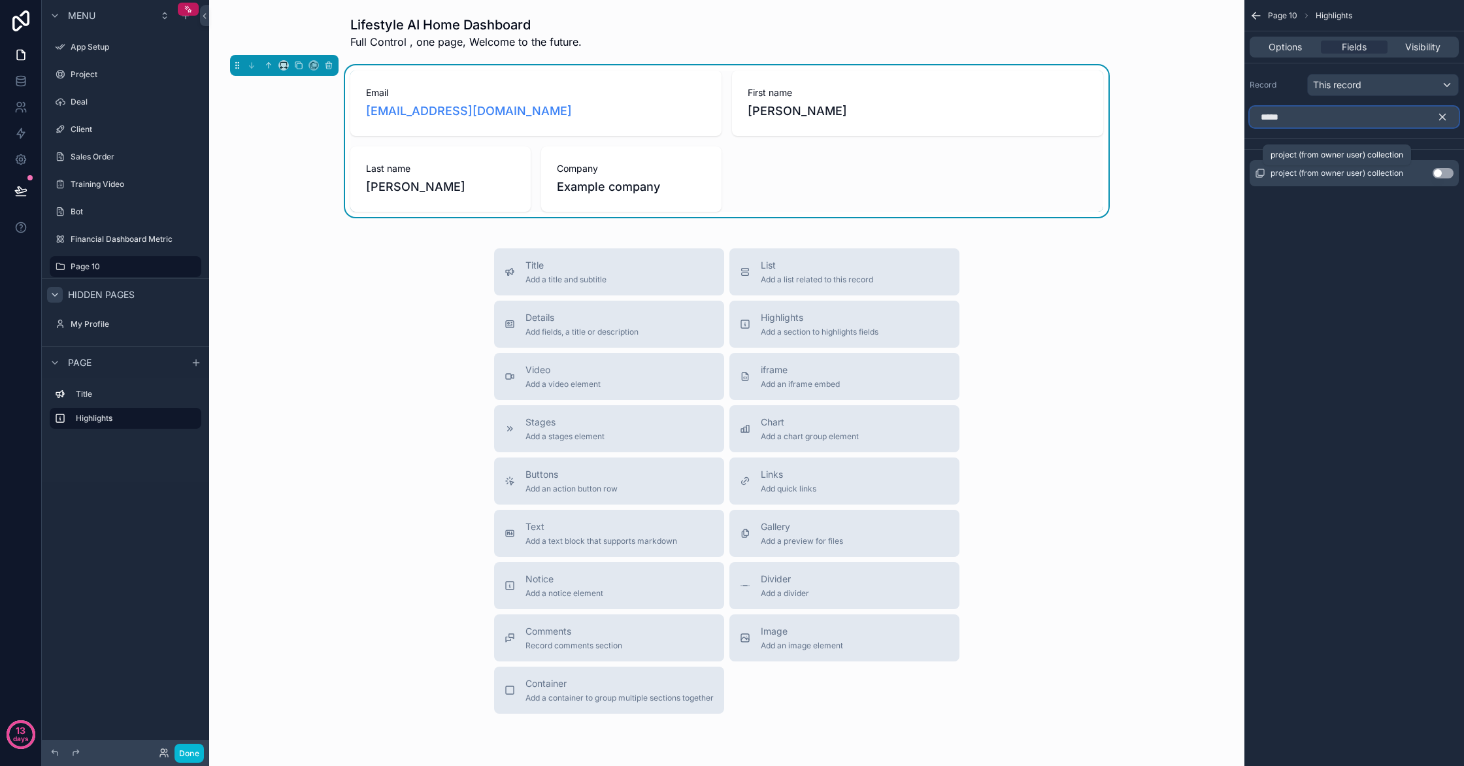
type input "*****"
drag, startPoint x: 1360, startPoint y: 175, endPoint x: 1371, endPoint y: 174, distance: 11.1
click at [1361, 174] on span "project (from owner user) collection" at bounding box center [1337, 173] width 133 height 10
click at [1448, 176] on button "Use setting" at bounding box center [1443, 173] width 21 height 10
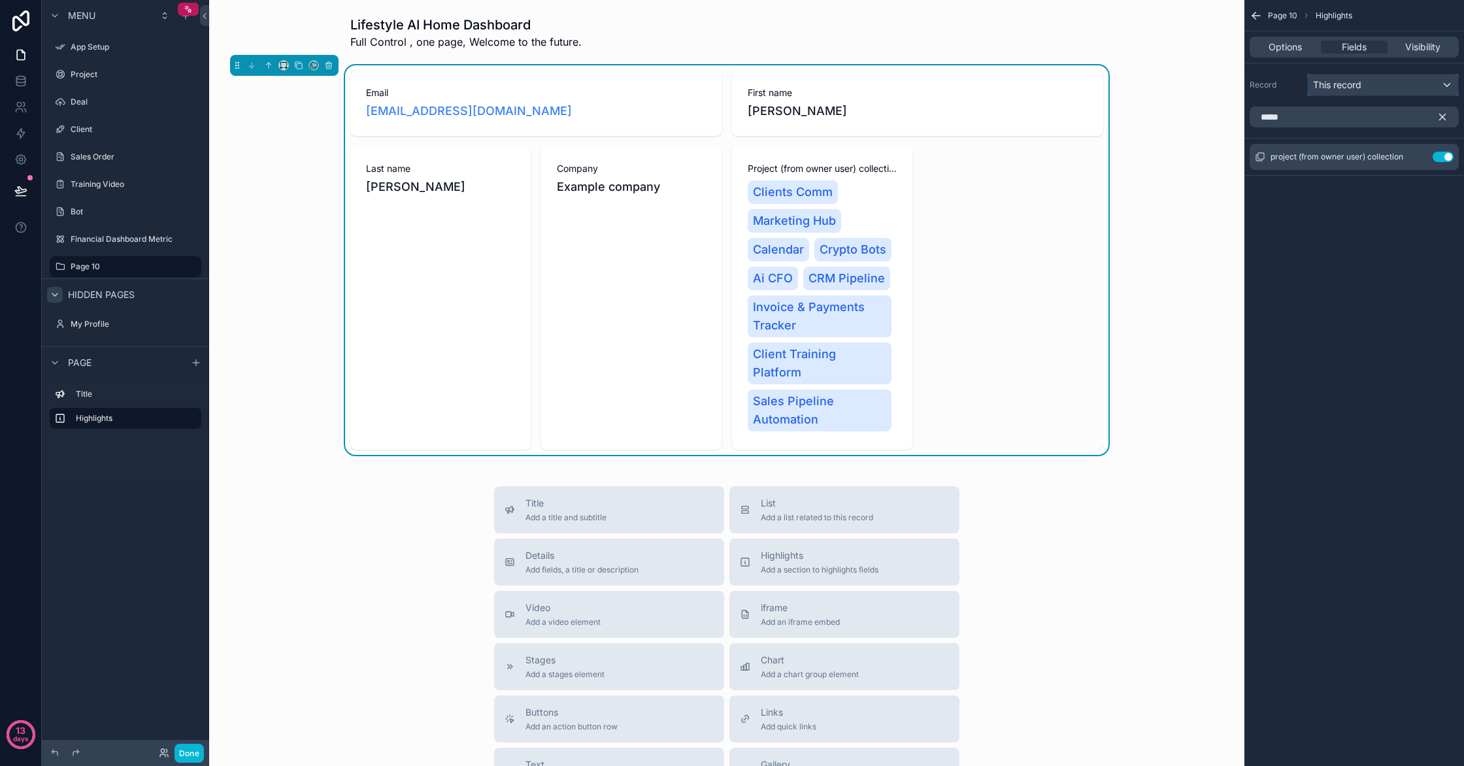
click at [1355, 86] on span "This record" at bounding box center [1337, 84] width 48 height 13
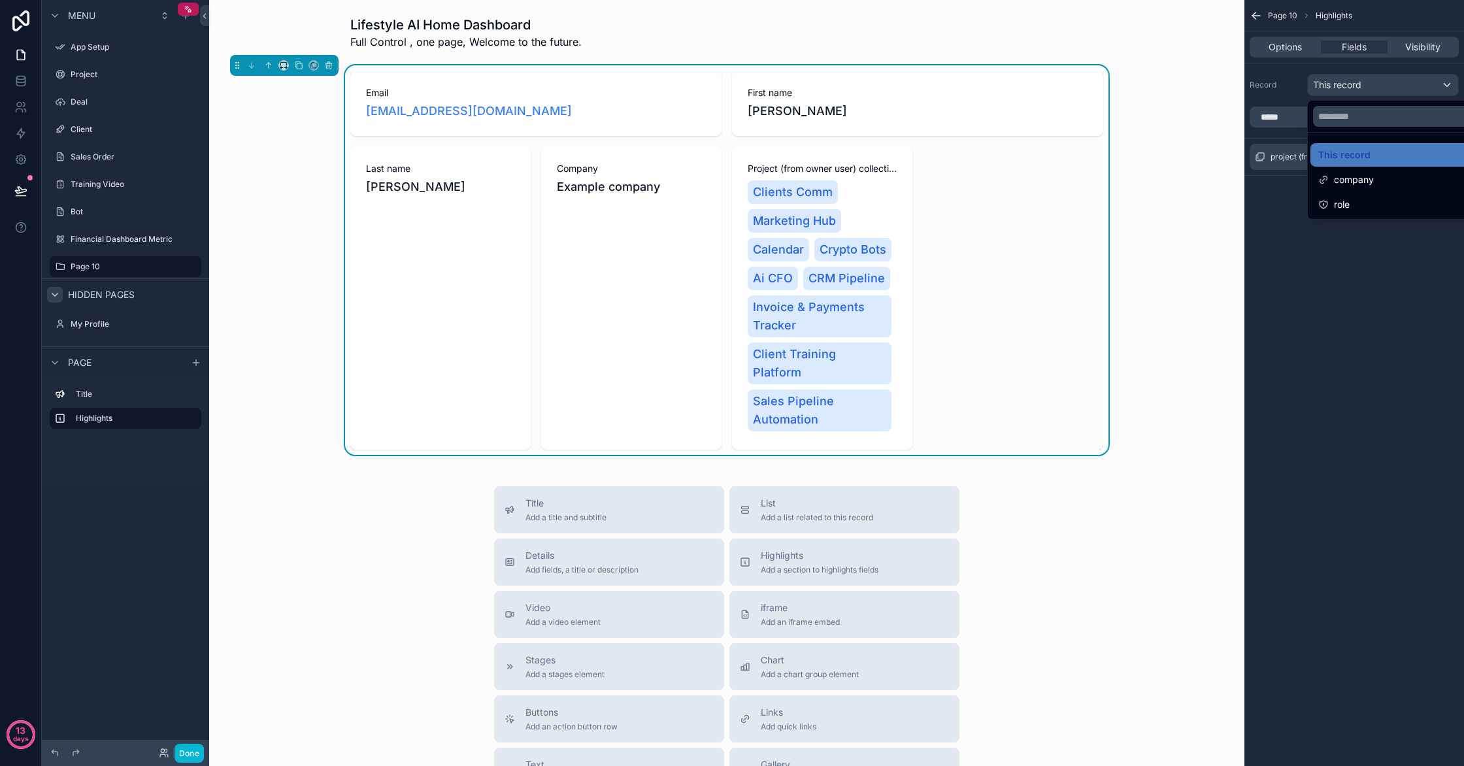
click at [1355, 86] on div "scrollable content" at bounding box center [732, 383] width 1464 height 766
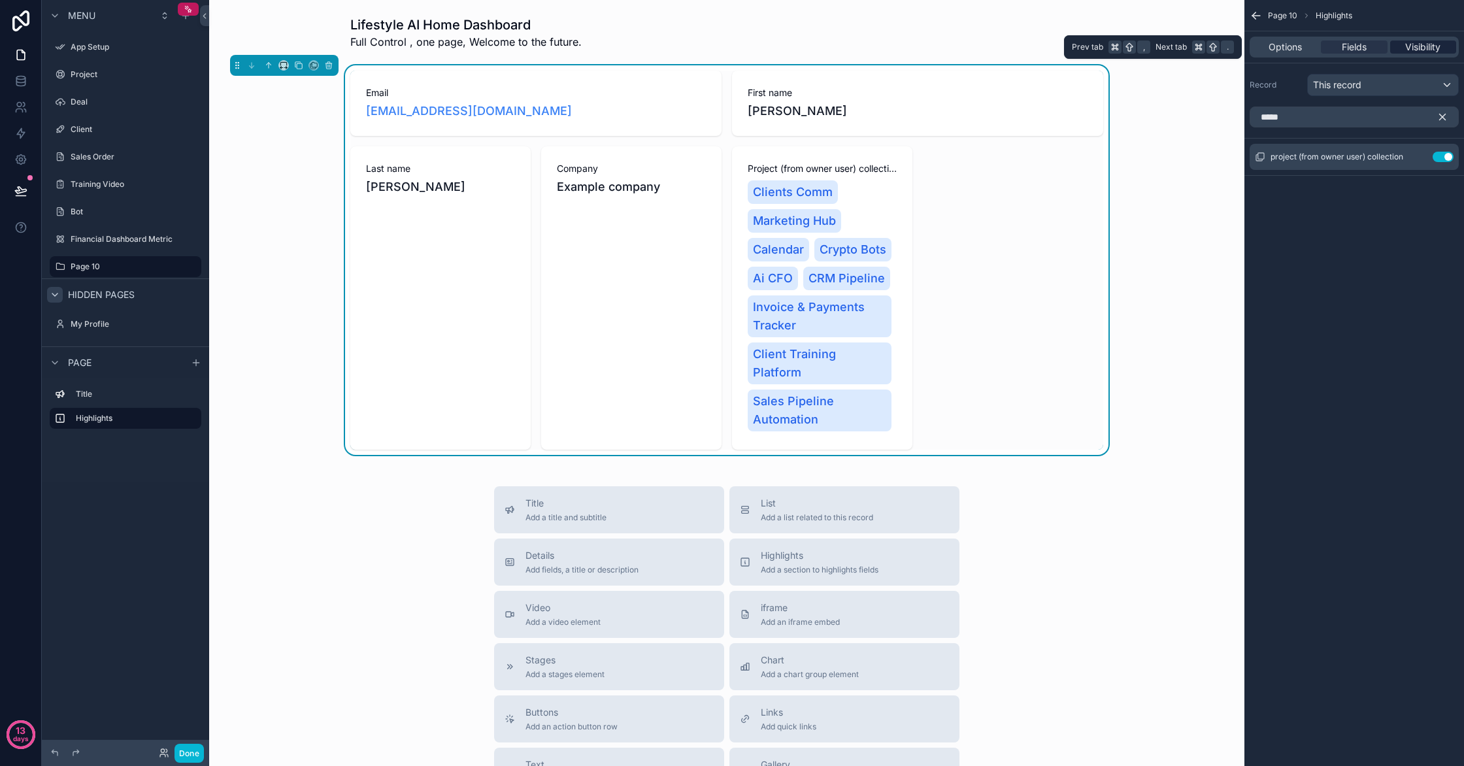
click at [1399, 46] on div "Visibility" at bounding box center [1423, 47] width 66 height 13
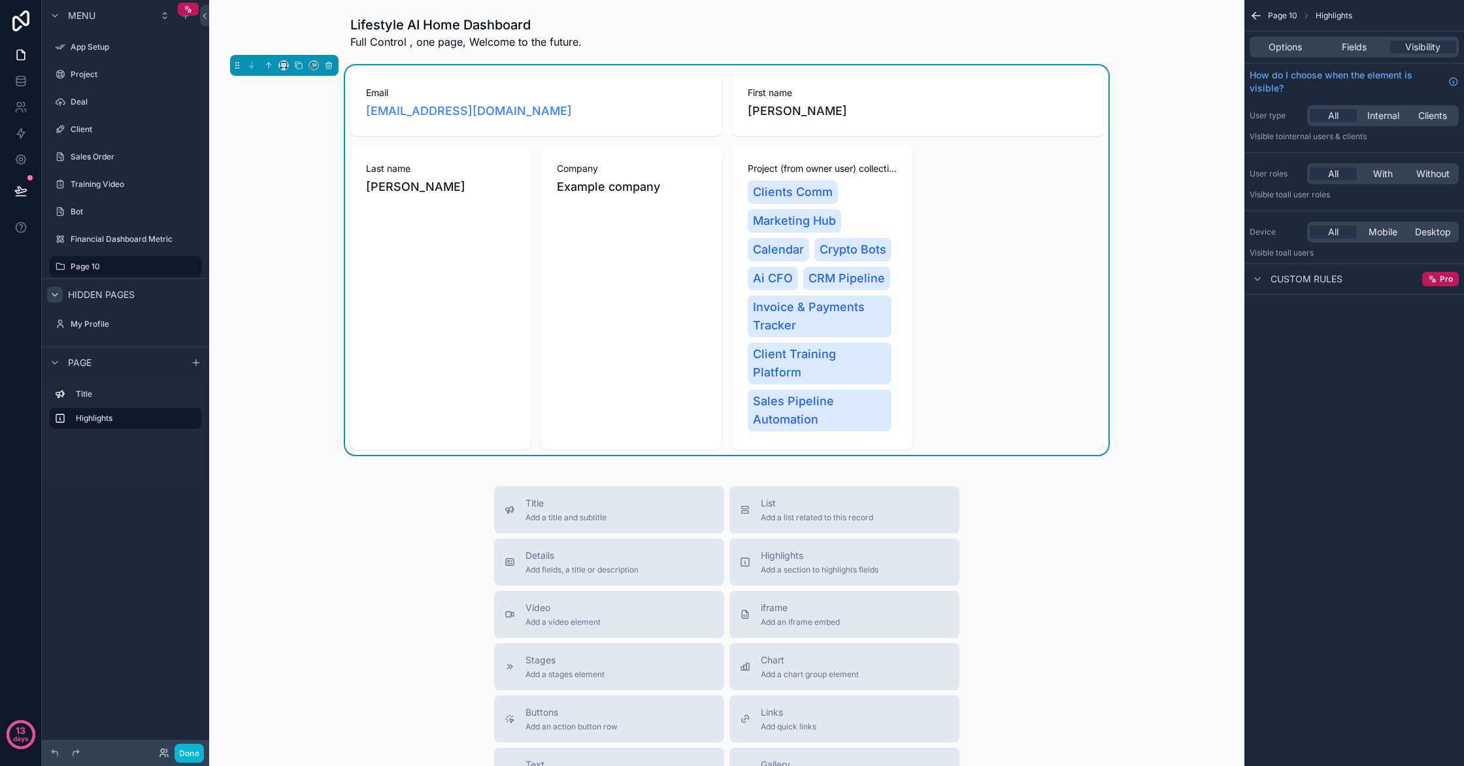
click at [1322, 274] on span "Custom rules" at bounding box center [1307, 279] width 72 height 13
click at [1289, 49] on span "Options" at bounding box center [1285, 47] width 33 height 13
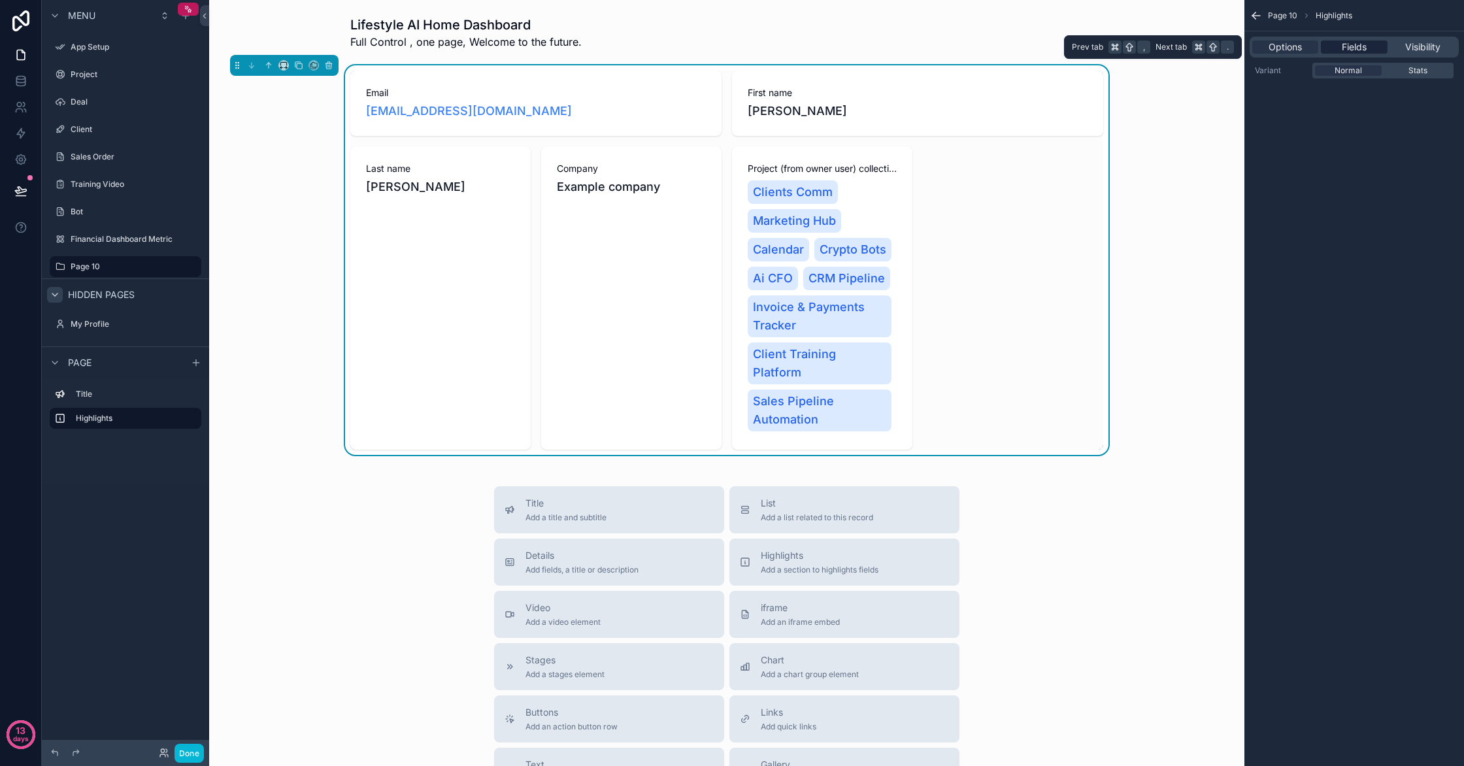
click at [1335, 48] on div "Fields" at bounding box center [1354, 47] width 66 height 13
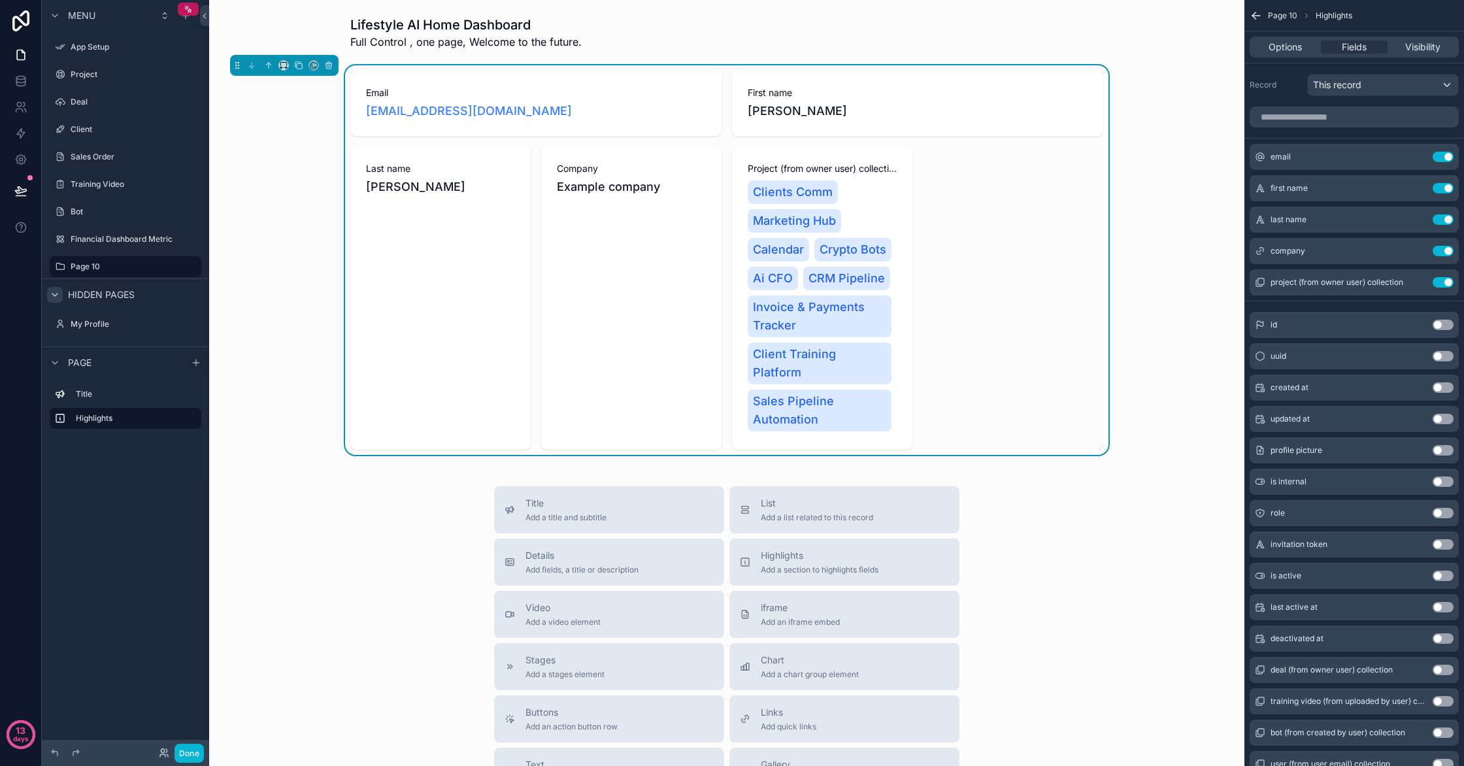
click at [631, 183] on span "Example company" at bounding box center [608, 187] width 103 height 18
click at [635, 188] on span "Example company" at bounding box center [608, 187] width 103 height 18
click at [603, 180] on span "Example company" at bounding box center [608, 187] width 103 height 18
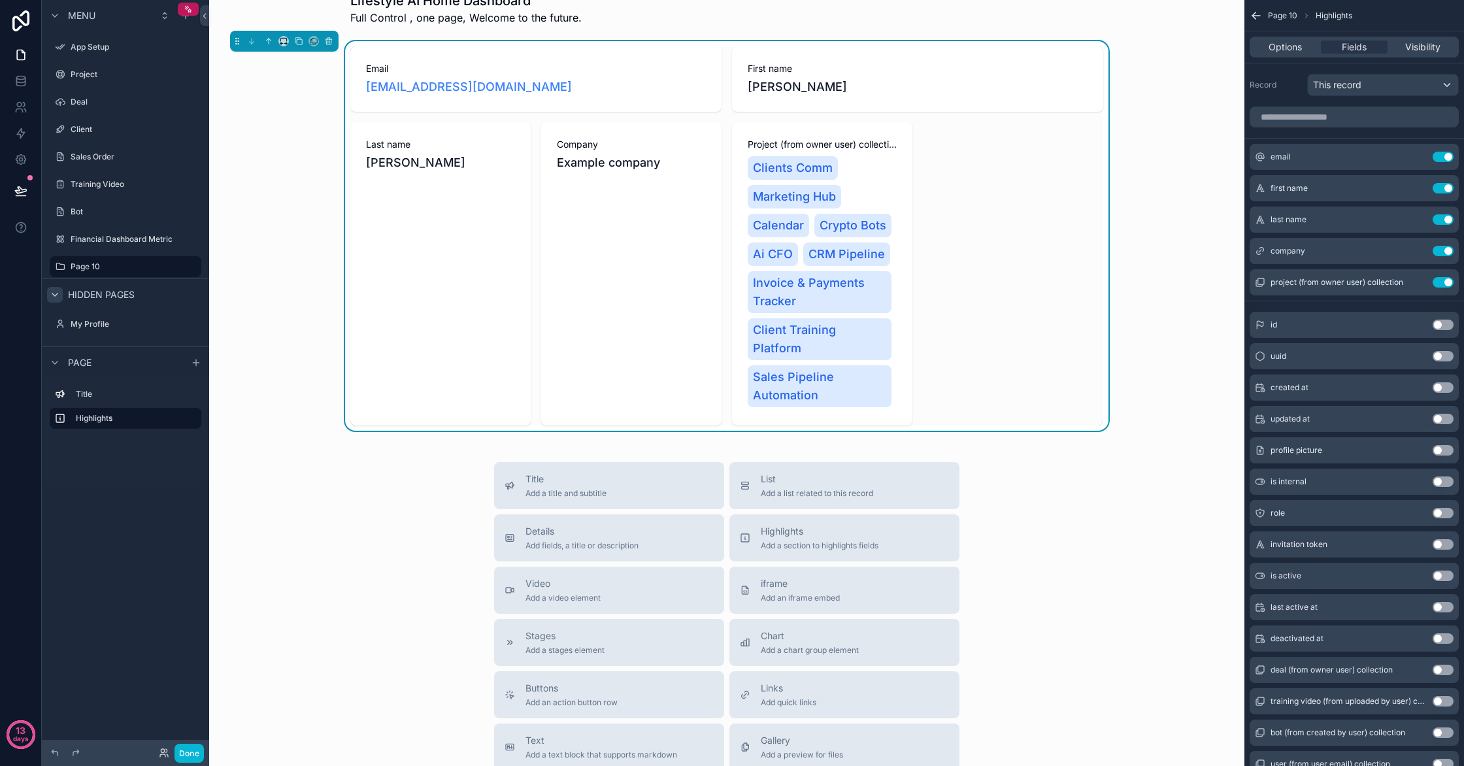
scroll to position [58, 0]
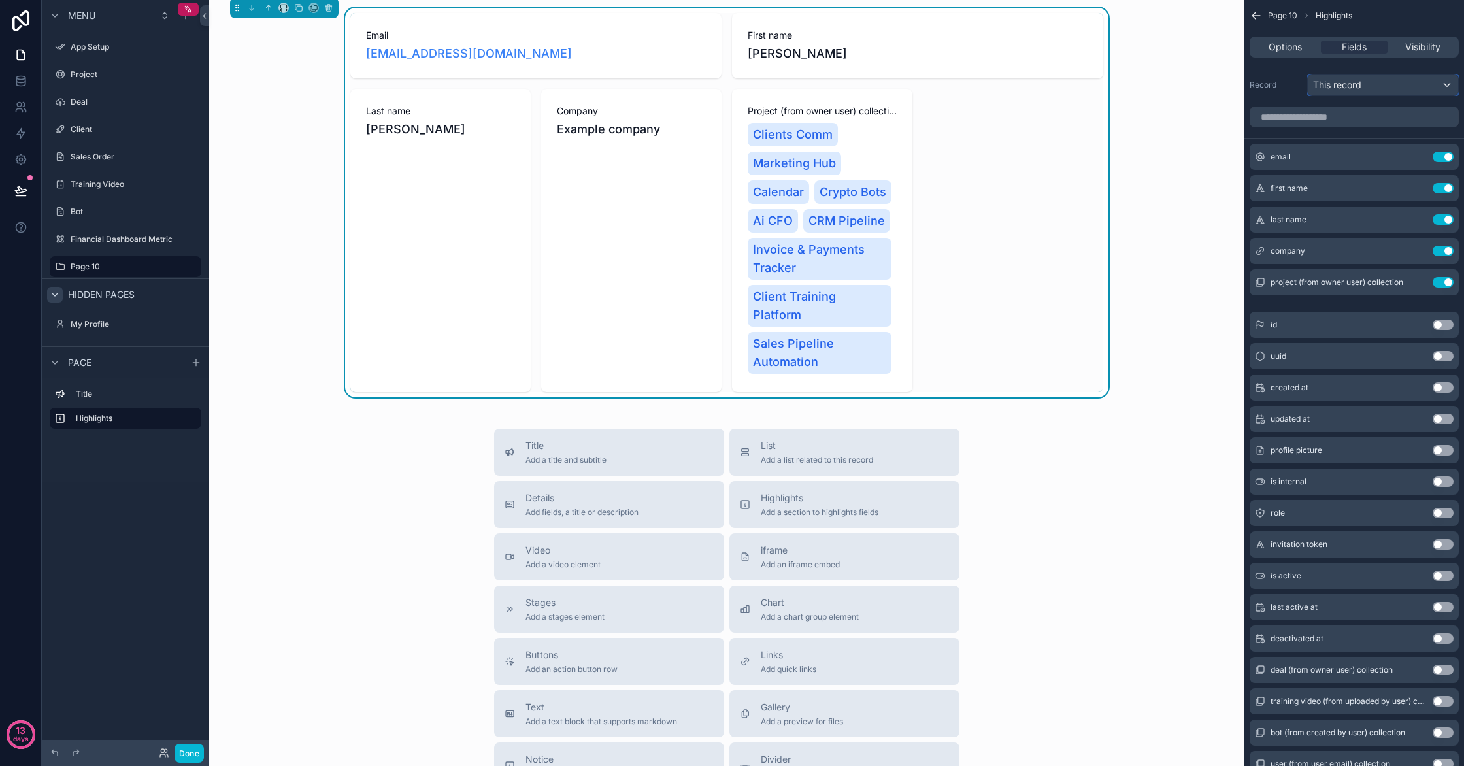
click at [1430, 93] on div "This record" at bounding box center [1383, 85] width 150 height 21
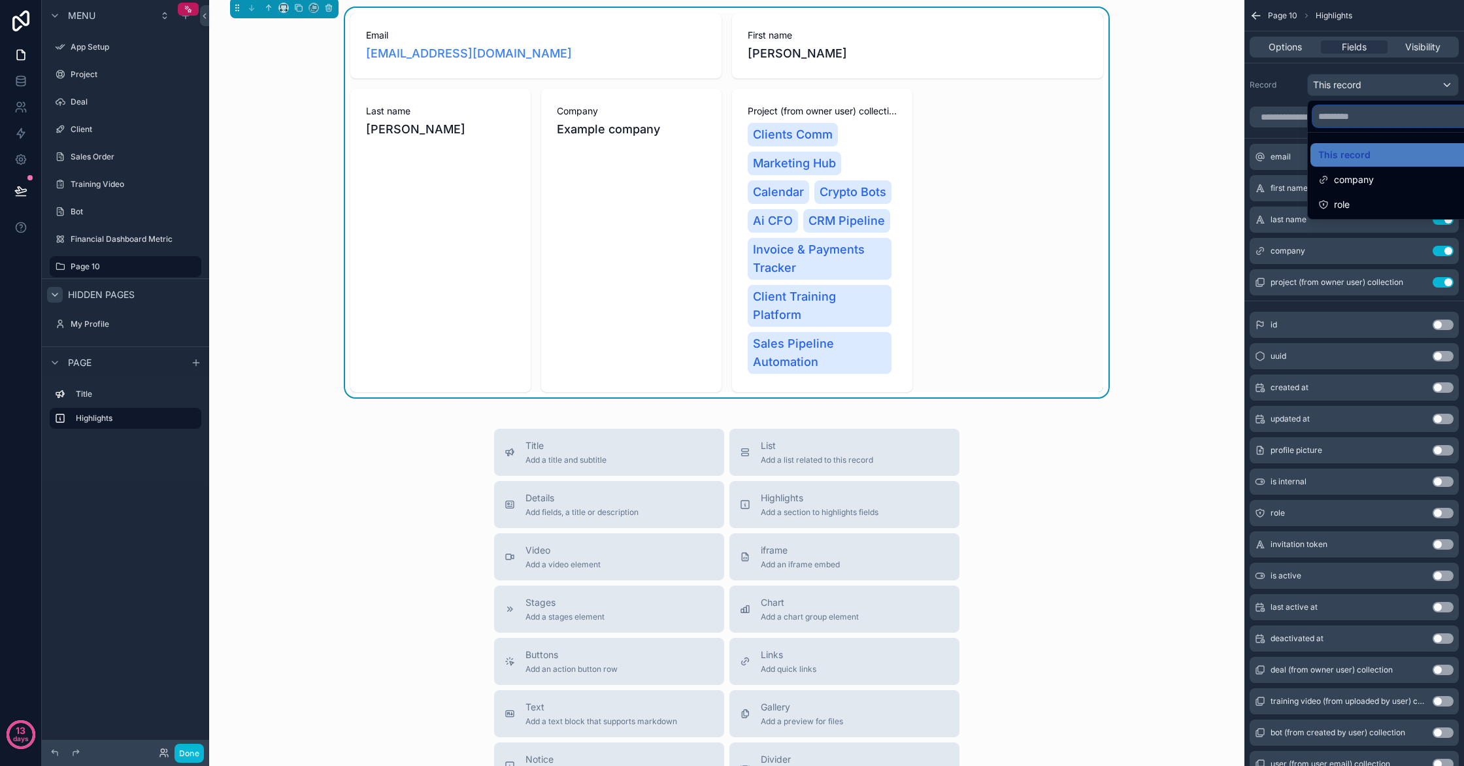
click at [1421, 120] on input "text" at bounding box center [1398, 116] width 170 height 21
type input "***"
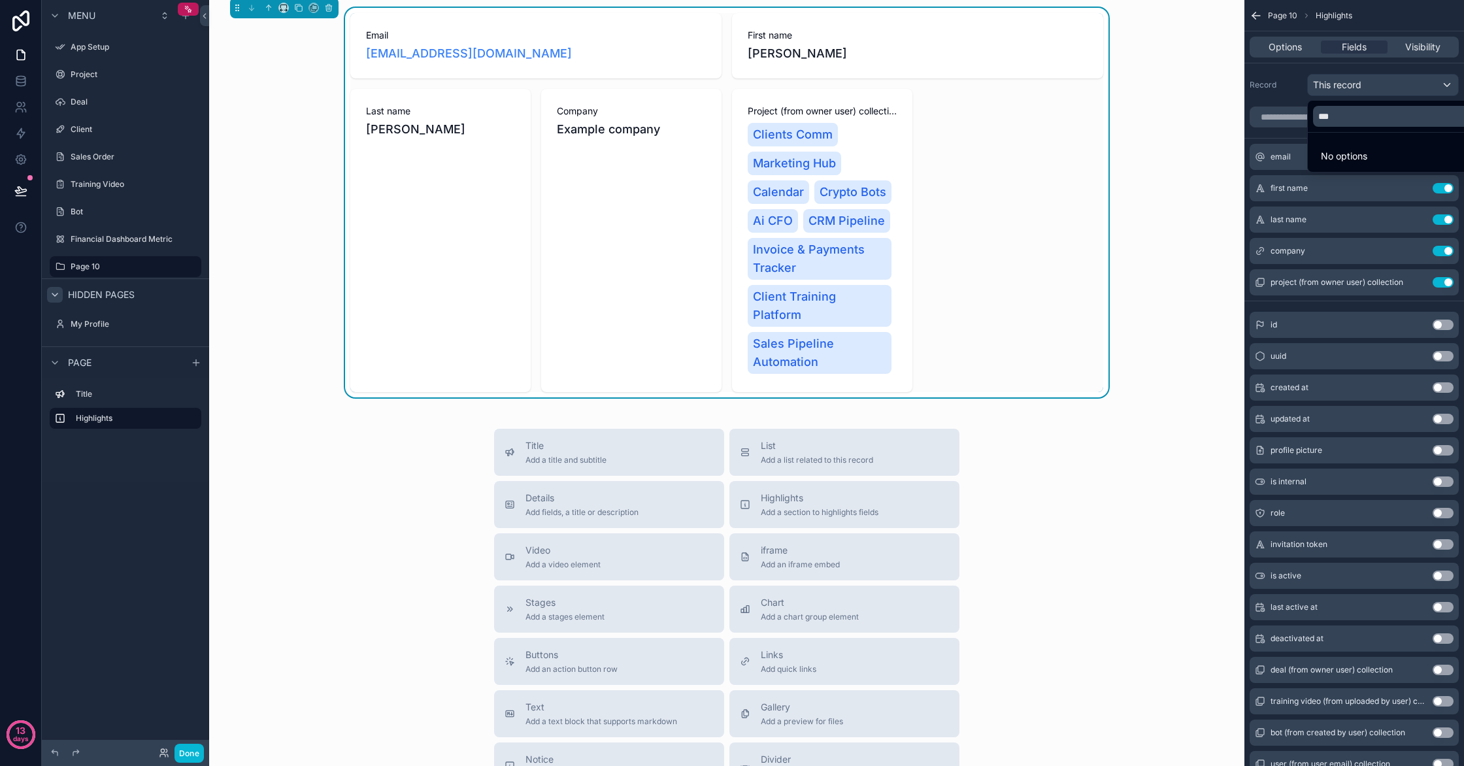
scroll to position [0, 0]
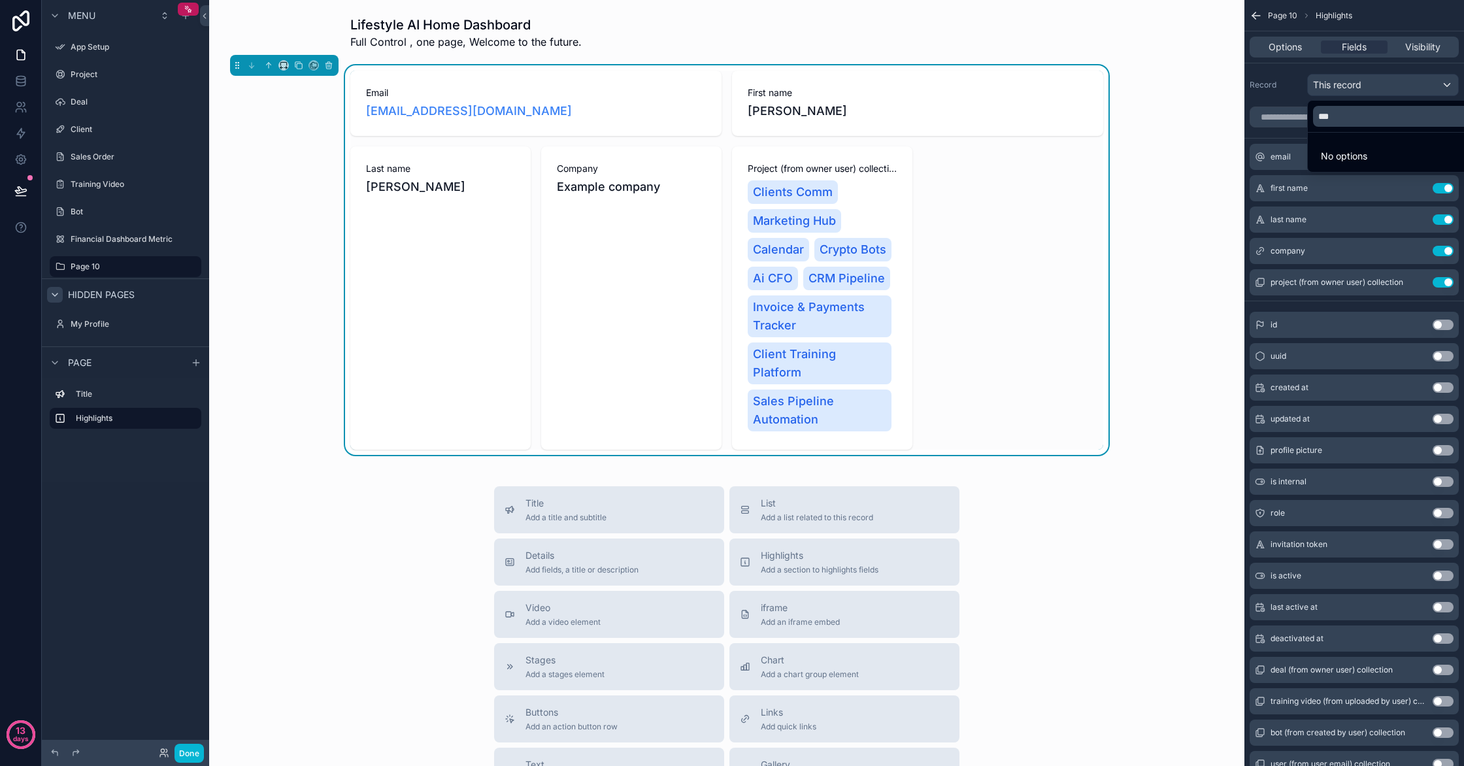
click at [369, 148] on div "Last name parrilla" at bounding box center [440, 297] width 180 height 303
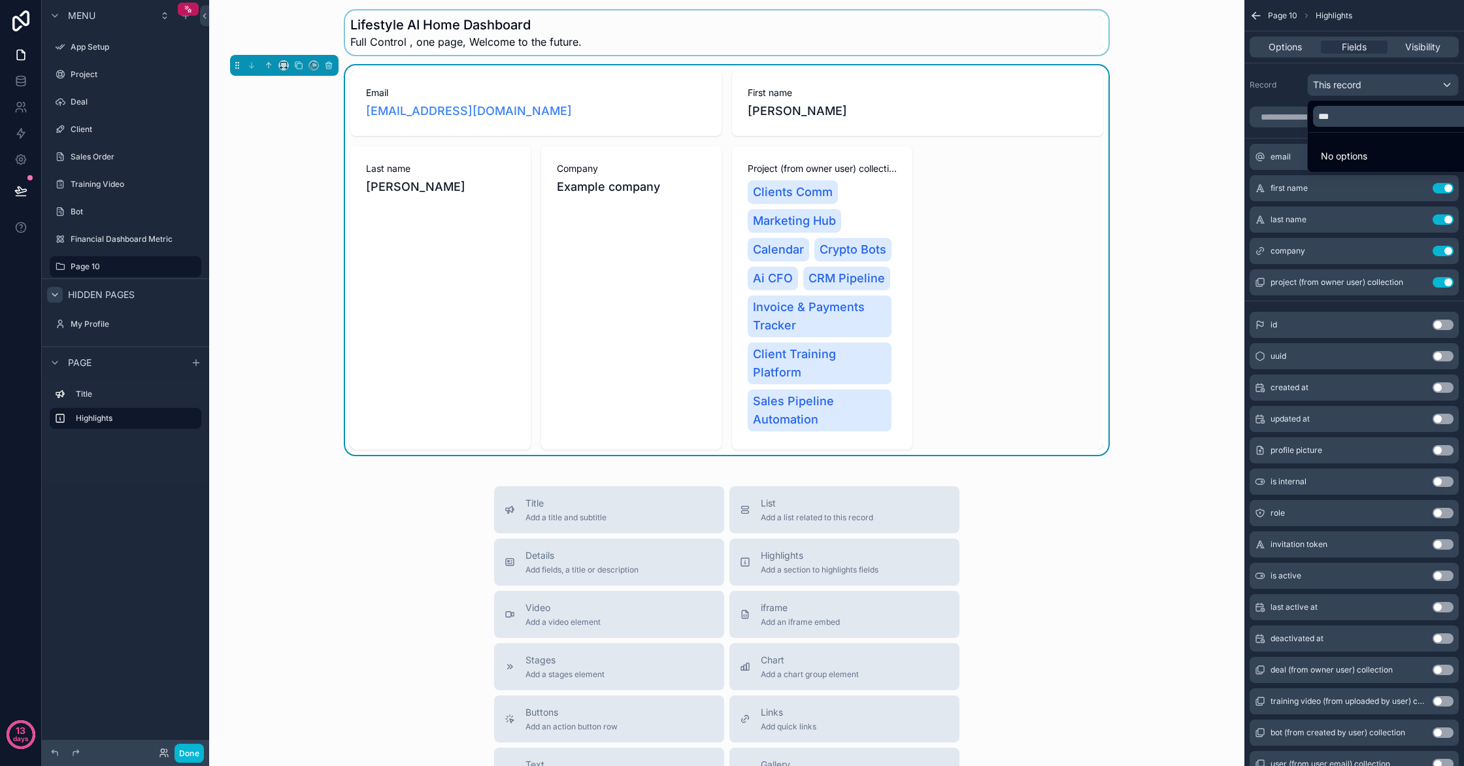
click at [387, 48] on div "scrollable content" at bounding box center [727, 32] width 1014 height 44
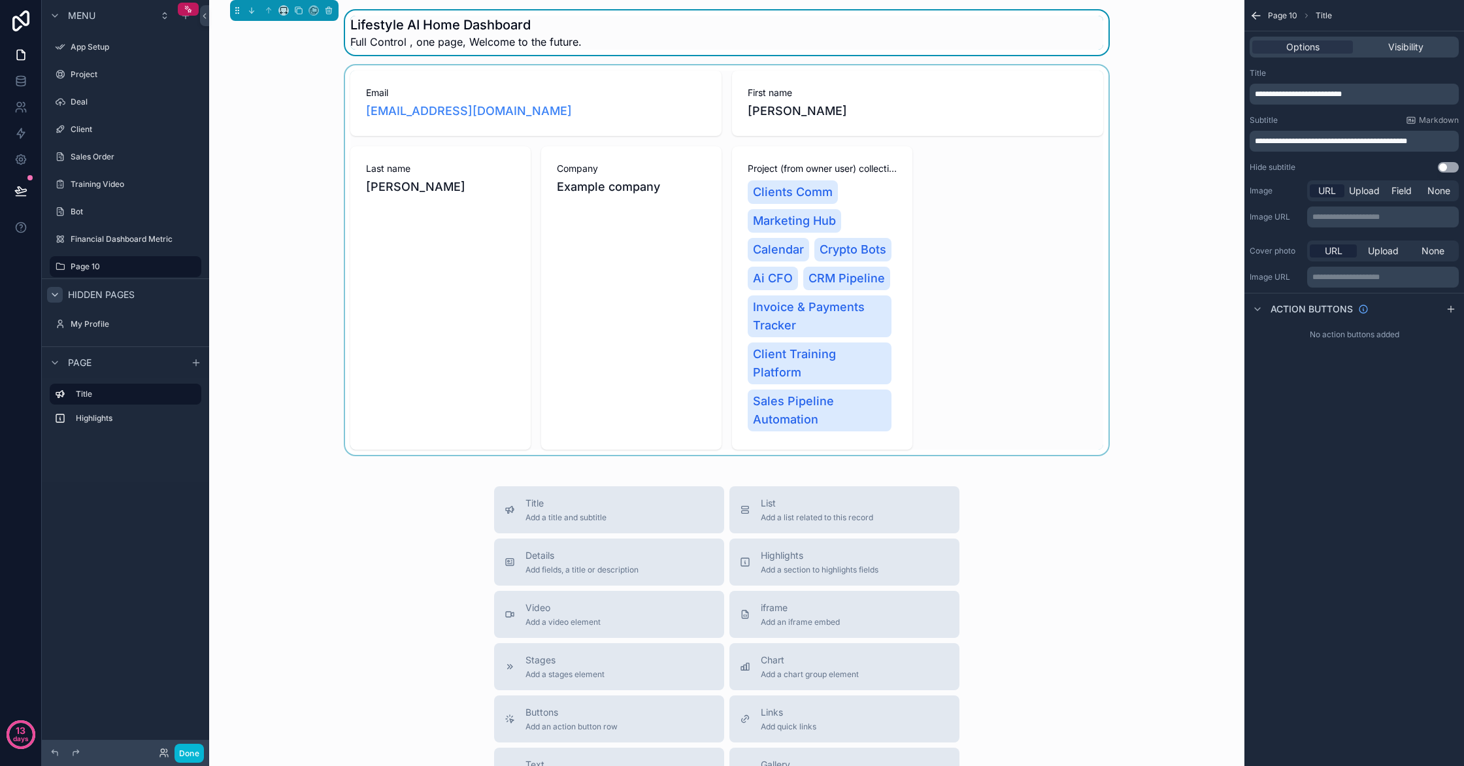
click at [392, 101] on div "scrollable content" at bounding box center [727, 260] width 1014 height 390
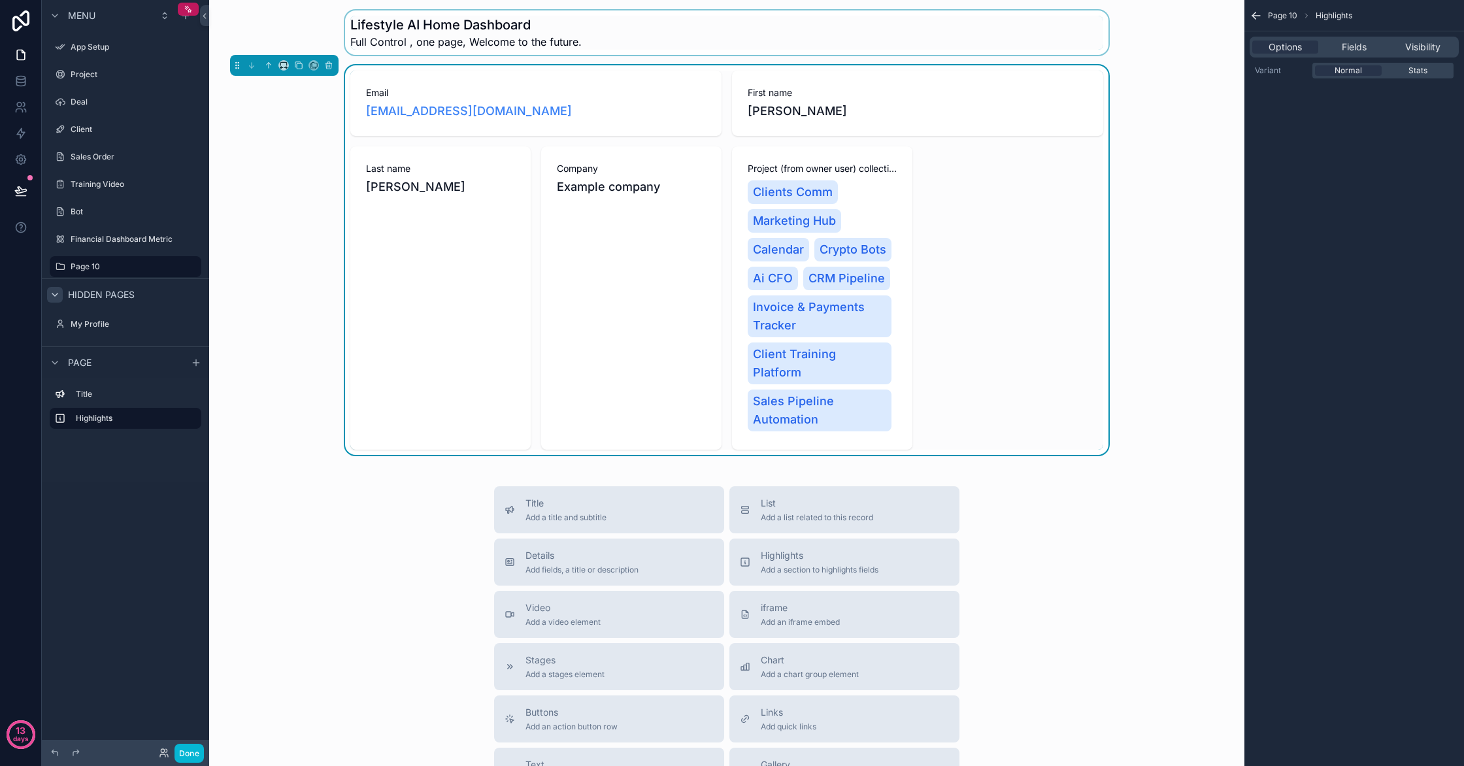
click at [410, 25] on div "scrollable content" at bounding box center [727, 32] width 1014 height 44
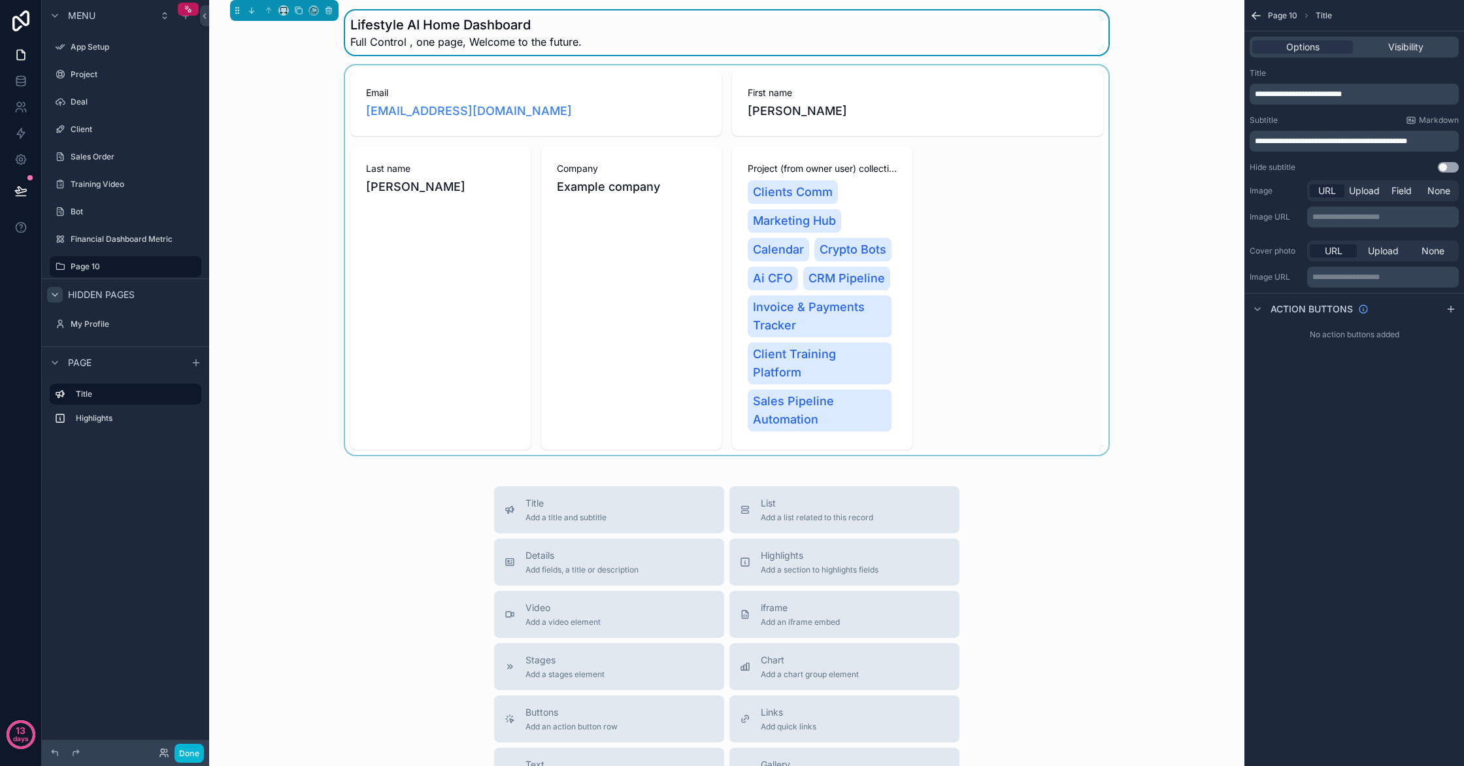
click at [1005, 242] on div "scrollable content" at bounding box center [727, 260] width 1014 height 390
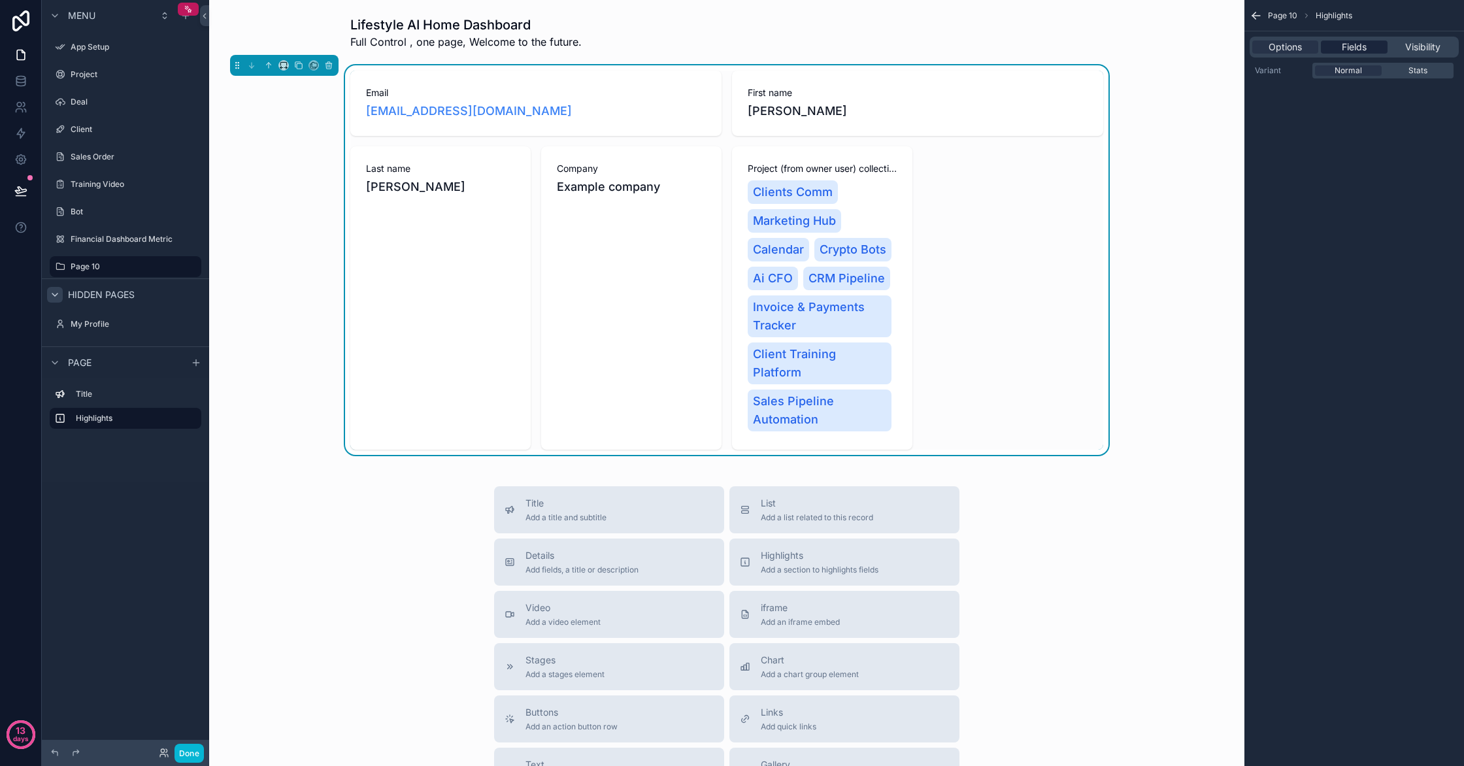
click at [1357, 50] on span "Fields" at bounding box center [1354, 47] width 25 height 13
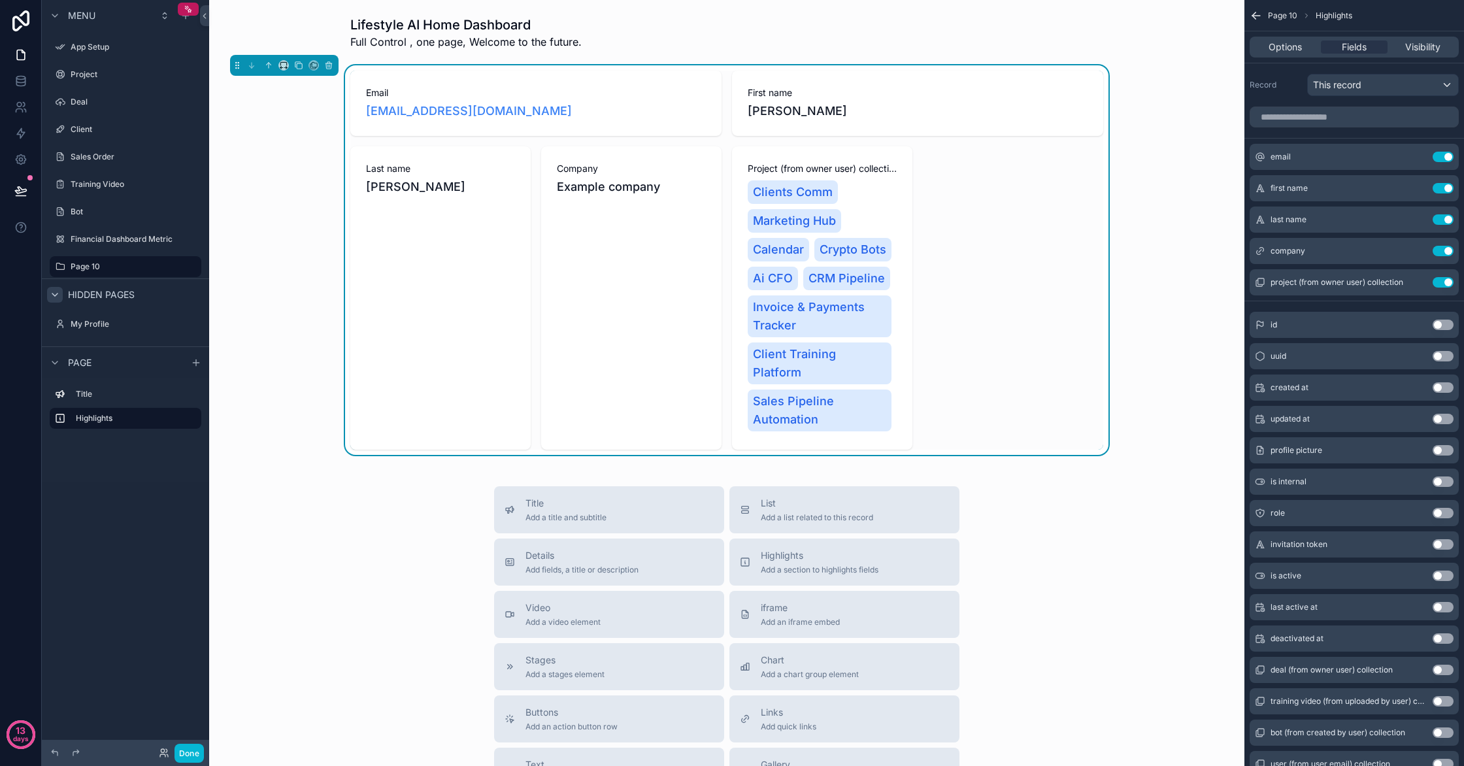
click at [1257, 17] on icon "scrollable content" at bounding box center [1256, 15] width 13 height 13
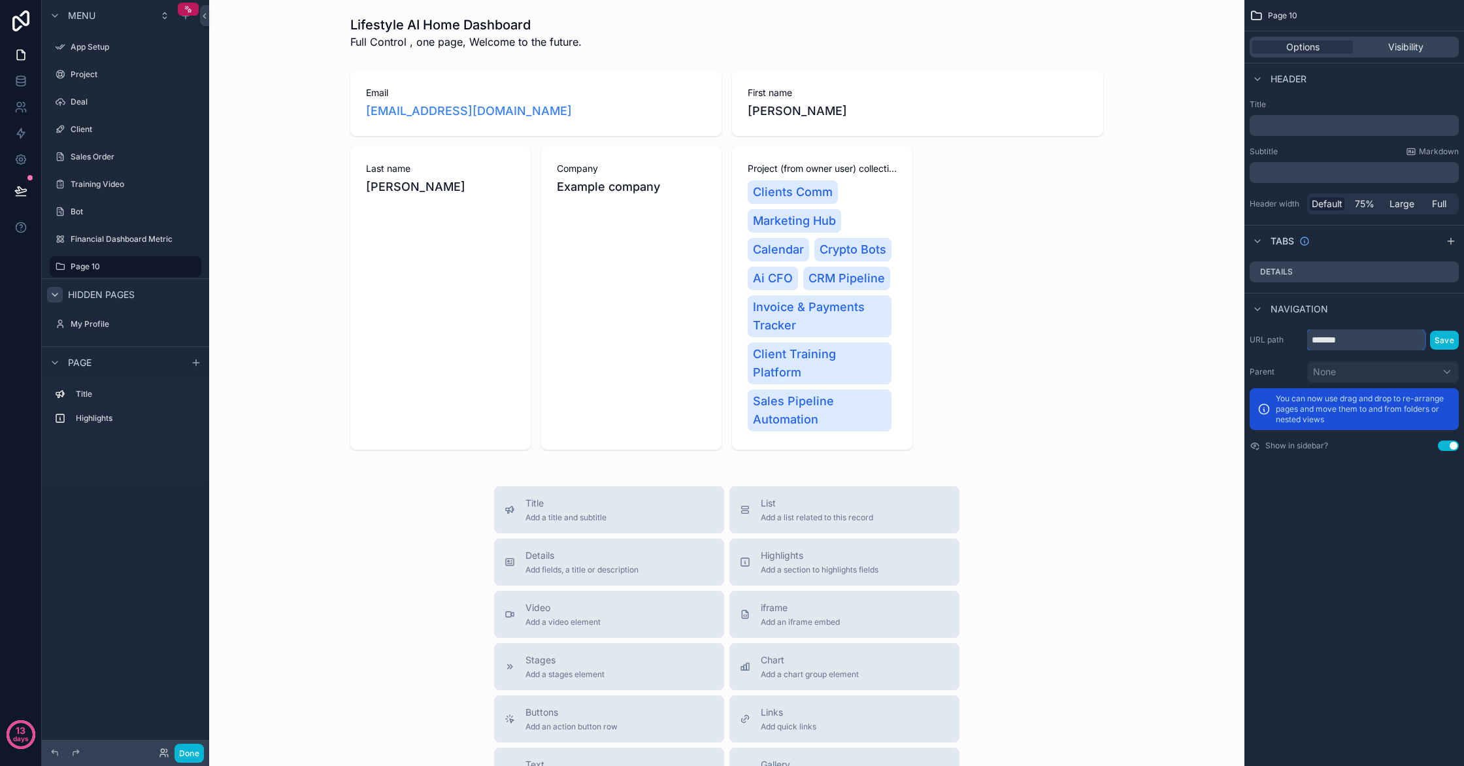
click at [1374, 337] on input "*******" at bounding box center [1366, 339] width 118 height 21
drag, startPoint x: 1373, startPoint y: 337, endPoint x: 1326, endPoint y: 342, distance: 47.3
click at [1327, 342] on input "*******" at bounding box center [1366, 339] width 118 height 21
click at [1363, 339] on input "*******" at bounding box center [1366, 339] width 118 height 21
drag, startPoint x: 1361, startPoint y: 339, endPoint x: 1286, endPoint y: 342, distance: 75.9
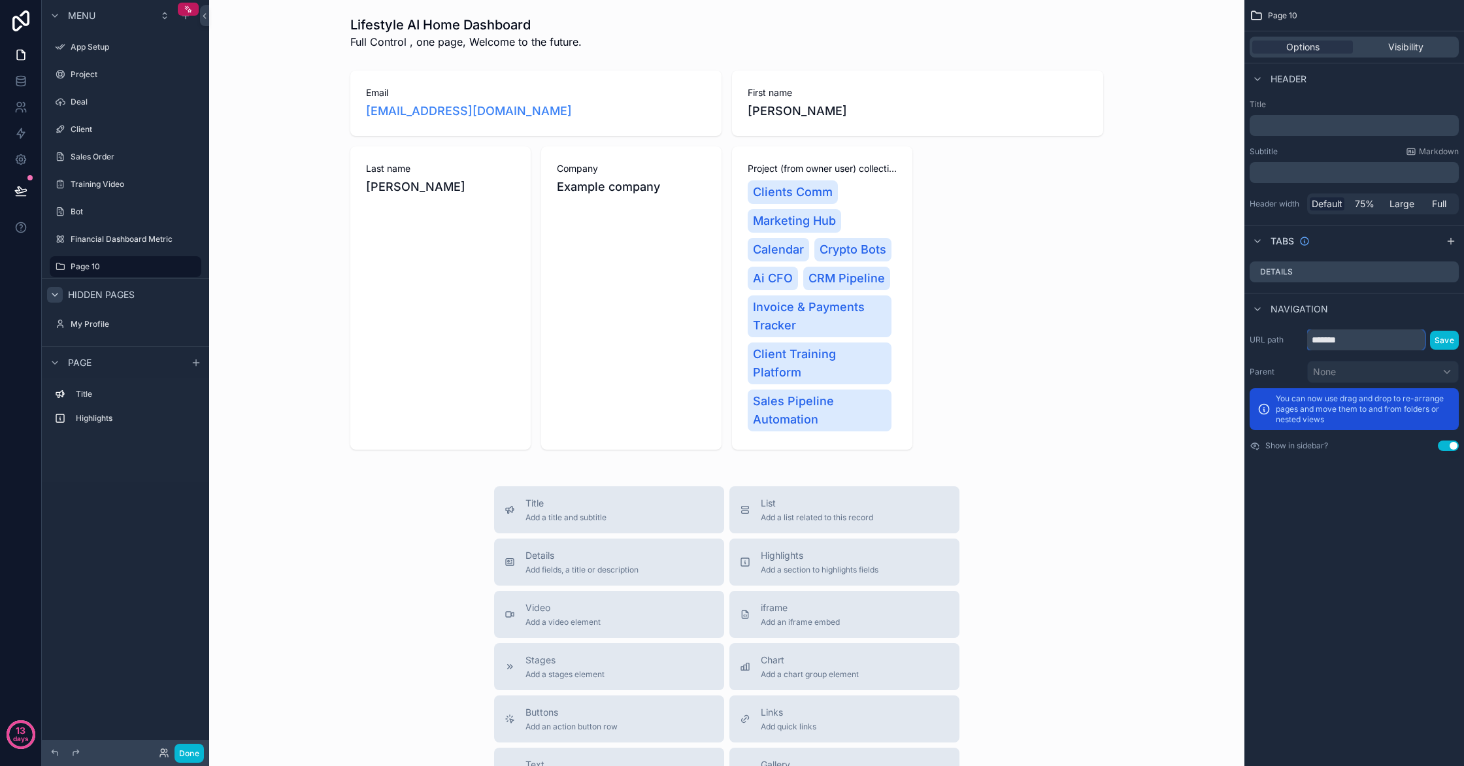
click at [1286, 343] on div "URL path ******* Save" at bounding box center [1354, 339] width 209 height 21
type input "**********"
click at [1358, 128] on p "﻿" at bounding box center [1355, 125] width 201 height 13
click at [1208, 98] on div "scrollable content" at bounding box center [727, 260] width 1014 height 390
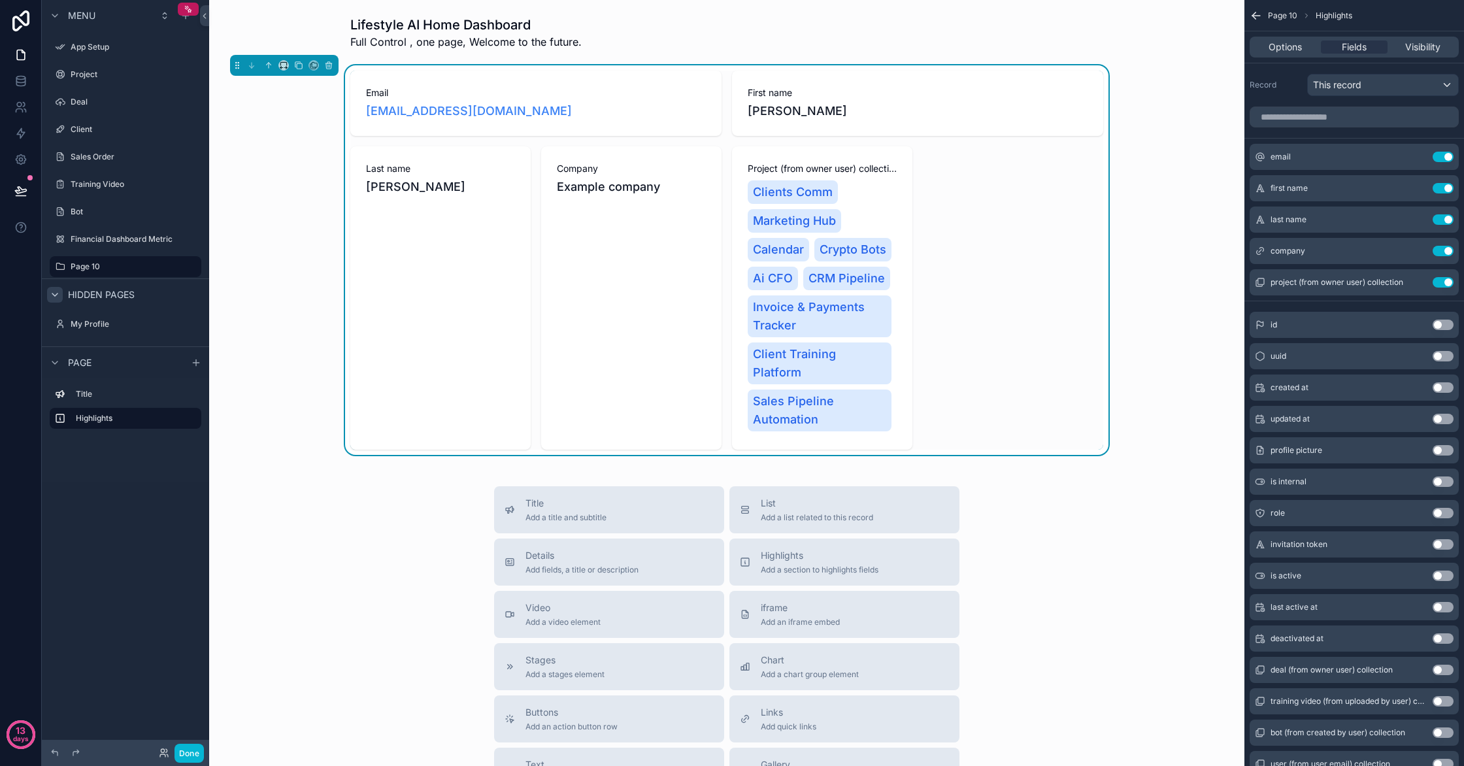
click at [1052, 186] on div "Email jp@lifestyleai.us First name jose Last name parrilla Company Example comp…" at bounding box center [726, 260] width 753 height 379
click at [1272, 17] on span "Page 10" at bounding box center [1282, 15] width 29 height 10
click at [1259, 18] on icon "scrollable content" at bounding box center [1256, 15] width 13 height 13
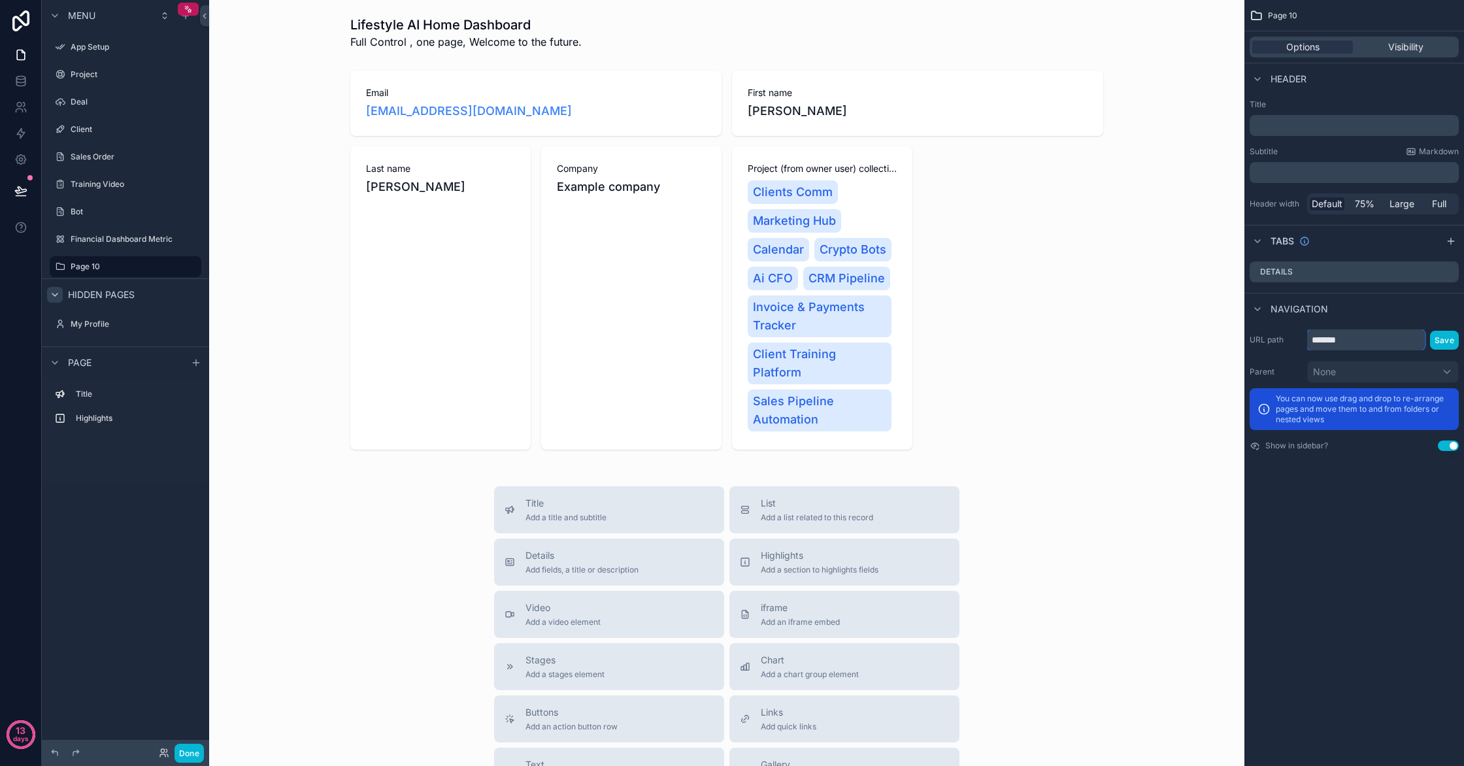
click at [1391, 342] on input "*******" at bounding box center [1366, 339] width 118 height 21
drag, startPoint x: 1382, startPoint y: 342, endPoint x: 1248, endPoint y: 332, distance: 134.4
click at [1249, 333] on div "URL path ******* Save Parent None You can now use drag and drop to re-arrange p…" at bounding box center [1354, 390] width 220 height 132
type input "**********"
click at [1411, 50] on span "Visibility" at bounding box center [1405, 47] width 35 height 13
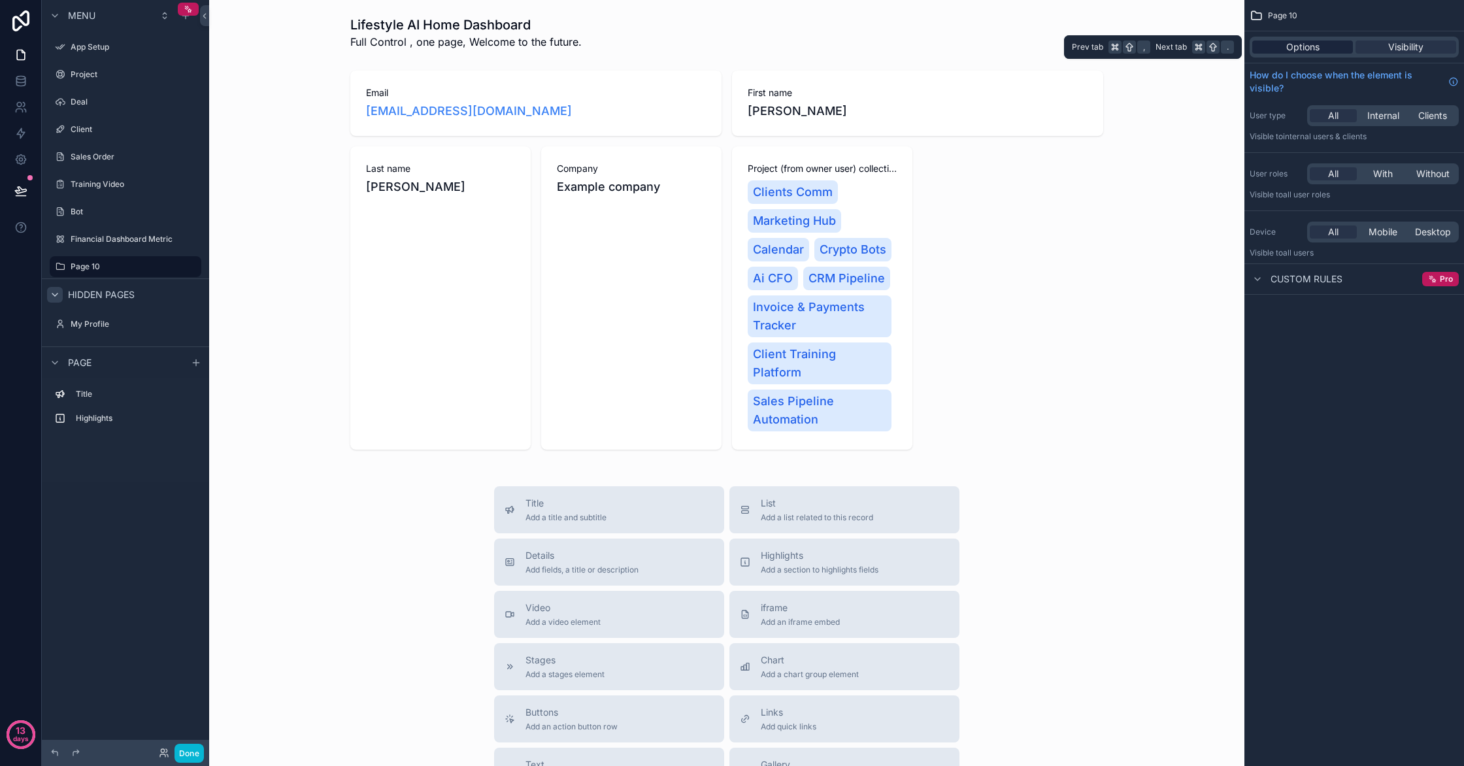
click at [1340, 52] on div "Options" at bounding box center [1302, 47] width 101 height 13
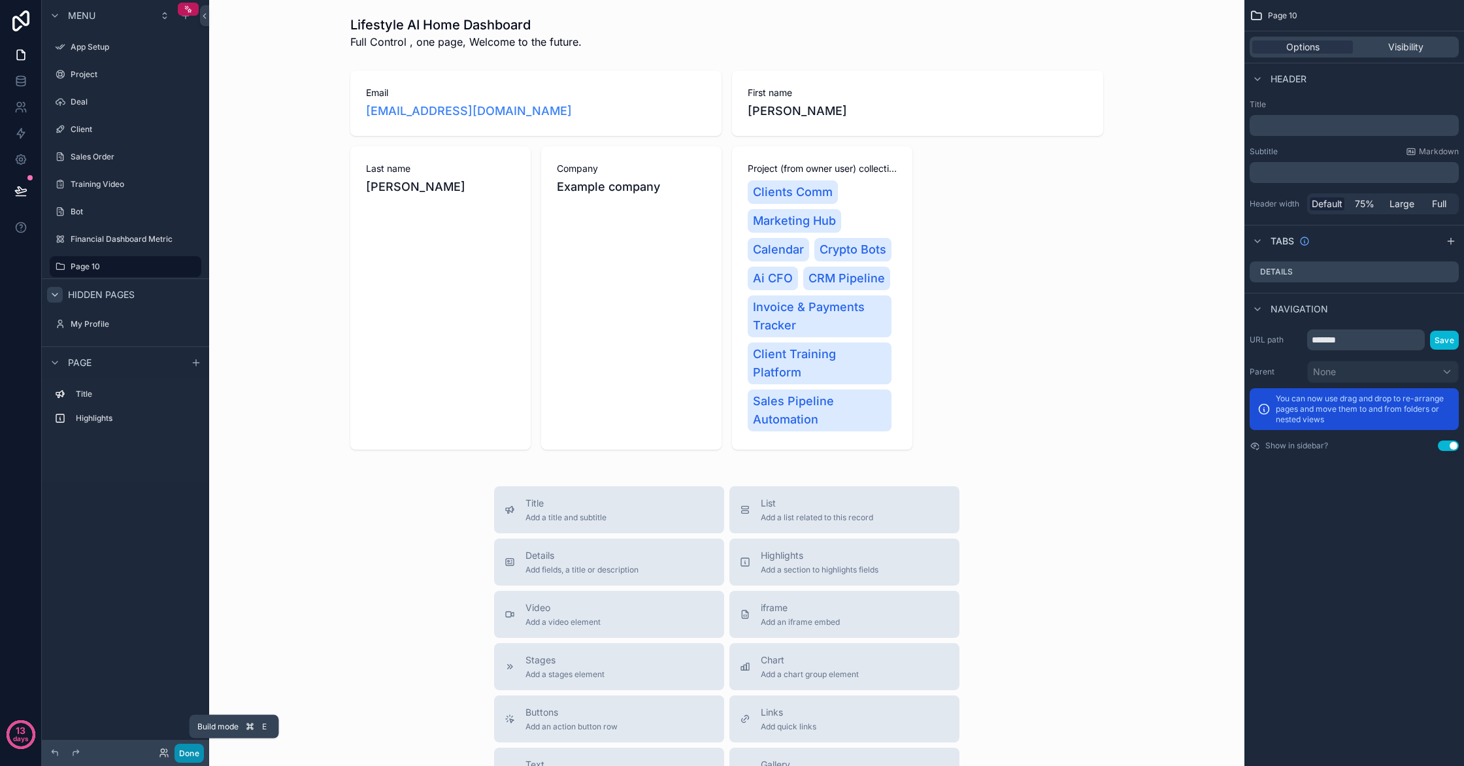
click at [185, 756] on button "Done" at bounding box center [189, 753] width 29 height 19
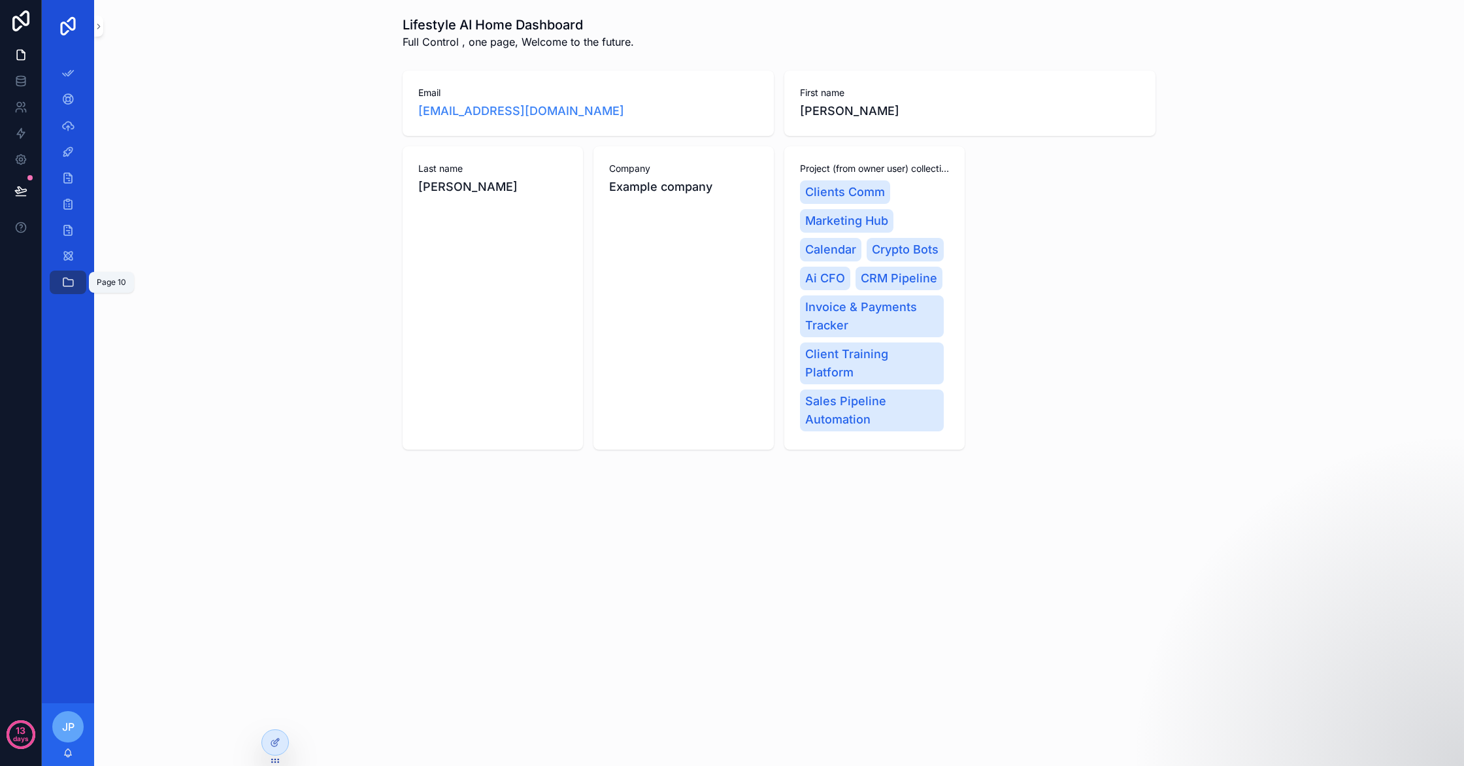
click at [74, 284] on div "Page 10" at bounding box center [68, 282] width 21 height 21
click at [74, 284] on icon "scrollable content" at bounding box center [67, 282] width 13 height 13
click at [282, 742] on div at bounding box center [275, 742] width 26 height 25
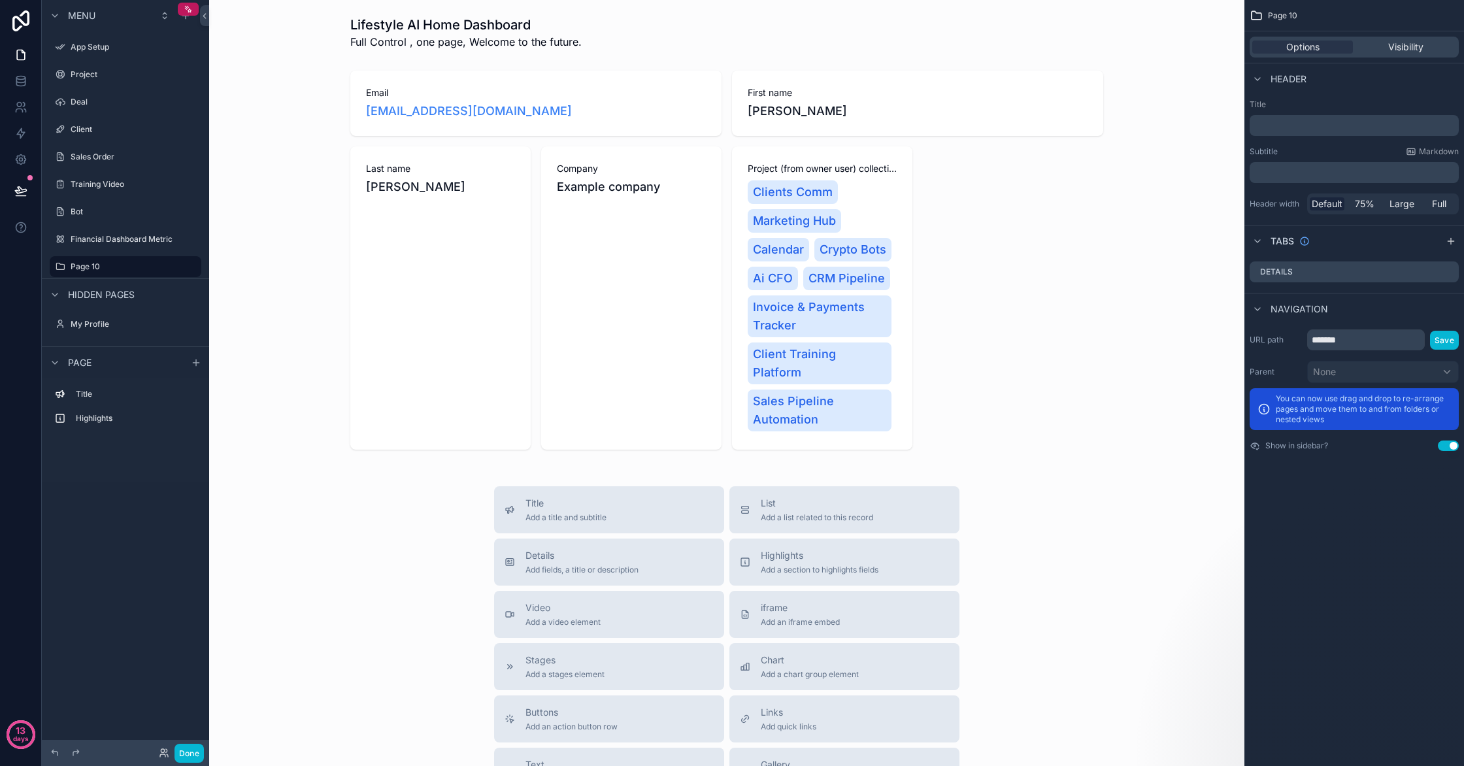
click at [117, 429] on div "Title Highlights" at bounding box center [125, 410] width 167 height 64
click at [107, 413] on label "Highlights" at bounding box center [133, 418] width 115 height 10
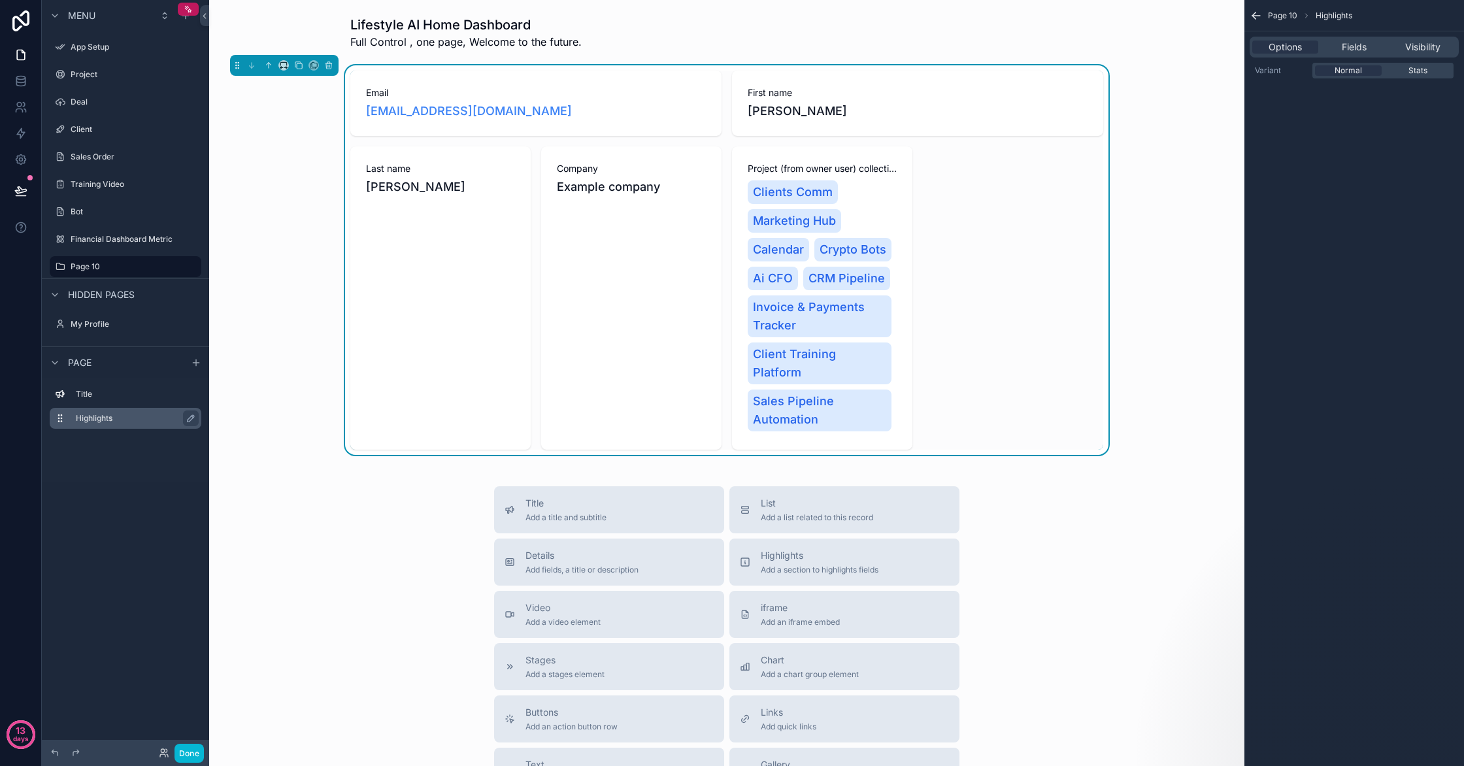
click at [107, 413] on label "Highlights" at bounding box center [133, 418] width 115 height 10
click at [103, 393] on label "Title" at bounding box center [133, 394] width 115 height 10
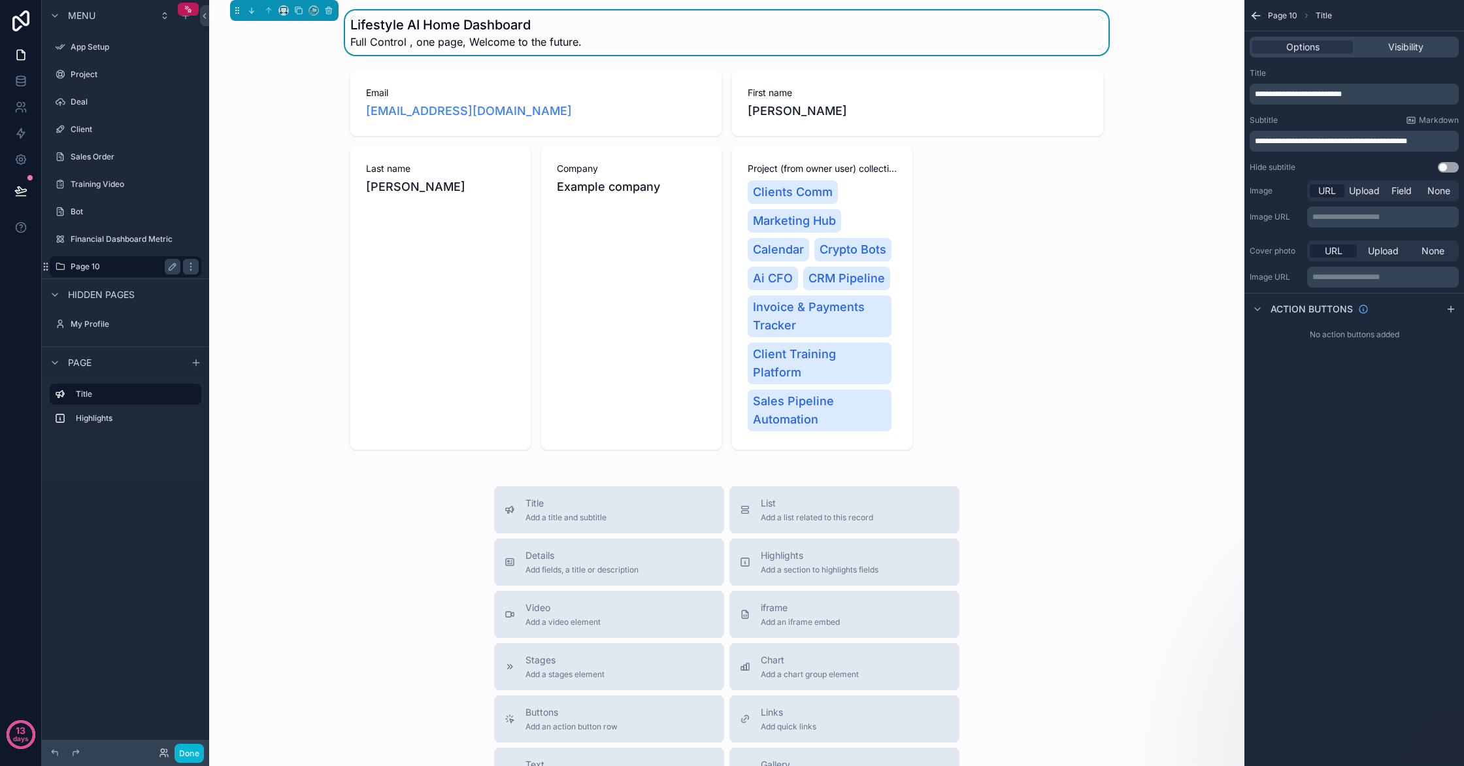
click at [131, 270] on label "Page 10" at bounding box center [123, 266] width 105 height 10
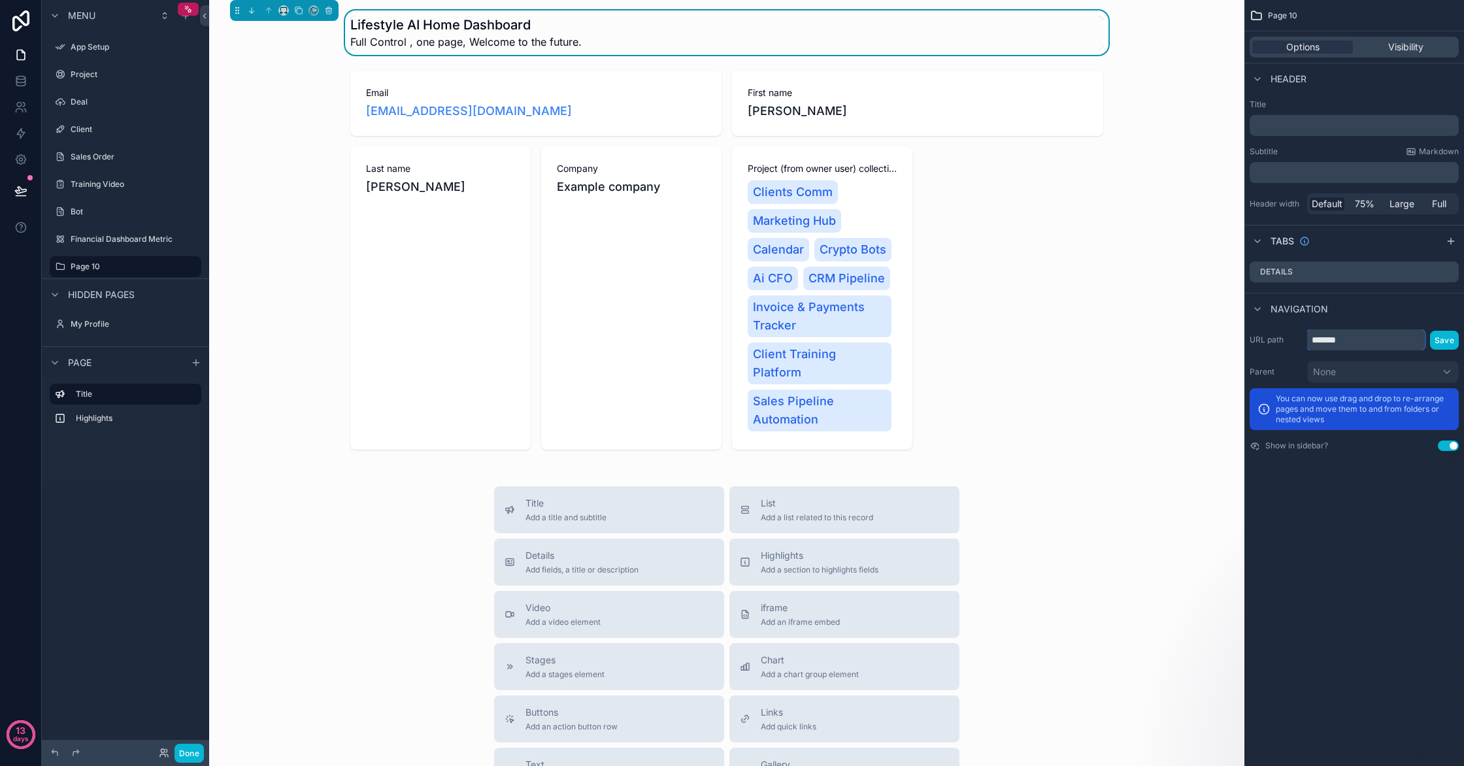
click at [1393, 340] on input "*******" at bounding box center [1366, 339] width 118 height 21
type input "*"
type input "****"
click at [74, 238] on label "Financial Dashboard Metric" at bounding box center [123, 239] width 105 height 10
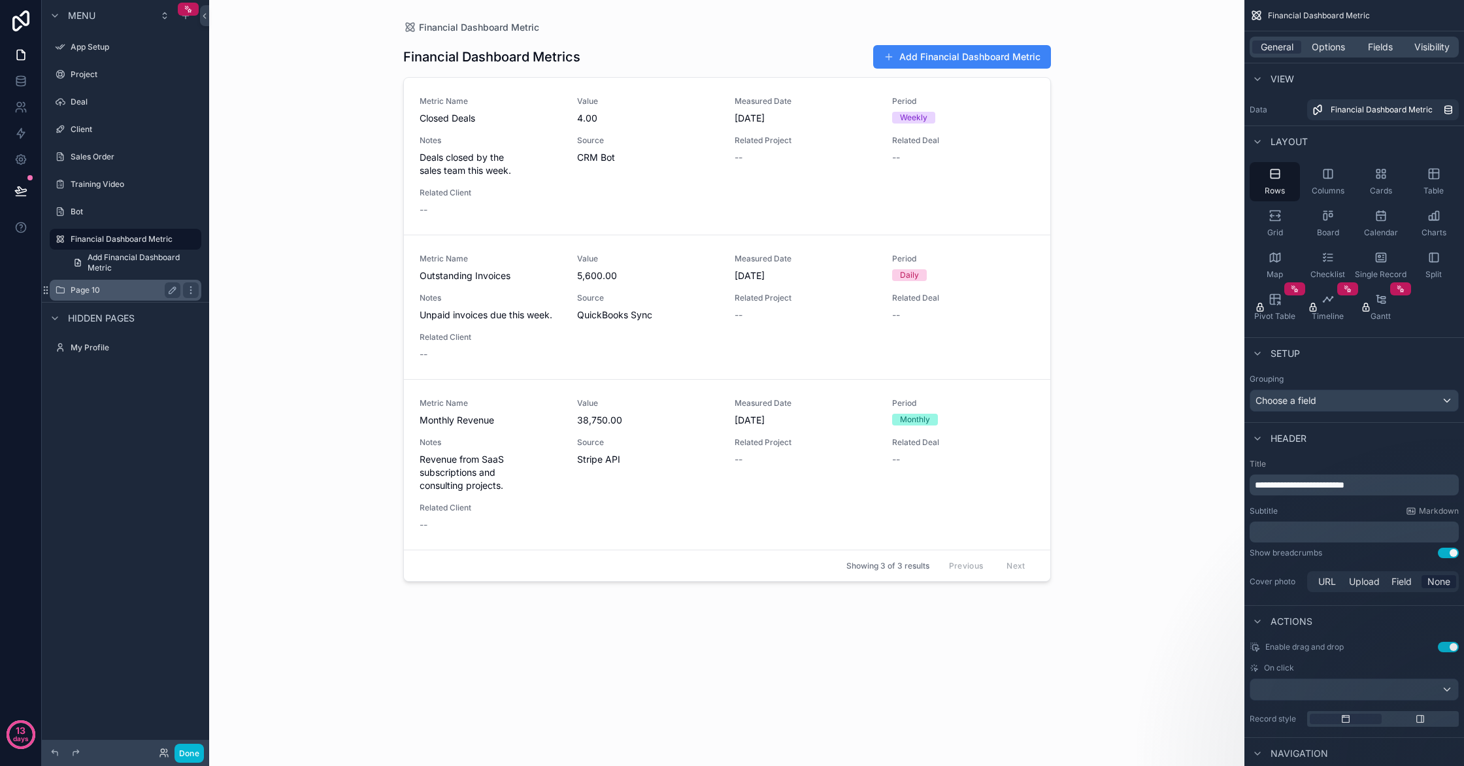
click at [92, 289] on label "Page 10" at bounding box center [123, 290] width 105 height 10
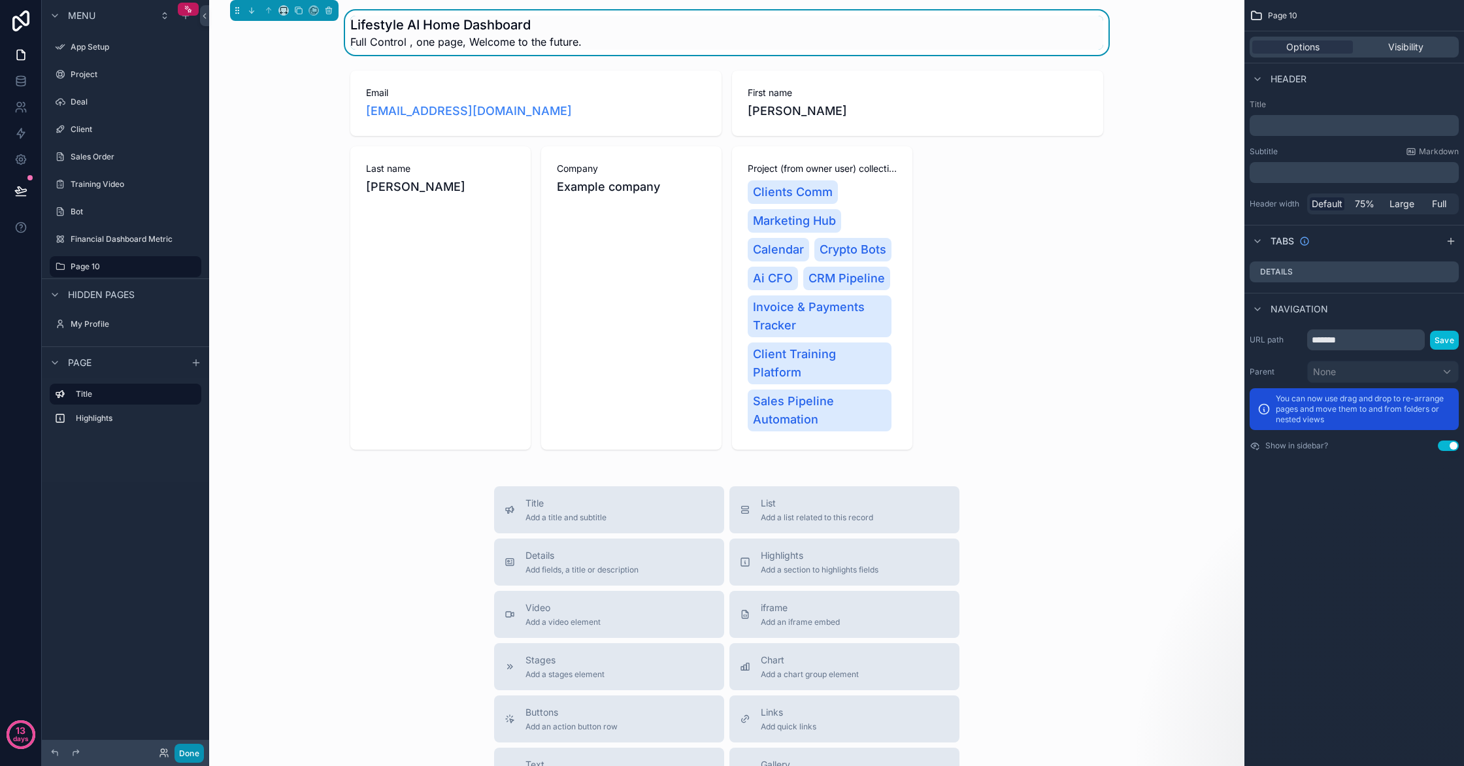
click at [188, 755] on button "Done" at bounding box center [189, 753] width 29 height 19
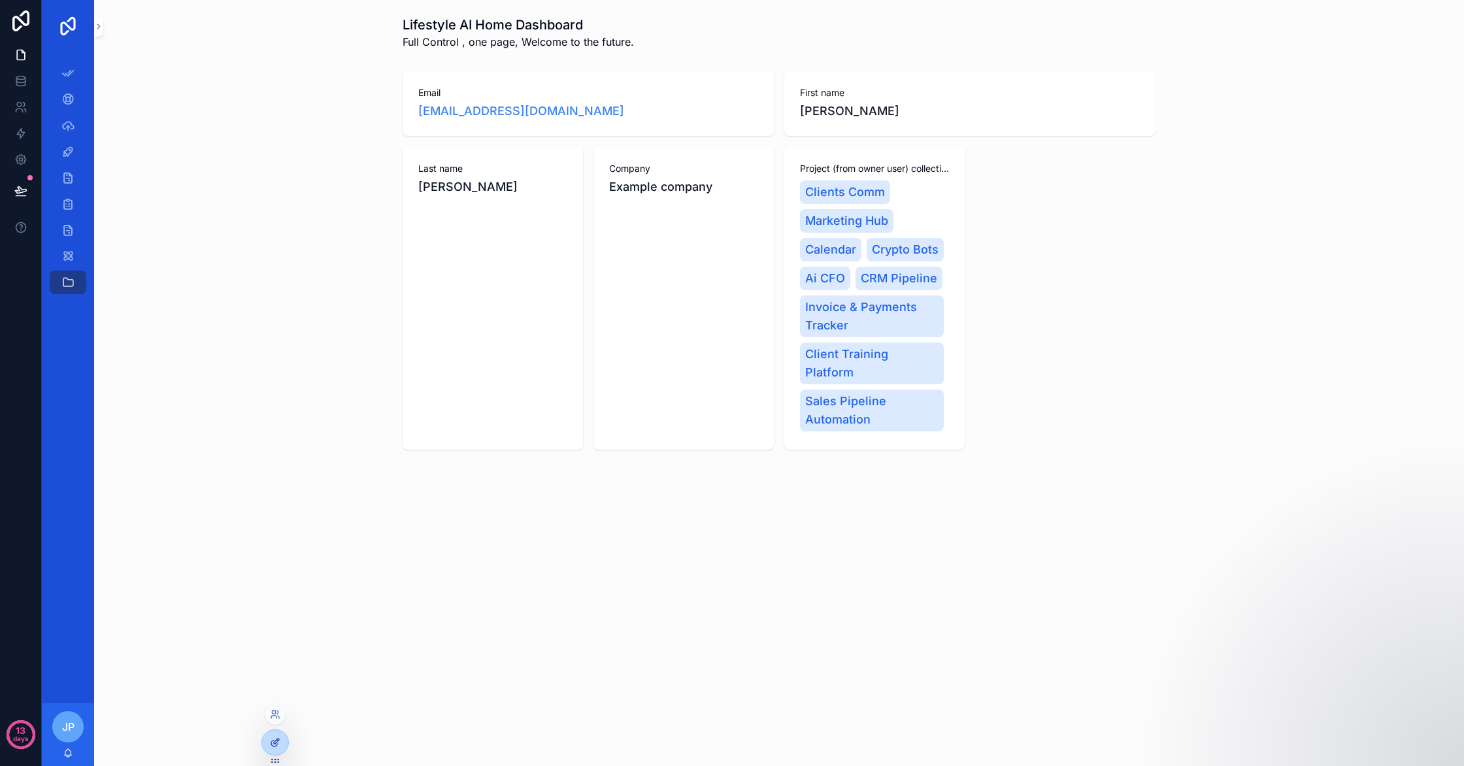
click at [277, 737] on icon at bounding box center [275, 742] width 10 height 10
click at [276, 748] on div at bounding box center [275, 742] width 26 height 25
click at [275, 748] on div at bounding box center [275, 742] width 26 height 25
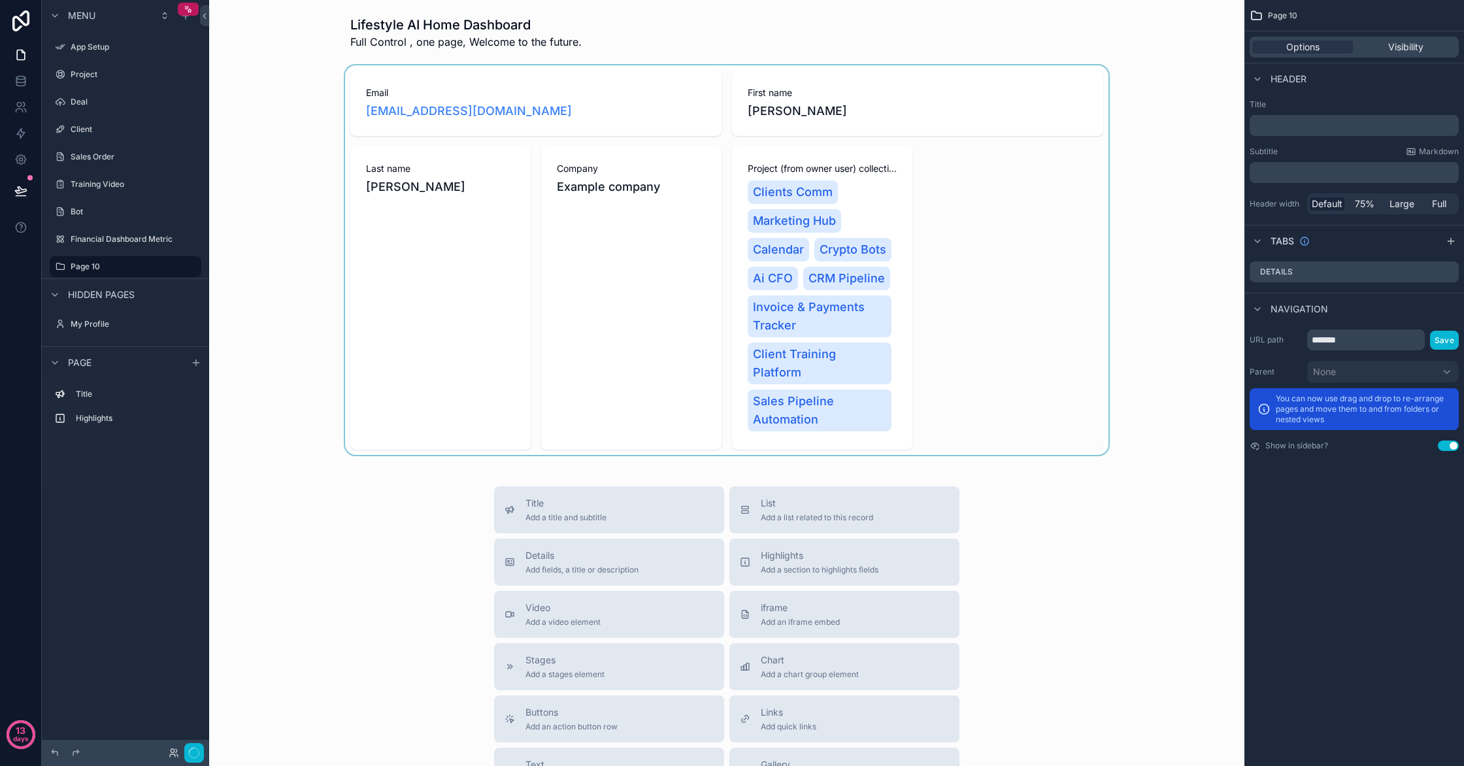
click at [1097, 130] on div "scrollable content" at bounding box center [727, 260] width 1014 height 390
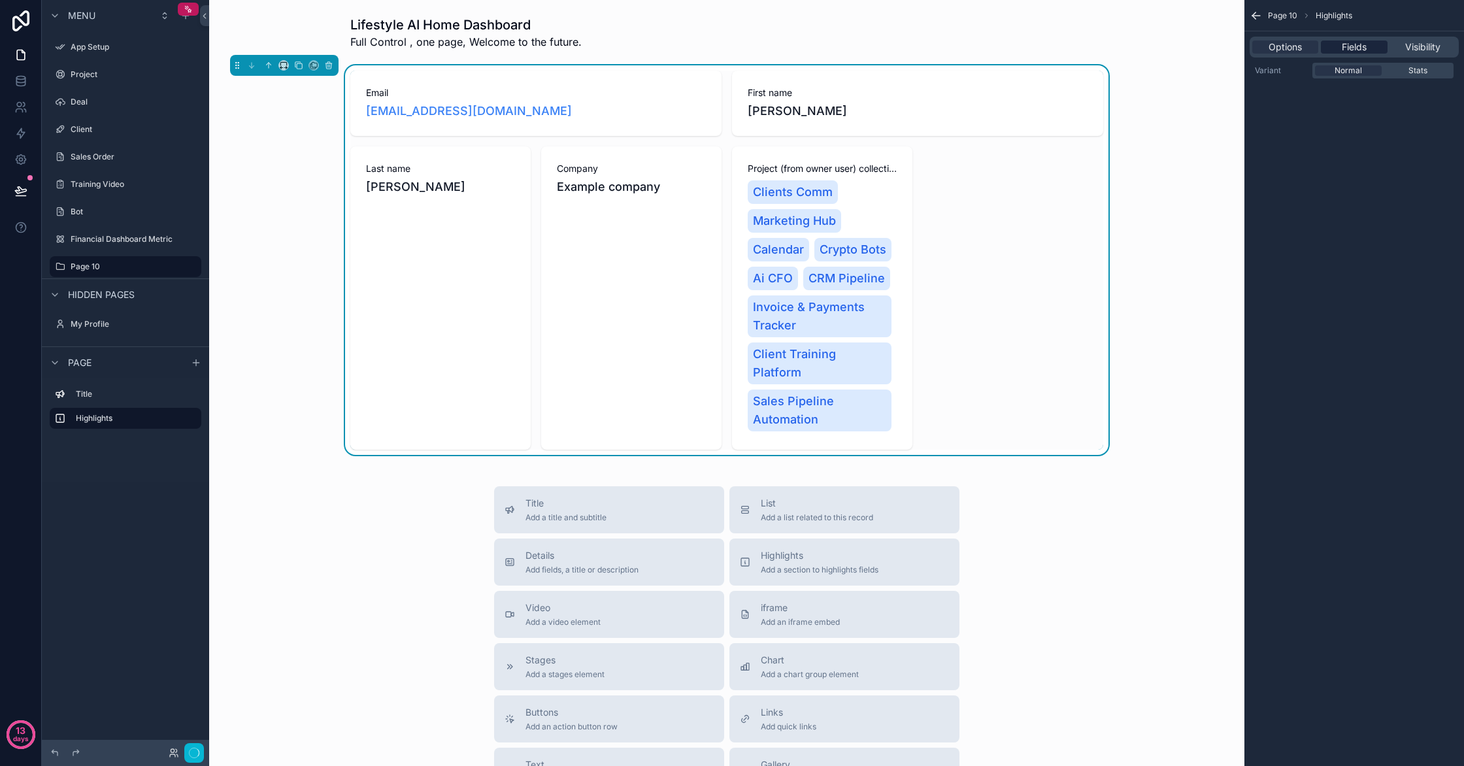
click at [1345, 46] on span "Fields" at bounding box center [1354, 47] width 25 height 13
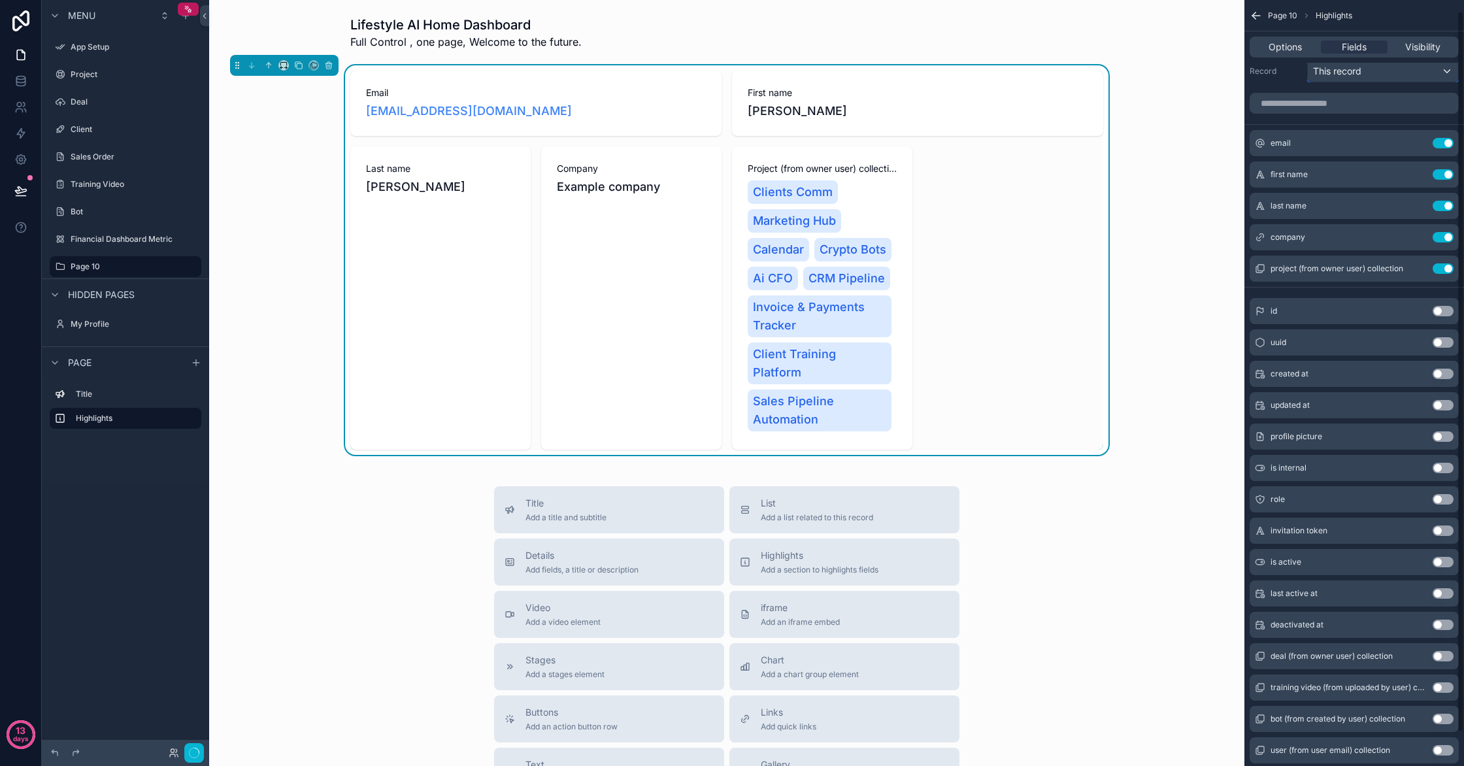
click at [1343, 82] on button "This record" at bounding box center [1383, 71] width 152 height 22
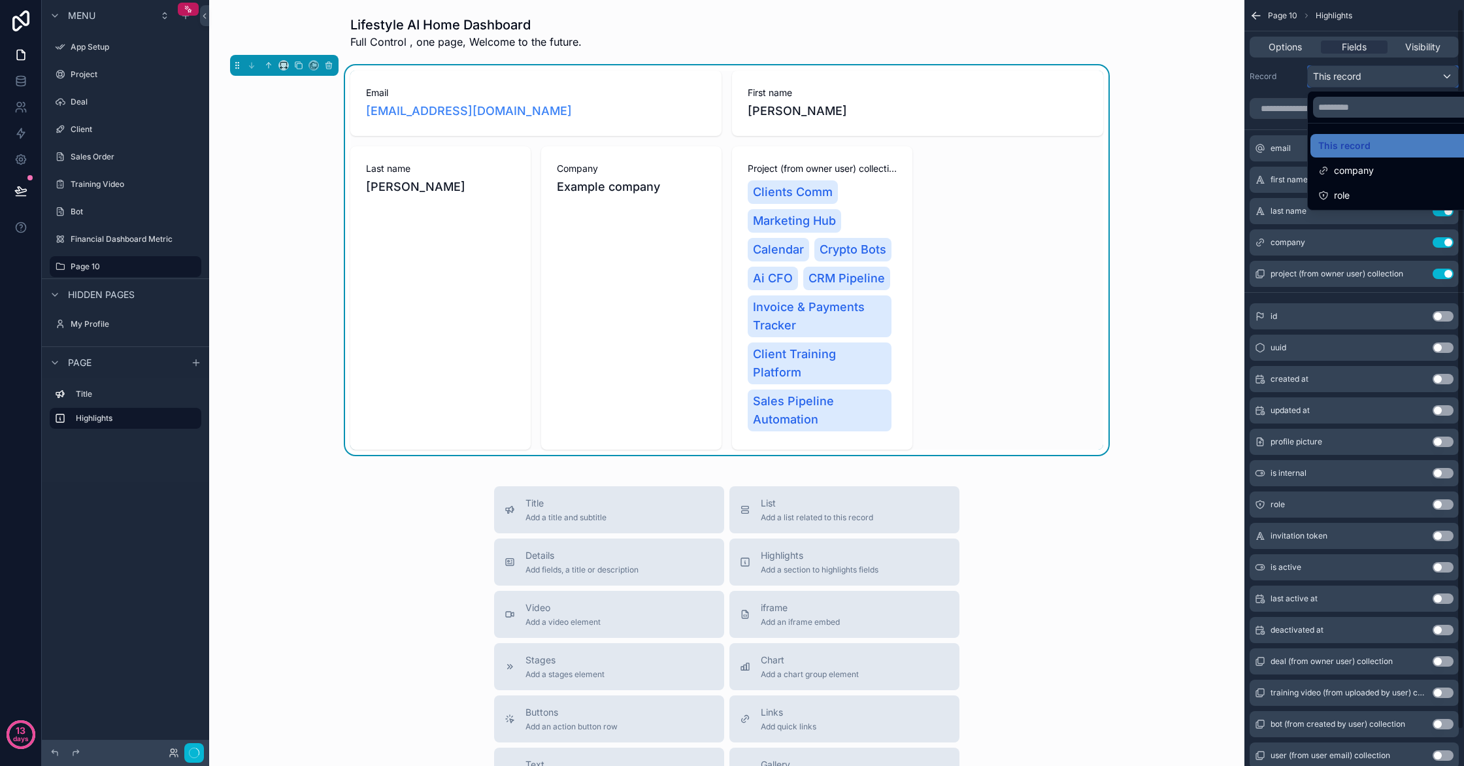
scroll to position [9, 0]
click at [1380, 178] on div "company" at bounding box center [1397, 171] width 175 height 24
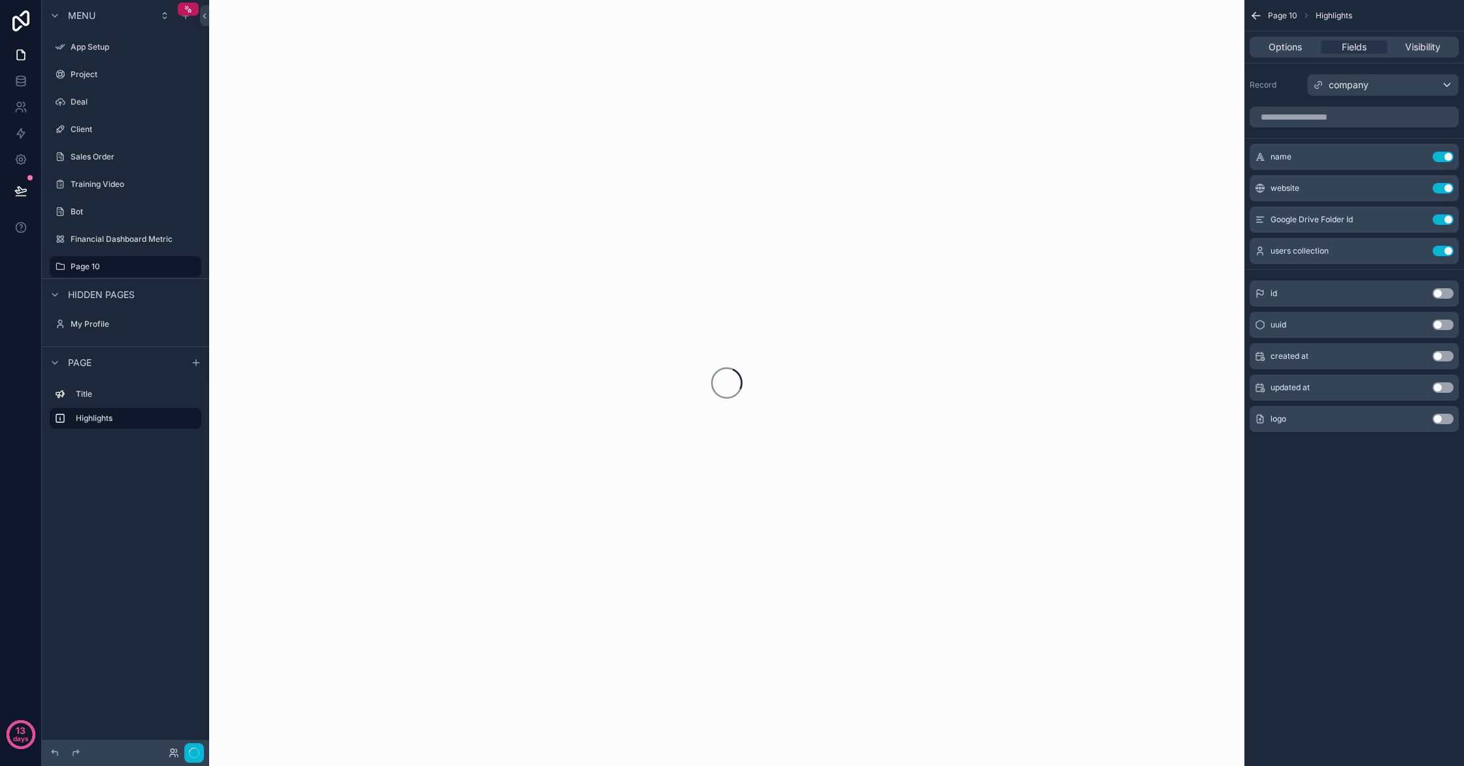
scroll to position [0, 0]
click at [80, 365] on span "Page" at bounding box center [80, 362] width 24 height 13
click at [54, 363] on icon "scrollable content" at bounding box center [55, 362] width 10 height 10
click at [1406, 75] on div "company" at bounding box center [1383, 85] width 150 height 21
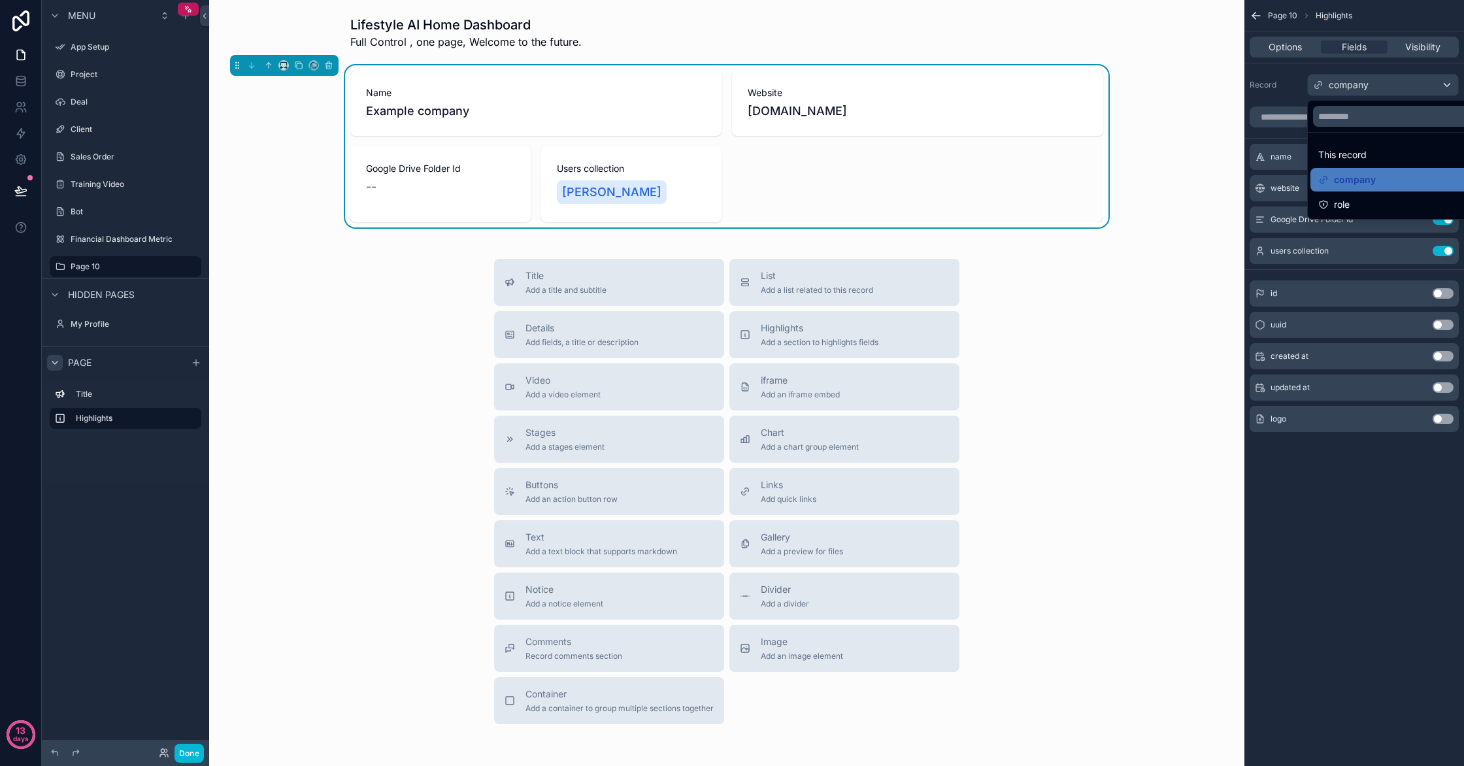
click at [1171, 127] on div "Name Example company Website [DOMAIN_NAME] Google Drive Folder Id -- Users coll…" at bounding box center [727, 146] width 1014 height 162
drag, startPoint x: 1176, startPoint y: 258, endPoint x: 1109, endPoint y: 172, distance: 109.4
click at [1172, 252] on div "Lifestyle AI Home Dashboard Full Control , one page, Welcome to the future. Nam…" at bounding box center [726, 414] width 1035 height 829
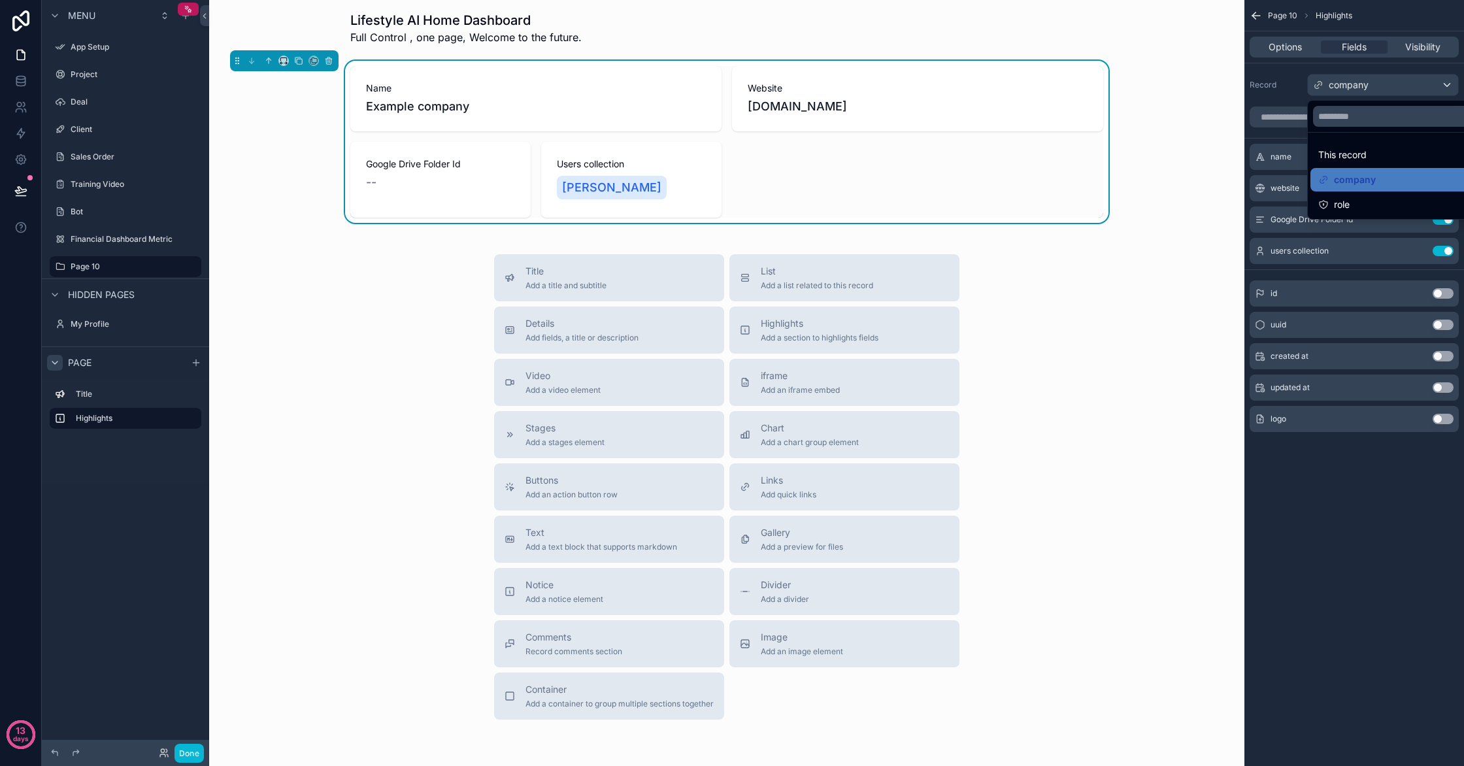
click at [1020, 121] on div "Website [DOMAIN_NAME]" at bounding box center [917, 98] width 371 height 65
click at [326, 62] on icon "scrollable content" at bounding box center [328, 61] width 5 height 5
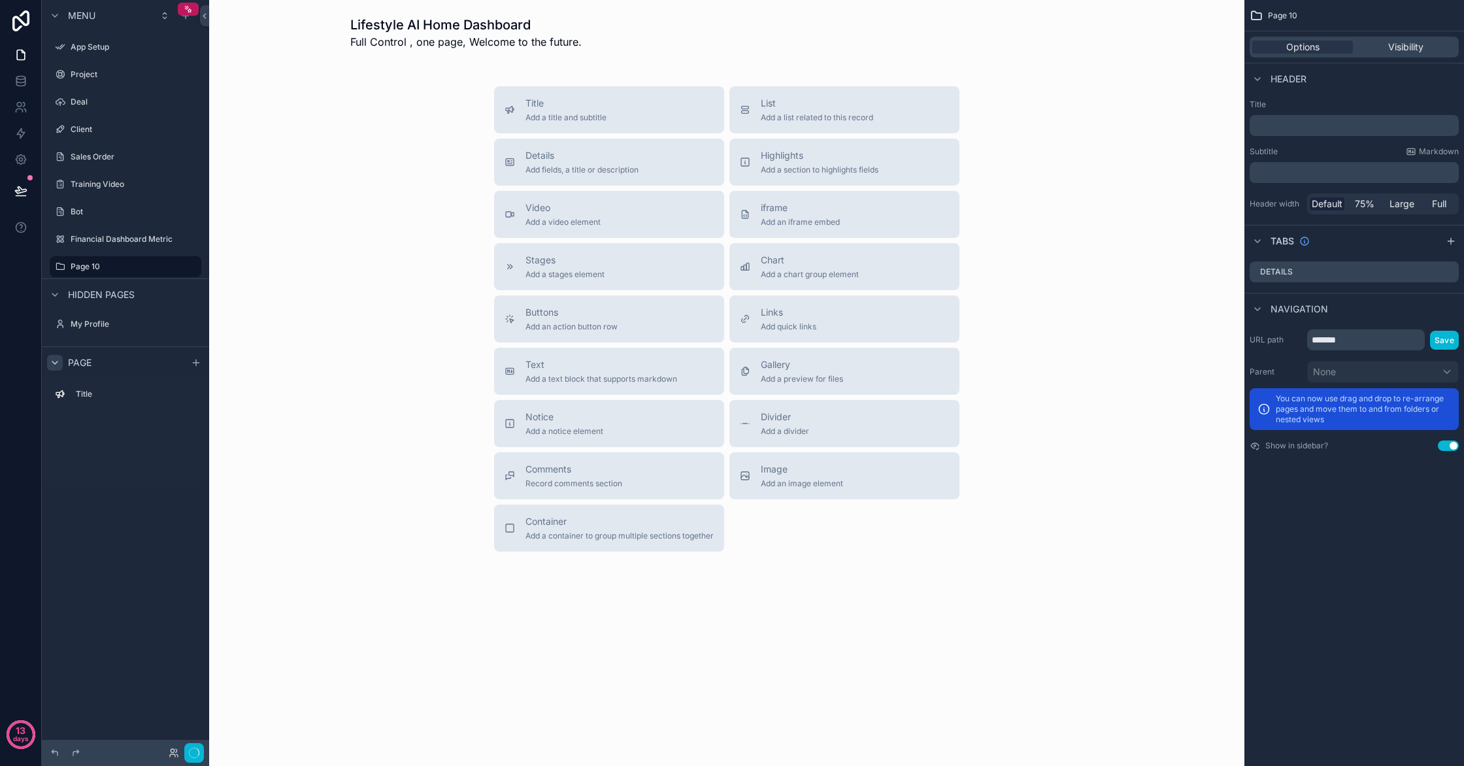
scroll to position [0, 0]
click at [776, 173] on span "Add a section to highlights fields" at bounding box center [820, 170] width 118 height 10
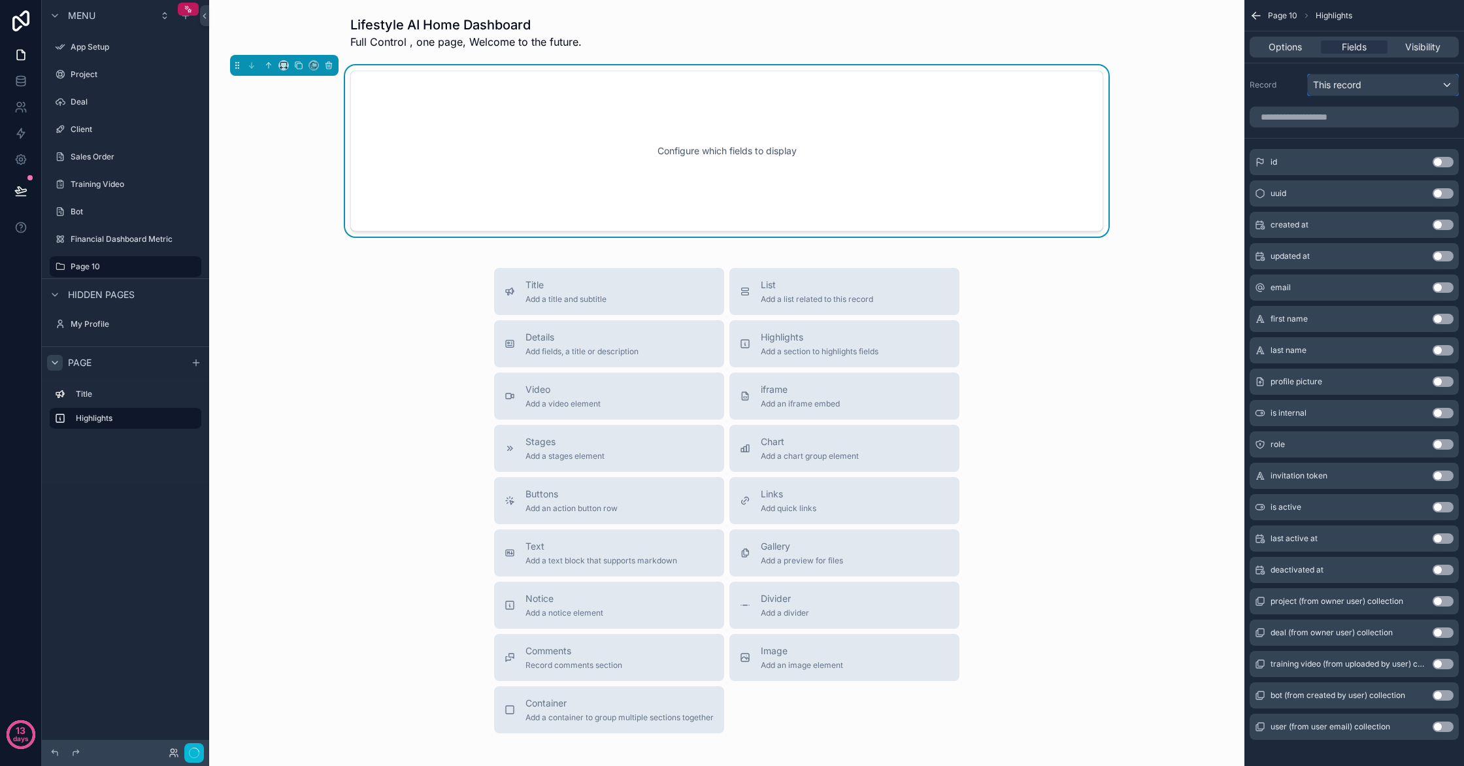
click at [1386, 86] on div "This record" at bounding box center [1383, 85] width 150 height 21
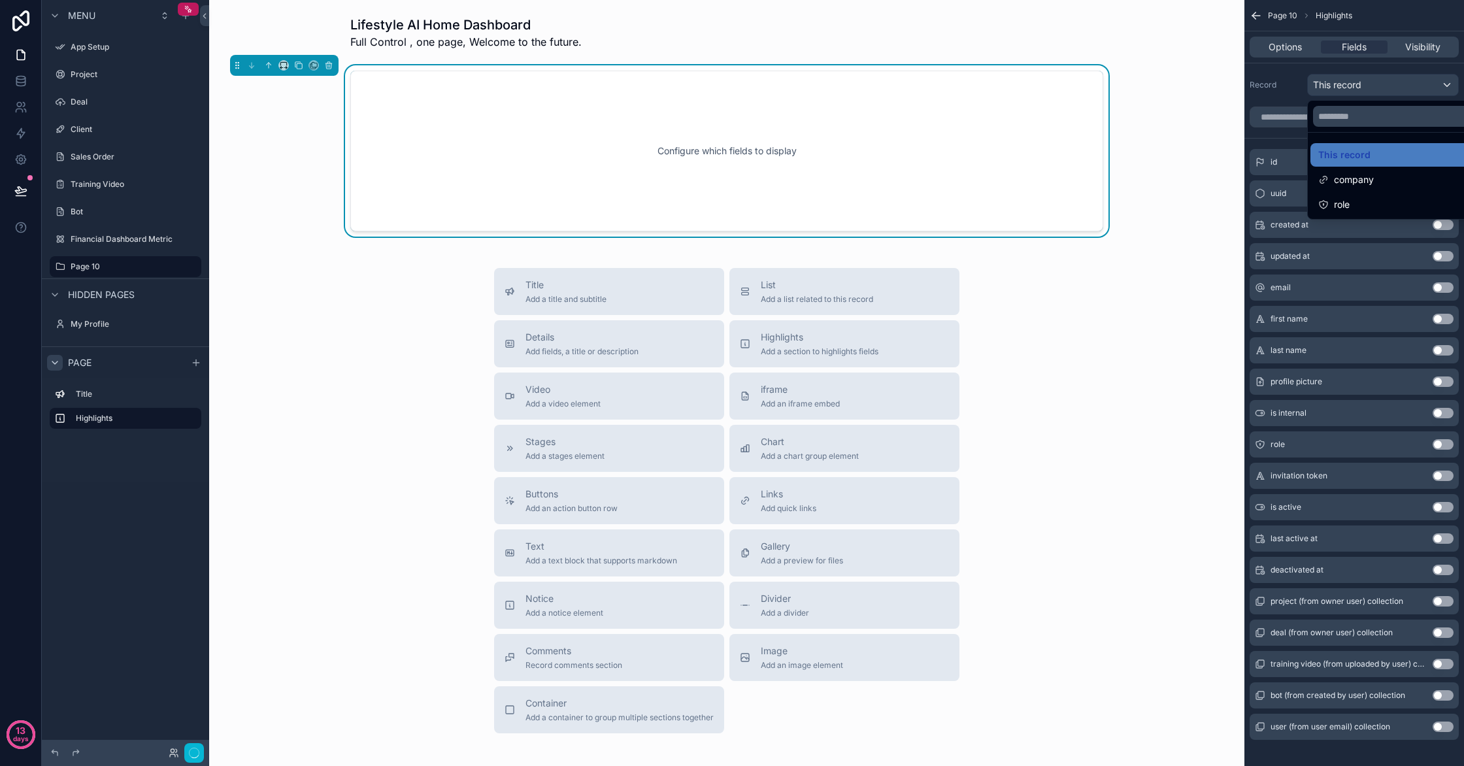
click at [1386, 86] on div "scrollable content" at bounding box center [732, 383] width 1464 height 766
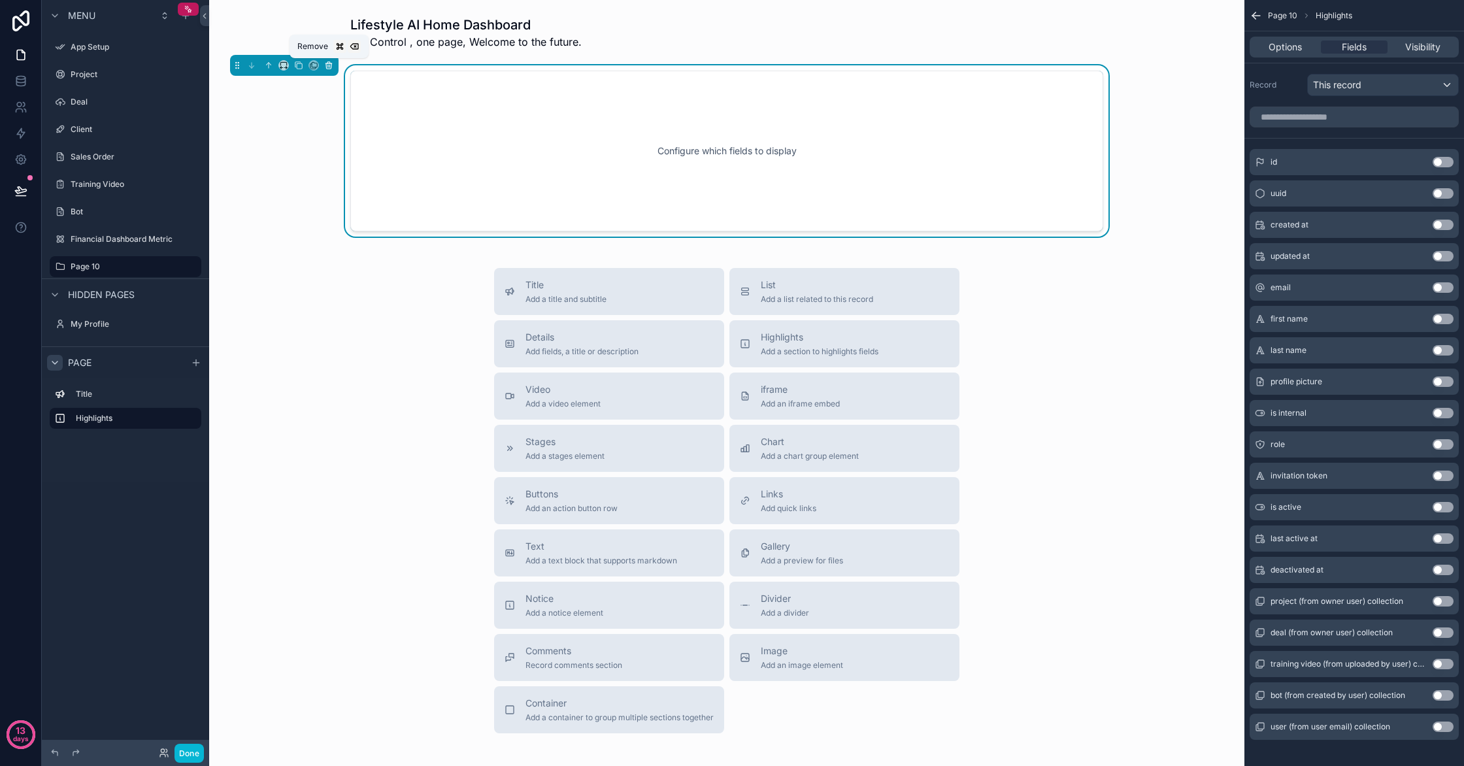
click at [327, 67] on icon "scrollable content" at bounding box center [328, 65] width 9 height 9
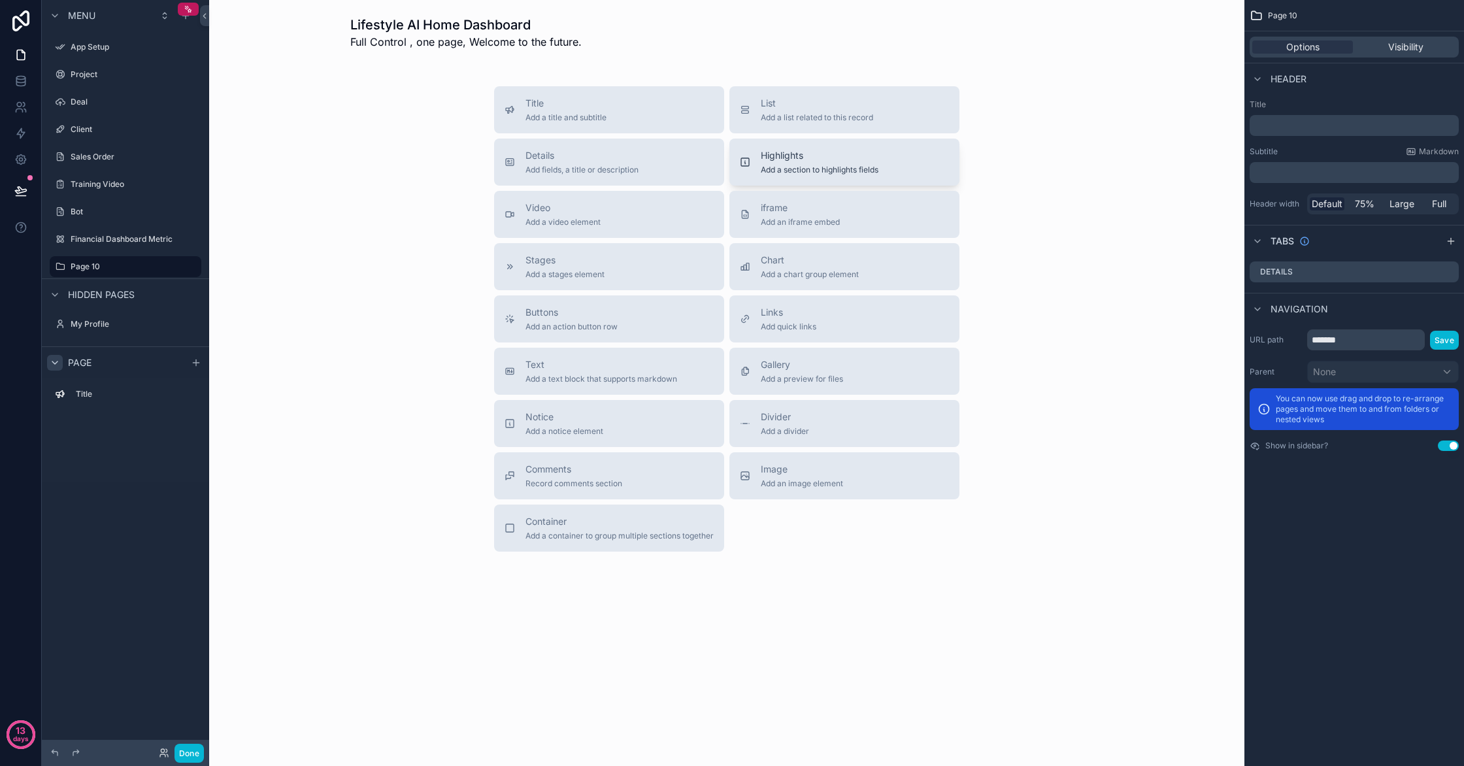
click at [799, 168] on span "Add a section to highlights fields" at bounding box center [820, 170] width 118 height 10
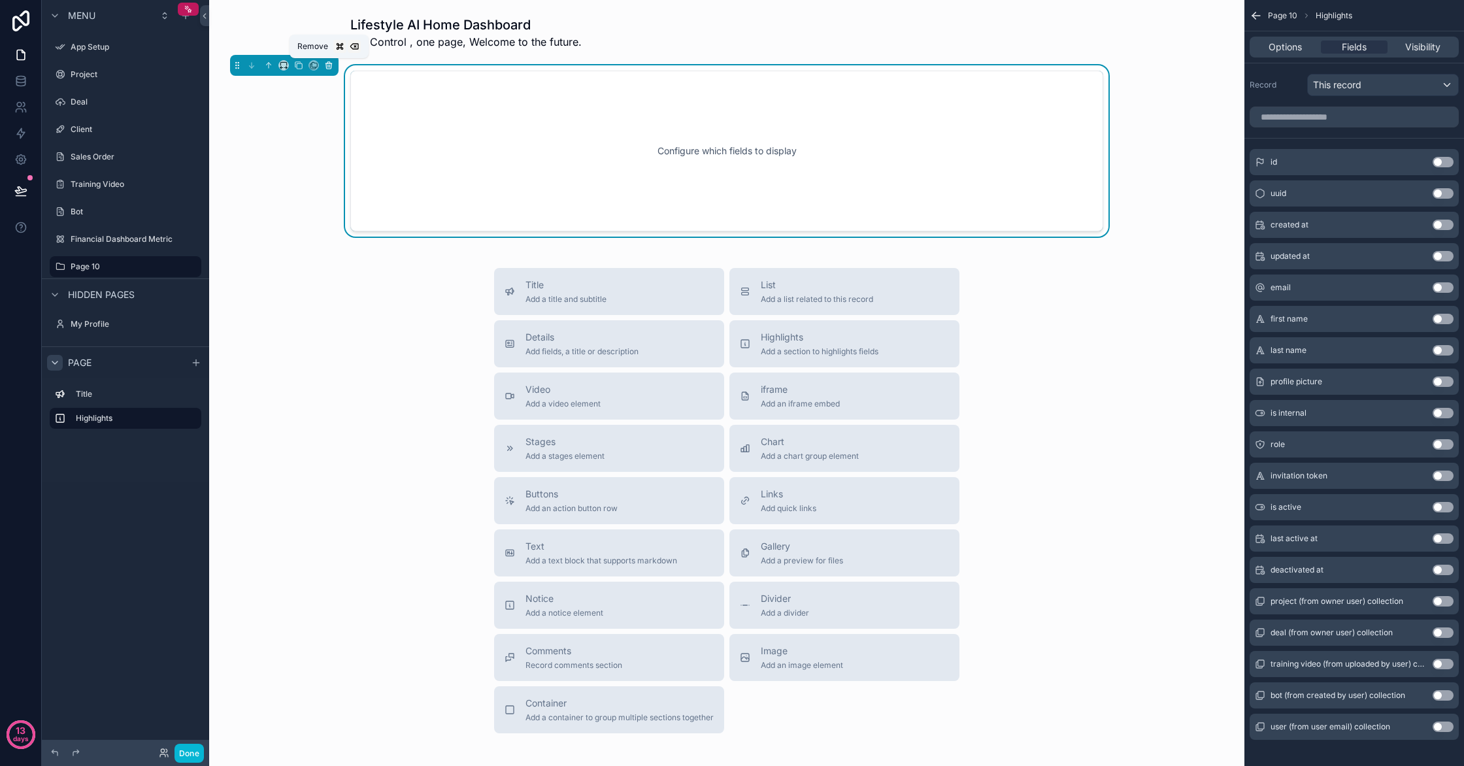
click at [333, 68] on button "scrollable content" at bounding box center [329, 65] width 14 height 14
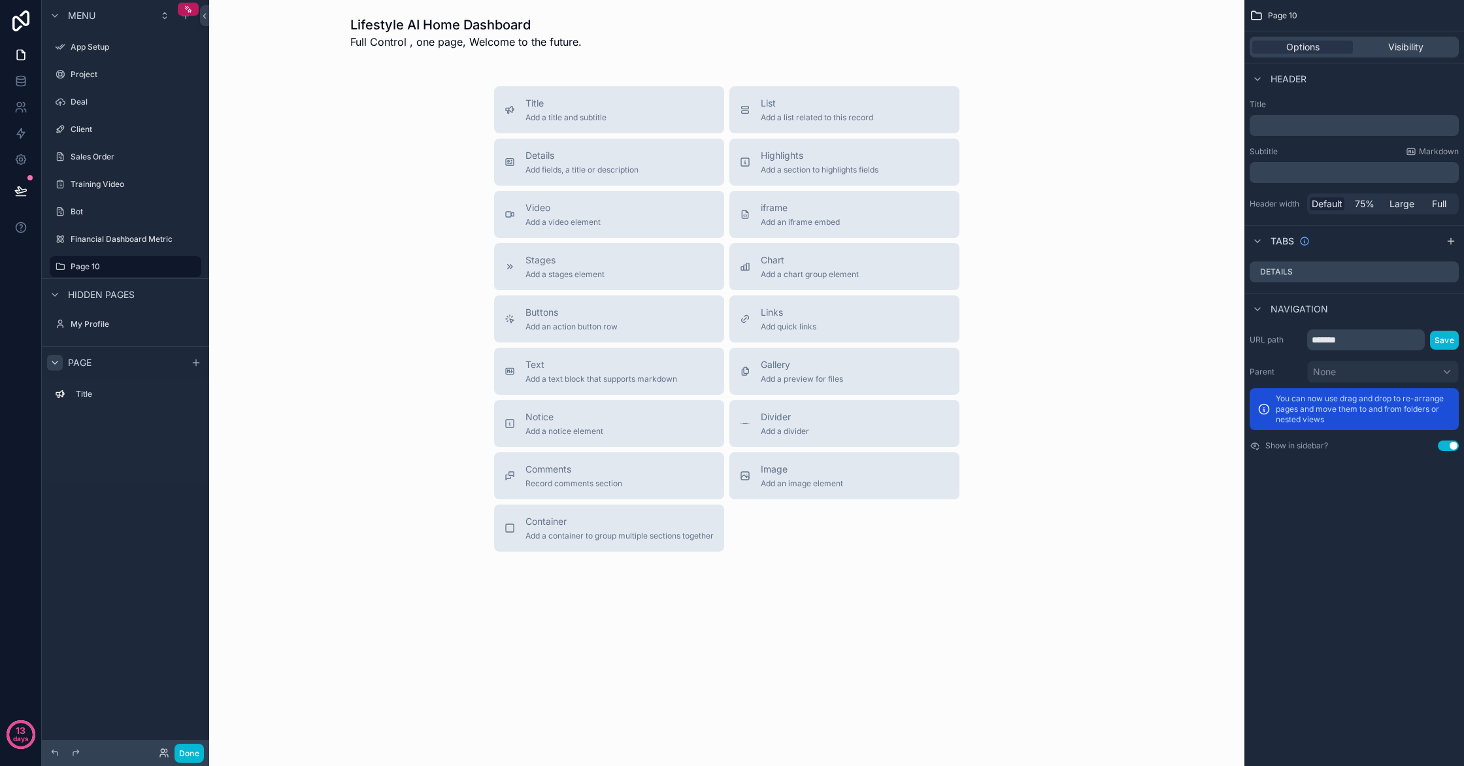
click at [1319, 117] on div "﻿" at bounding box center [1354, 125] width 209 height 21
click at [888, 163] on div "Highlights Add a section to highlights fields" at bounding box center [844, 162] width 209 height 26
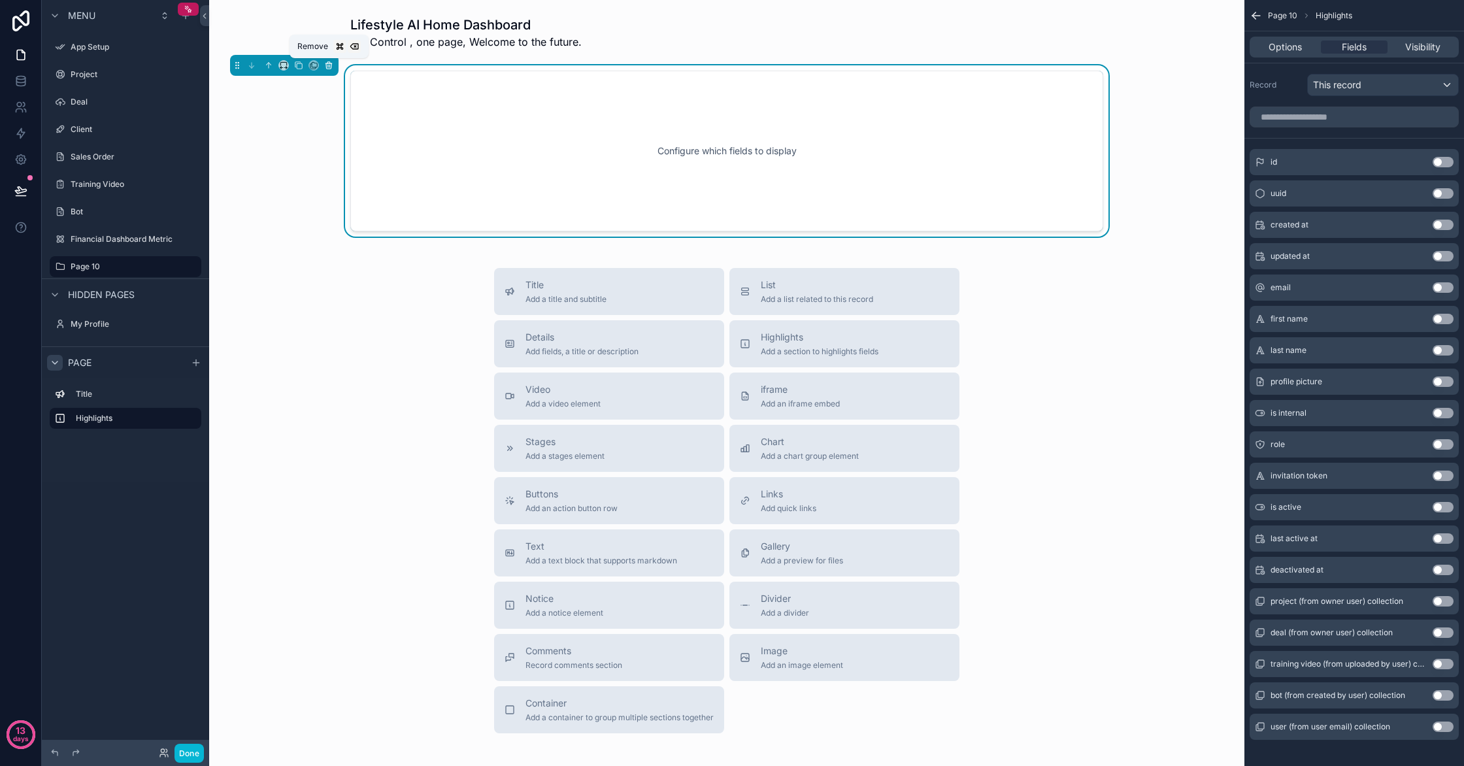
click at [334, 66] on button "scrollable content" at bounding box center [329, 65] width 14 height 14
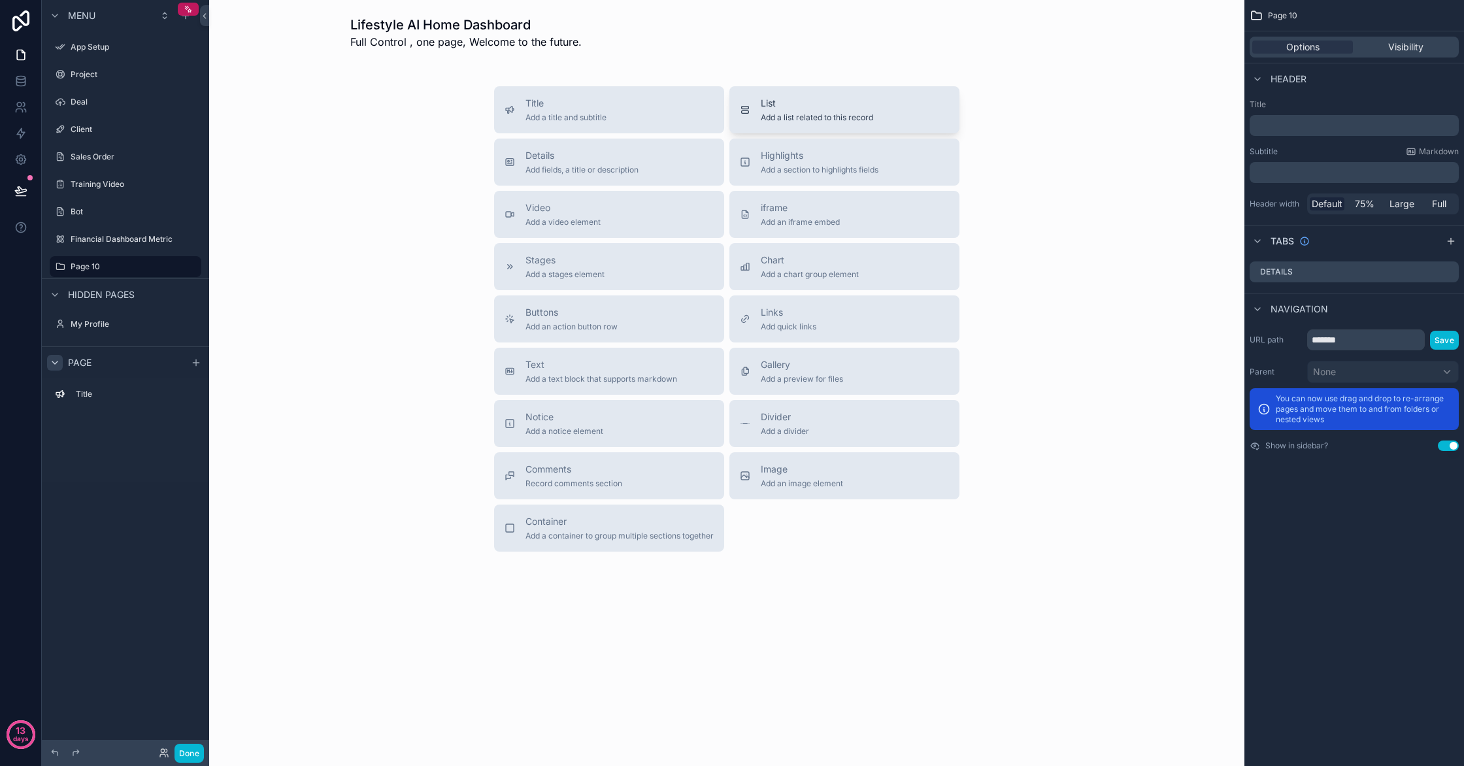
click at [799, 108] on span "List" at bounding box center [817, 103] width 112 height 13
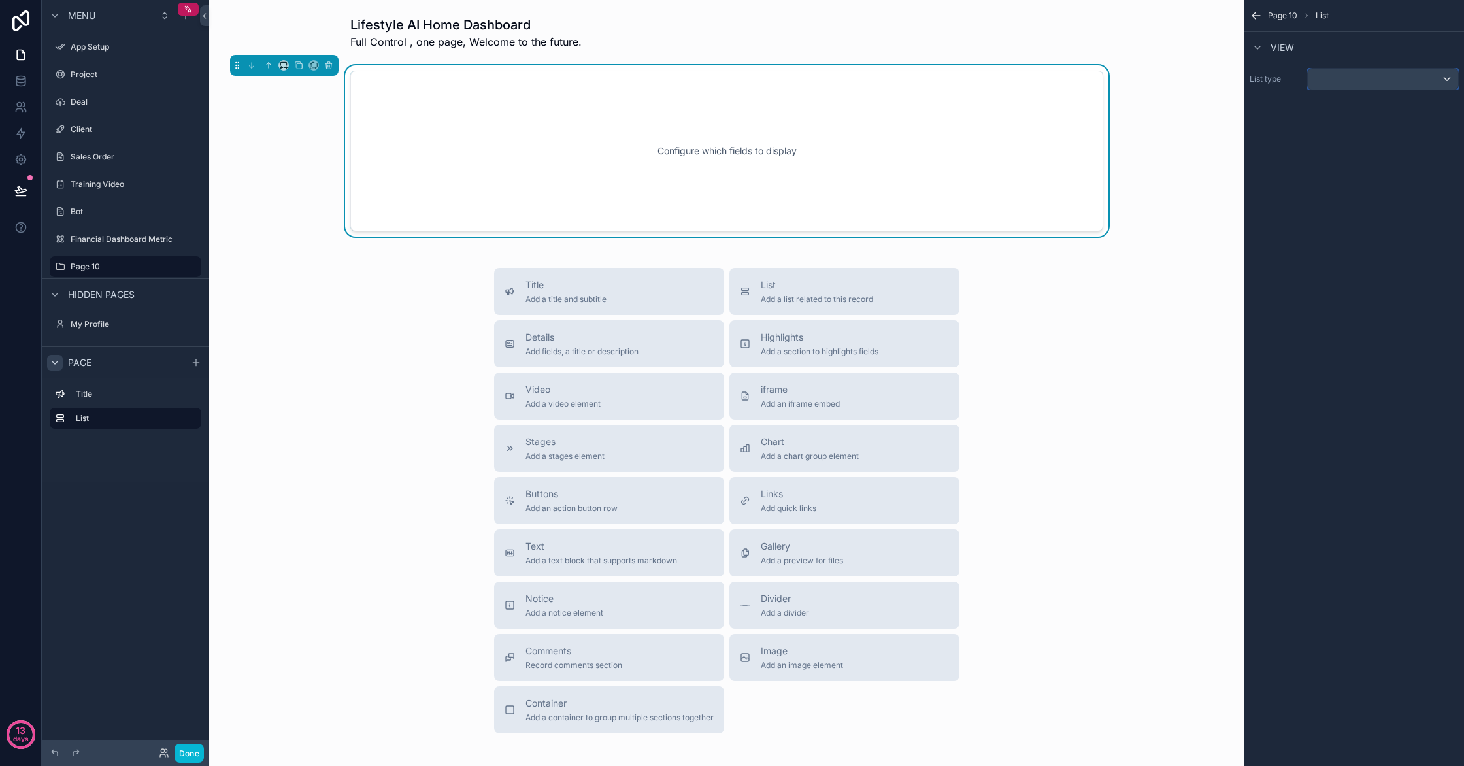
click at [1389, 84] on div "scrollable content" at bounding box center [1383, 79] width 150 height 21
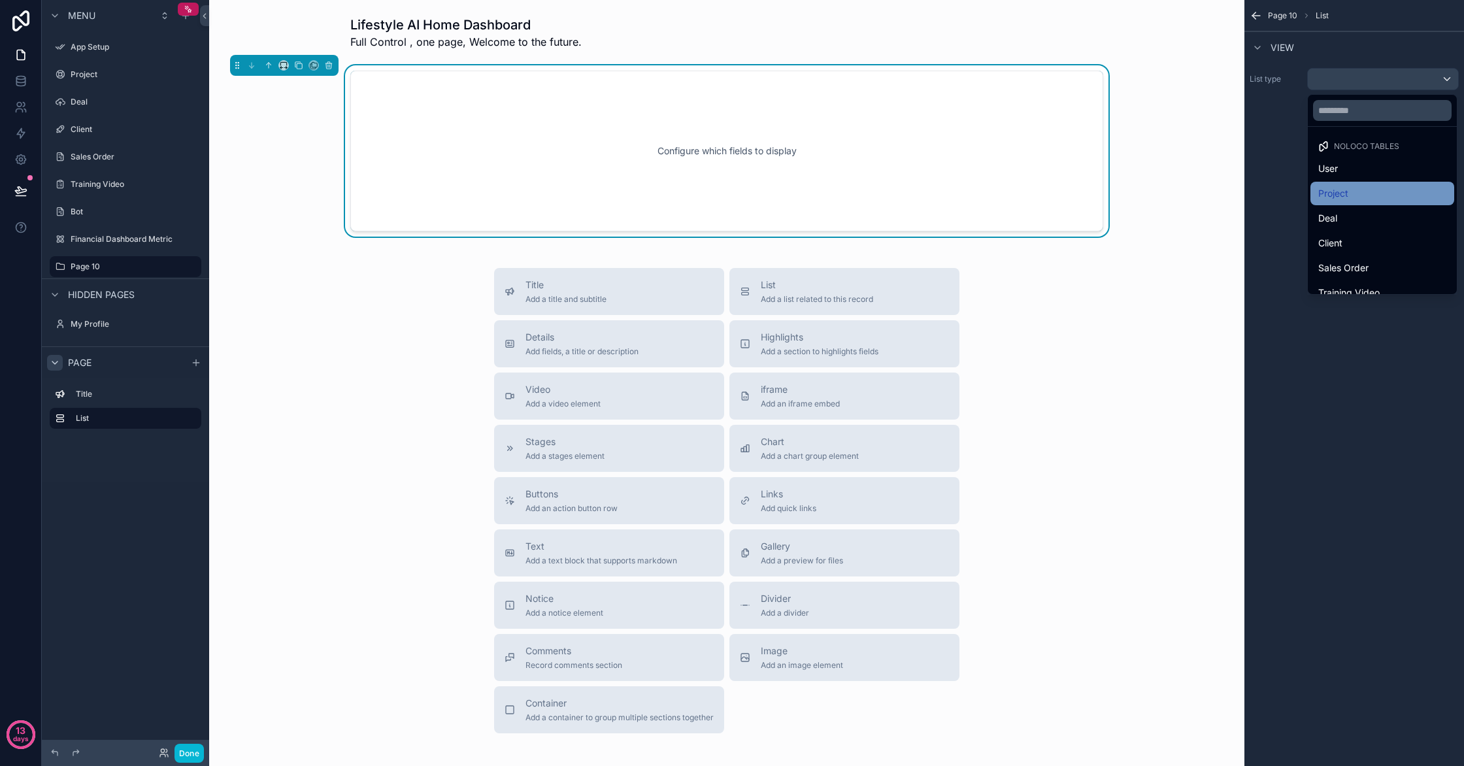
click at [1402, 184] on div "Project" at bounding box center [1382, 194] width 144 height 24
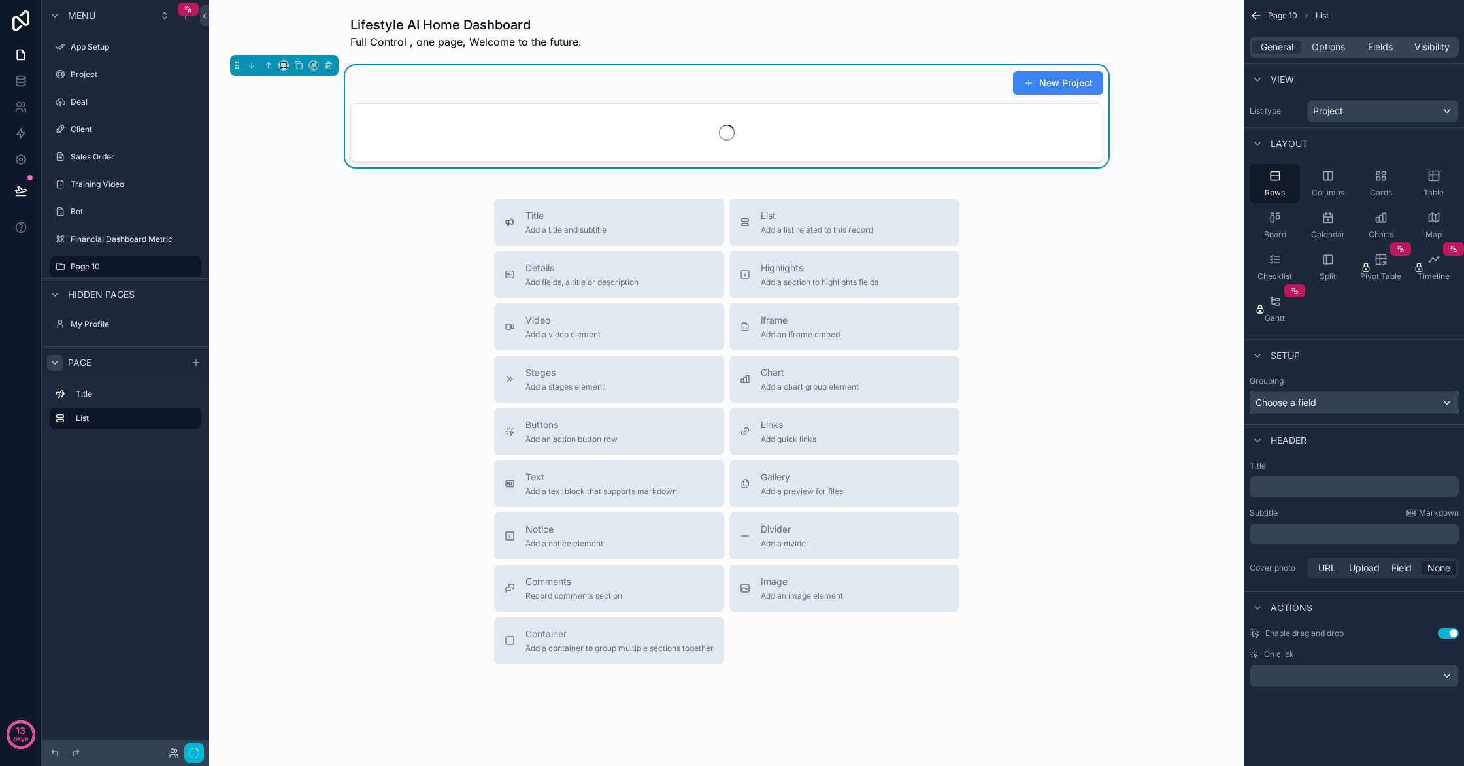
click at [1320, 401] on div "Choose a field" at bounding box center [1354, 402] width 208 height 21
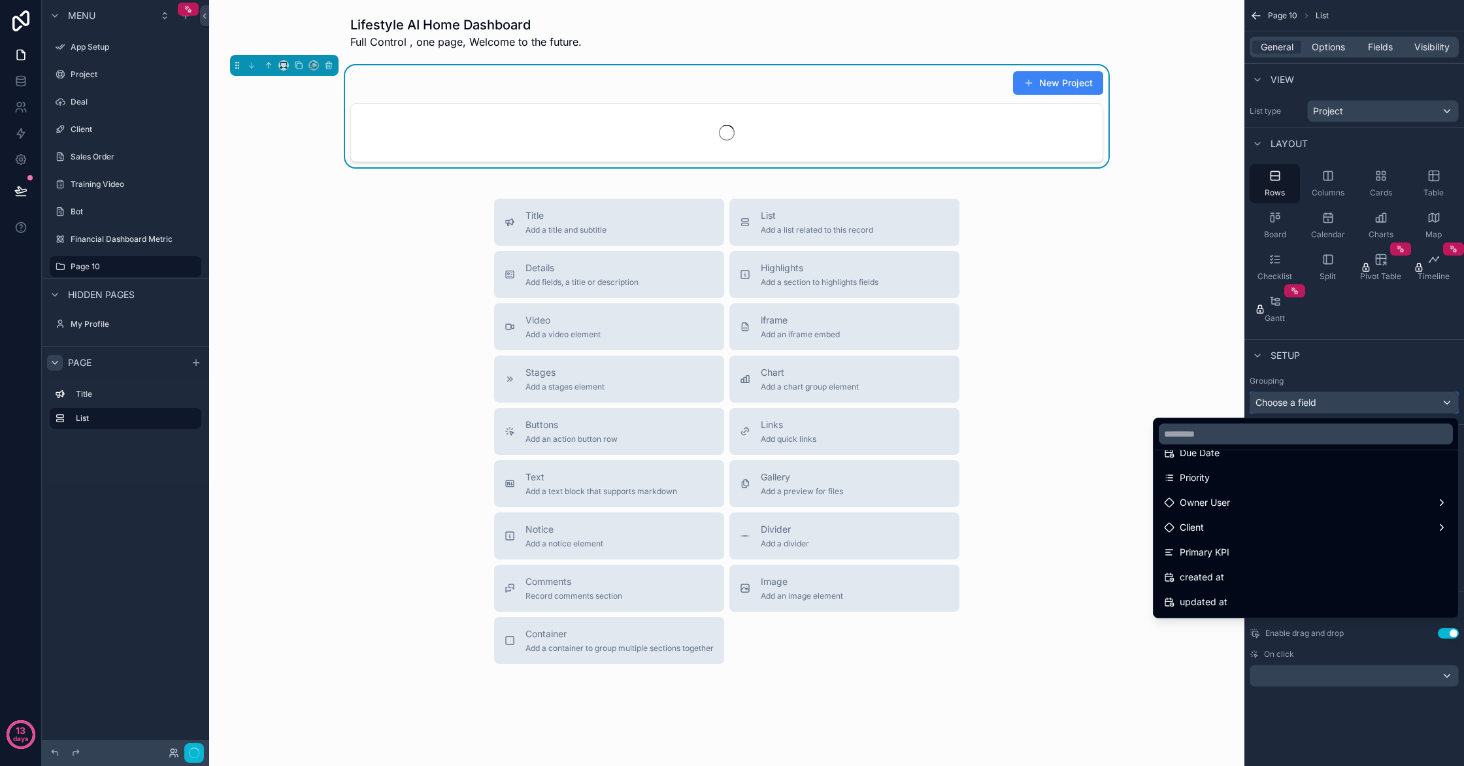
scroll to position [217, 0]
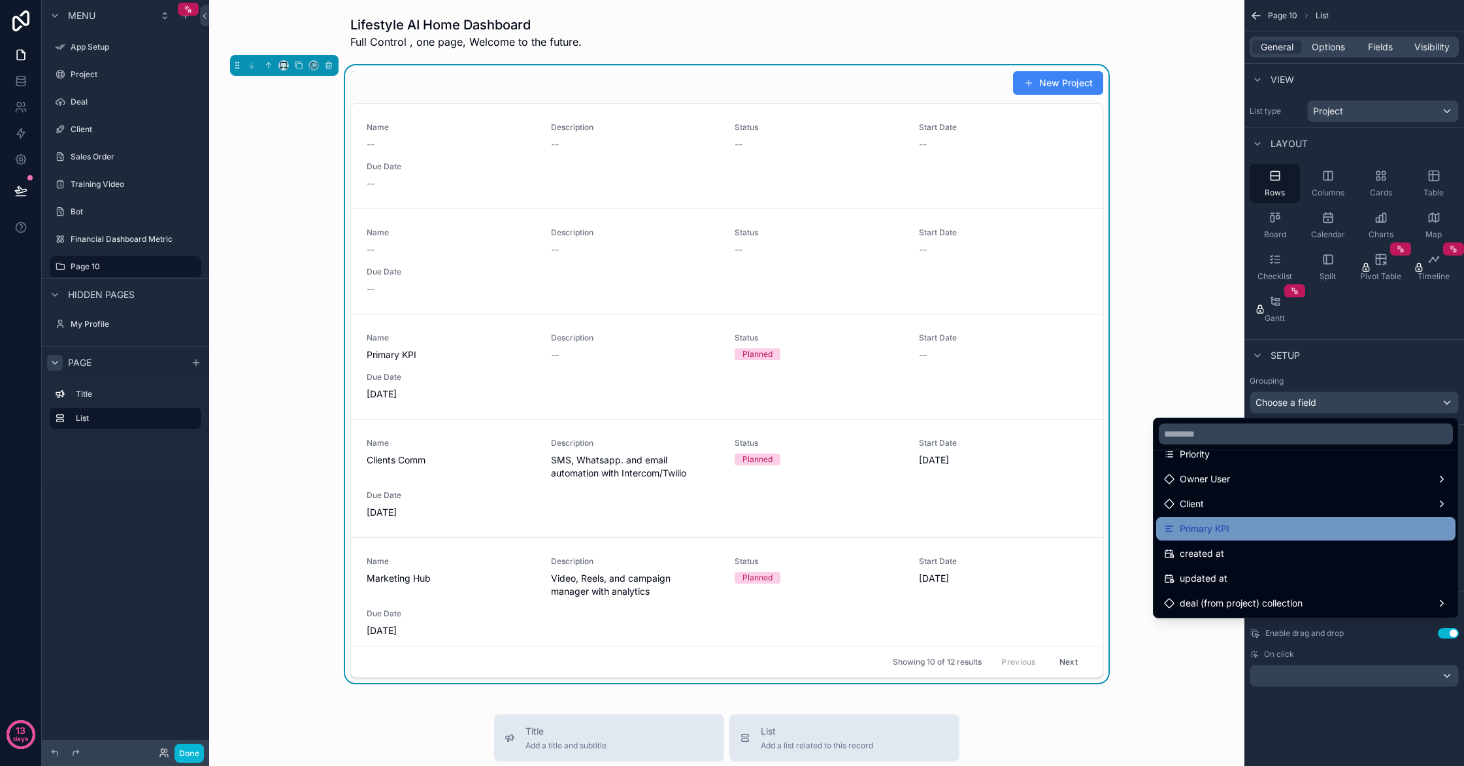
click at [1259, 533] on div "Primary KPI" at bounding box center [1306, 529] width 284 height 16
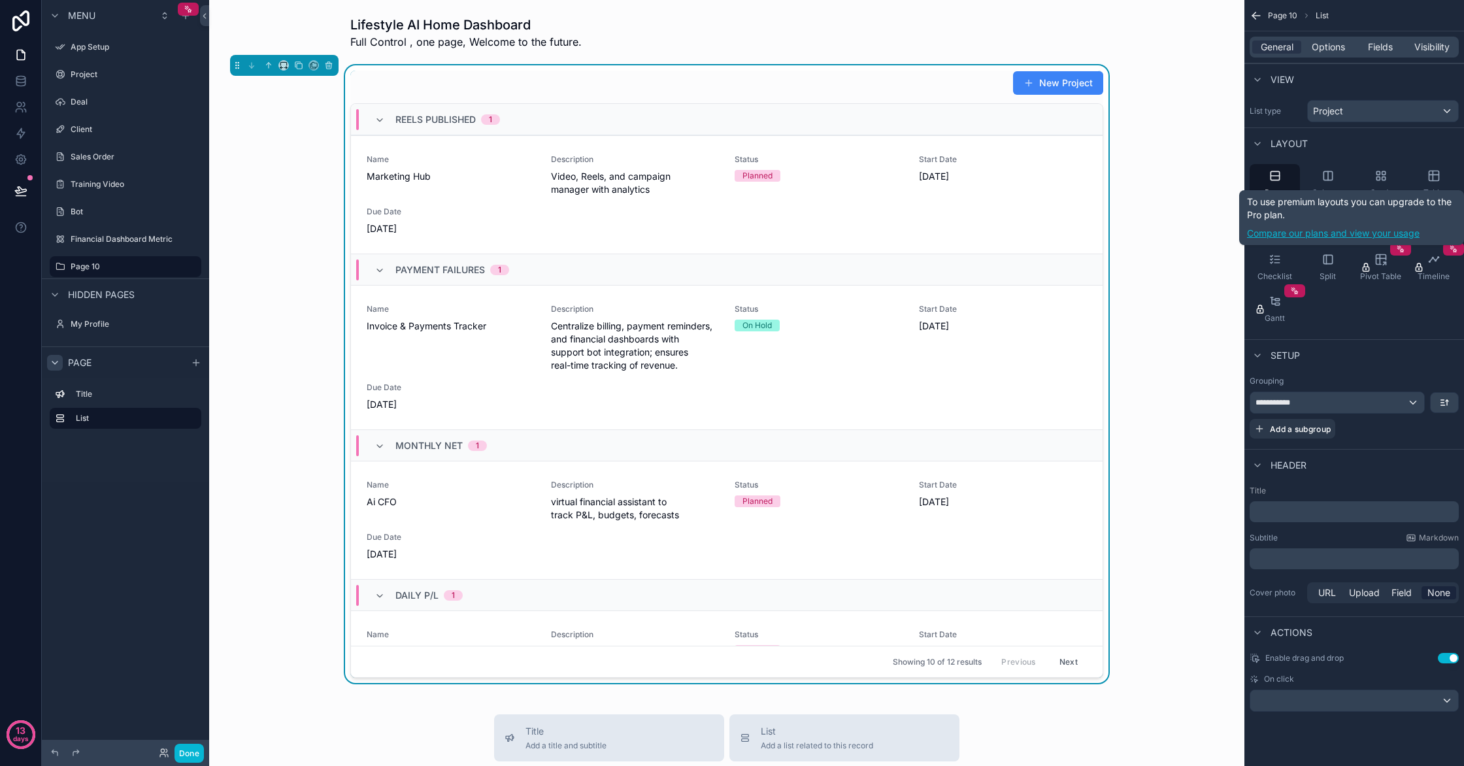
click at [1391, 235] on link "Compare our plans and view your usage" at bounding box center [1351, 233] width 209 height 13
